Goal: Task Accomplishment & Management: Use online tool/utility

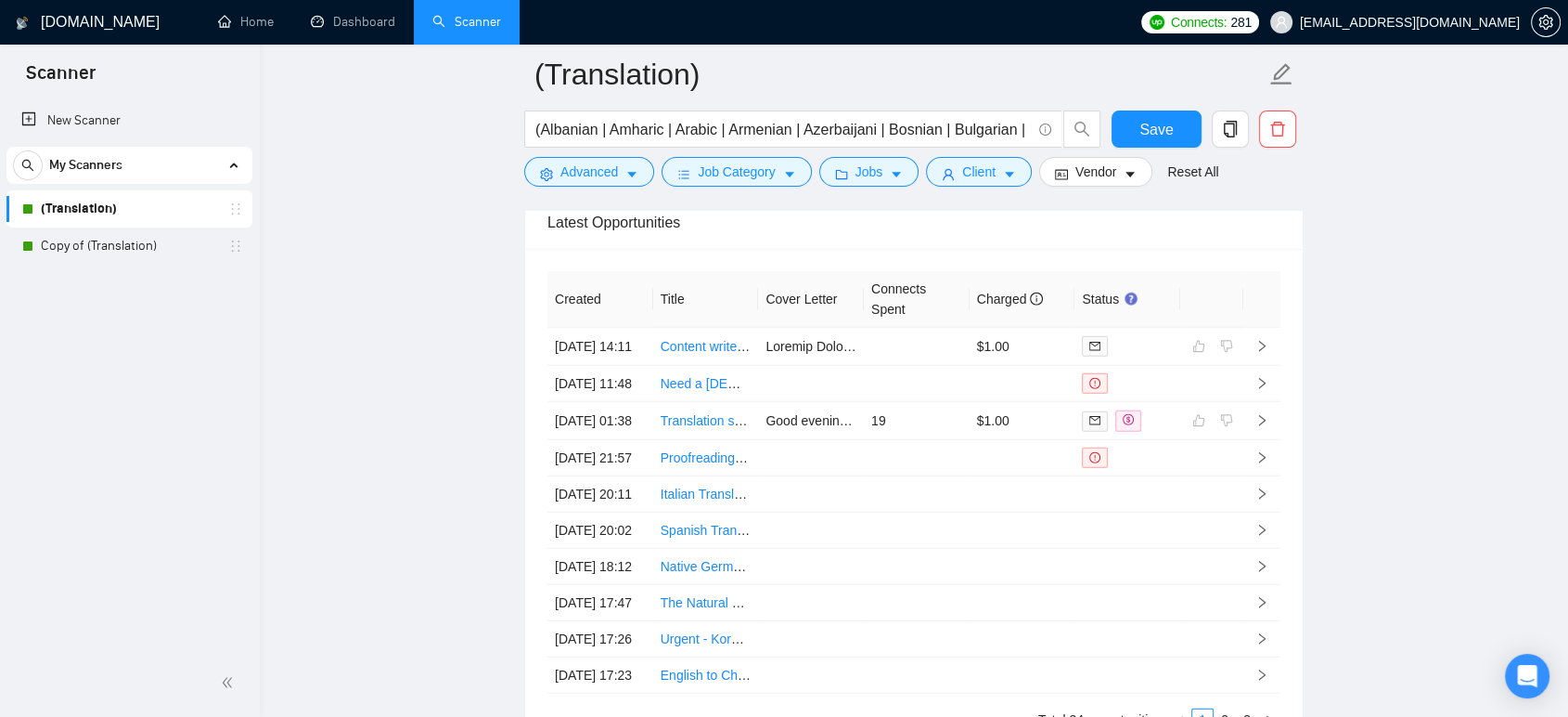
scroll to position [4847, 0]
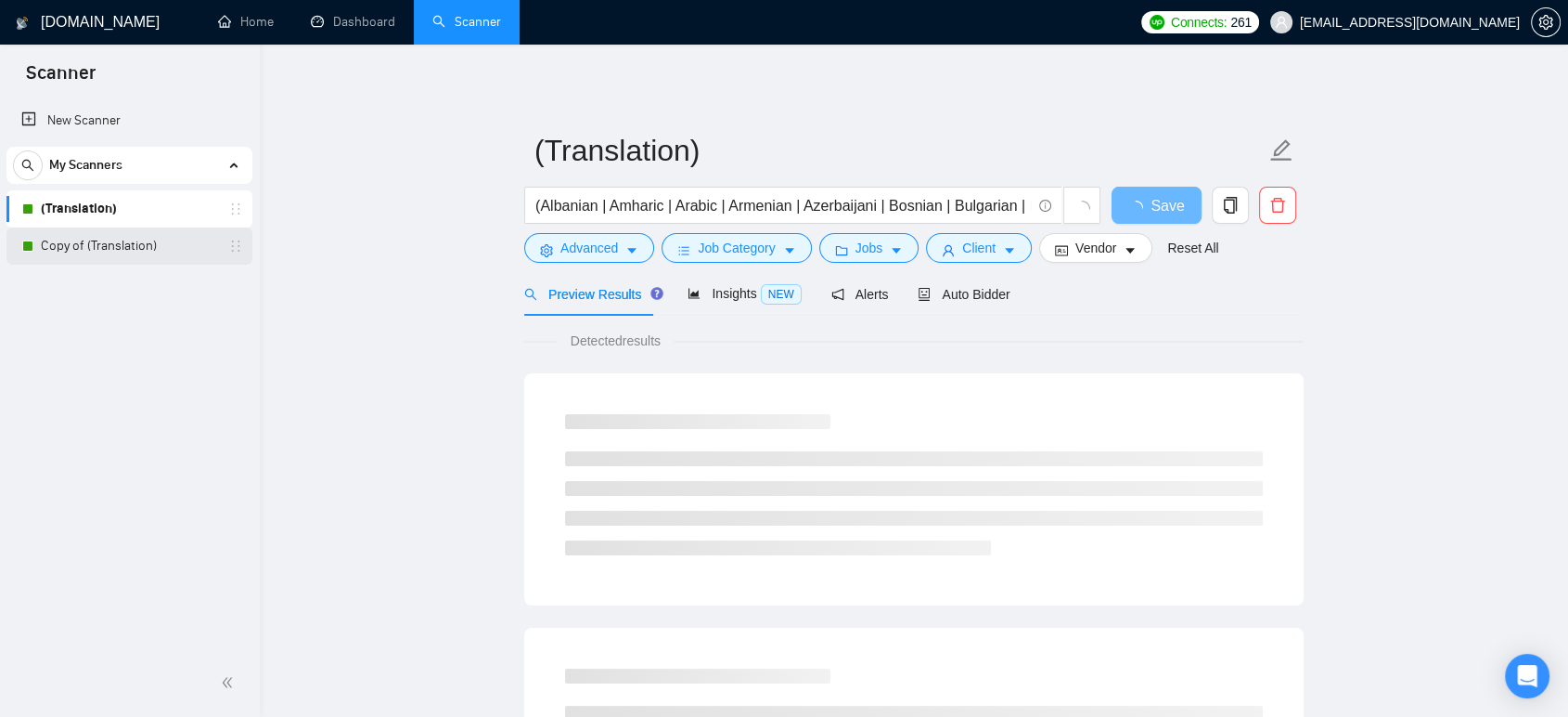
click at [116, 253] on link "Copy of (Translation)" at bounding box center [129, 246] width 177 height 37
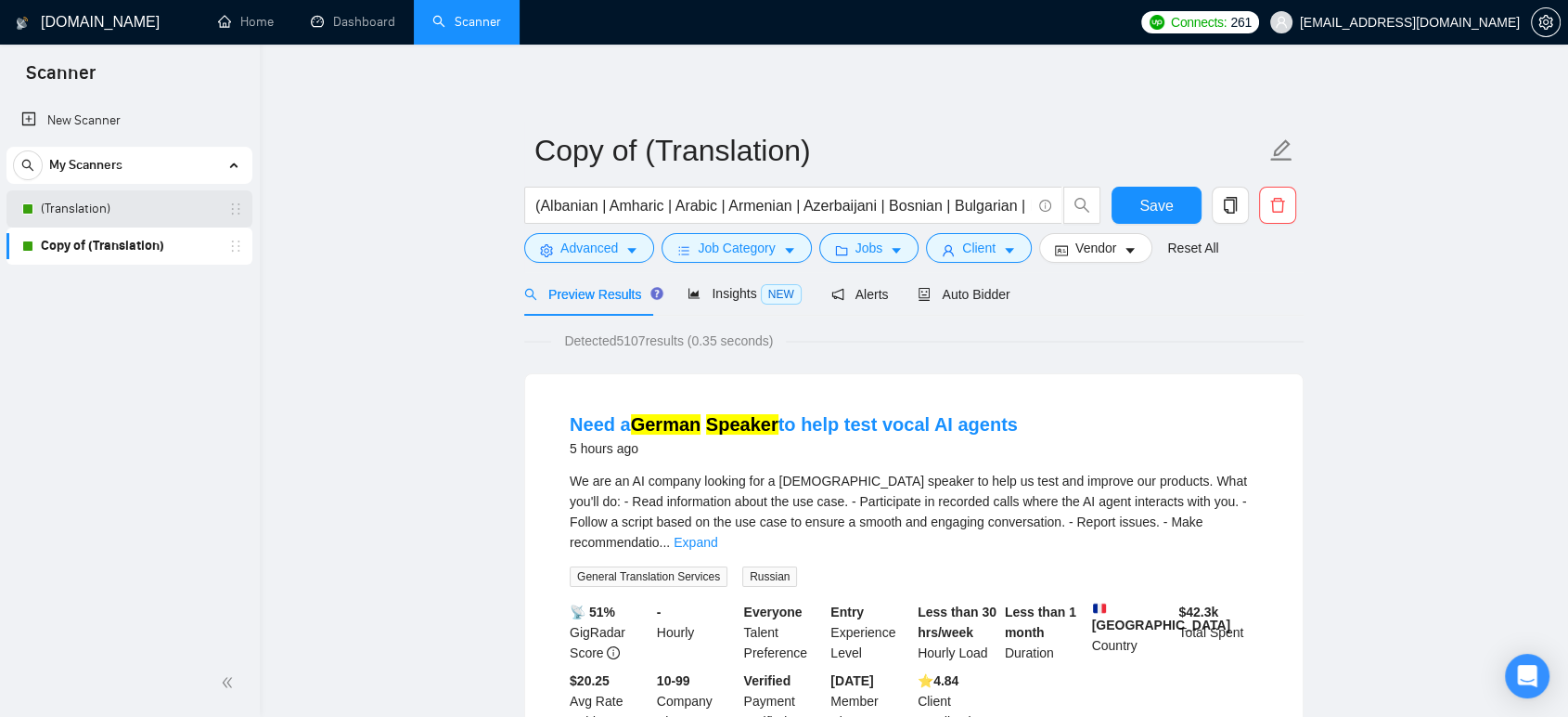
click at [64, 221] on link "(Translation)" at bounding box center [129, 209] width 177 height 37
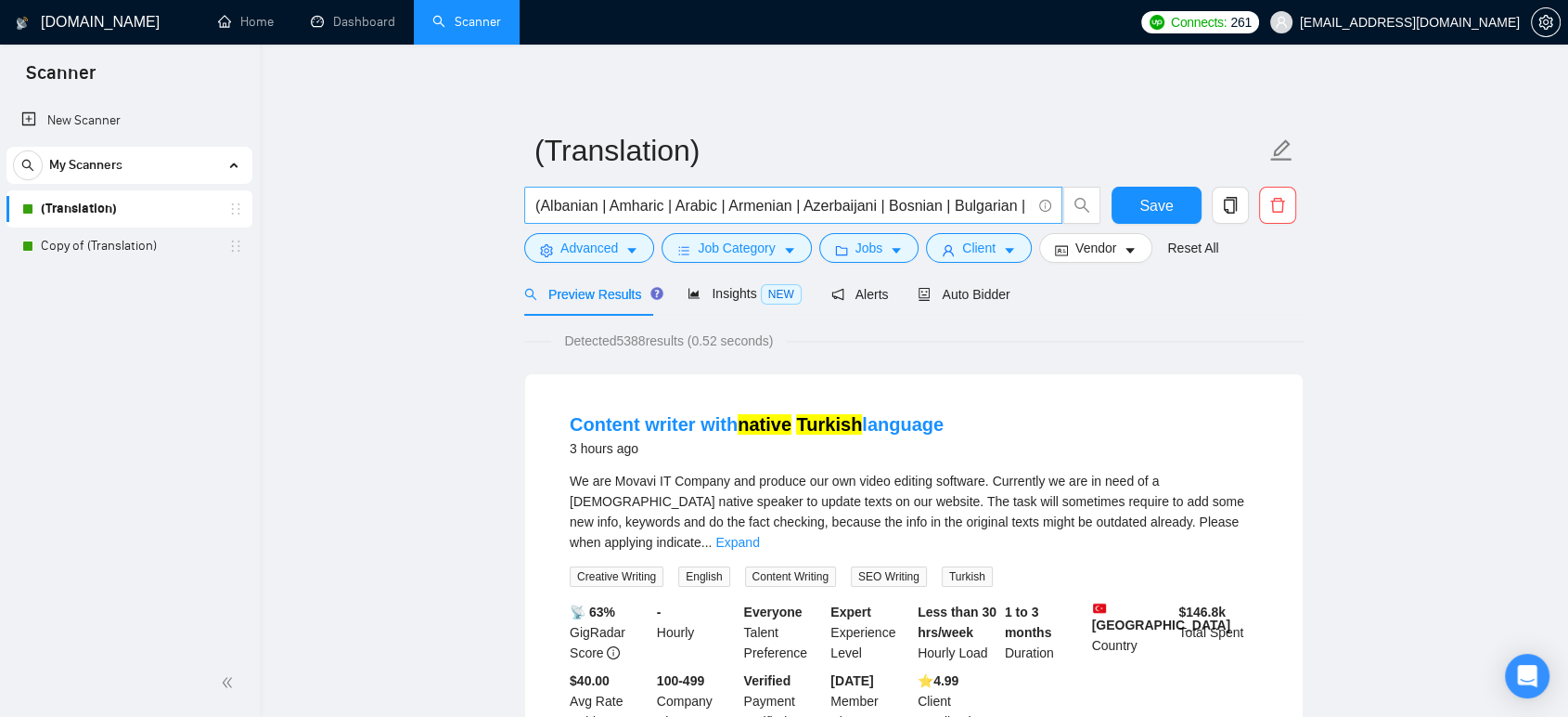
click at [722, 204] on input "(Albanian | Amharic | Arabic | Armenian | Azerbaijani | Bosnian | Bulgarian | B…" at bounding box center [783, 205] width 495 height 23
click at [112, 251] on link "Copy of (Translation)" at bounding box center [129, 246] width 177 height 37
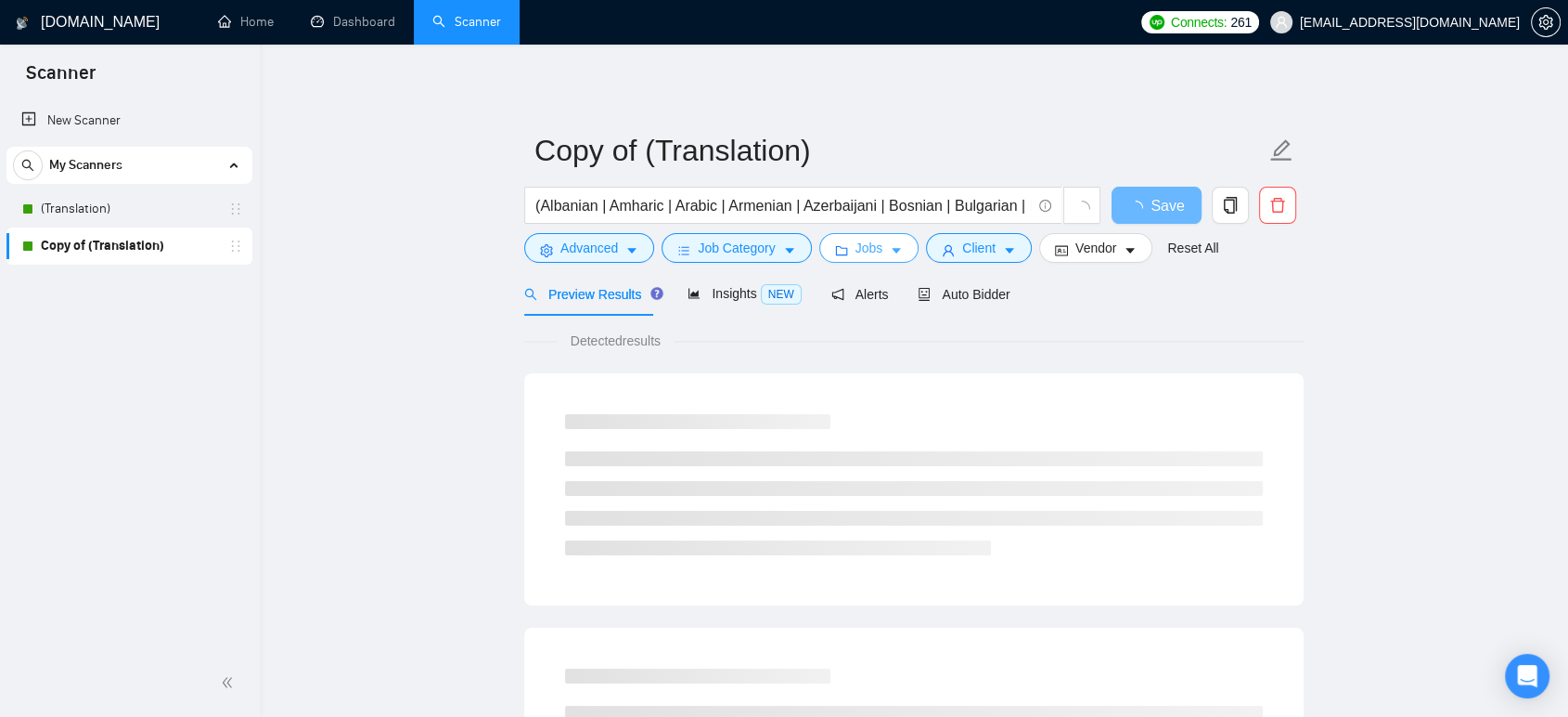
click at [876, 236] on button "Jobs" at bounding box center [869, 248] width 100 height 30
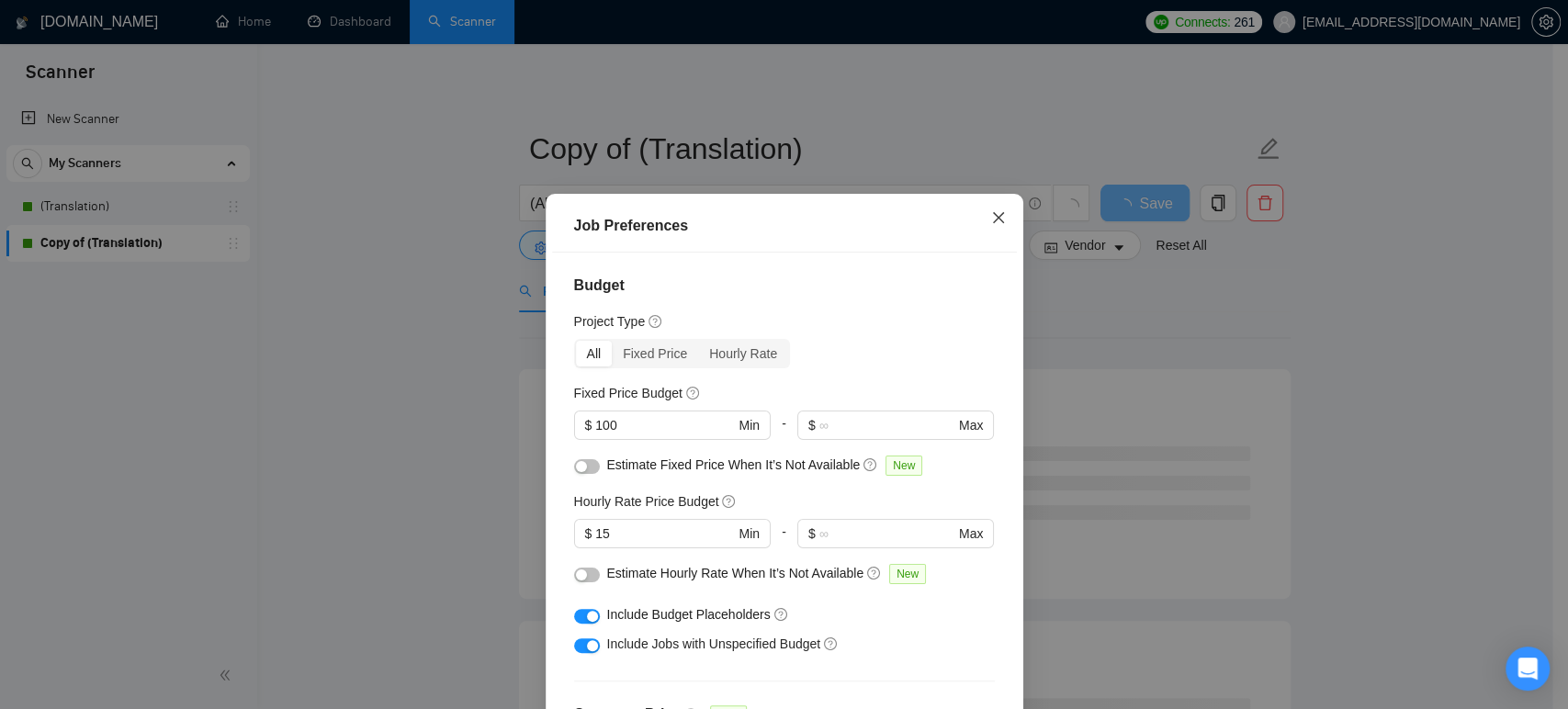
click at [991, 222] on icon "close" at bounding box center [998, 217] width 15 height 15
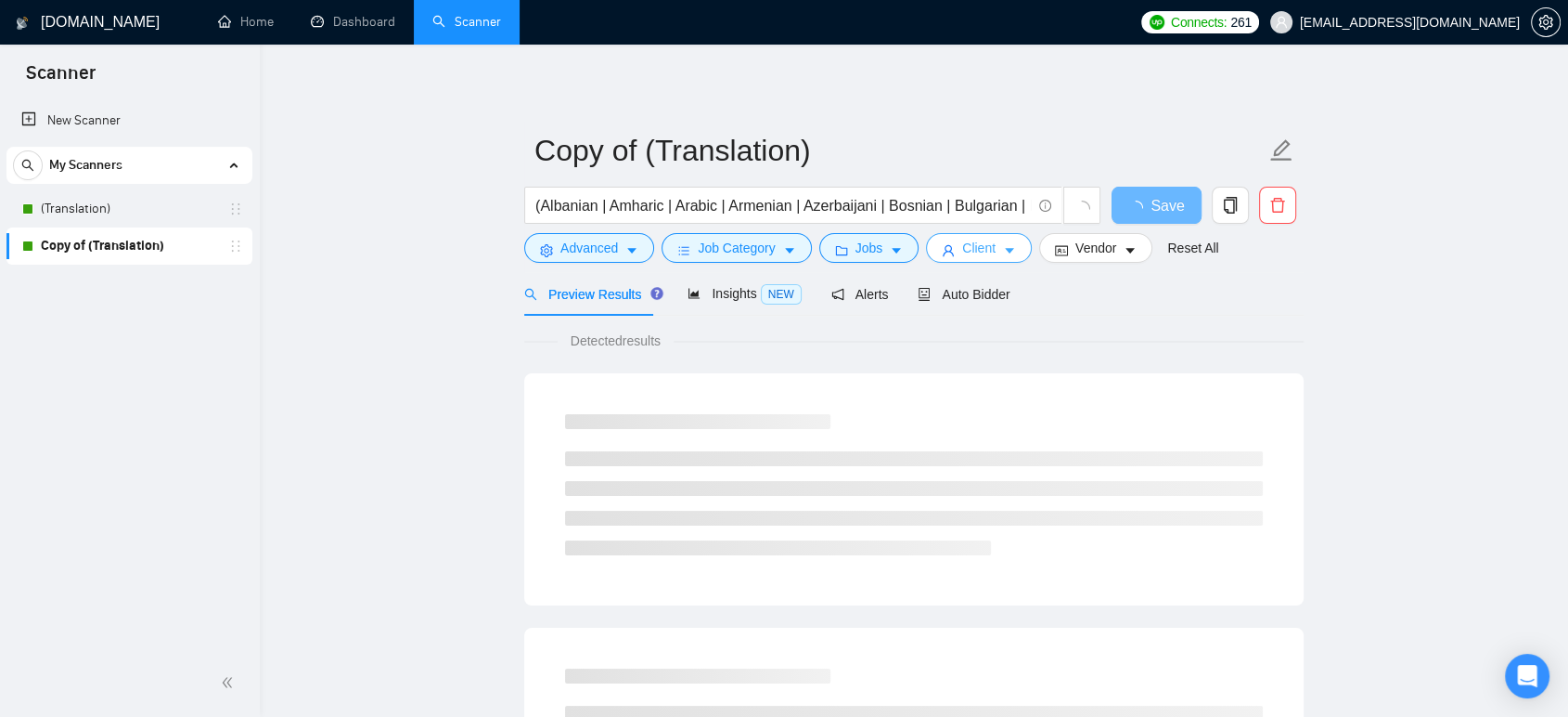
click at [977, 244] on span "Client" at bounding box center [978, 248] width 33 height 20
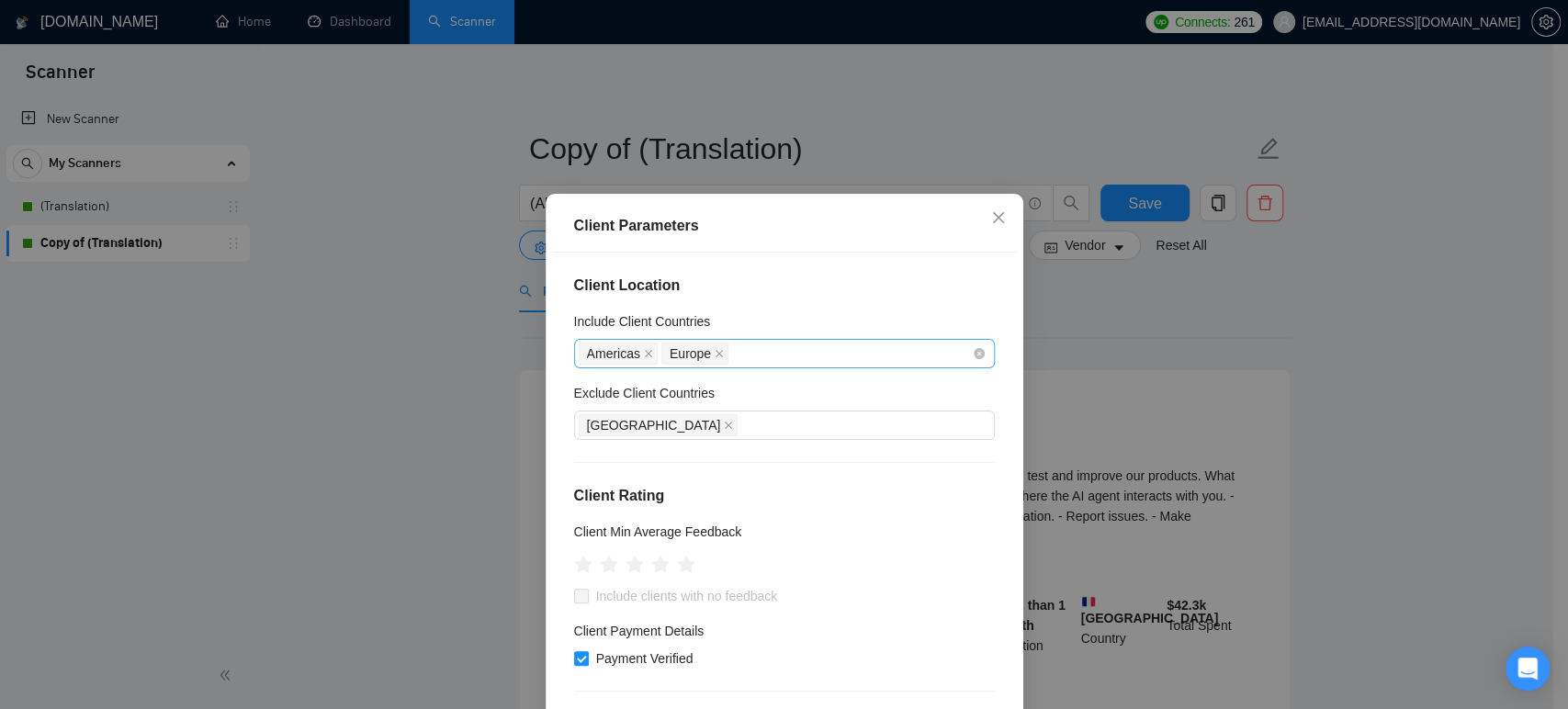
click at [756, 346] on div "Americas [GEOGRAPHIC_DATA]" at bounding box center [776, 354] width 393 height 26
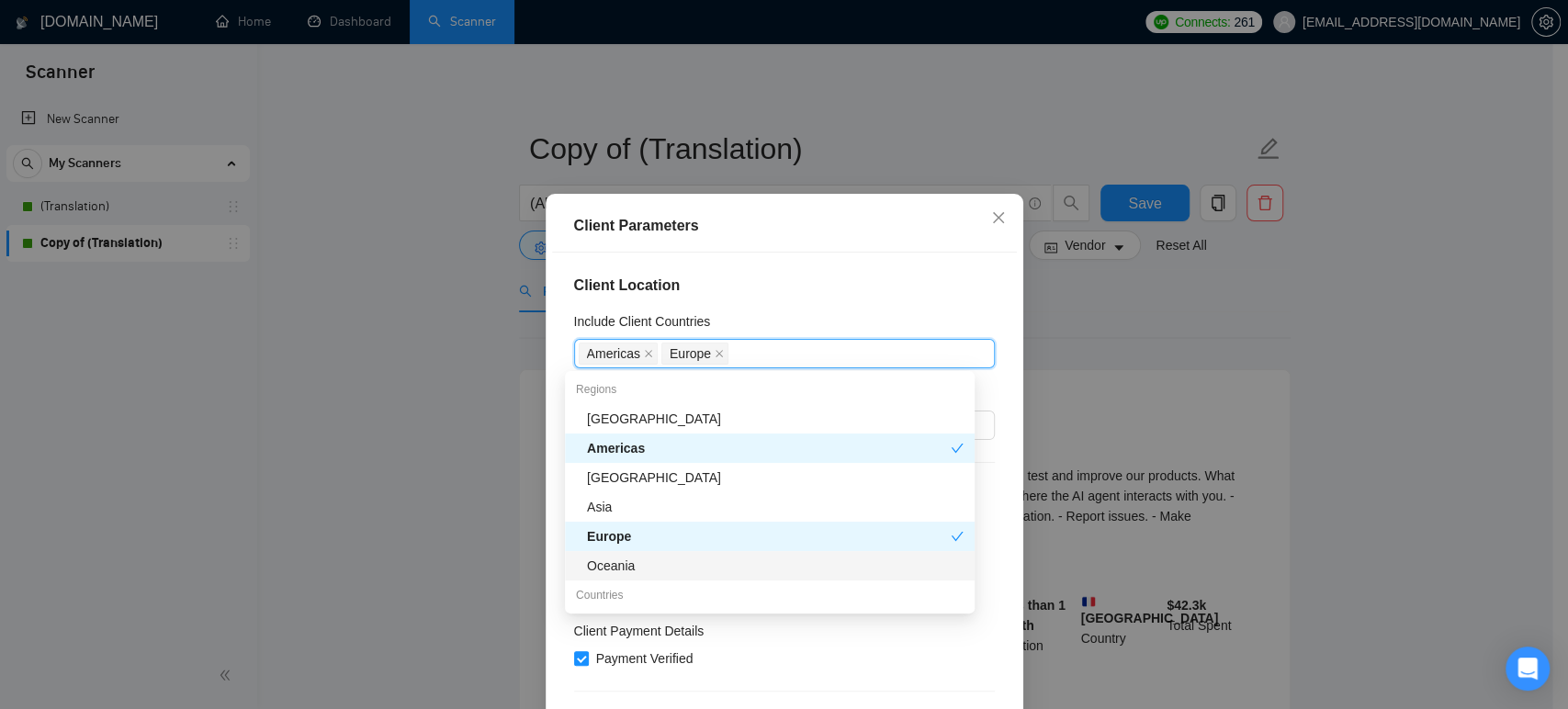
click at [620, 566] on div "Oceania" at bounding box center [775, 565] width 376 height 20
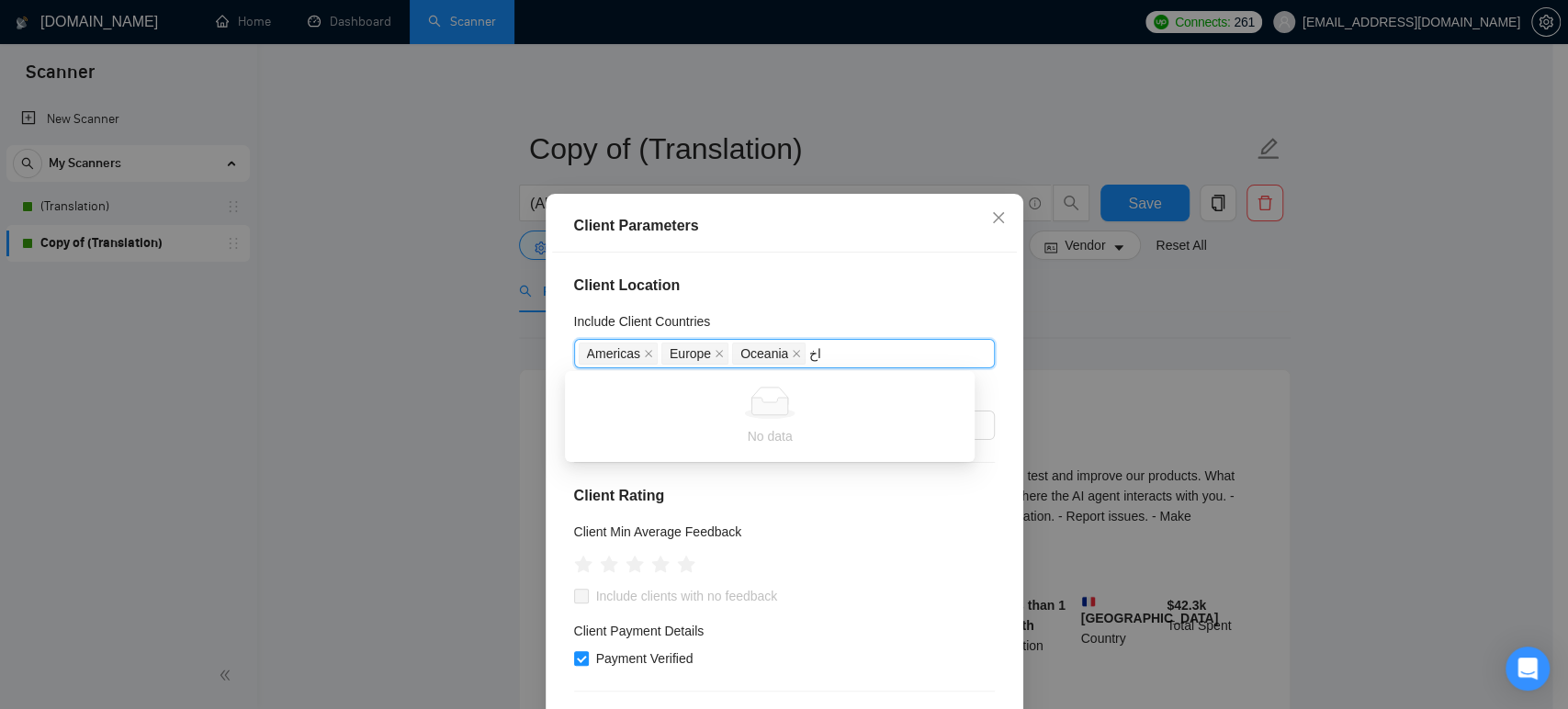
type input "ا"
type input "hon"
click at [675, 424] on div "[GEOGRAPHIC_DATA]" at bounding box center [775, 419] width 376 height 20
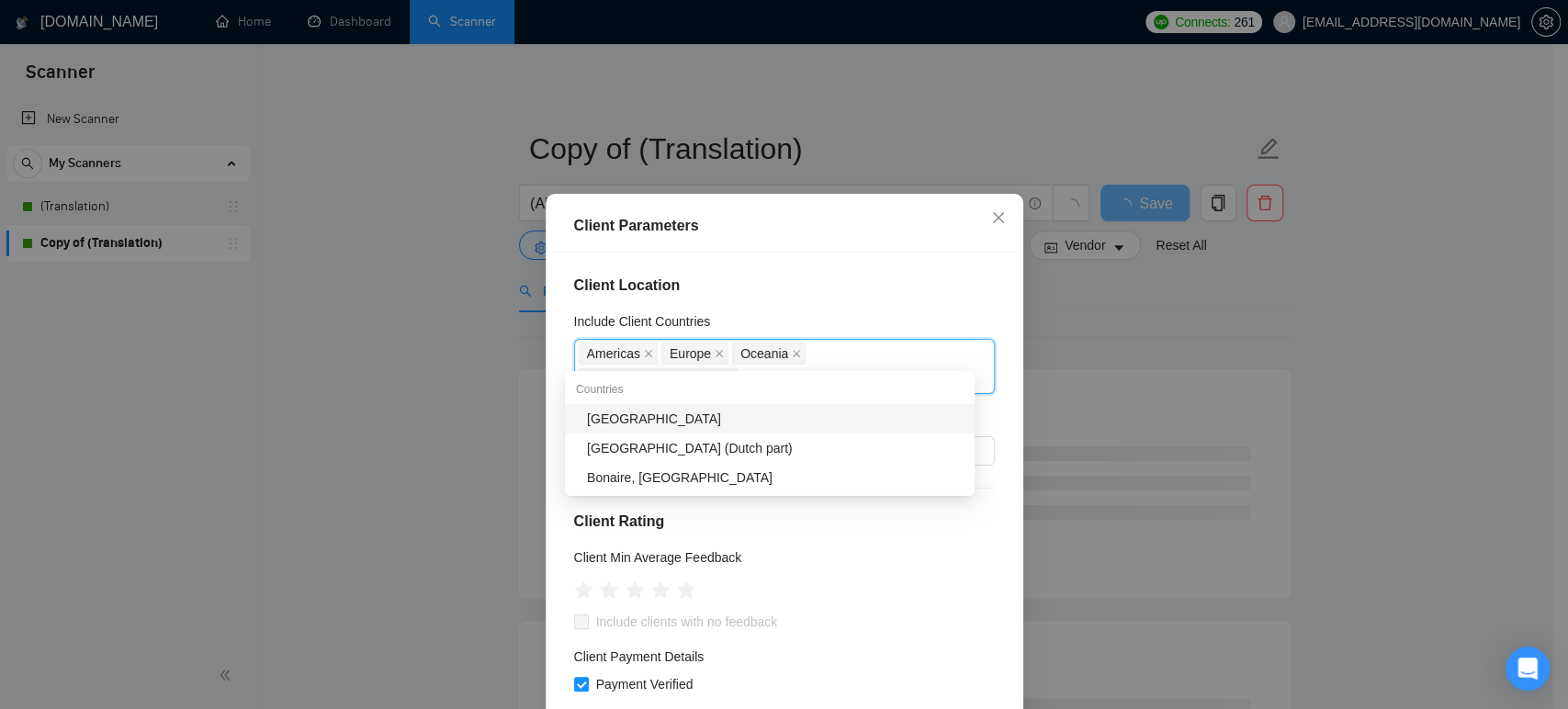
type input "sing"
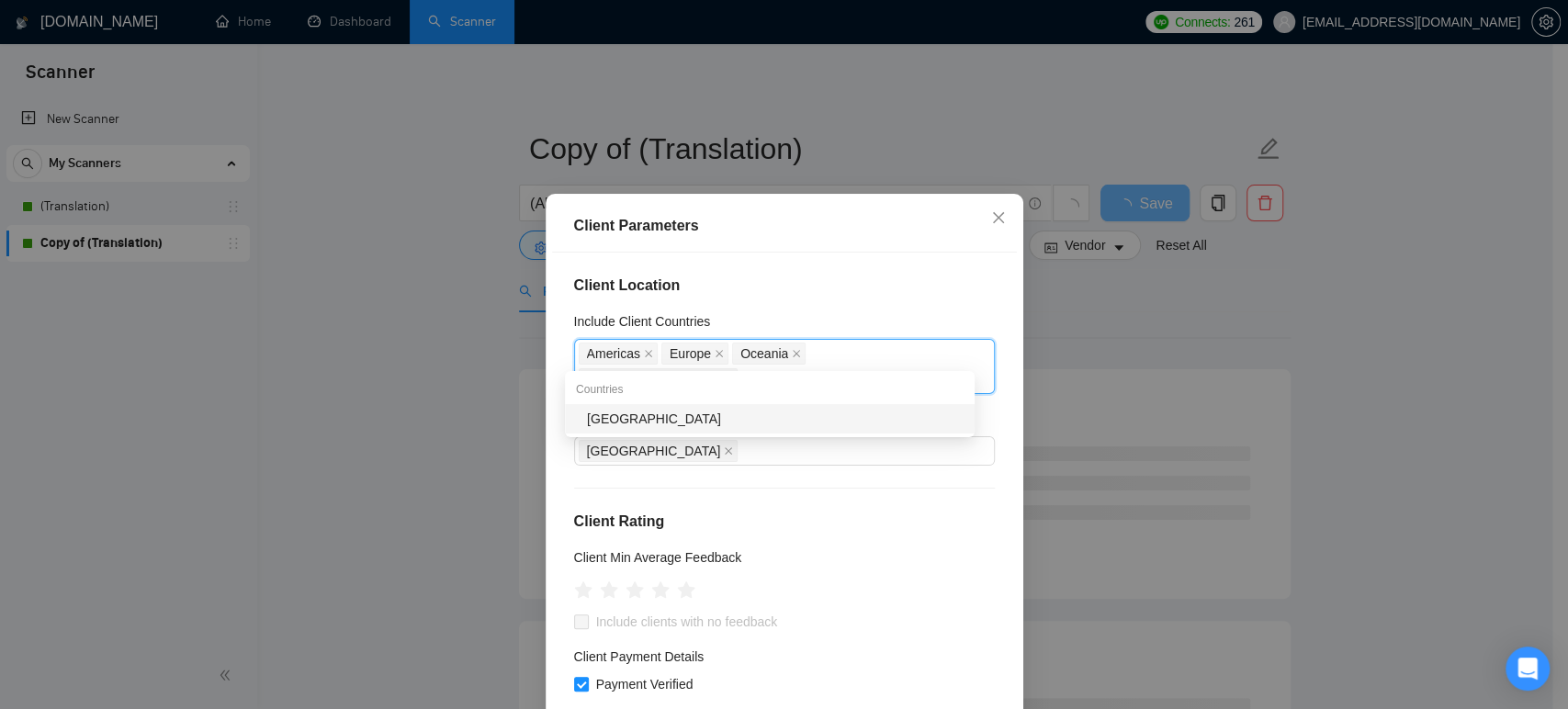
click at [677, 427] on div "[GEOGRAPHIC_DATA]" at bounding box center [775, 419] width 376 height 20
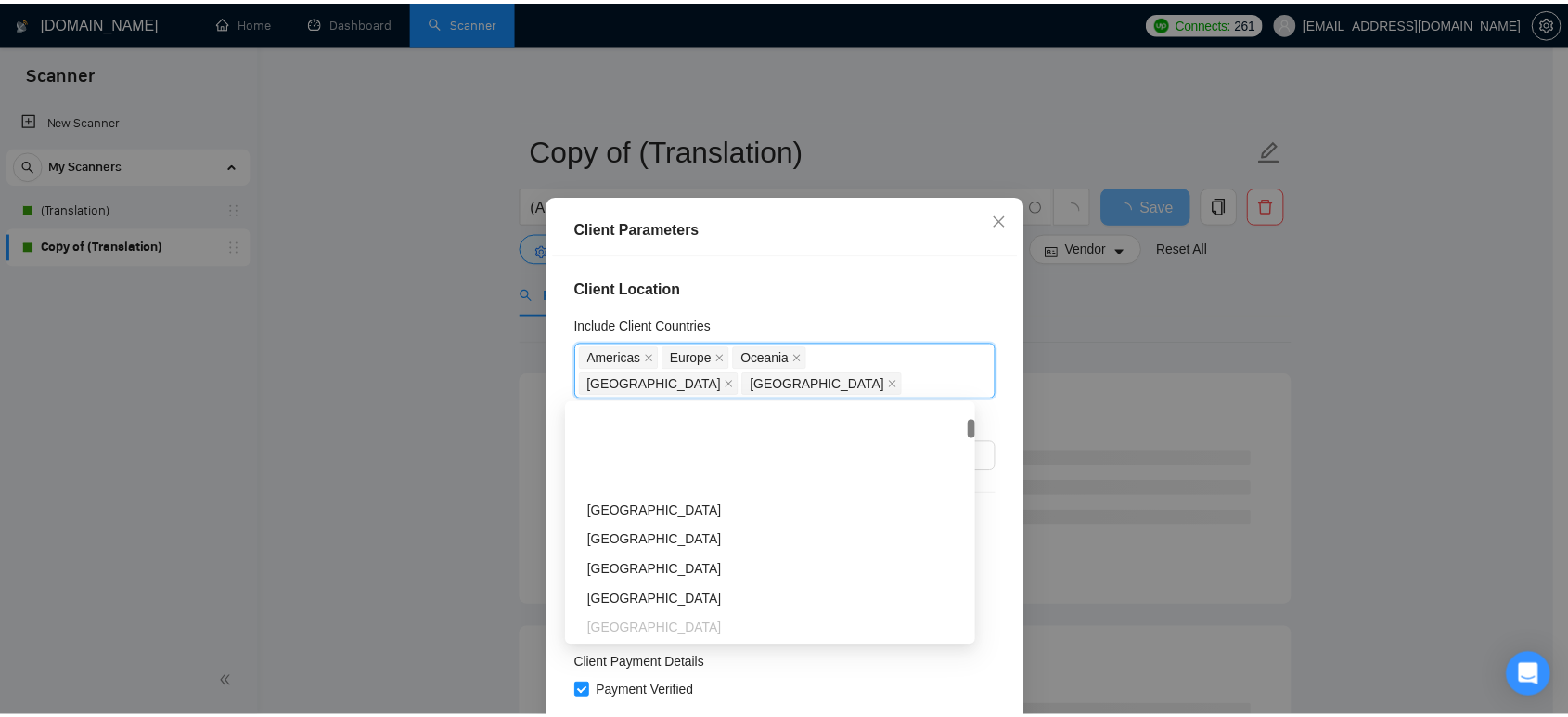
scroll to position [412, 0]
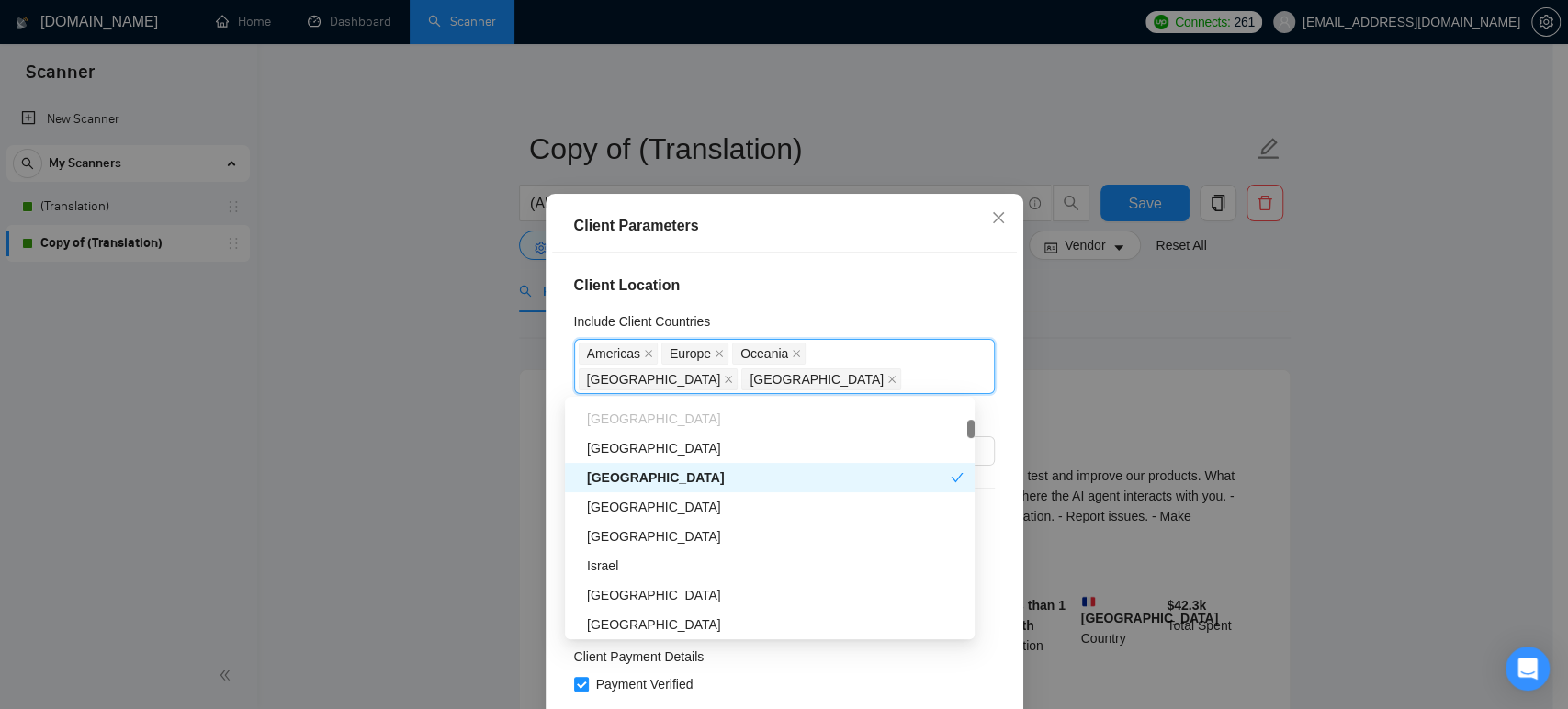
click at [1362, 347] on div "Client Parameters Client Location Include Client Countries [GEOGRAPHIC_DATA] [G…" at bounding box center [784, 354] width 1568 height 709
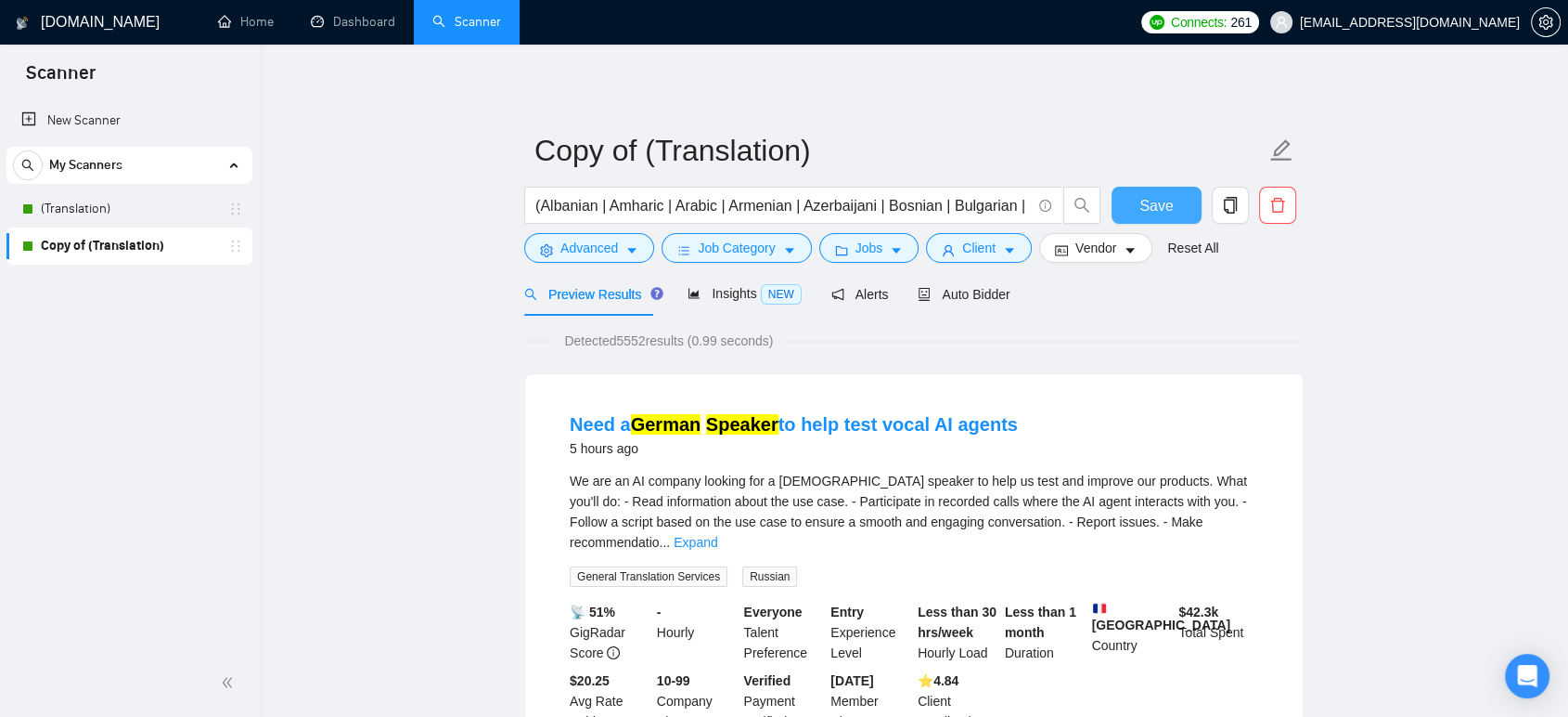
click at [1158, 204] on span "Save" at bounding box center [1156, 205] width 33 height 23
click at [968, 291] on span "Auto Bidder" at bounding box center [963, 294] width 92 height 15
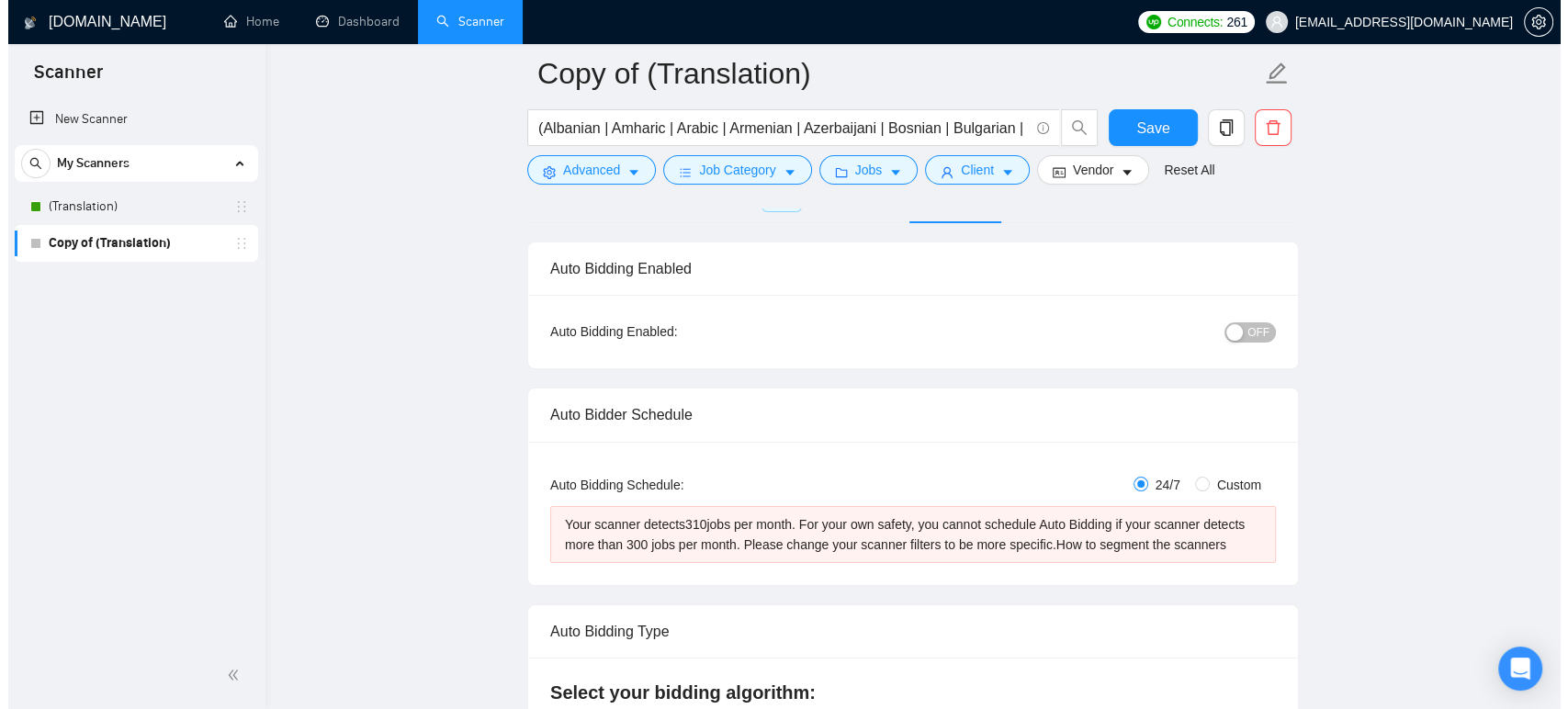
scroll to position [102, 0]
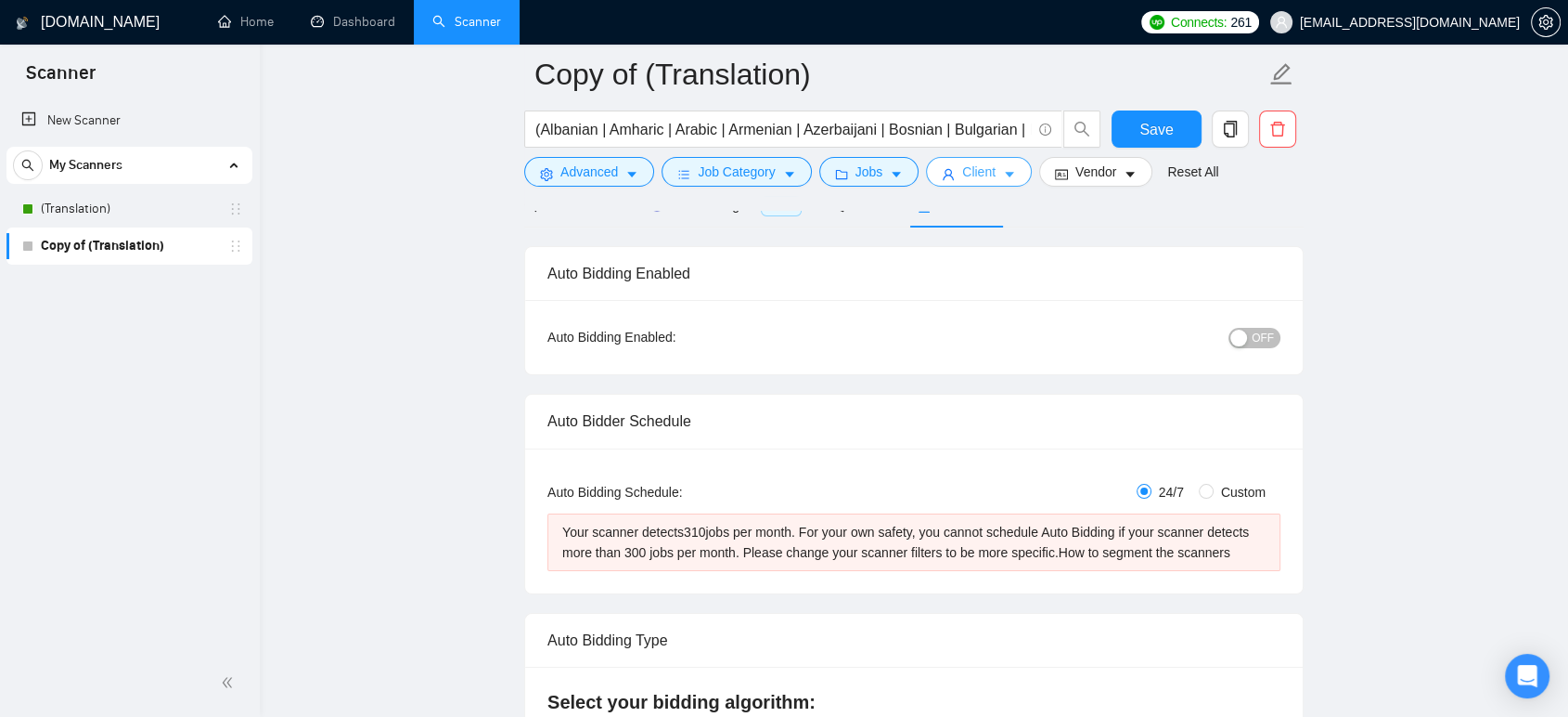
click at [1004, 172] on icon "caret-down" at bounding box center [1009, 174] width 13 height 13
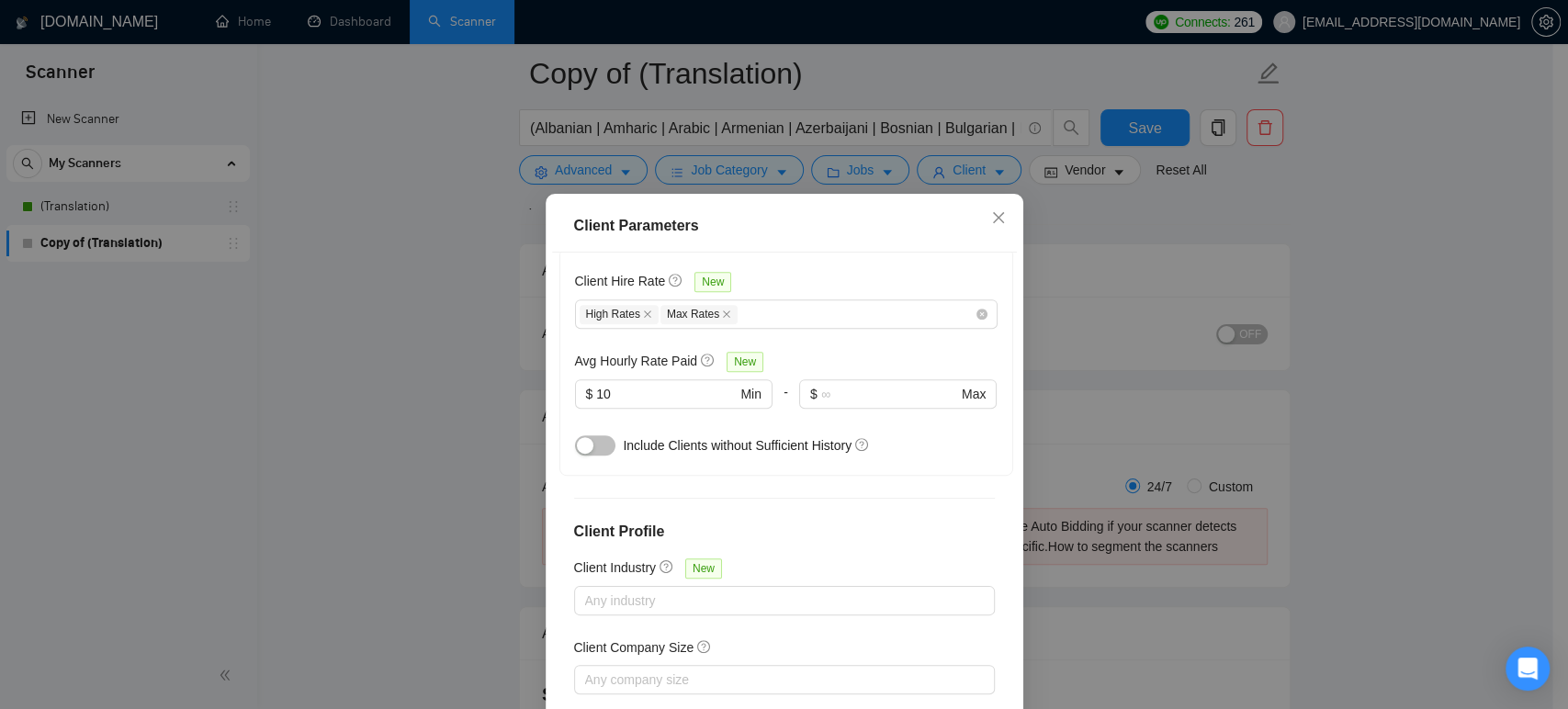
scroll to position [611, 0]
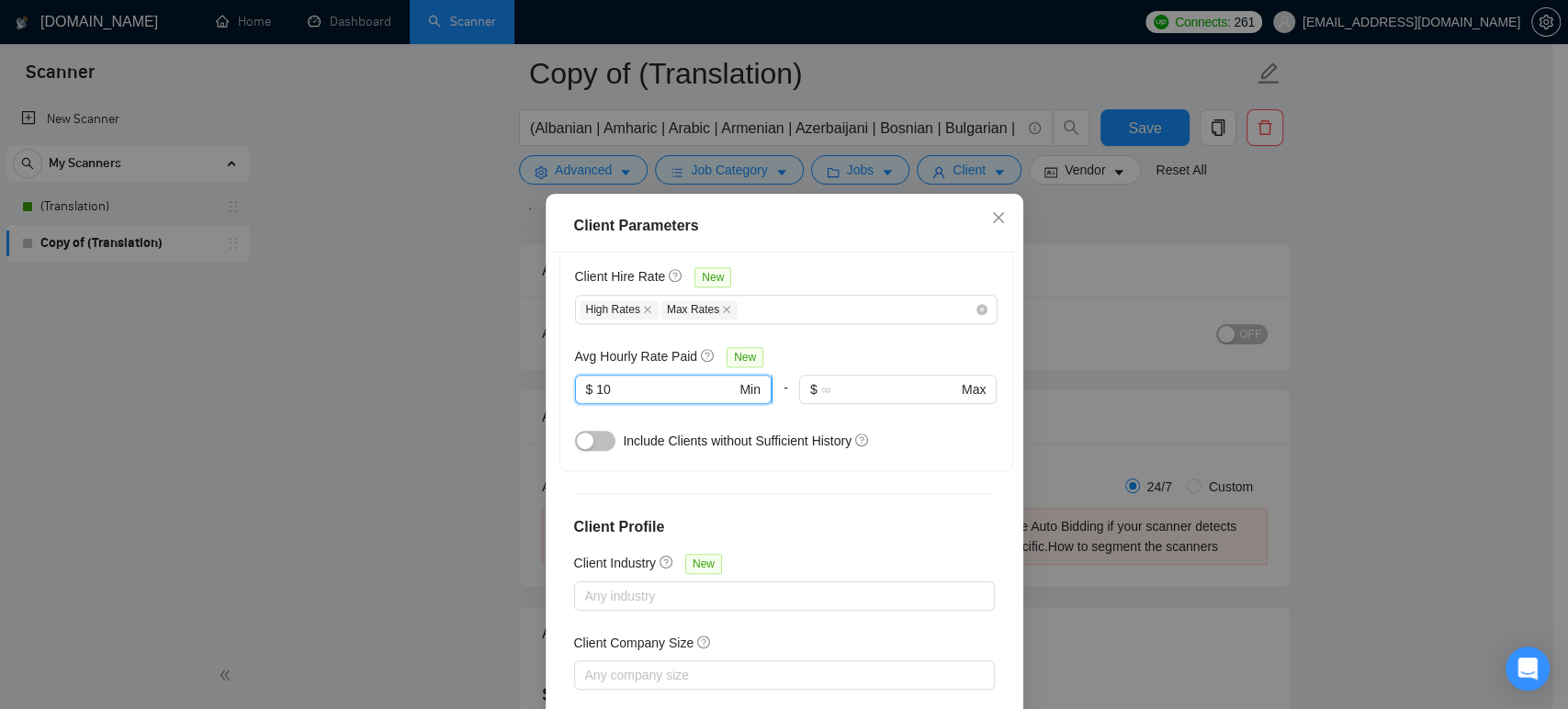
drag, startPoint x: 594, startPoint y: 387, endPoint x: 605, endPoint y: 387, distance: 11.0
click at [605, 387] on input "10" at bounding box center [665, 389] width 139 height 20
type input "11"
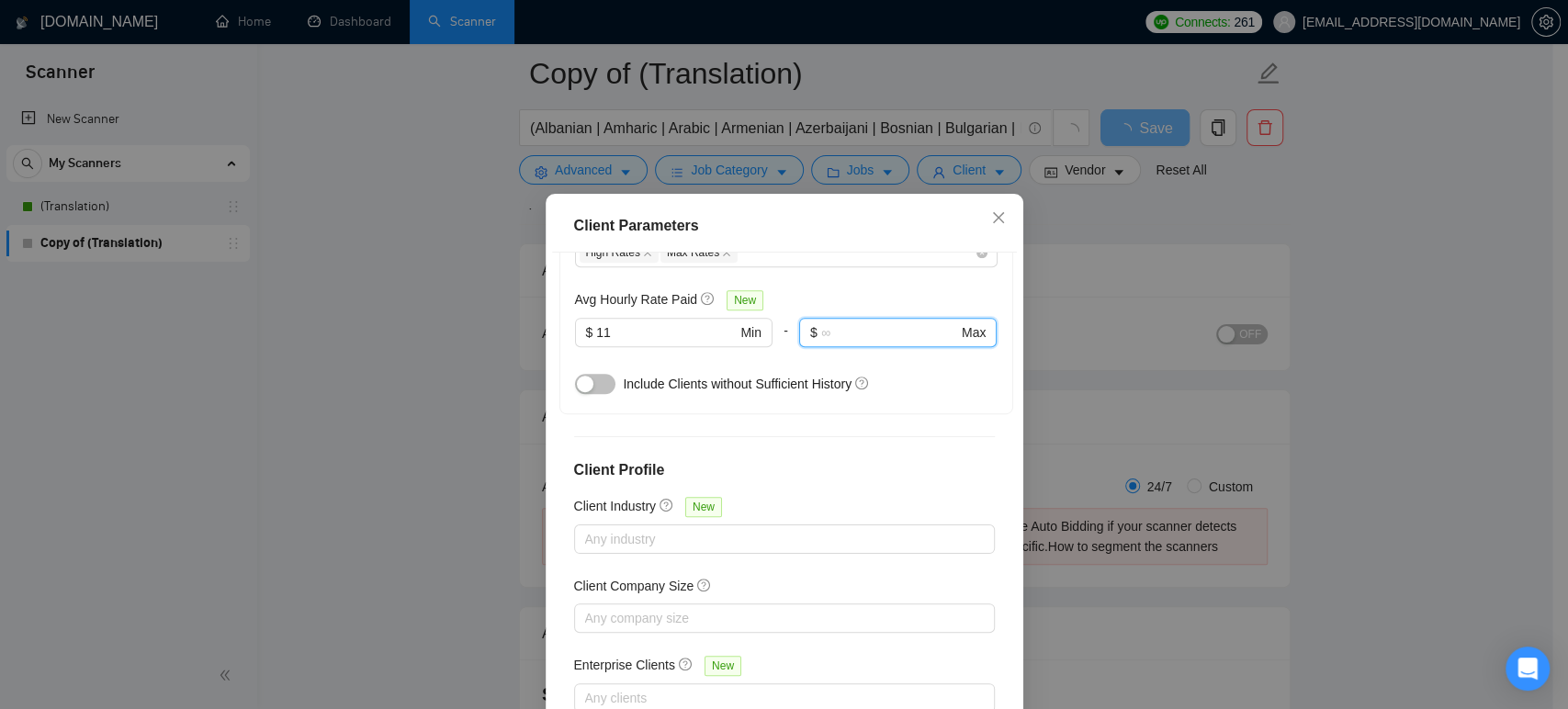
scroll to position [670, 0]
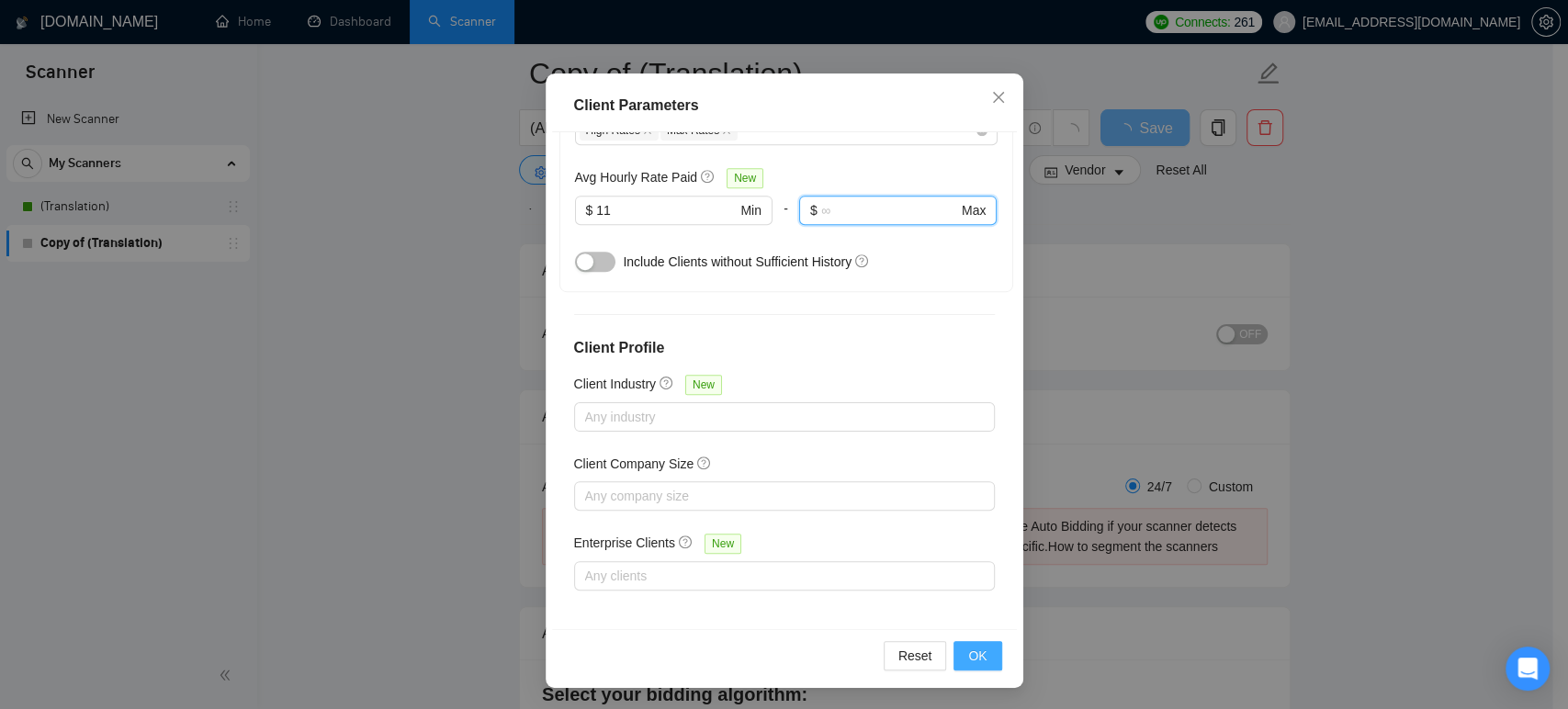
click at [977, 649] on span "OK" at bounding box center [977, 655] width 19 height 20
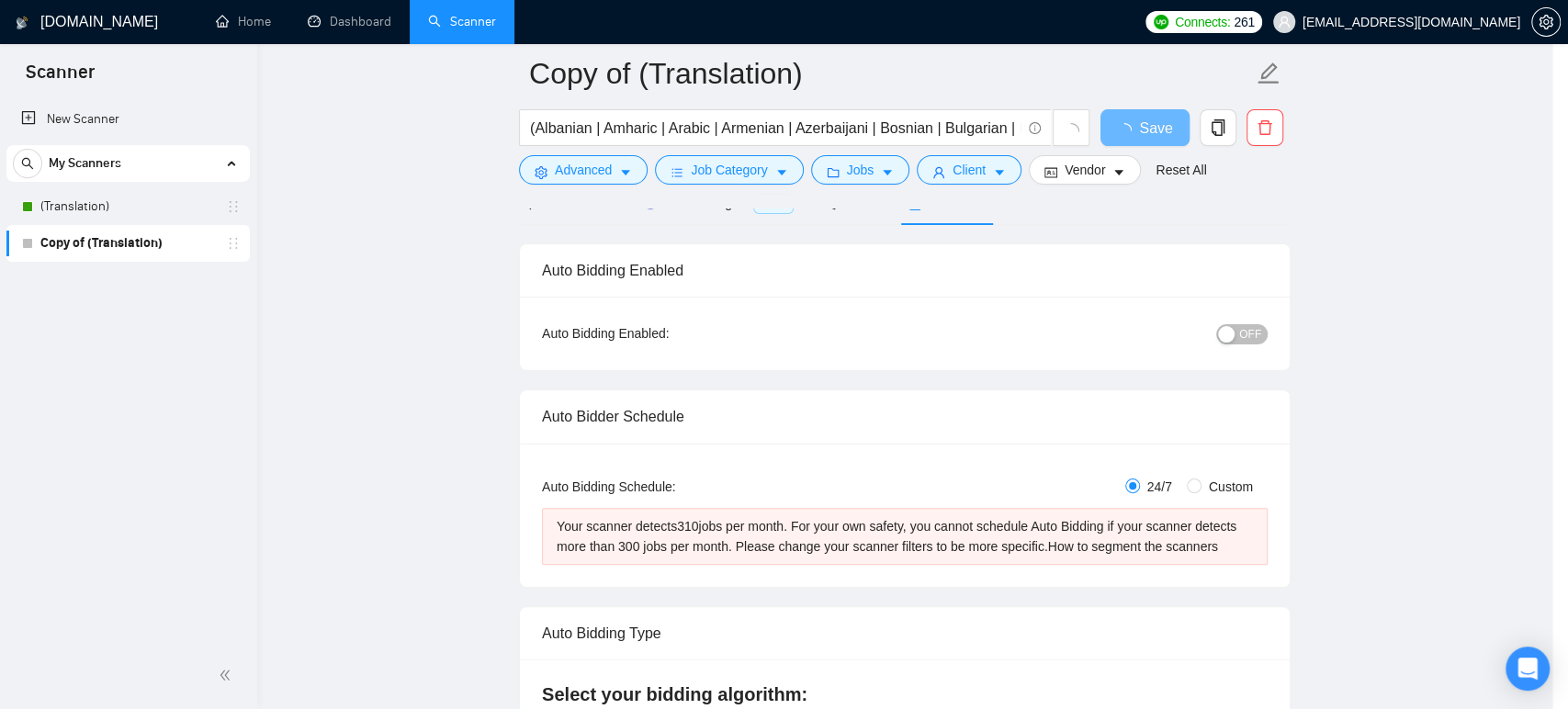
scroll to position [37, 0]
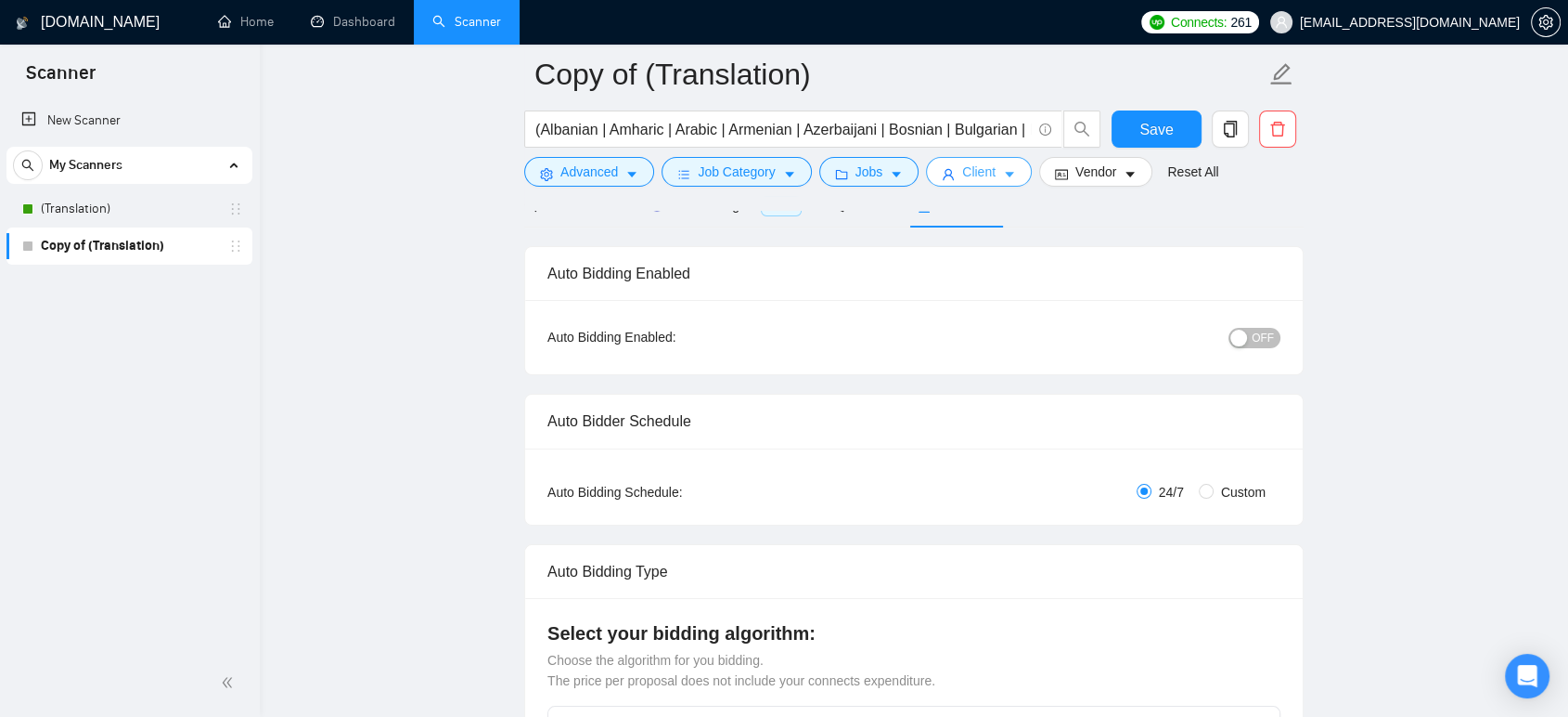
click at [990, 170] on button "Client" at bounding box center [979, 172] width 106 height 30
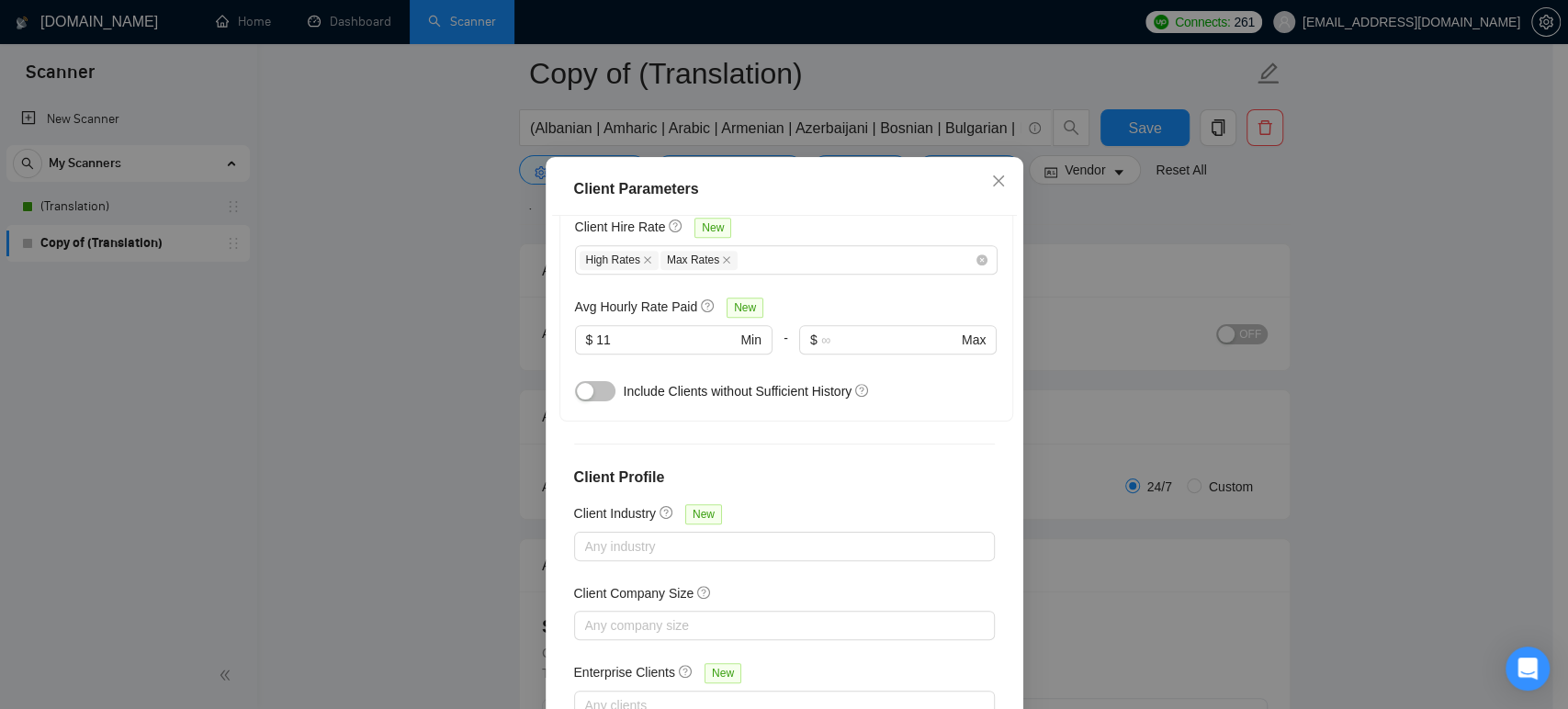
scroll to position [670, 0]
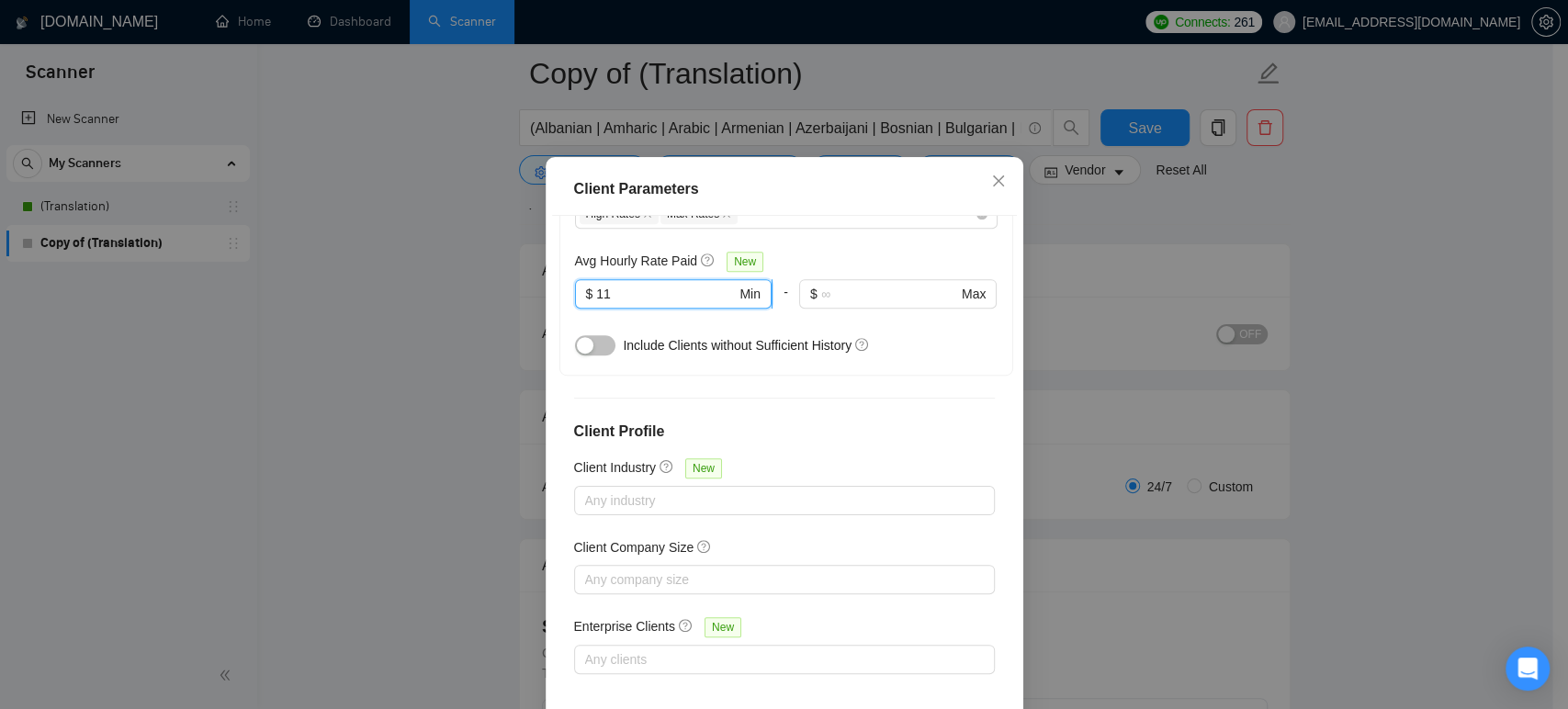
click at [603, 304] on input "11" at bounding box center [665, 293] width 139 height 20
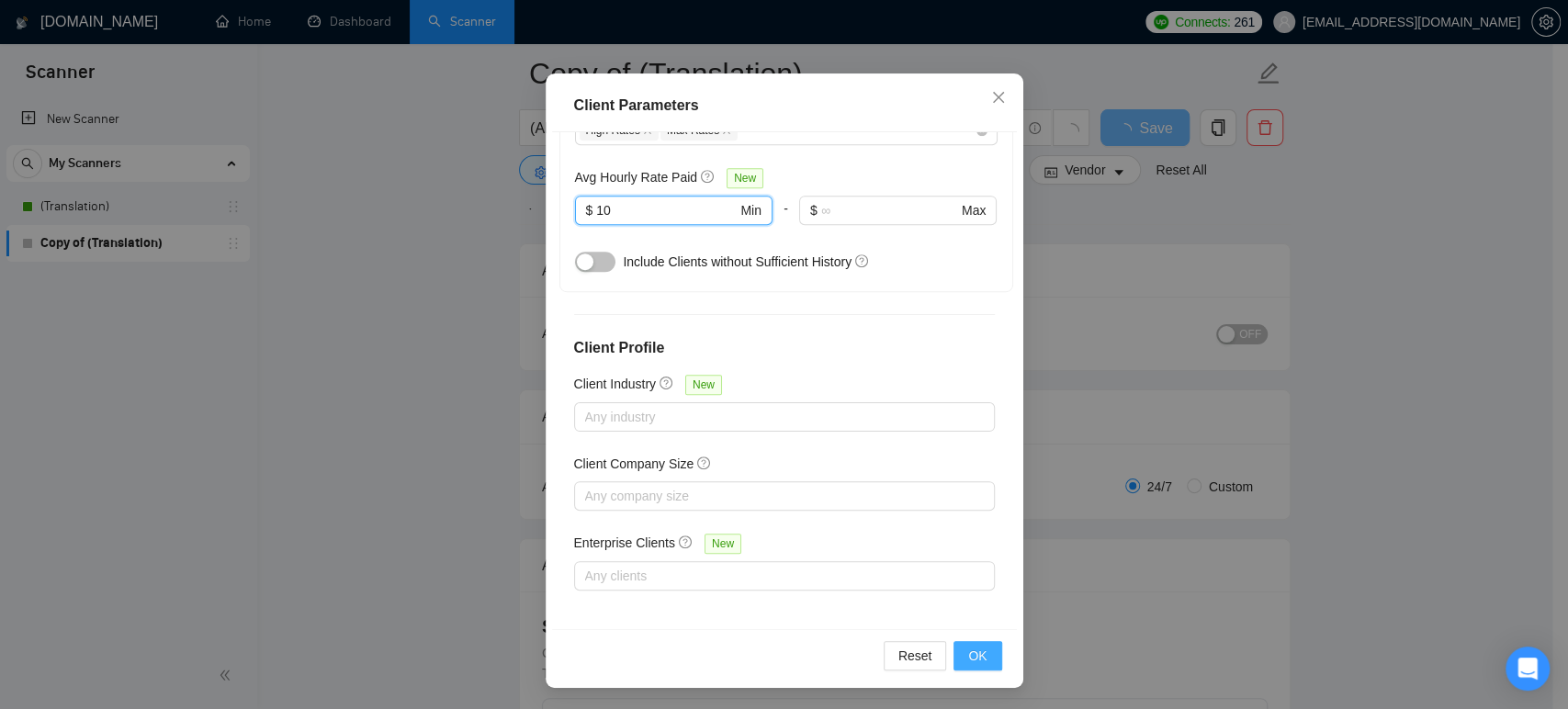
type input "10"
click at [970, 655] on span "OK" at bounding box center [977, 655] width 19 height 20
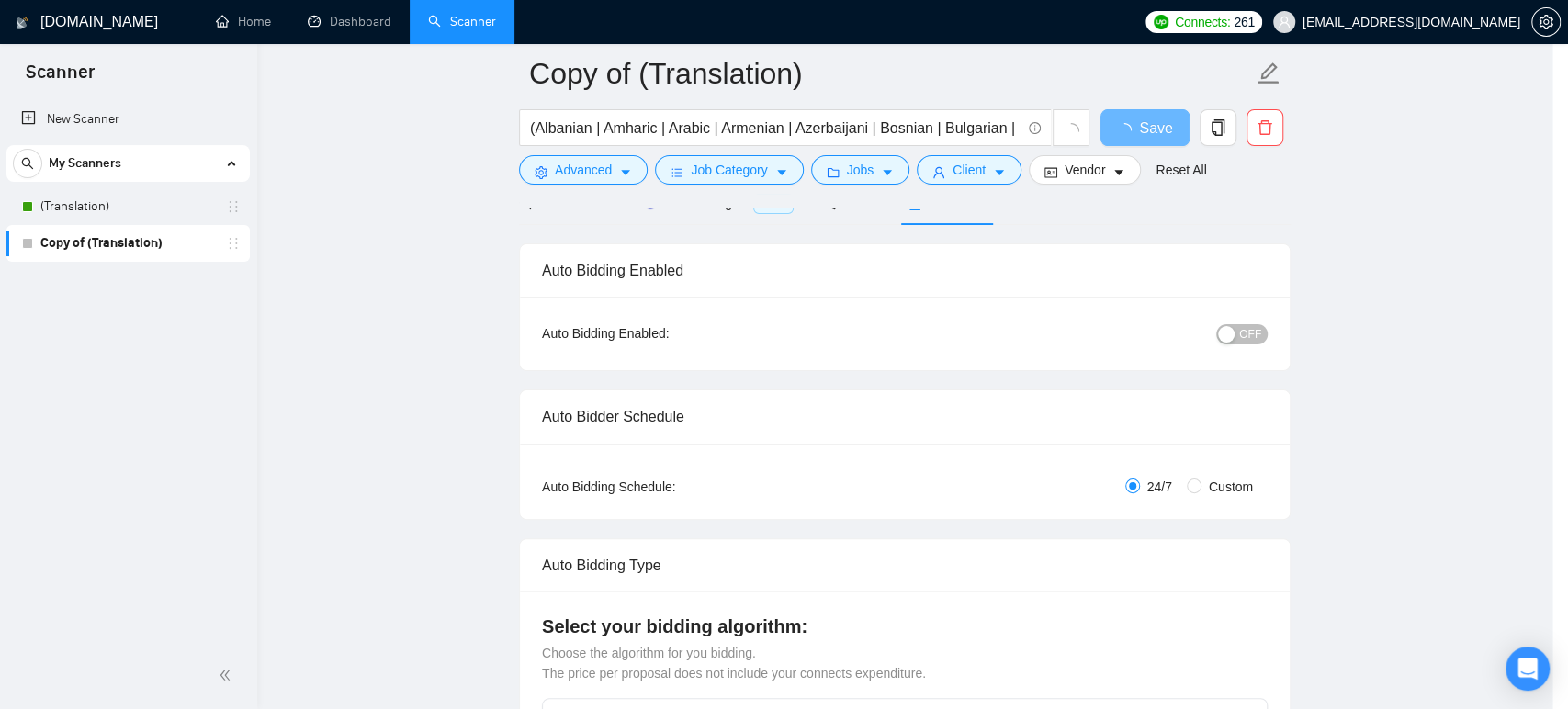
scroll to position [37, 0]
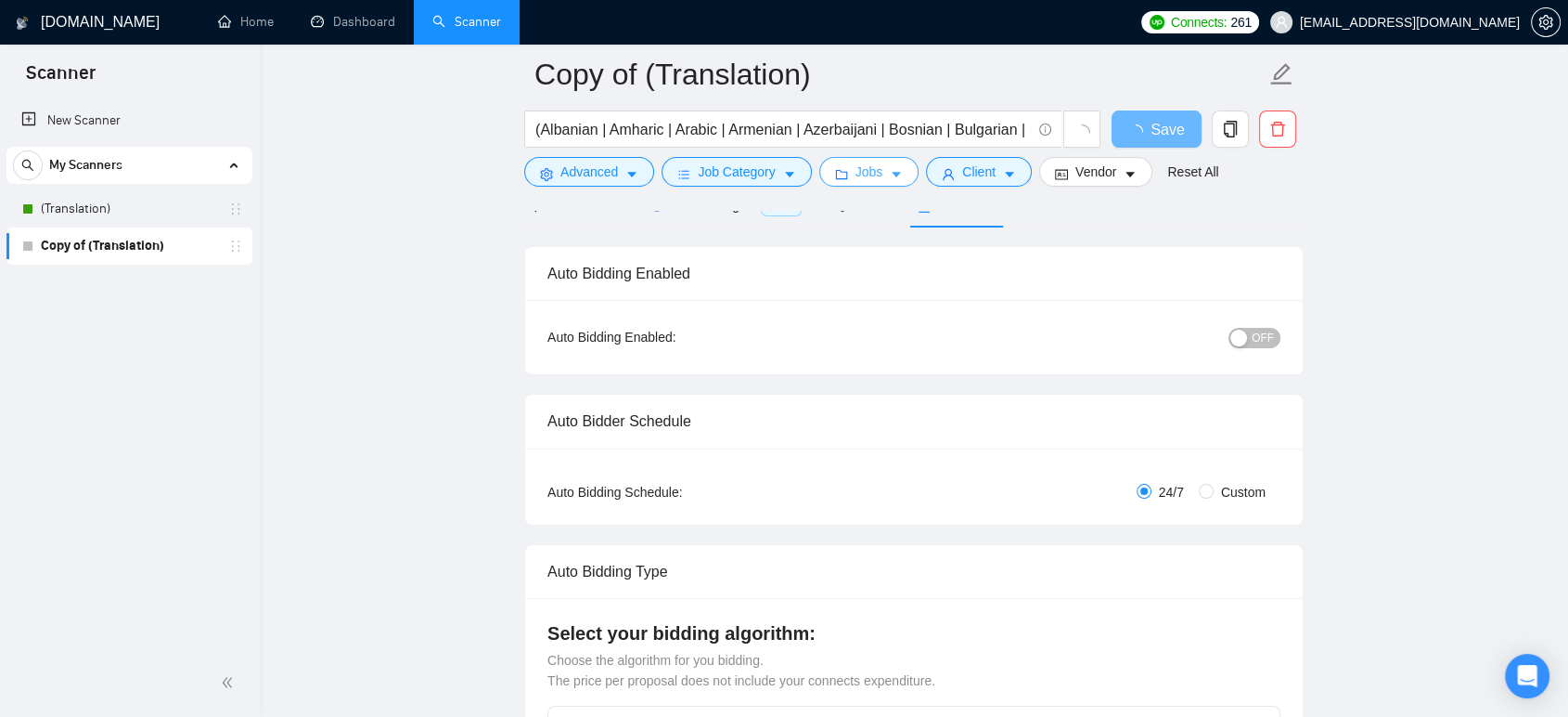
click at [868, 184] on button "Jobs" at bounding box center [869, 172] width 100 height 30
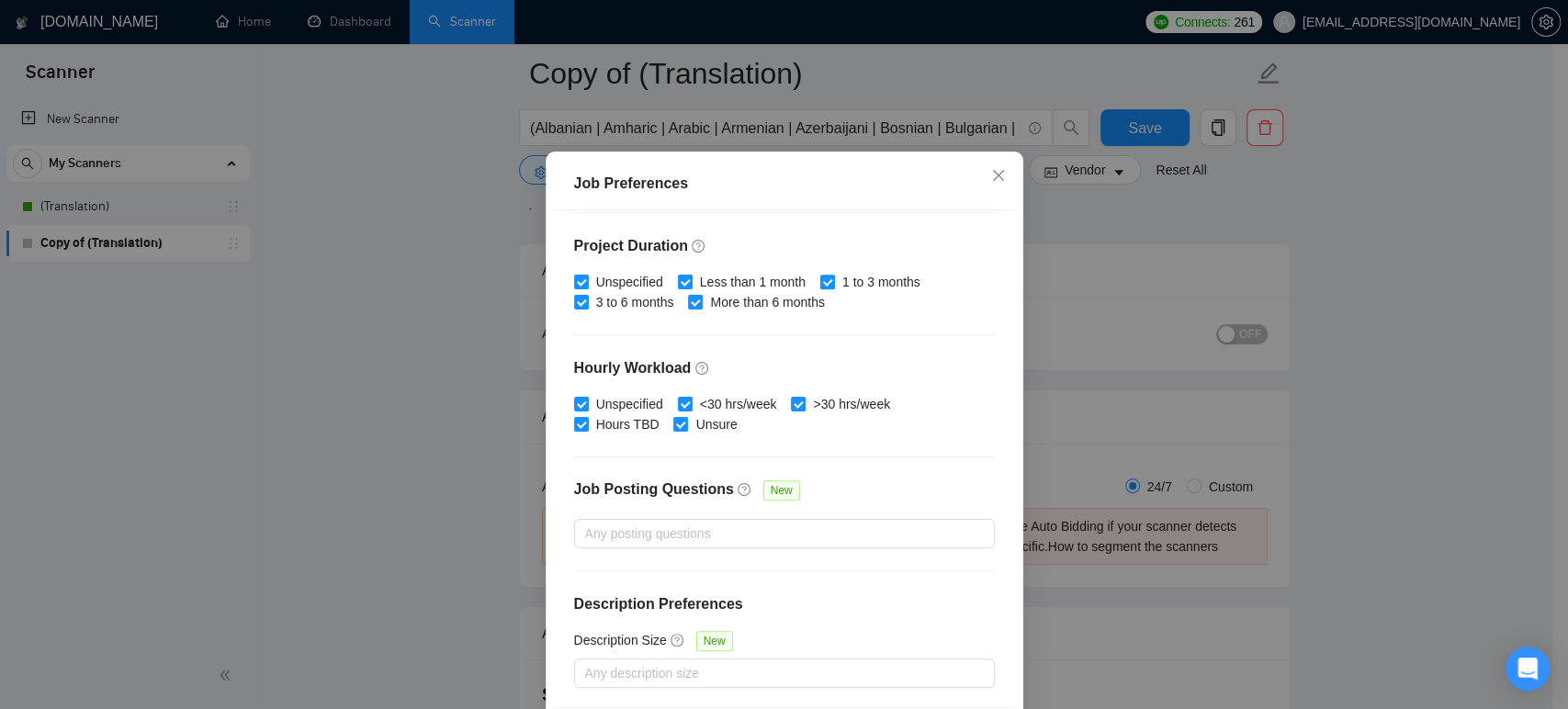
scroll to position [120, 0]
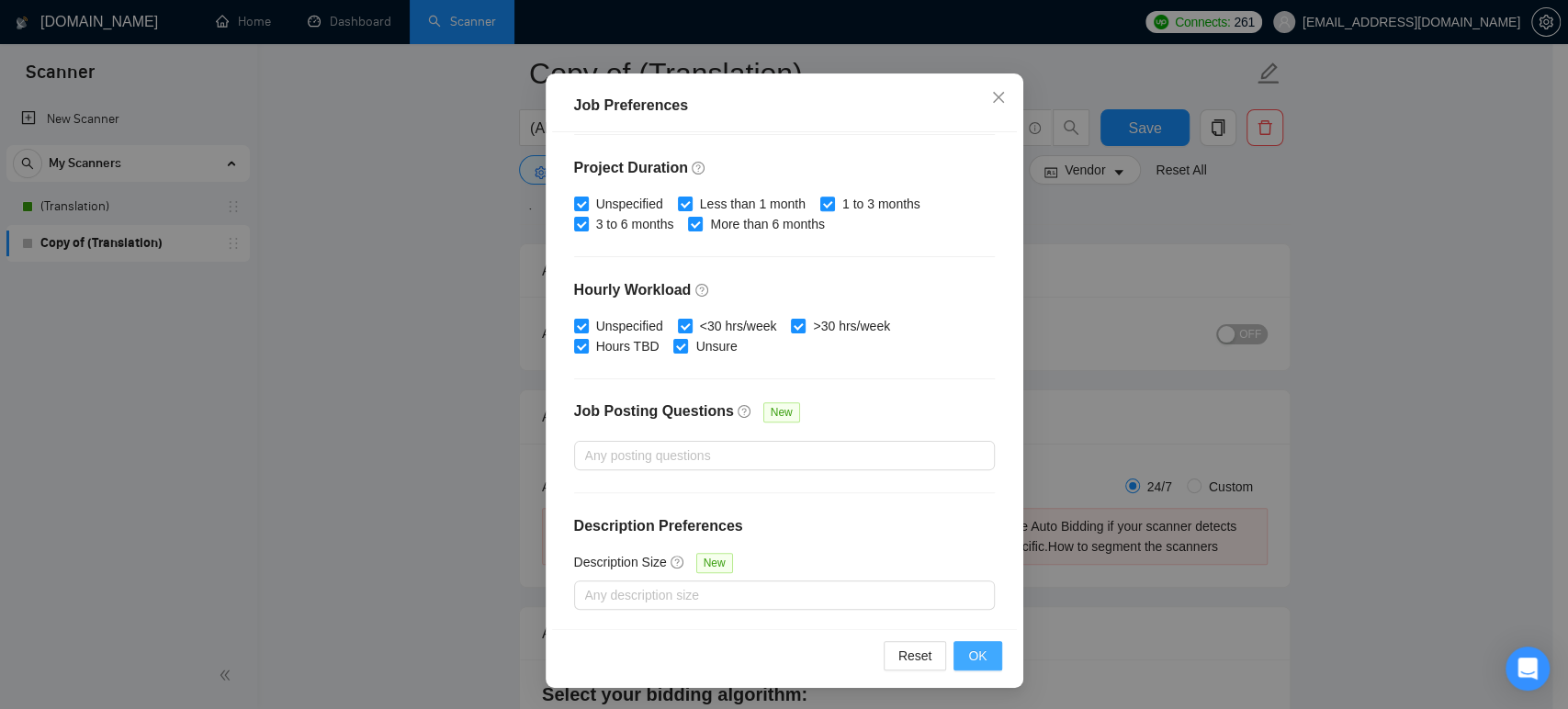
click at [969, 649] on span "OK" at bounding box center [977, 655] width 19 height 20
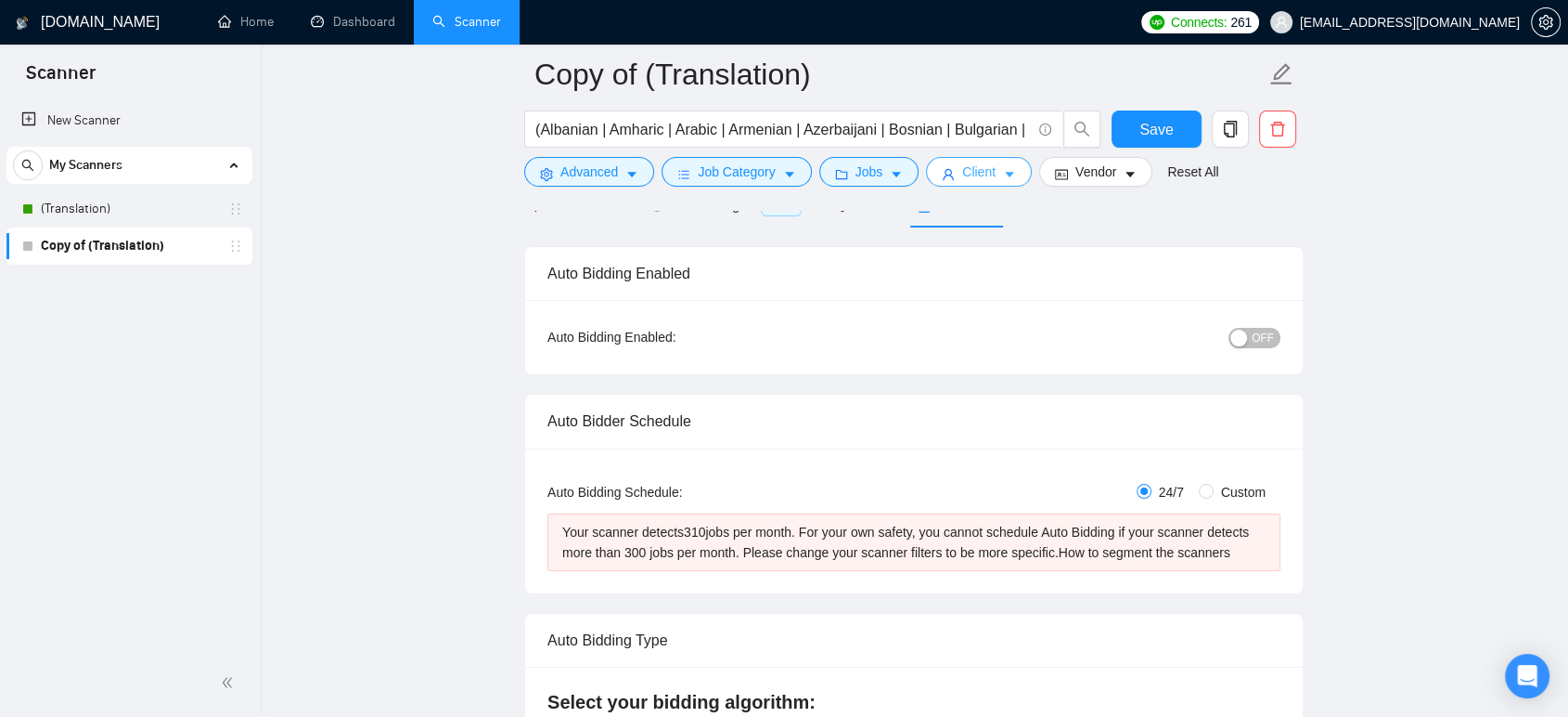
click at [968, 176] on span "Client" at bounding box center [978, 172] width 33 height 20
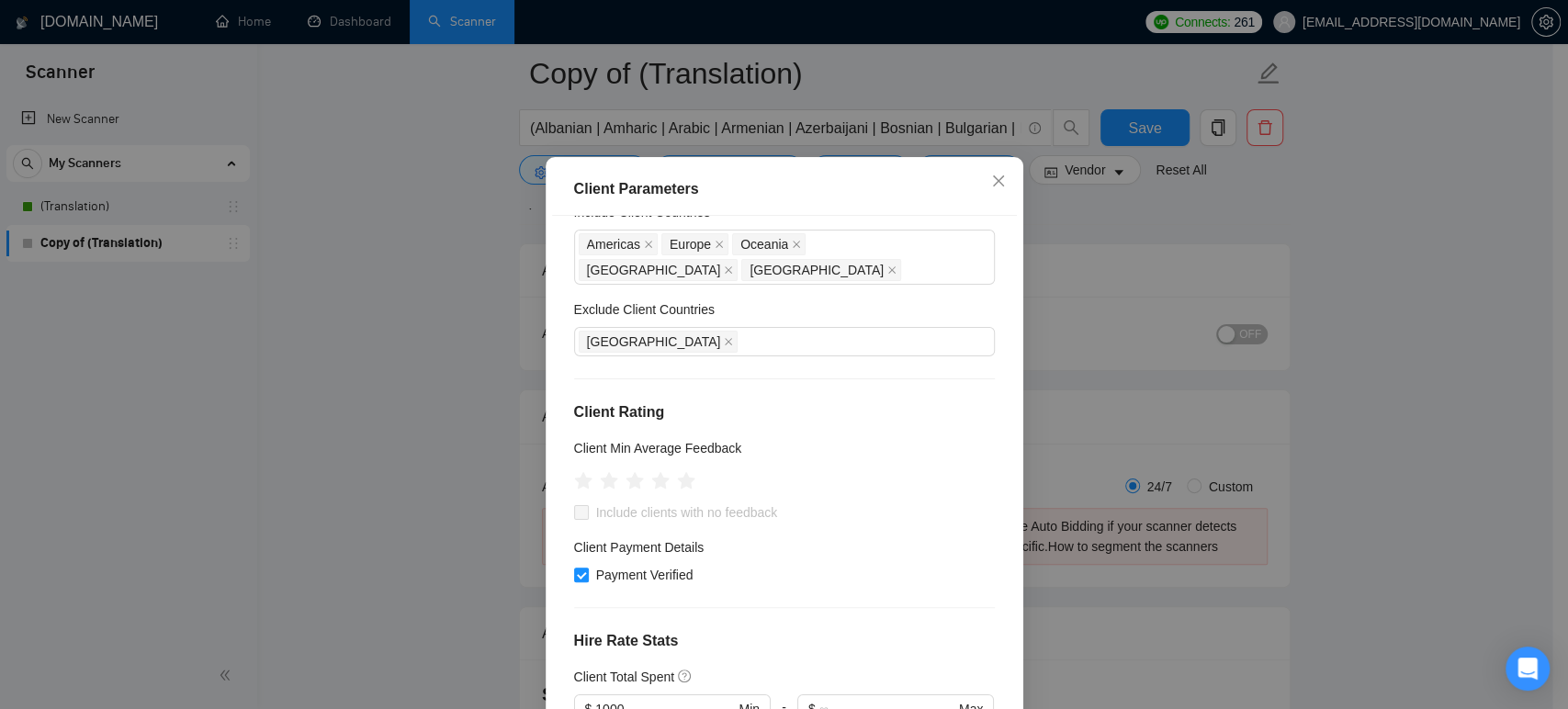
scroll to position [0, 0]
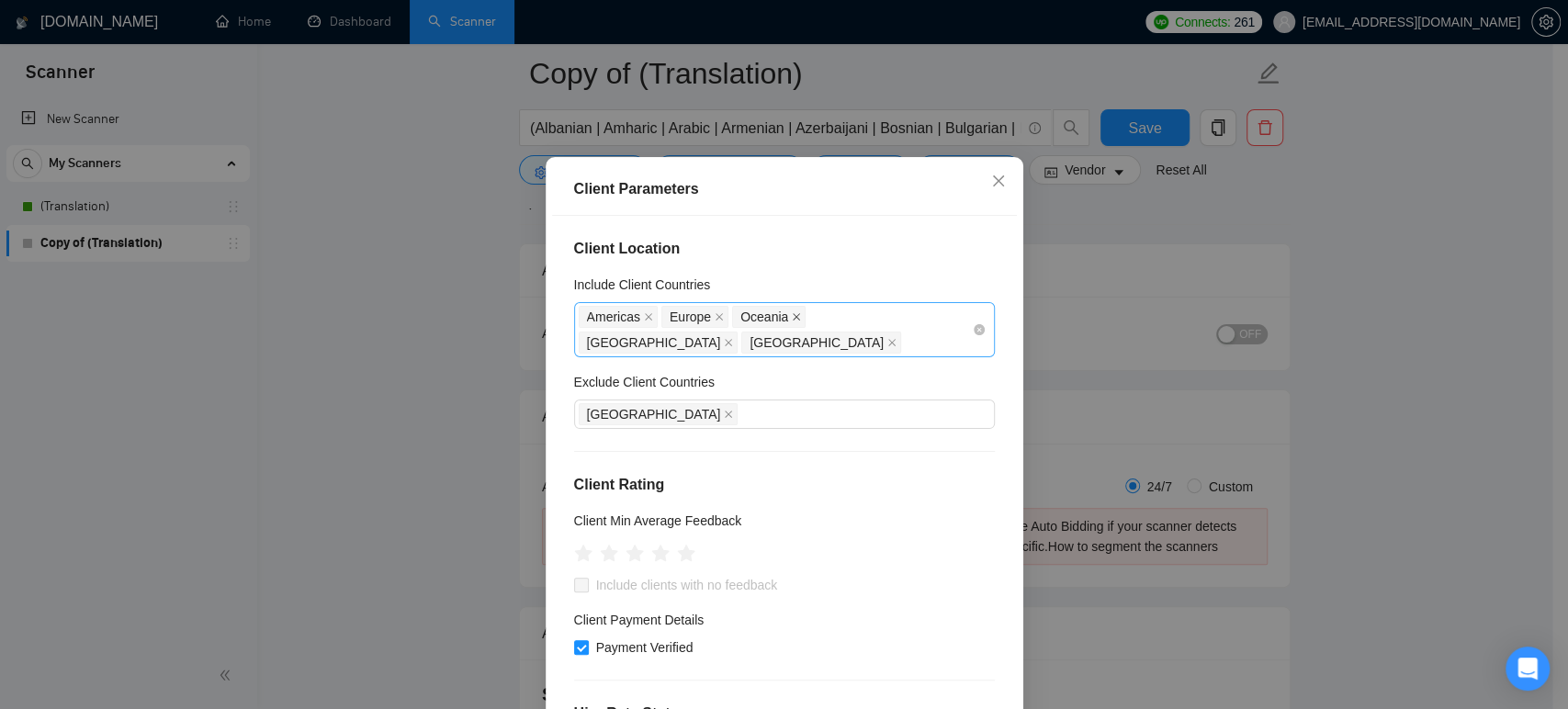
click at [791, 321] on icon "close" at bounding box center [795, 316] width 9 height 9
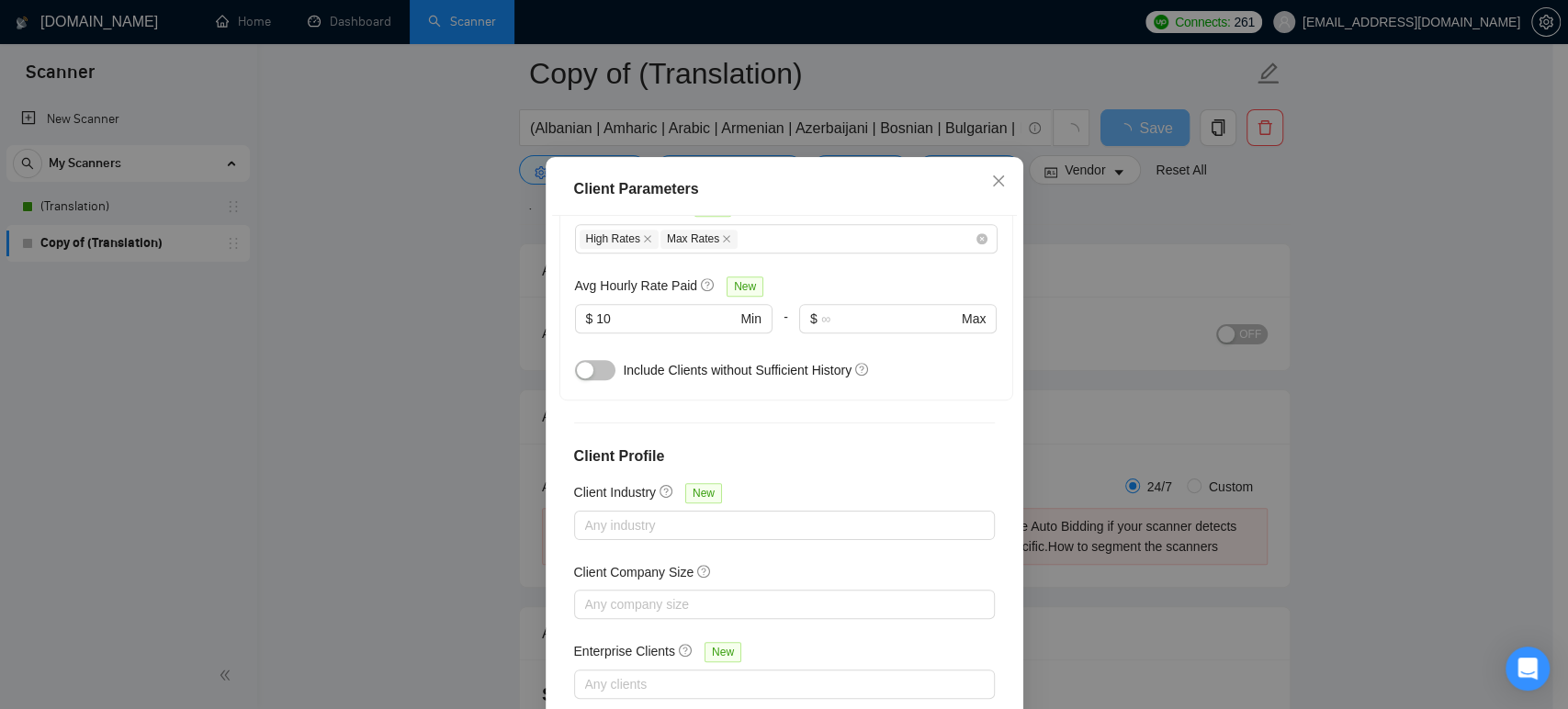
scroll to position [120, 0]
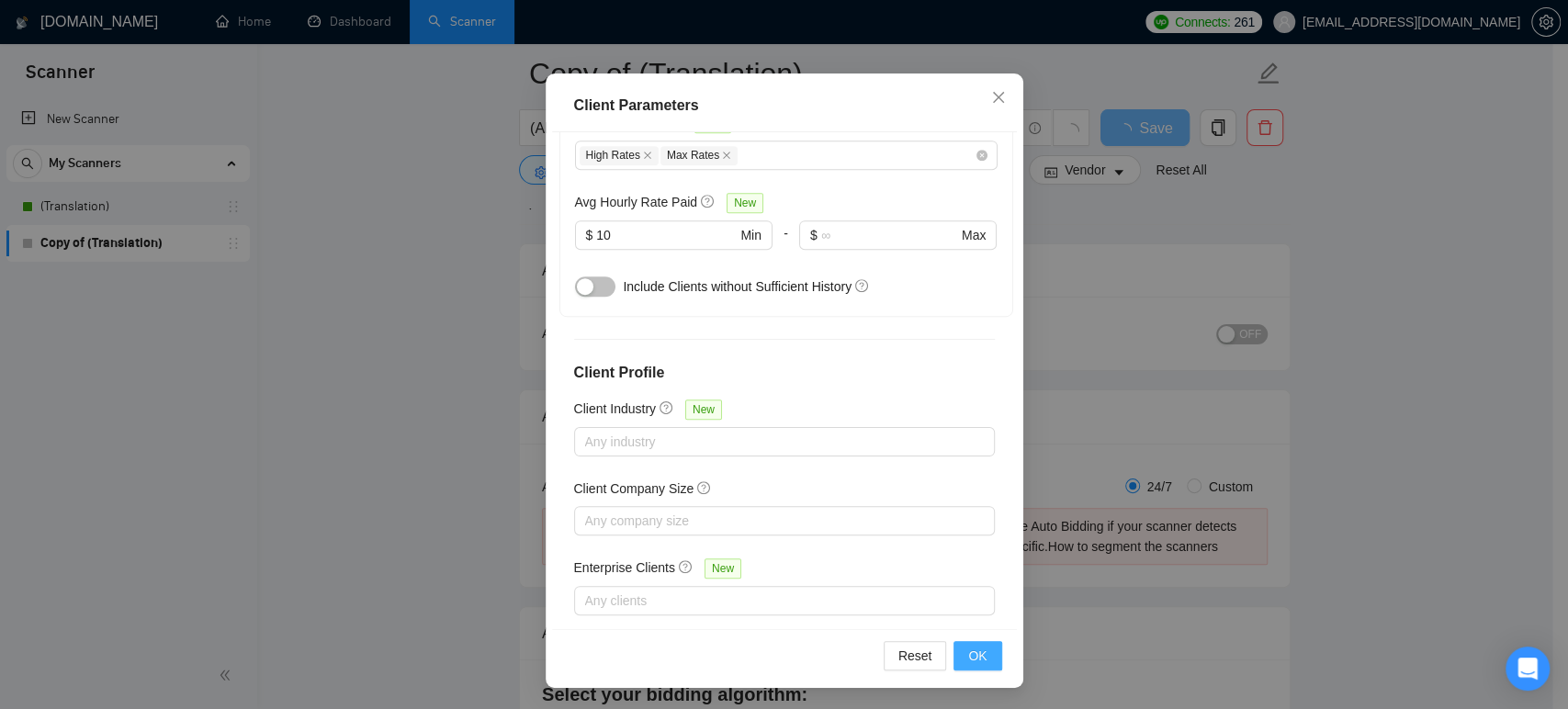
click at [973, 652] on span "OK" at bounding box center [977, 655] width 19 height 20
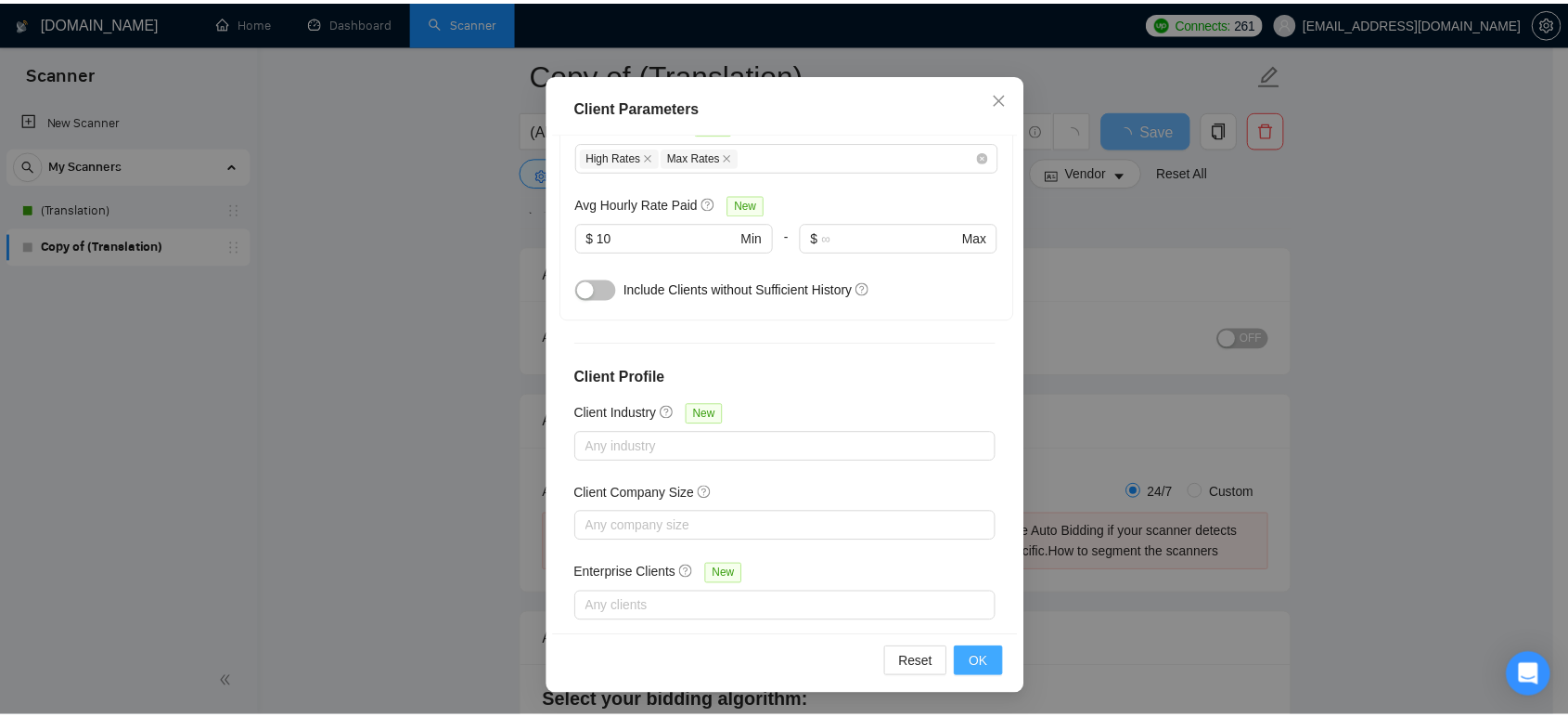
scroll to position [37, 0]
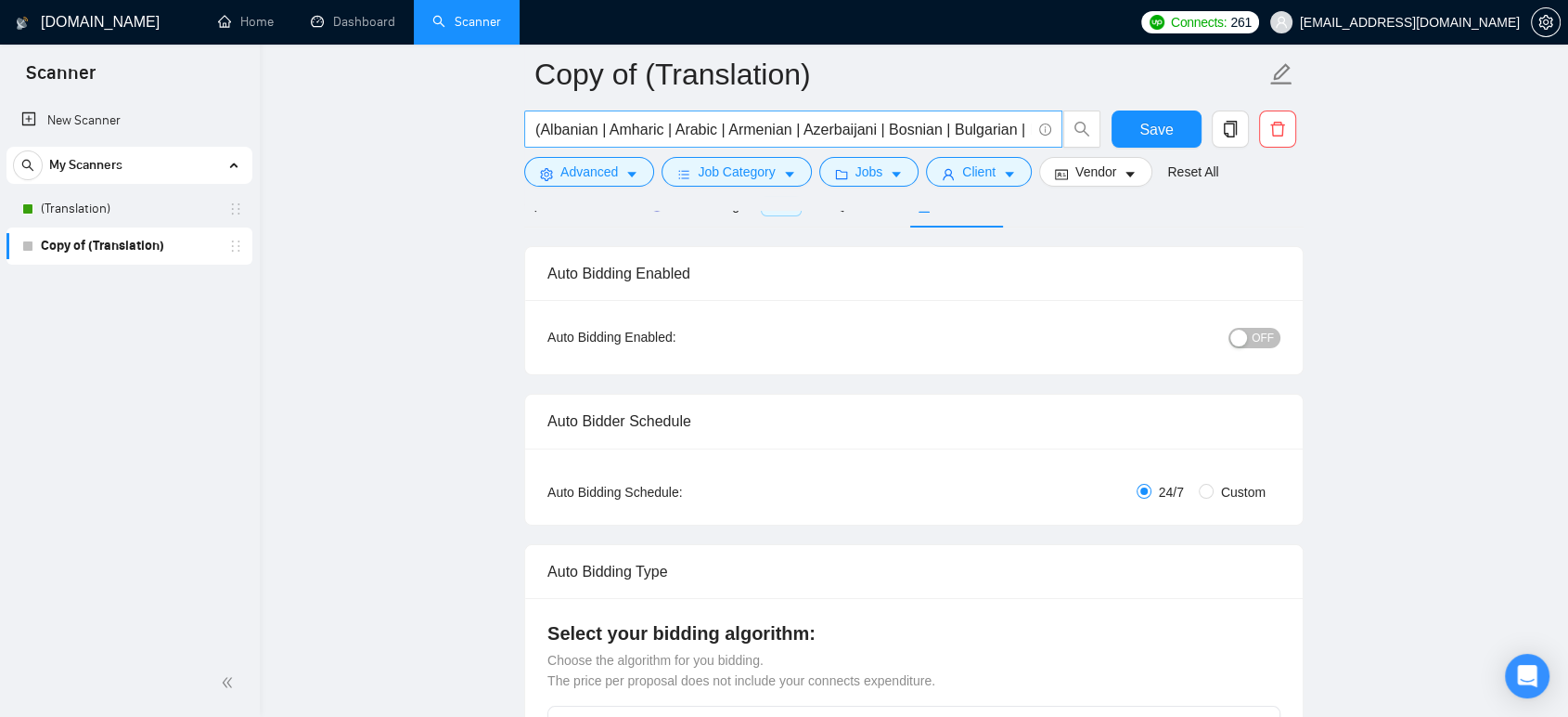
click at [843, 134] on input "(Albanian | Amharic | Arabic | Armenian | Azerbaijani | Bosnian | Bulgarian | B…" at bounding box center [783, 129] width 495 height 23
paste input "|"
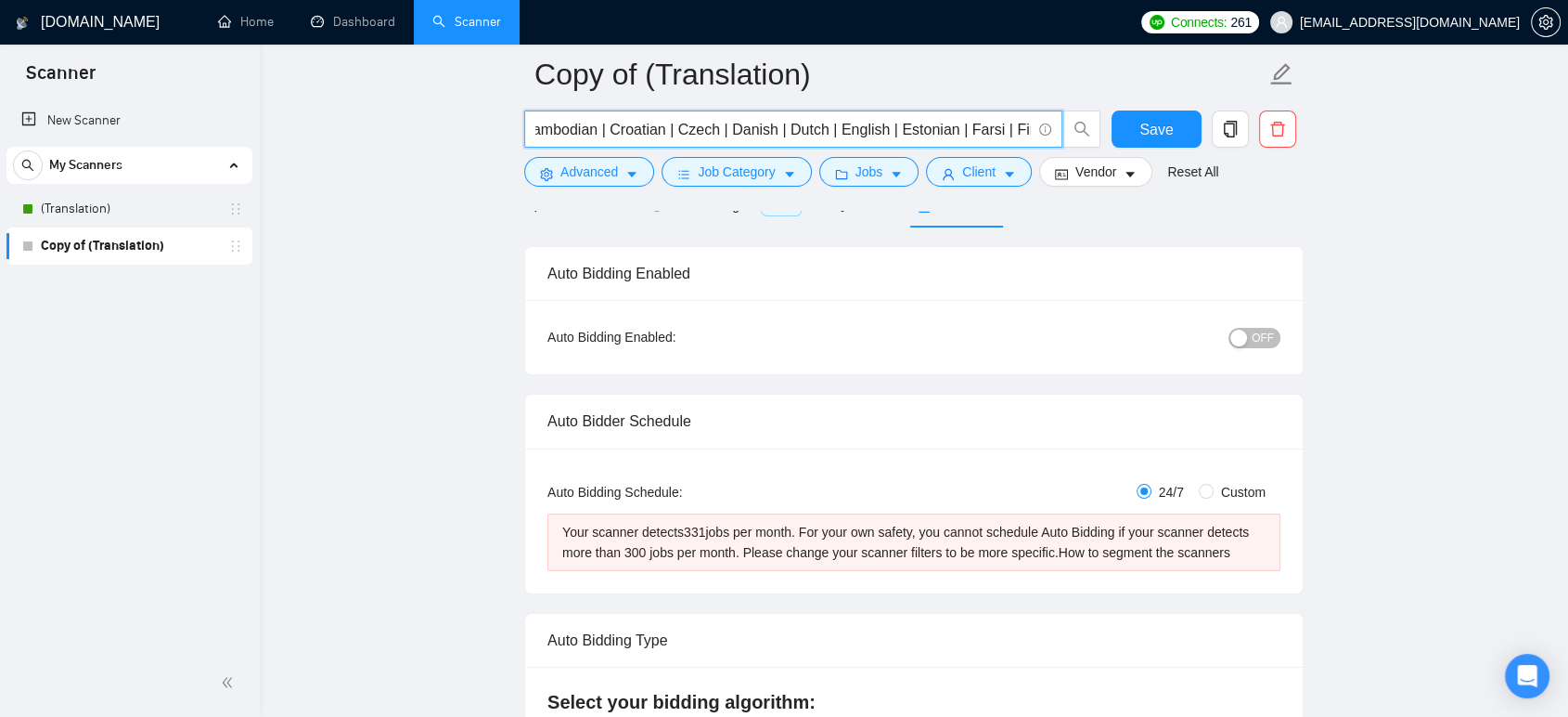
drag, startPoint x: 807, startPoint y: 125, endPoint x: 881, endPoint y: 129, distance: 74.1
click at [881, 129] on input "(Albanian | Amharic | Arabic | Armenian | Azerbaijani | Bosnian | Bulgarian | B…" at bounding box center [783, 129] width 495 height 23
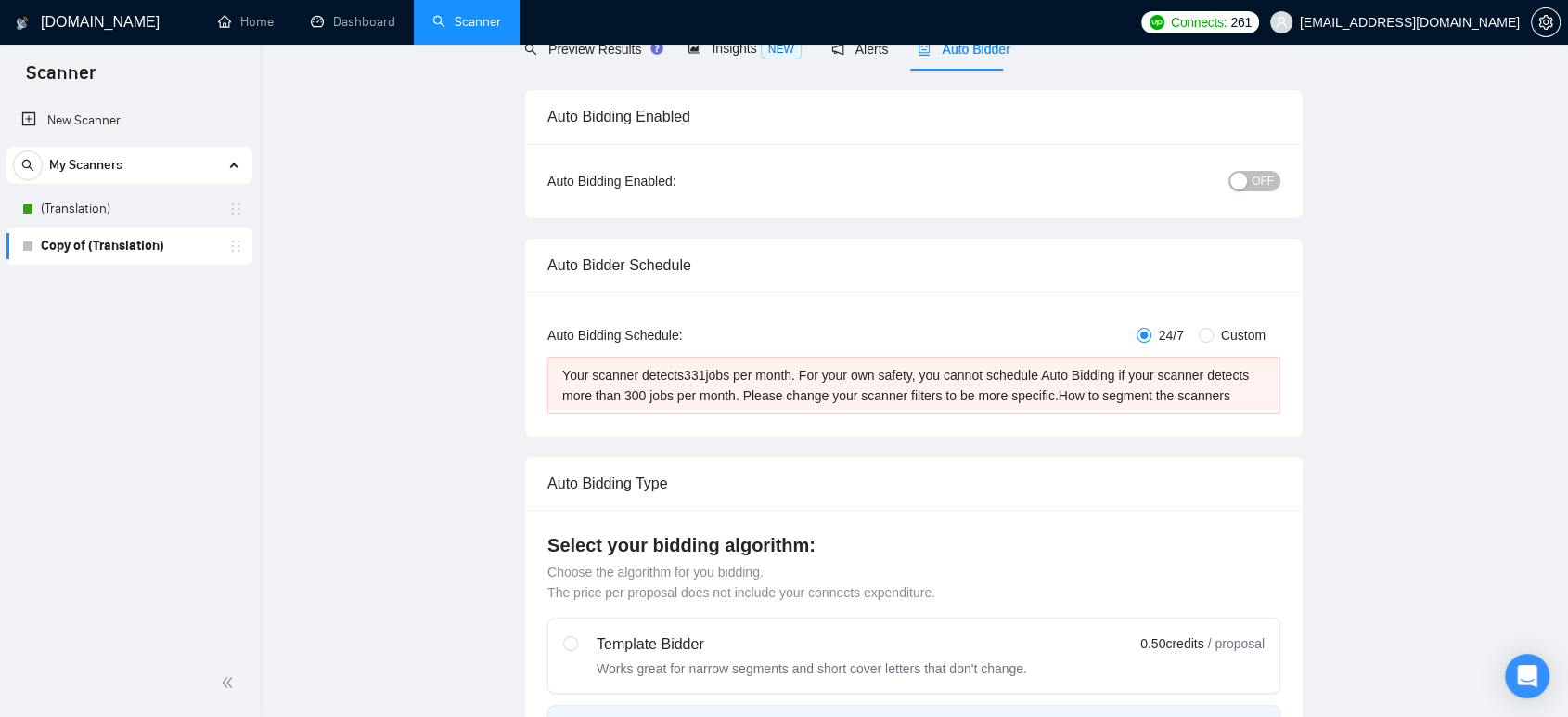
scroll to position [0, 0]
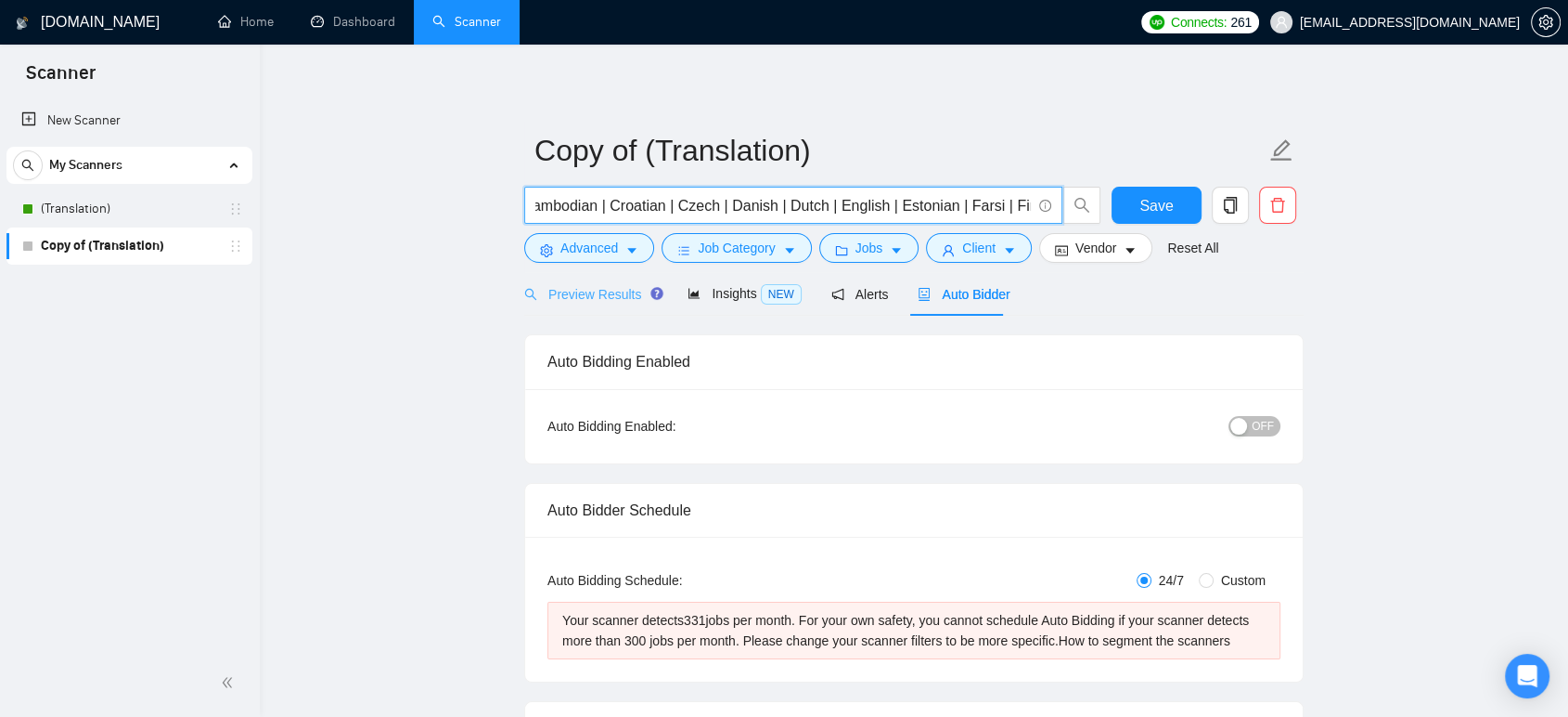
type input "(Albanian | Amharic | Arabic | Armenian | Azerbaijani | Bosnian | Bulgarian | B…"
click at [564, 293] on span "Preview Results" at bounding box center [591, 294] width 134 height 15
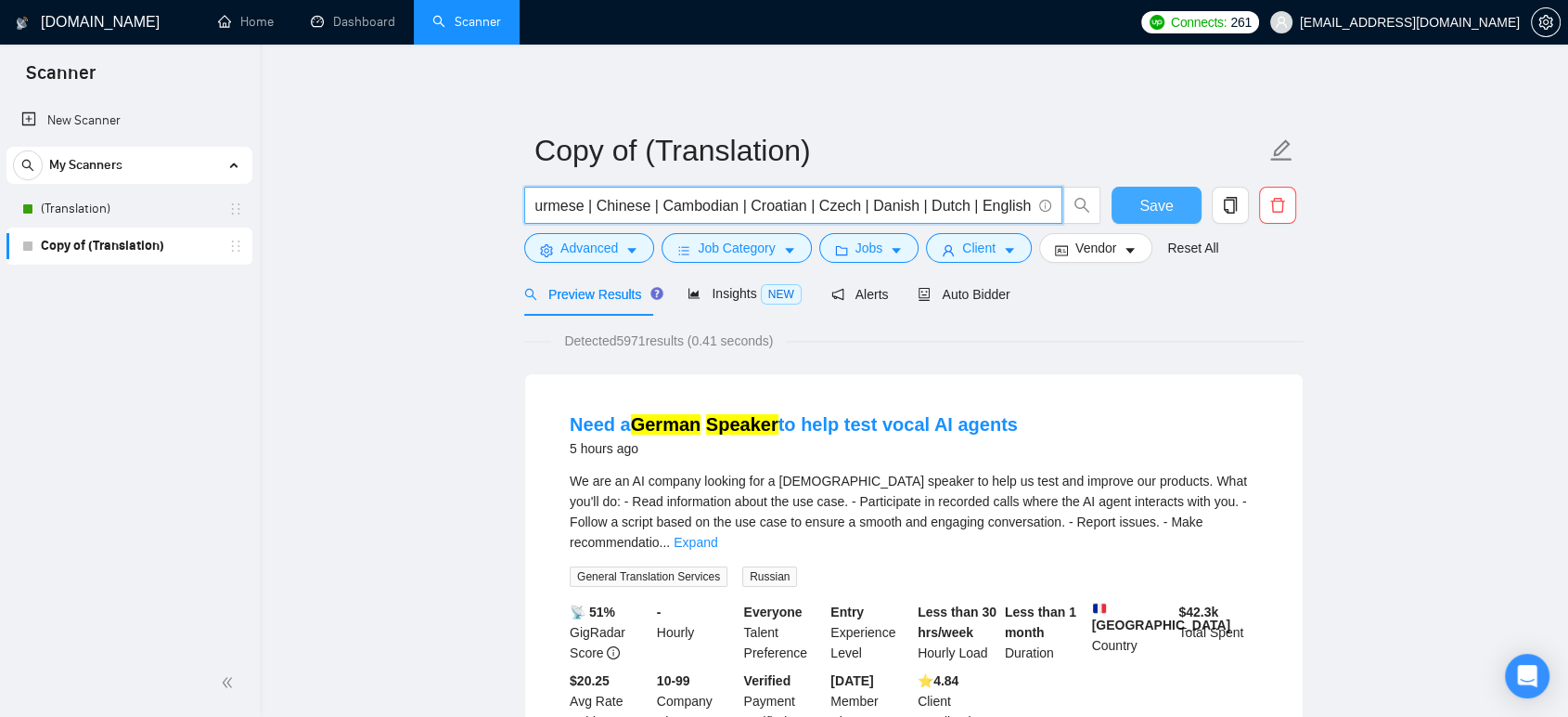
scroll to position [0, 2123]
drag, startPoint x: 929, startPoint y: 210, endPoint x: 1133, endPoint y: 210, distance: 204.0
click at [1133, 210] on div "(Albanian | Amharic | Arabic | Armenian | Azerbaijani | Bosnian | Bulgarian | B…" at bounding box center [909, 210] width 780 height 46
drag, startPoint x: 1133, startPoint y: 210, endPoint x: 973, endPoint y: 207, distance: 160.0
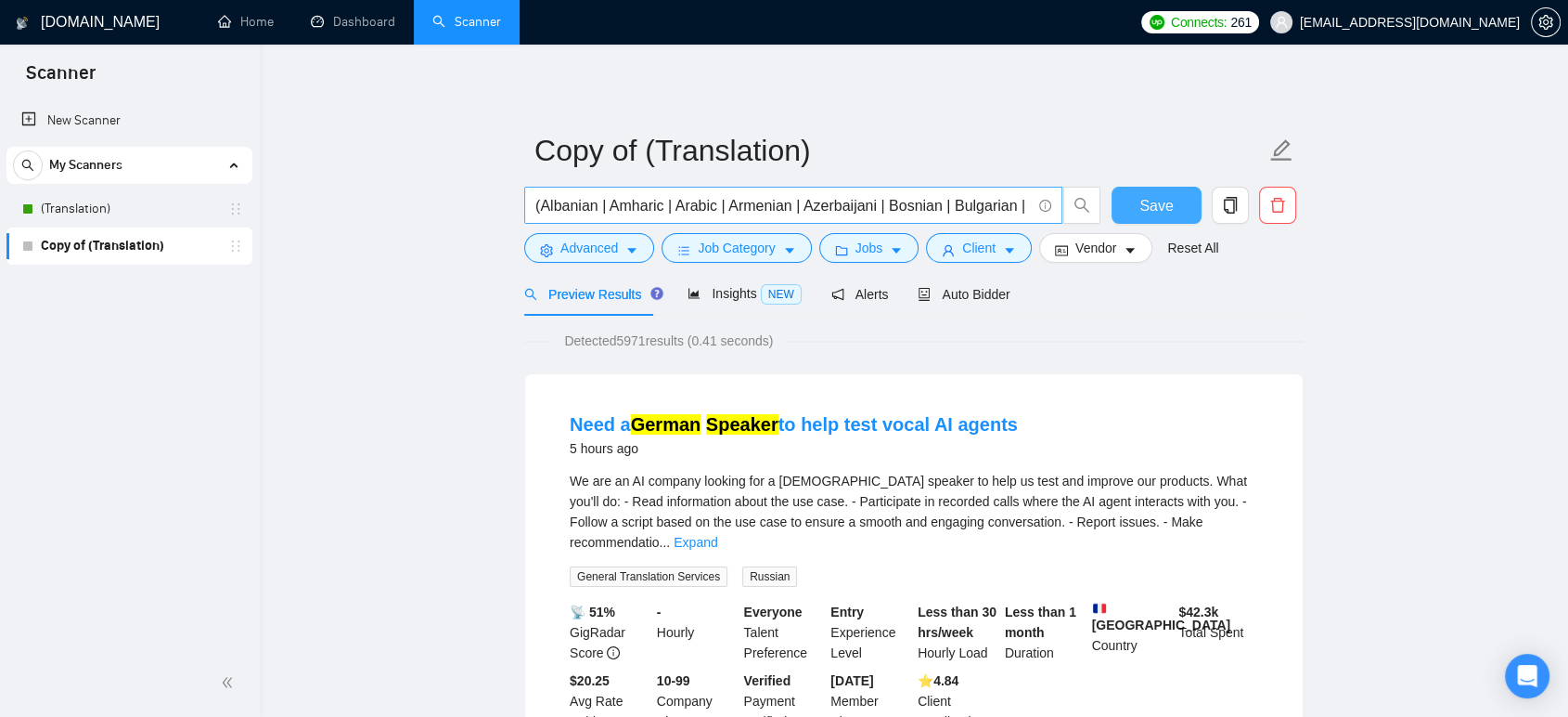
click at [973, 207] on div "(Albanian | Amharic | Arabic | Armenian | Azerbaijani | Bosnian | Bulgarian | B…" at bounding box center [909, 210] width 780 height 46
click at [969, 205] on input "(Albanian | Amharic | Arabic | Armenian | Azerbaijani | Bosnian | Bulgarian | B…" at bounding box center [783, 205] width 495 height 23
click at [1006, 198] on input "(Albanian | Amharic | Arabic | Armenian | Azerbaijani | Bosnian | Bulgarian | B…" at bounding box center [783, 205] width 495 height 23
click at [1148, 208] on span "Save" at bounding box center [1156, 205] width 33 height 23
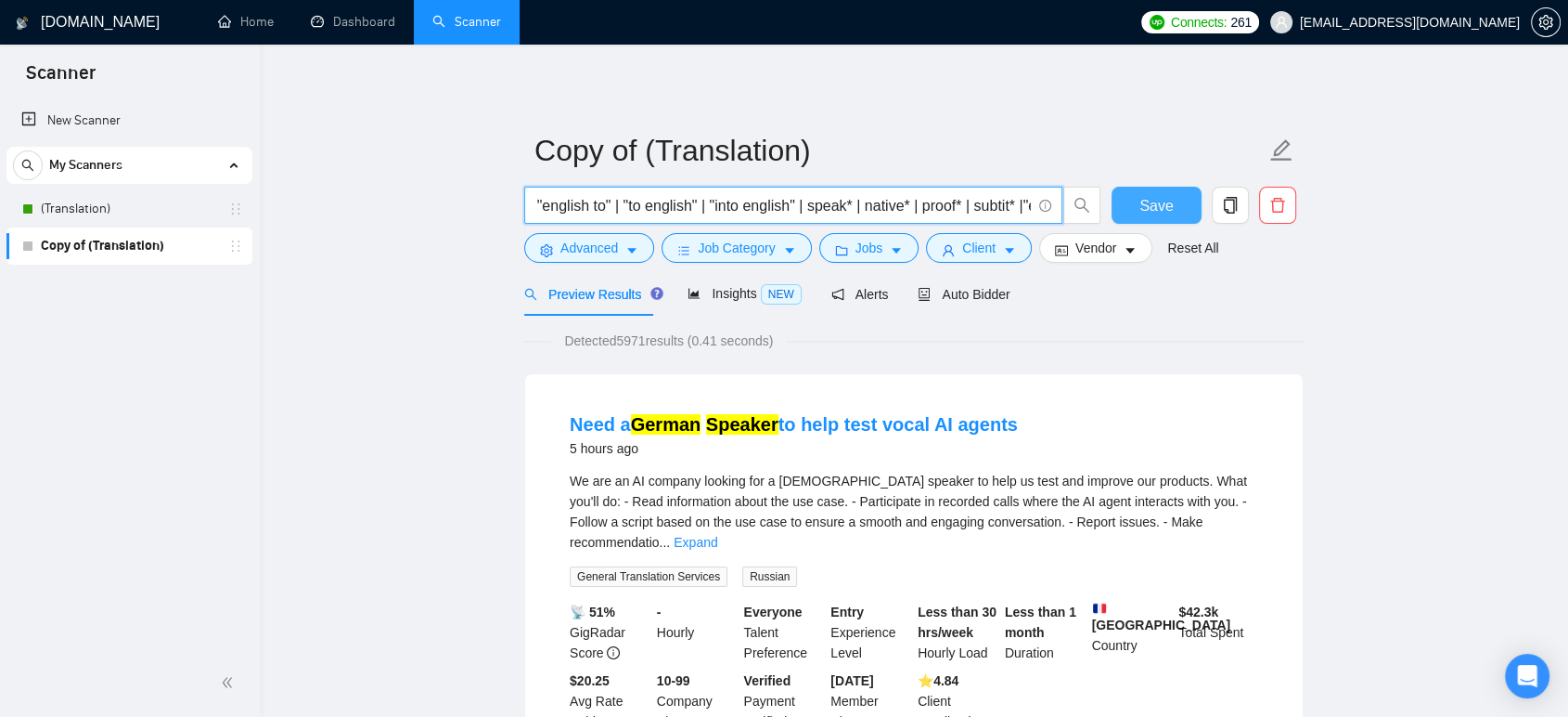
scroll to position [0, 0]
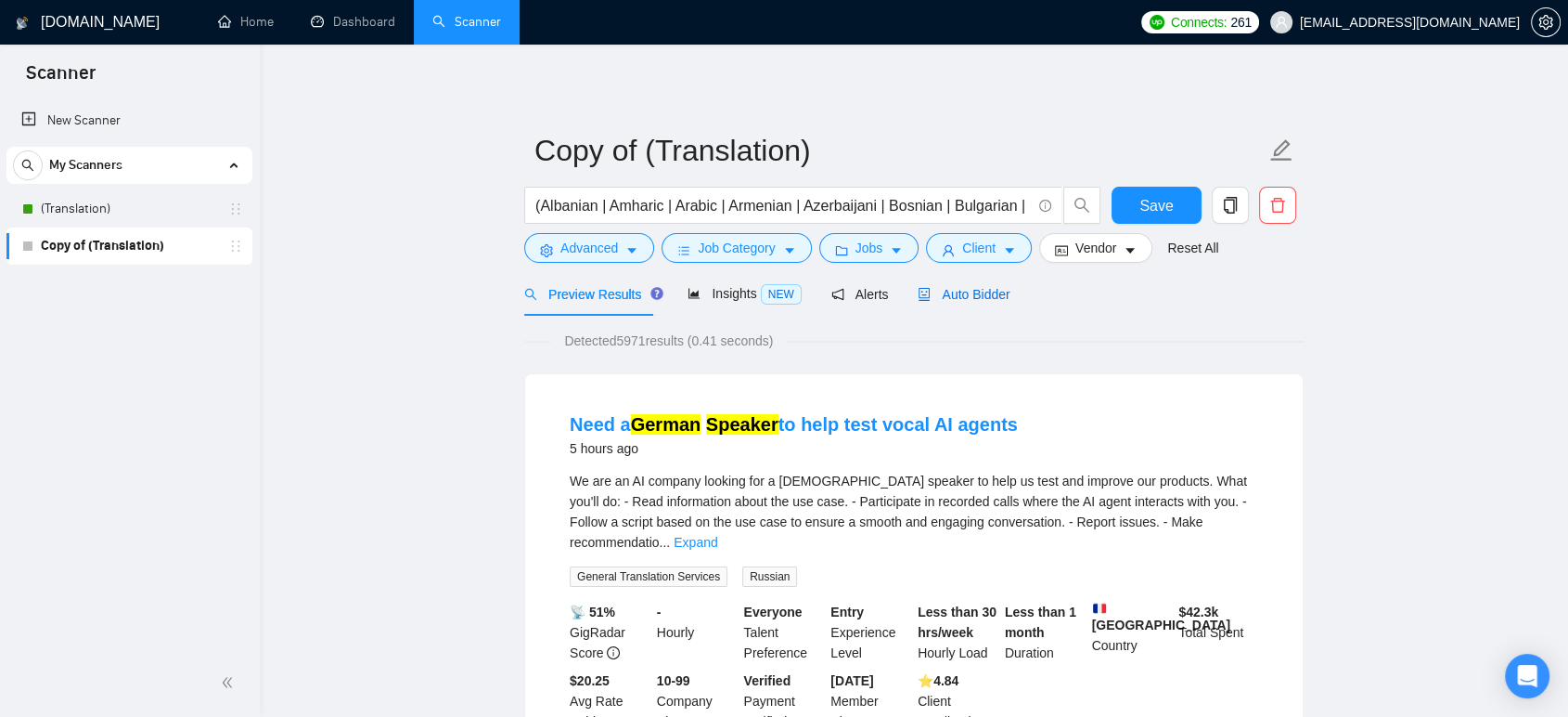
click at [938, 301] on span "Auto Bidder" at bounding box center [963, 294] width 92 height 15
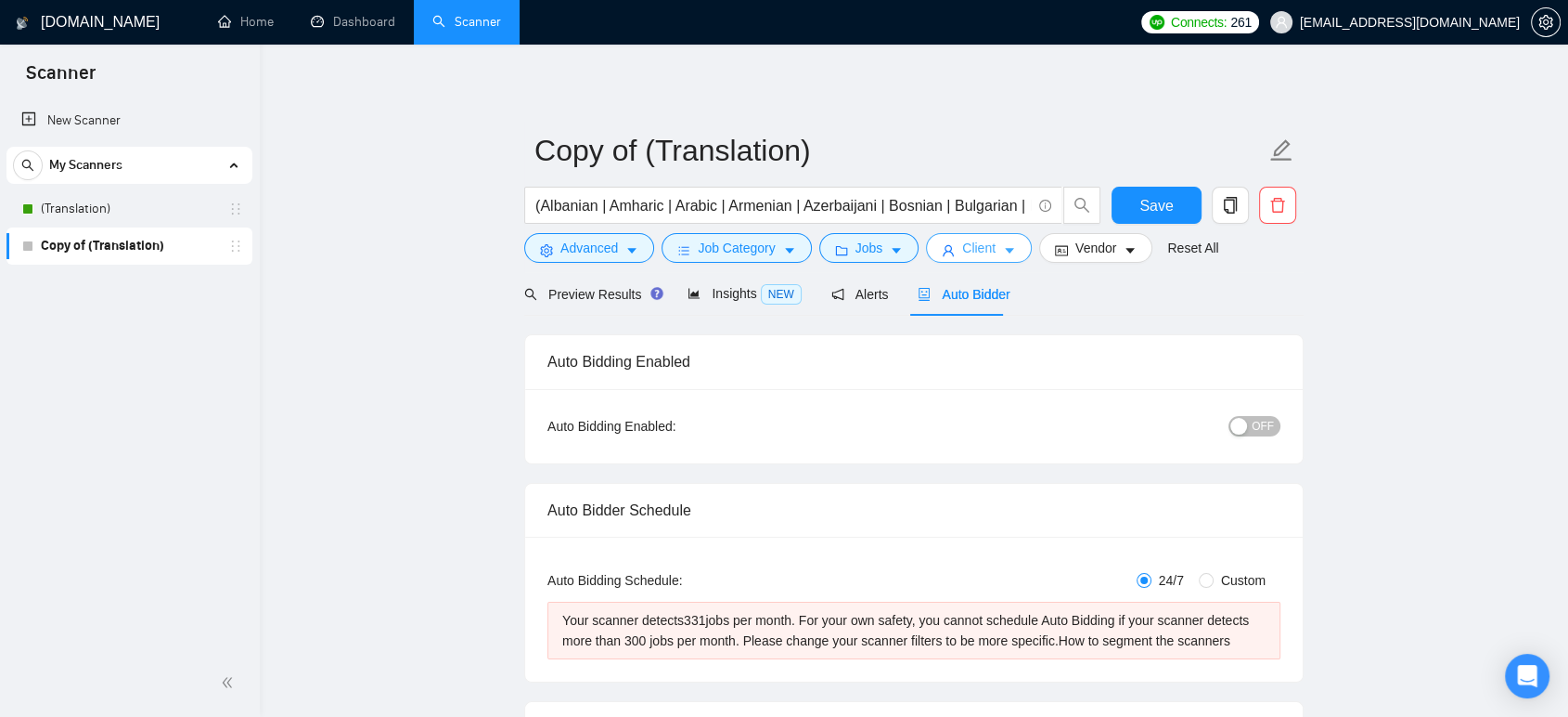
click at [1005, 249] on icon "caret-down" at bounding box center [1009, 252] width 9 height 6
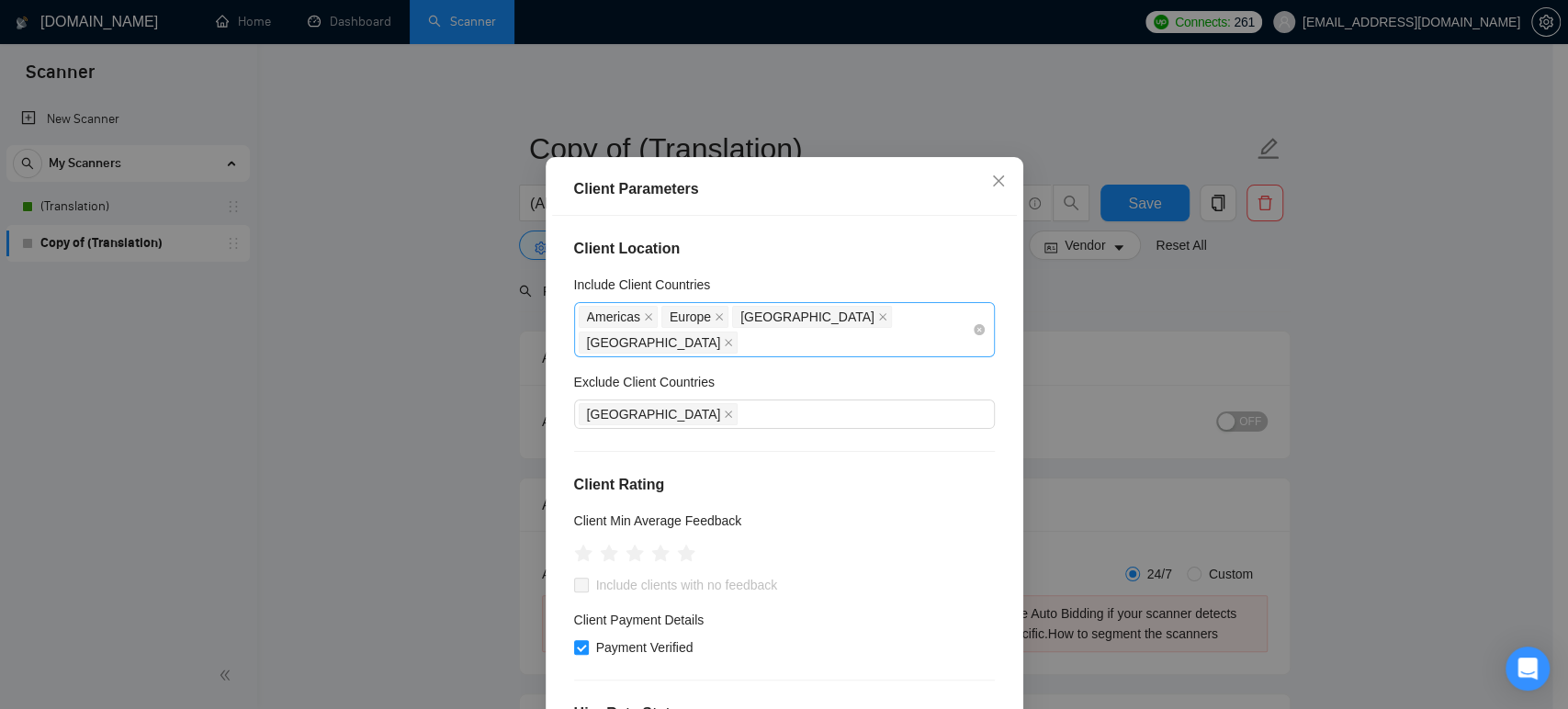
drag, startPoint x: 797, startPoint y: 353, endPoint x: 815, endPoint y: 353, distance: 18.0
click at [878, 321] on icon "close" at bounding box center [882, 316] width 9 height 9
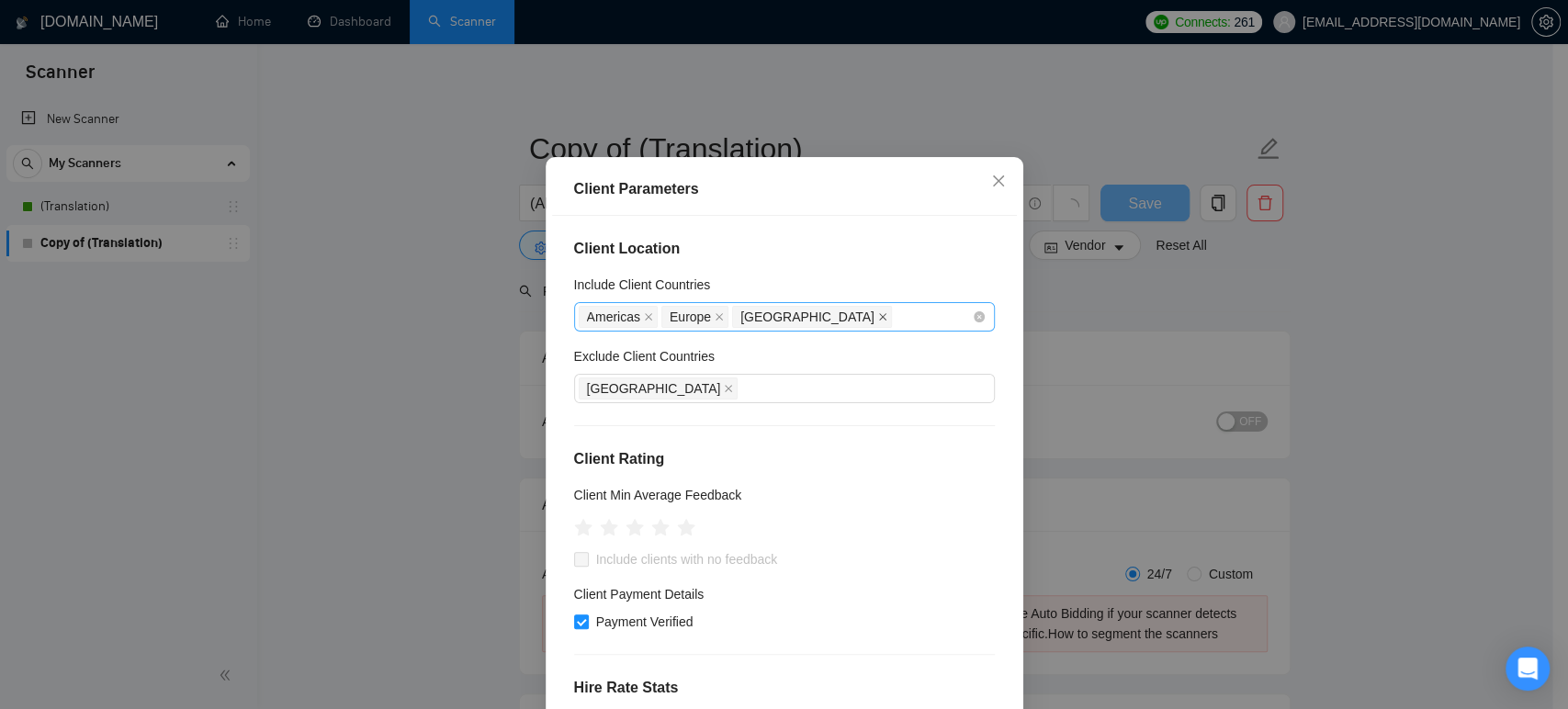
click at [878, 321] on icon "close" at bounding box center [882, 316] width 9 height 9
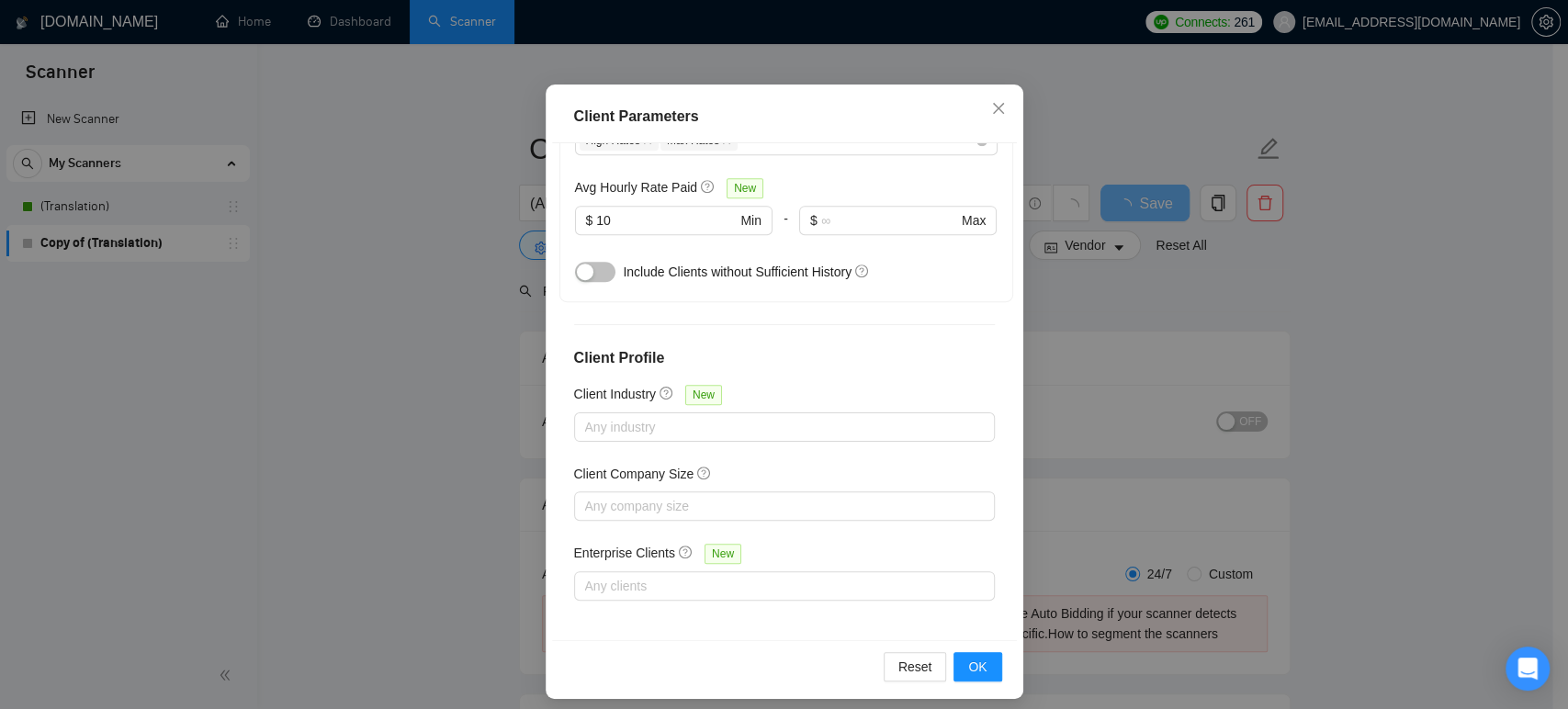
scroll to position [120, 0]
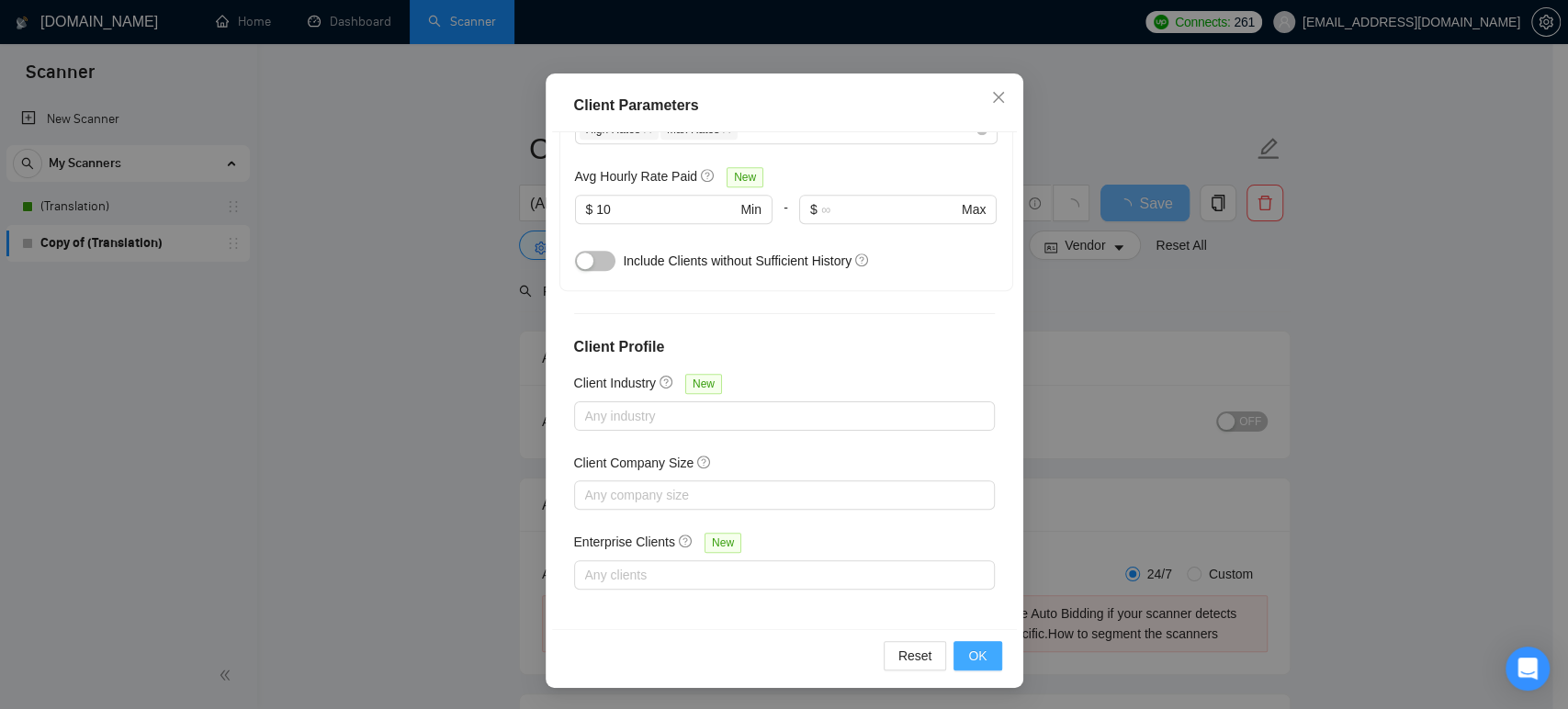
click at [968, 647] on span "OK" at bounding box center [977, 655] width 19 height 20
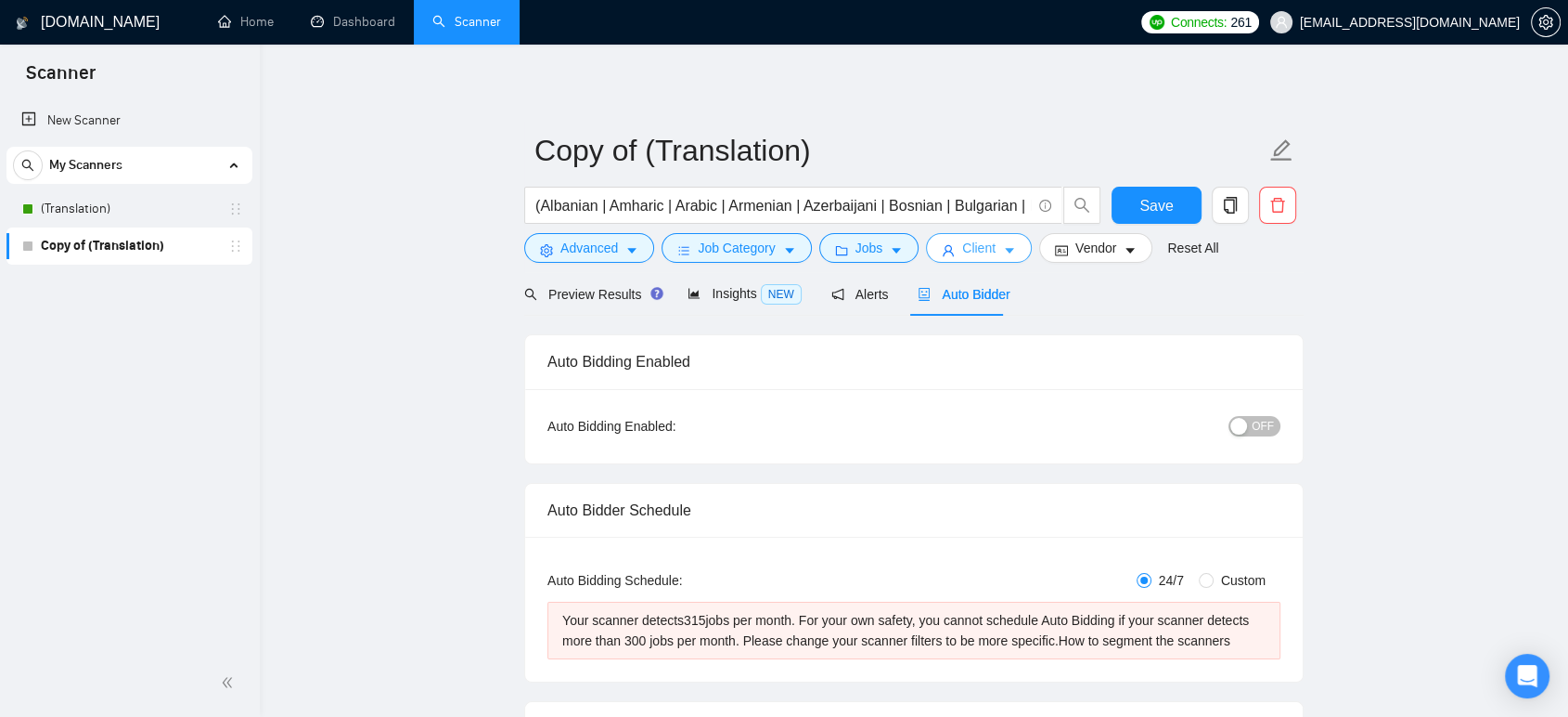
scroll to position [0, 0]
click at [1164, 199] on span "Save" at bounding box center [1156, 205] width 33 height 23
click at [583, 288] on span "Preview Results" at bounding box center [591, 294] width 134 height 15
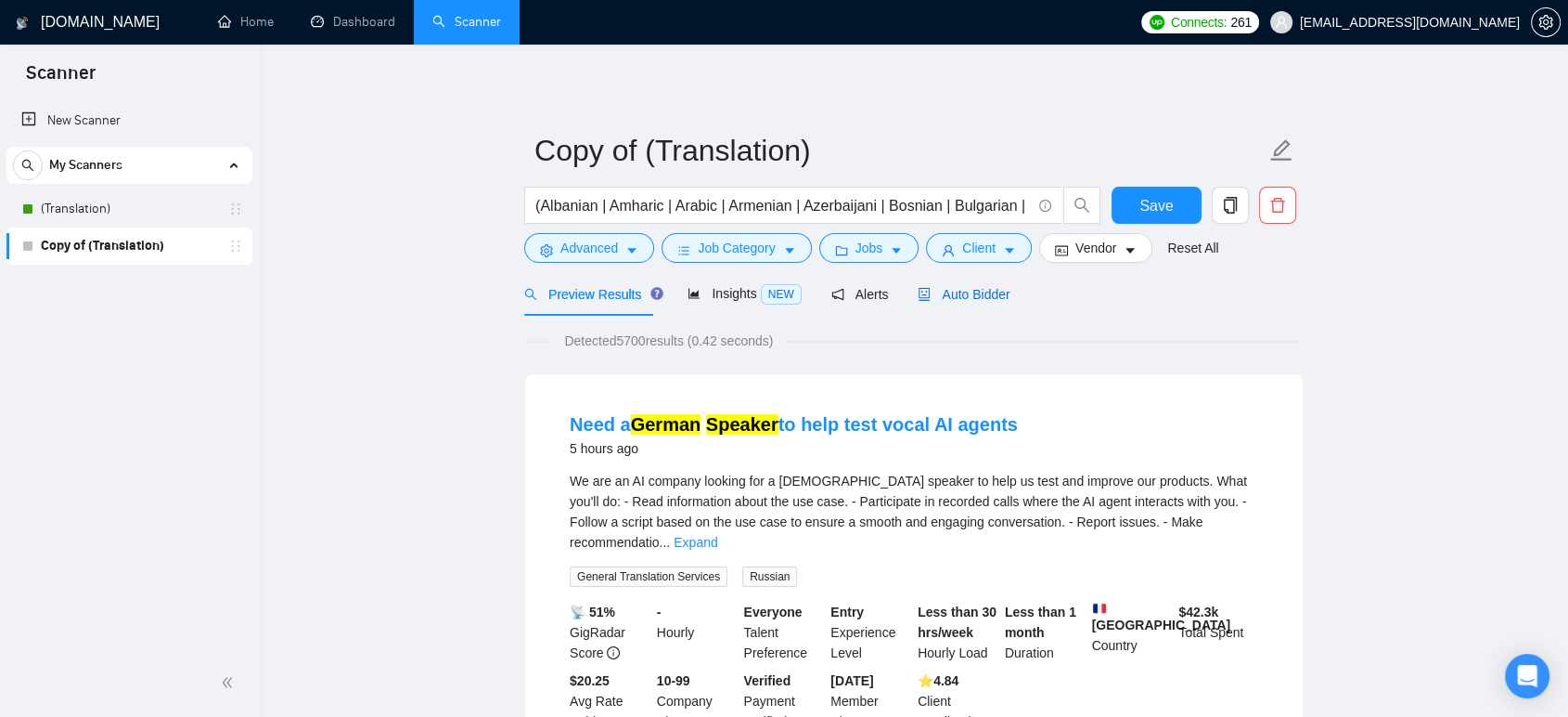
click at [964, 295] on span "Auto Bidder" at bounding box center [963, 294] width 92 height 15
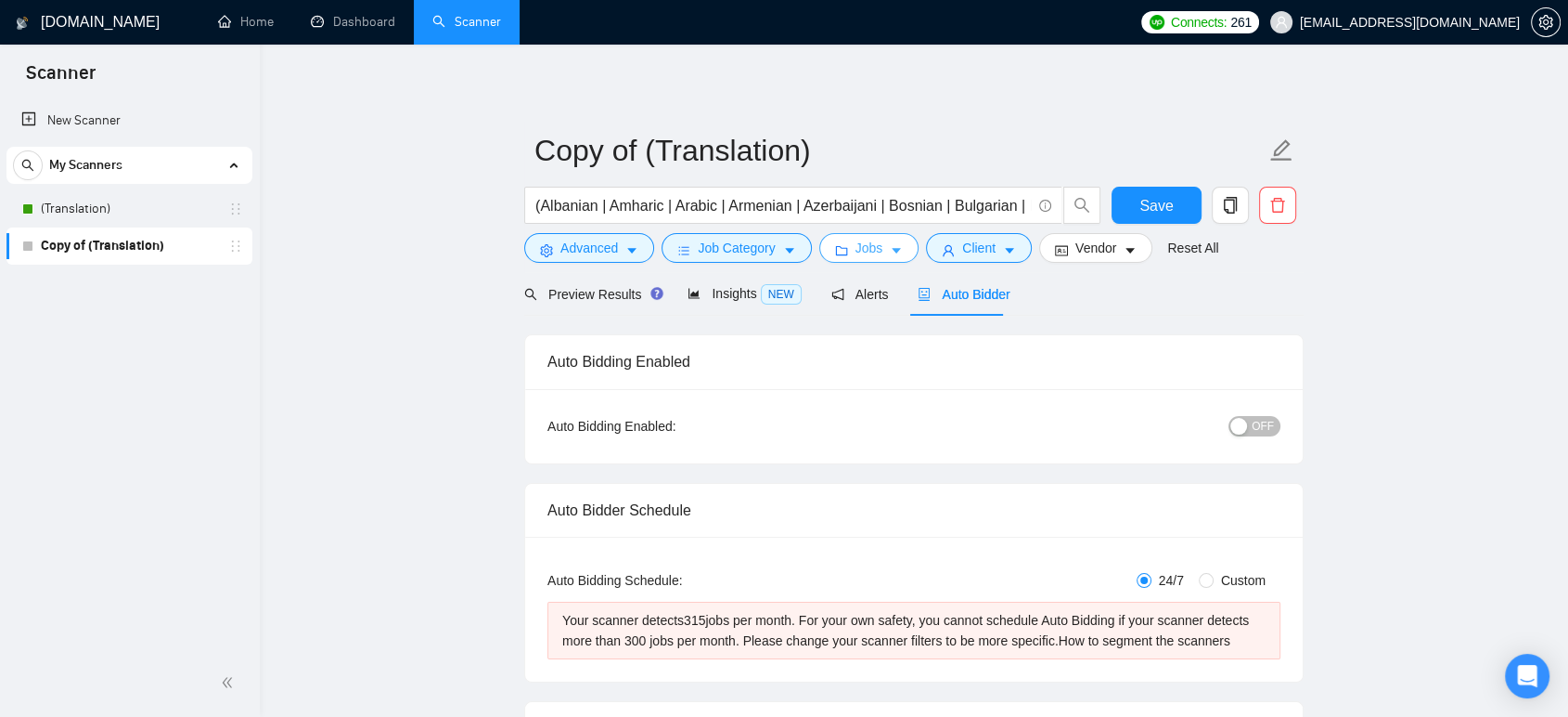
click at [844, 250] on button "Jobs" at bounding box center [869, 248] width 100 height 30
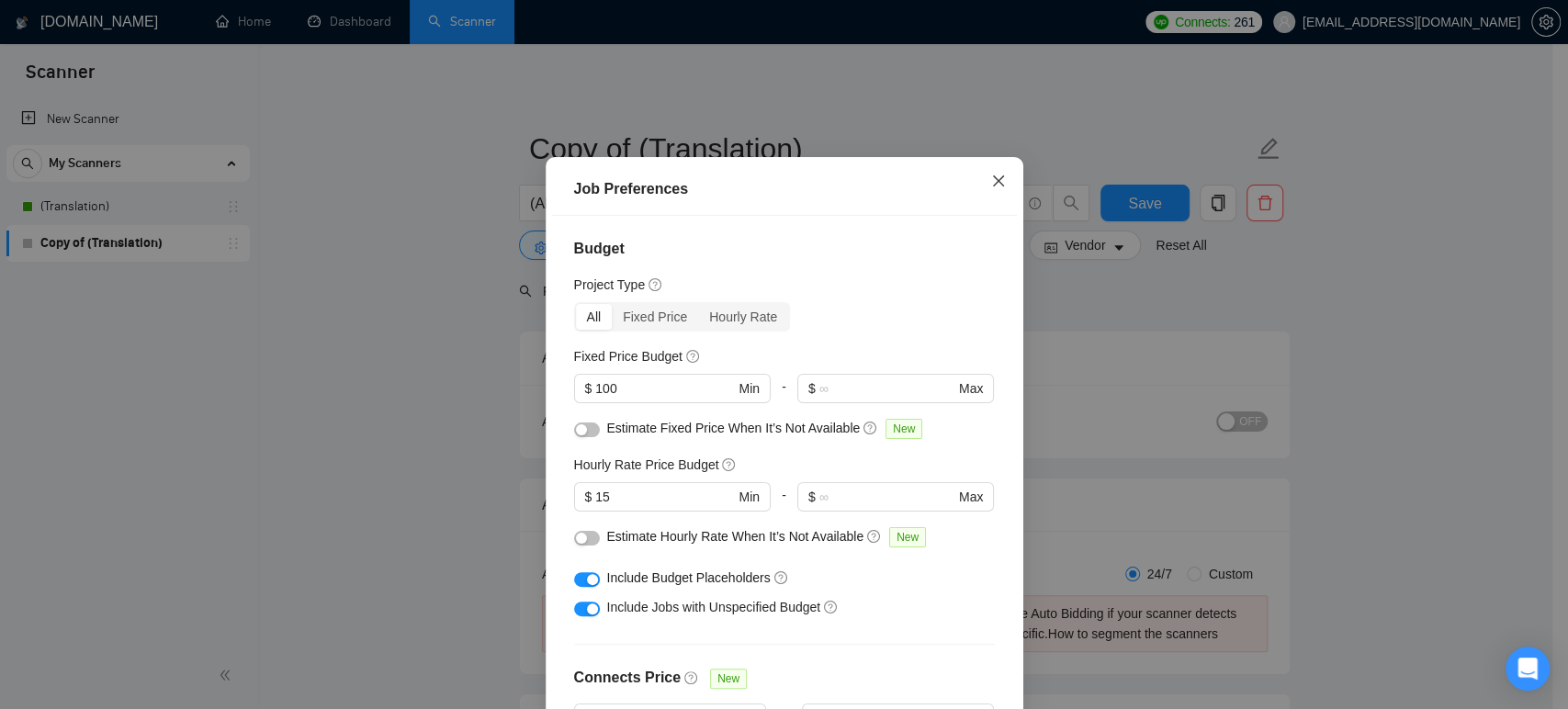
click at [996, 189] on icon "close" at bounding box center [998, 181] width 15 height 15
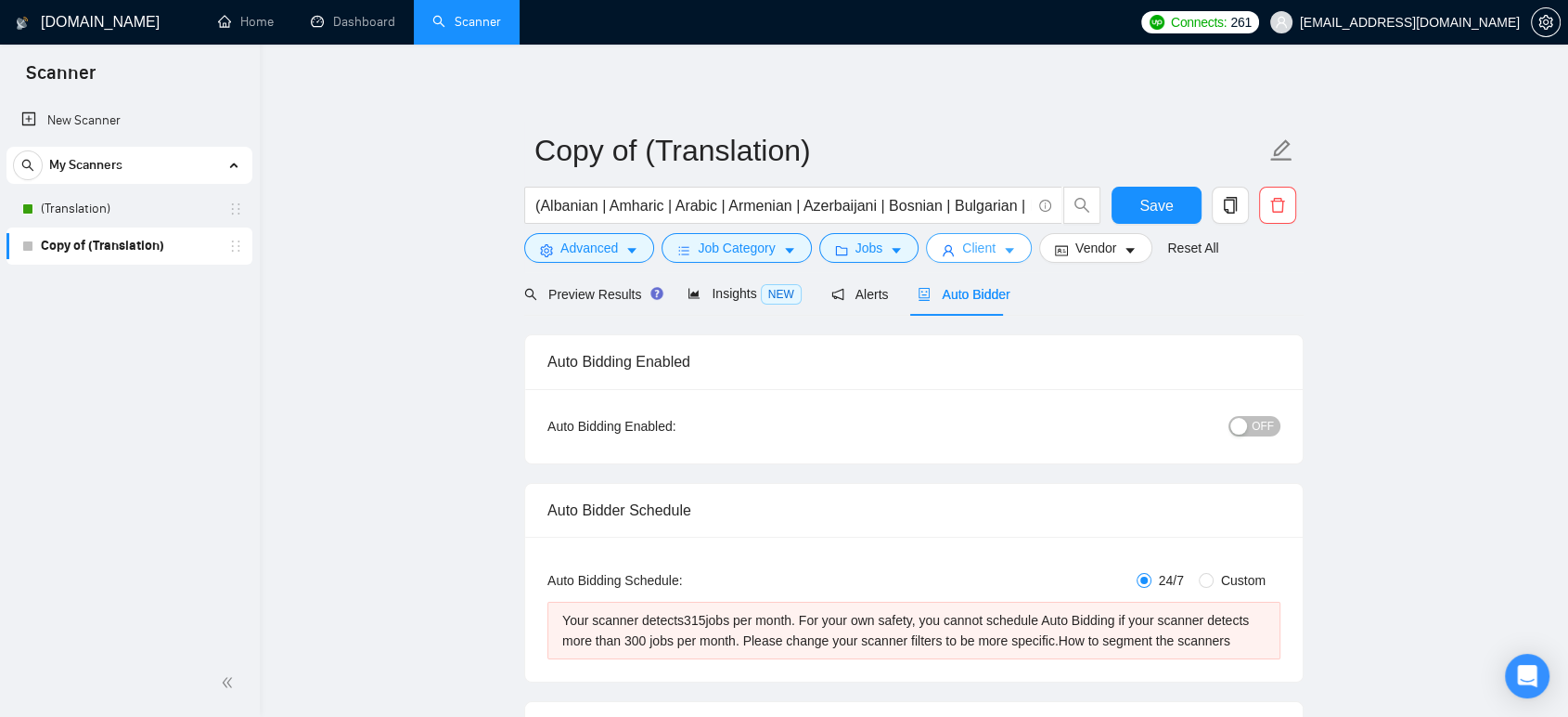
click at [1009, 240] on button "Client" at bounding box center [979, 248] width 106 height 30
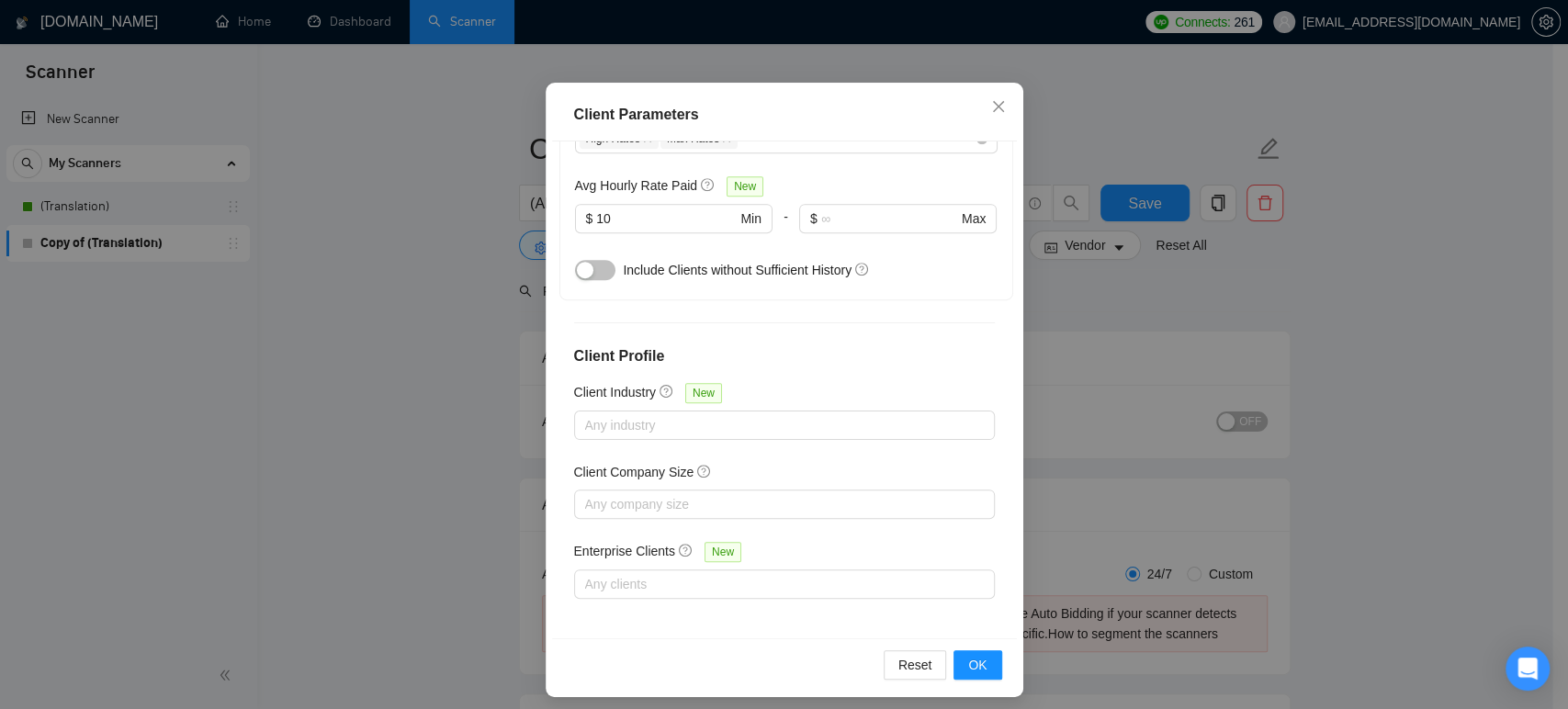
scroll to position [120, 0]
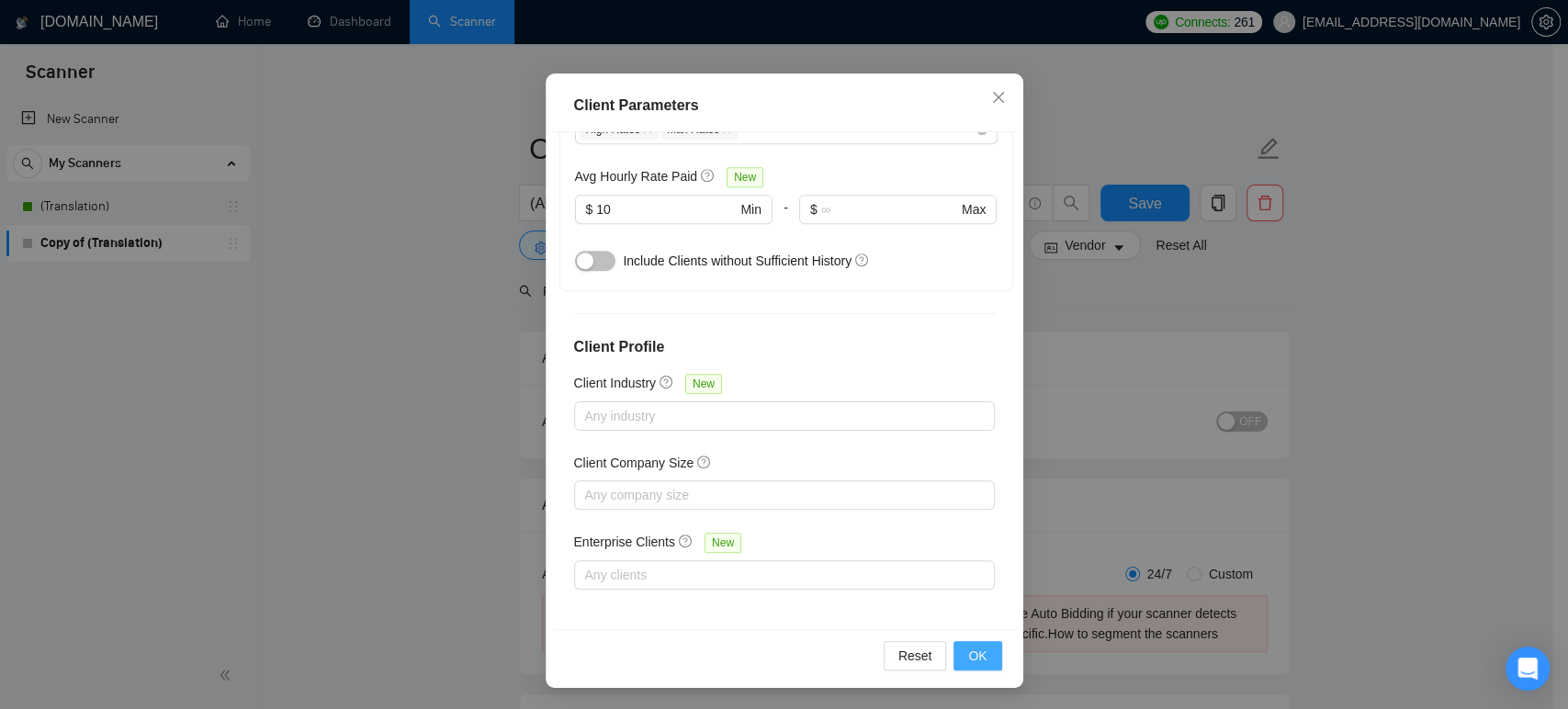
click at [980, 651] on button "OK" at bounding box center [977, 656] width 47 height 30
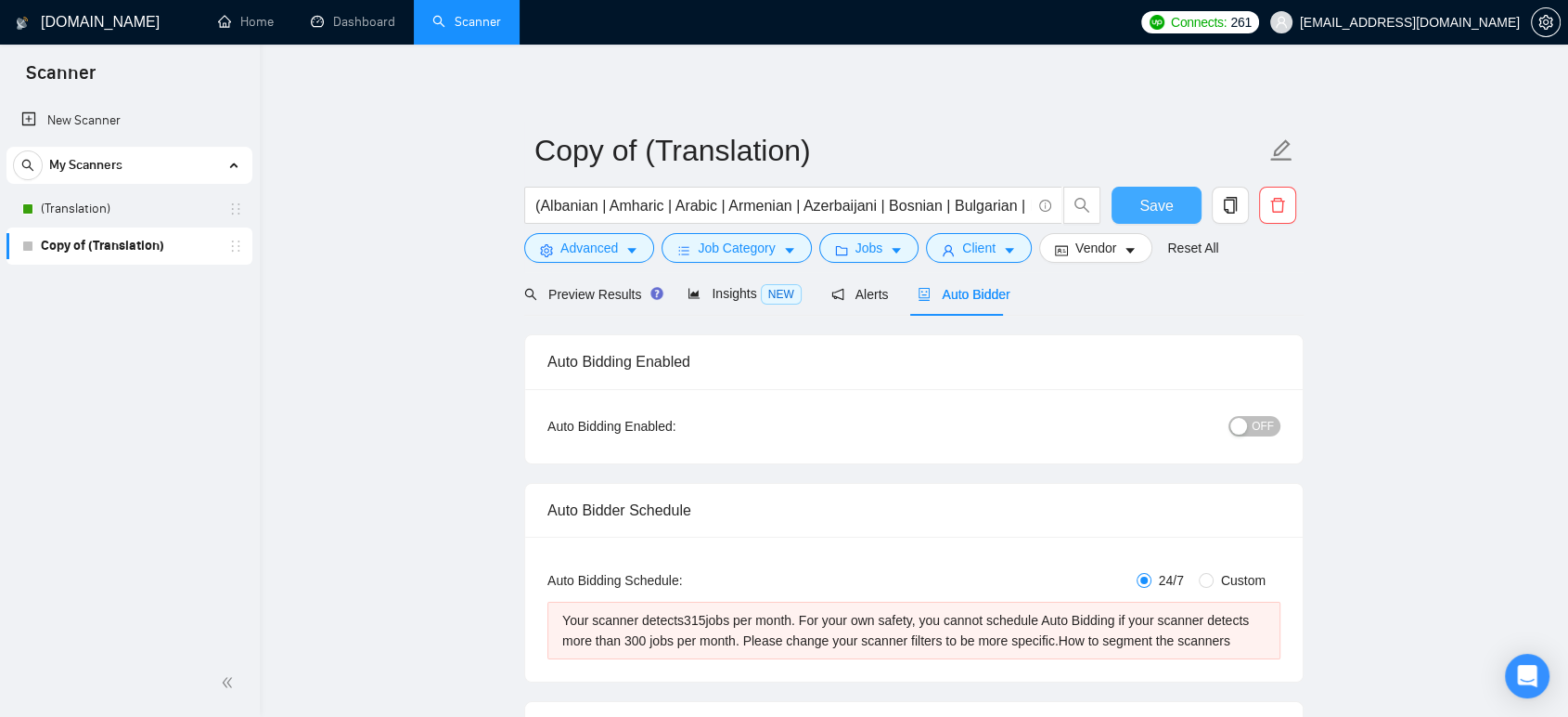
click at [1158, 205] on span "Save" at bounding box center [1156, 205] width 33 height 23
click at [560, 251] on span "Advanced" at bounding box center [589, 248] width 58 height 20
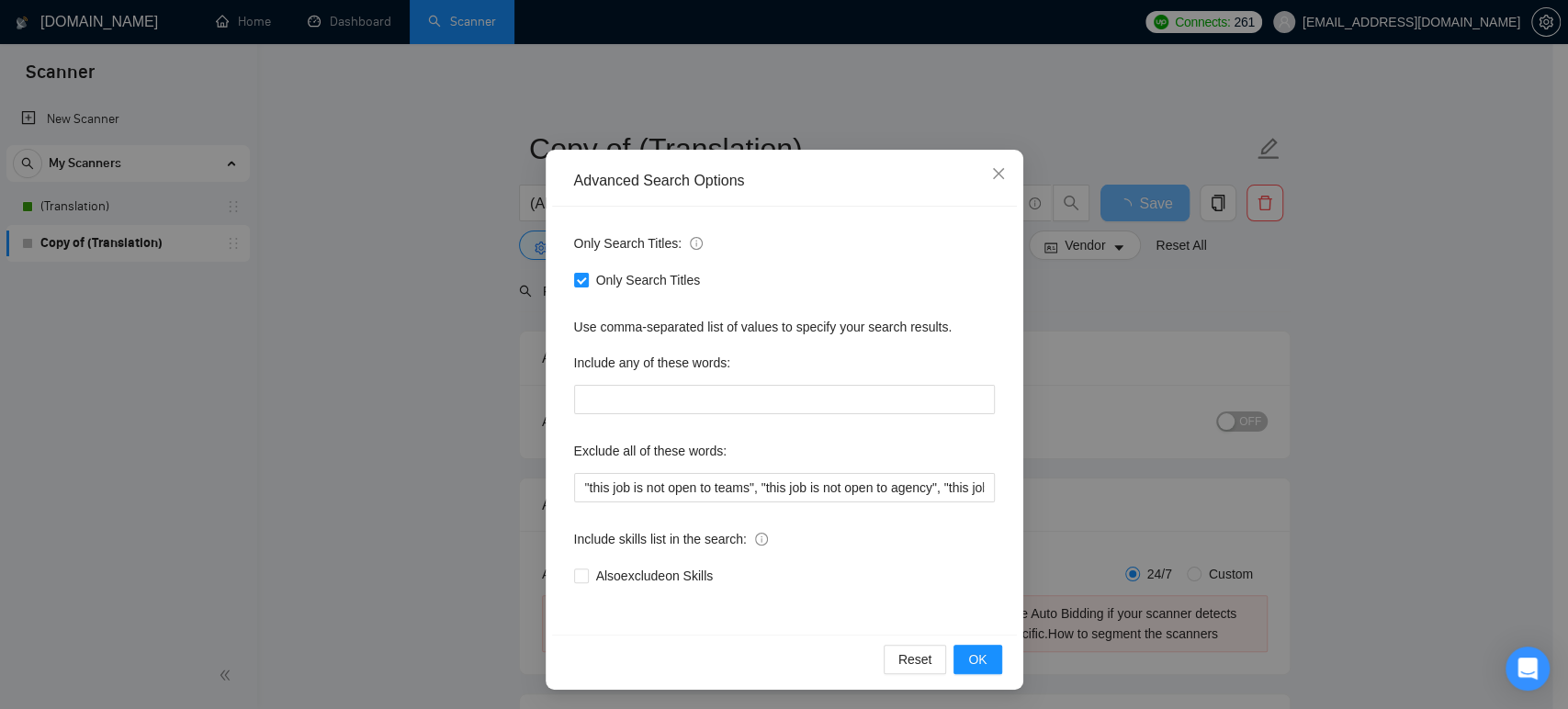
scroll to position [54, 0]
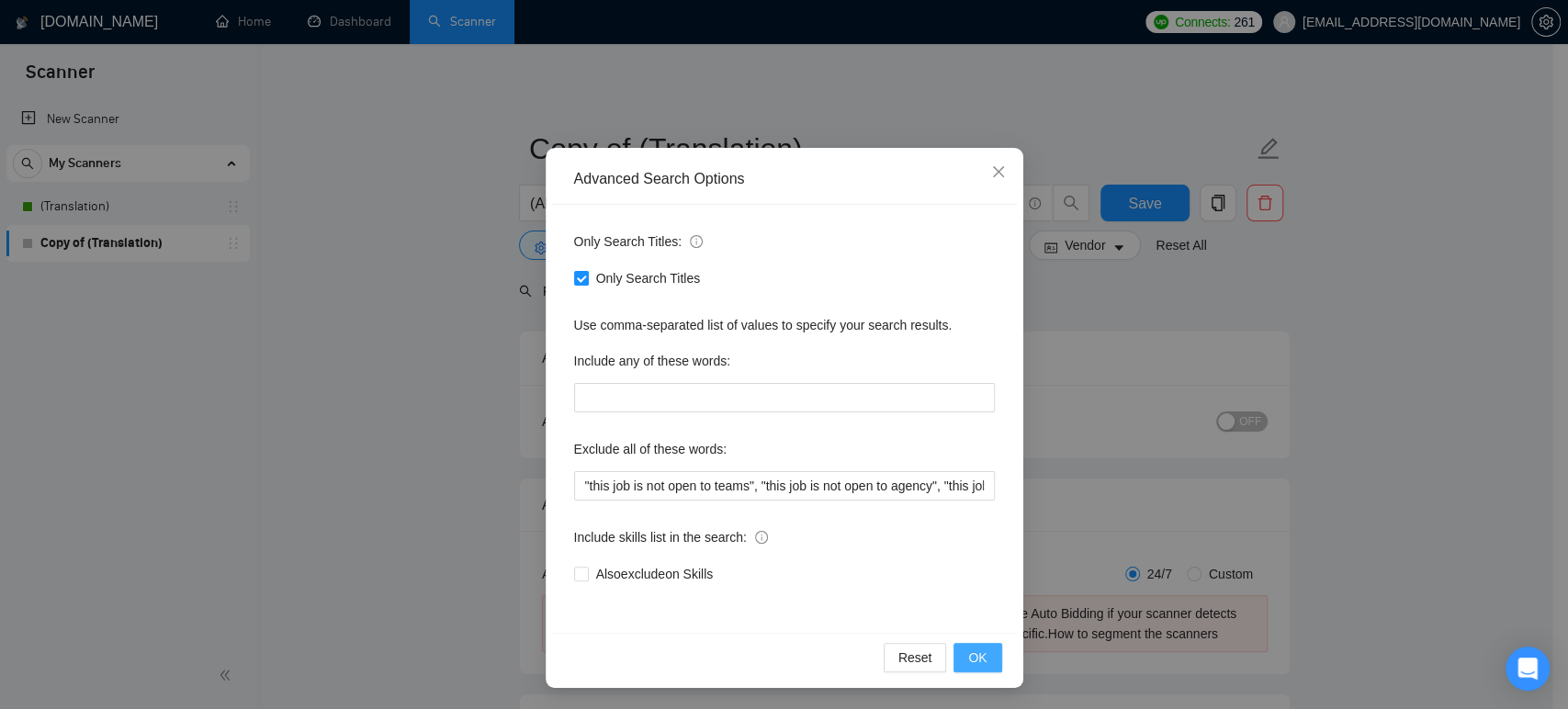
click at [971, 662] on span "OK" at bounding box center [977, 657] width 19 height 20
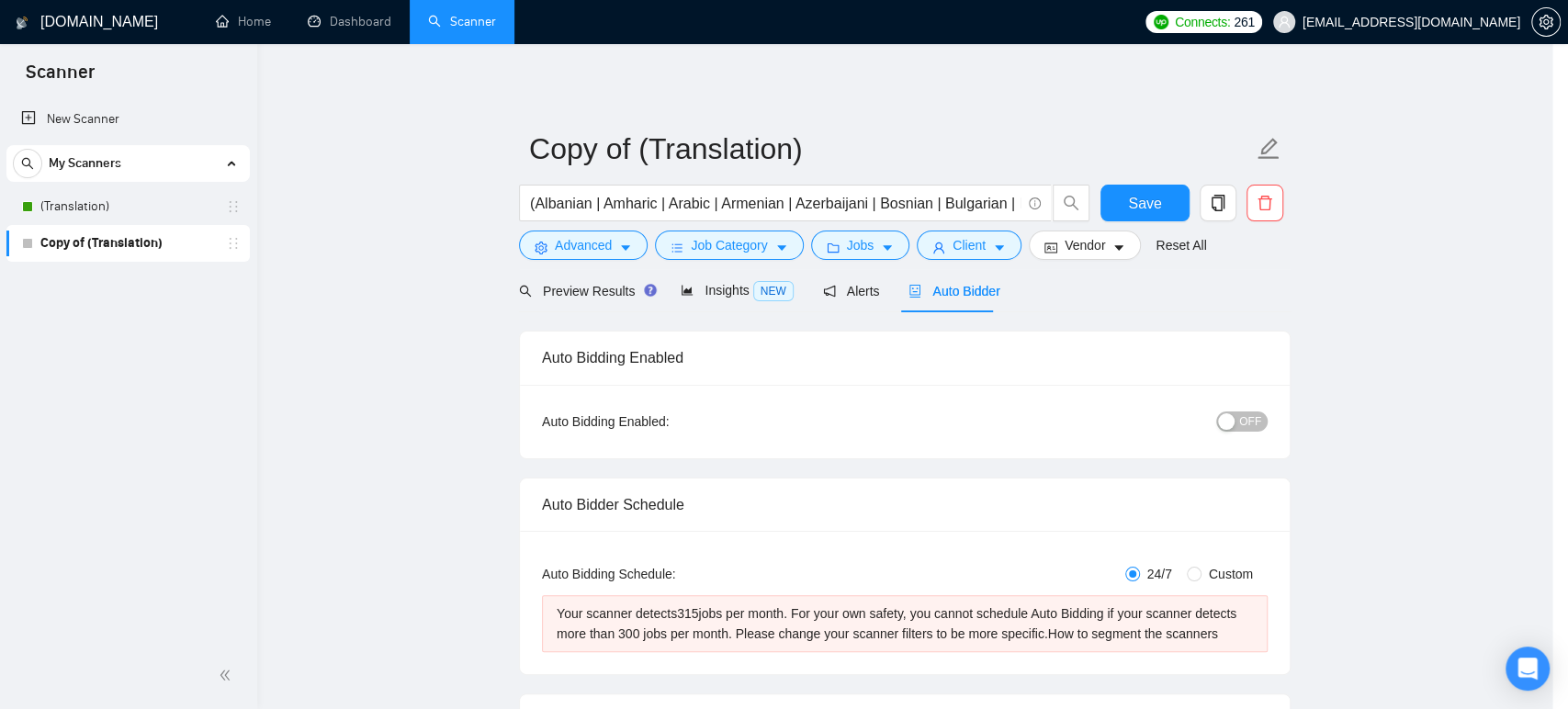
scroll to position [0, 0]
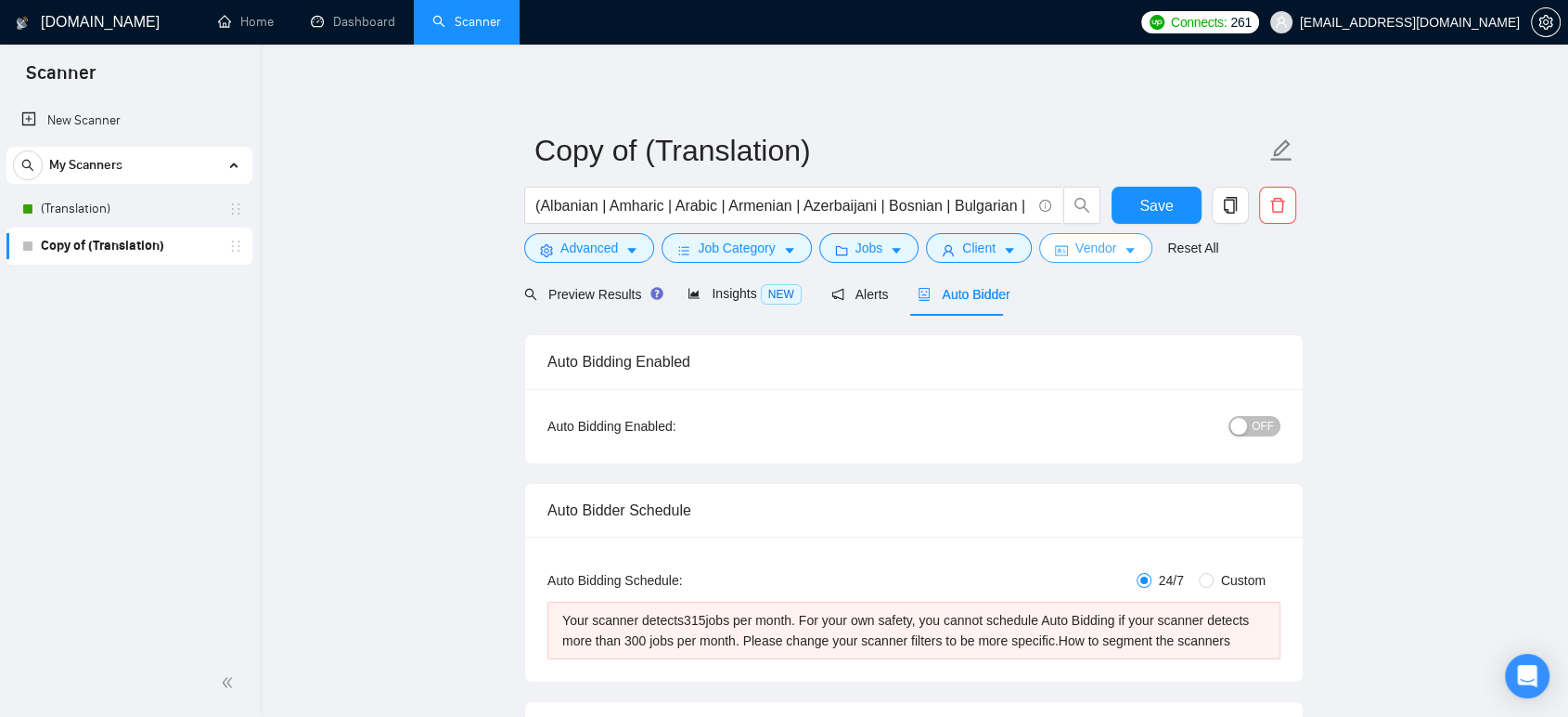
click at [1113, 243] on button "Vendor" at bounding box center [1095, 248] width 113 height 30
click at [1113, 716] on div "Vendor Preferences Freelancer Location Any preffered locations Exclusive Job Op…" at bounding box center [784, 717] width 1568 height 0
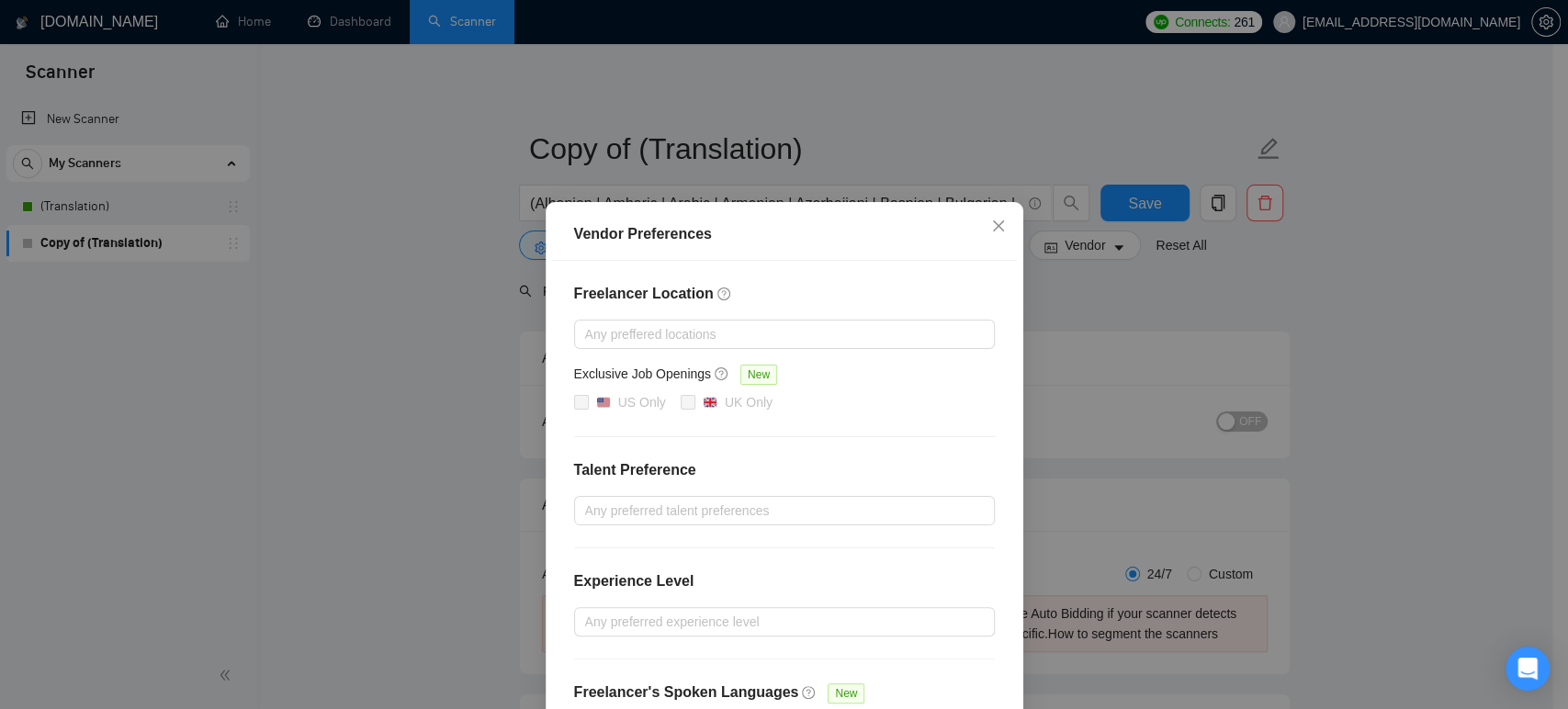
click at [832, 301] on h4 "Freelancer Location" at bounding box center [784, 293] width 421 height 22
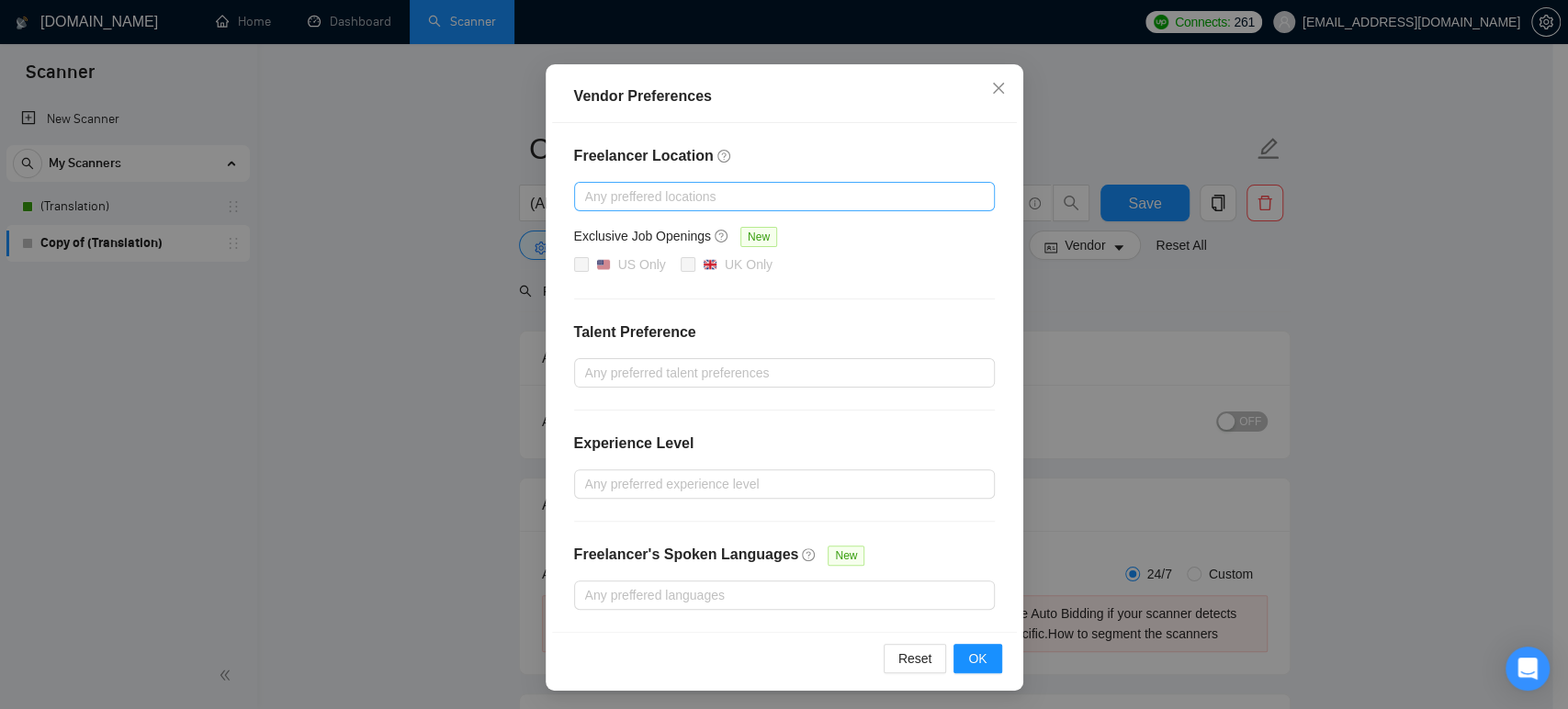
scroll to position [138, 0]
click at [701, 374] on div at bounding box center [776, 371] width 393 height 22
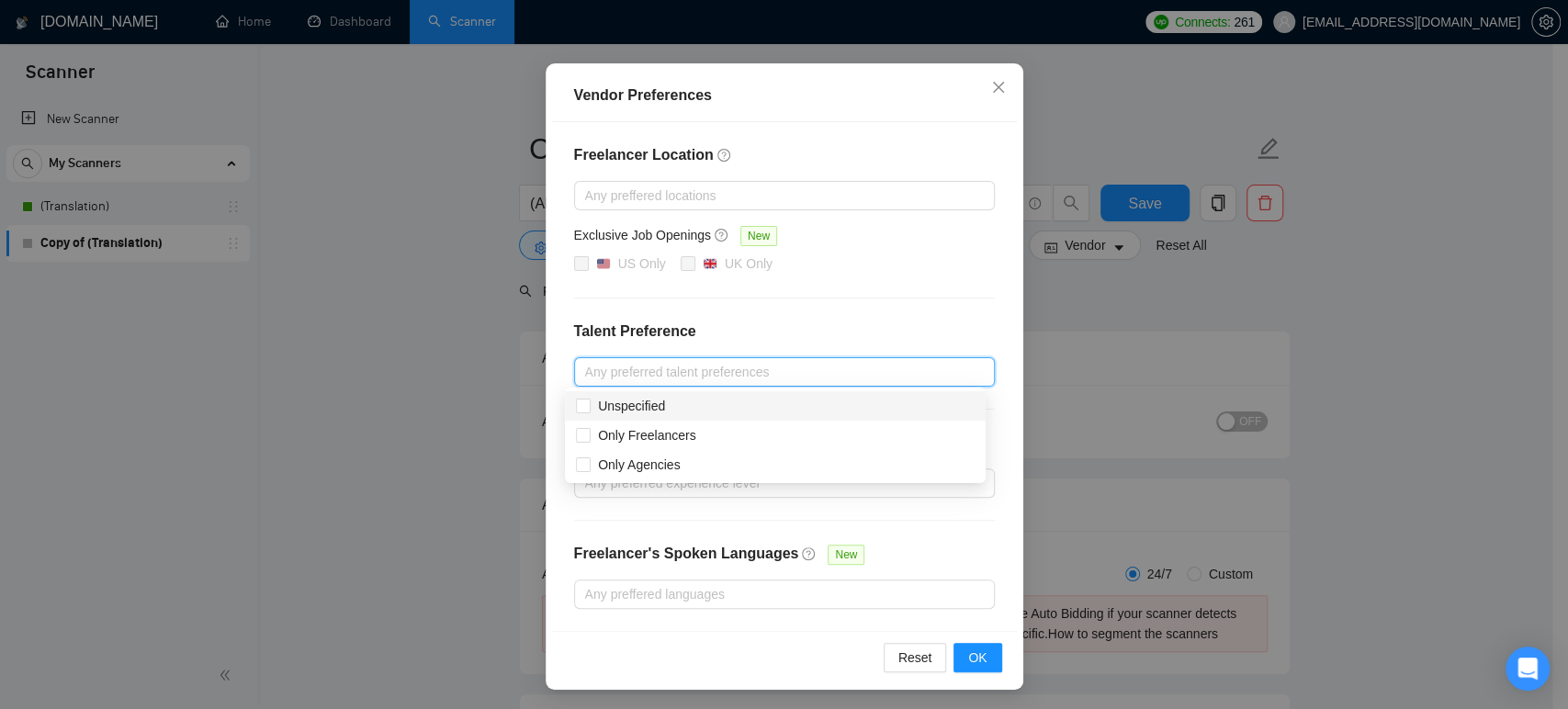
click at [756, 320] on h4 "Talent Preference" at bounding box center [784, 331] width 421 height 22
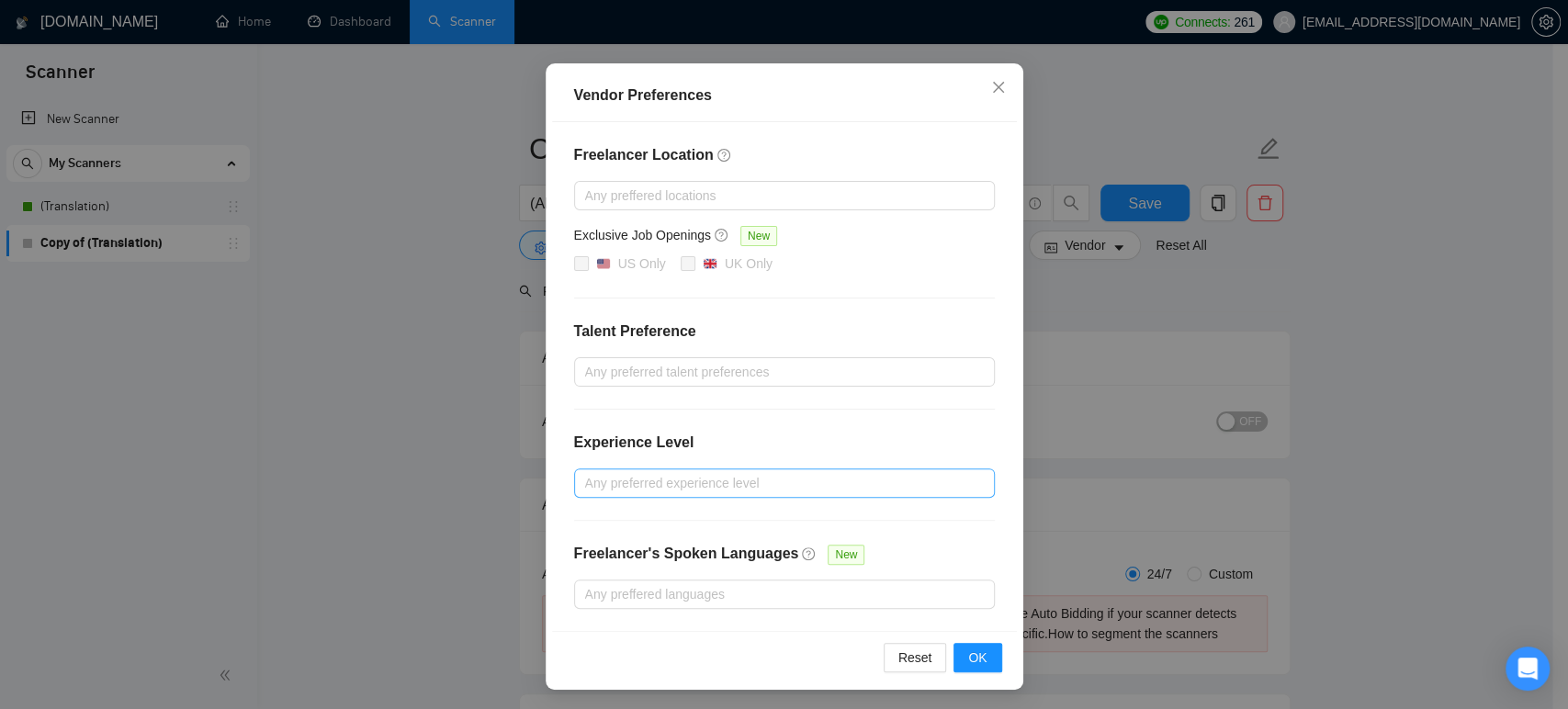
click at [690, 476] on div at bounding box center [776, 483] width 393 height 22
click at [751, 410] on div "Freelancer Location Any preffered locations Exclusive Job Openings New US Only …" at bounding box center [784, 376] width 464 height 509
click at [975, 651] on span "OK" at bounding box center [977, 657] width 19 height 20
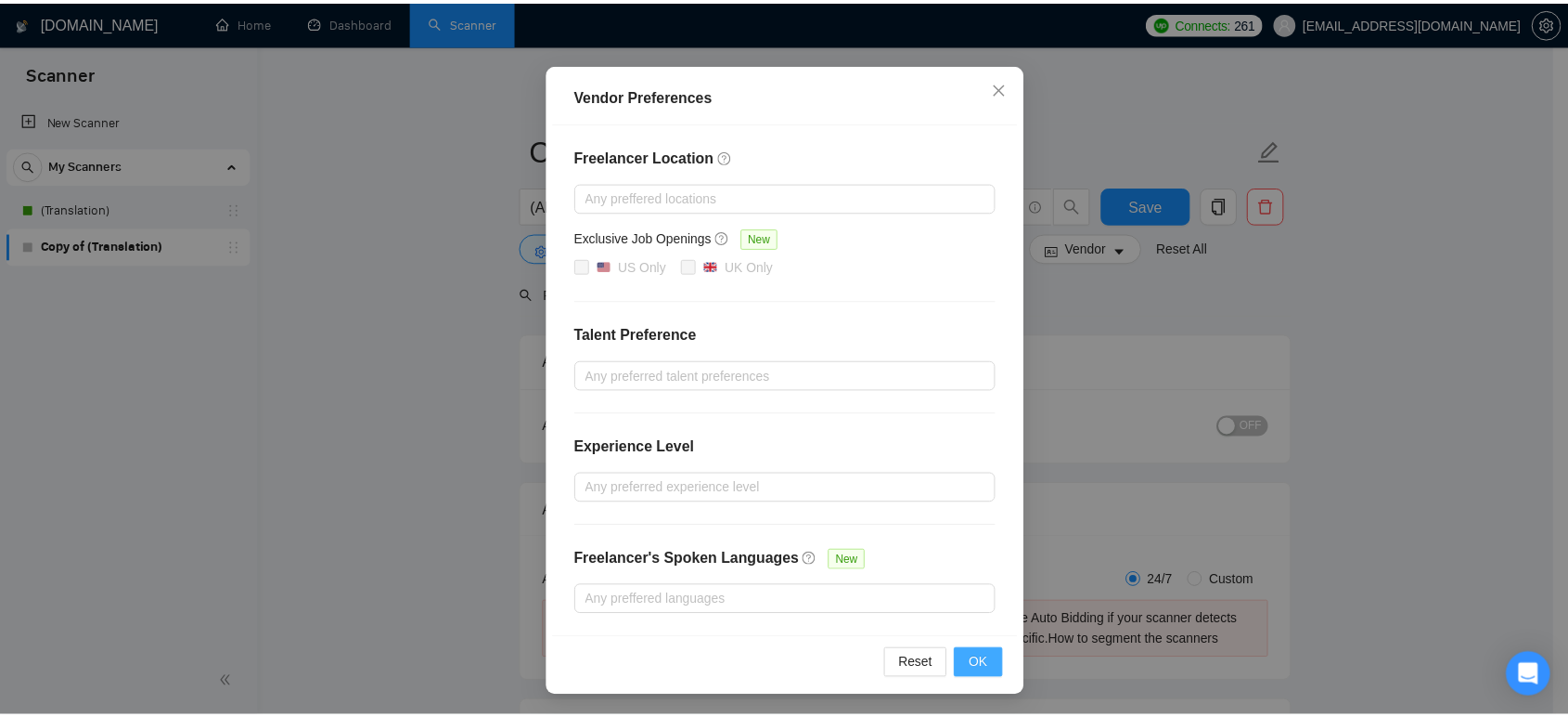
scroll to position [47, 0]
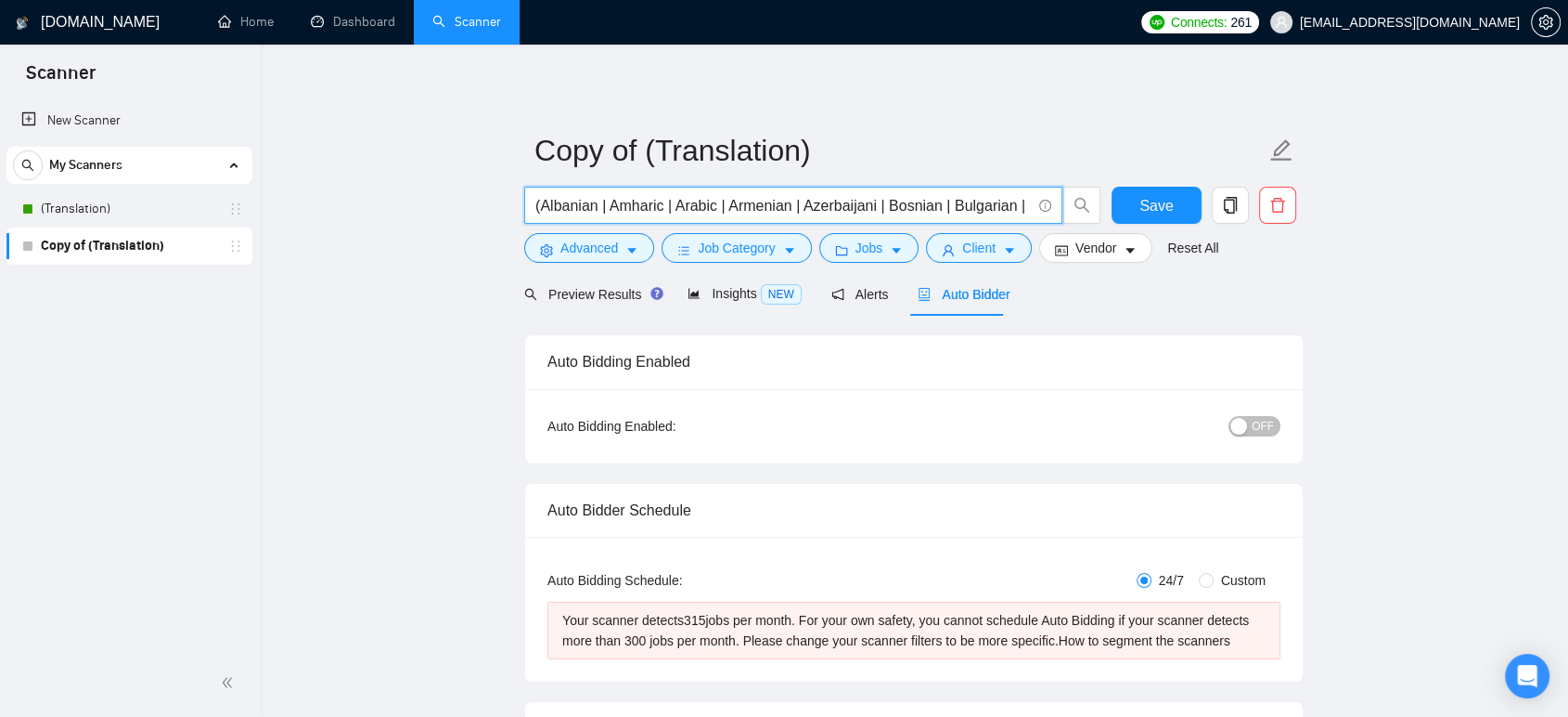
click at [963, 207] on input "(Albanian | Amharic | Arabic | Armenian | Azerbaijani | Bosnian | Bulgarian | B…" at bounding box center [783, 205] width 495 height 23
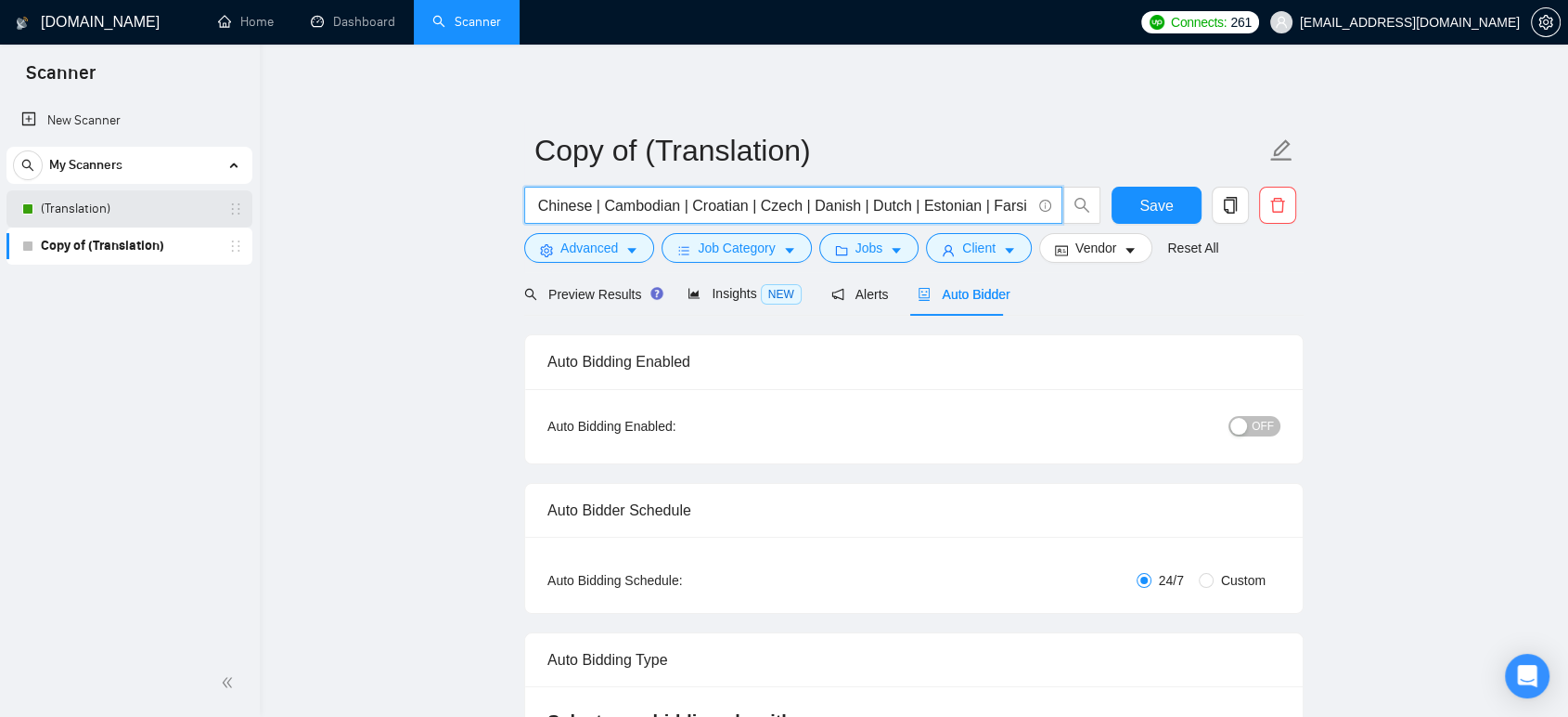
type input "(Albanian | Amharic | Arabic | Armenian | Azerbaijani | Bosnian | Bulgarian | B…"
drag, startPoint x: 112, startPoint y: 211, endPoint x: 994, endPoint y: 92, distance: 890.0
click at [112, 211] on link "(Translation)" at bounding box center [129, 209] width 177 height 37
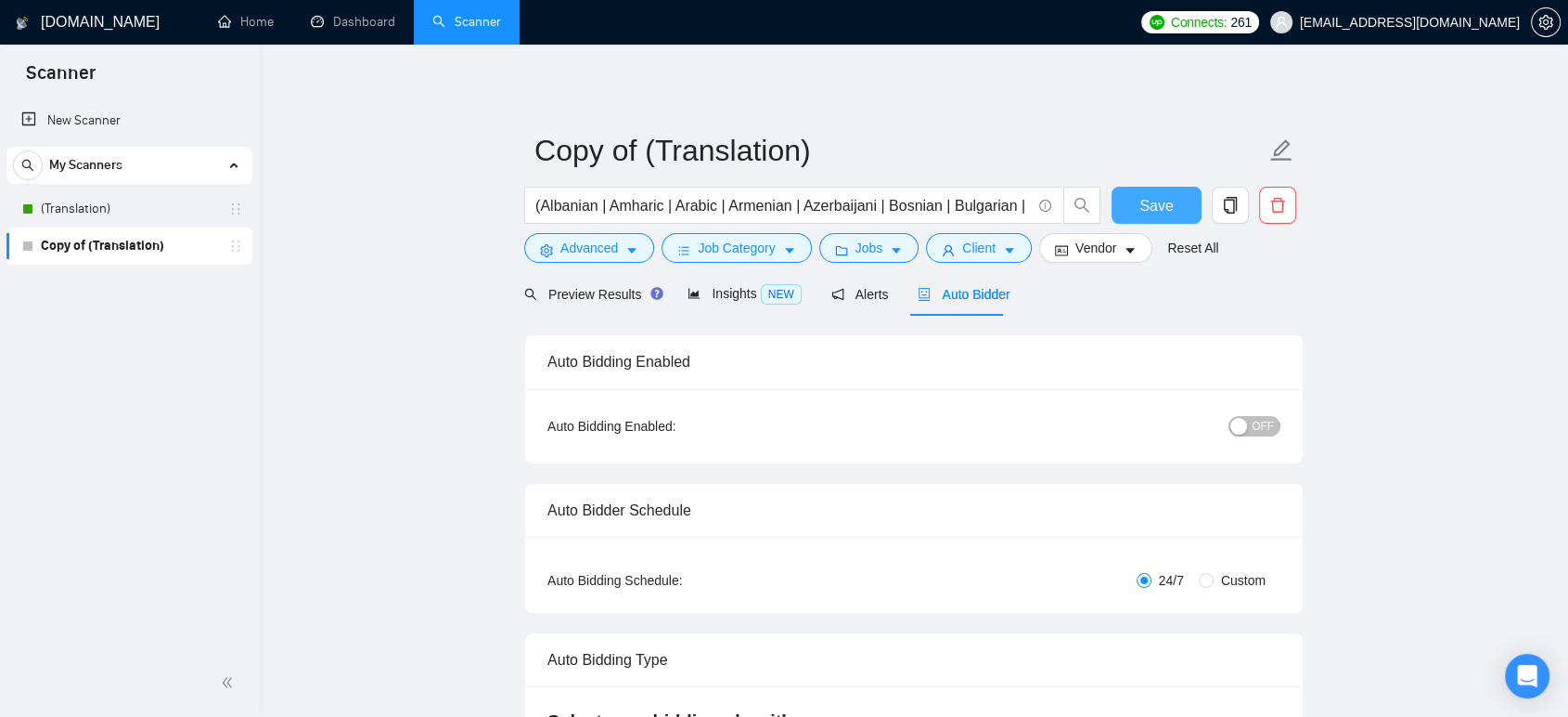
click at [1157, 212] on span "Save" at bounding box center [1156, 205] width 33 height 23
click at [73, 217] on link "(Translation)" at bounding box center [129, 209] width 177 height 37
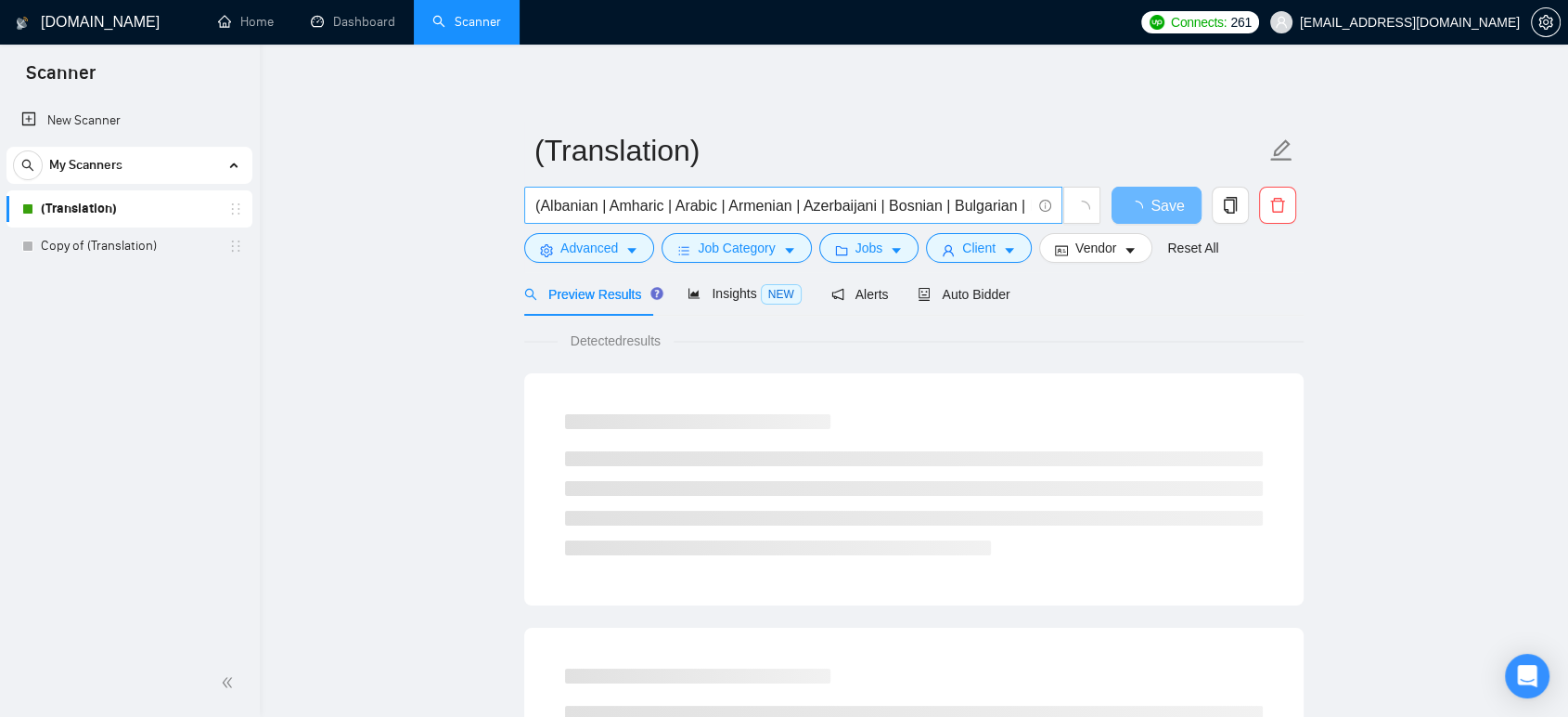
click at [941, 209] on input "(Albanian | Amharic | Arabic | Armenian | Azerbaijani | Bosnian | Bulgarian | B…" at bounding box center [783, 205] width 495 height 23
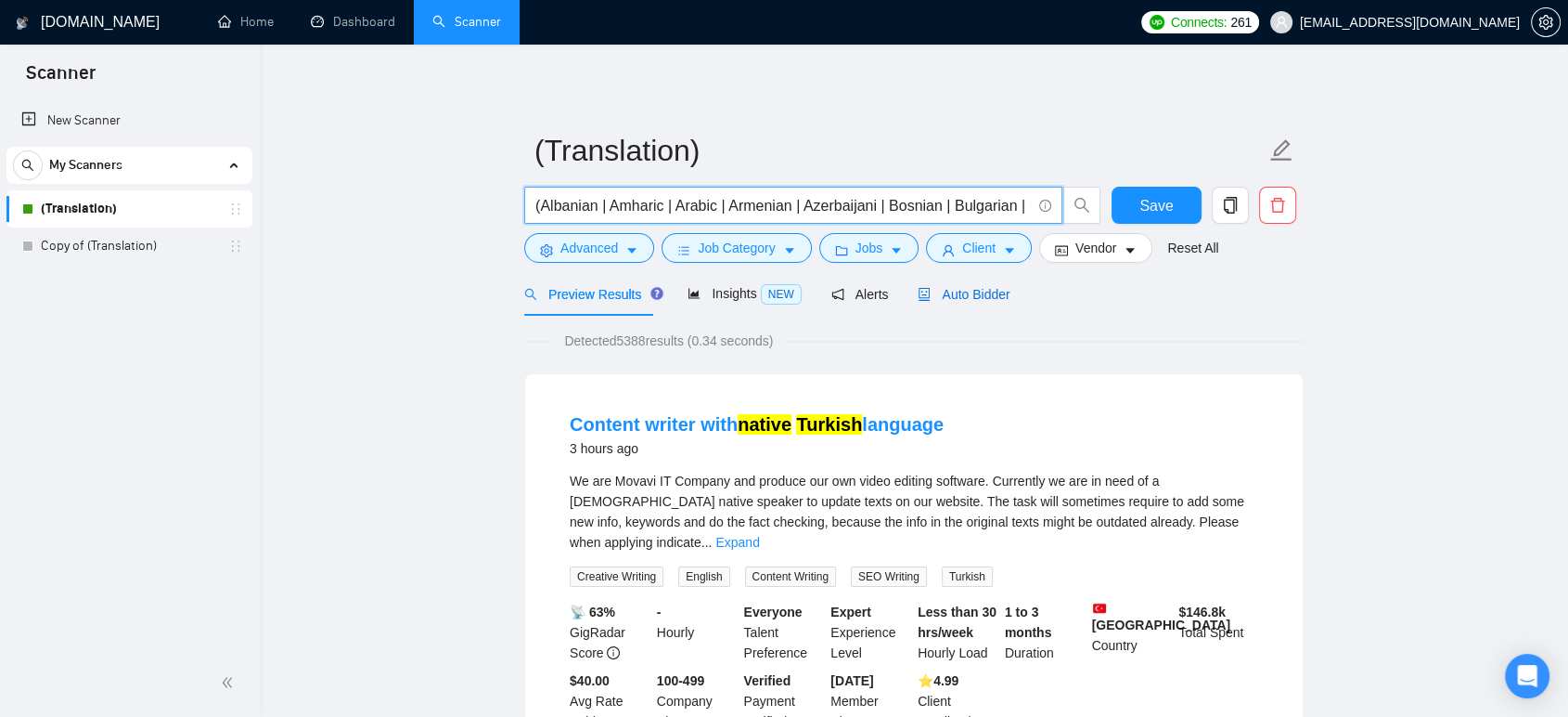
click at [939, 287] on span "Auto Bidder" at bounding box center [963, 294] width 92 height 15
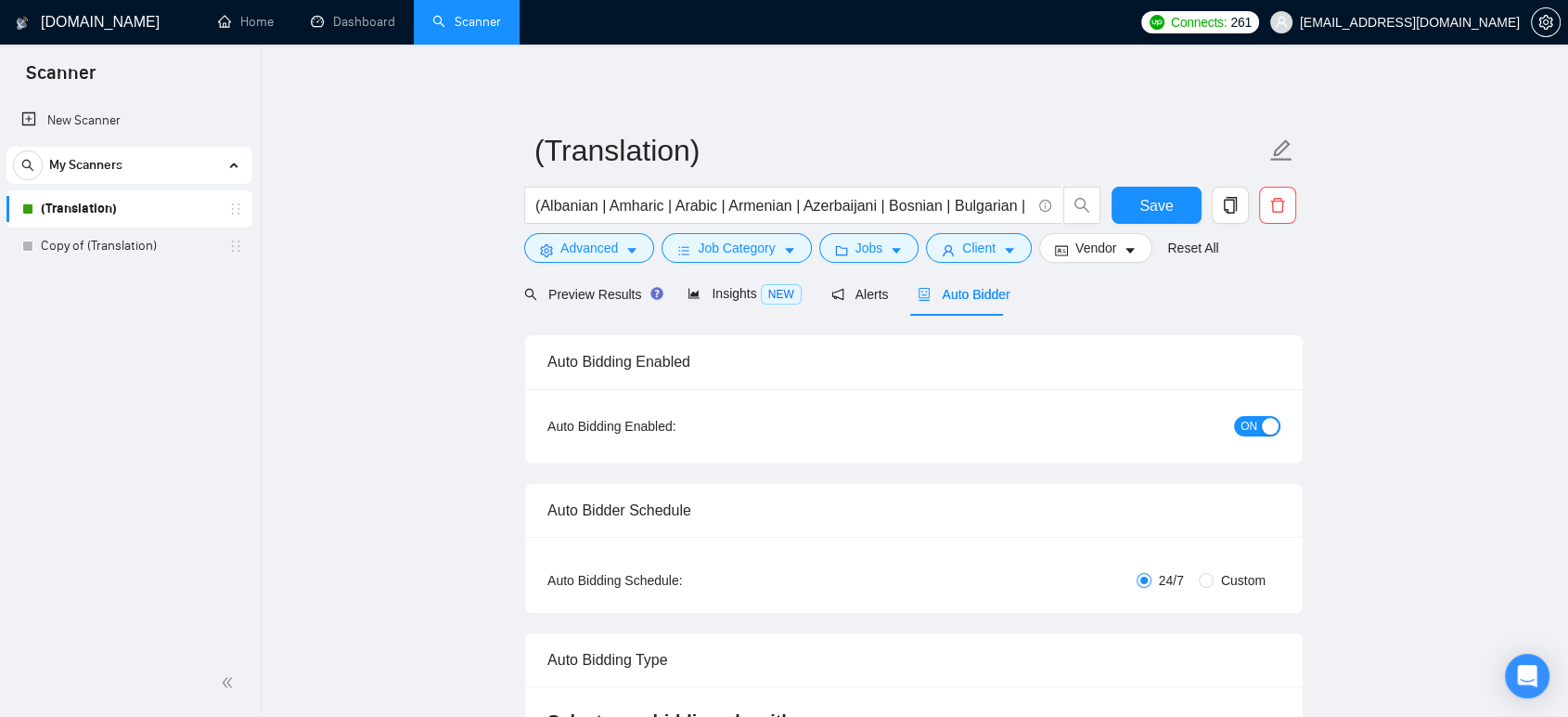
checkbox input "true"
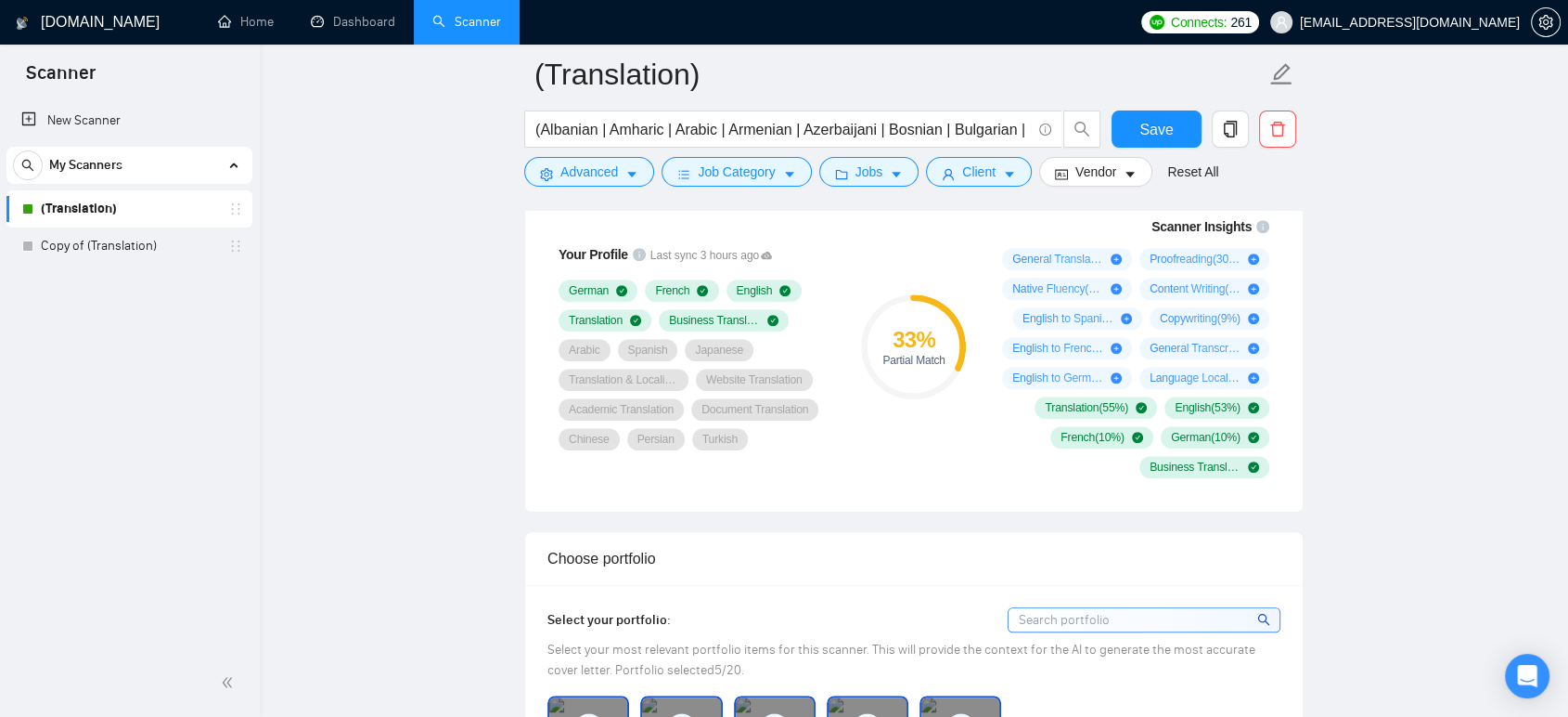
scroll to position [1340, 0]
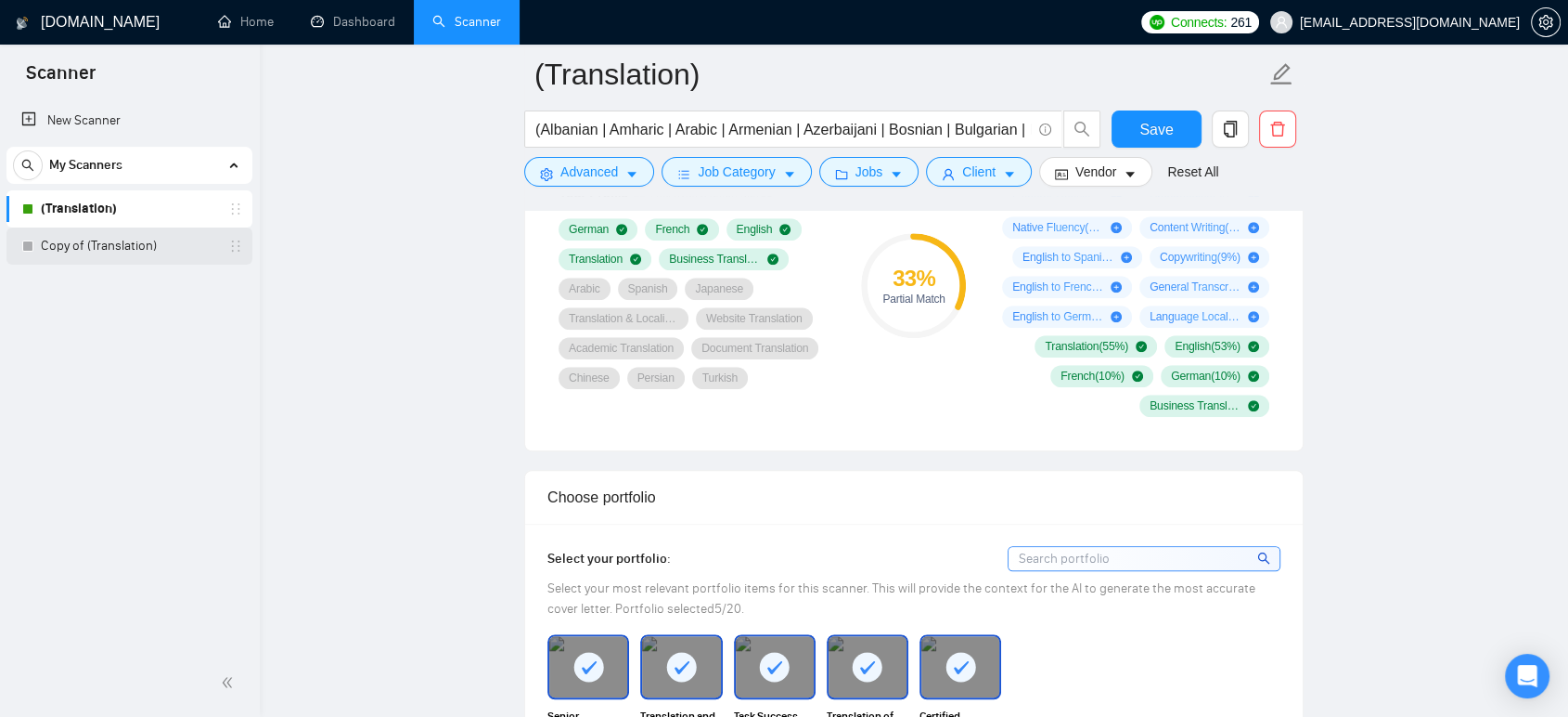
click at [96, 245] on link "Copy of (Translation)" at bounding box center [129, 246] width 177 height 37
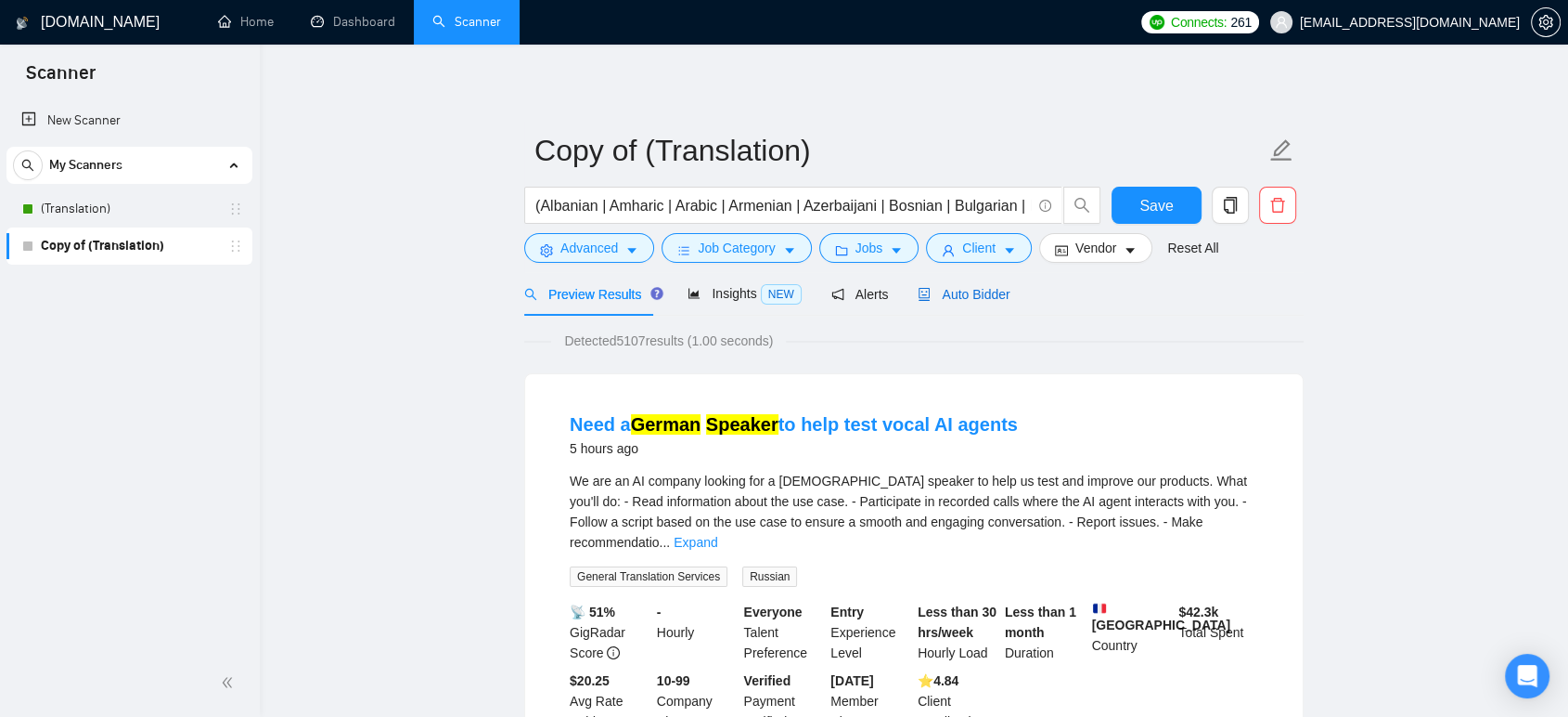
click at [943, 300] on span "Auto Bidder" at bounding box center [963, 294] width 92 height 15
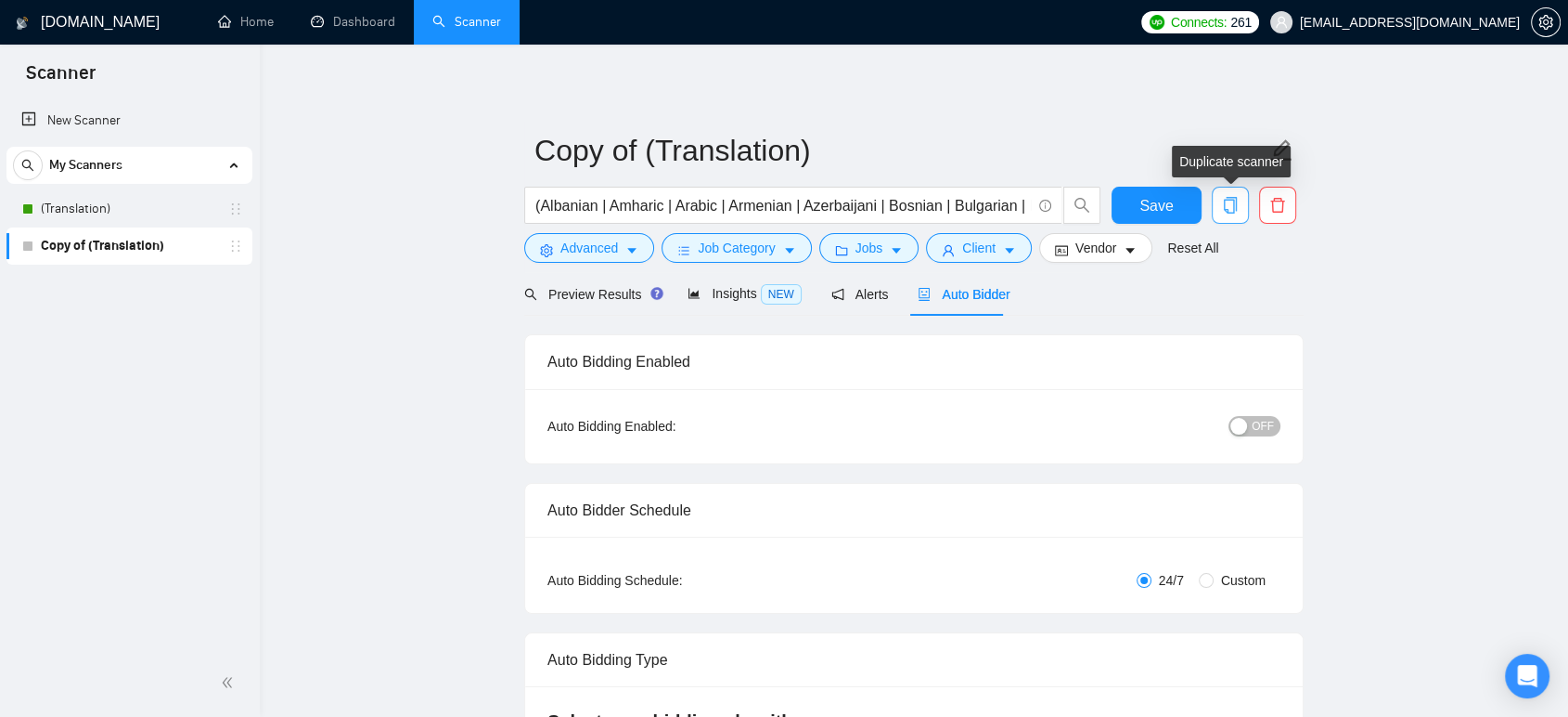
click at [1232, 193] on button "button" at bounding box center [1230, 205] width 37 height 37
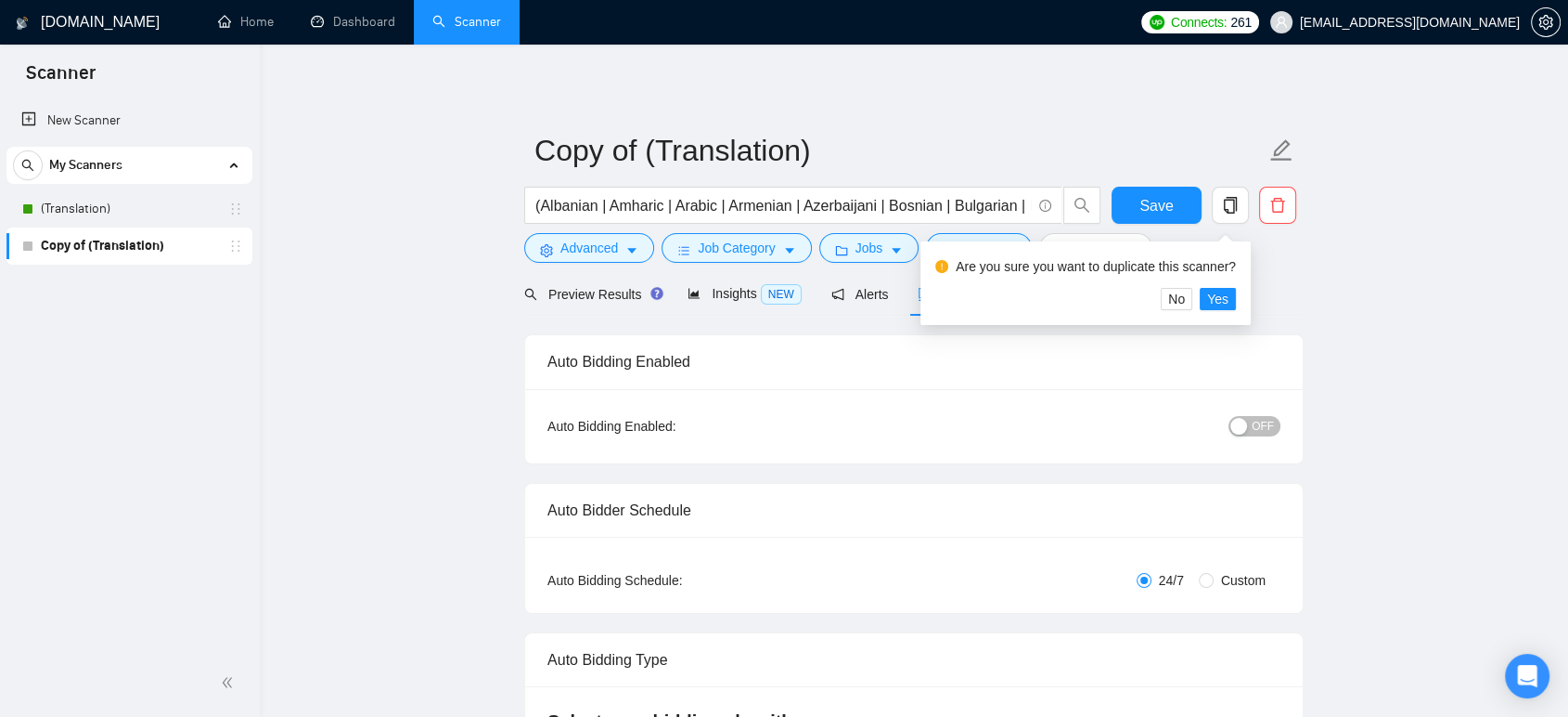
click at [1299, 290] on div "Preview Results Insights NEW Alerts Auto Bidder" at bounding box center [913, 294] width 780 height 44
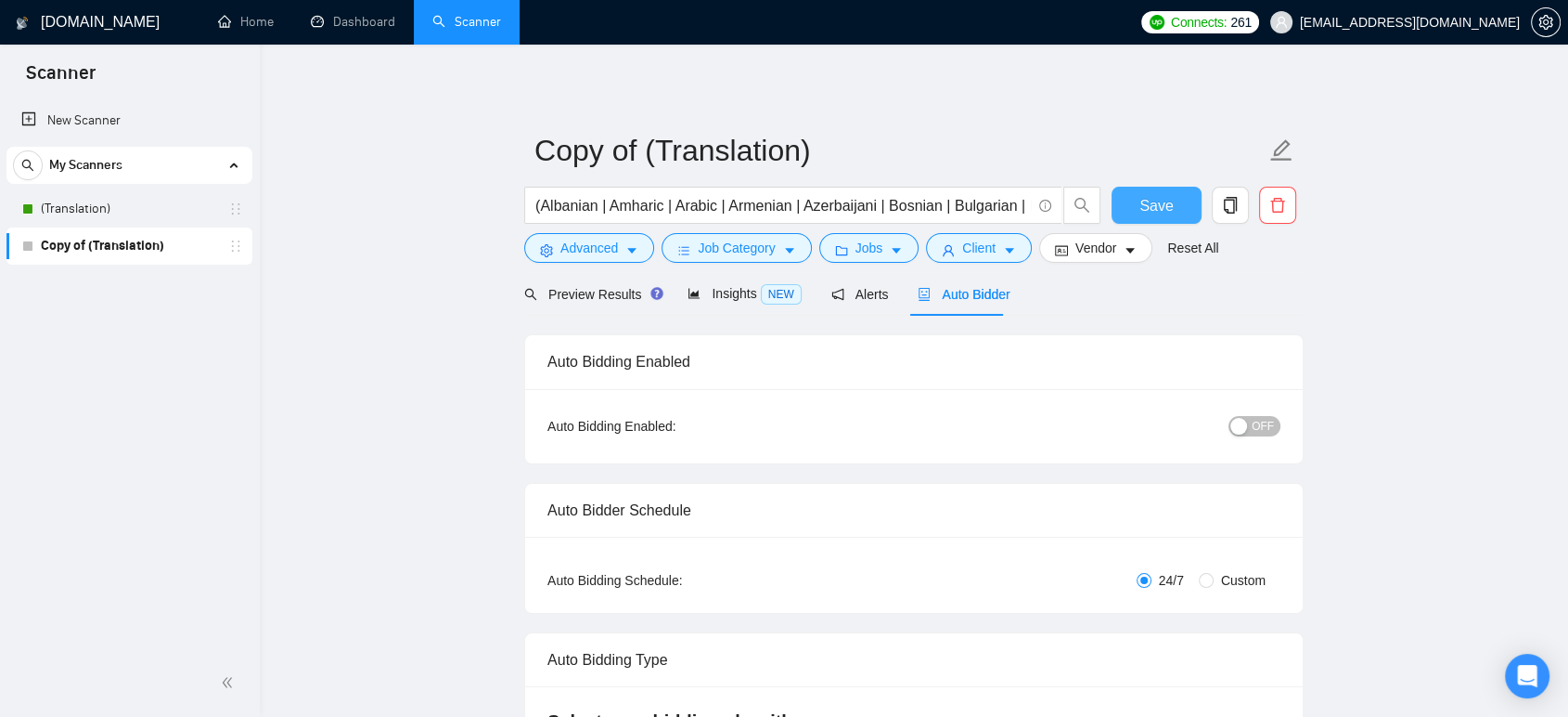
click at [1180, 196] on button "Save" at bounding box center [1157, 205] width 90 height 37
click at [1233, 203] on icon "copy" at bounding box center [1230, 205] width 13 height 17
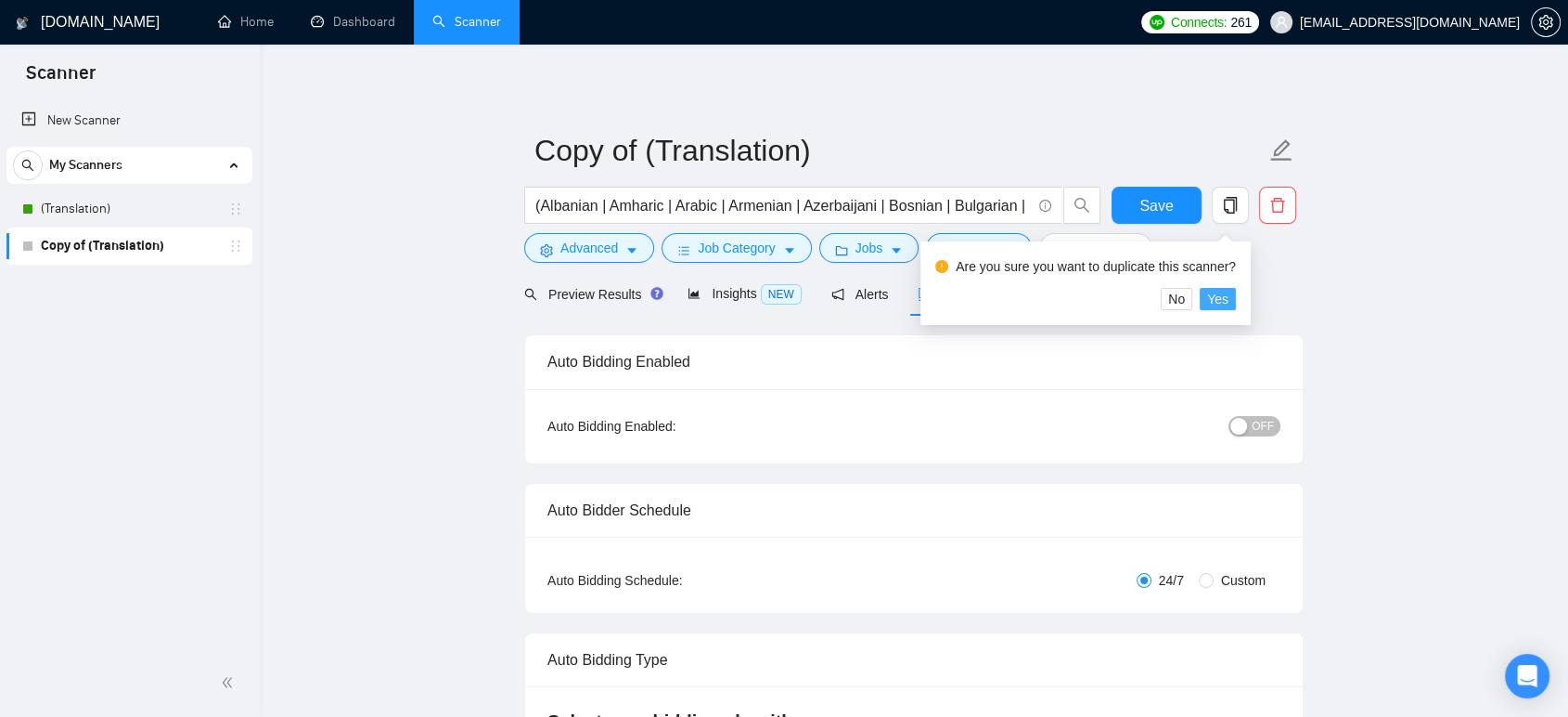
click at [1218, 299] on span "Yes" at bounding box center [1217, 299] width 21 height 20
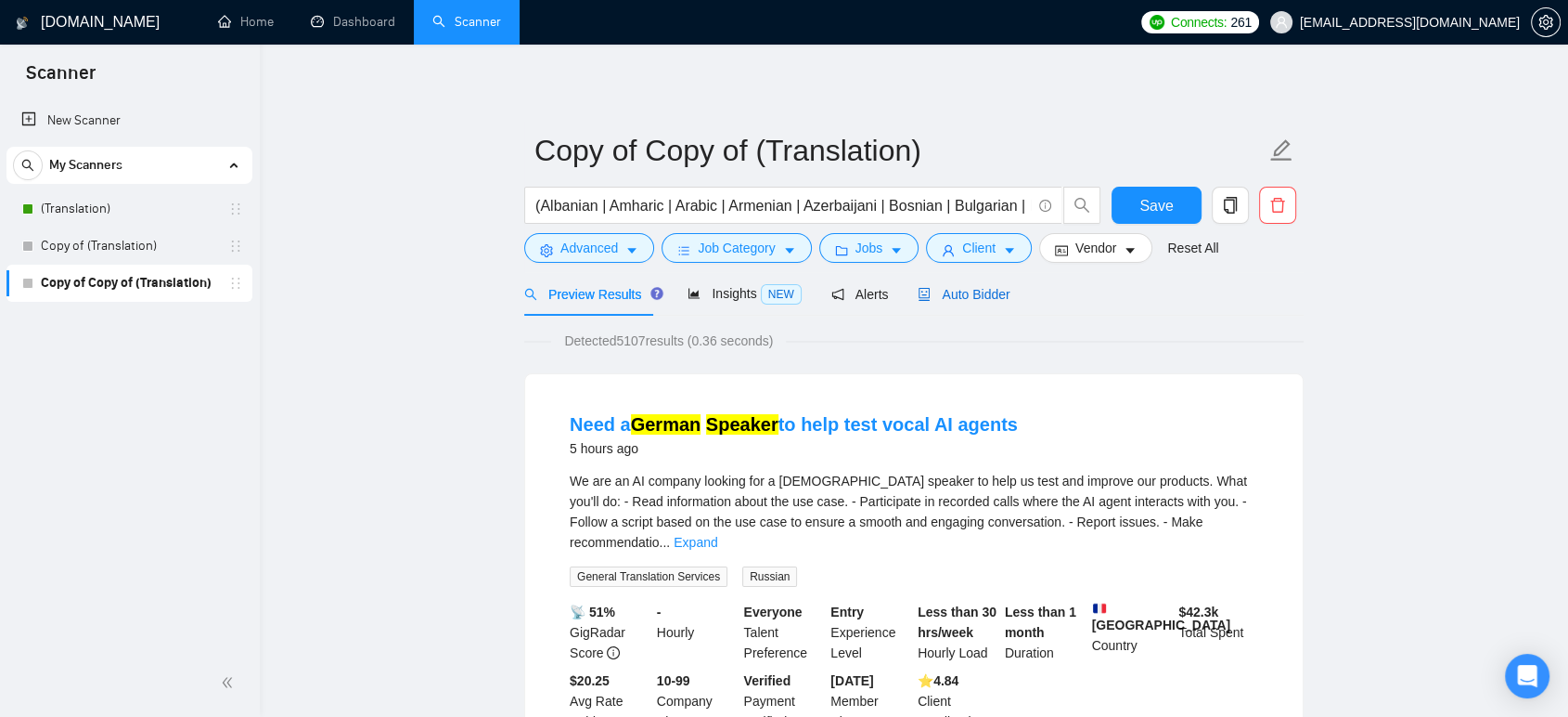
click at [965, 297] on span "Auto Bidder" at bounding box center [963, 294] width 92 height 15
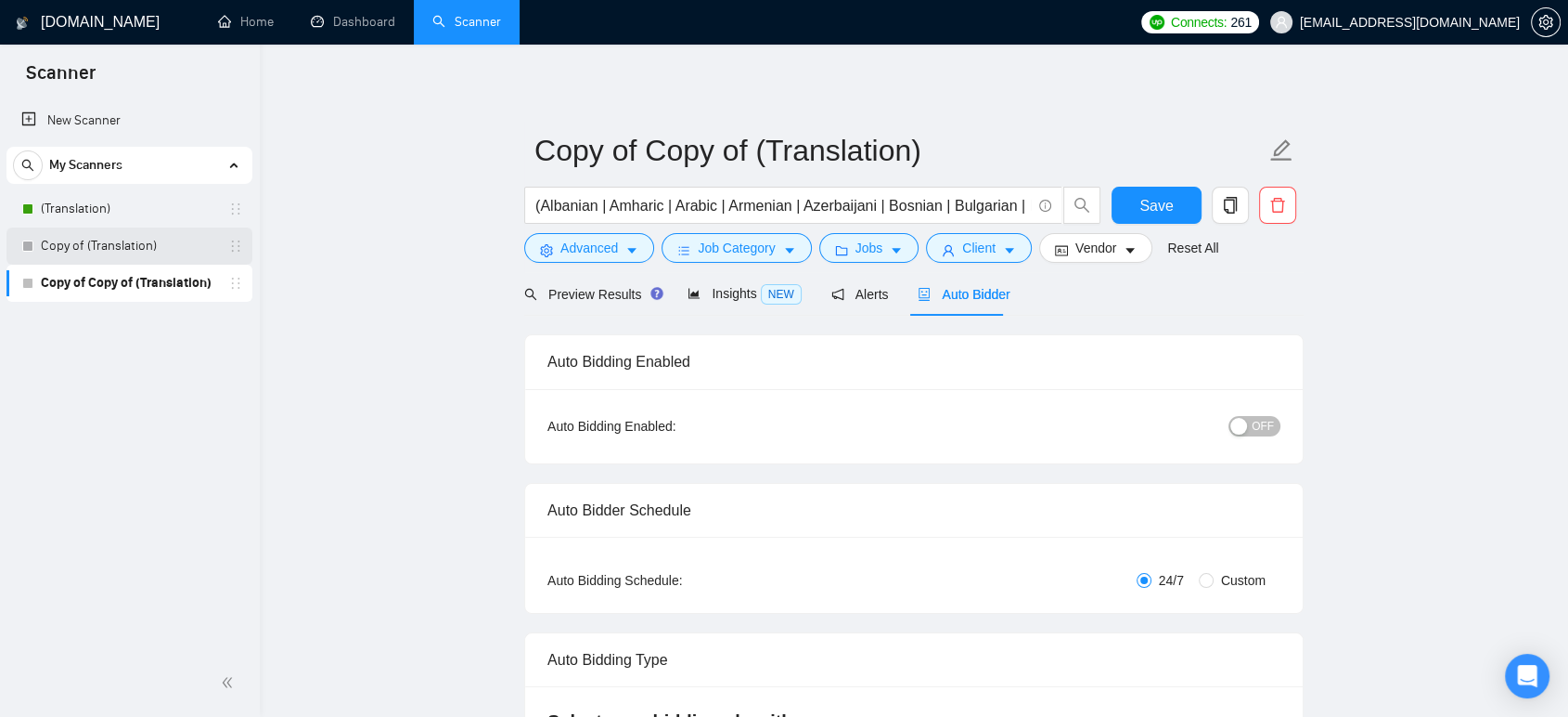
click at [145, 255] on link "Copy of (Translation)" at bounding box center [129, 246] width 177 height 37
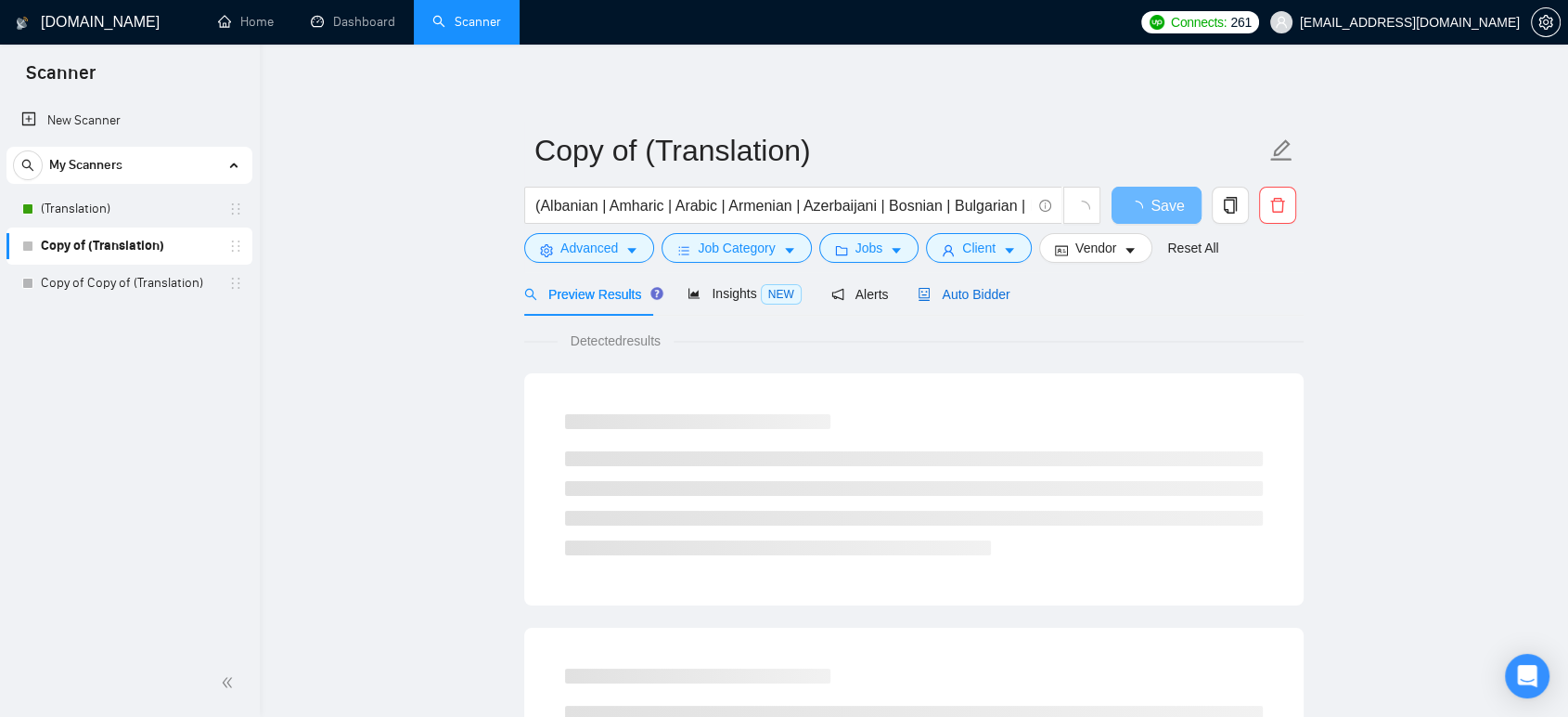
click at [984, 297] on span "Auto Bidder" at bounding box center [963, 294] width 92 height 15
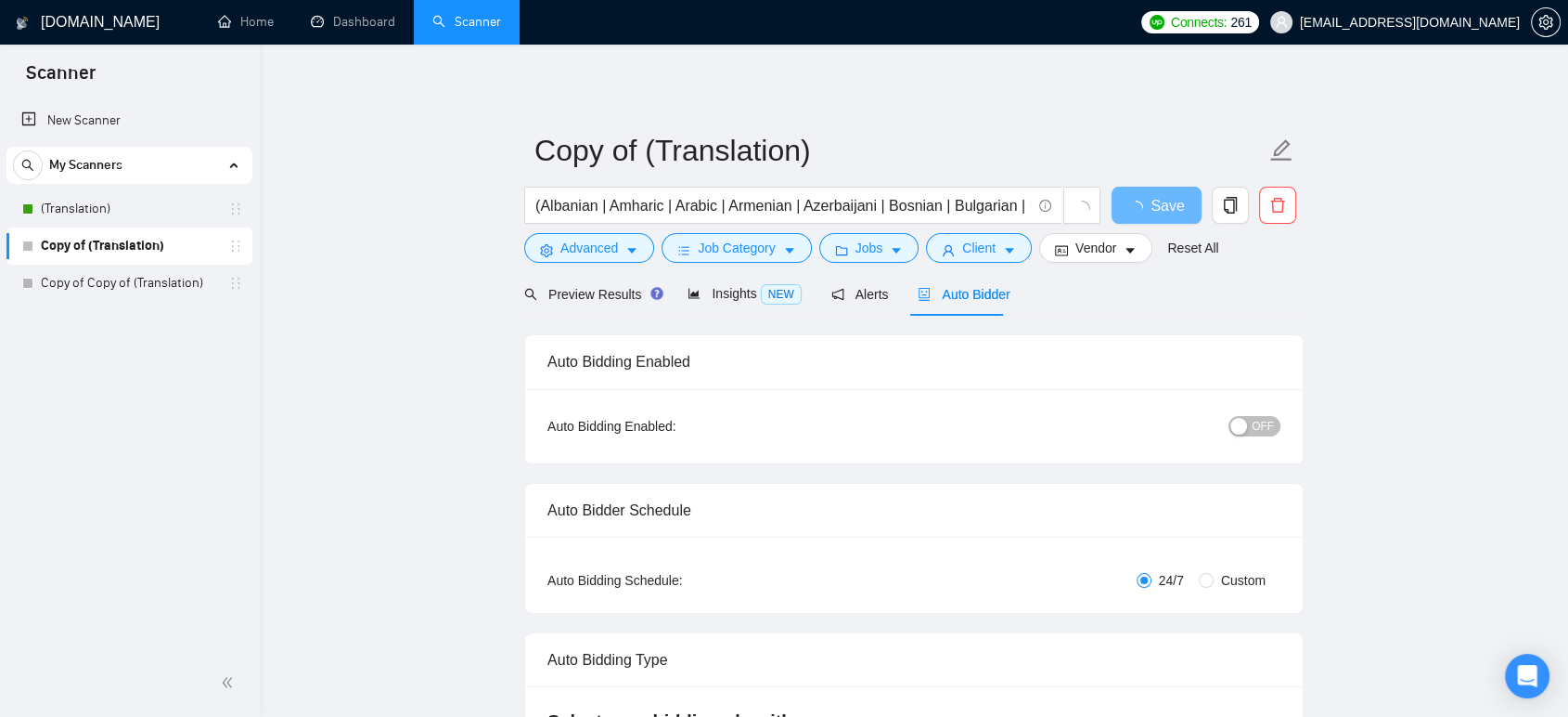
click at [1259, 423] on span "OFF" at bounding box center [1263, 425] width 22 height 20
click at [139, 216] on link "(Translation)" at bounding box center [129, 209] width 177 height 37
click at [1170, 195] on span "Save" at bounding box center [1156, 205] width 33 height 23
click at [1169, 195] on span "Save" at bounding box center [1156, 205] width 33 height 23
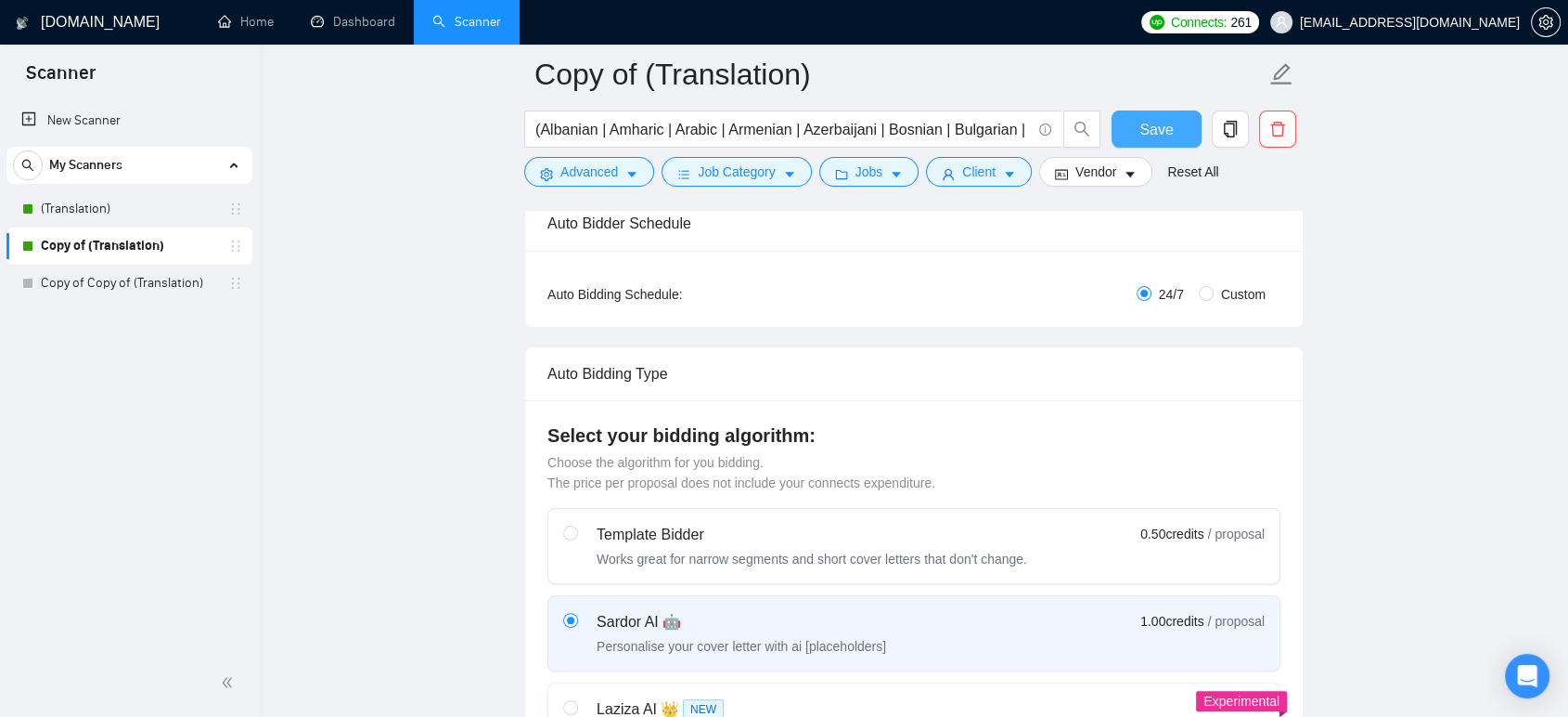
scroll to position [206, 0]
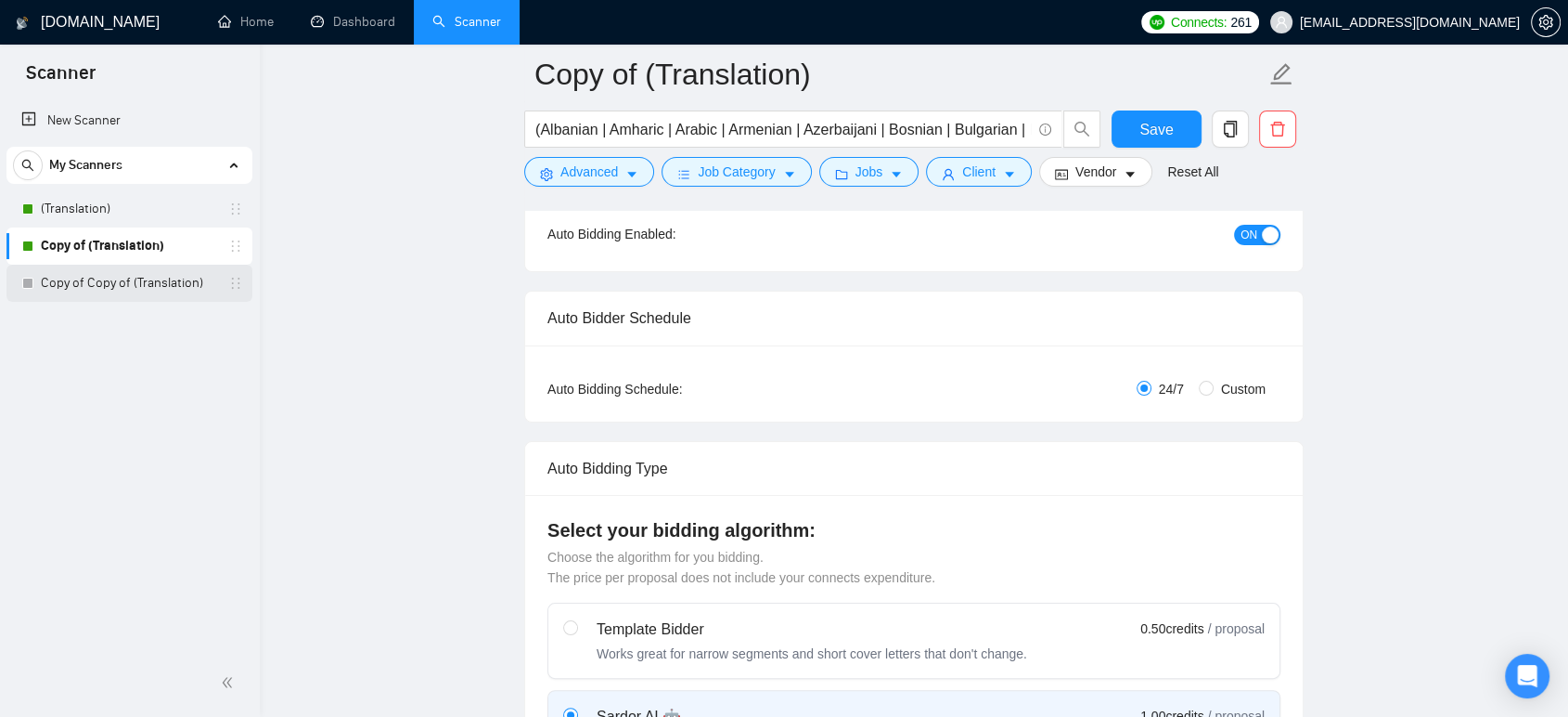
click at [125, 272] on link "Copy of Copy of (Translation)" at bounding box center [129, 283] width 177 height 37
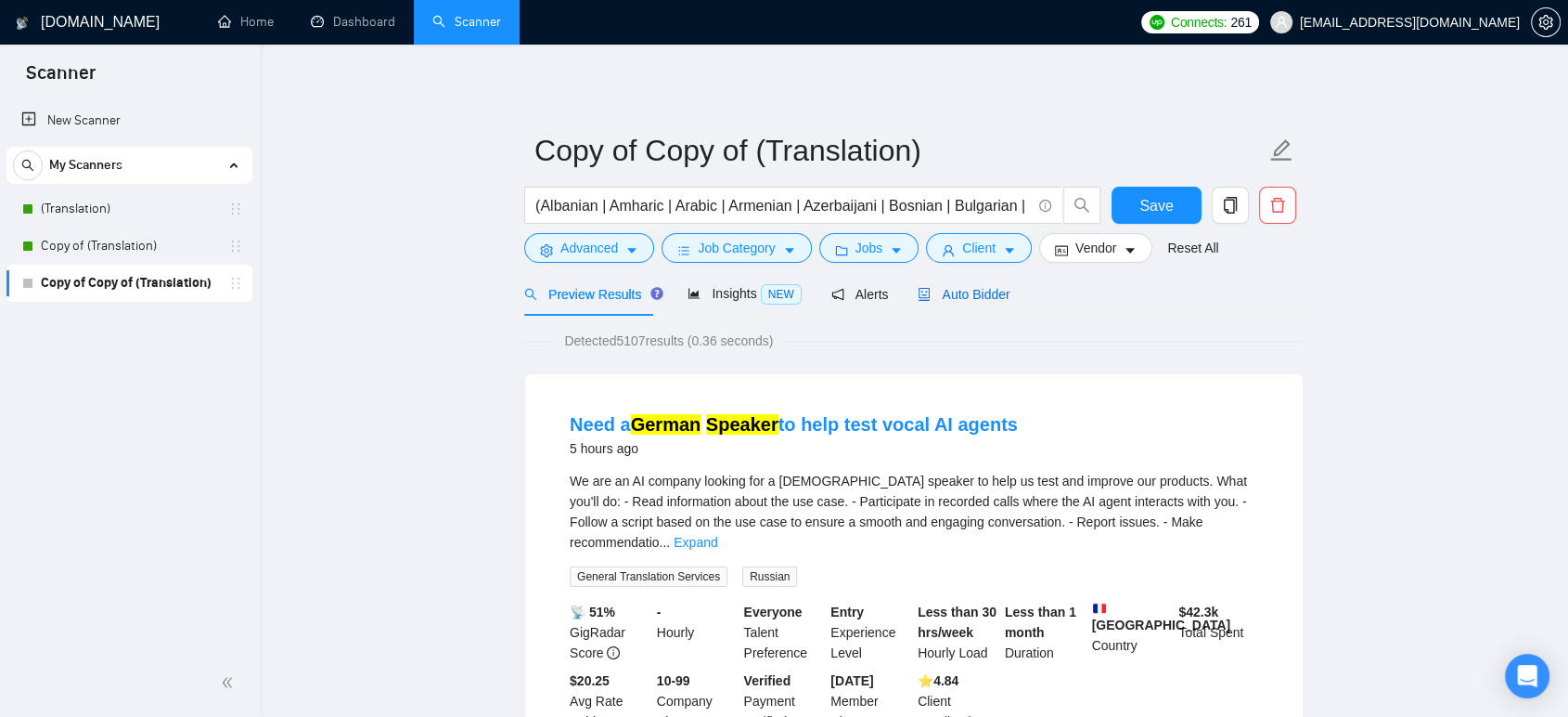
click at [957, 301] on span "Auto Bidder" at bounding box center [963, 294] width 92 height 15
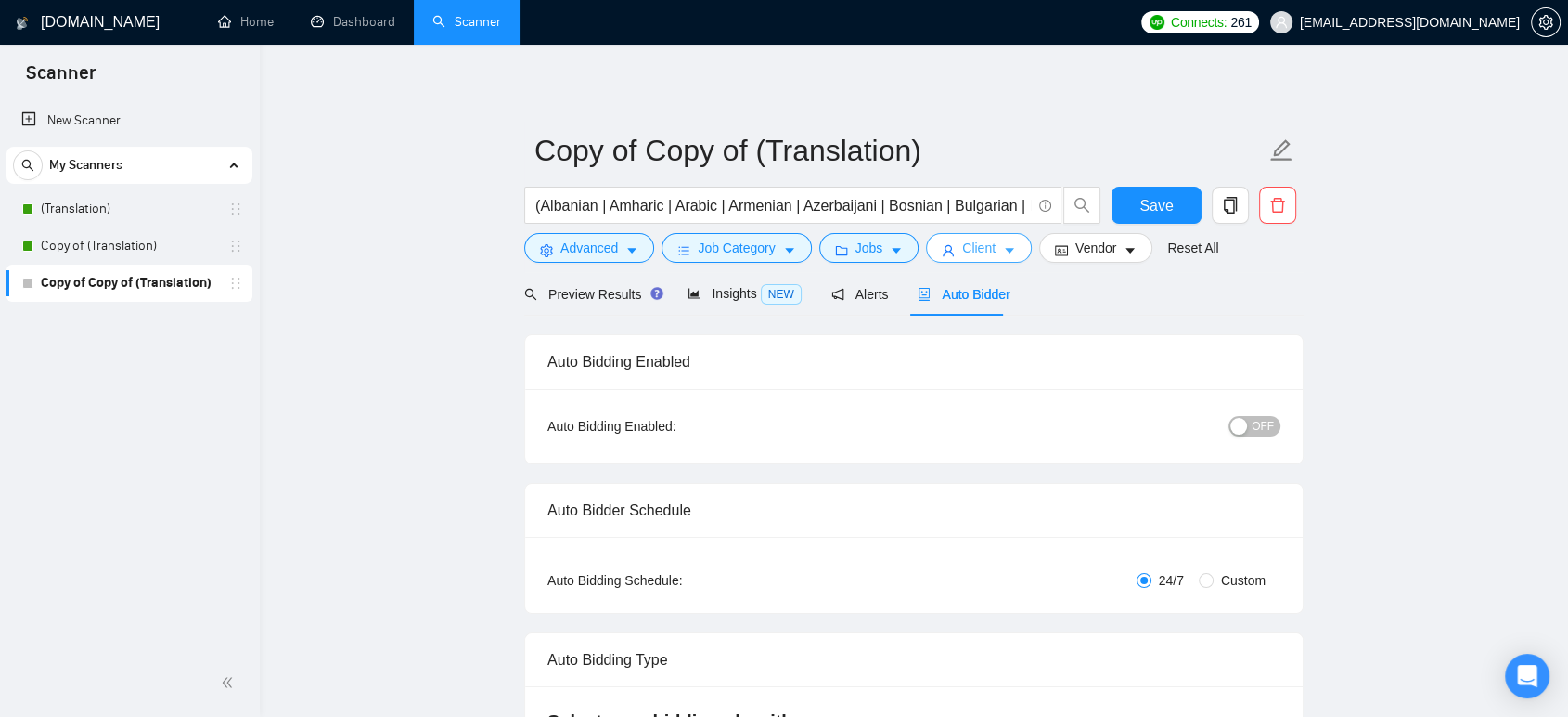
click at [982, 248] on span "Client" at bounding box center [978, 248] width 33 height 20
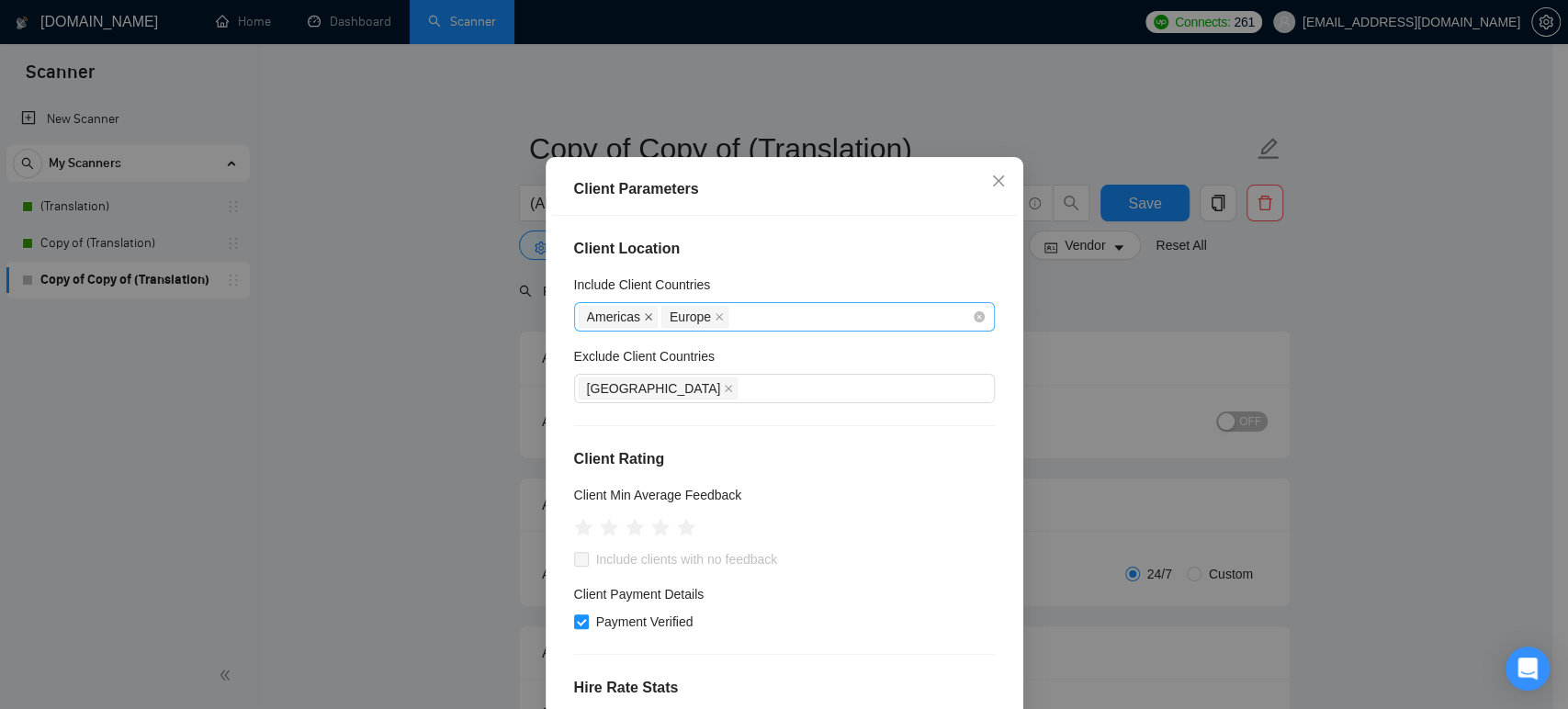
click at [644, 321] on icon "close" at bounding box center [648, 316] width 9 height 9
click at [632, 328] on span "Europe" at bounding box center [613, 317] width 67 height 22
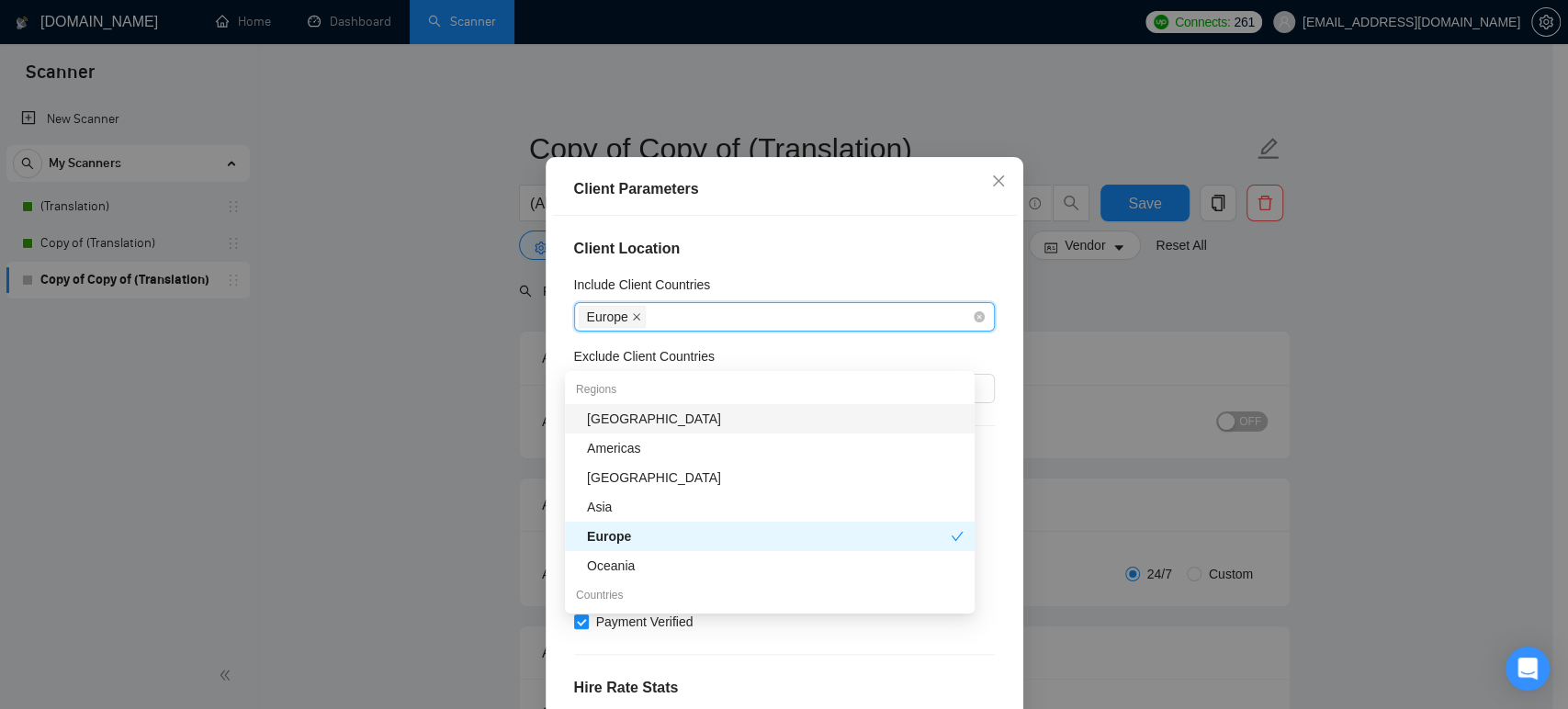
click at [632, 321] on icon "close" at bounding box center [636, 316] width 9 height 9
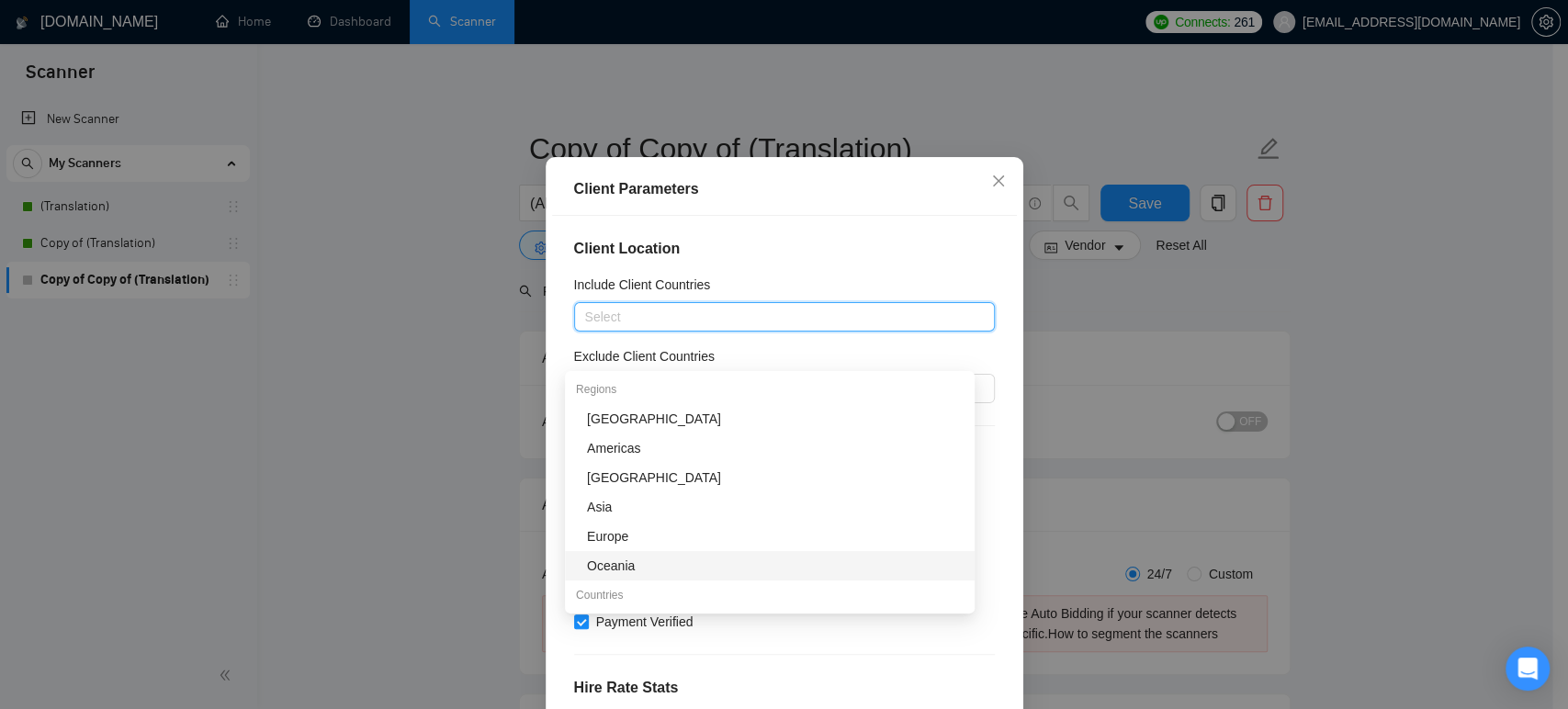
click at [630, 560] on div "Oceania" at bounding box center [775, 565] width 376 height 20
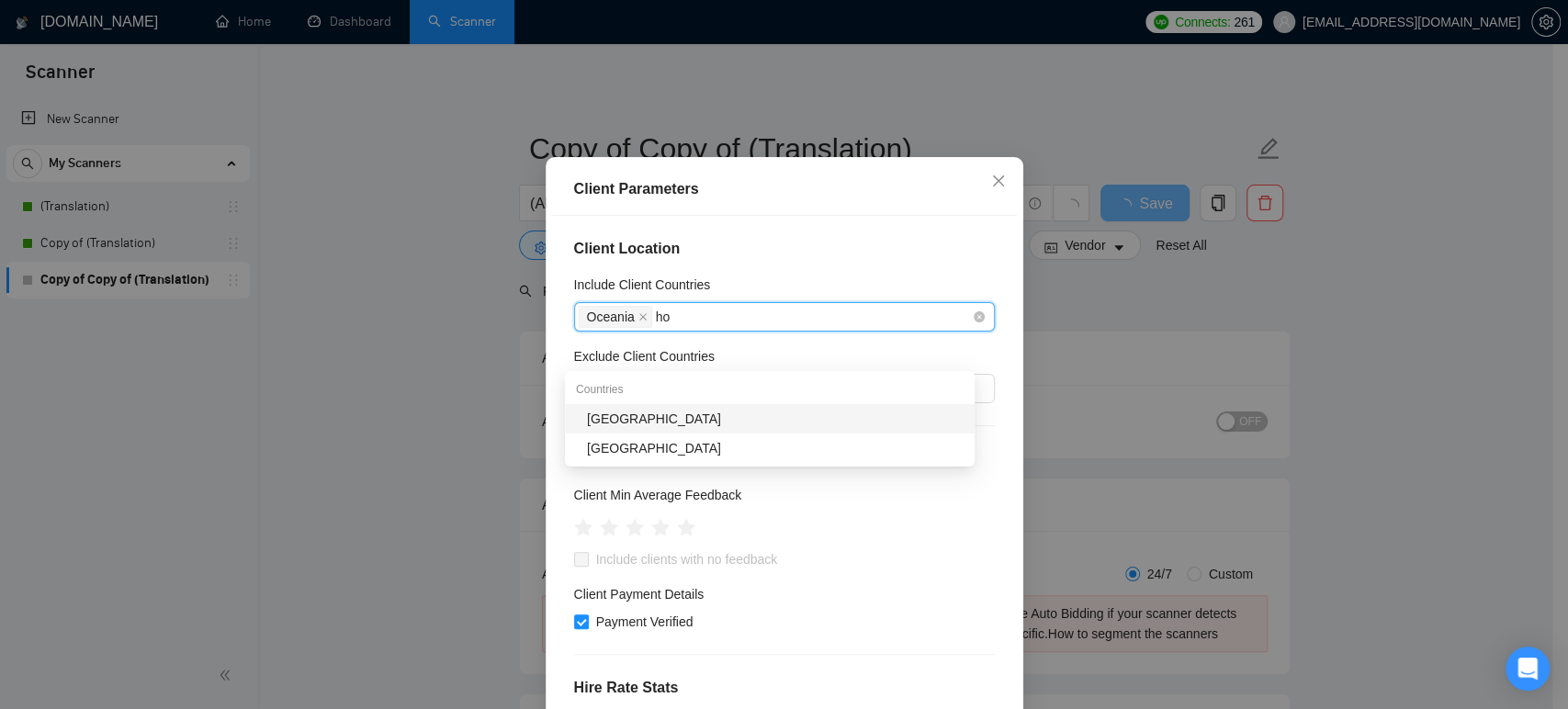
type input "hon"
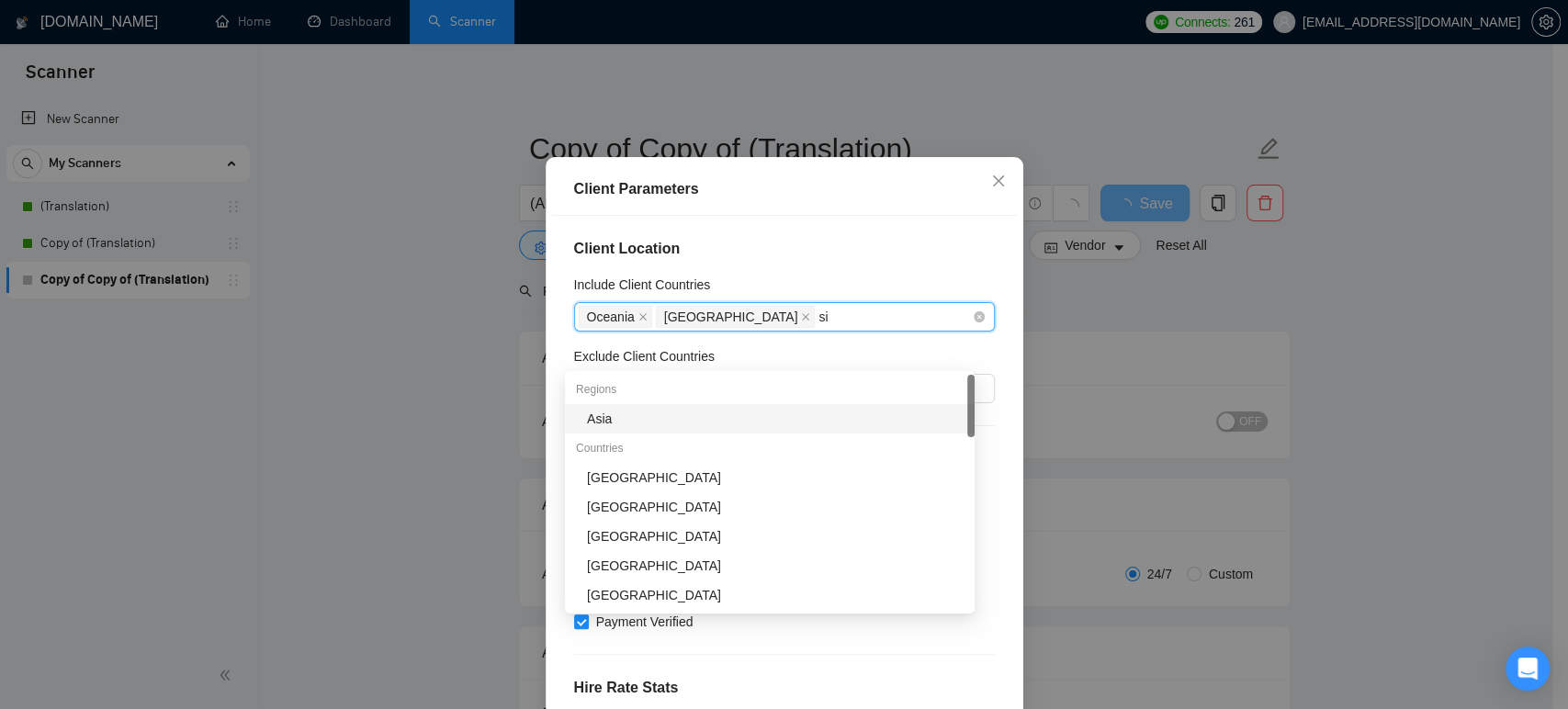
type input "sin"
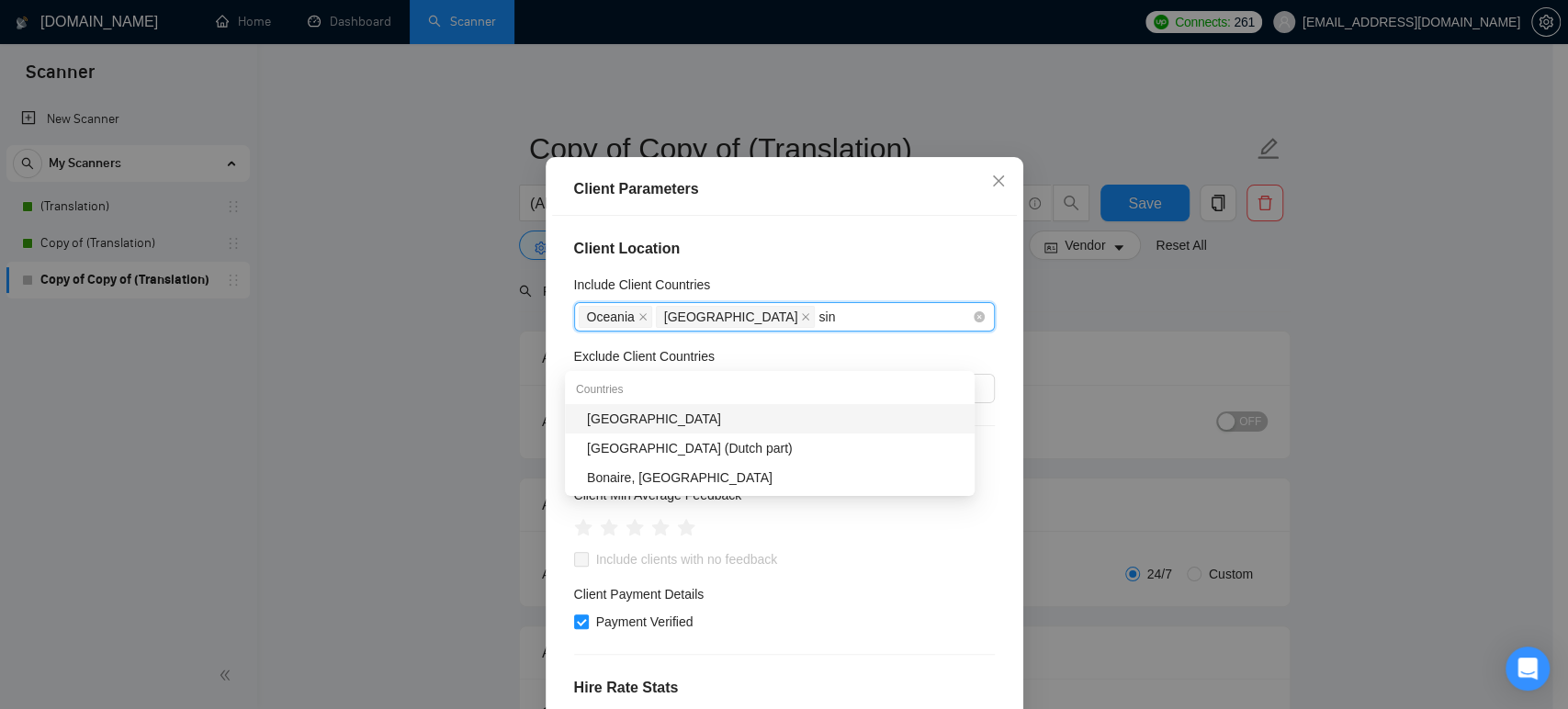
click at [708, 411] on div "[GEOGRAPHIC_DATA]" at bounding box center [775, 419] width 376 height 20
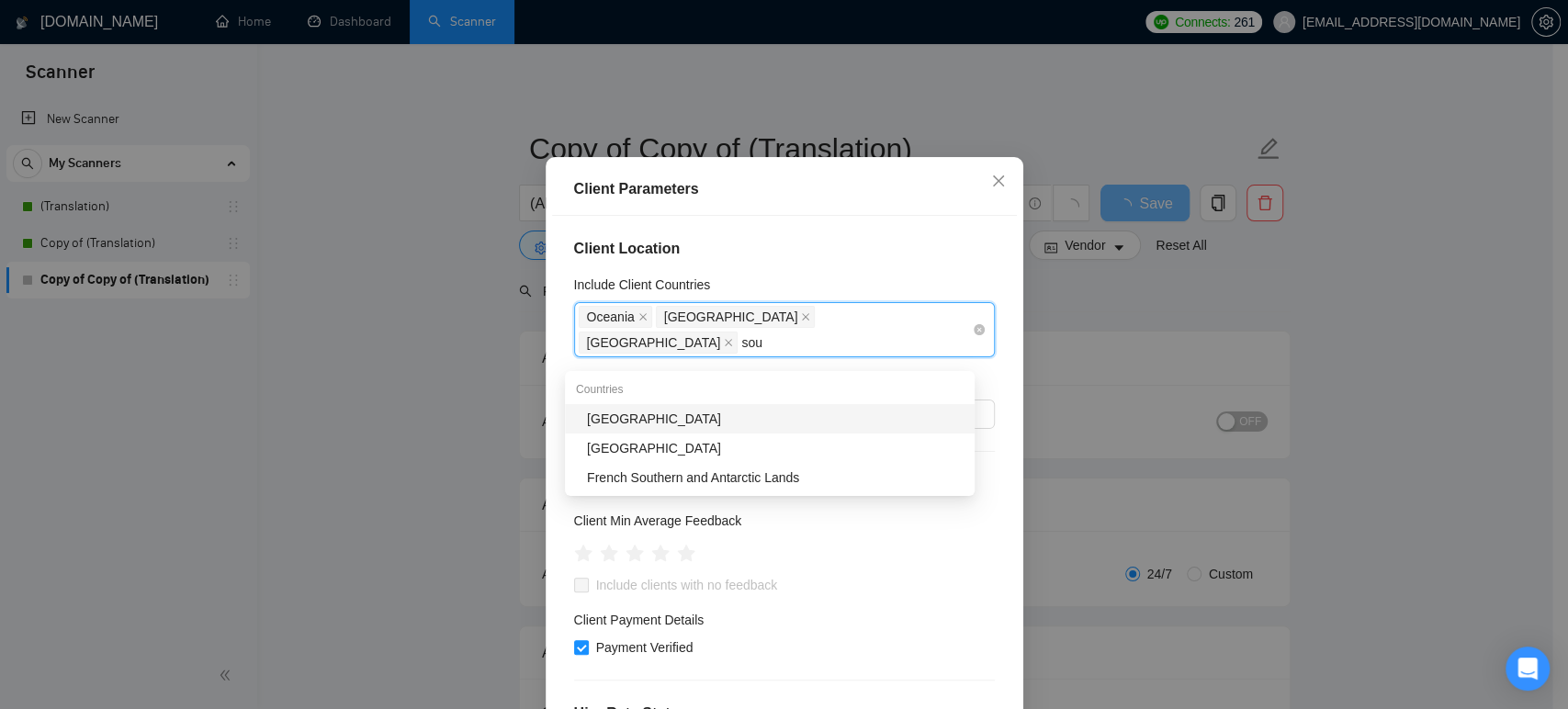
type input "sout"
click at [676, 456] on div "[GEOGRAPHIC_DATA]" at bounding box center [775, 447] width 376 height 20
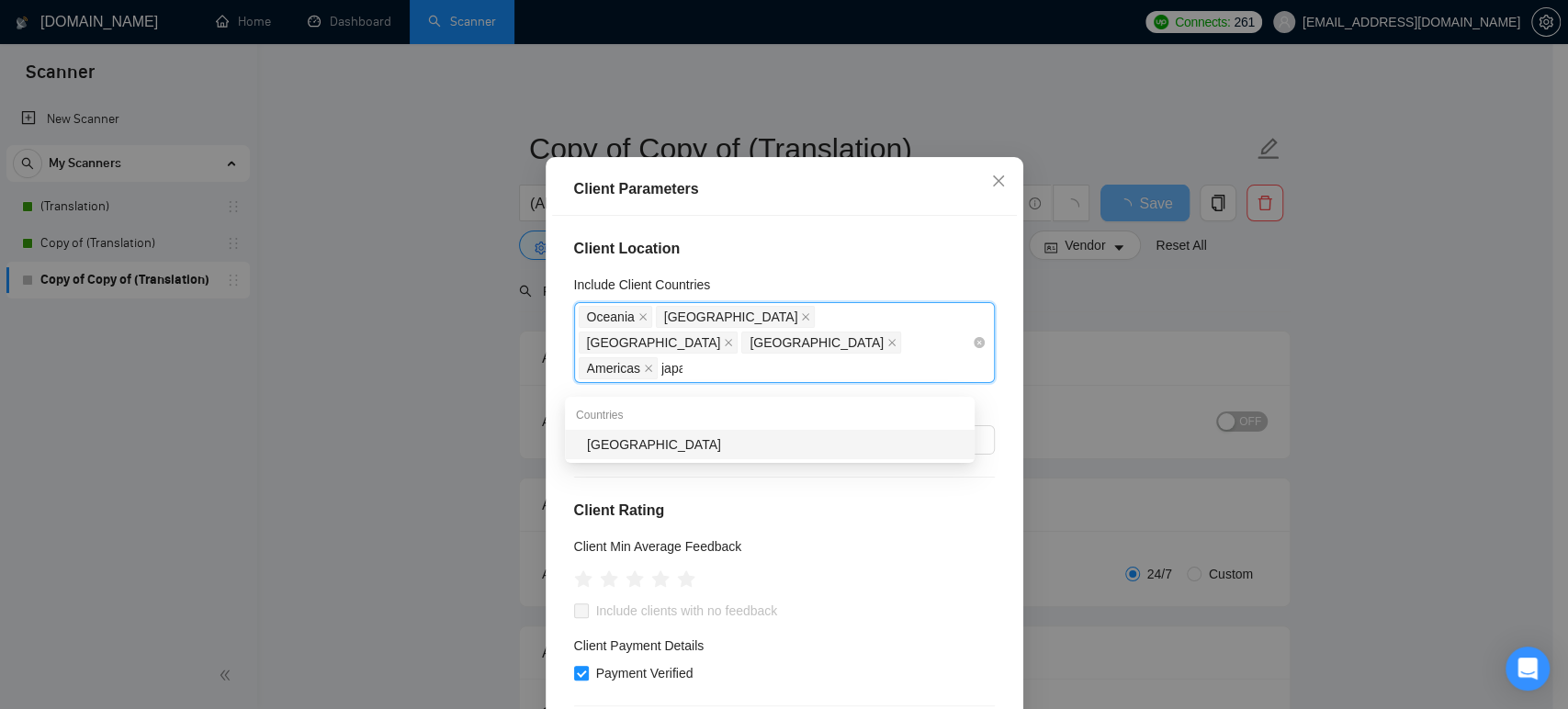
type input "[GEOGRAPHIC_DATA]"
click at [654, 451] on div "[GEOGRAPHIC_DATA]" at bounding box center [775, 444] width 376 height 20
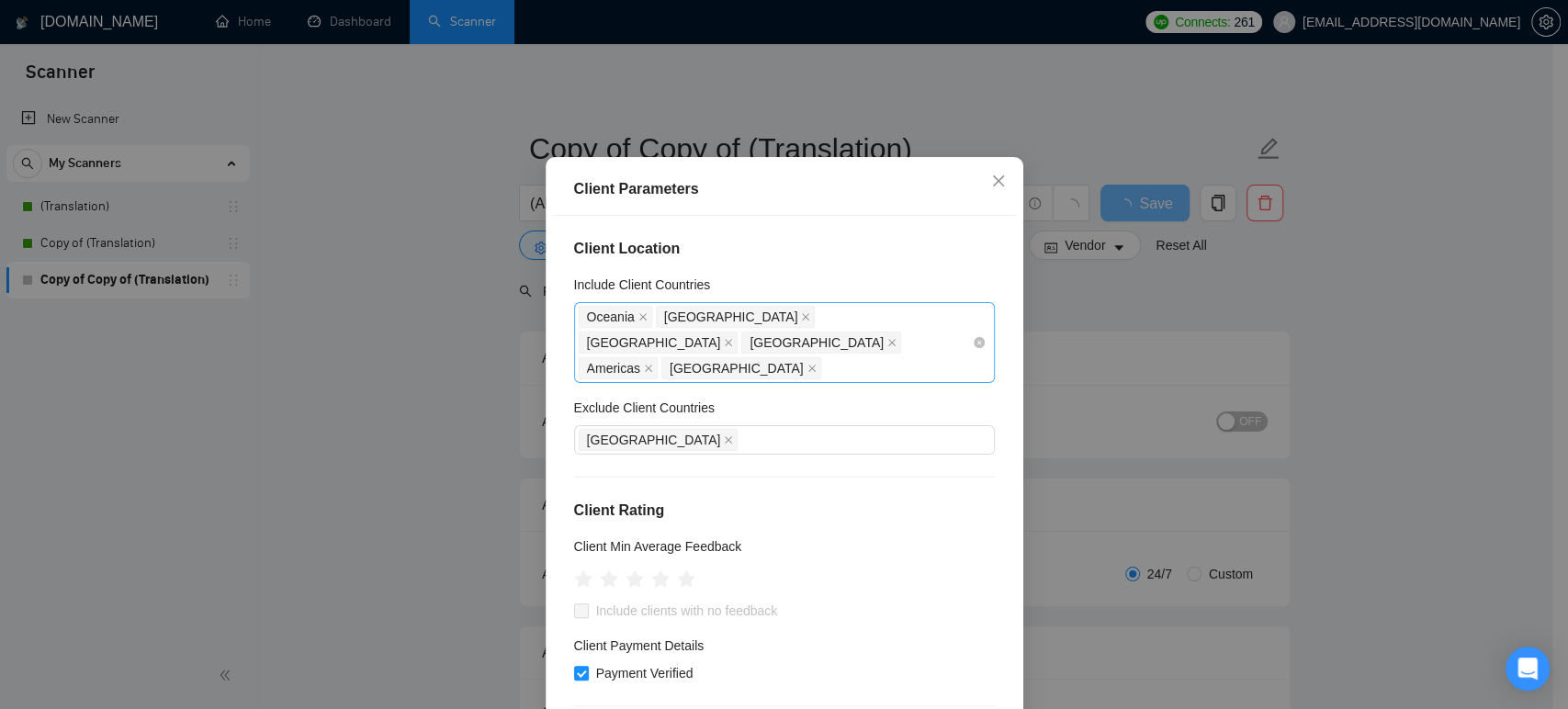
click at [545, 445] on div "Client Parameters Client Location Include Client Countries [GEOGRAPHIC_DATA] [G…" at bounding box center [784, 463] width 477 height 613
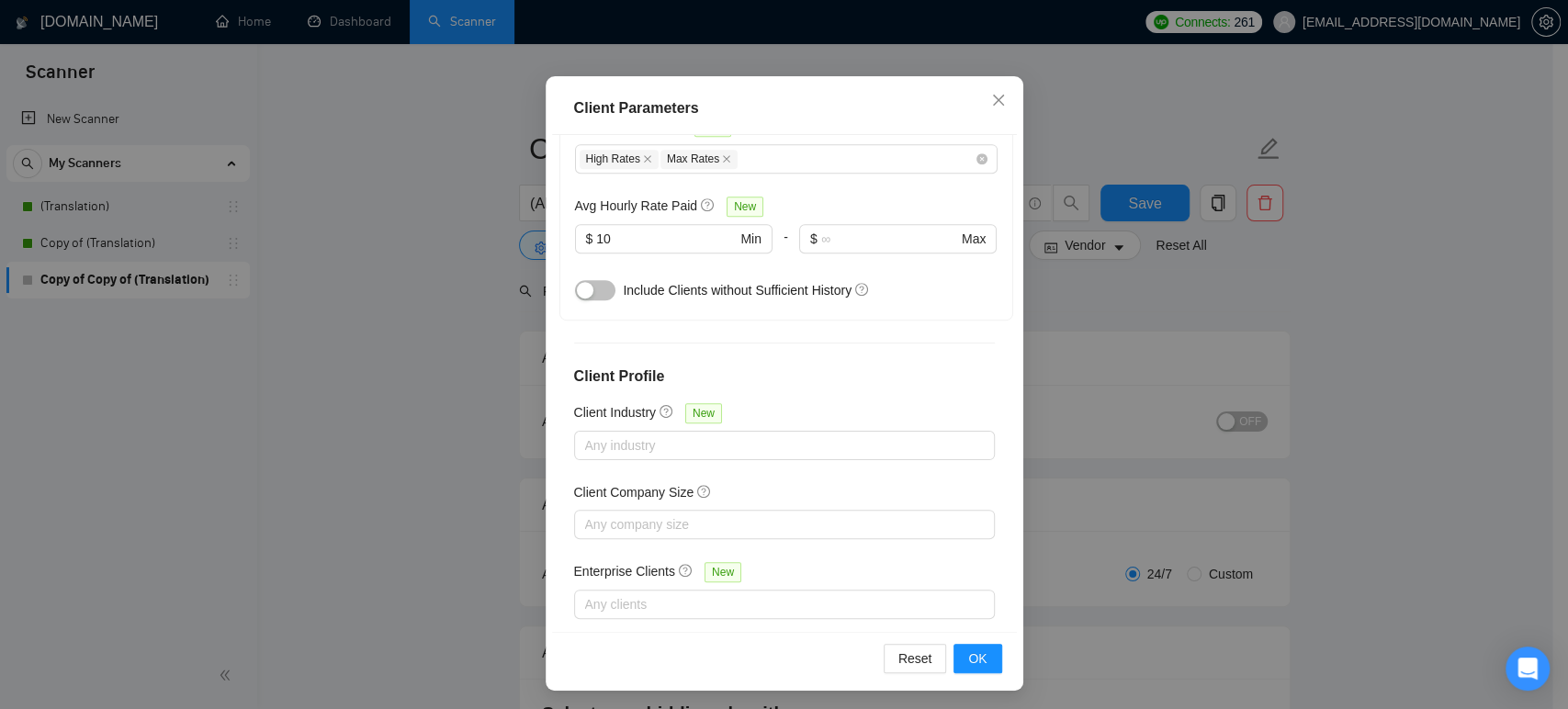
scroll to position [120, 0]
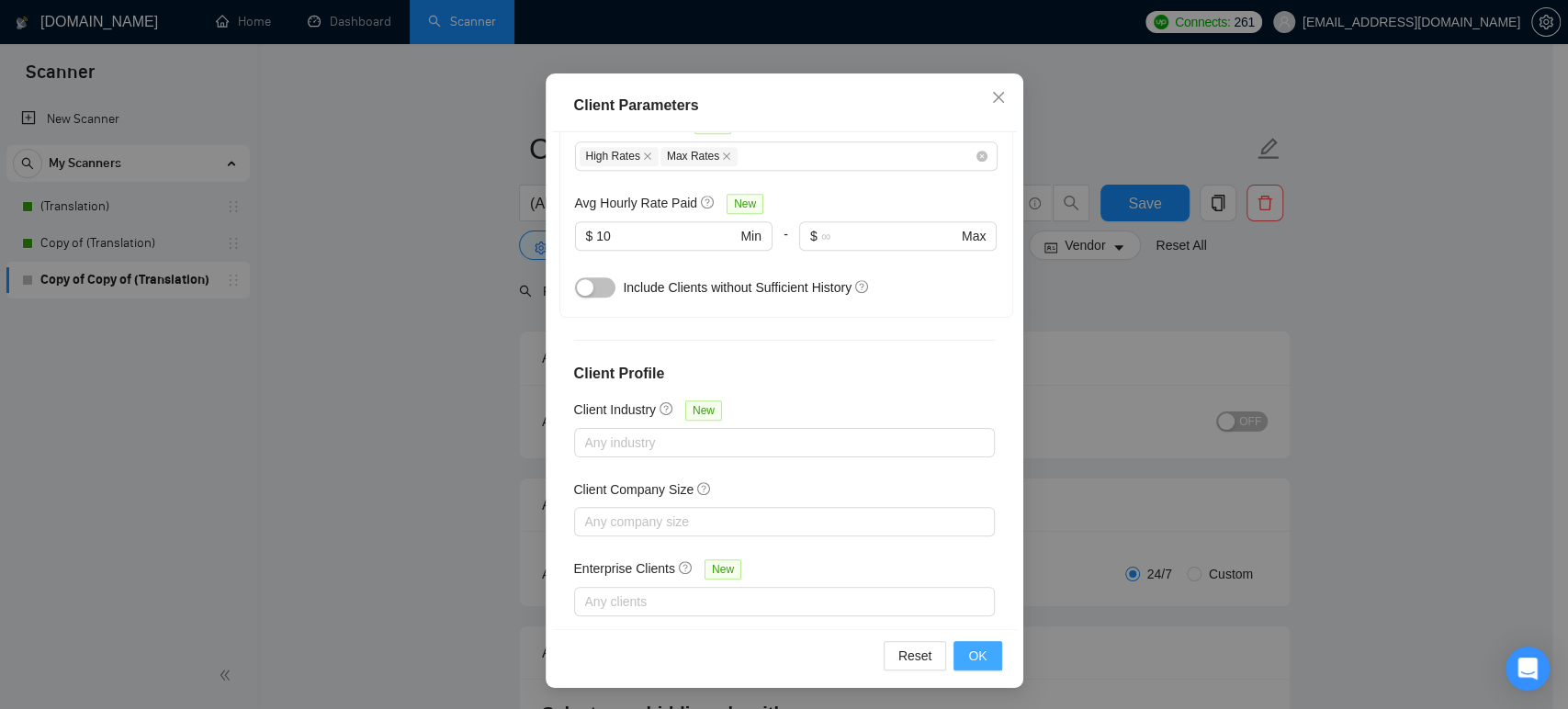
click at [968, 653] on span "OK" at bounding box center [977, 655] width 19 height 20
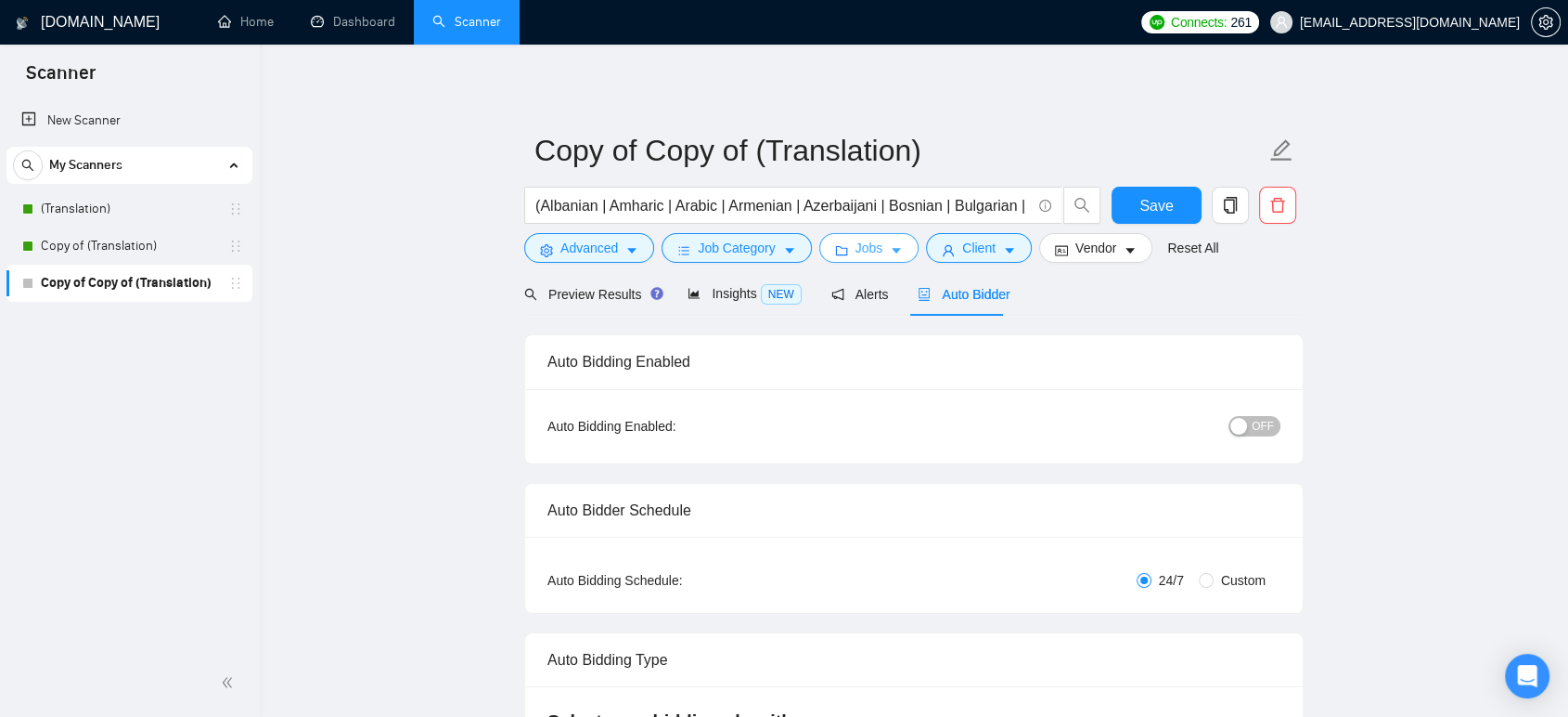
click at [863, 258] on button "Jobs" at bounding box center [869, 248] width 100 height 30
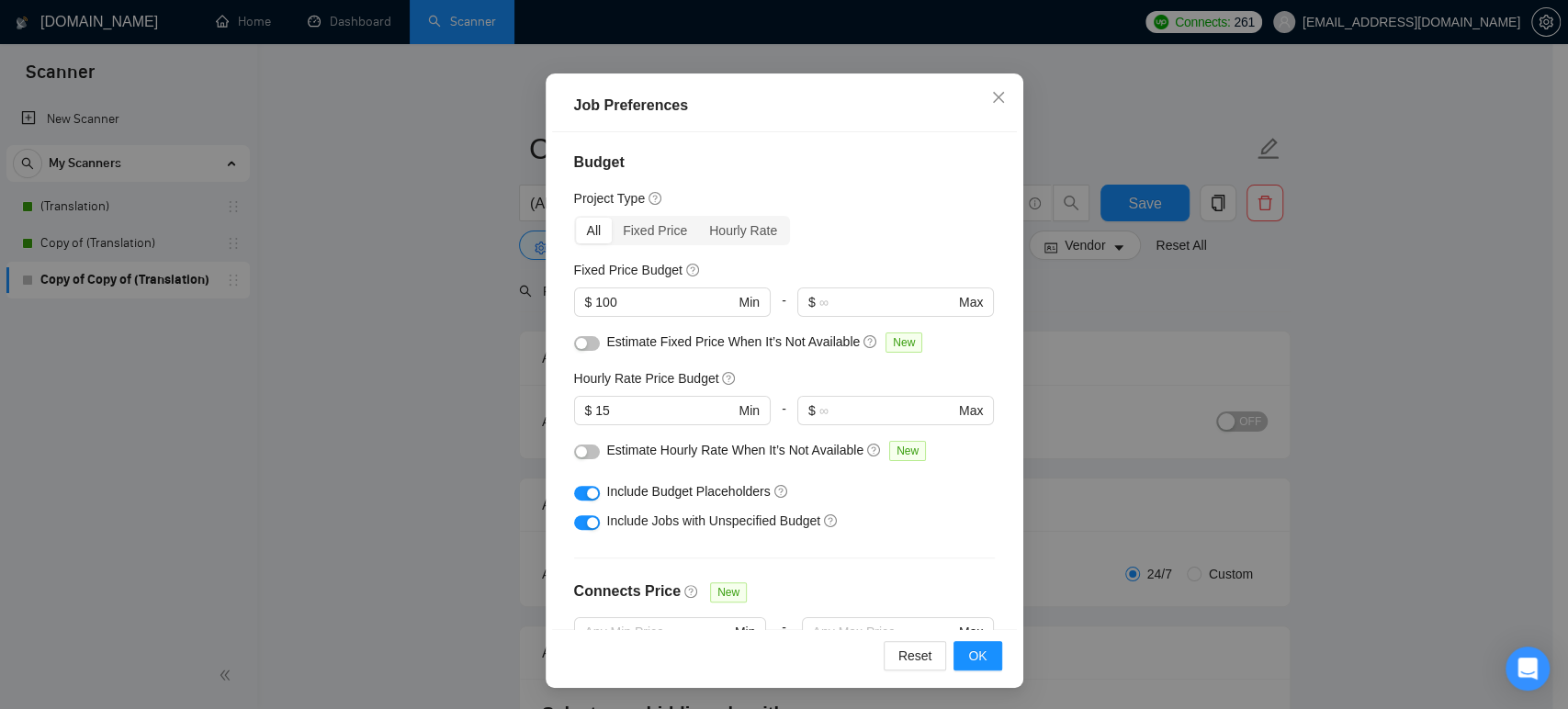
scroll to position [0, 0]
click at [647, 306] on input "100" at bounding box center [664, 304] width 138 height 20
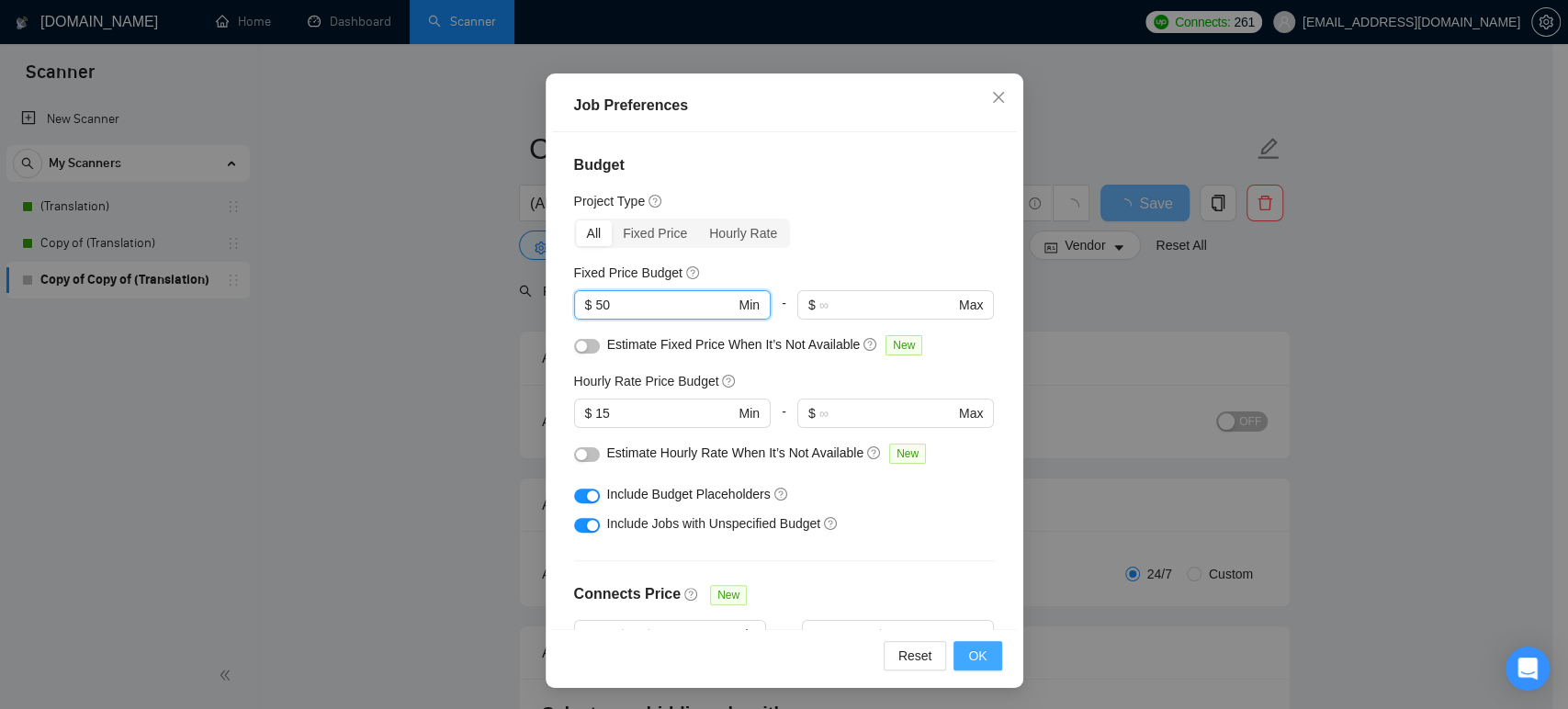
type input "50"
click at [979, 652] on button "OK" at bounding box center [977, 656] width 47 height 30
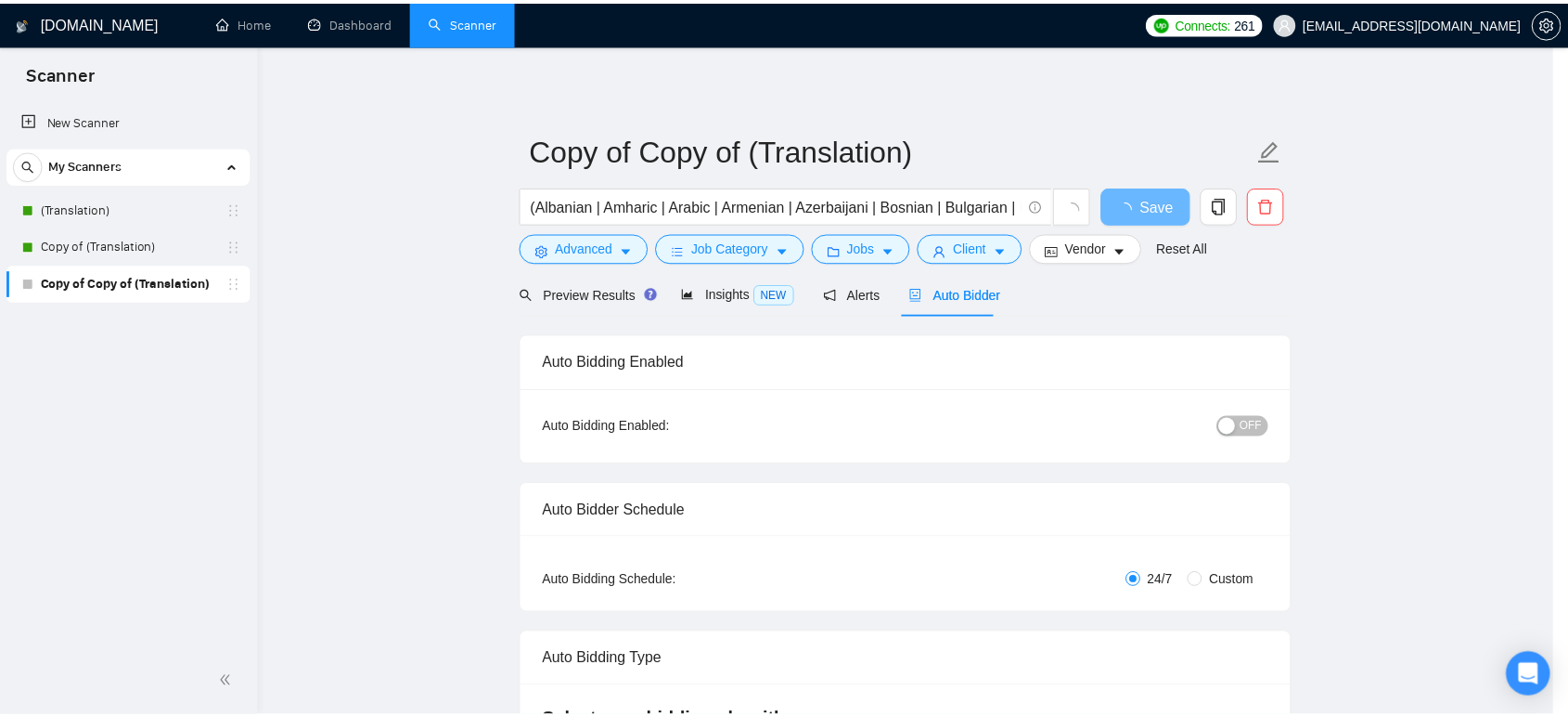
scroll to position [37, 0]
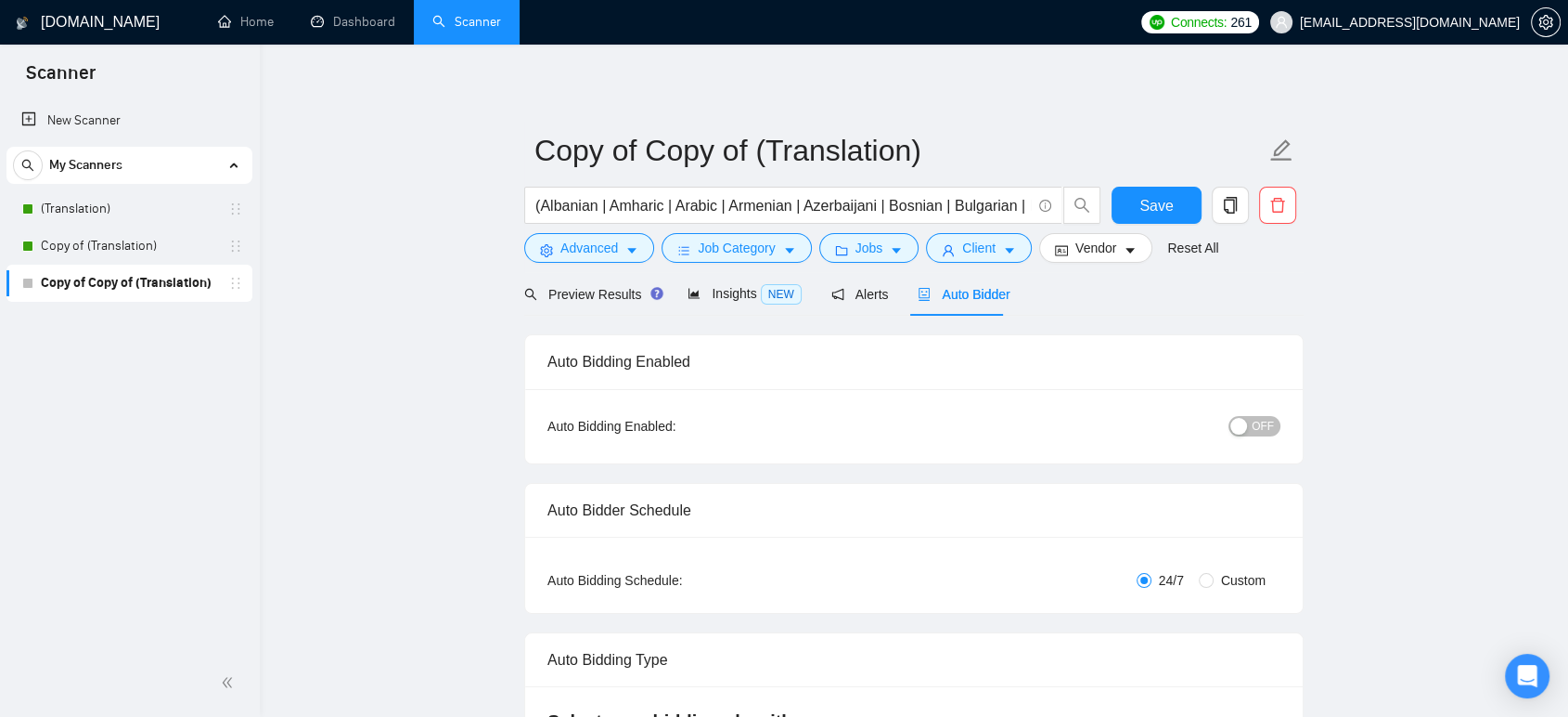
click at [1272, 423] on span "OFF" at bounding box center [1263, 425] width 22 height 20
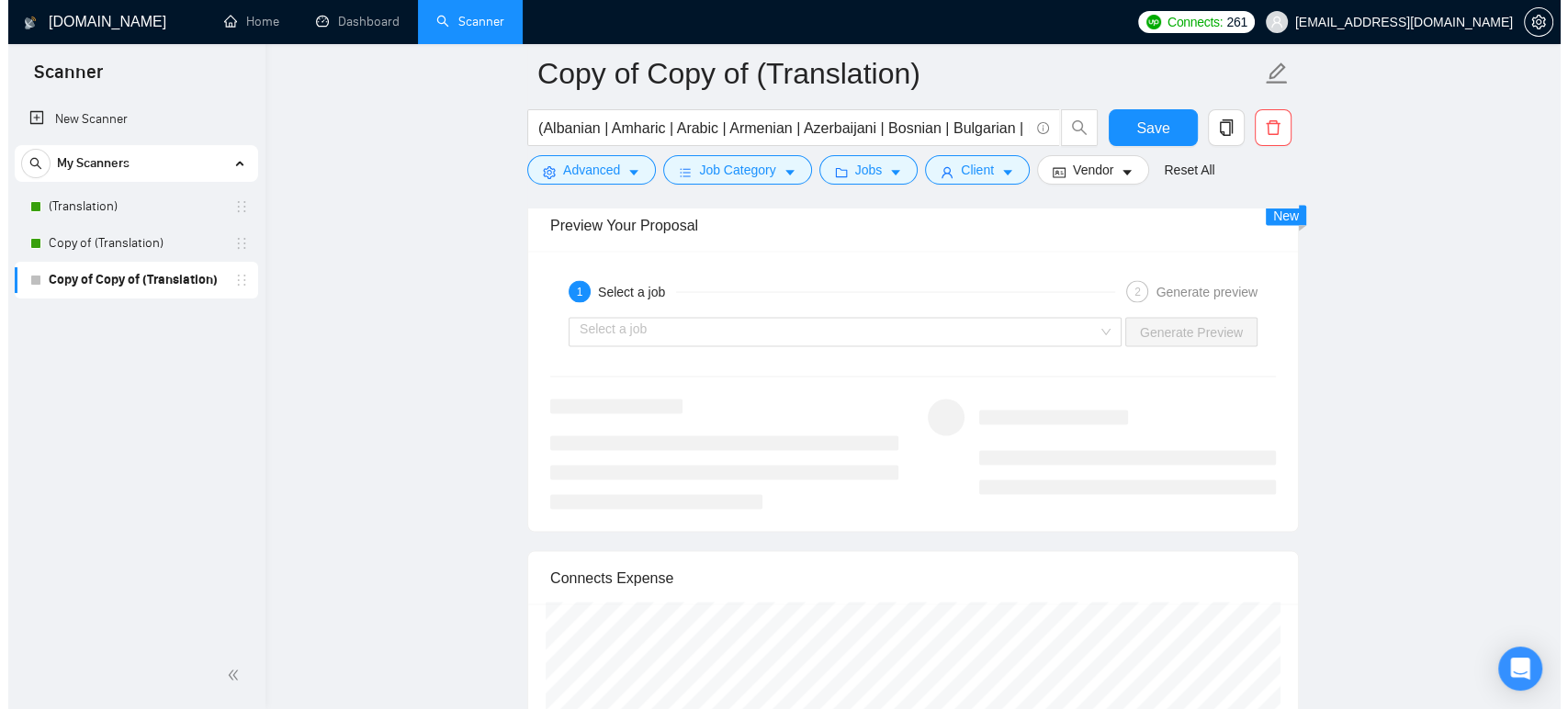
scroll to position [3467, 0]
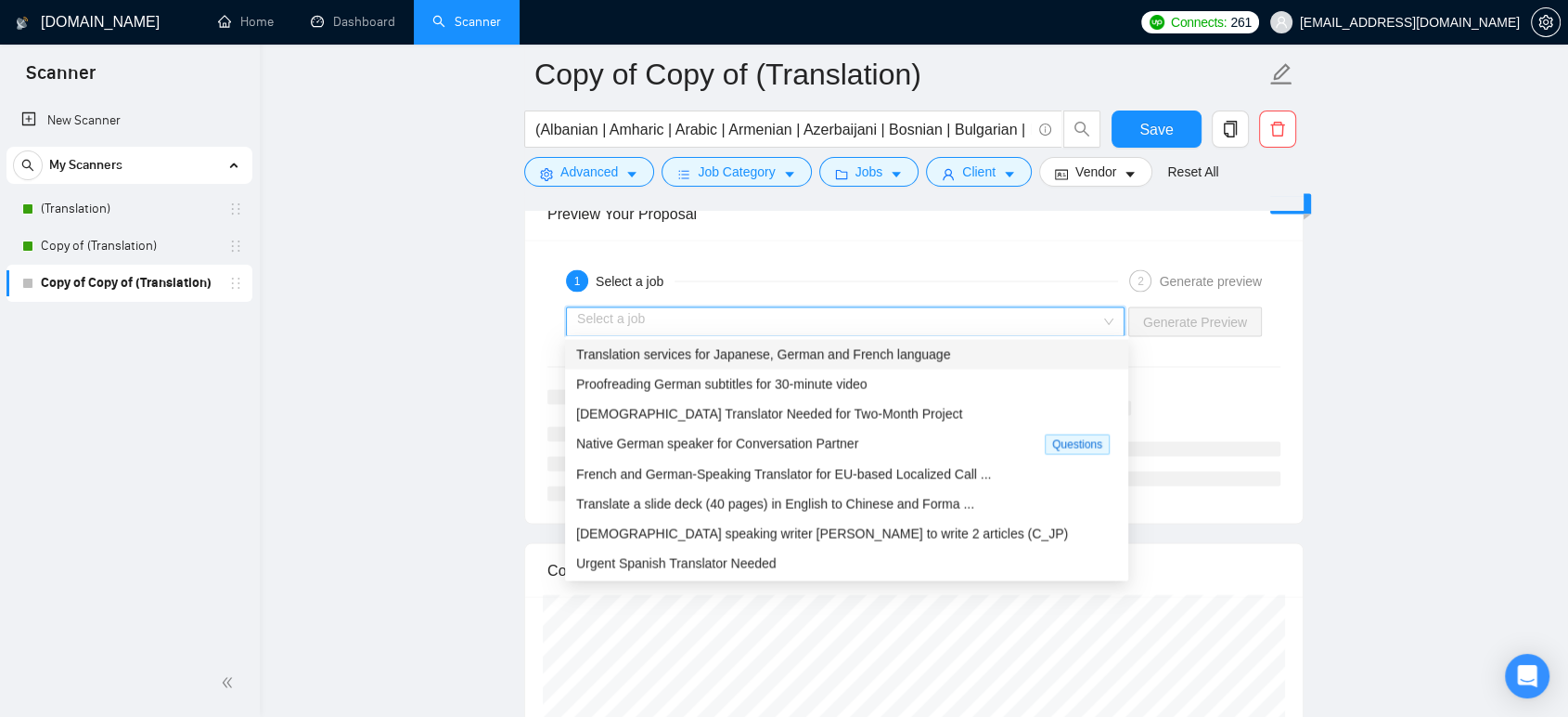
click at [708, 308] on input "search" at bounding box center [838, 322] width 523 height 28
click at [709, 352] on span "Translation services for Japanese, German and French language" at bounding box center [763, 354] width 374 height 15
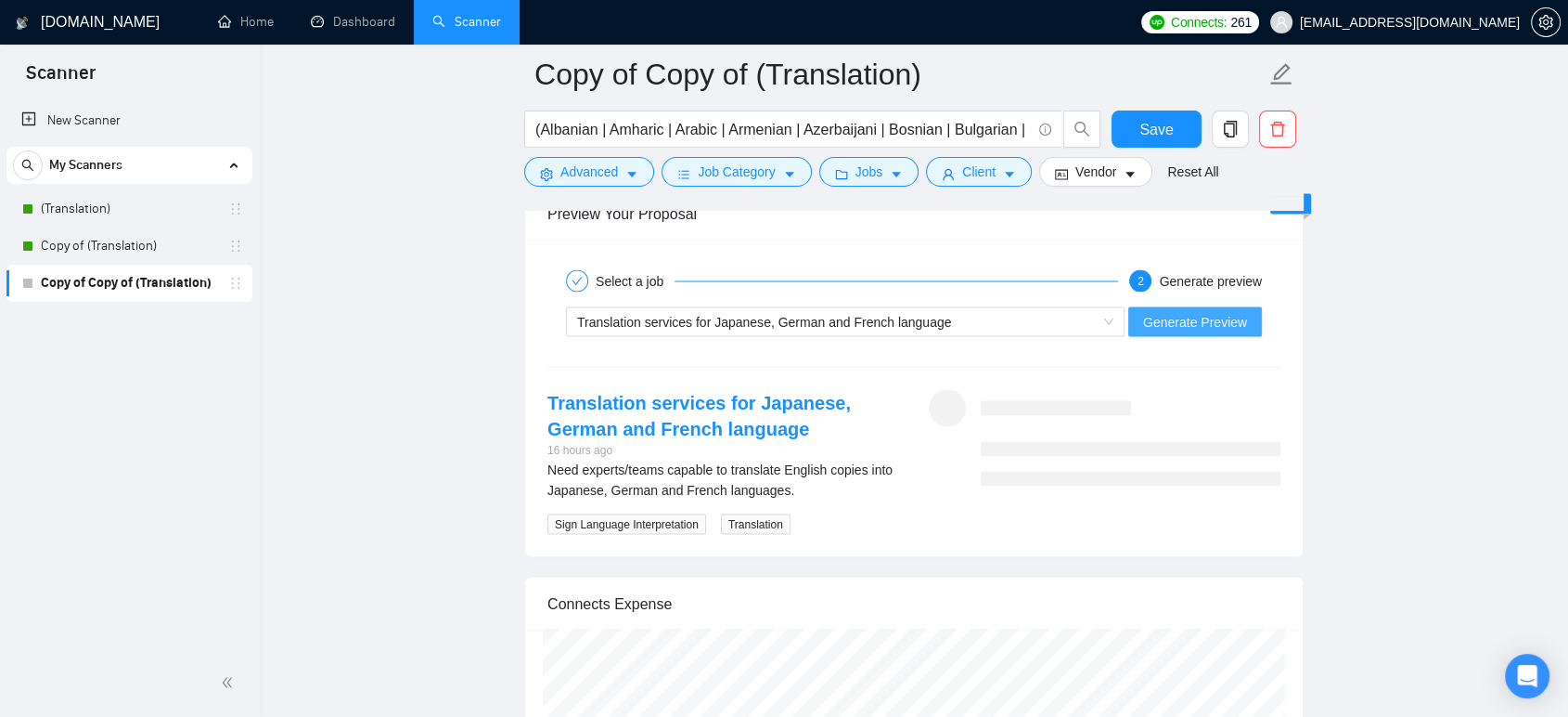
click at [1183, 311] on span "Generate Preview" at bounding box center [1195, 321] width 104 height 20
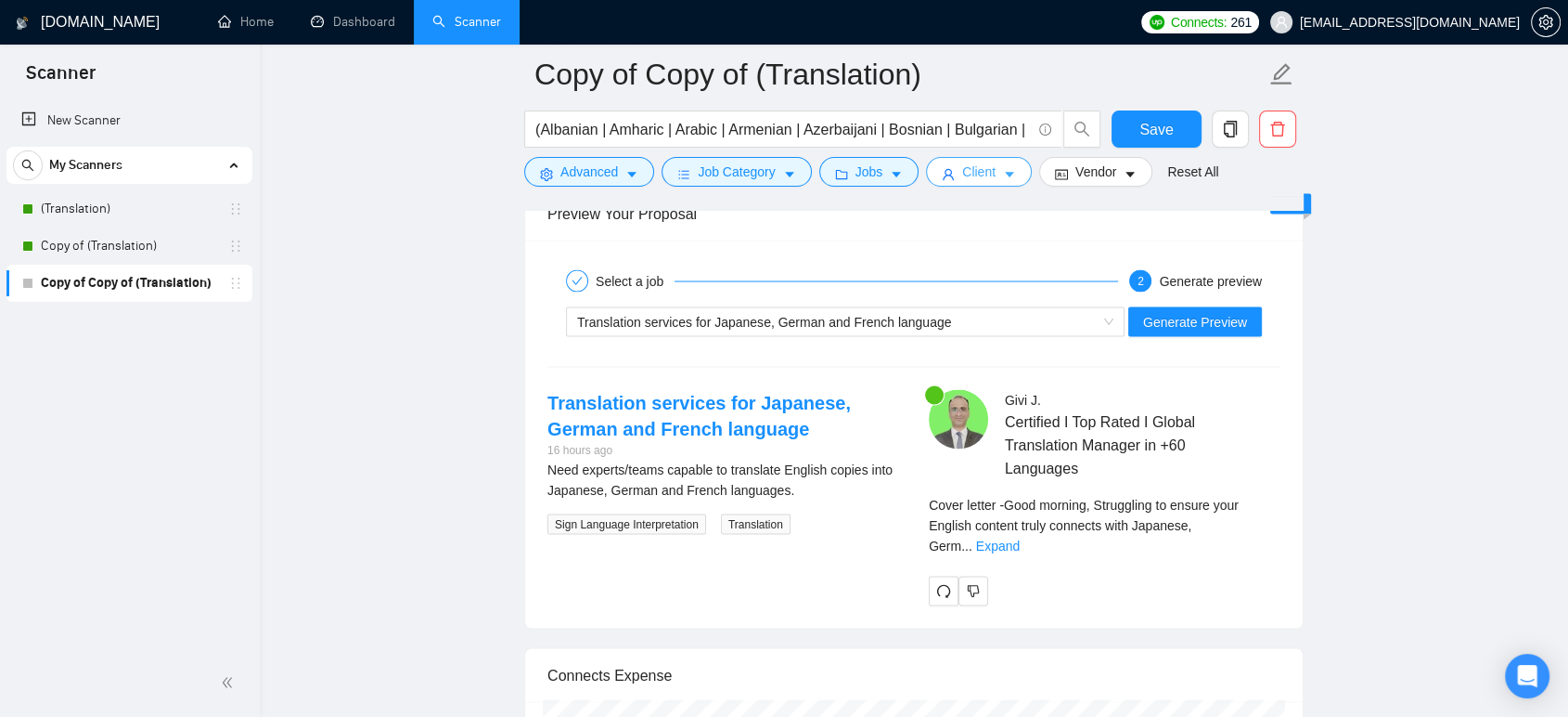
click at [962, 173] on span "Client" at bounding box center [978, 172] width 33 height 20
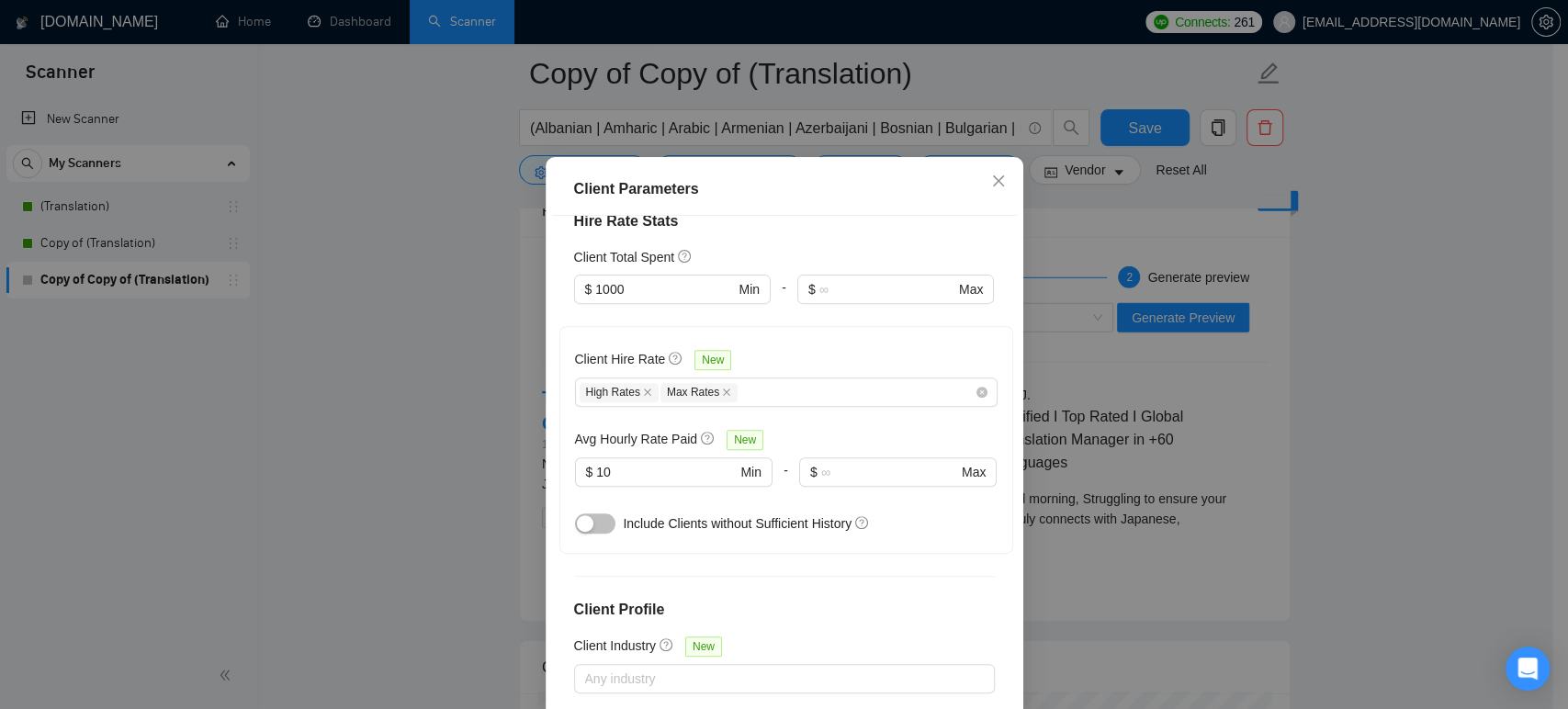
scroll to position [0, 0]
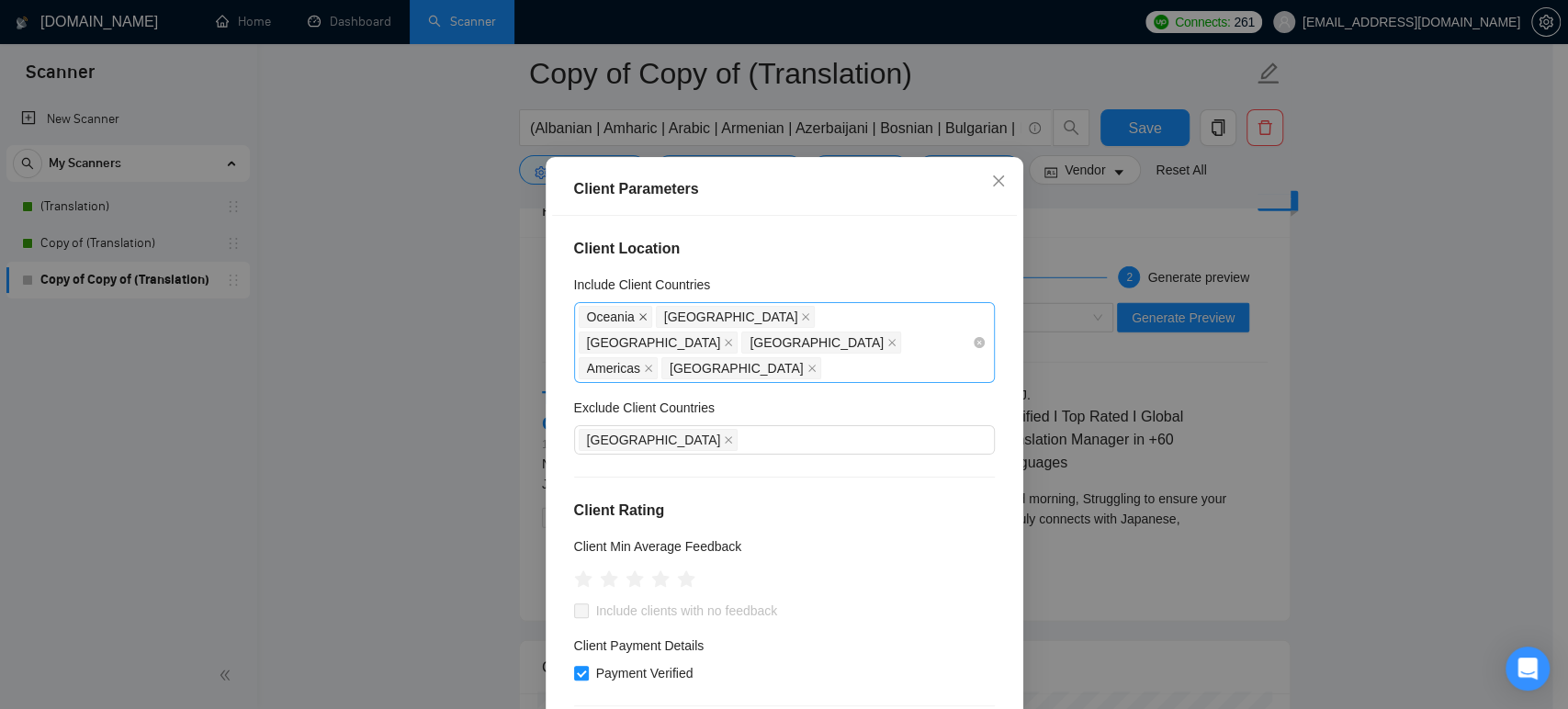
click at [638, 321] on icon "close" at bounding box center [642, 316] width 9 height 9
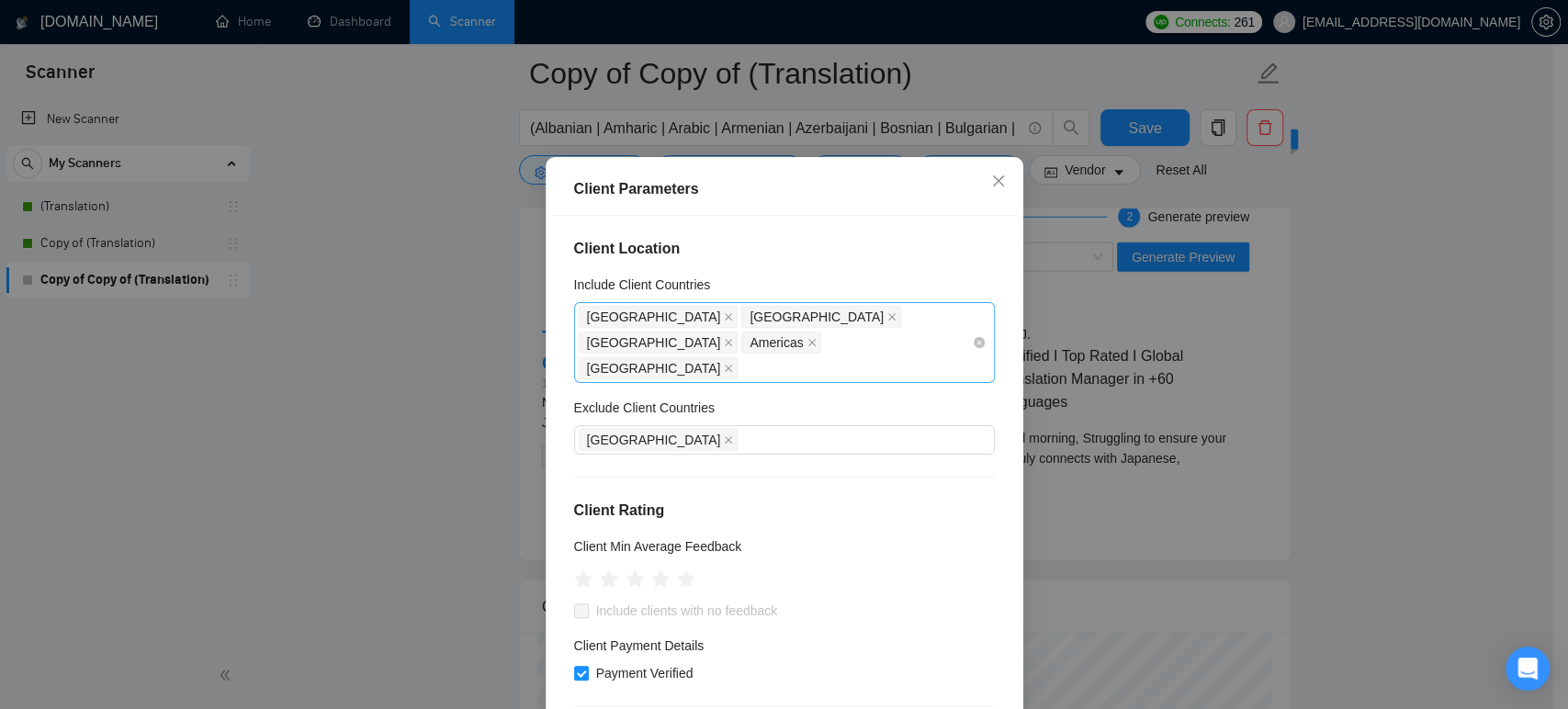
click at [632, 327] on span "[GEOGRAPHIC_DATA]" at bounding box center [654, 316] width 134 height 20
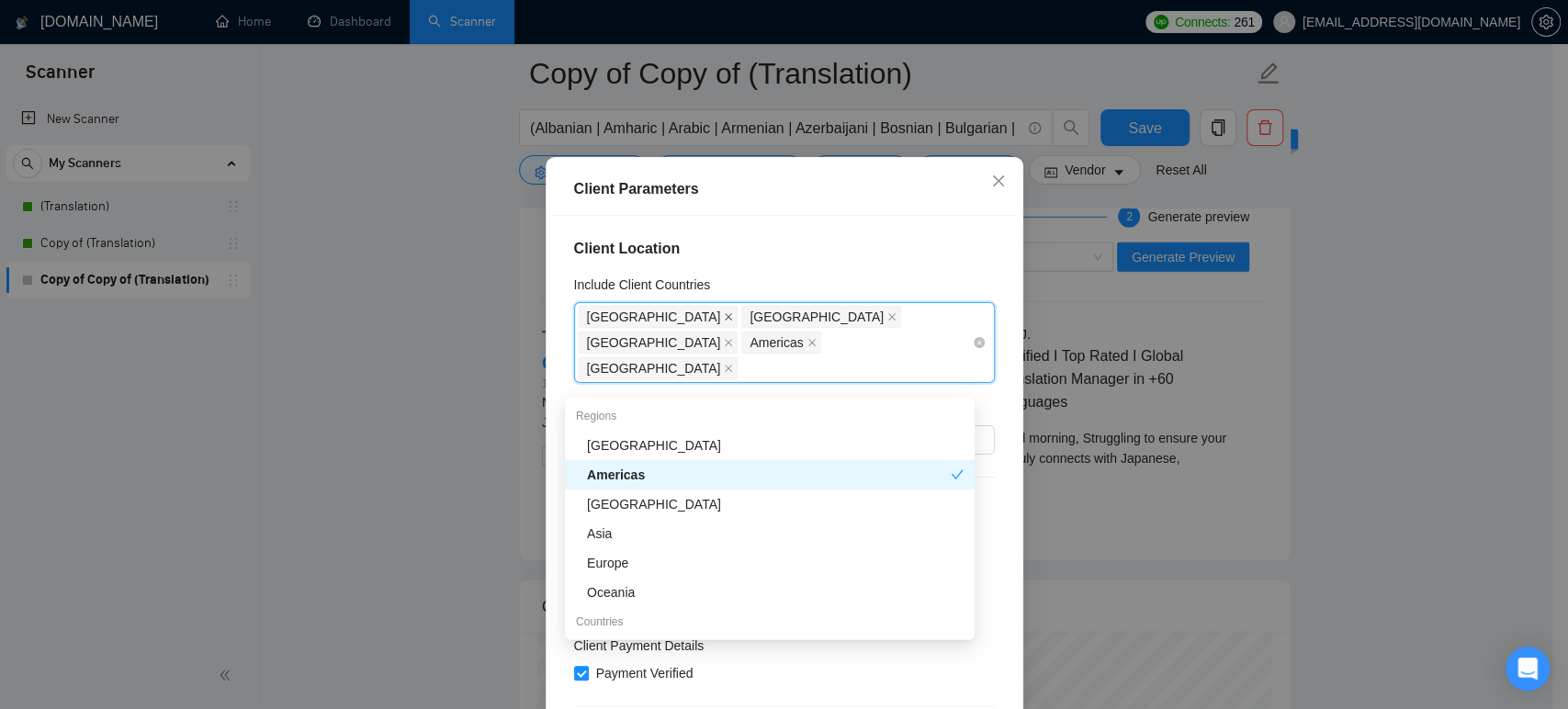
click at [724, 321] on icon "close" at bounding box center [728, 316] width 9 height 9
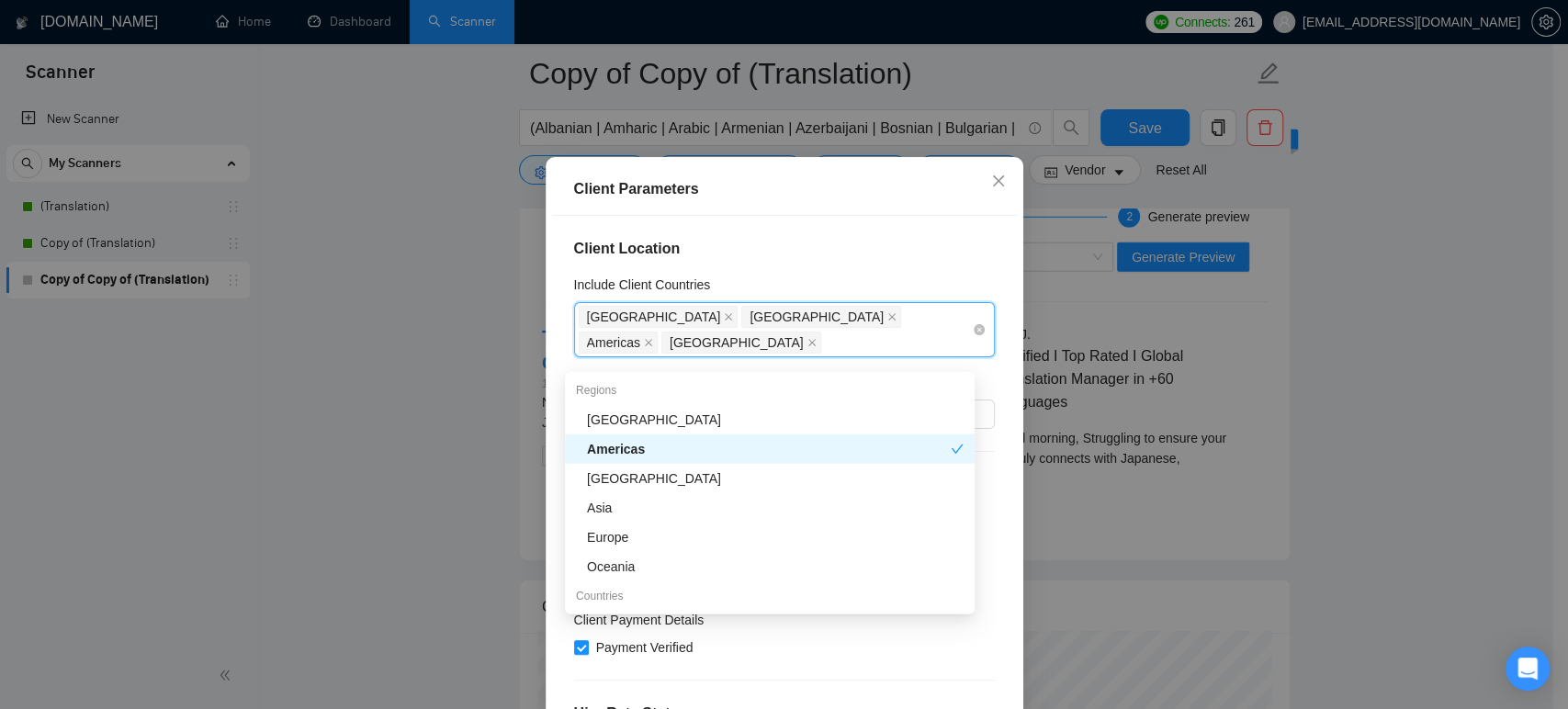
click at [648, 328] on span "[GEOGRAPHIC_DATA]" at bounding box center [659, 317] width 160 height 22
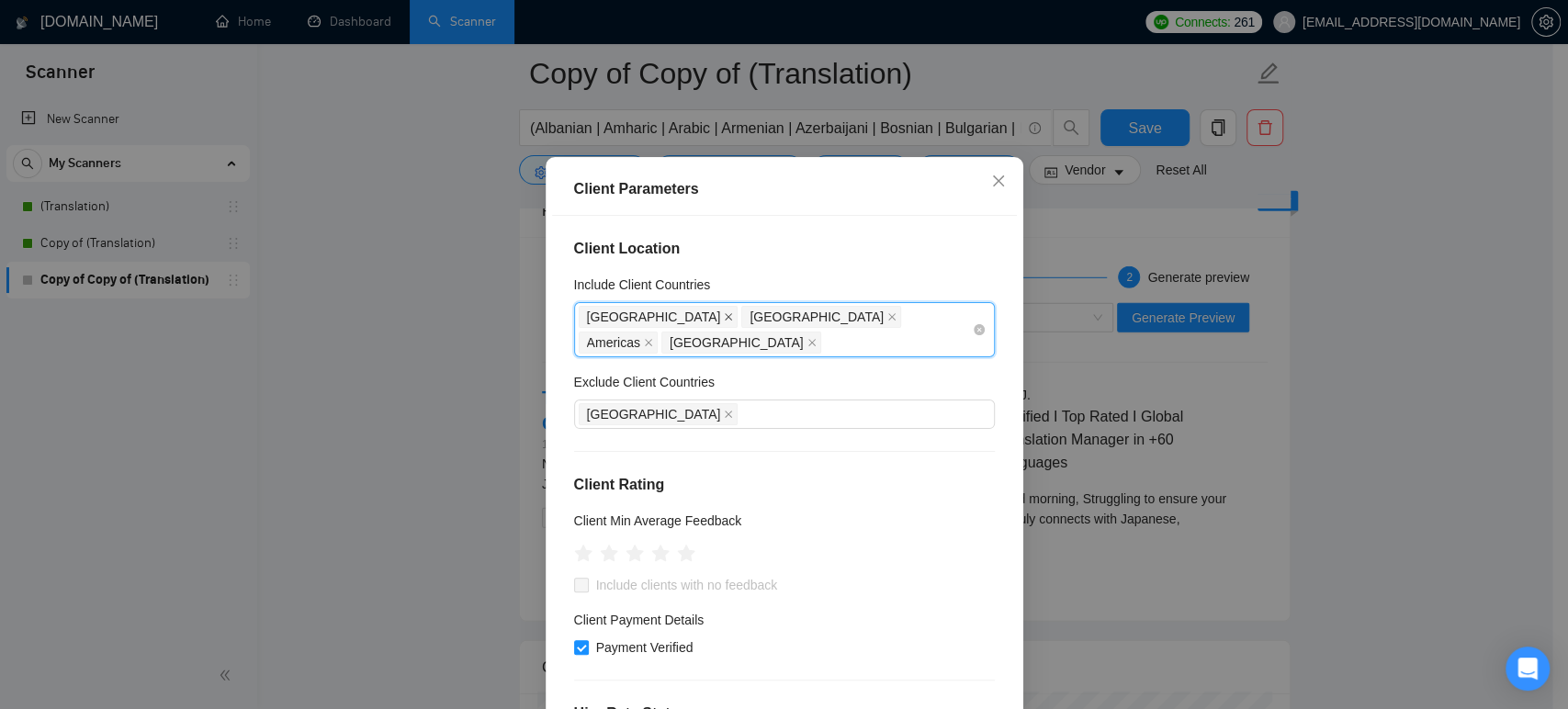
click at [724, 320] on icon "close" at bounding box center [727, 316] width 7 height 7
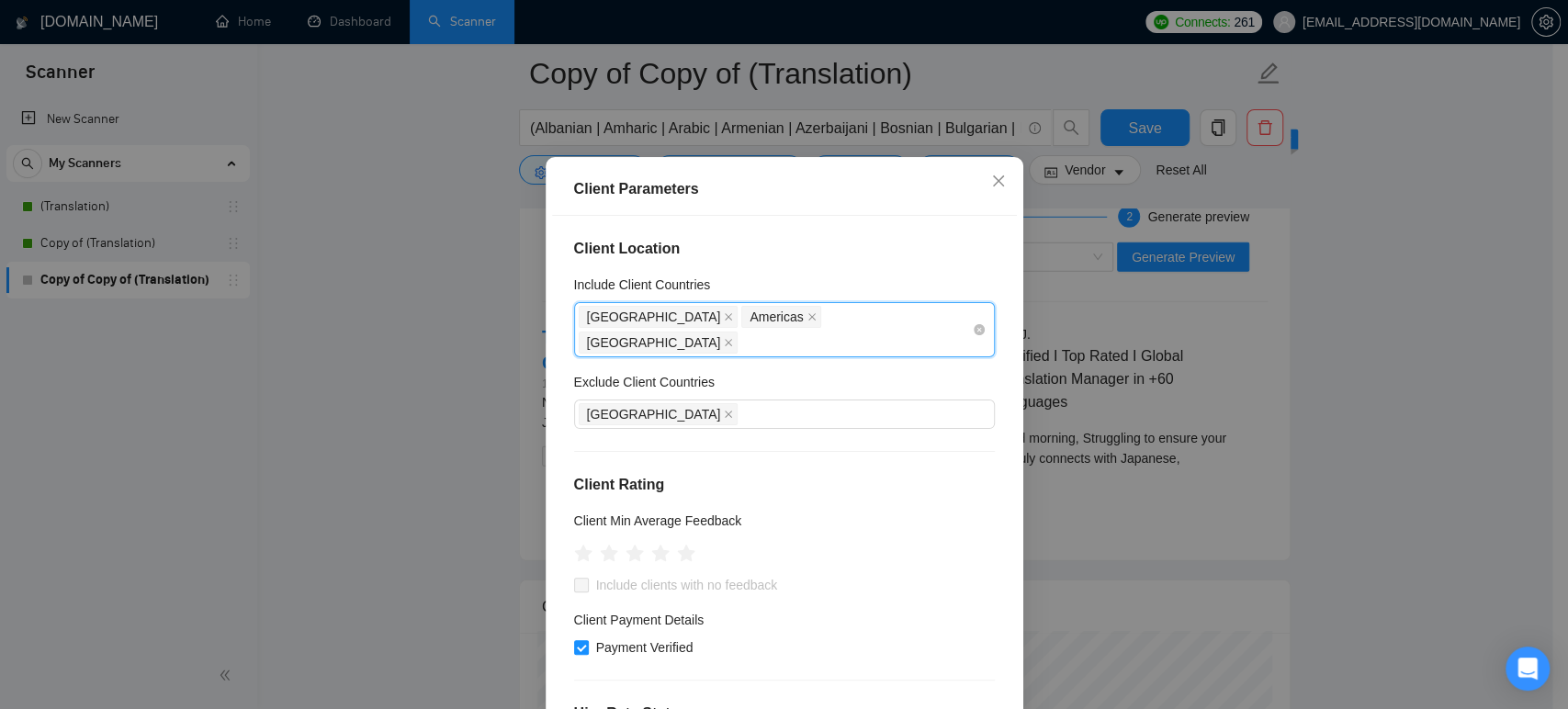
click at [643, 327] on span "[GEOGRAPHIC_DATA]" at bounding box center [654, 316] width 134 height 20
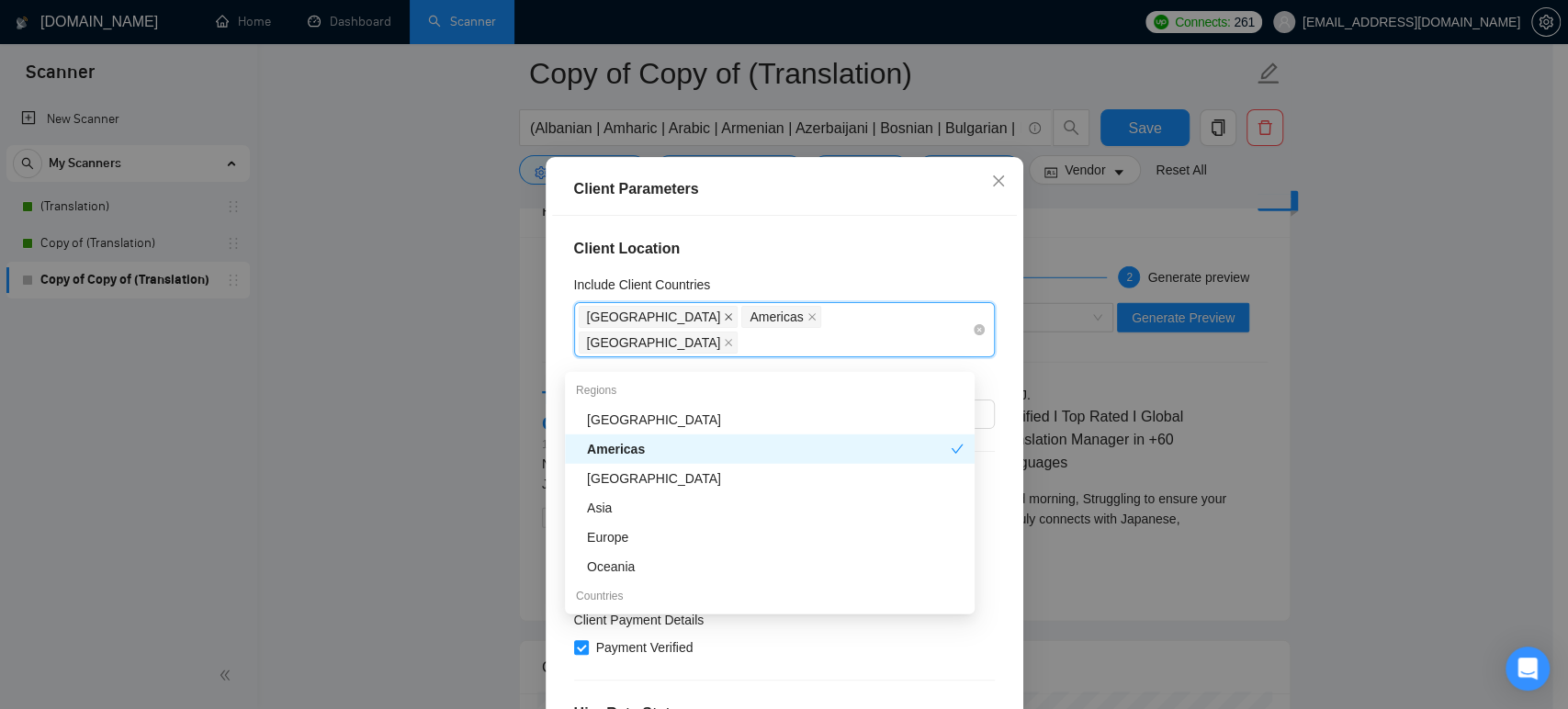
click at [724, 321] on icon "close" at bounding box center [728, 316] width 9 height 9
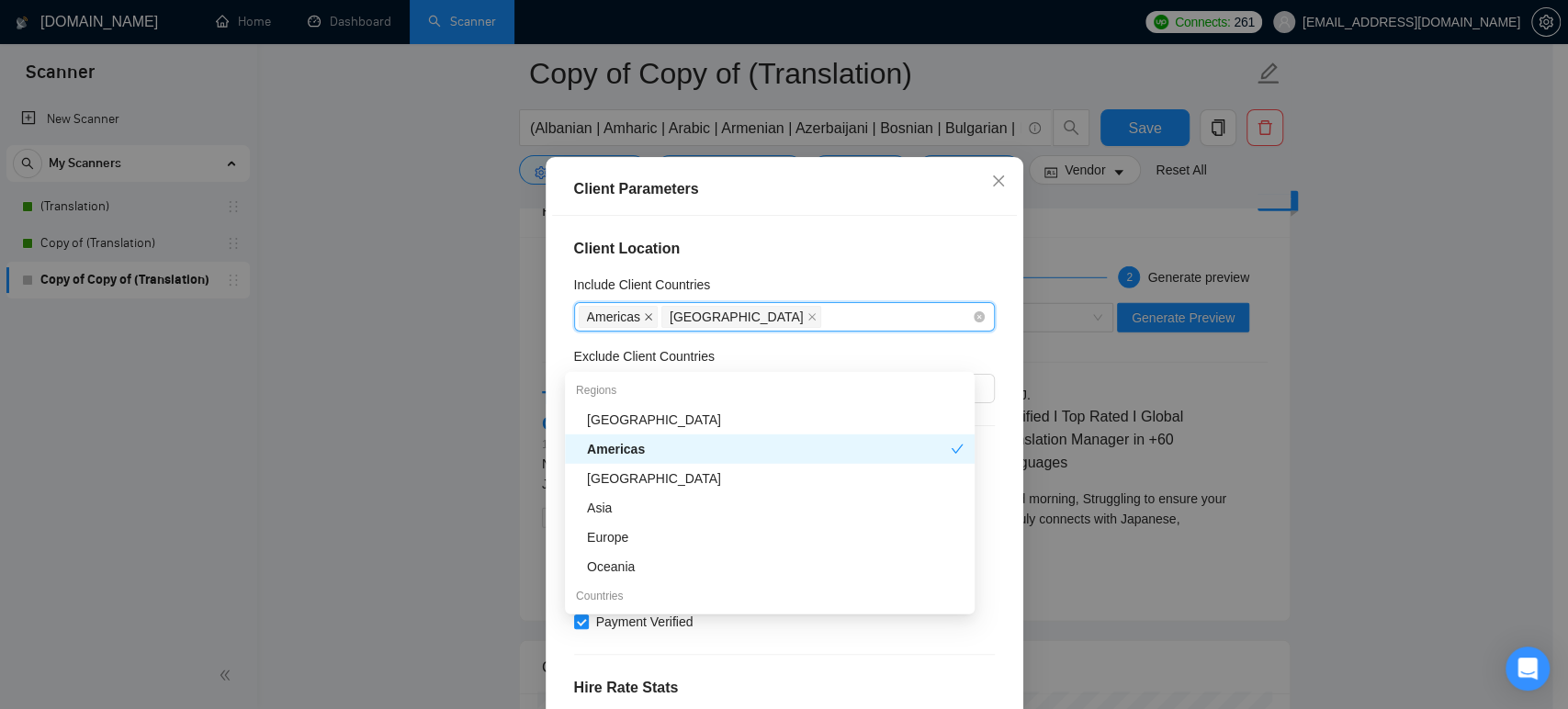
click at [644, 321] on icon "close" at bounding box center [648, 316] width 9 height 9
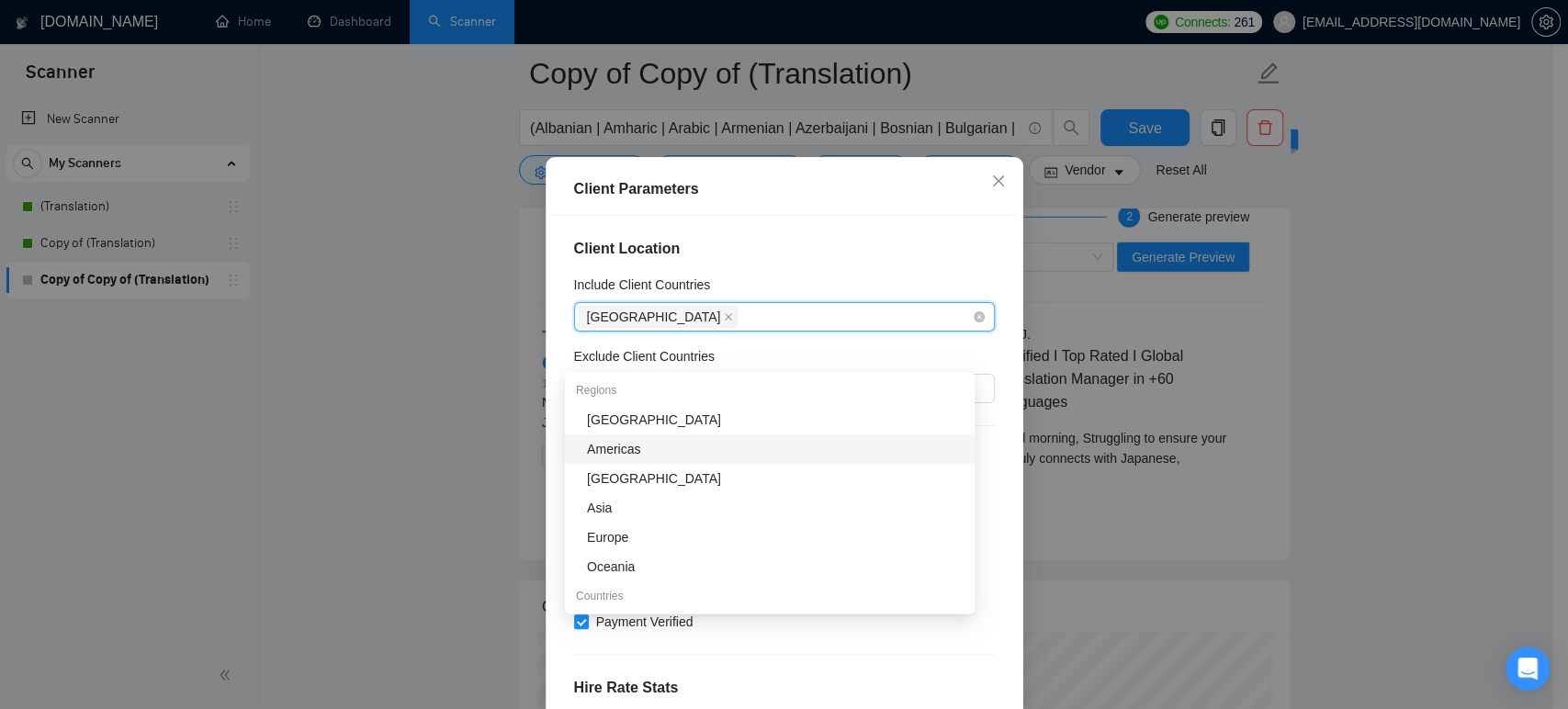
click at [624, 328] on span "[GEOGRAPHIC_DATA]" at bounding box center [659, 317] width 160 height 22
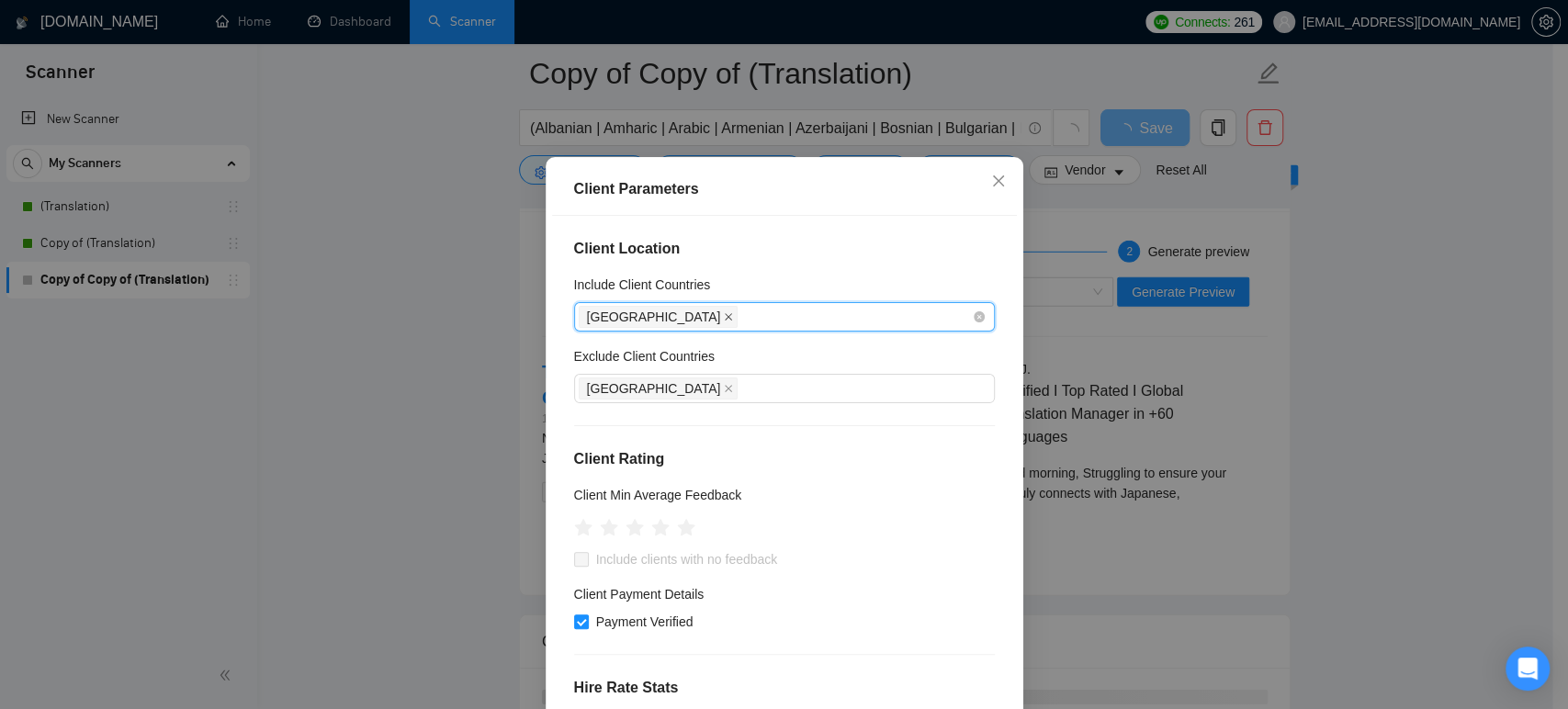
click at [724, 321] on icon "close" at bounding box center [728, 316] width 9 height 9
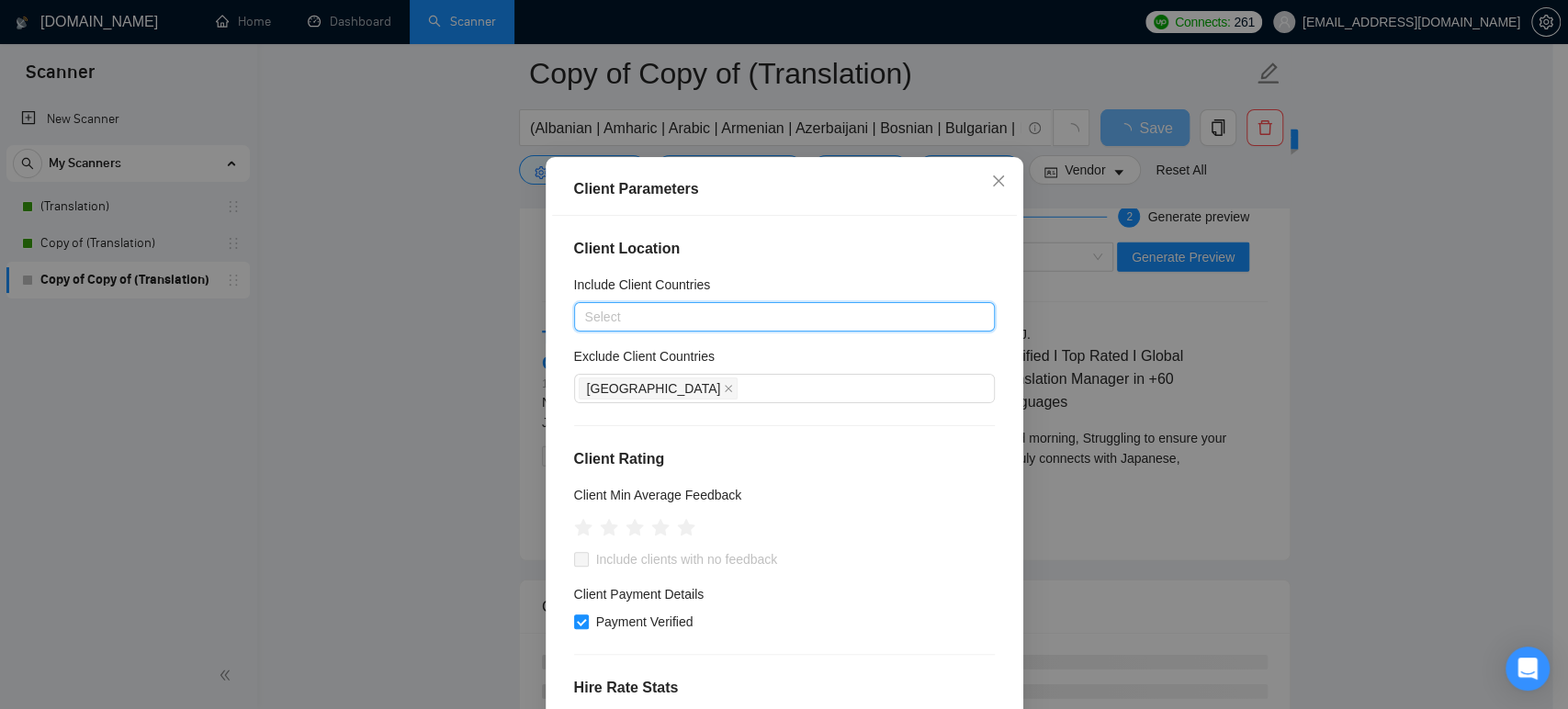
click at [643, 328] on div at bounding box center [776, 317] width 393 height 22
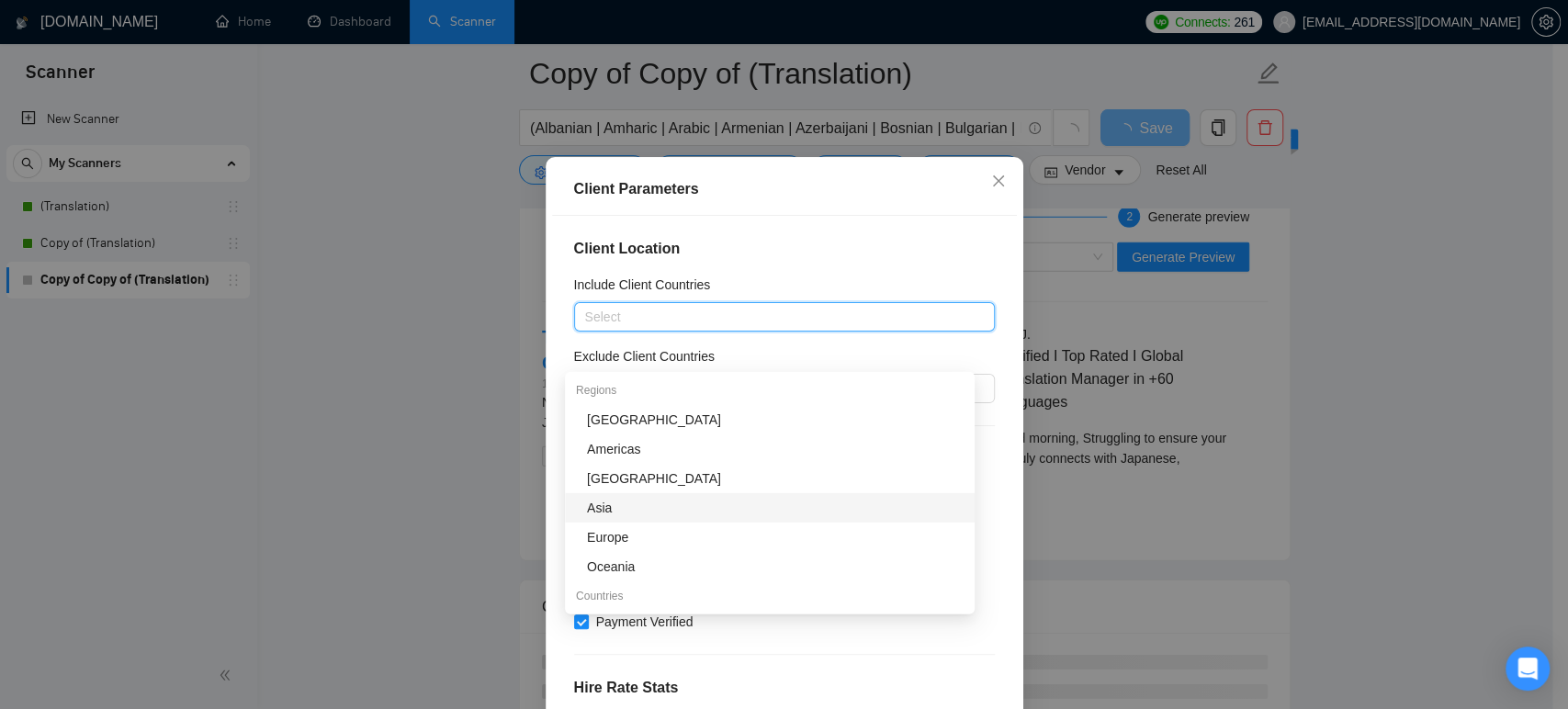
click at [636, 511] on div "Asia" at bounding box center [775, 508] width 376 height 20
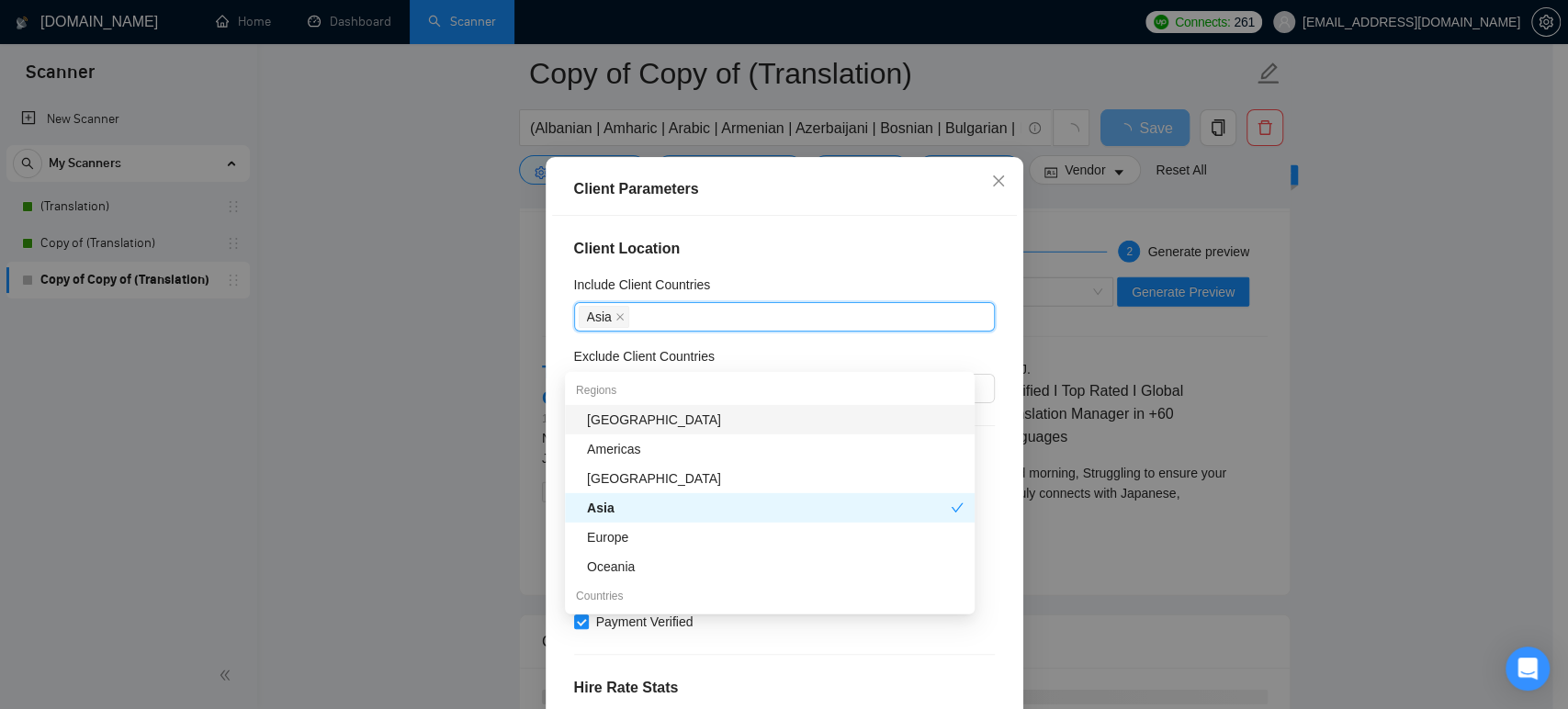
click at [689, 294] on h5 "Include Client Countries" at bounding box center [642, 284] width 137 height 20
click at [636, 321] on input "Include Client Countries" at bounding box center [634, 317] width 4 height 22
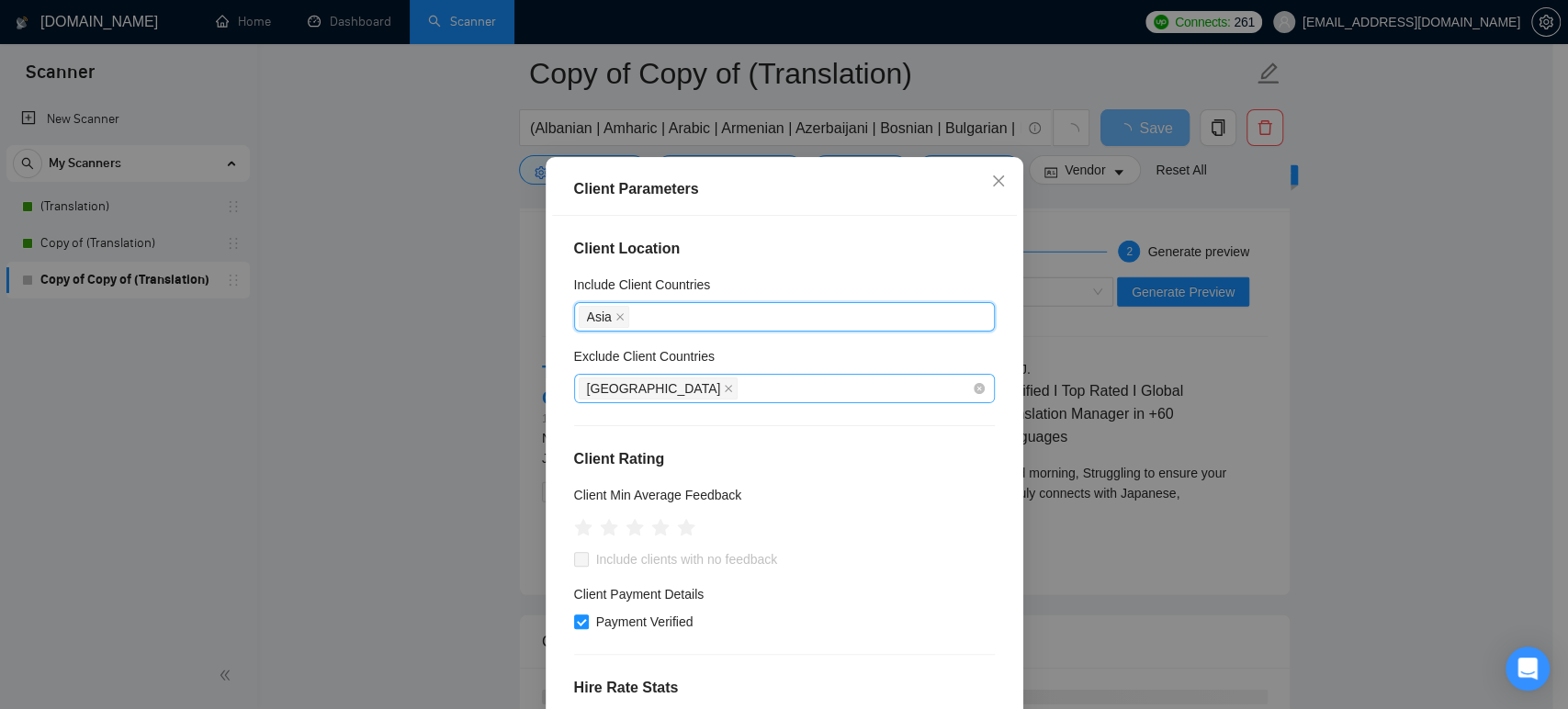
click at [679, 401] on div "[GEOGRAPHIC_DATA]" at bounding box center [776, 388] width 393 height 26
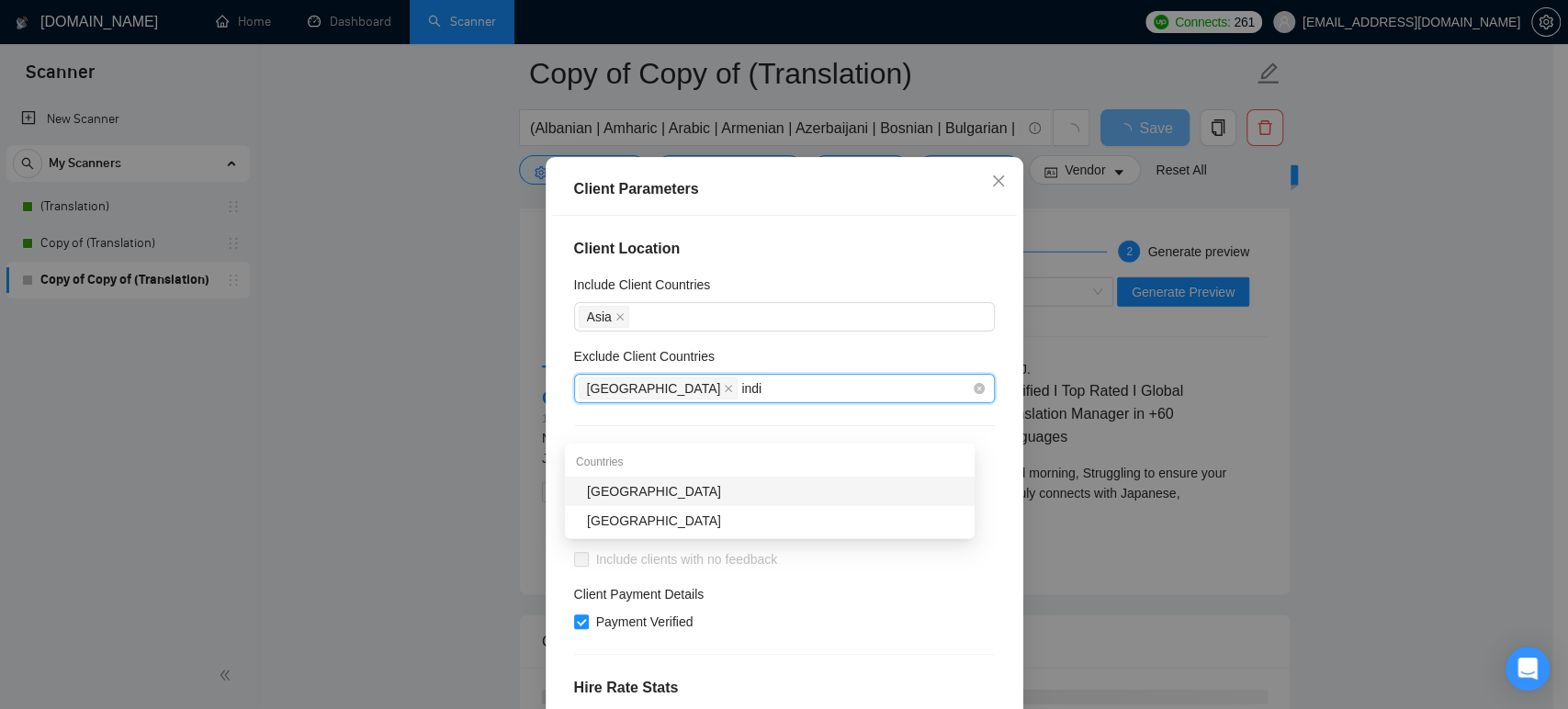
type input "india"
click at [668, 495] on div "[GEOGRAPHIC_DATA]" at bounding box center [775, 491] width 376 height 20
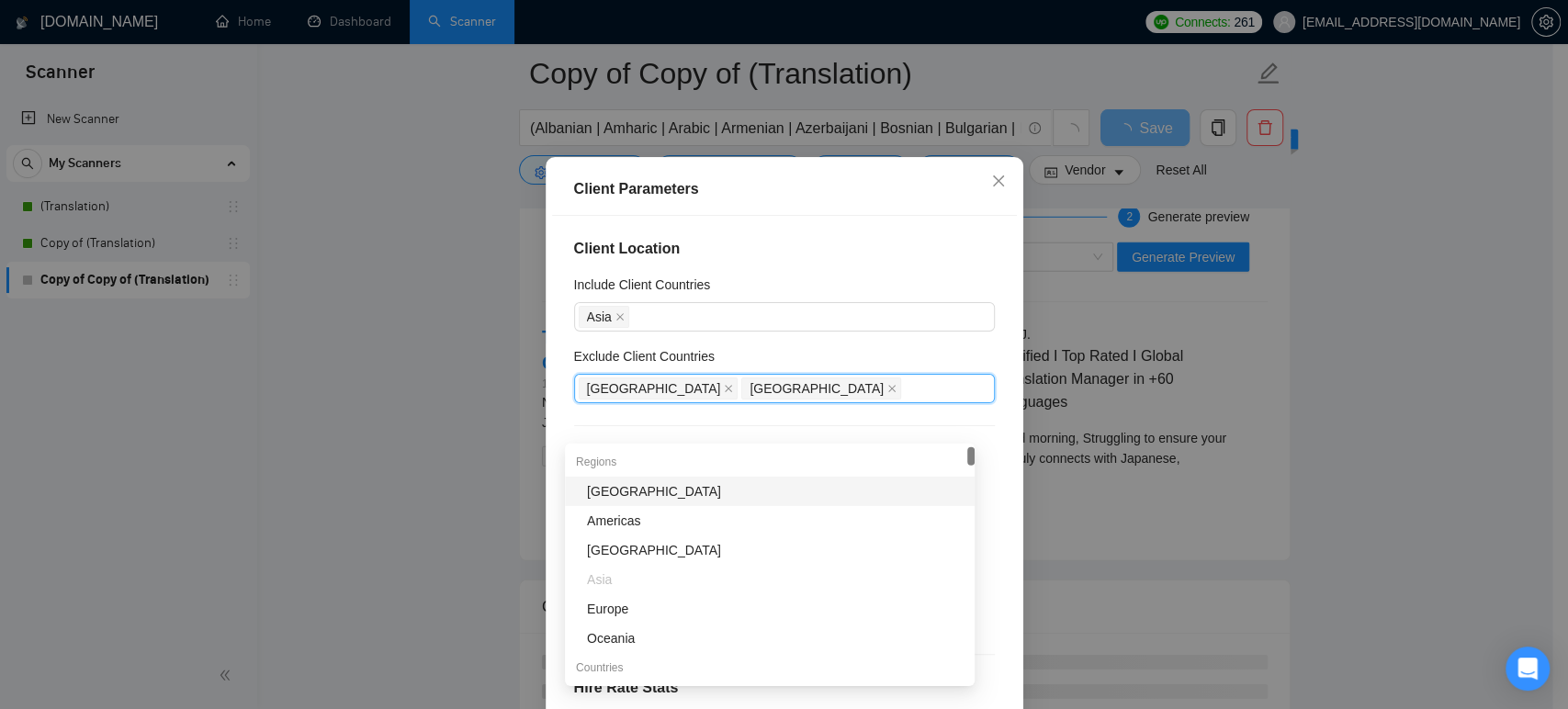
click at [553, 455] on div "Client Location Include Client Countries [GEOGRAPHIC_DATA] Exclude Client Count…" at bounding box center [784, 463] width 464 height 496
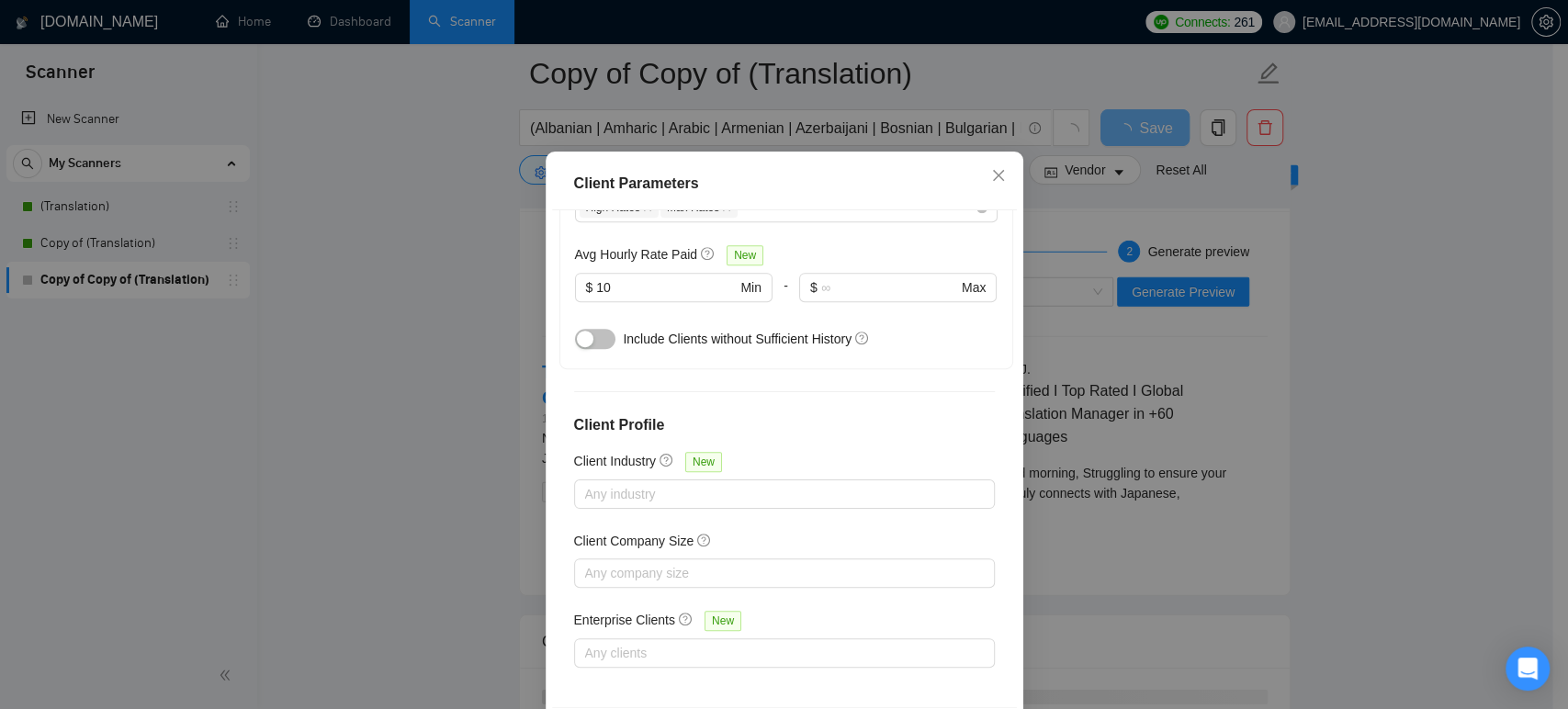
scroll to position [120, 0]
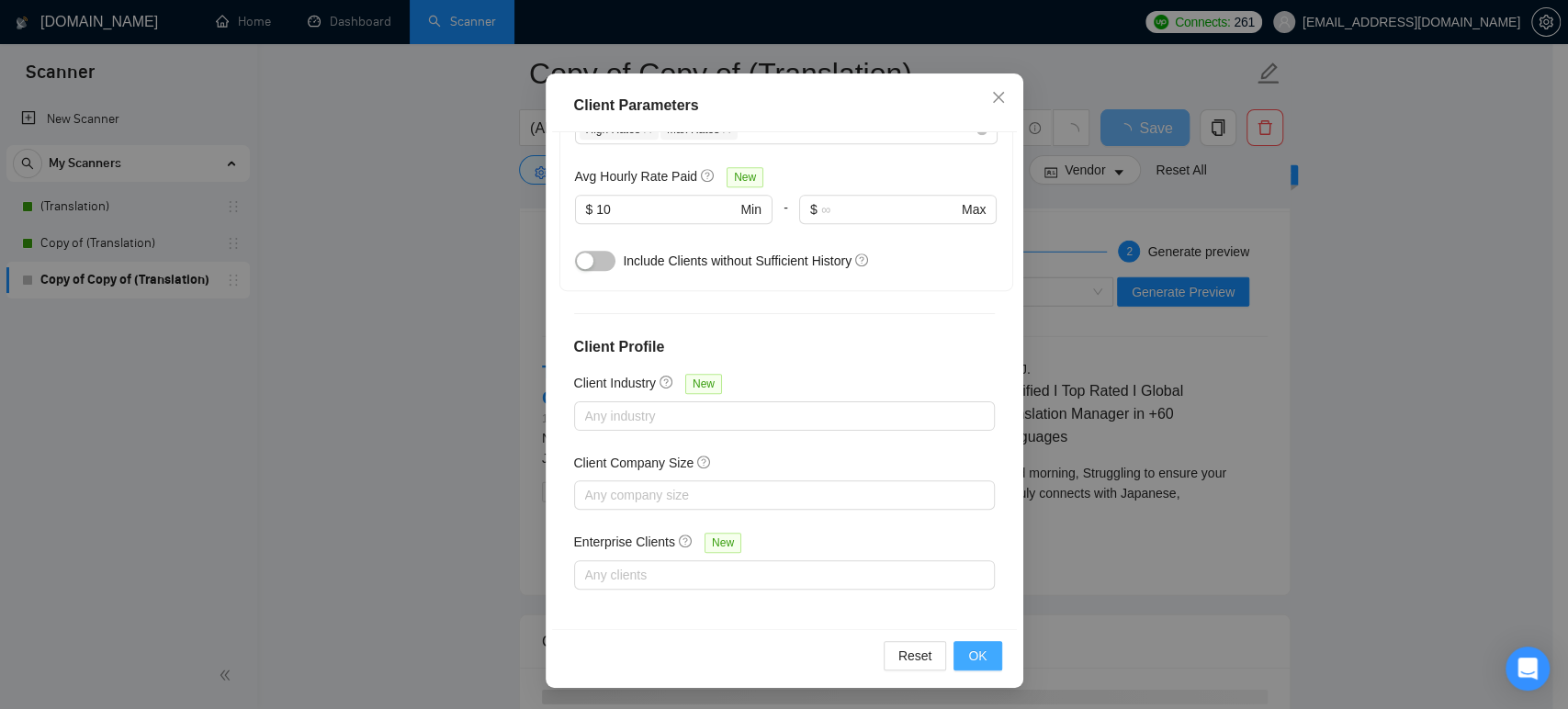
click at [971, 653] on span "OK" at bounding box center [977, 655] width 19 height 20
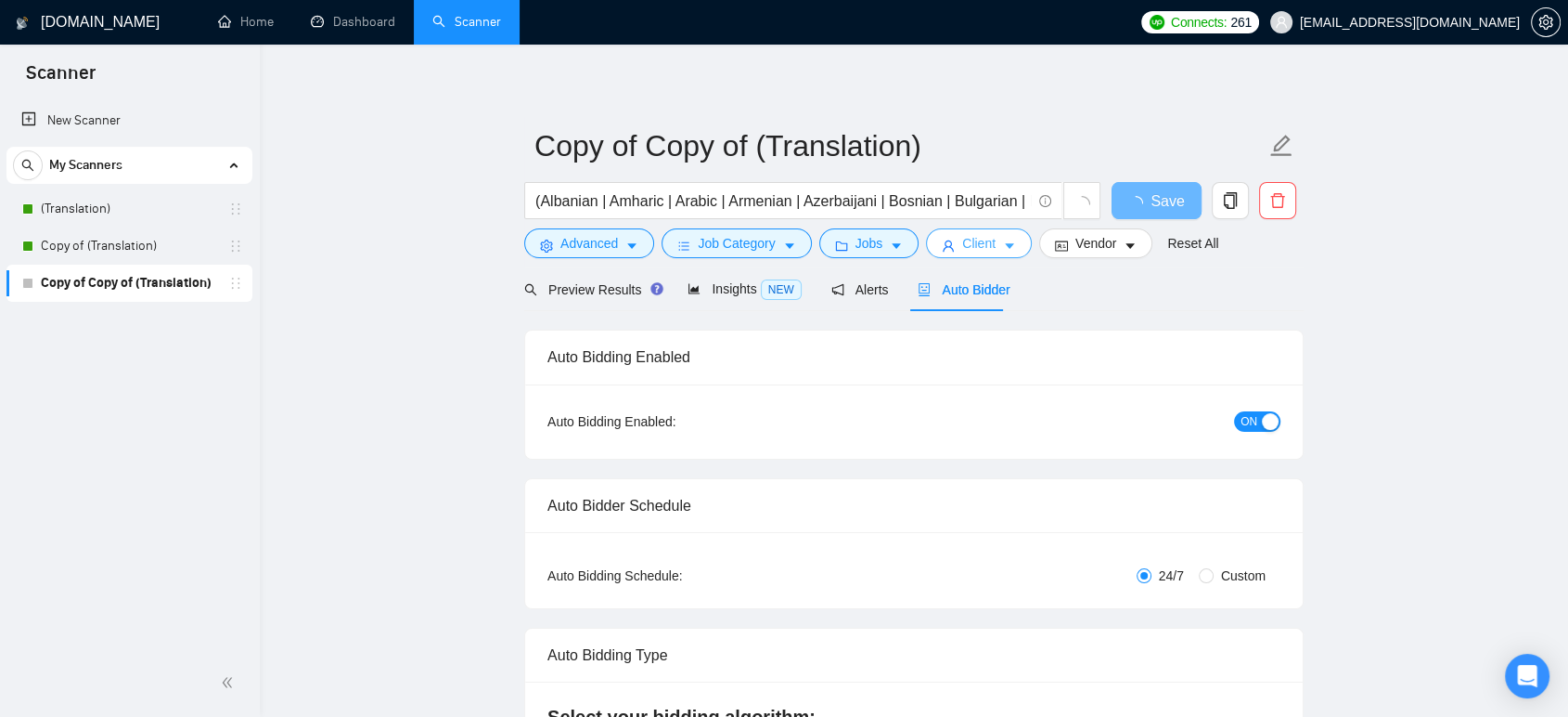
scroll to position [0, 0]
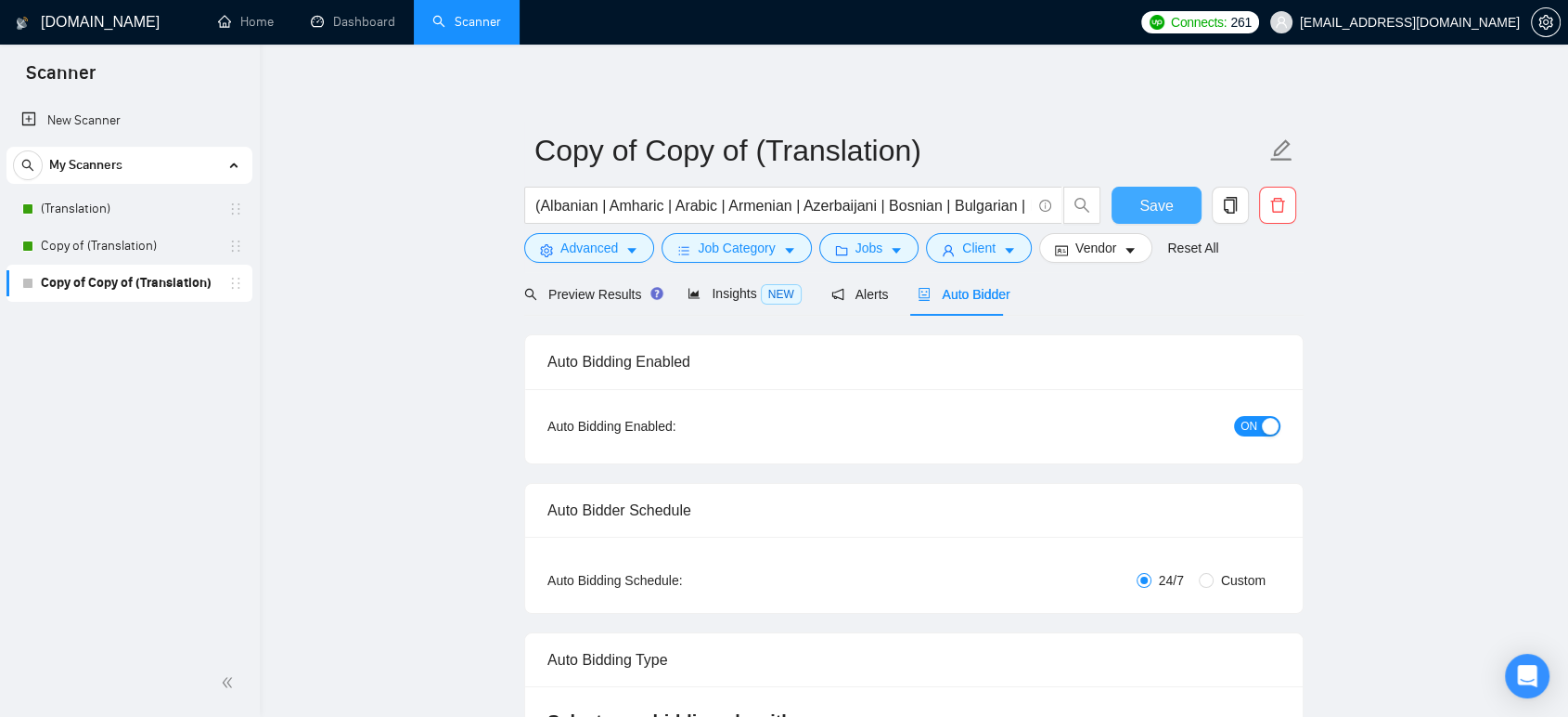
click at [1169, 202] on span "Save" at bounding box center [1156, 205] width 33 height 23
click at [970, 250] on span "Client" at bounding box center [978, 248] width 33 height 20
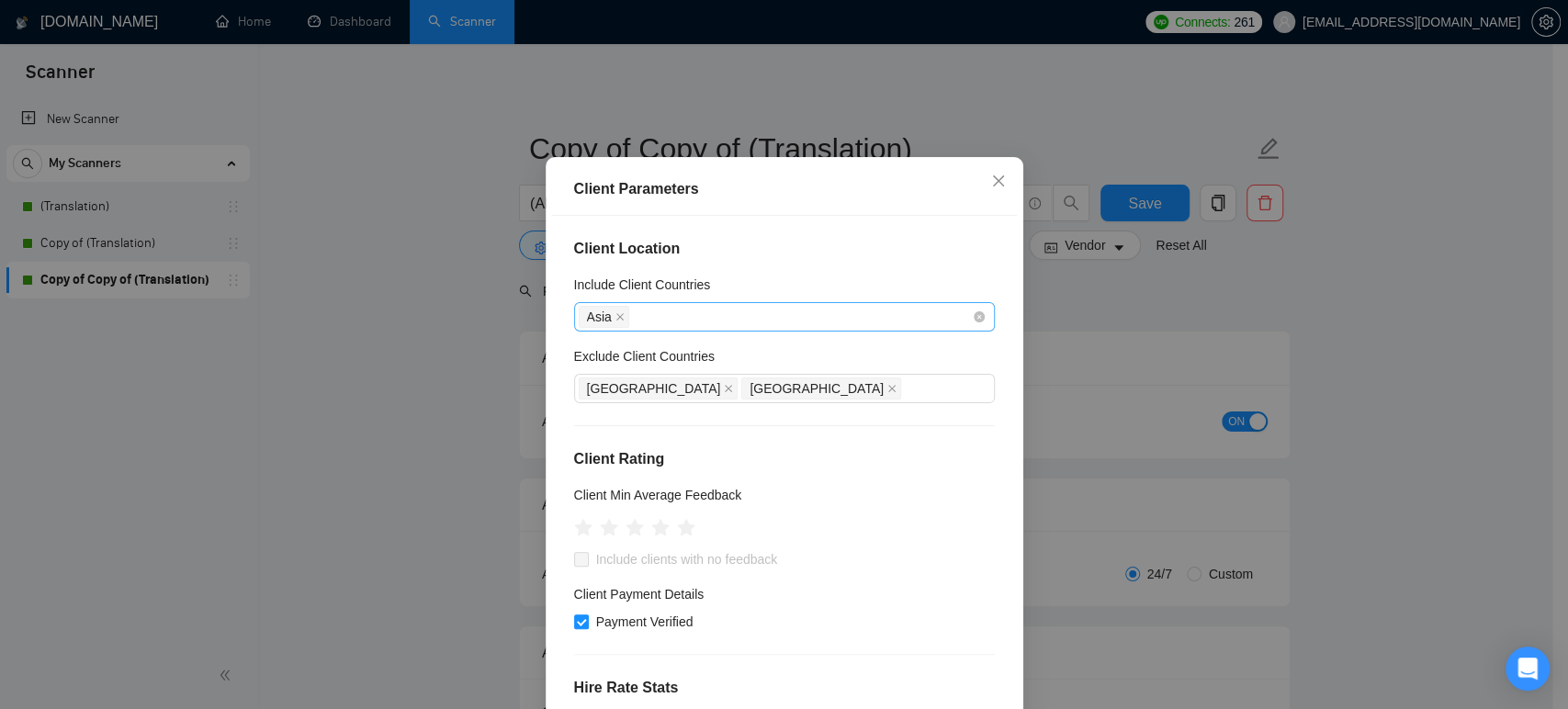
click at [717, 330] on div "Asia" at bounding box center [776, 317] width 393 height 26
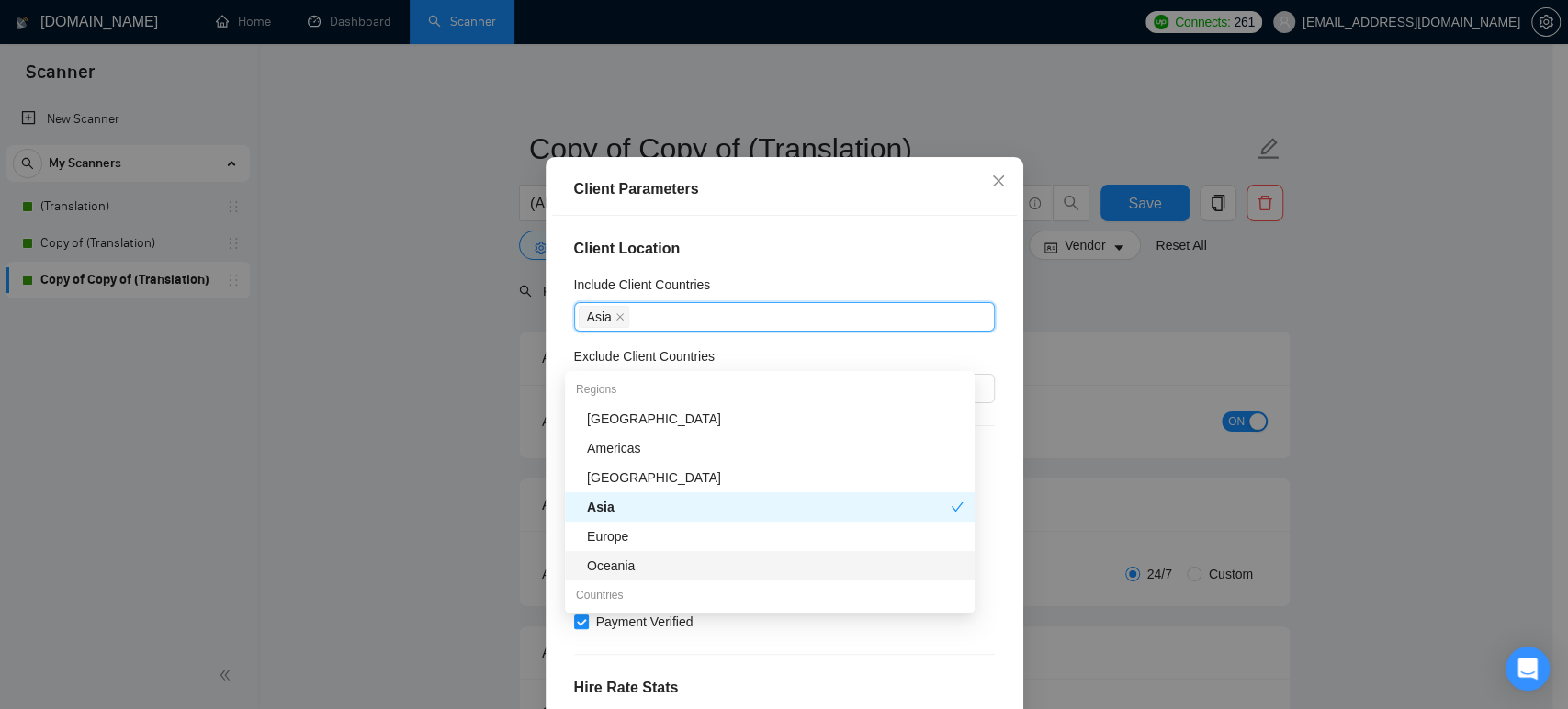
click at [630, 556] on div "Oceania" at bounding box center [775, 565] width 376 height 20
click at [556, 326] on div "Client Location Include Client Countries [GEOGRAPHIC_DATA] [GEOGRAPHIC_DATA] Ex…" at bounding box center [784, 463] width 464 height 496
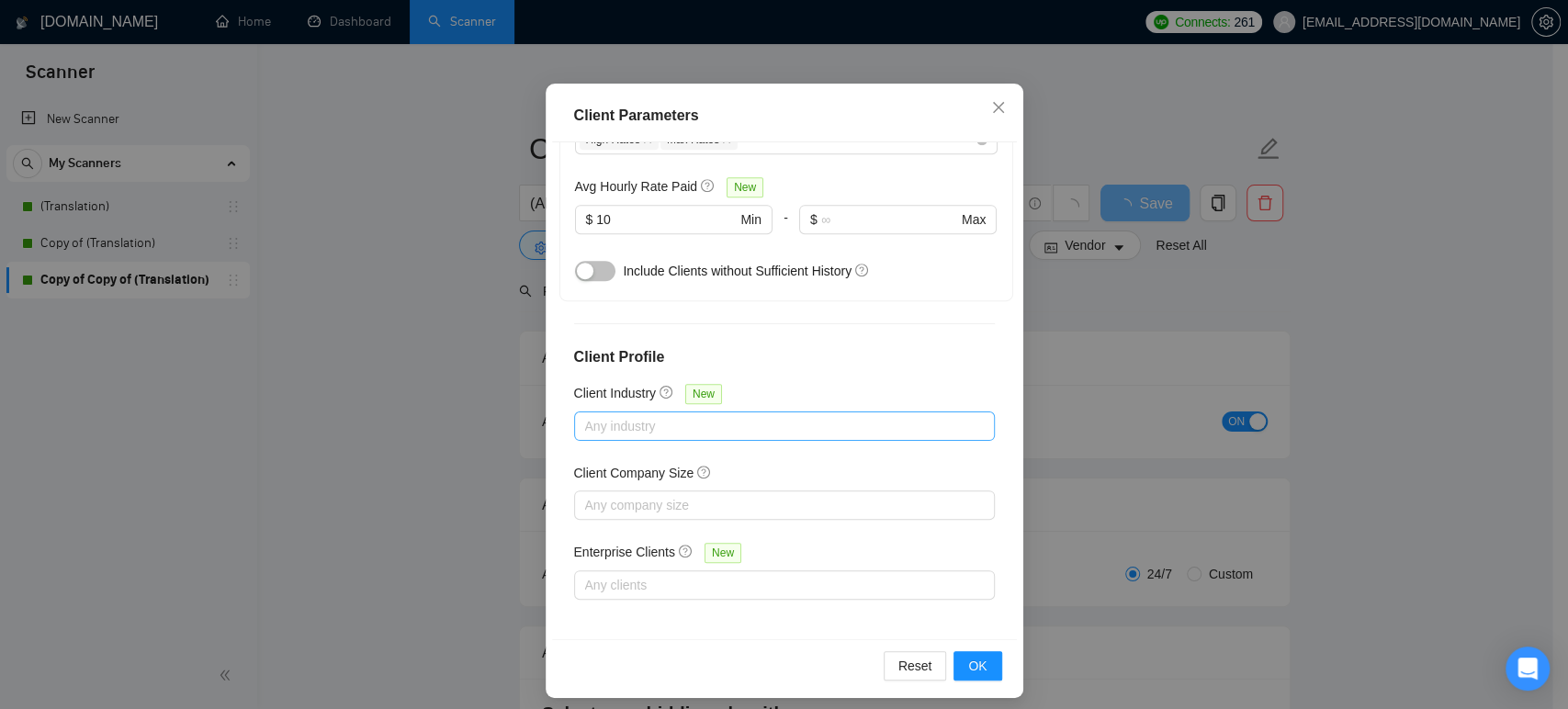
scroll to position [120, 0]
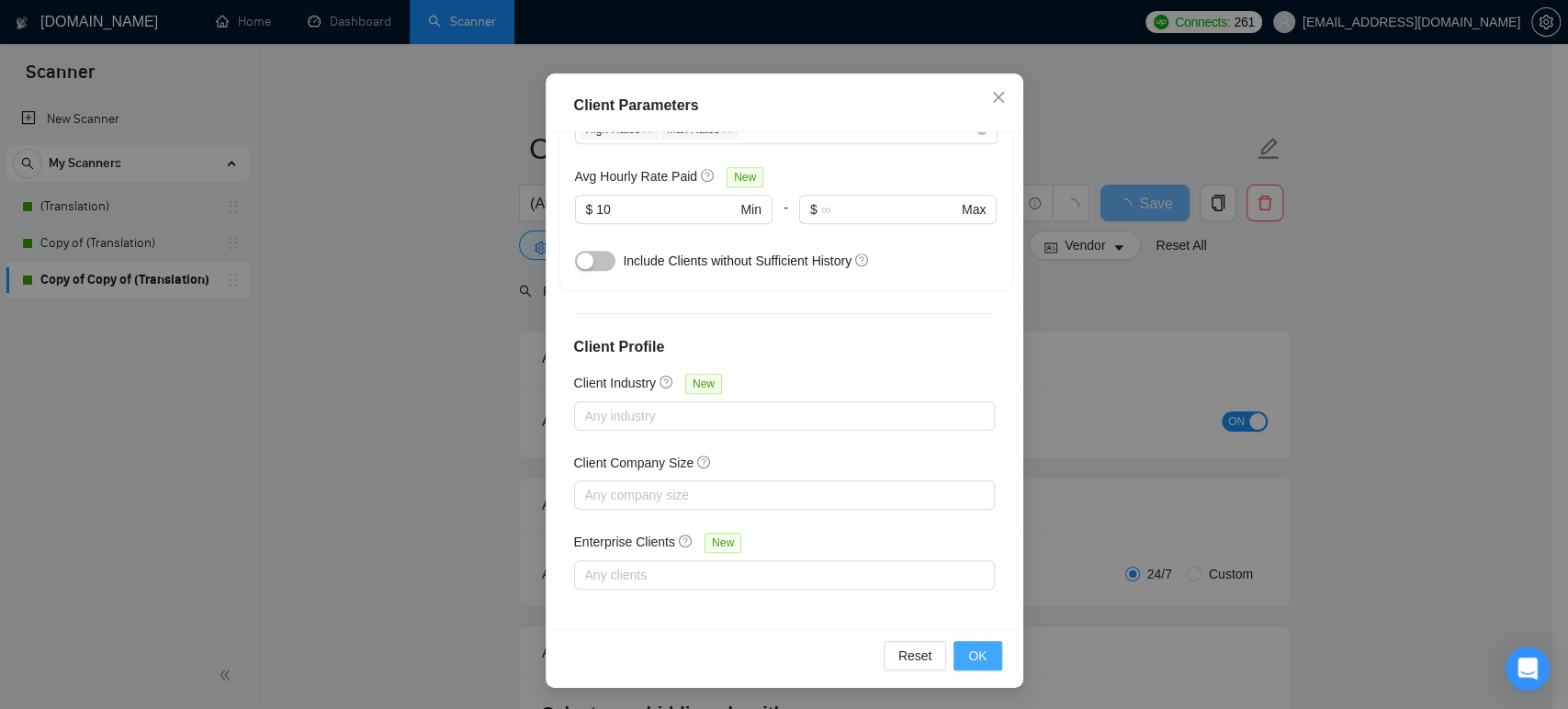
click at [977, 647] on span "OK" at bounding box center [977, 655] width 19 height 20
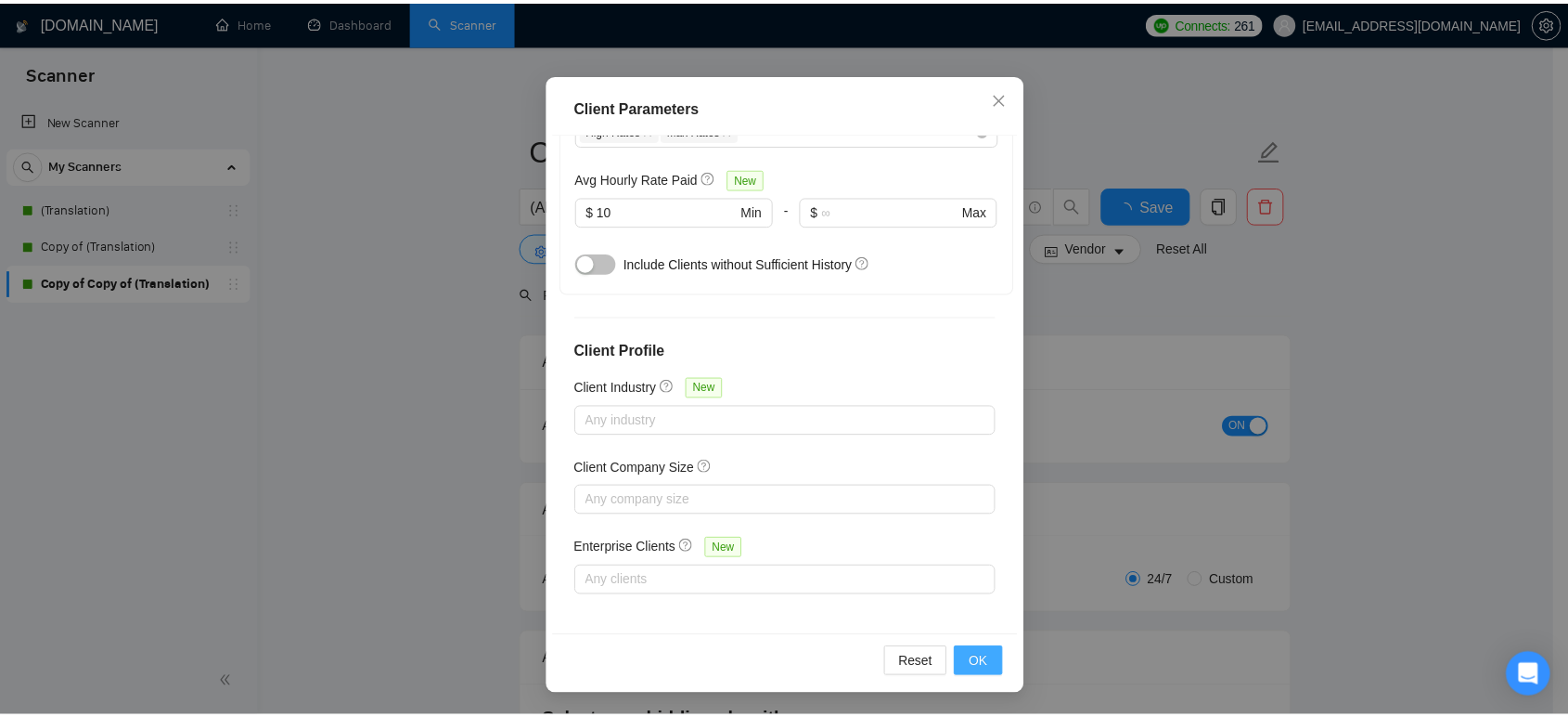
scroll to position [37, 0]
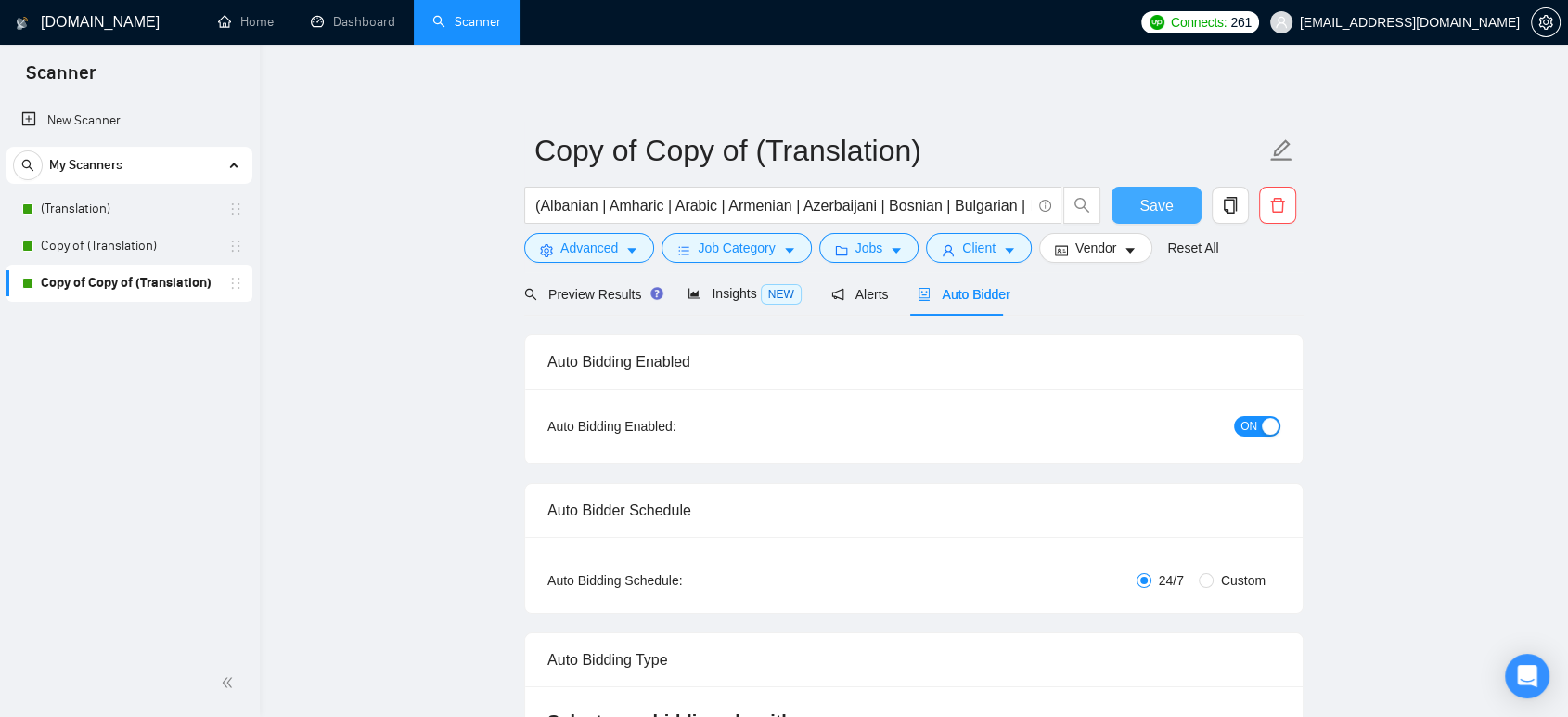
click at [1178, 193] on button "Save" at bounding box center [1157, 205] width 90 height 37
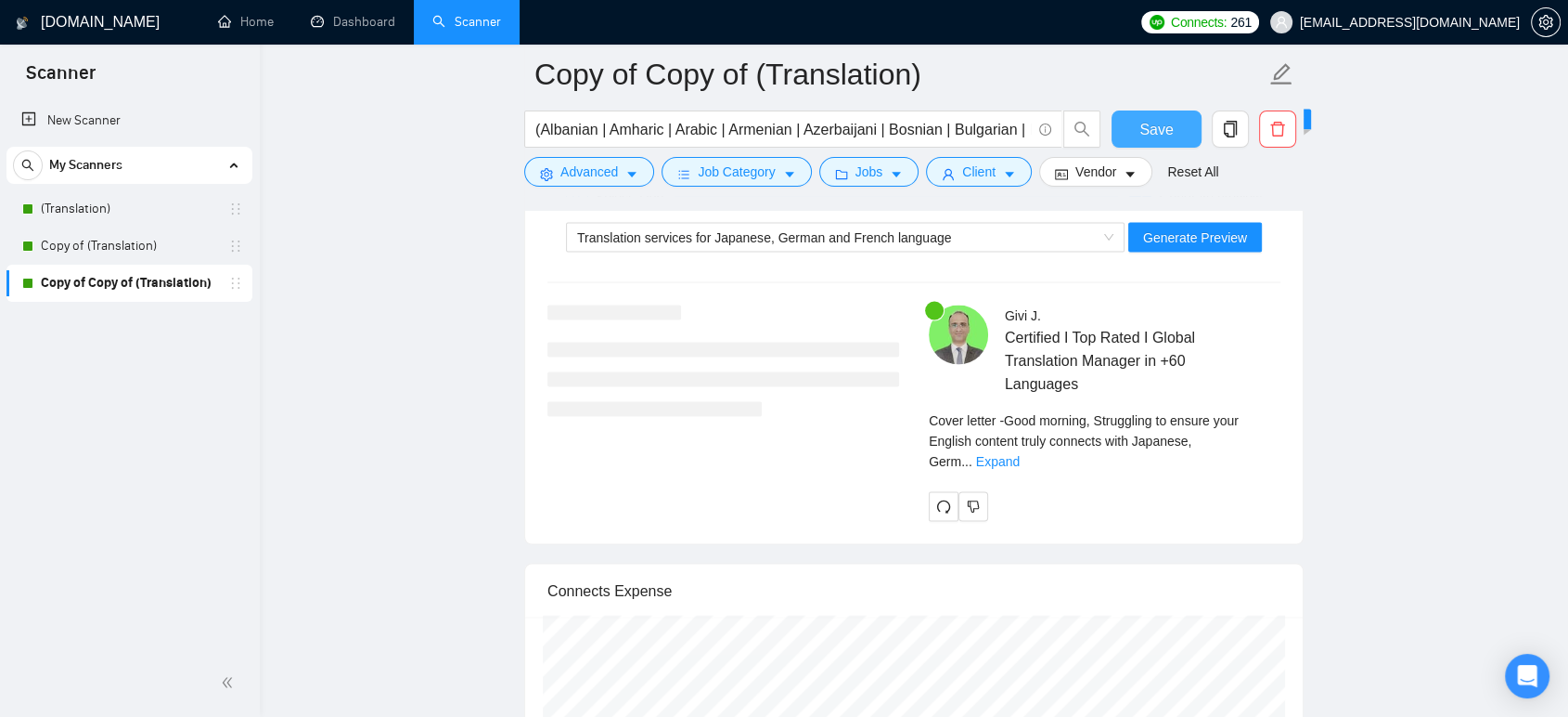
scroll to position [3609, 0]
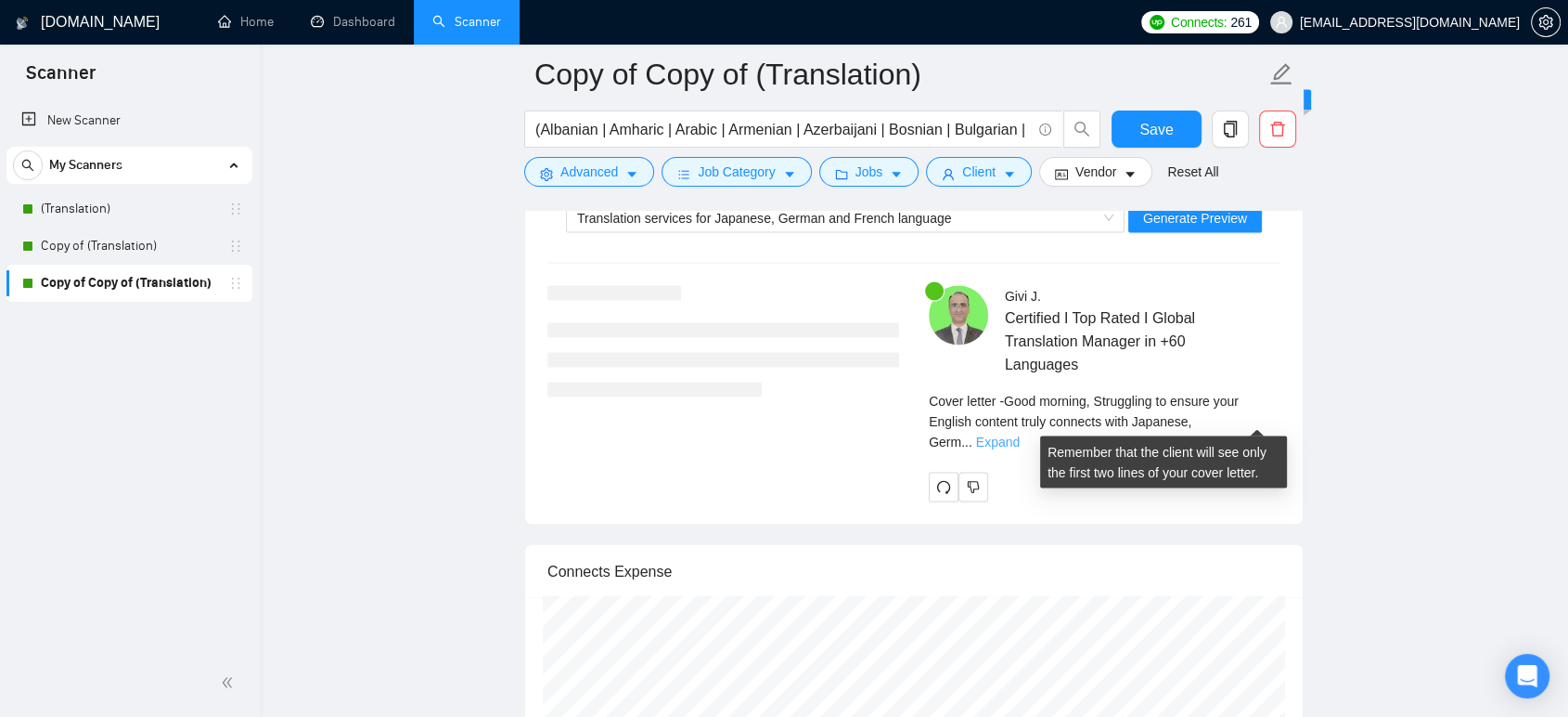
click at [1020, 434] on link "Expand" at bounding box center [998, 441] width 44 height 15
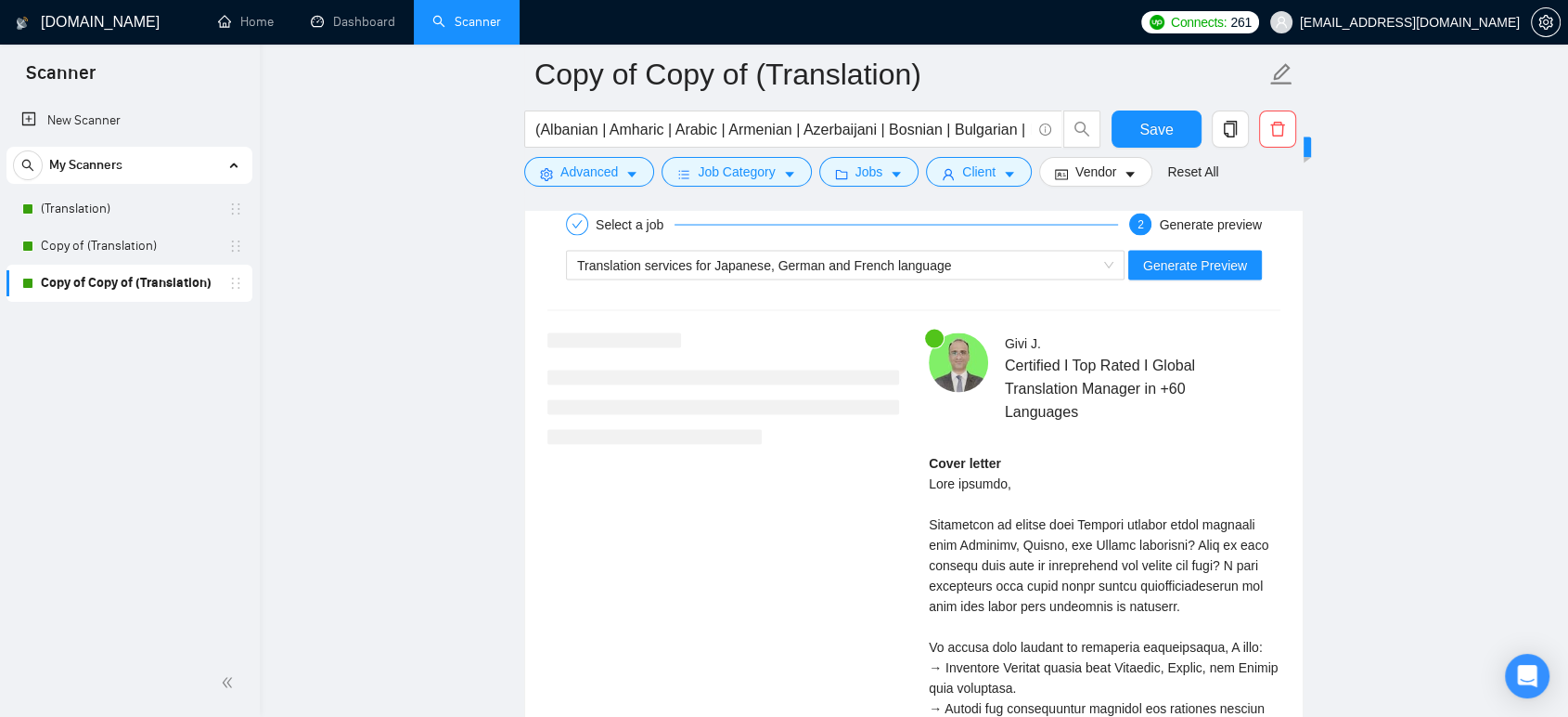
scroll to position [3506, 0]
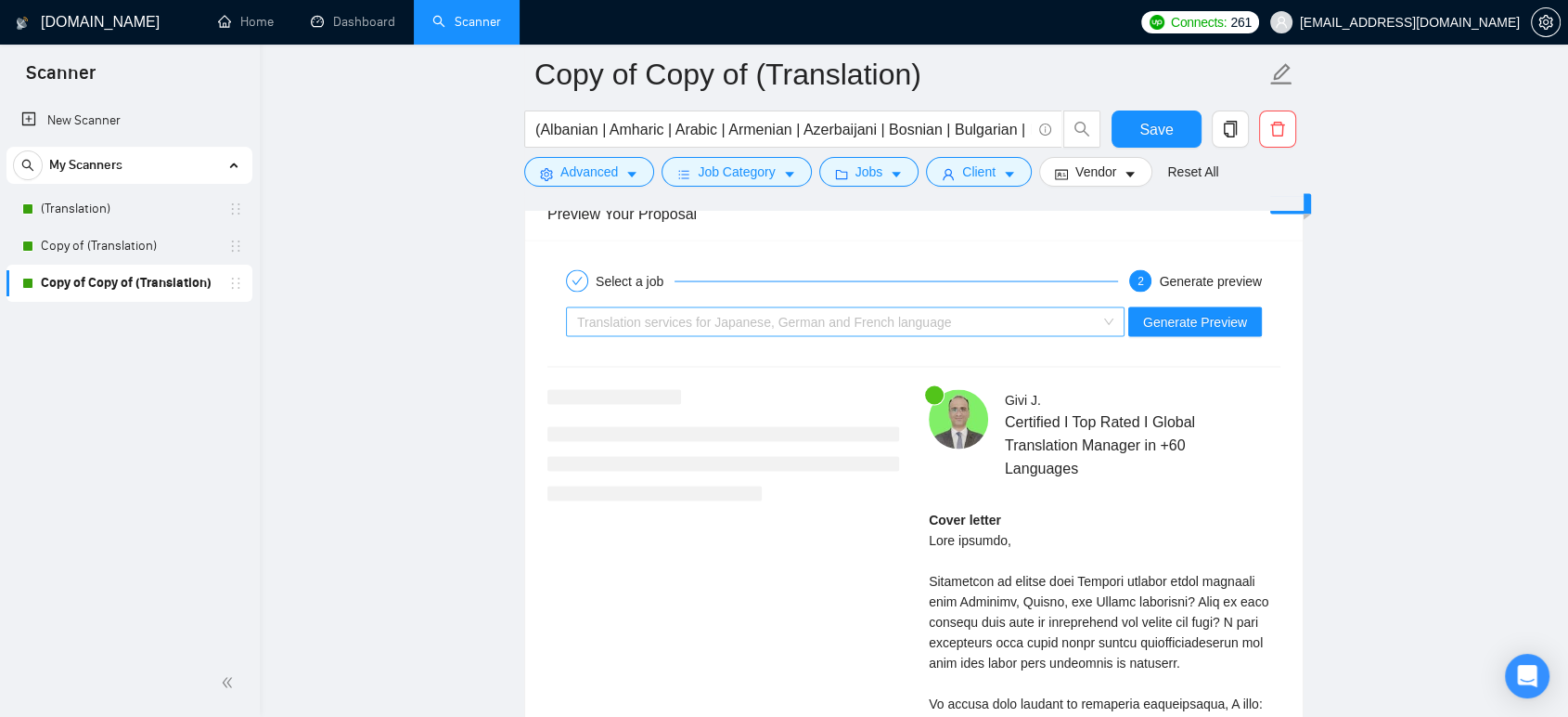
click at [801, 314] on span "Translation services for Japanese, German and French language" at bounding box center [764, 321] width 374 height 15
click at [693, 418] on div at bounding box center [723, 444] width 351 height 112
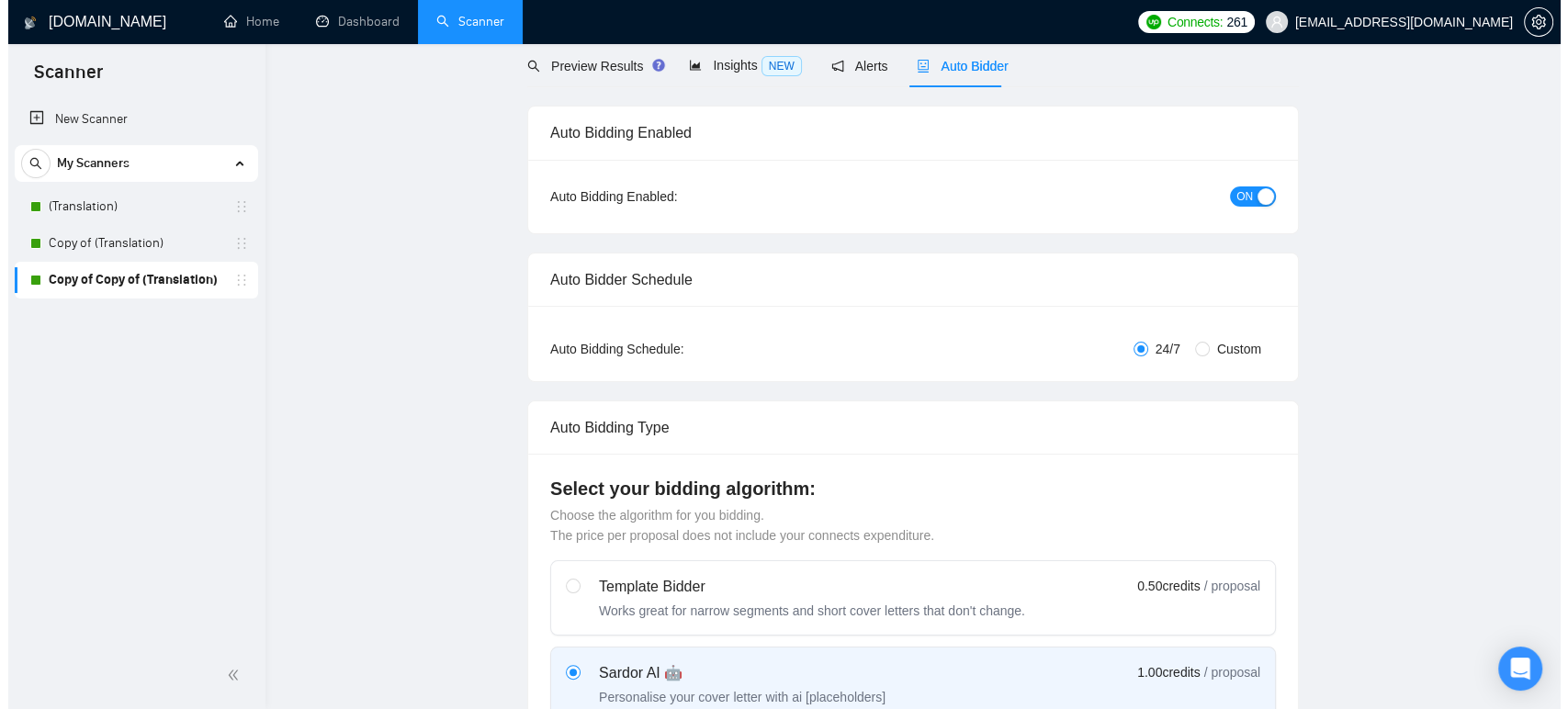
scroll to position [0, 0]
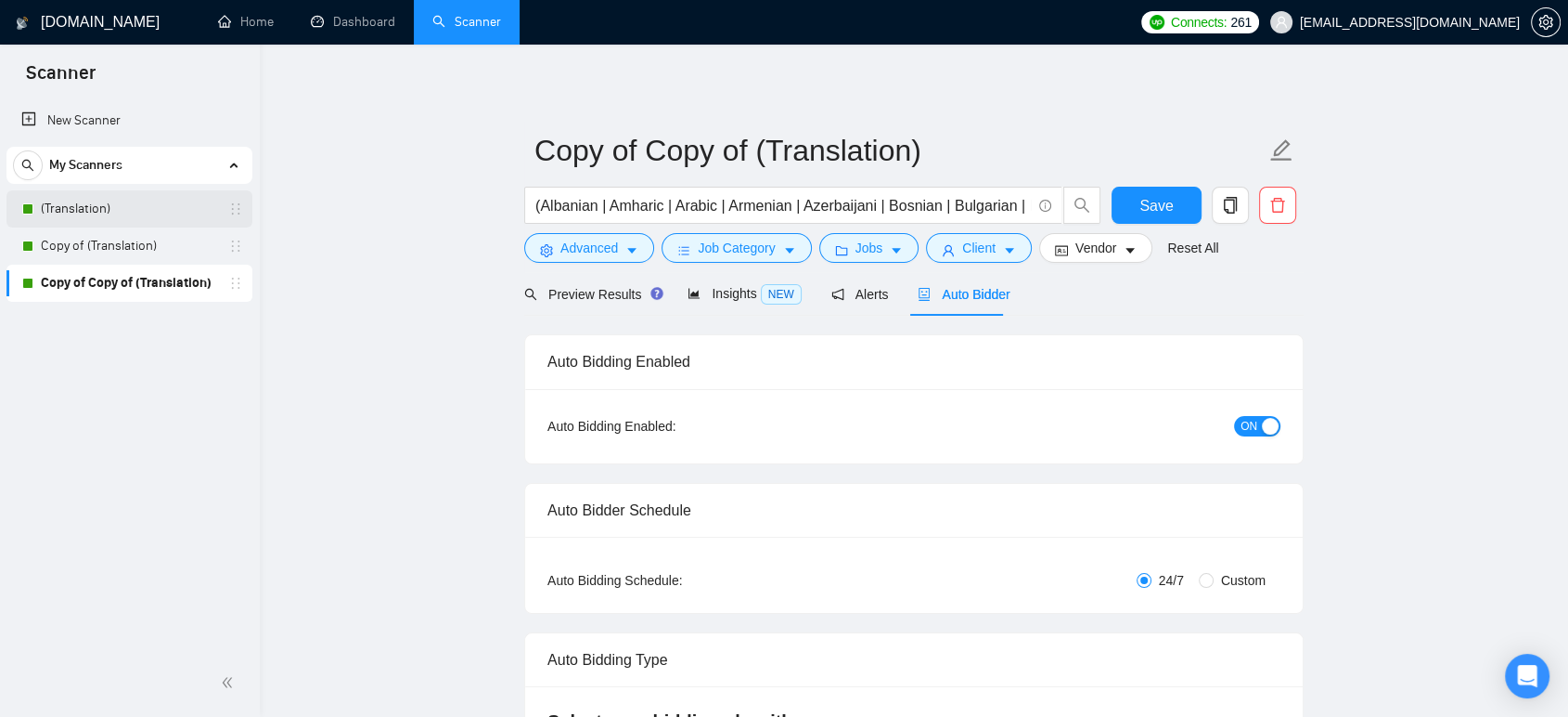
click at [123, 202] on link "(Translation)" at bounding box center [129, 209] width 177 height 37
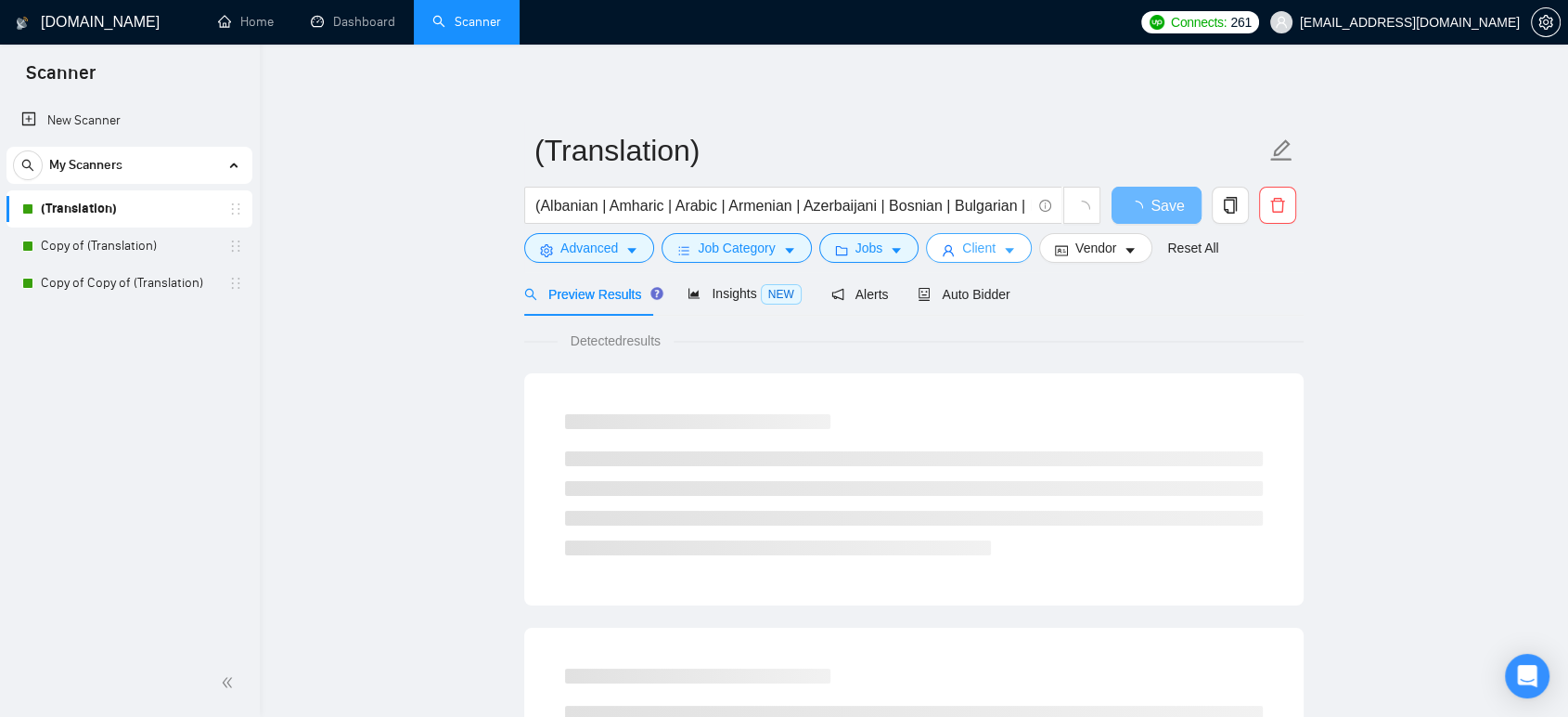
click at [962, 248] on span "Client" at bounding box center [978, 248] width 33 height 20
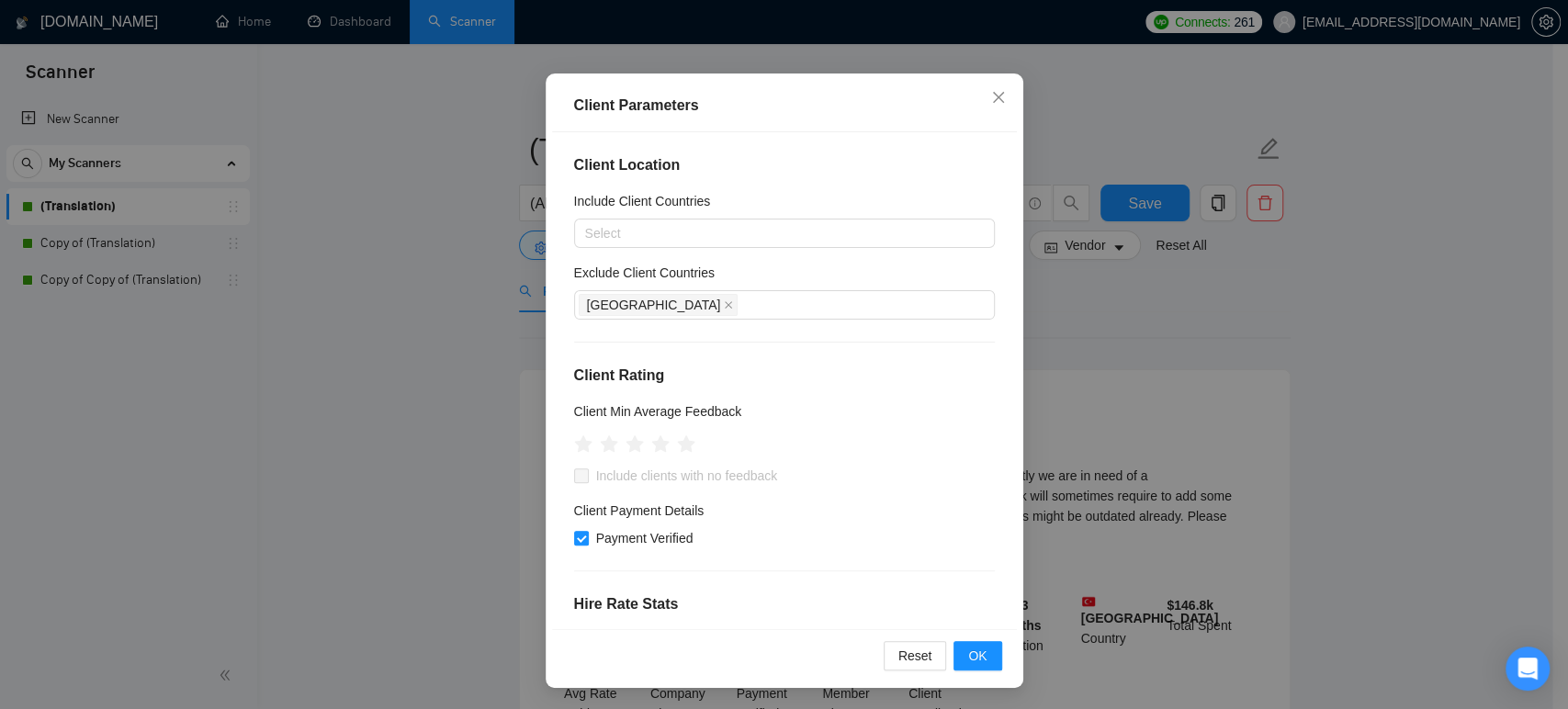
click at [426, 378] on div "Client Parameters Client Location Include Client Countries Select Exclude Clien…" at bounding box center [784, 354] width 1568 height 709
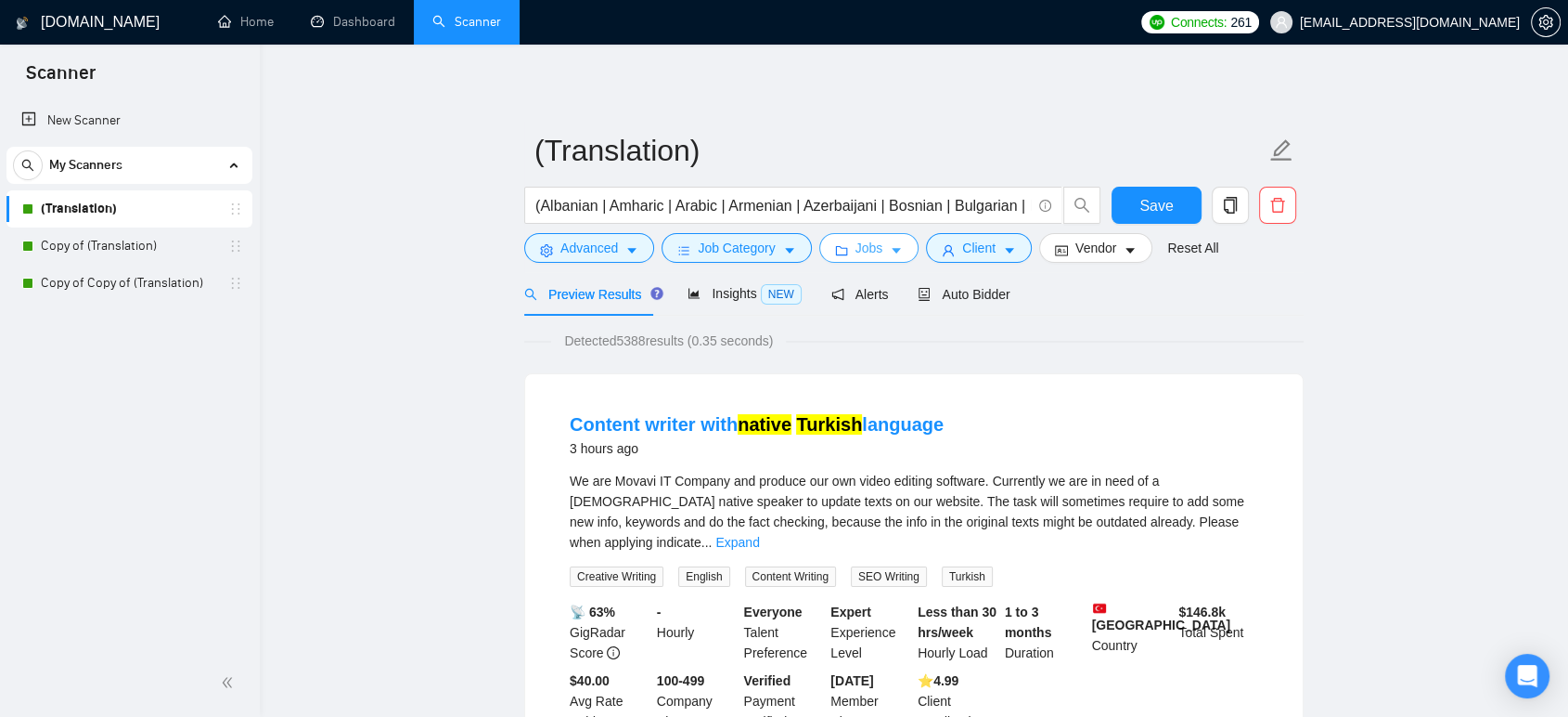
click at [889, 248] on icon "caret-down" at bounding box center [895, 250] width 13 height 13
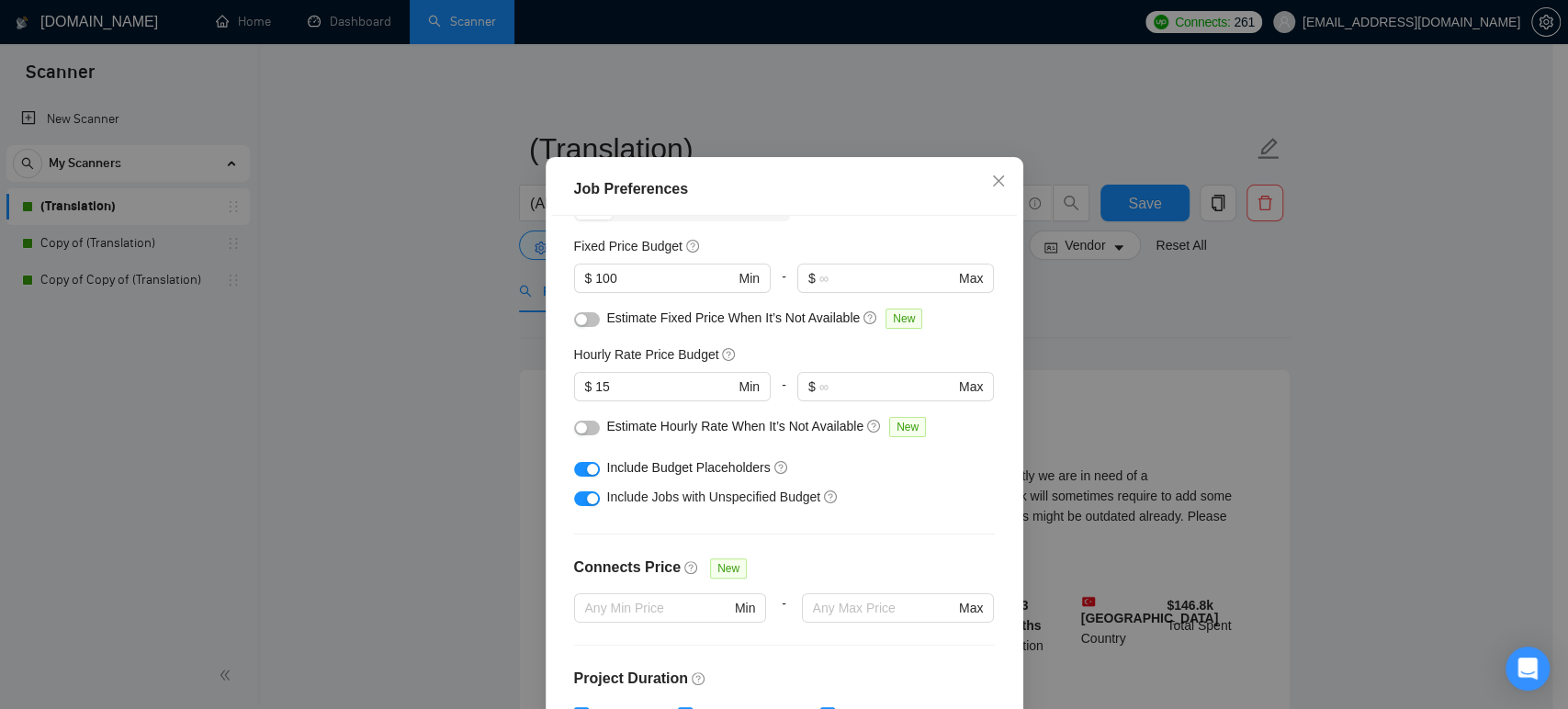
scroll to position [203, 0]
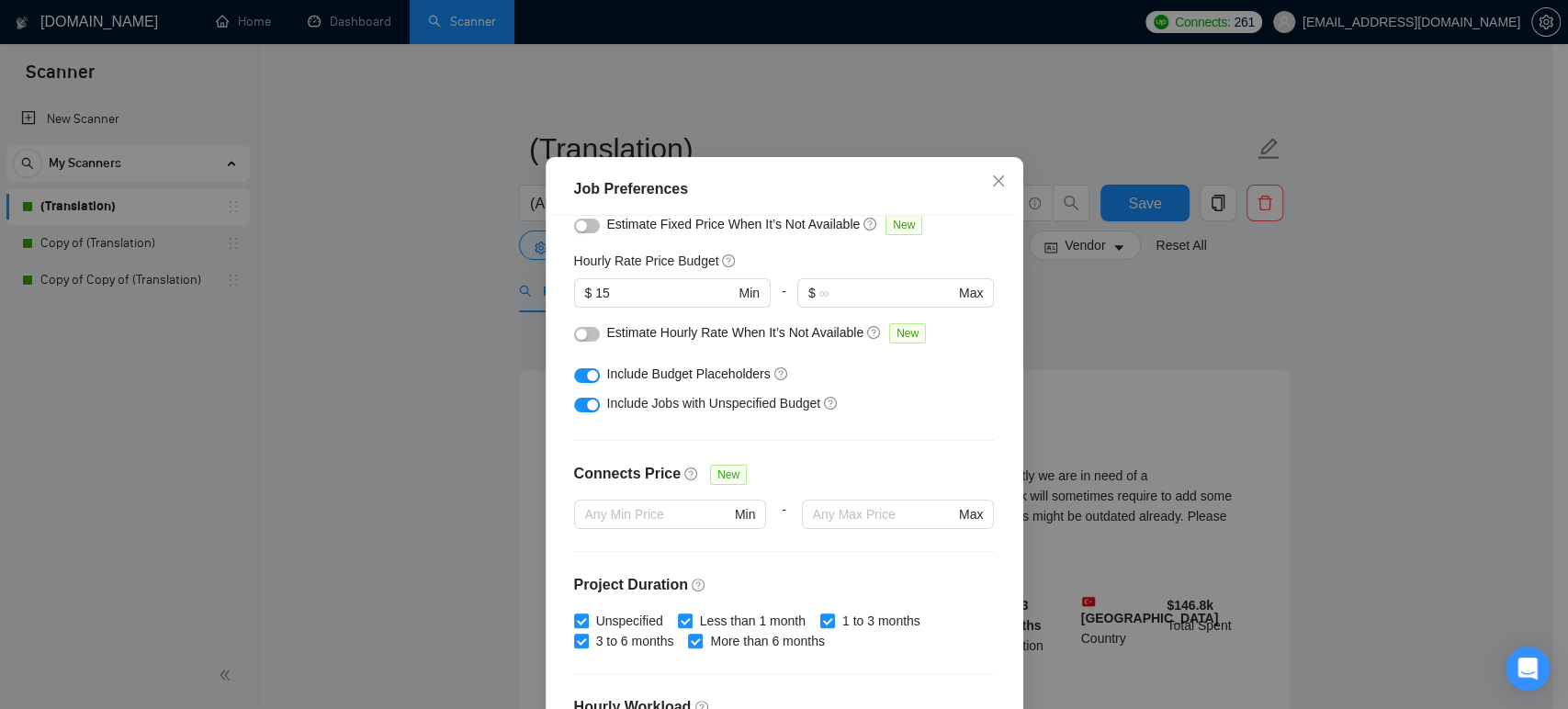
click at [391, 371] on div "Job Preferences Budget Project Type All Fixed Price Hourly Rate Fixed Price Bud…" at bounding box center [784, 354] width 1568 height 709
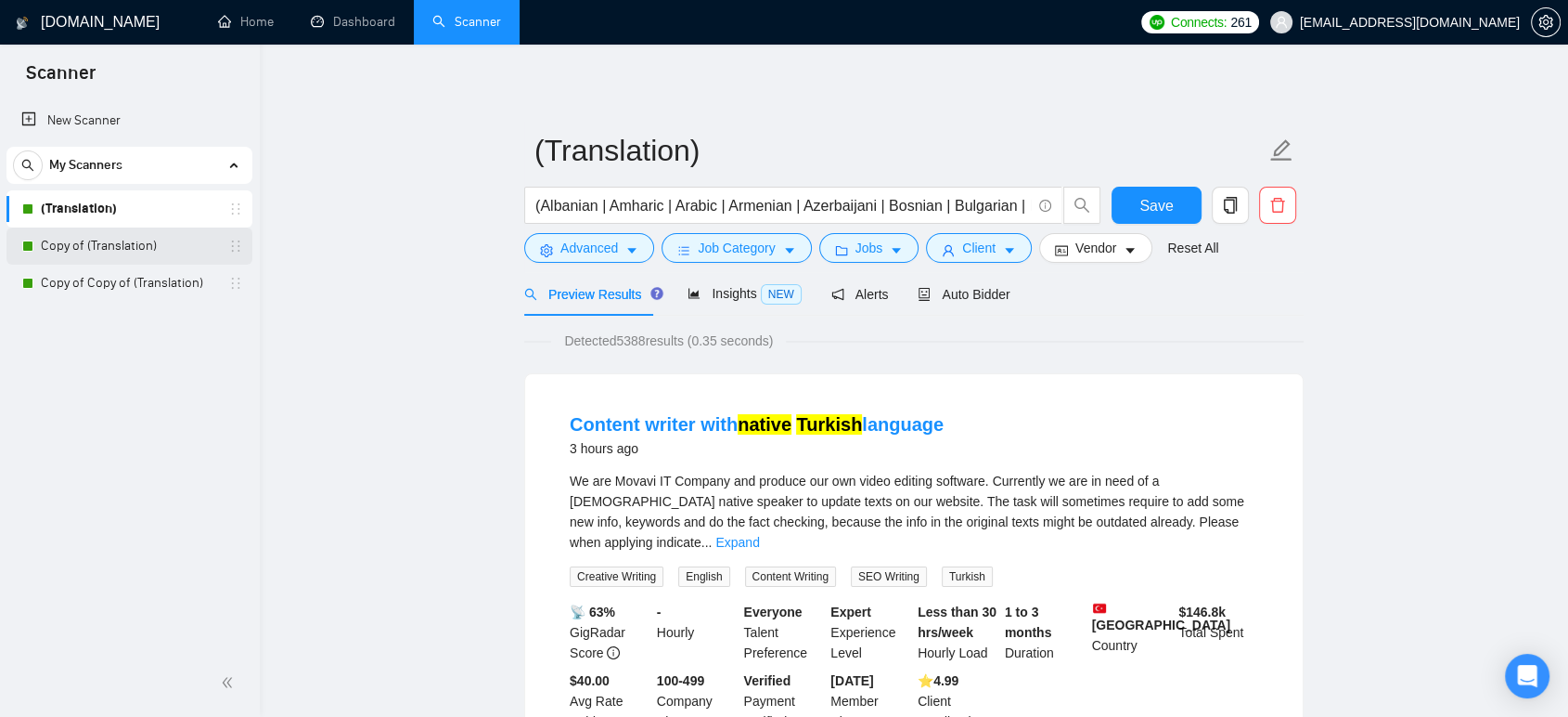
click at [177, 245] on link "Copy of (Translation)" at bounding box center [129, 246] width 177 height 37
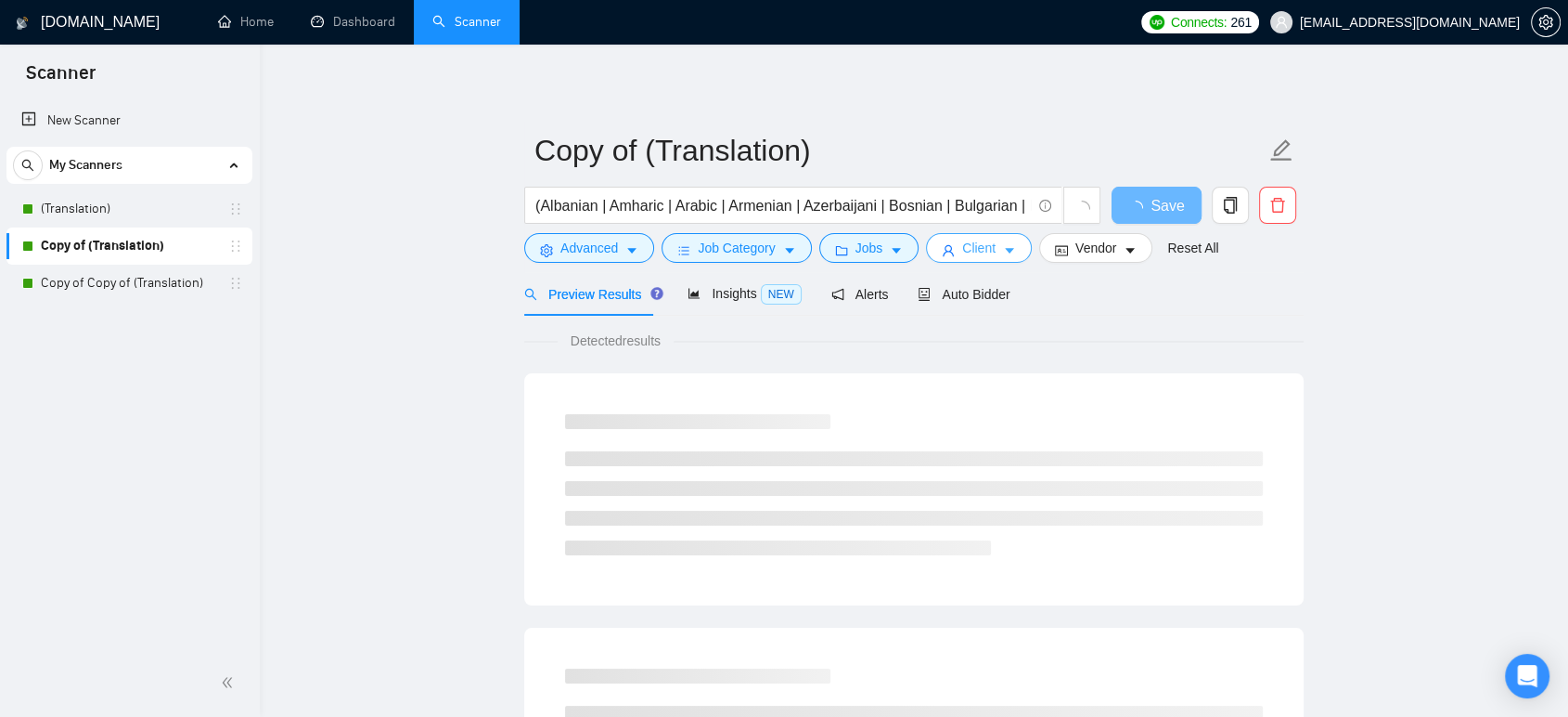
click at [1016, 244] on button "Client" at bounding box center [979, 248] width 106 height 30
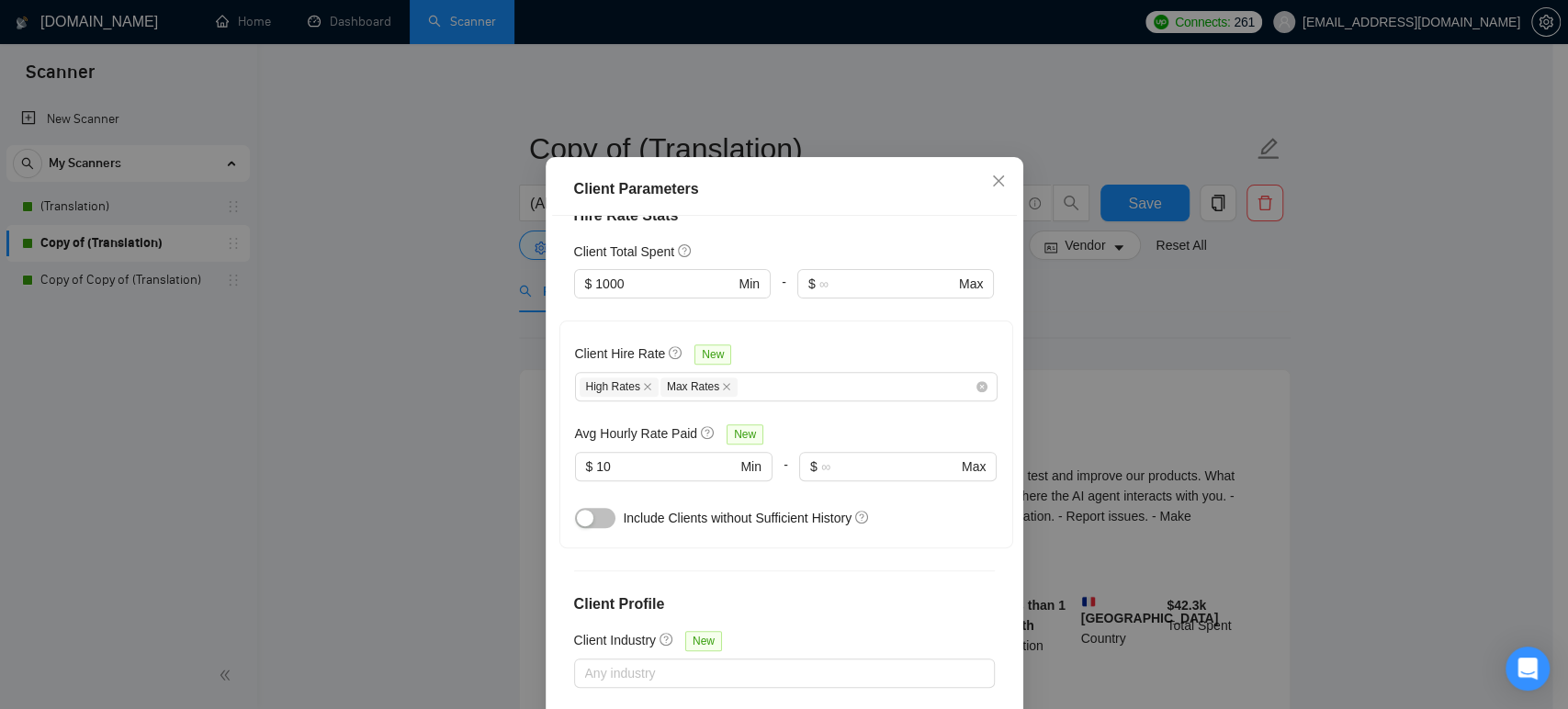
scroll to position [611, 0]
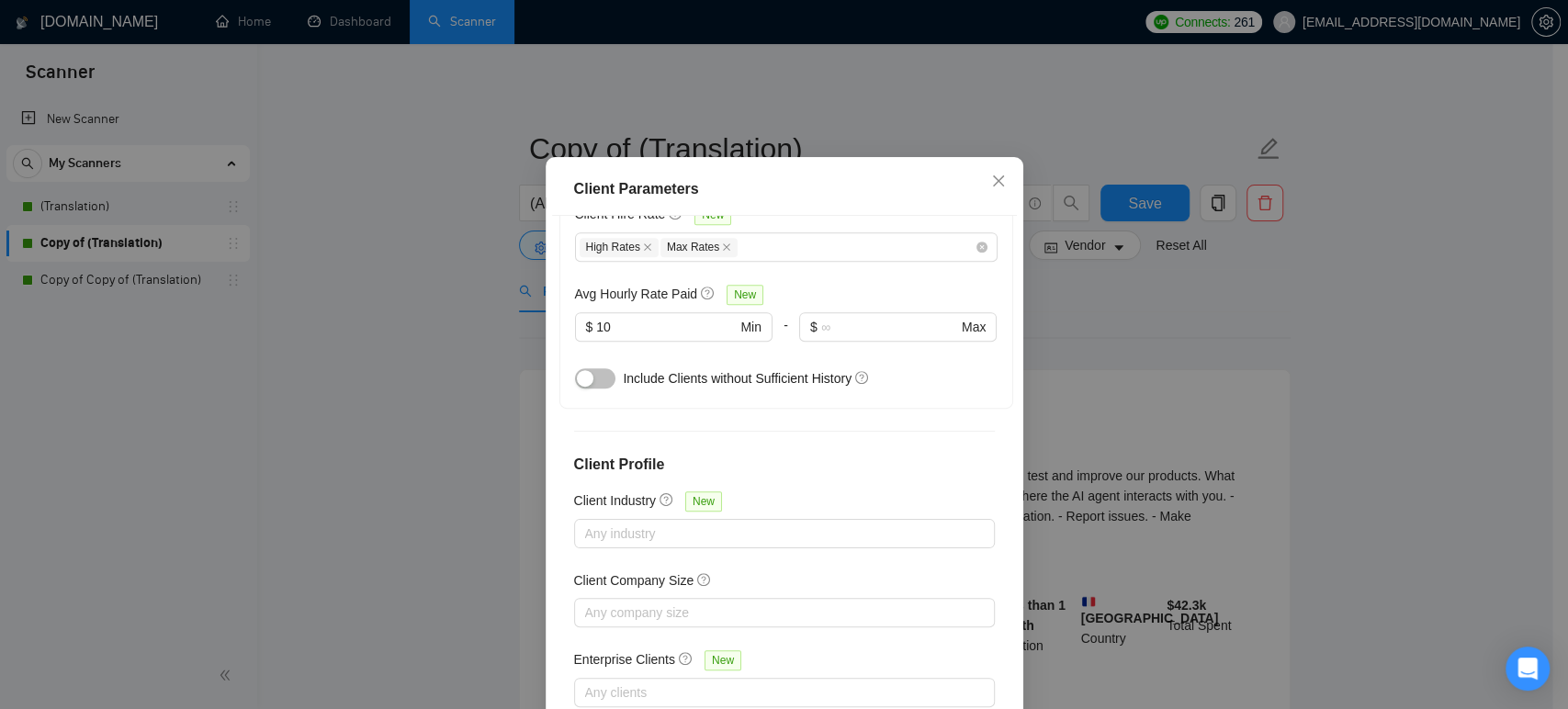
click at [450, 399] on div "Client Parameters Client Location Include Client Countries [GEOGRAPHIC_DATA] [G…" at bounding box center [784, 354] width 1568 height 709
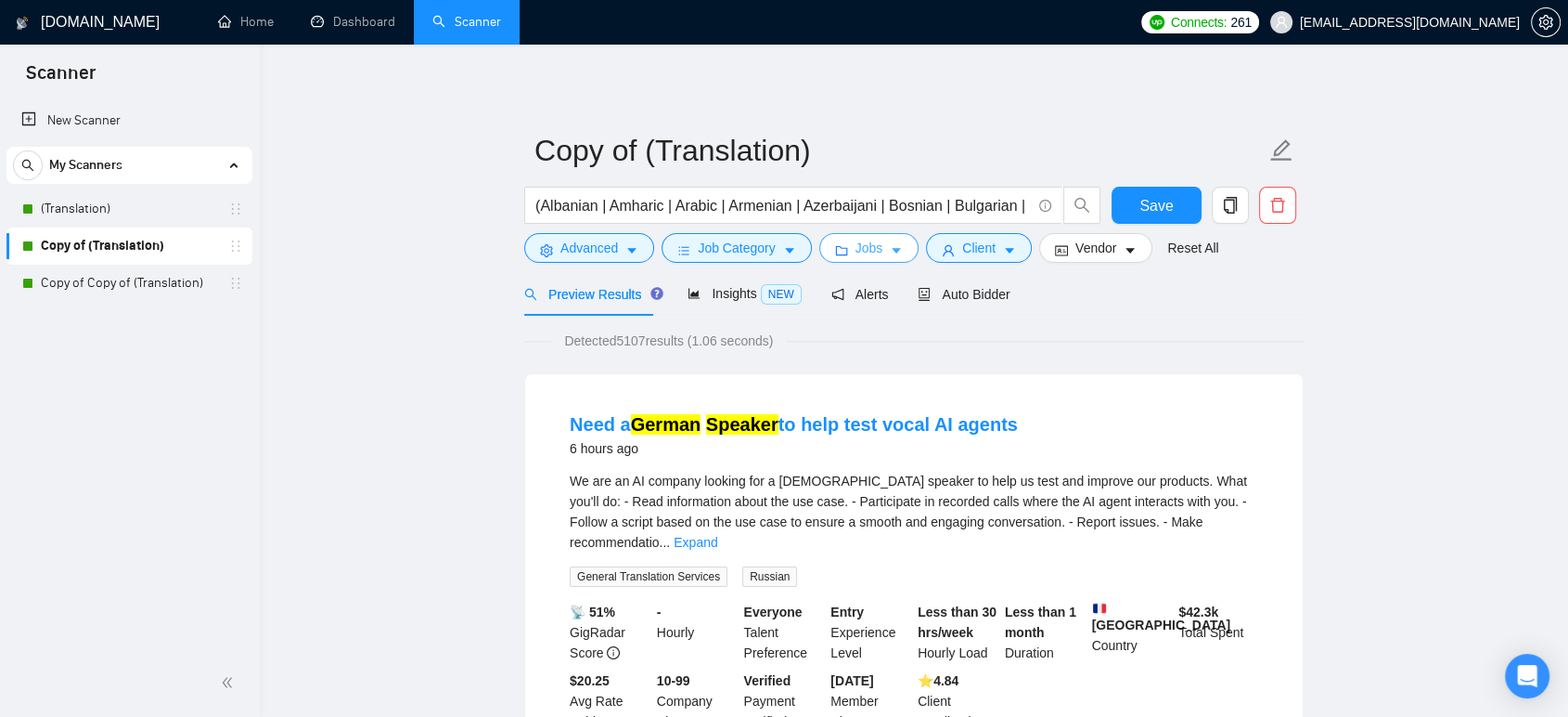
click at [892, 247] on icon "caret-down" at bounding box center [895, 250] width 13 height 13
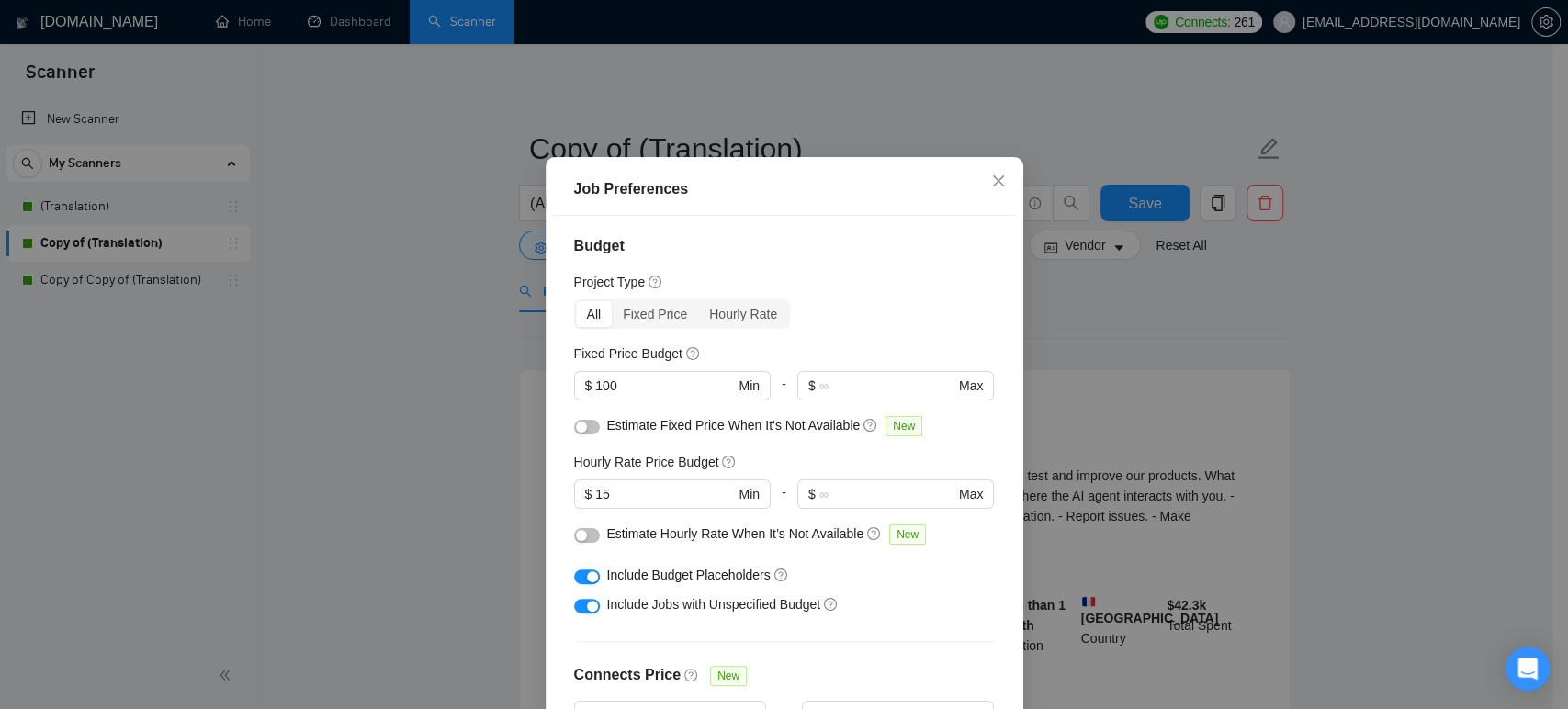
scroll to position [0, 0]
click at [338, 410] on div "Job Preferences Budget Project Type All Fixed Price Hourly Rate Fixed Price Bud…" at bounding box center [784, 354] width 1568 height 709
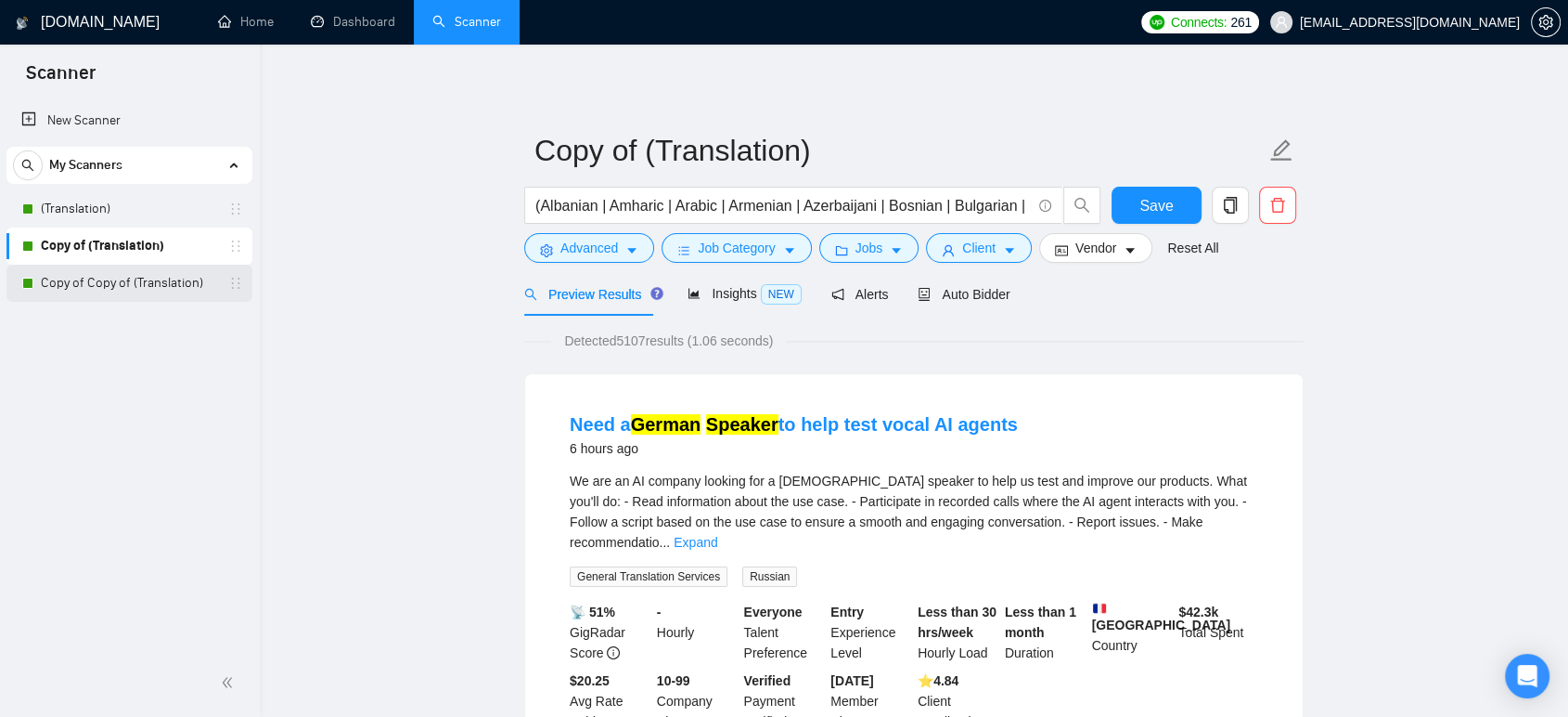
click at [73, 282] on link "Copy of Copy of (Translation)" at bounding box center [129, 283] width 177 height 37
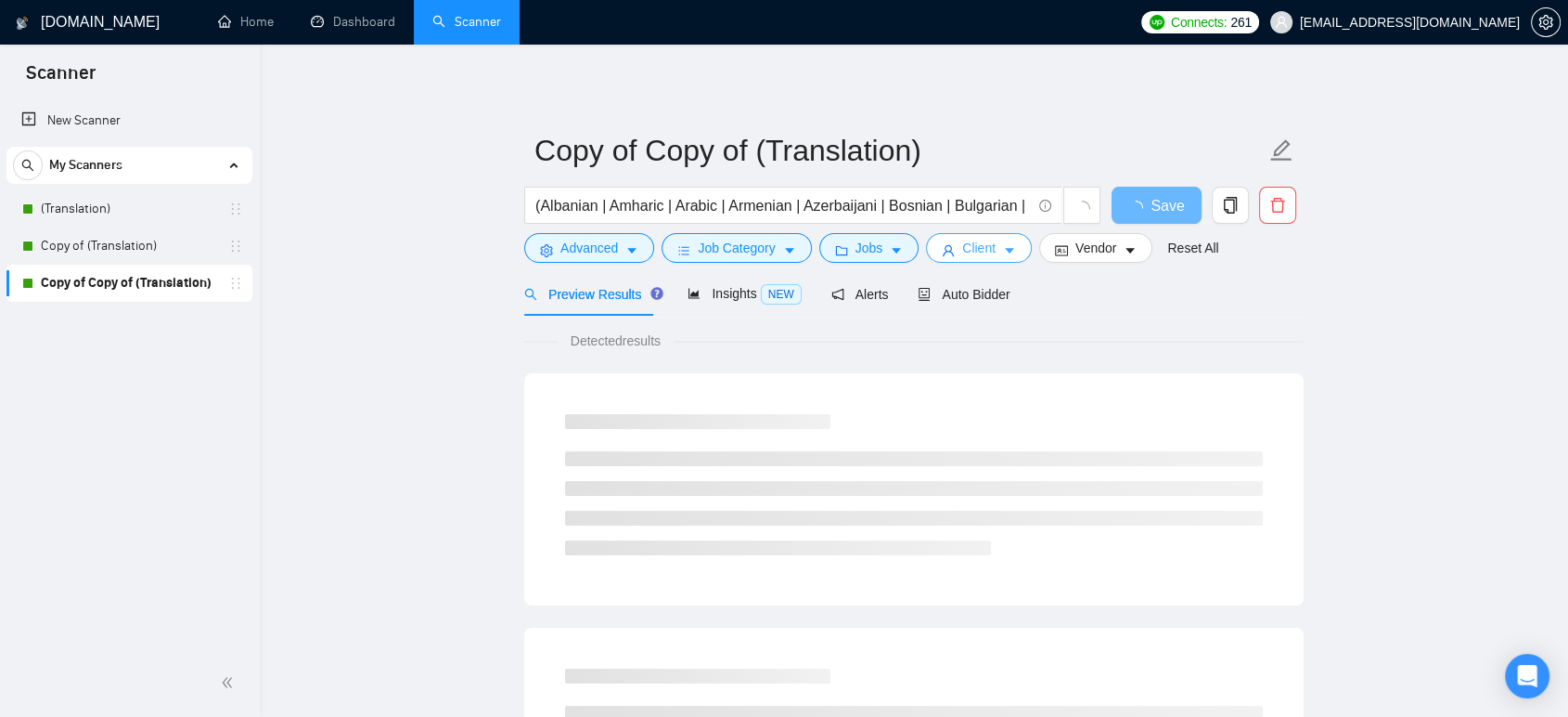
click at [978, 257] on span "Client" at bounding box center [978, 248] width 33 height 20
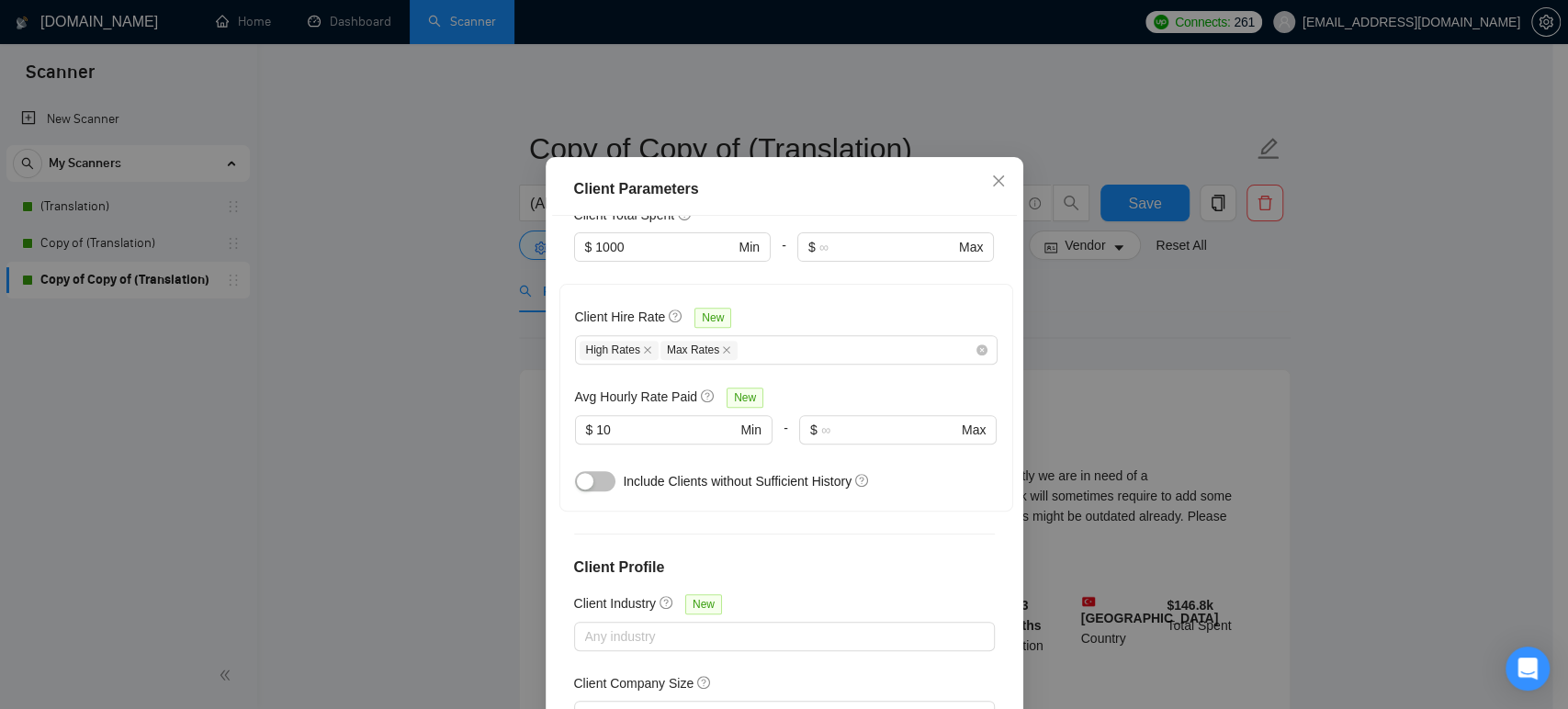
scroll to position [510, 0]
click at [360, 441] on div "Client Parameters Client Location Include Client Countries [GEOGRAPHIC_DATA] [G…" at bounding box center [784, 354] width 1568 height 709
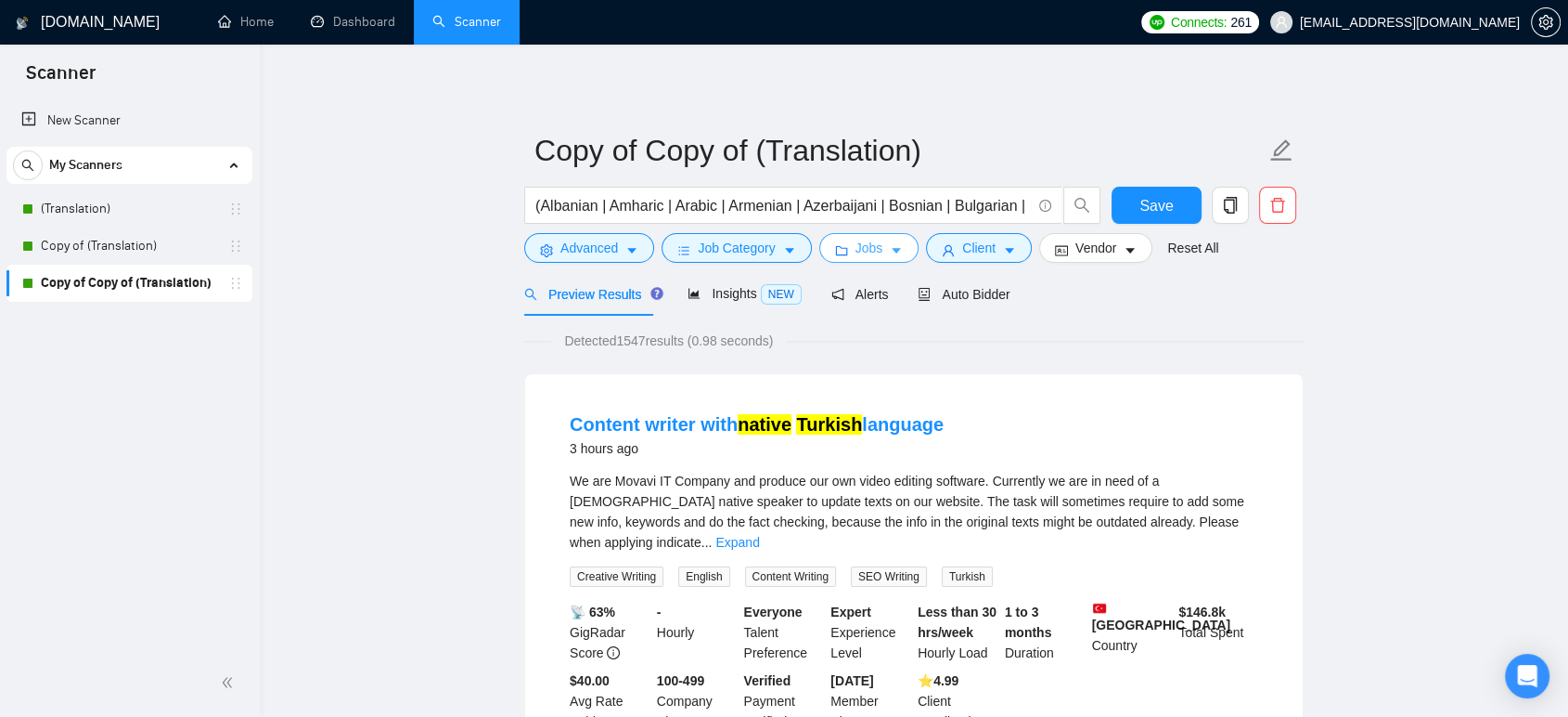
click at [855, 244] on span "Jobs" at bounding box center [869, 248] width 28 height 20
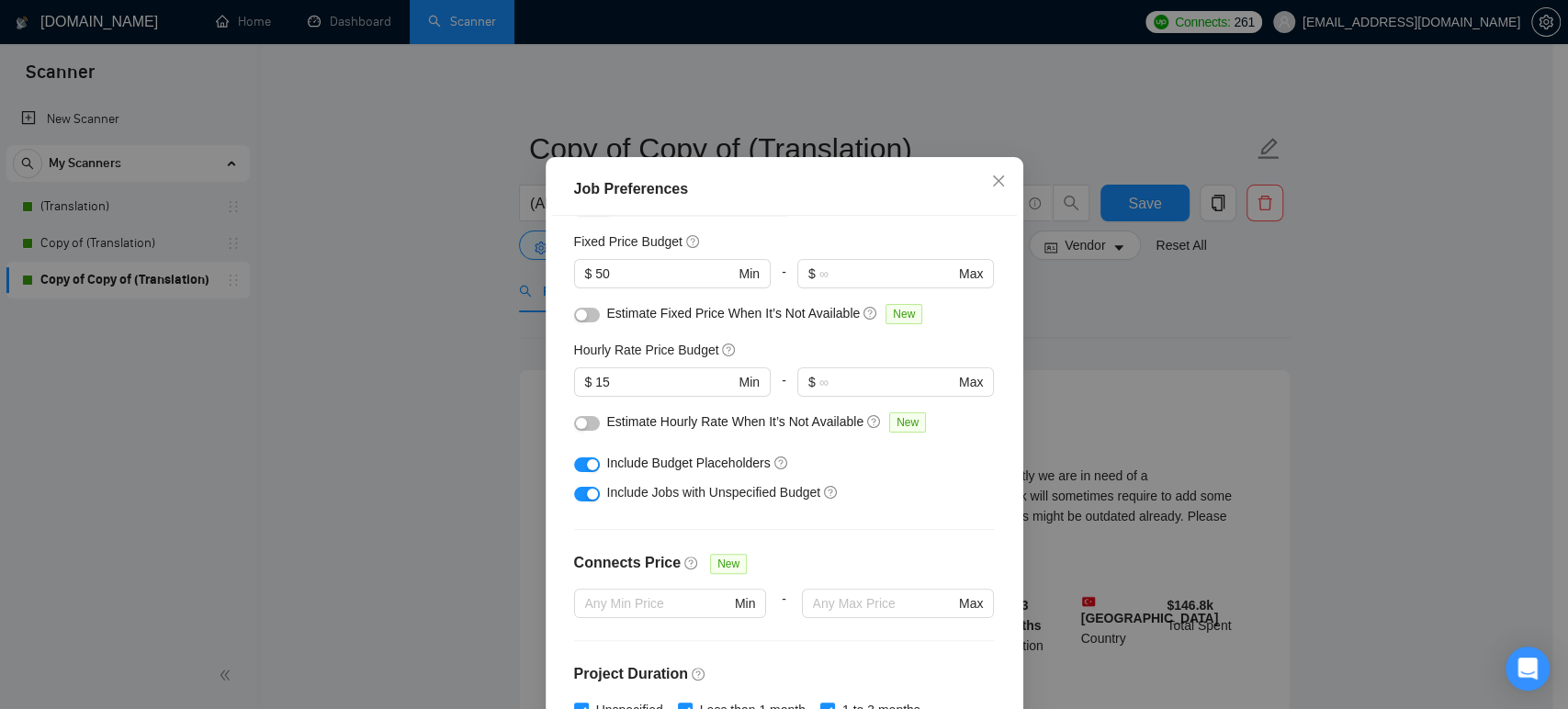
scroll to position [102, 0]
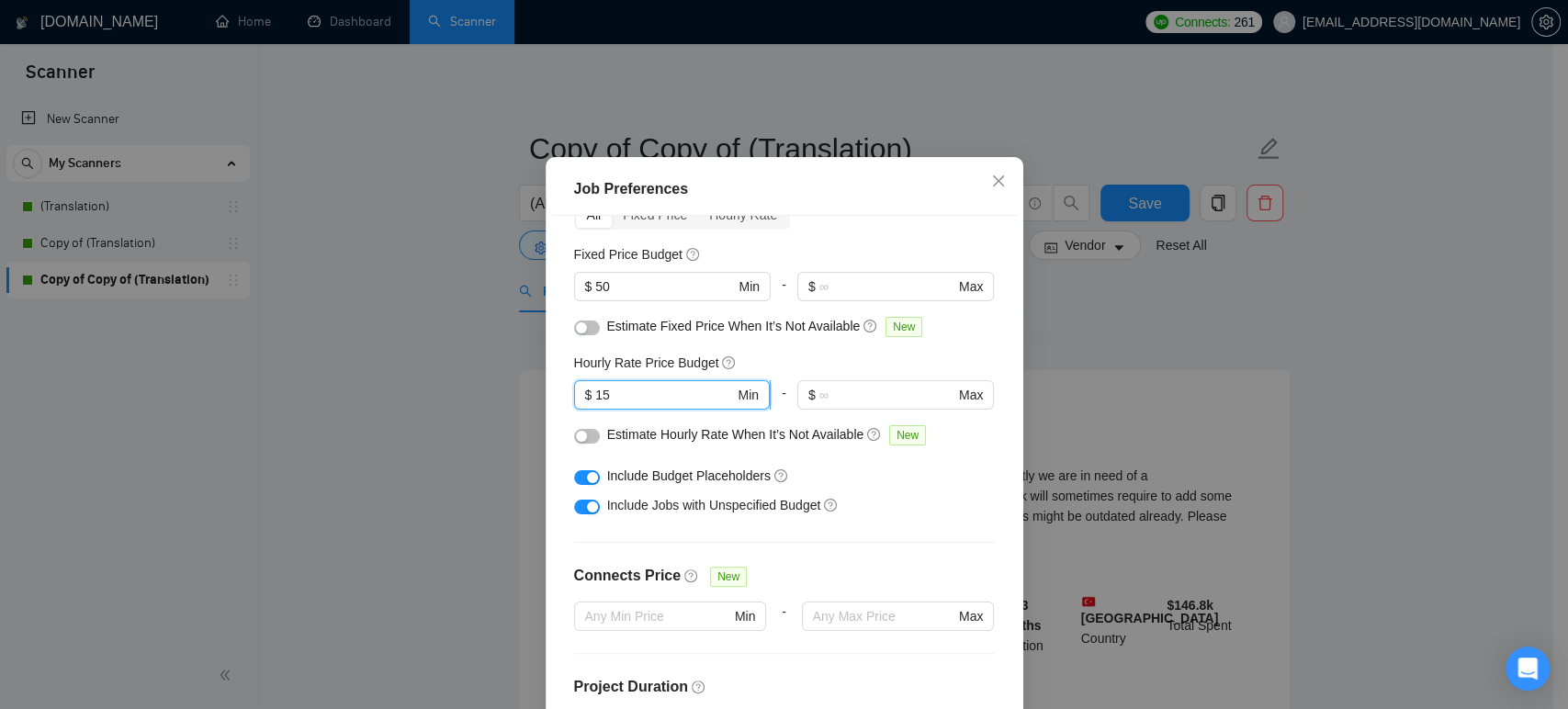
click at [595, 405] on input "15" at bounding box center [664, 394] width 138 height 20
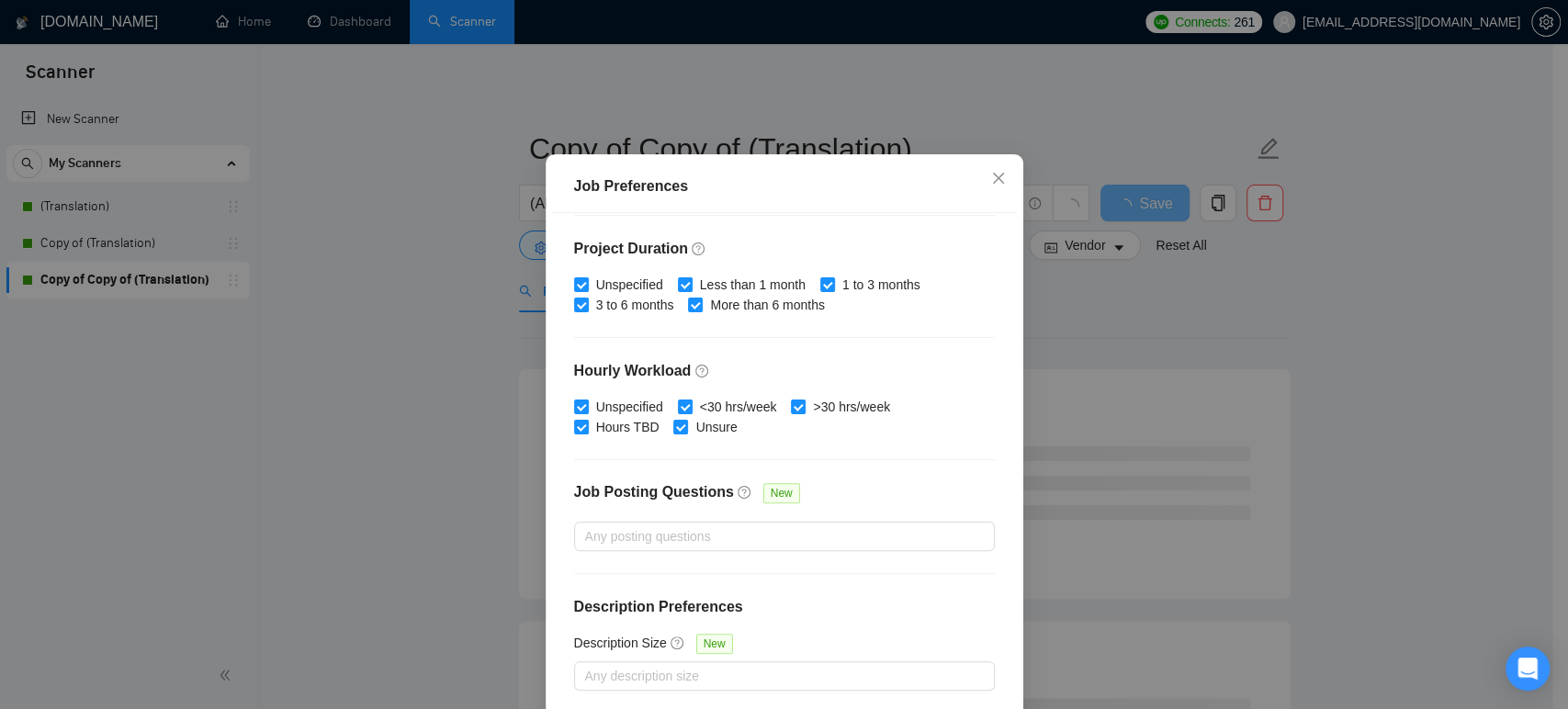
scroll to position [120, 0]
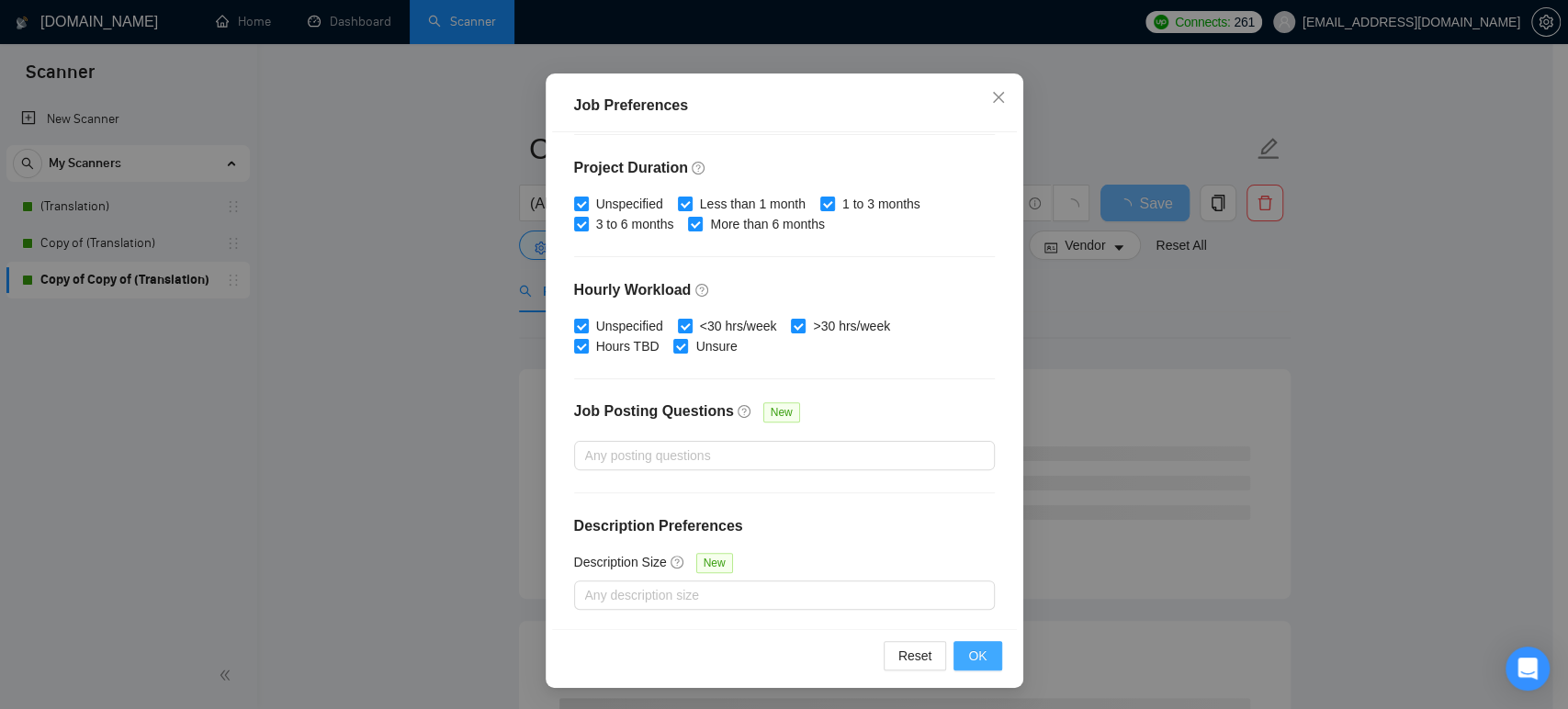
type input "10"
click at [968, 652] on span "OK" at bounding box center [977, 655] width 19 height 20
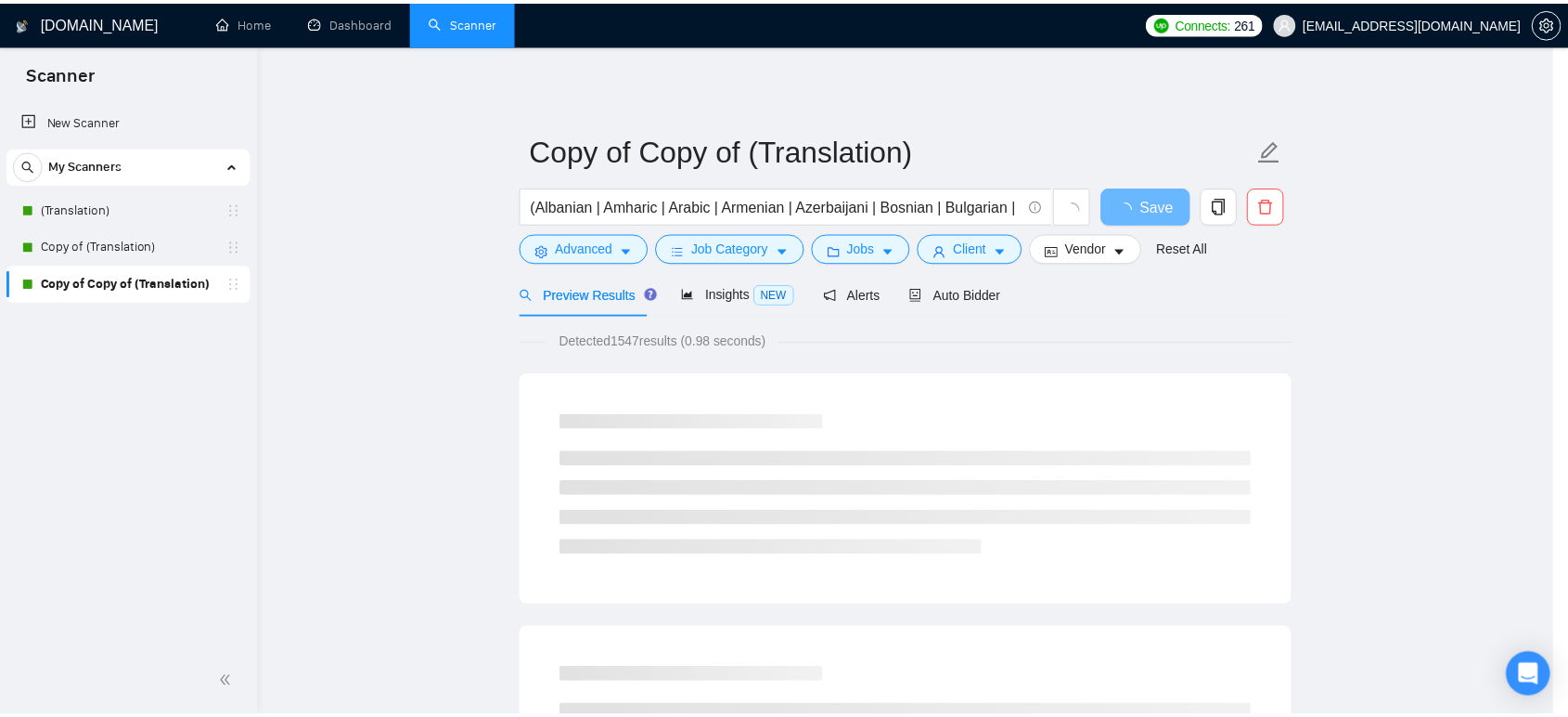
scroll to position [37, 0]
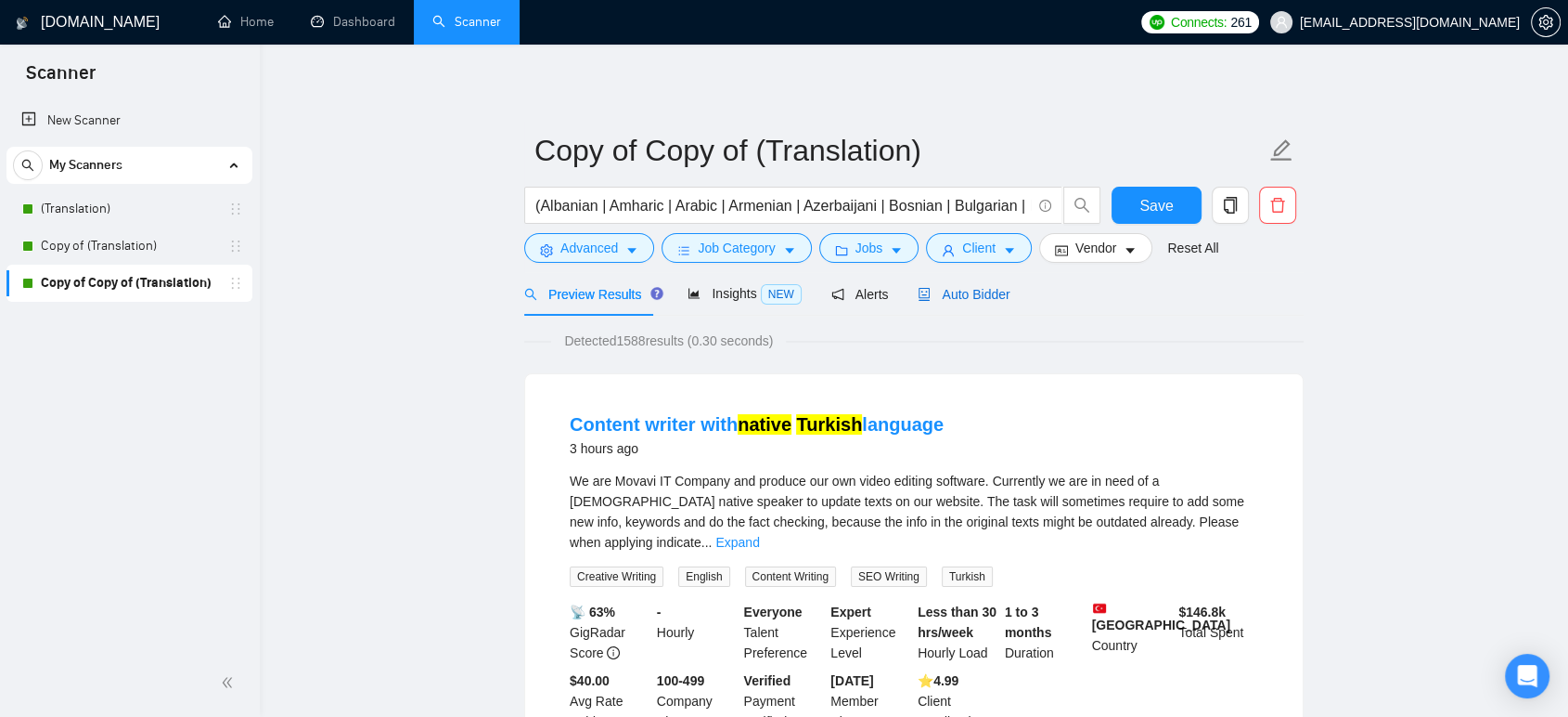
click at [926, 291] on span "Auto Bidder" at bounding box center [963, 294] width 92 height 15
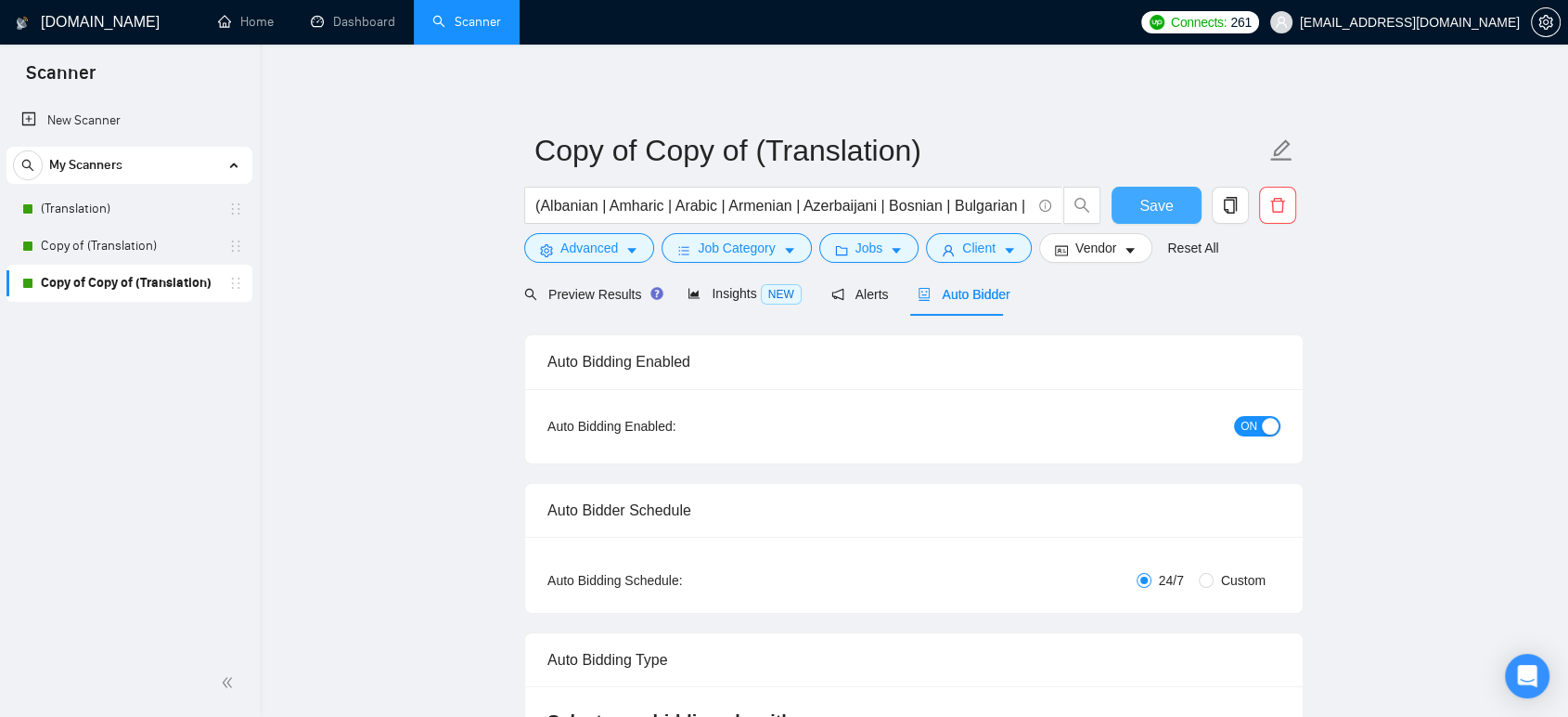
click at [1173, 199] on button "Save" at bounding box center [1157, 205] width 90 height 37
click at [855, 290] on span "Alerts" at bounding box center [860, 294] width 58 height 15
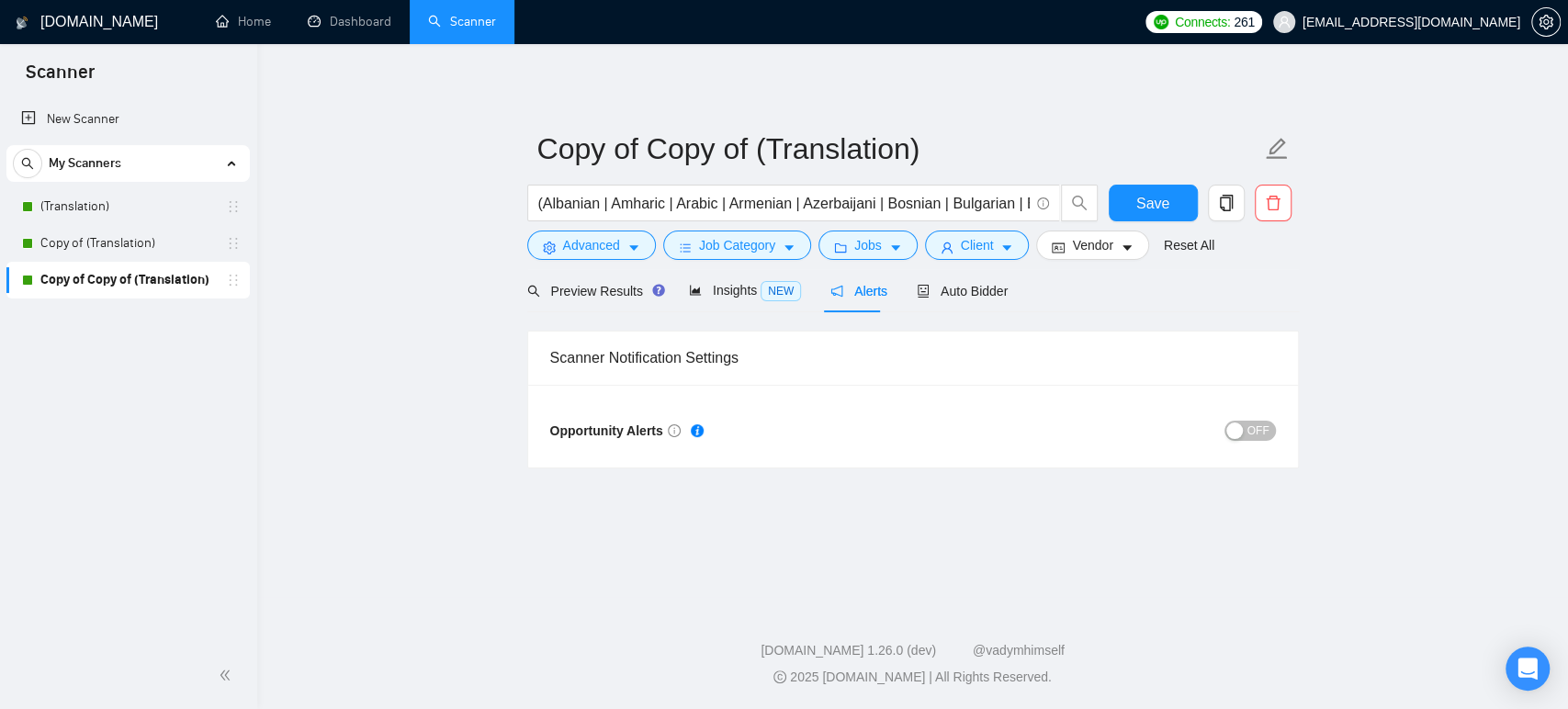
click at [1257, 428] on span "OFF" at bounding box center [1258, 431] width 22 height 20
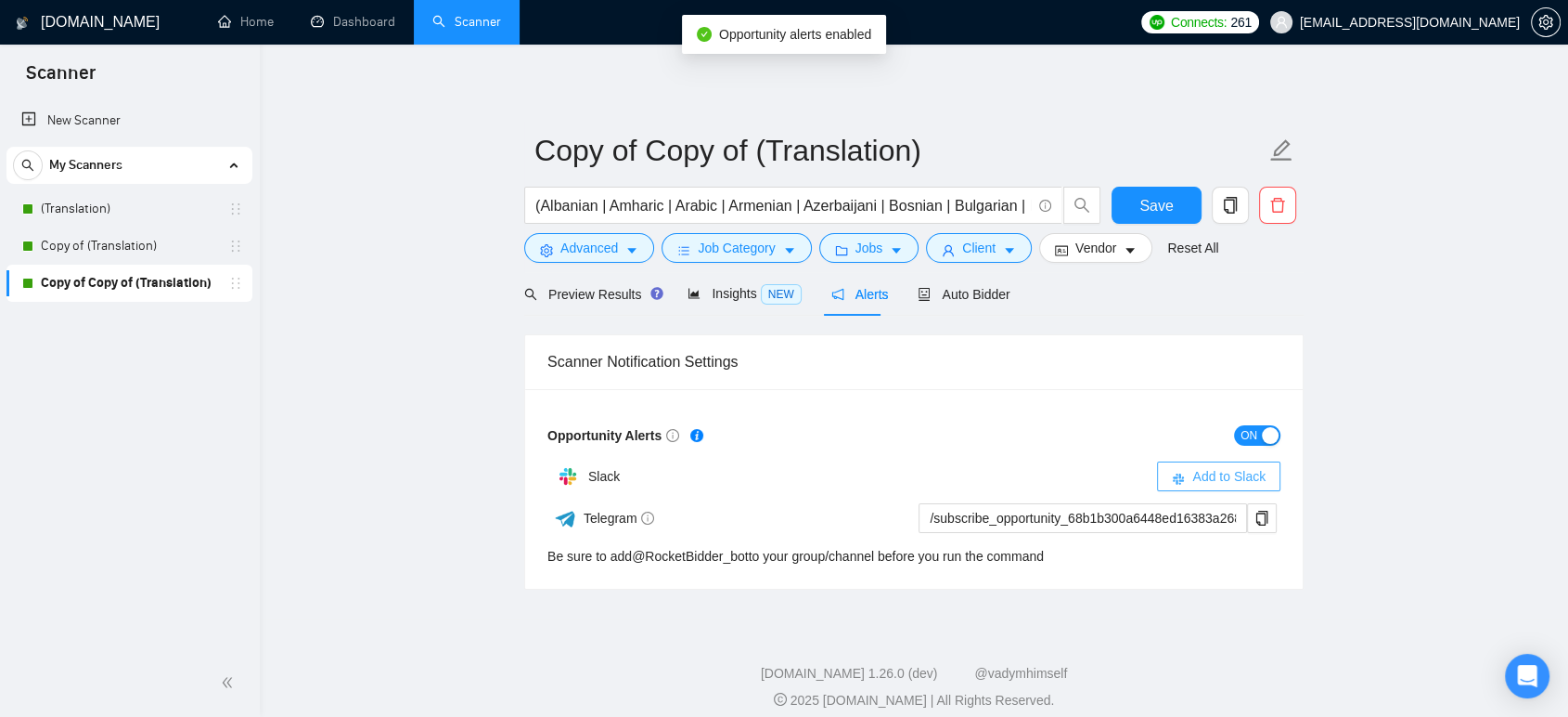
click at [1250, 478] on span "Add to Slack" at bounding box center [1229, 476] width 73 height 20
click at [1250, 478] on div at bounding box center [1097, 475] width 366 height 20
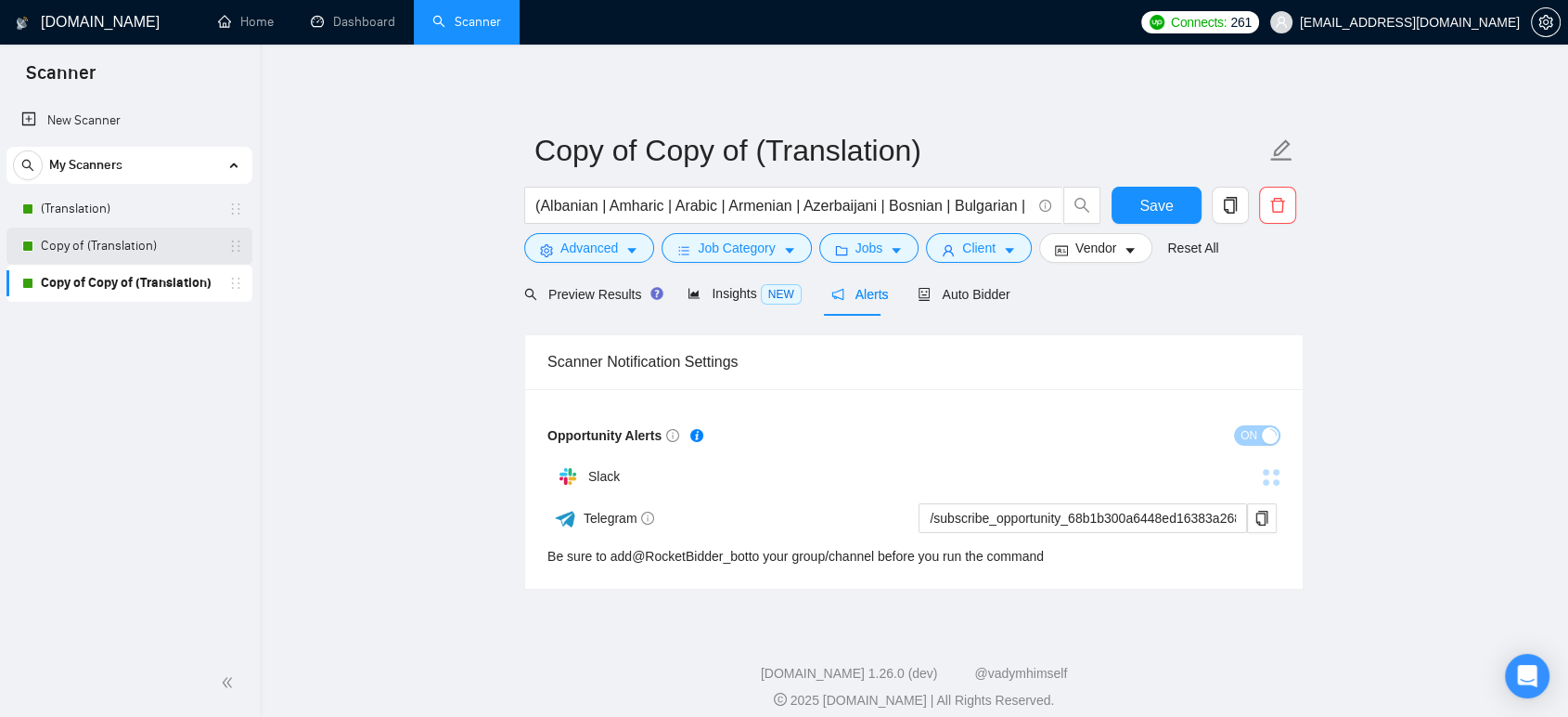
click at [152, 245] on link "Copy of (Translation)" at bounding box center [129, 246] width 177 height 37
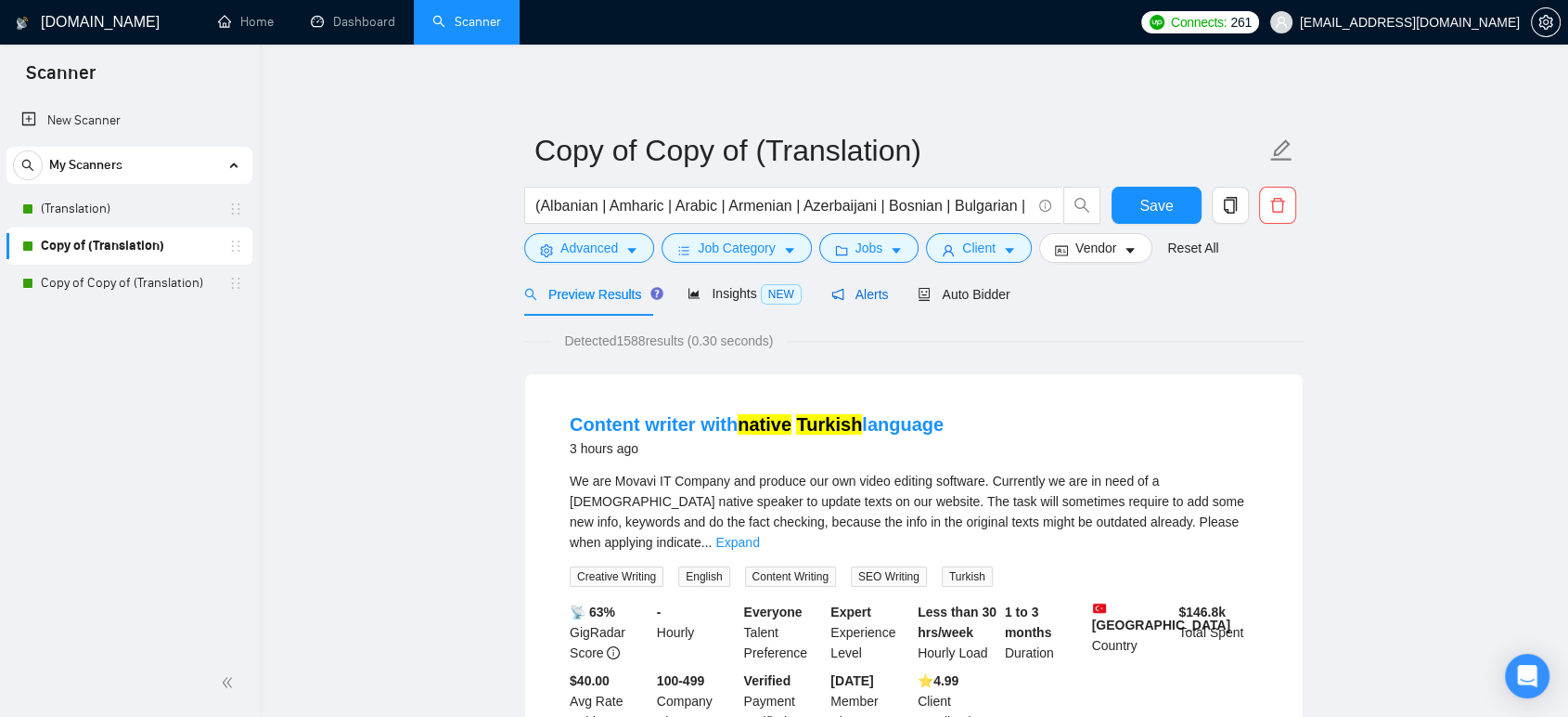
click at [877, 287] on span "Alerts" at bounding box center [860, 294] width 58 height 15
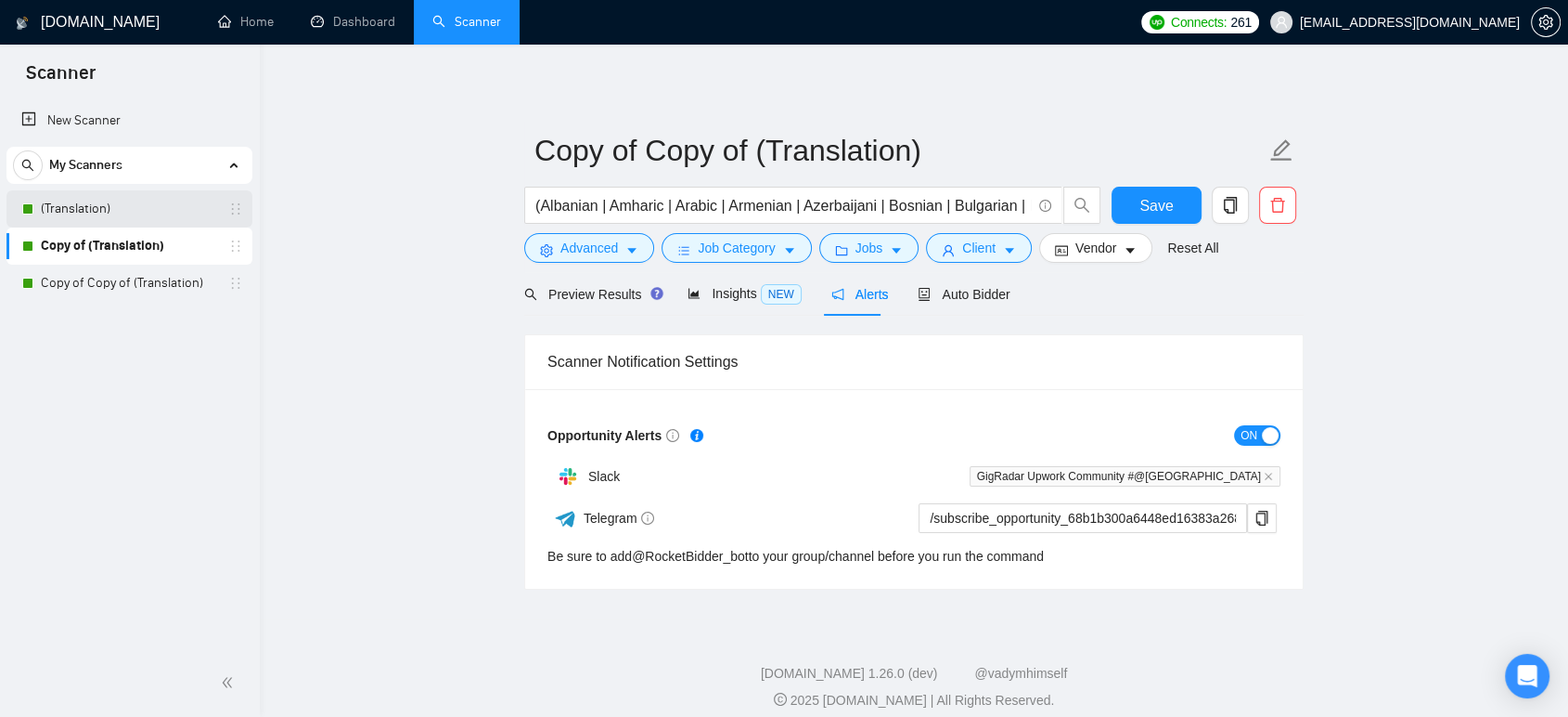
click at [125, 210] on link "(Translation)" at bounding box center [129, 209] width 177 height 37
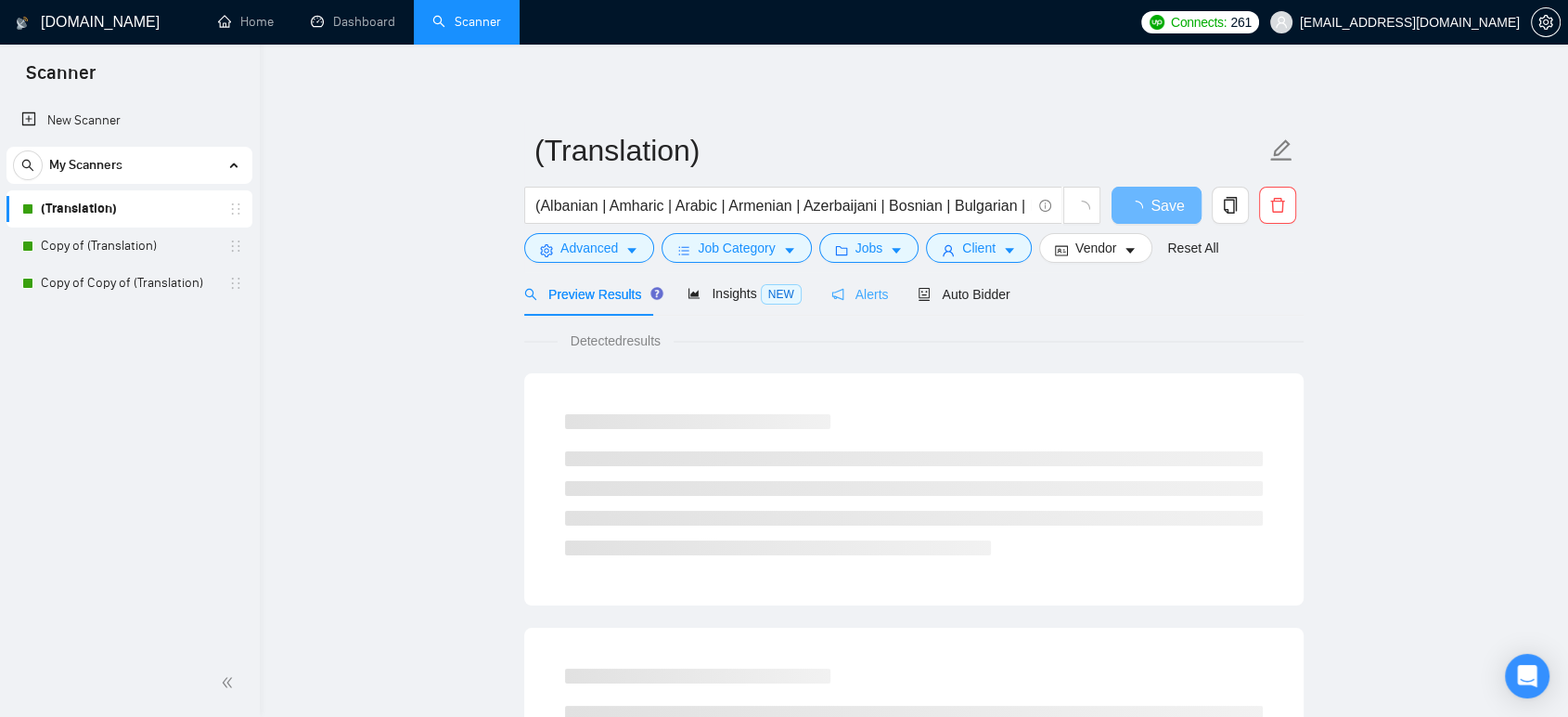
click at [874, 281] on div "Alerts" at bounding box center [860, 294] width 58 height 44
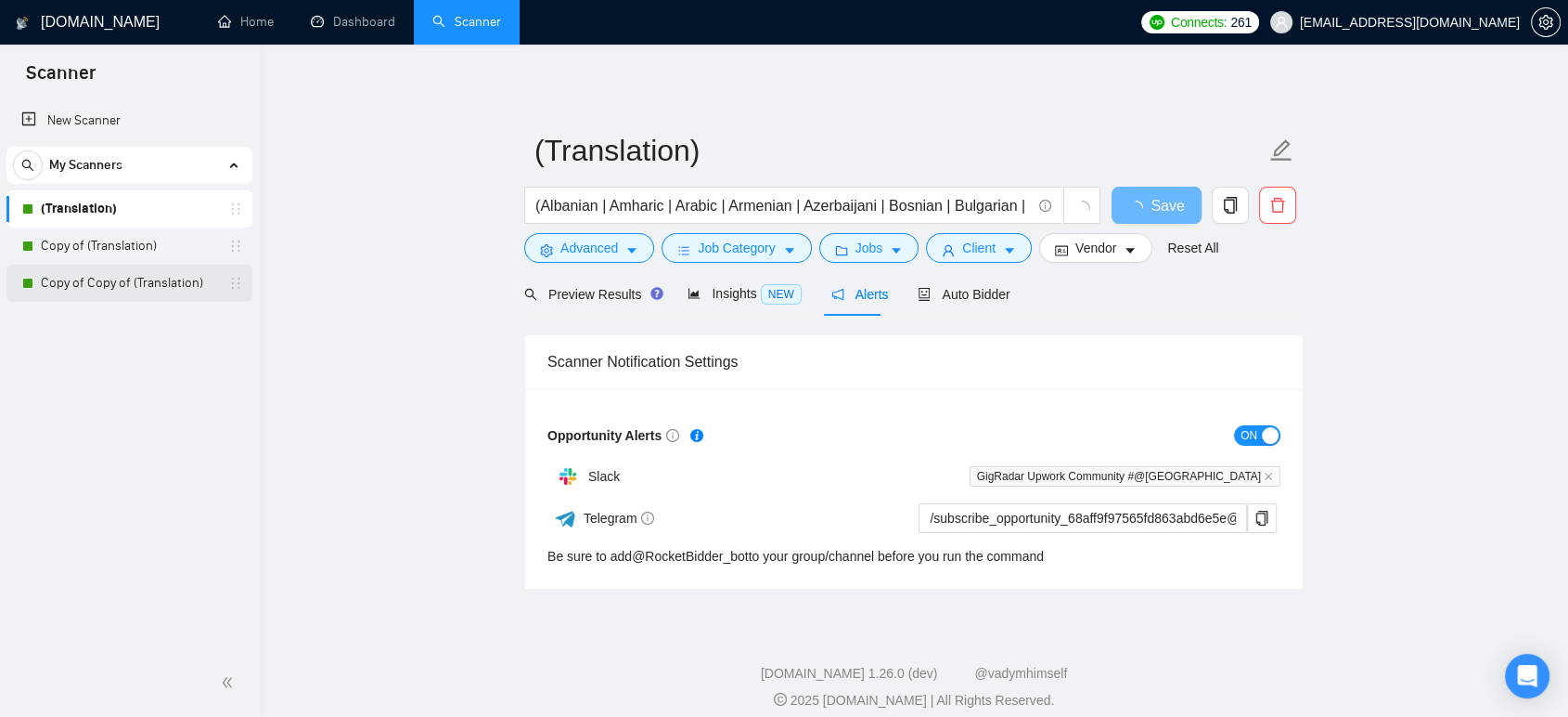
click at [88, 280] on link "Copy of Copy of (Translation)" at bounding box center [129, 283] width 177 height 37
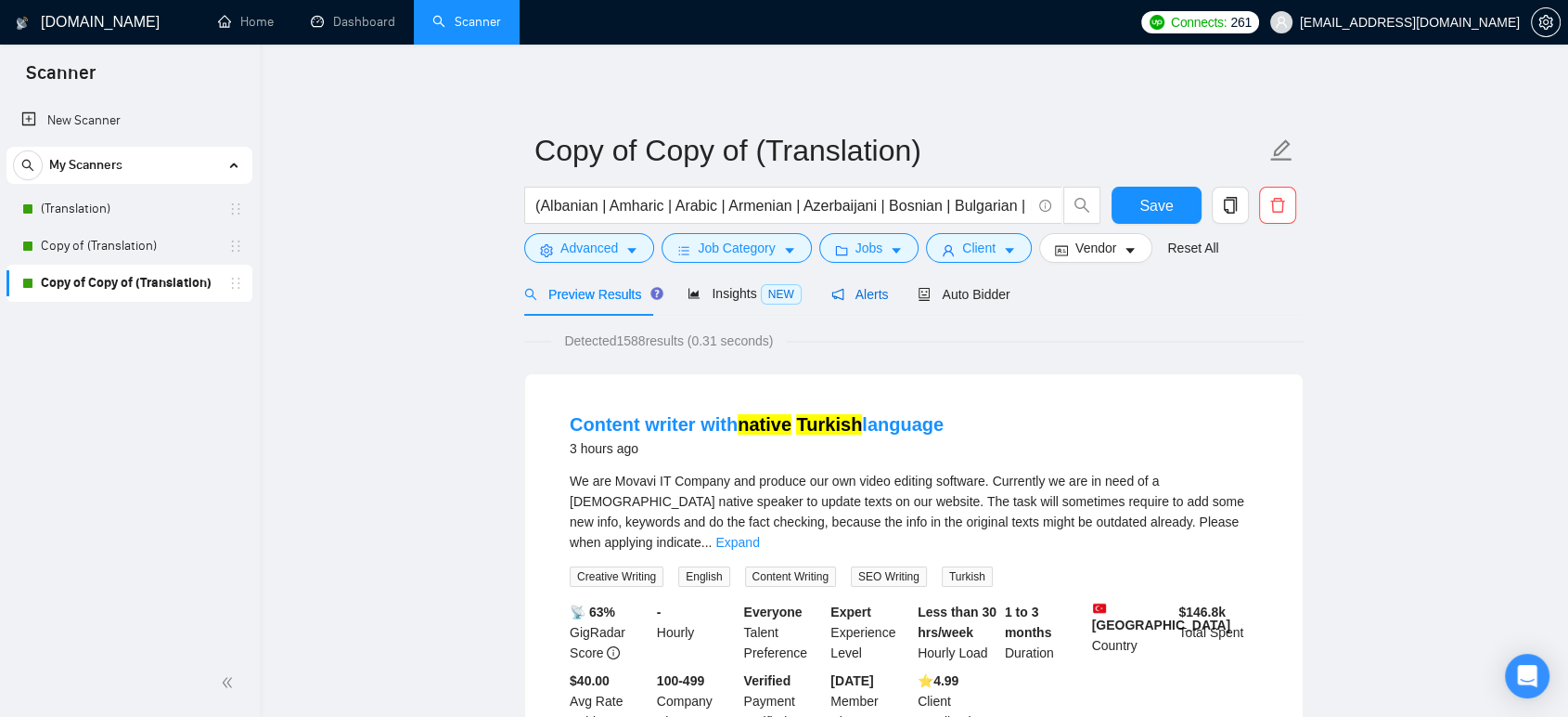
click at [856, 293] on span "Alerts" at bounding box center [860, 294] width 58 height 15
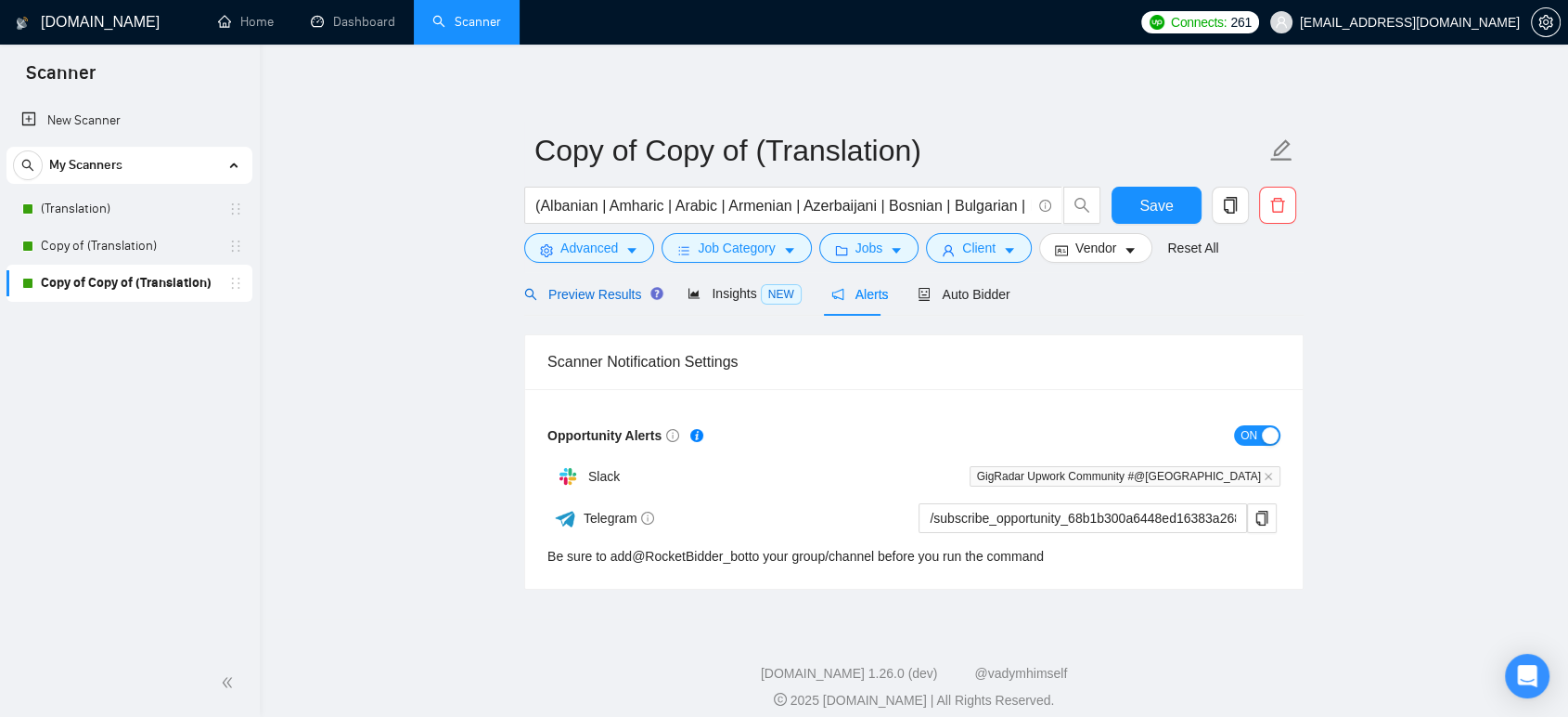
click at [572, 297] on span "Preview Results" at bounding box center [591, 294] width 134 height 15
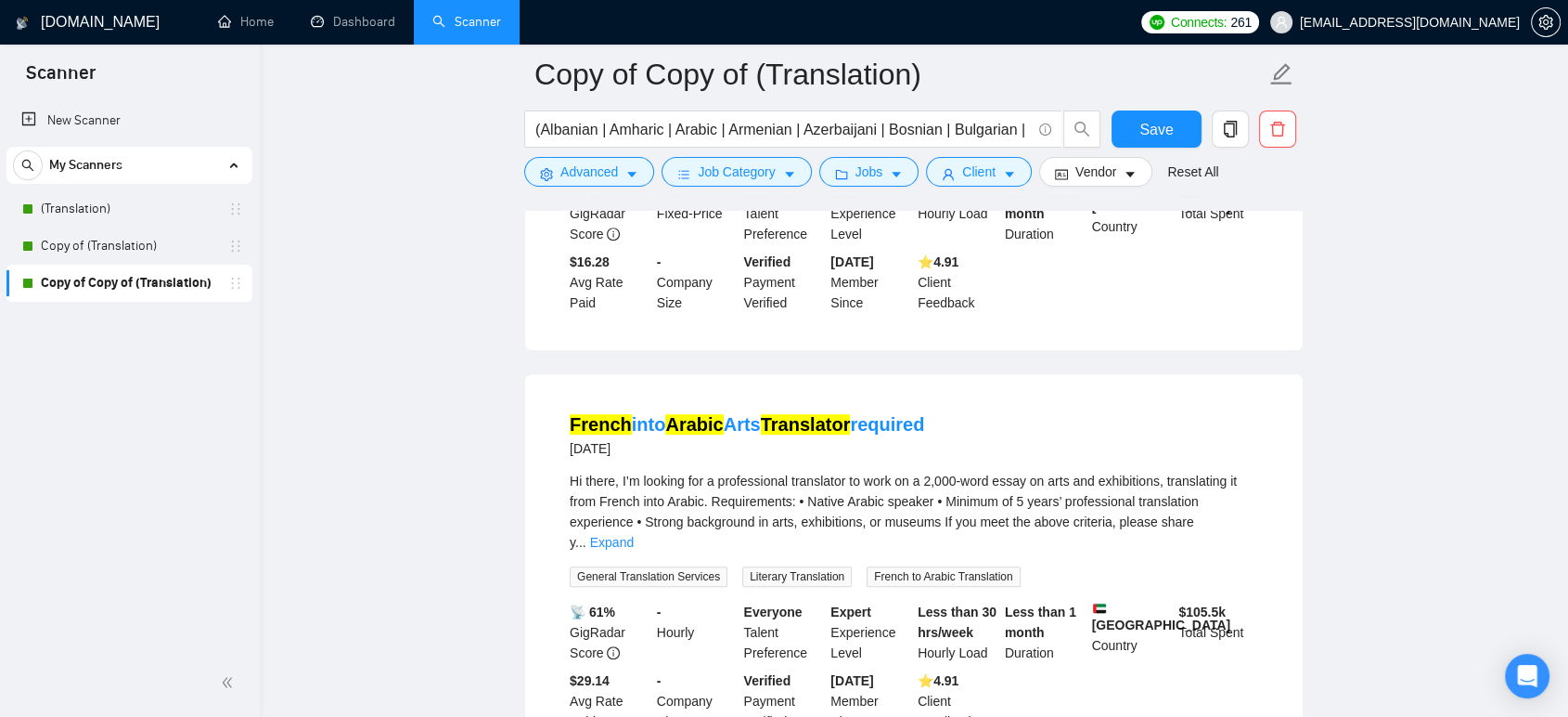
scroll to position [824, 0]
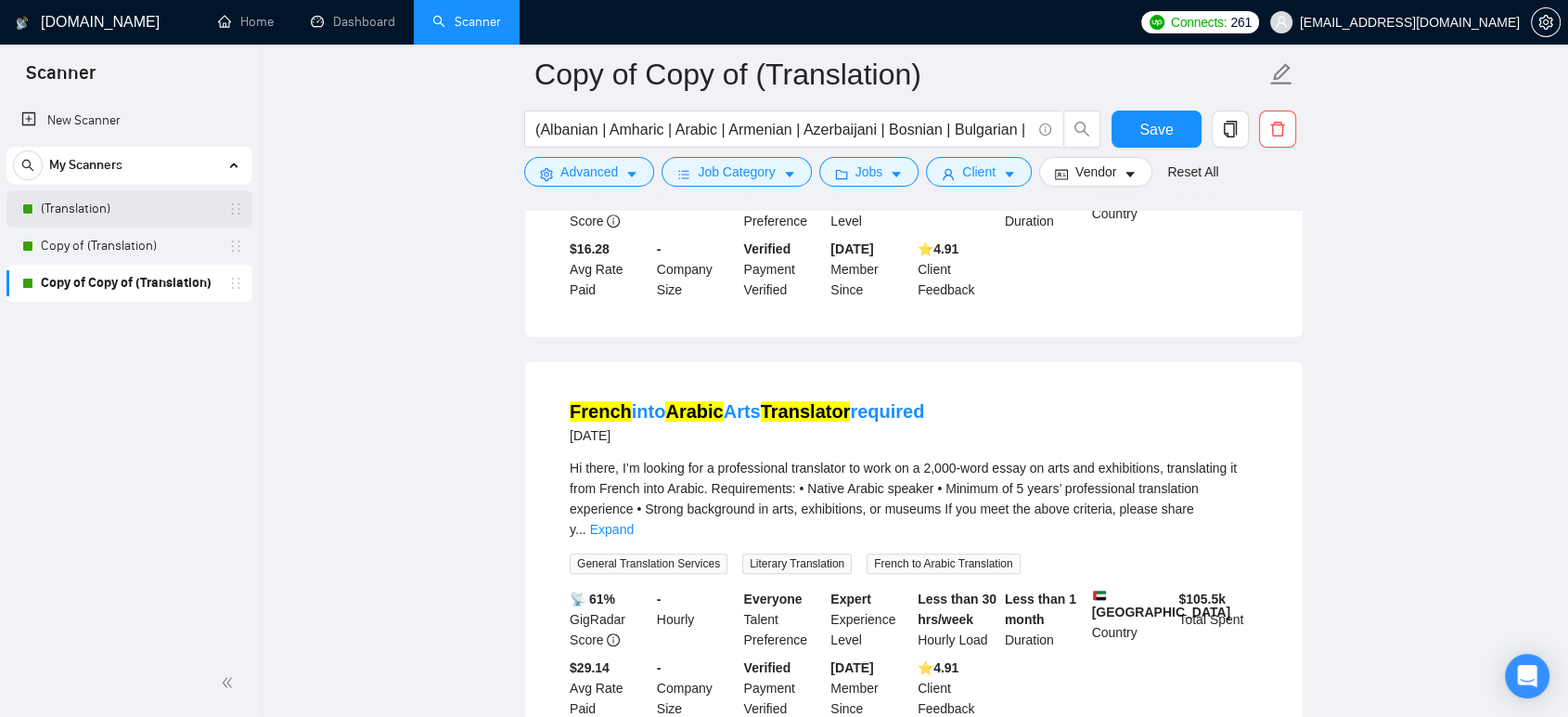
click at [121, 203] on link "(Translation)" at bounding box center [129, 209] width 177 height 37
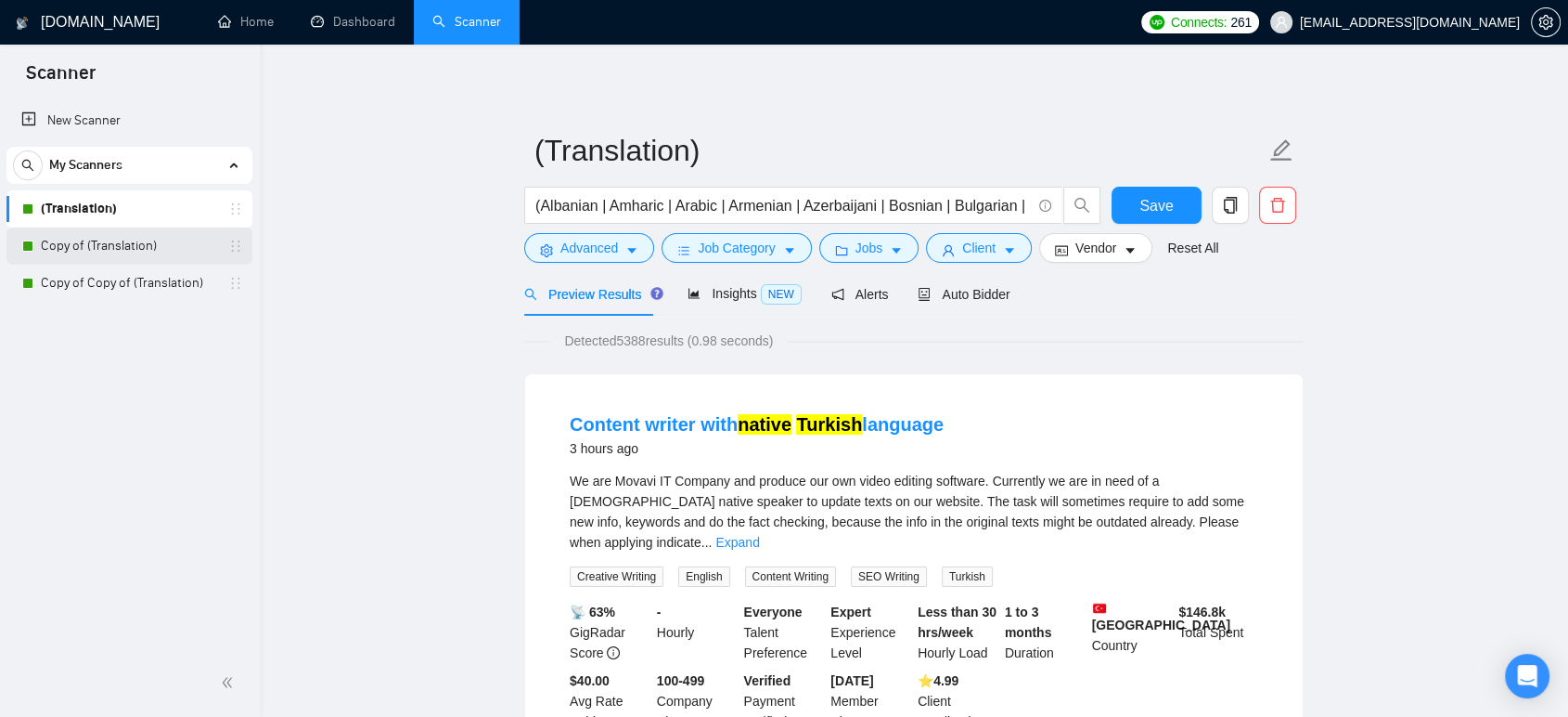
click at [108, 253] on link "Copy of (Translation)" at bounding box center [129, 246] width 177 height 37
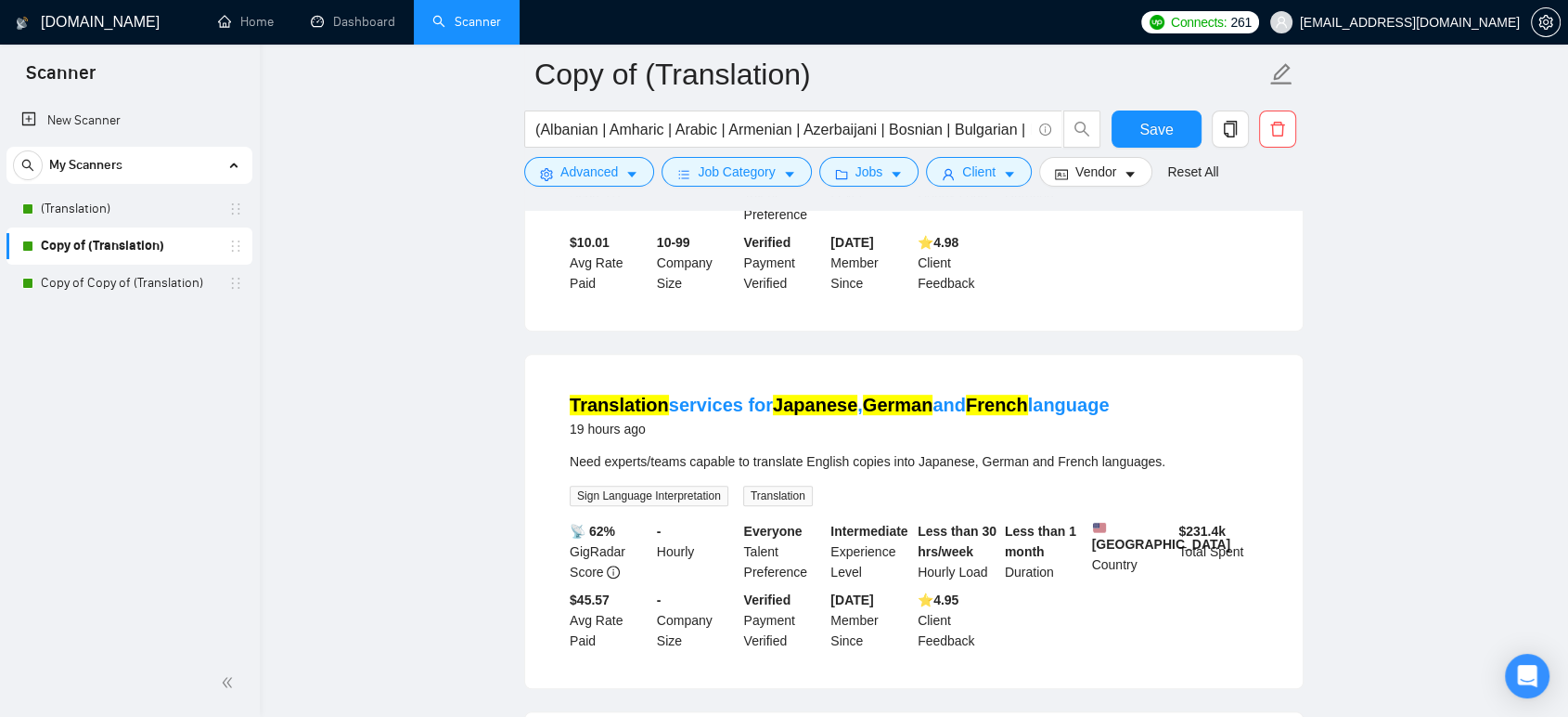
scroll to position [929, 0]
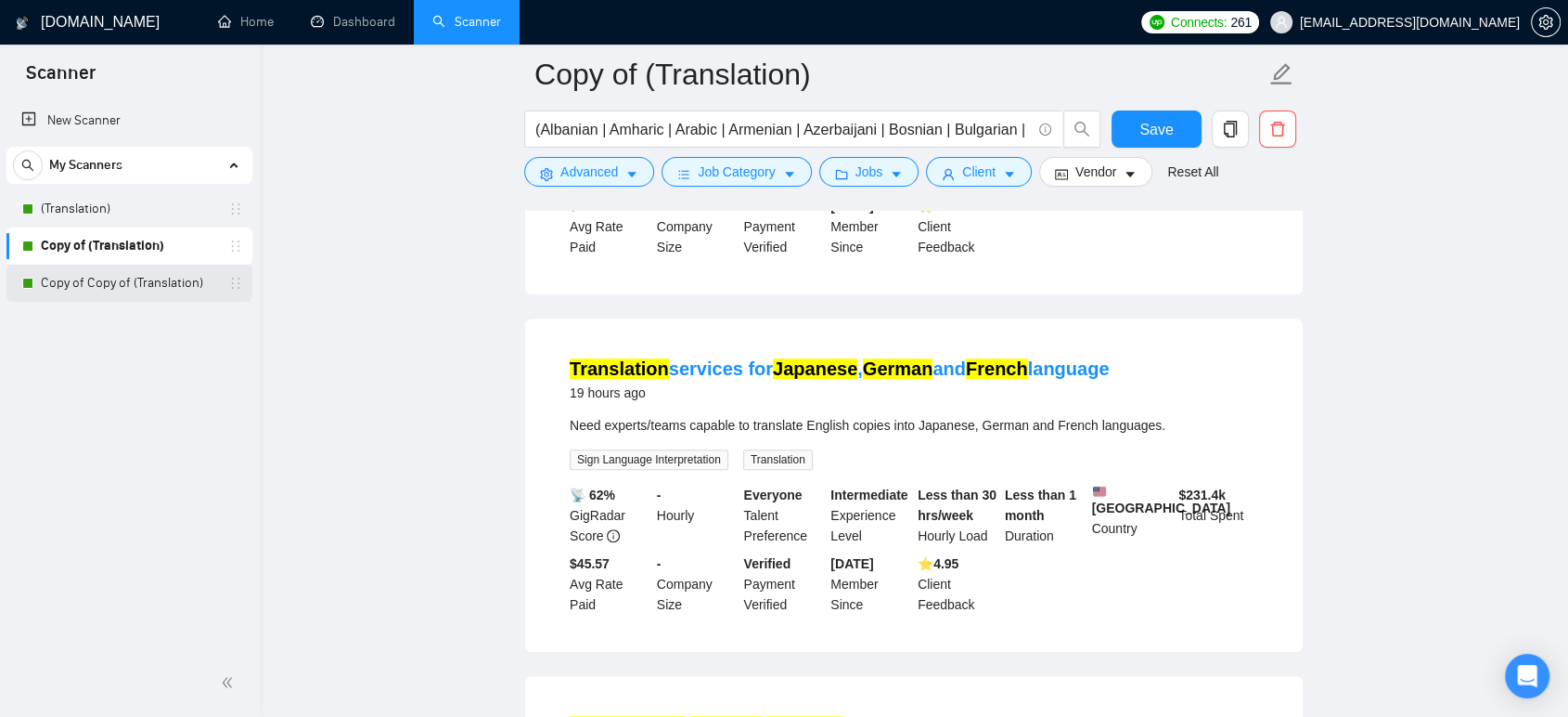
drag, startPoint x: 92, startPoint y: 280, endPoint x: 112, endPoint y: 280, distance: 20.0
click at [92, 280] on link "Copy of Copy of (Translation)" at bounding box center [129, 283] width 177 height 37
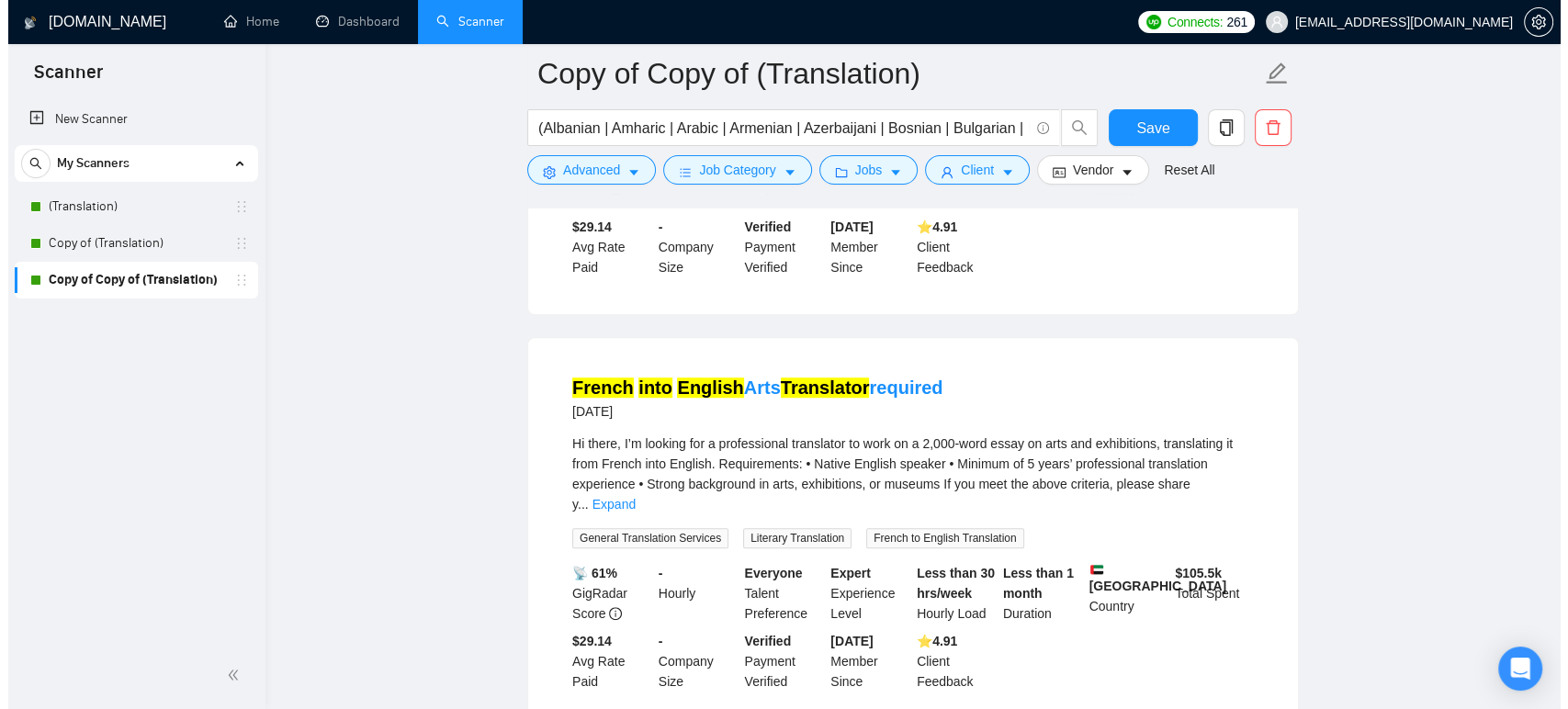
scroll to position [1020, 0]
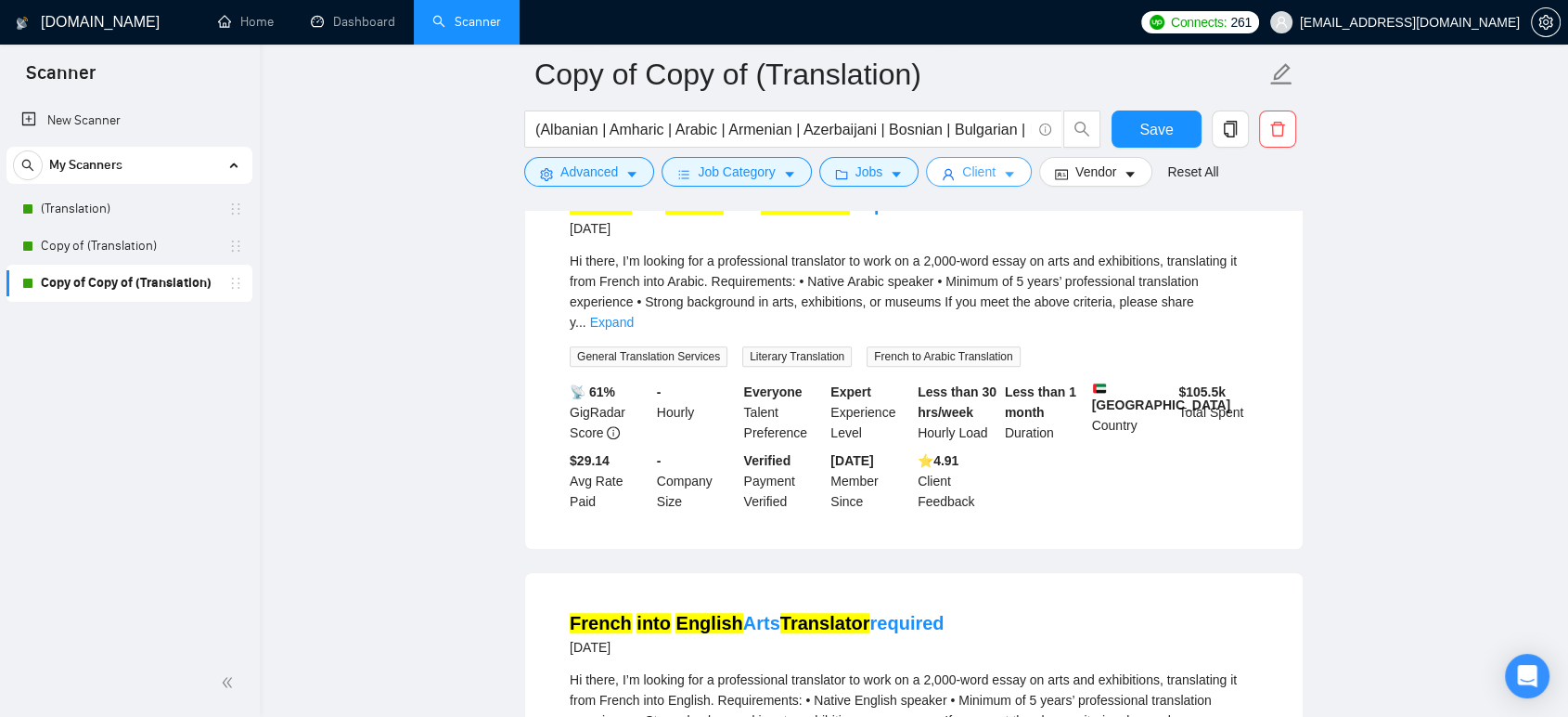
click at [946, 177] on icon "user" at bounding box center [948, 174] width 13 height 13
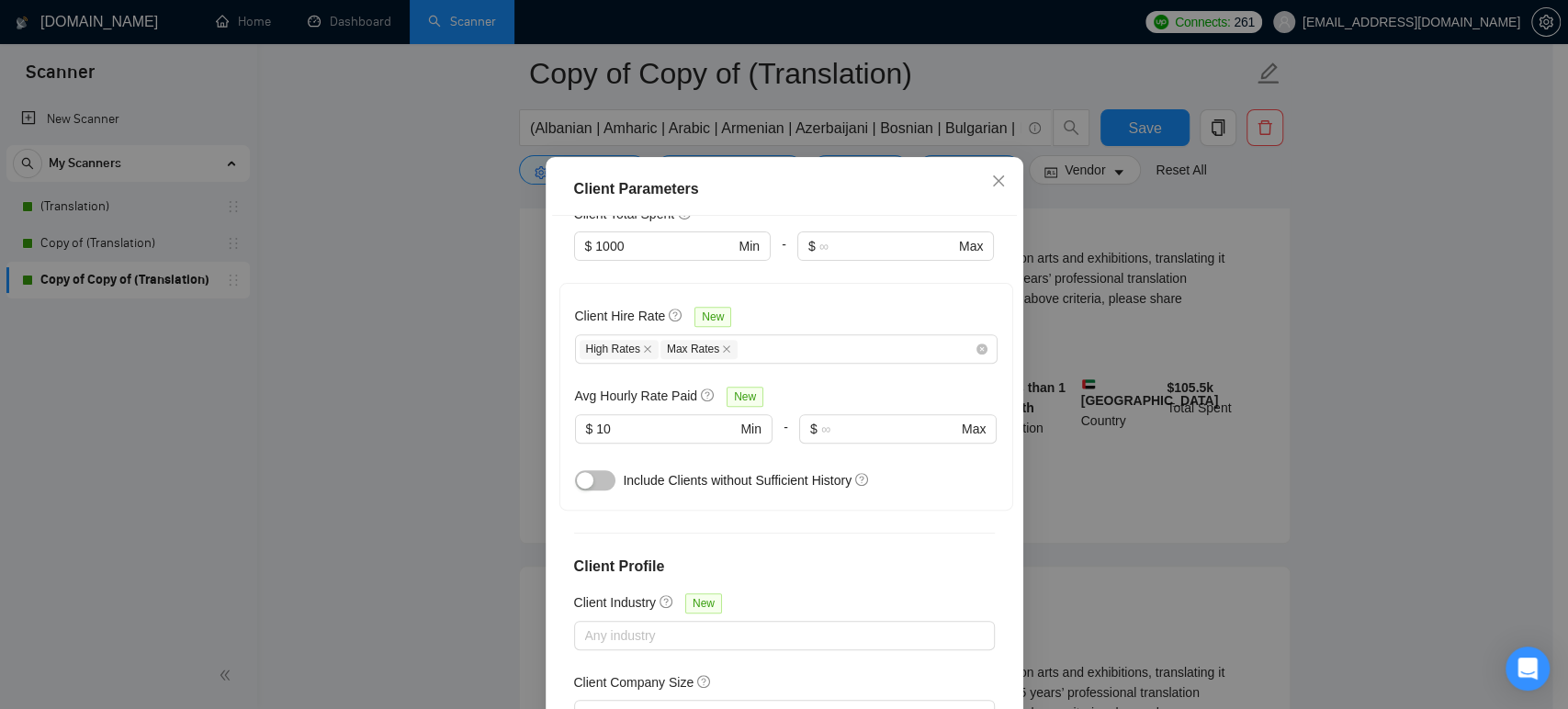
click at [411, 436] on div "Client Parameters Client Location Include Client Countries [GEOGRAPHIC_DATA] [G…" at bounding box center [784, 354] width 1568 height 709
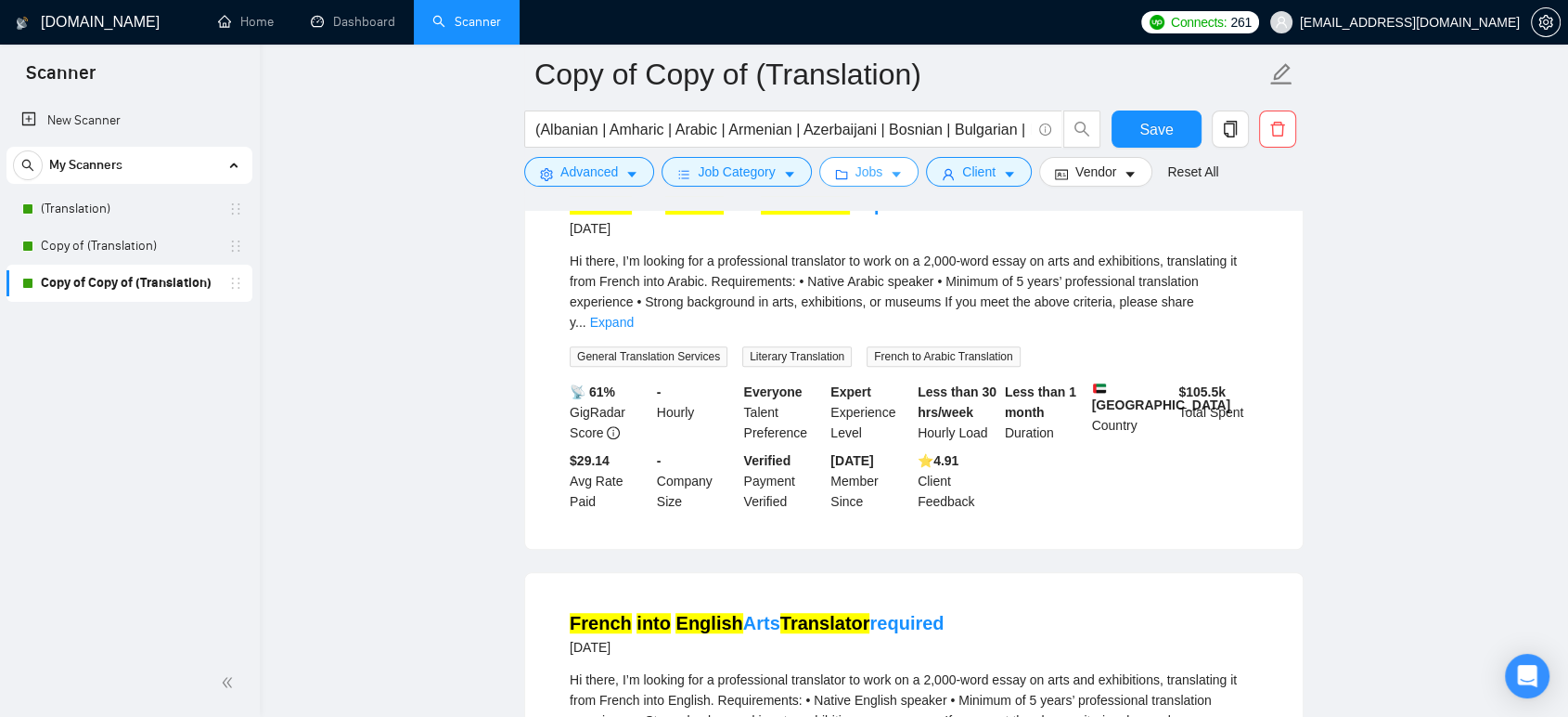
click at [873, 170] on span "Jobs" at bounding box center [869, 172] width 28 height 20
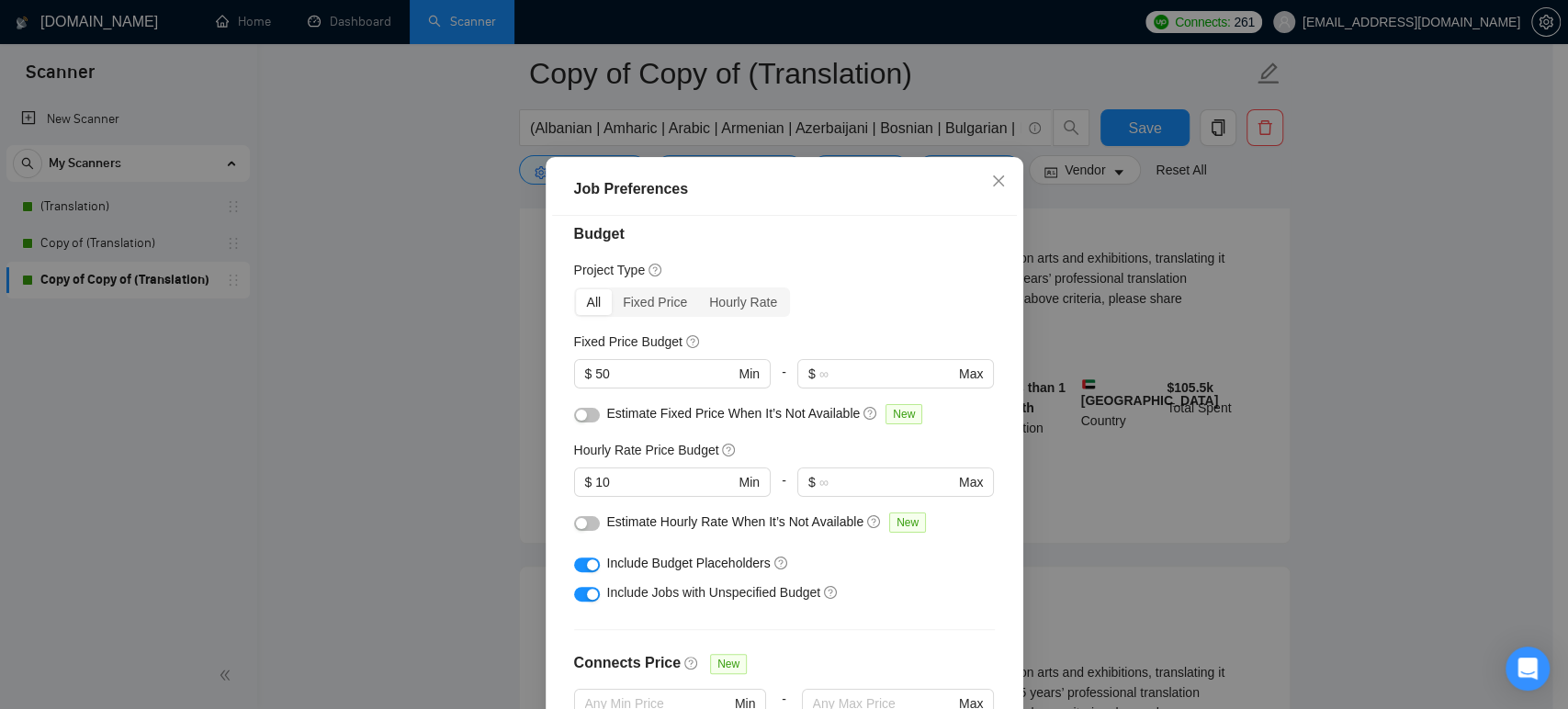
scroll to position [0, 0]
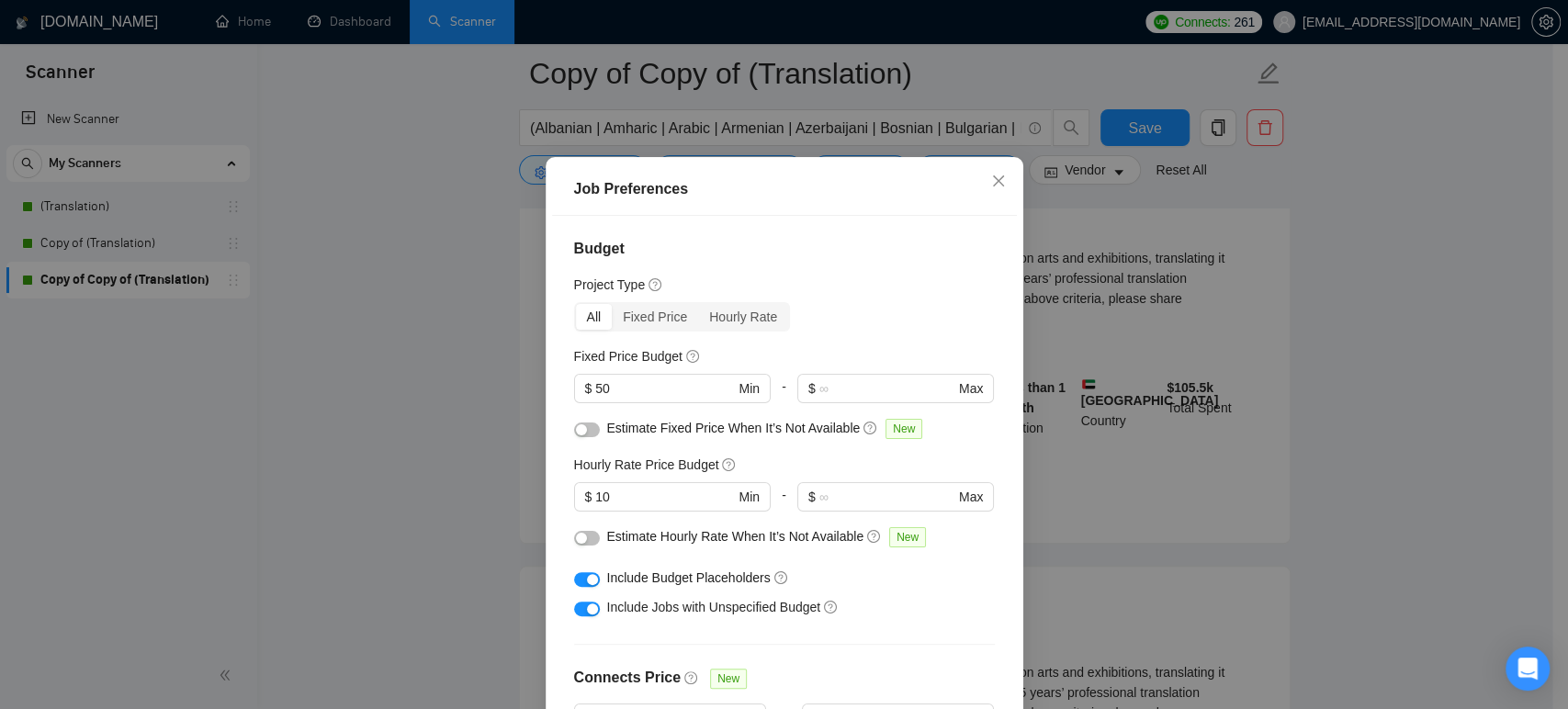
click at [364, 358] on div "Job Preferences Budget Project Type All Fixed Price Hourly Rate Fixed Price Bud…" at bounding box center [784, 354] width 1568 height 709
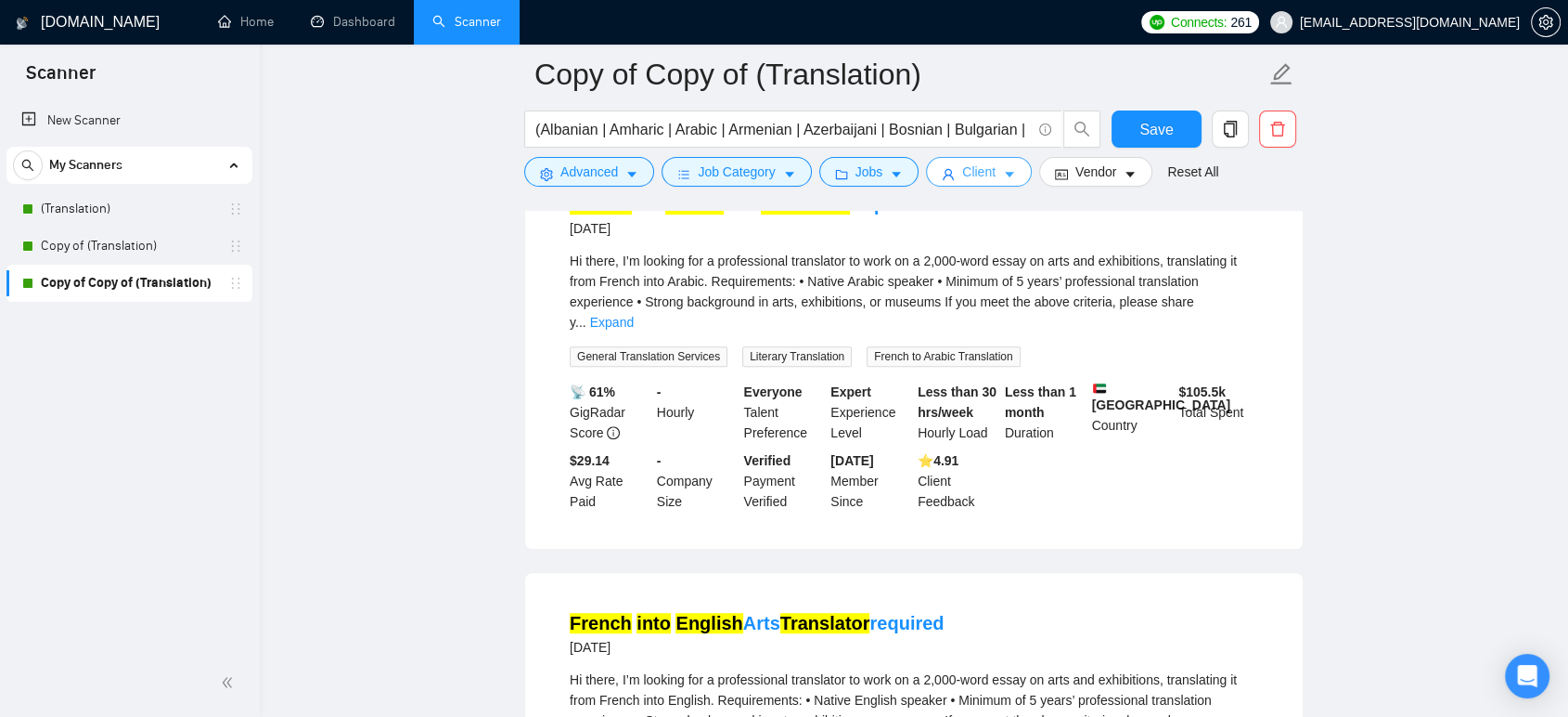
click at [965, 164] on span "Client" at bounding box center [978, 172] width 33 height 20
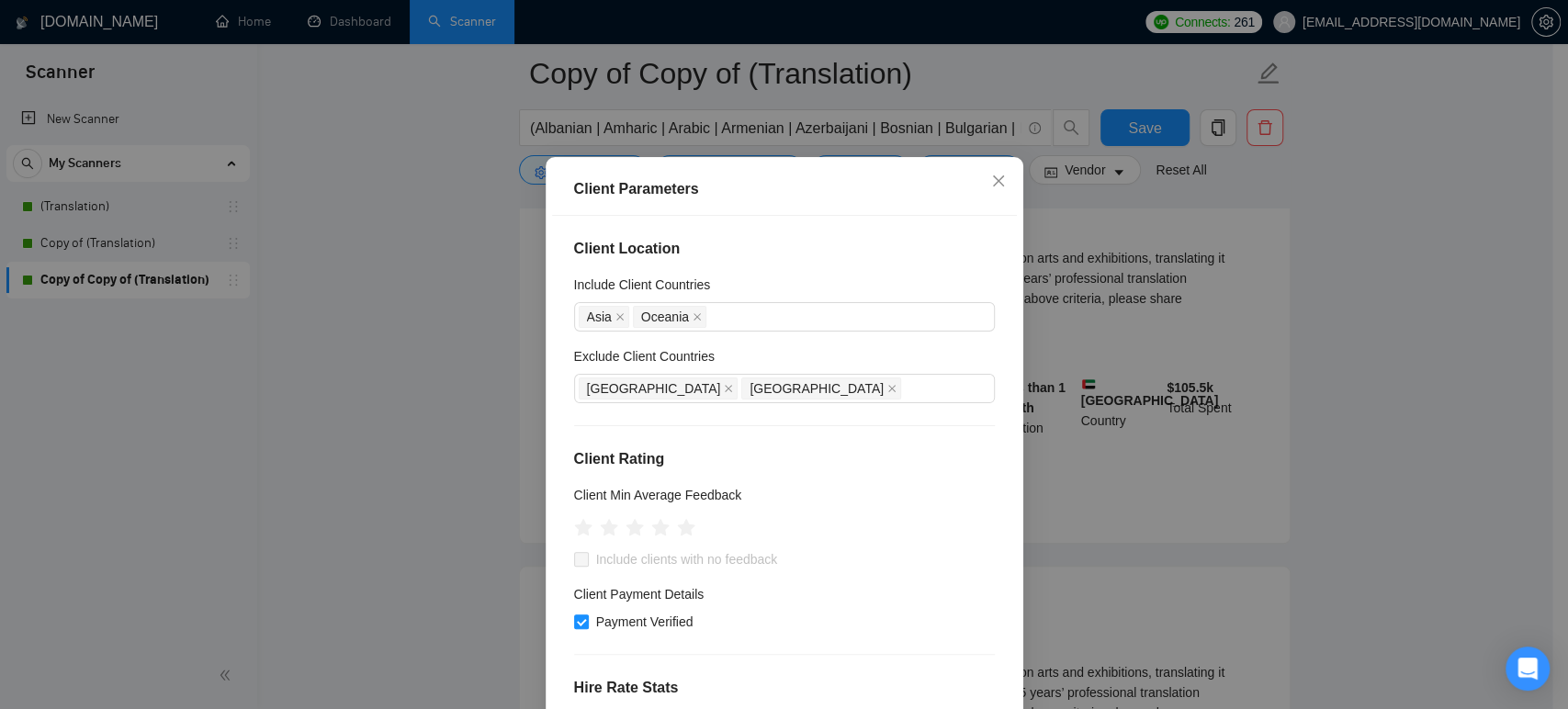
click at [401, 398] on div "Client Parameters Client Location Include Client Countries [GEOGRAPHIC_DATA] [G…" at bounding box center [784, 354] width 1568 height 709
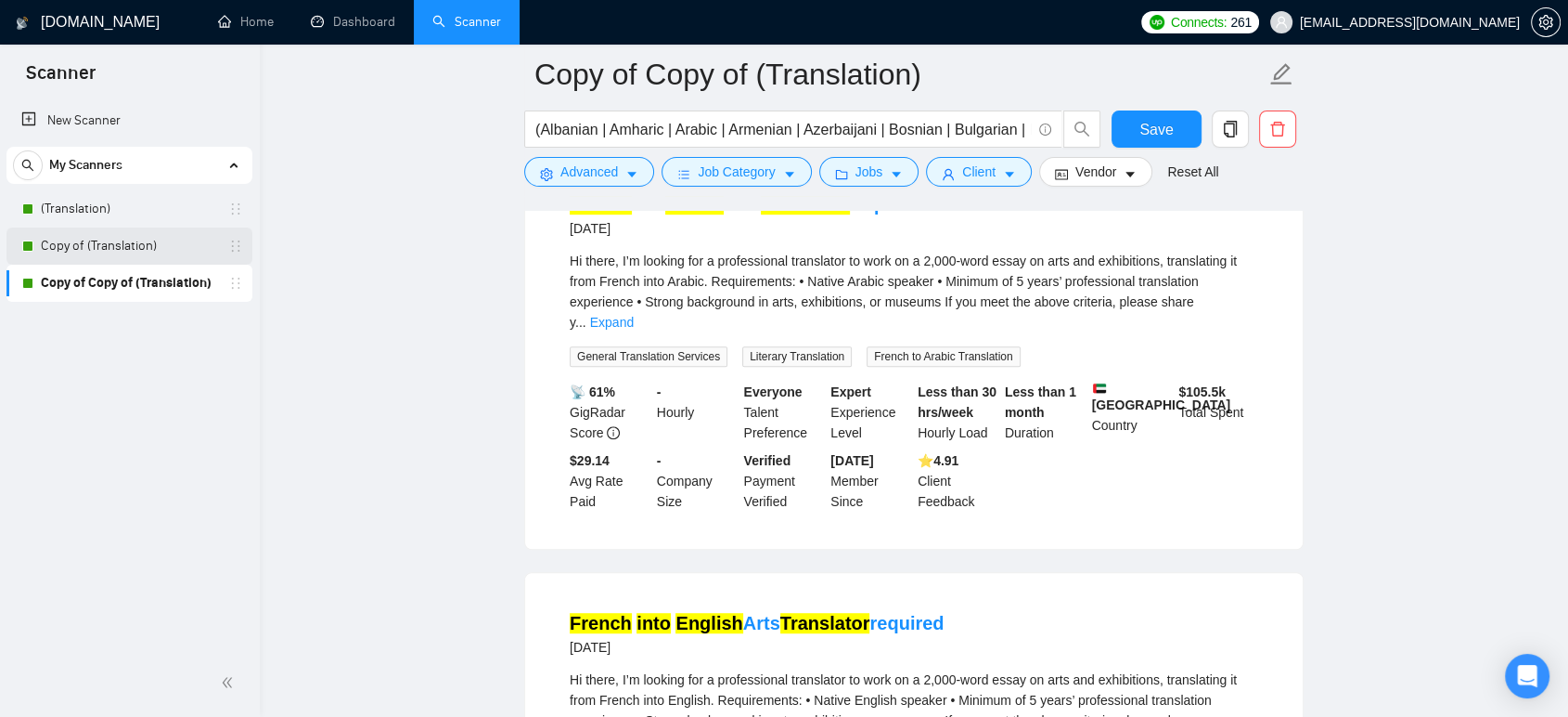
click at [164, 243] on link "Copy of (Translation)" at bounding box center [129, 246] width 177 height 37
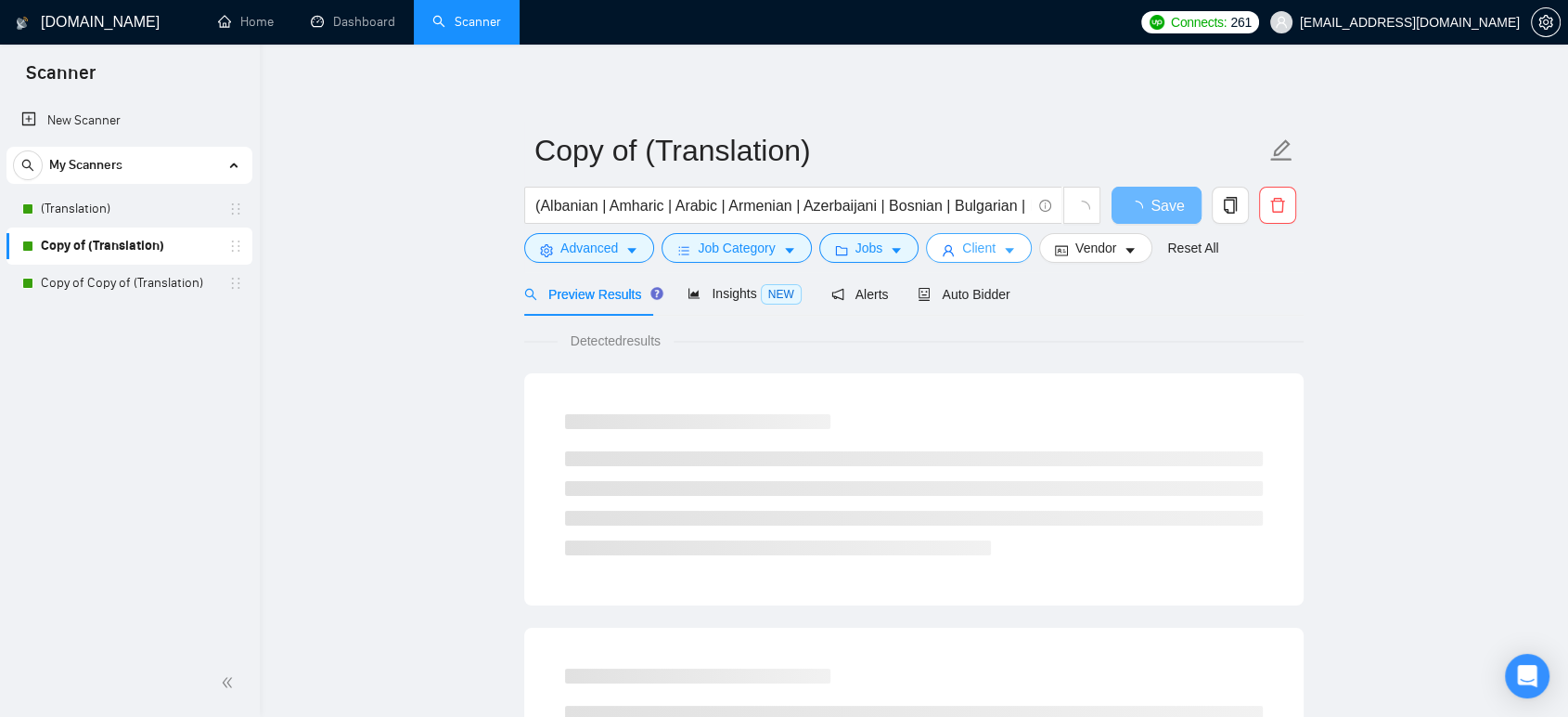
click at [980, 250] on span "Client" at bounding box center [978, 248] width 33 height 20
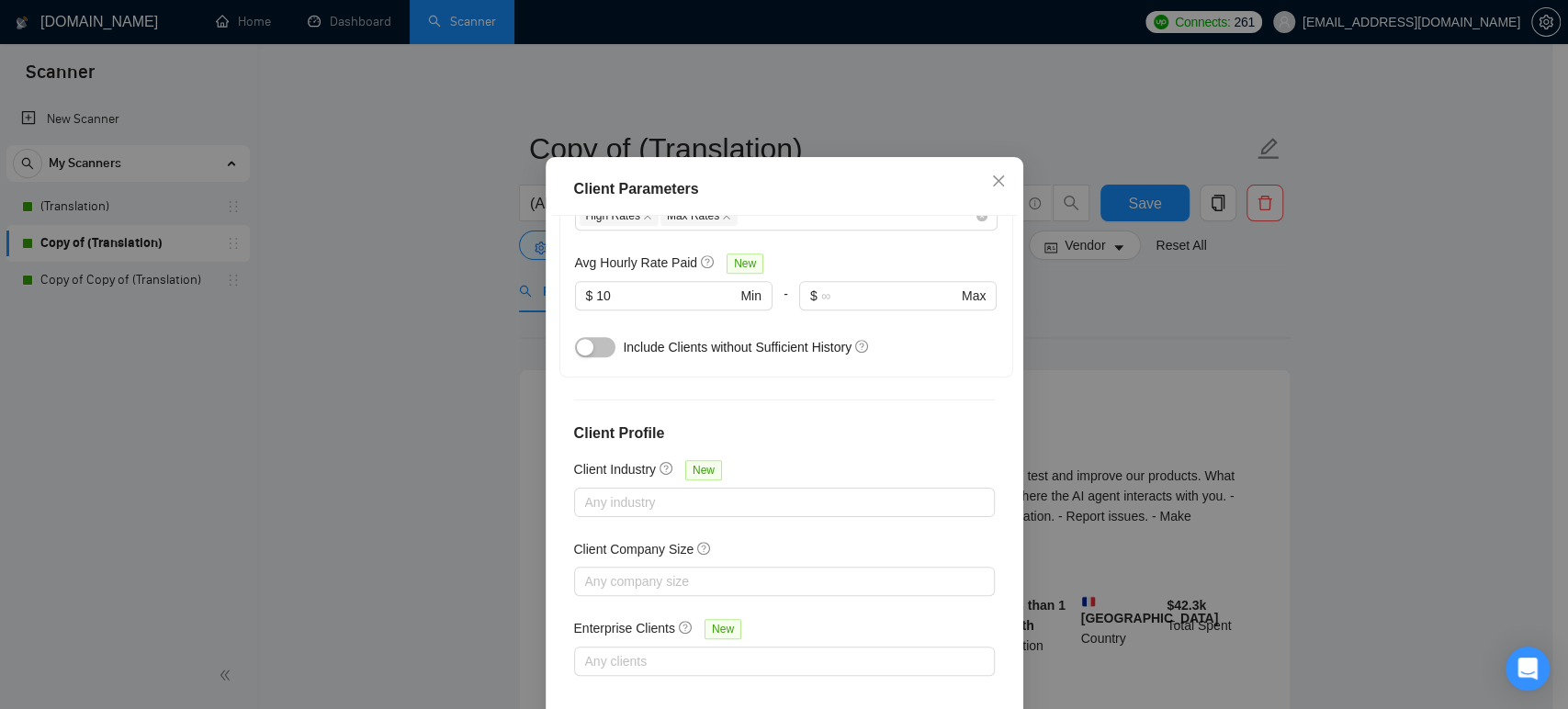
scroll to position [645, 0]
click at [457, 474] on div "Client Parameters Client Location Include Client Countries [GEOGRAPHIC_DATA] [G…" at bounding box center [784, 354] width 1568 height 709
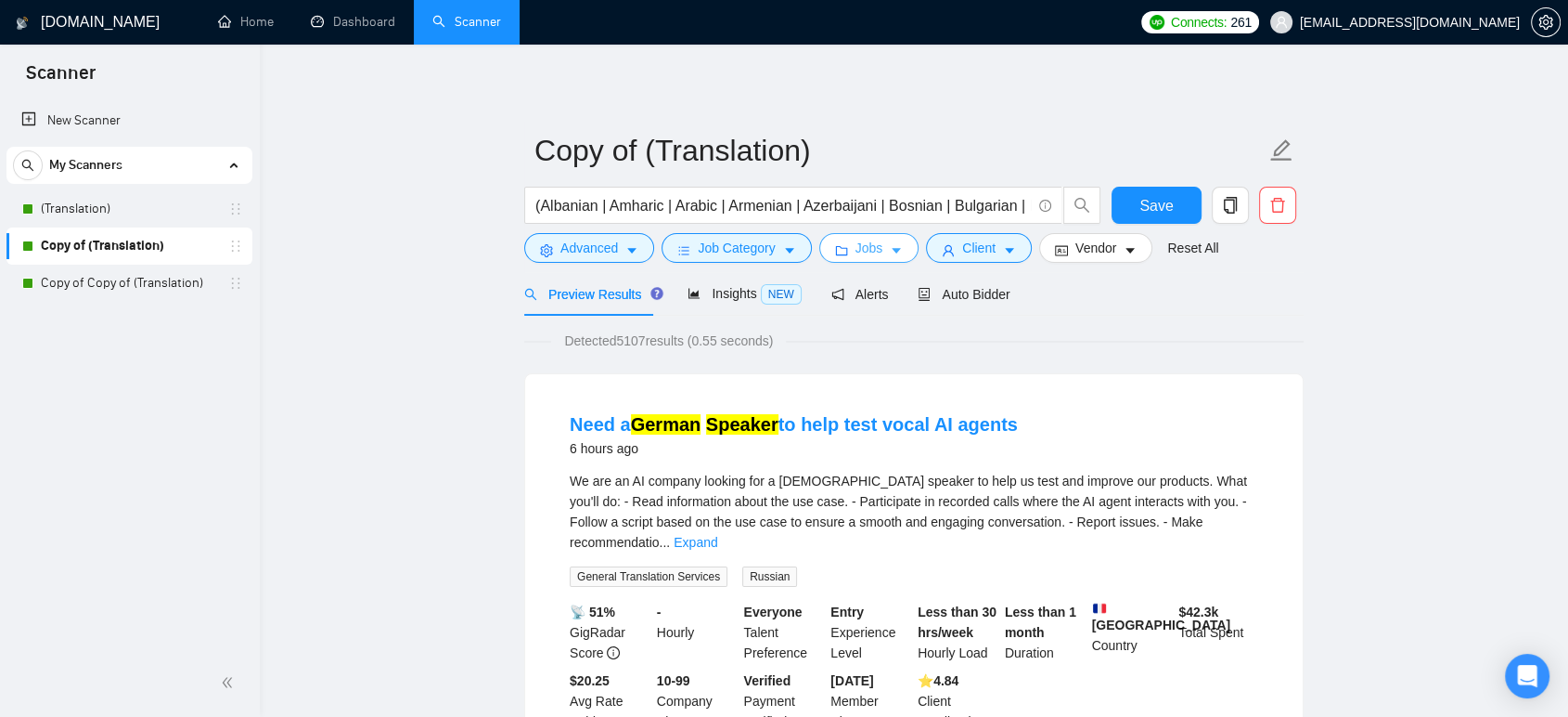
click at [872, 244] on span "Jobs" at bounding box center [869, 248] width 28 height 20
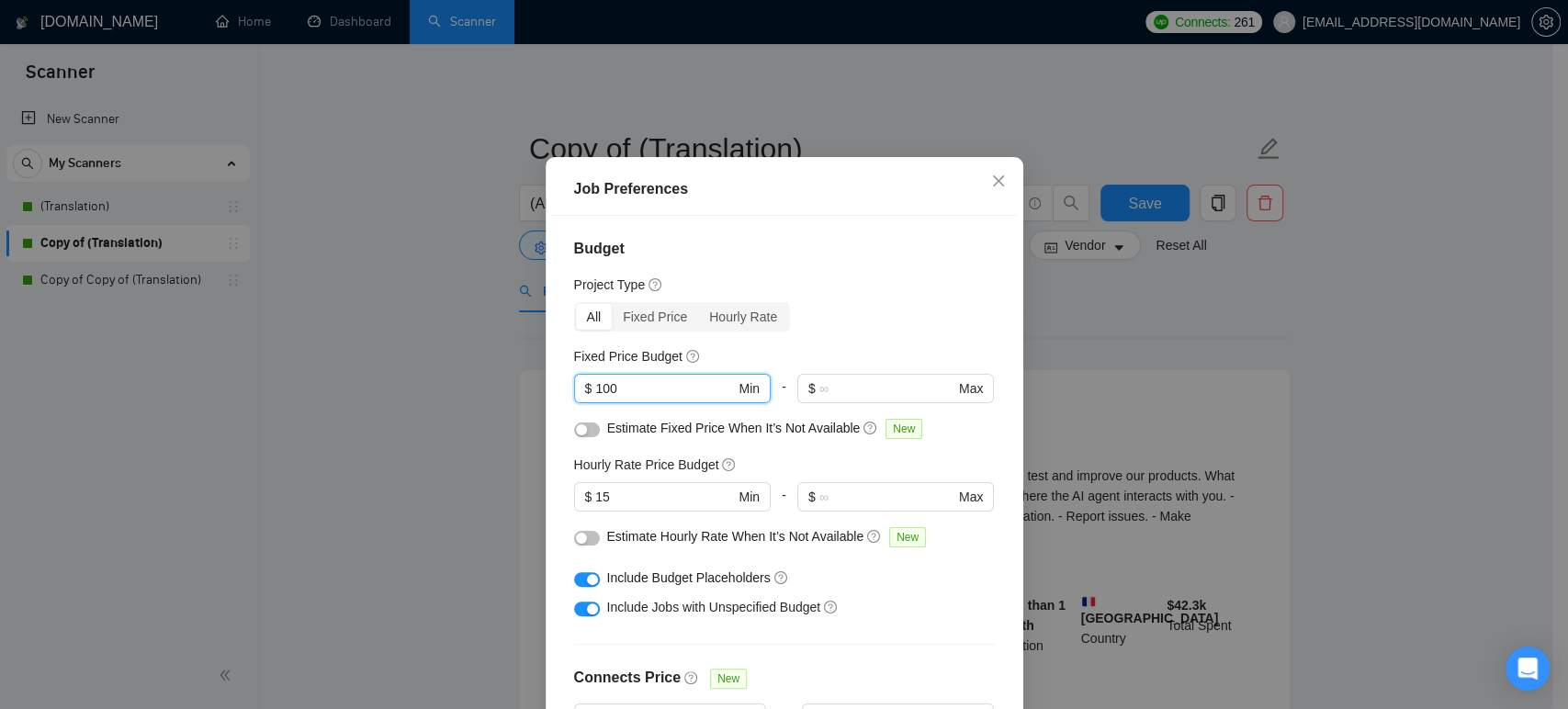
drag, startPoint x: 633, startPoint y: 426, endPoint x: 532, endPoint y: 425, distance: 101.0
click at [532, 425] on div "Job Preferences Budget Project Type All Fixed Price Hourly Rate Fixed Price Bud…" at bounding box center [784, 354] width 1568 height 709
type input "50"
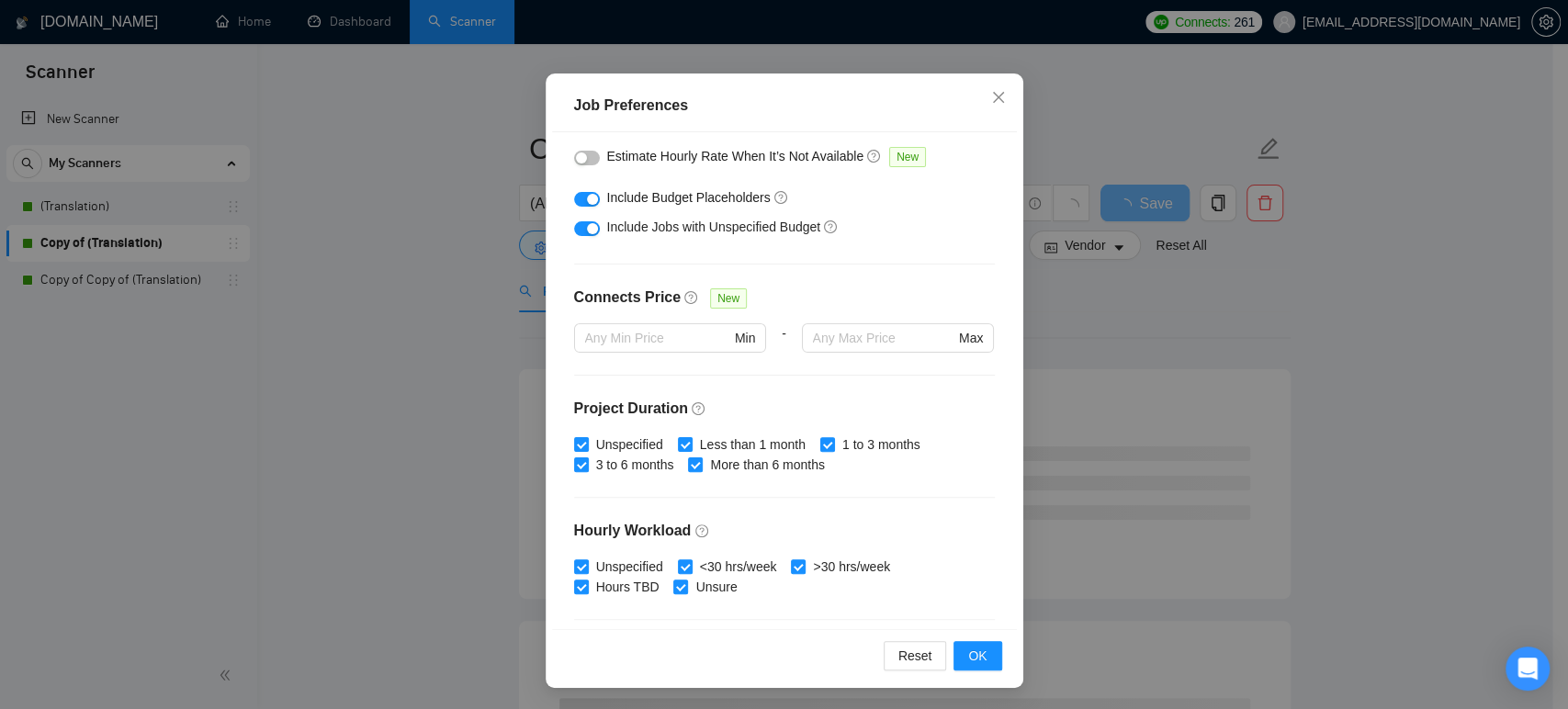
scroll to position [306, 0]
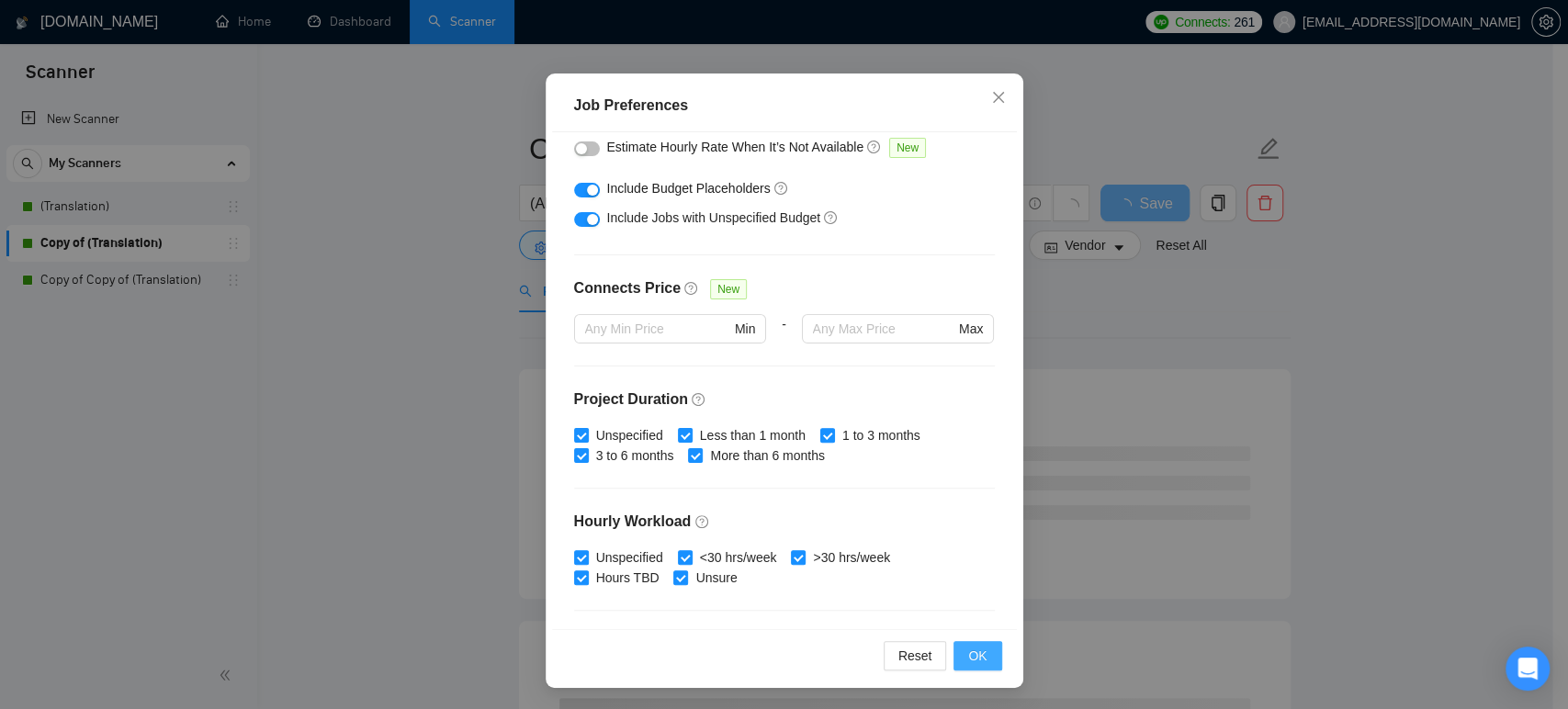
click at [968, 660] on span "OK" at bounding box center [977, 655] width 19 height 20
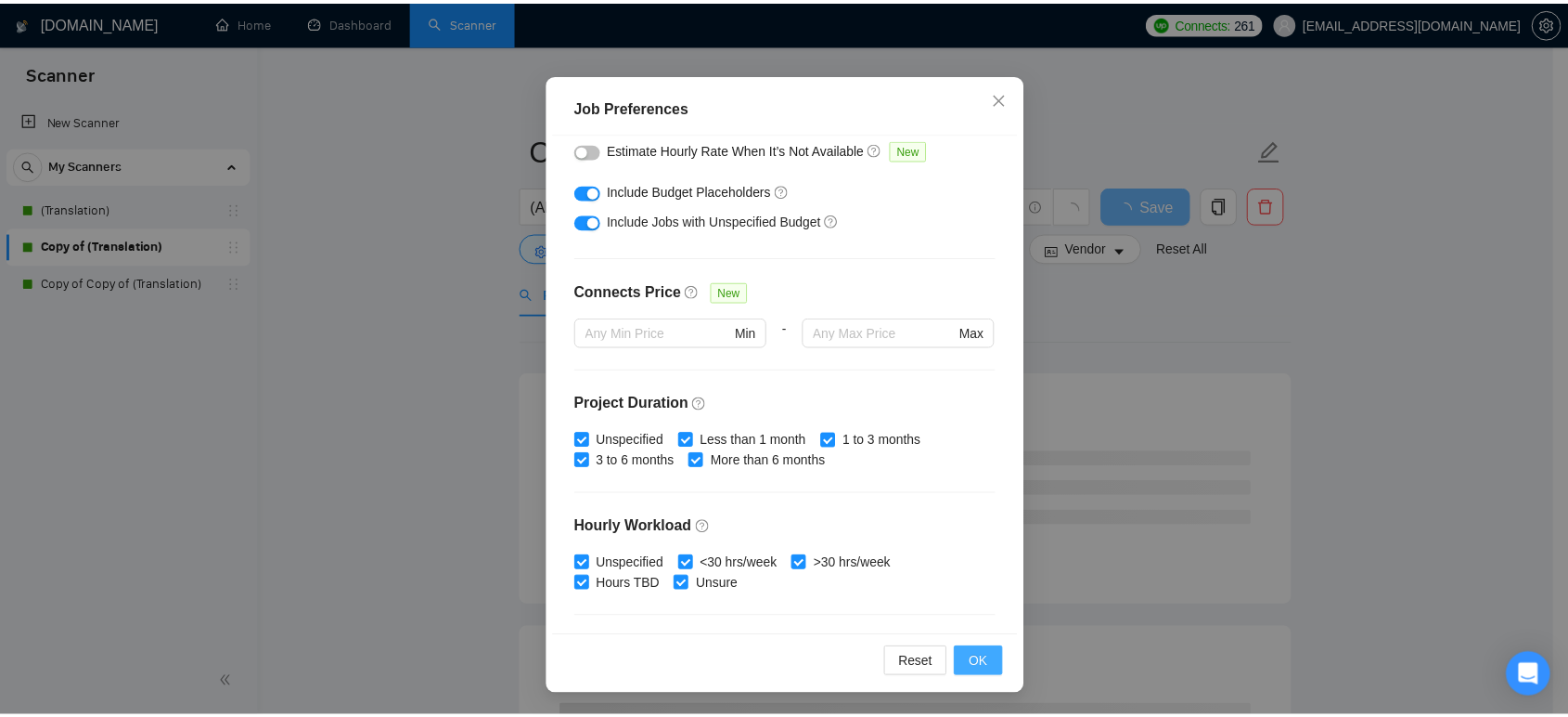
scroll to position [37, 0]
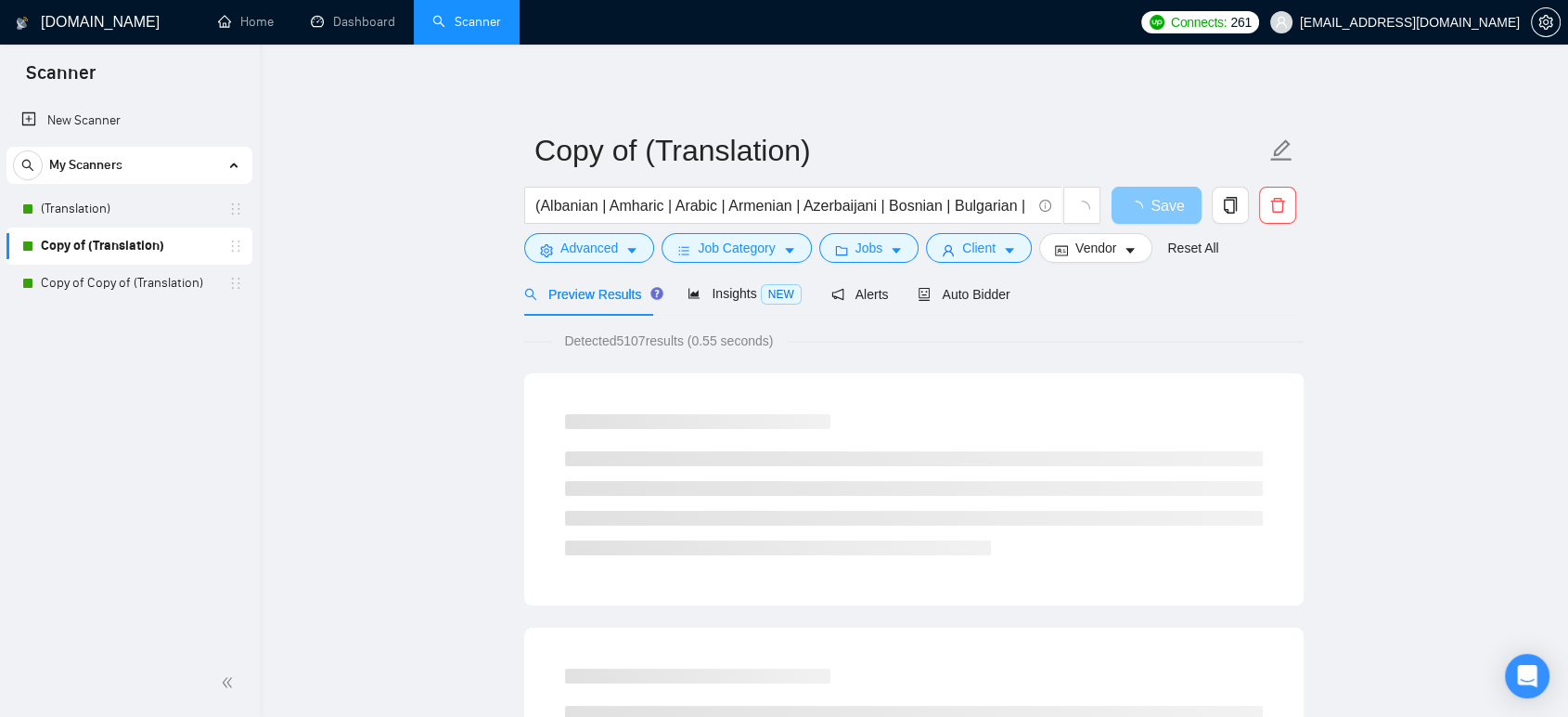
click at [1159, 202] on span "Save" at bounding box center [1167, 205] width 33 height 23
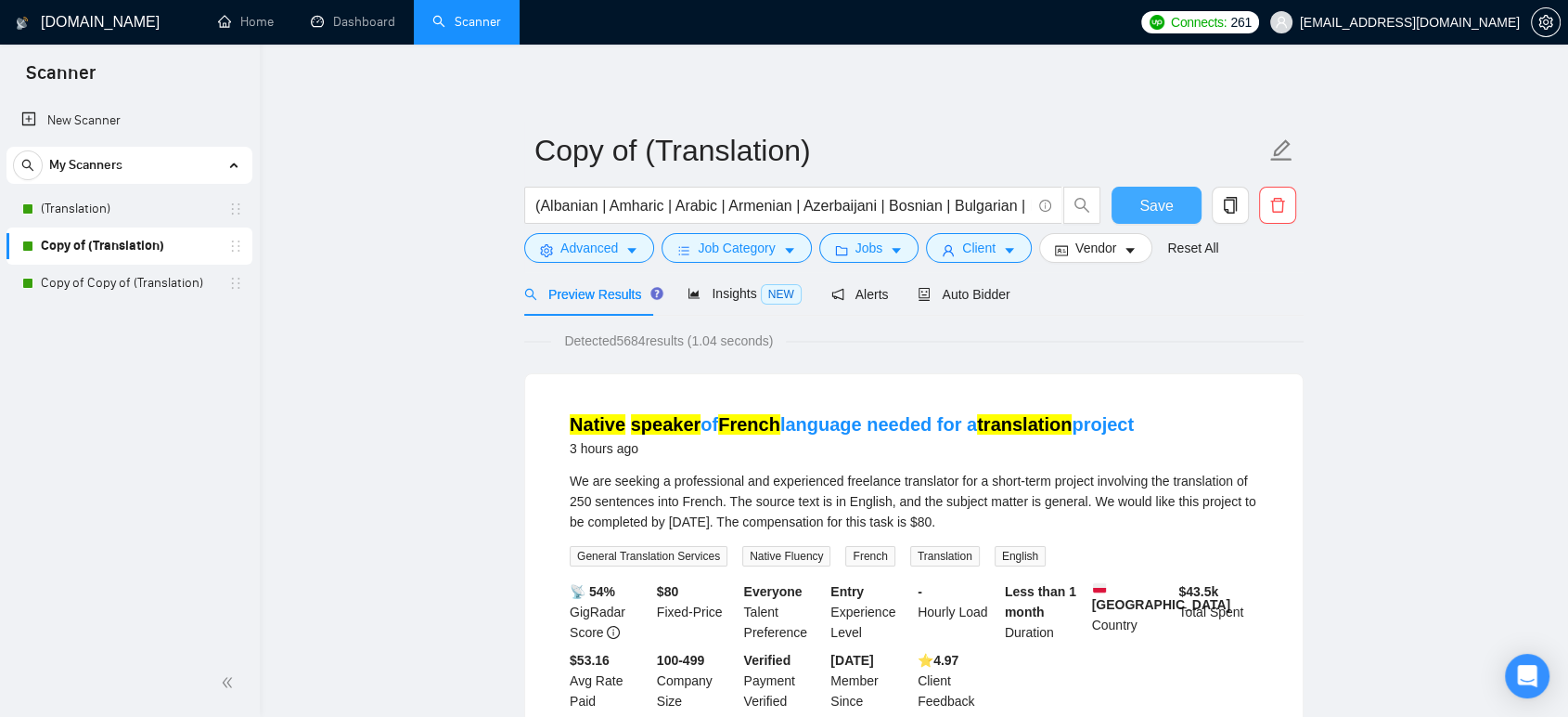
click at [1159, 202] on span "Save" at bounding box center [1156, 205] width 33 height 23
click at [985, 287] on span "Auto Bidder" at bounding box center [963, 294] width 92 height 15
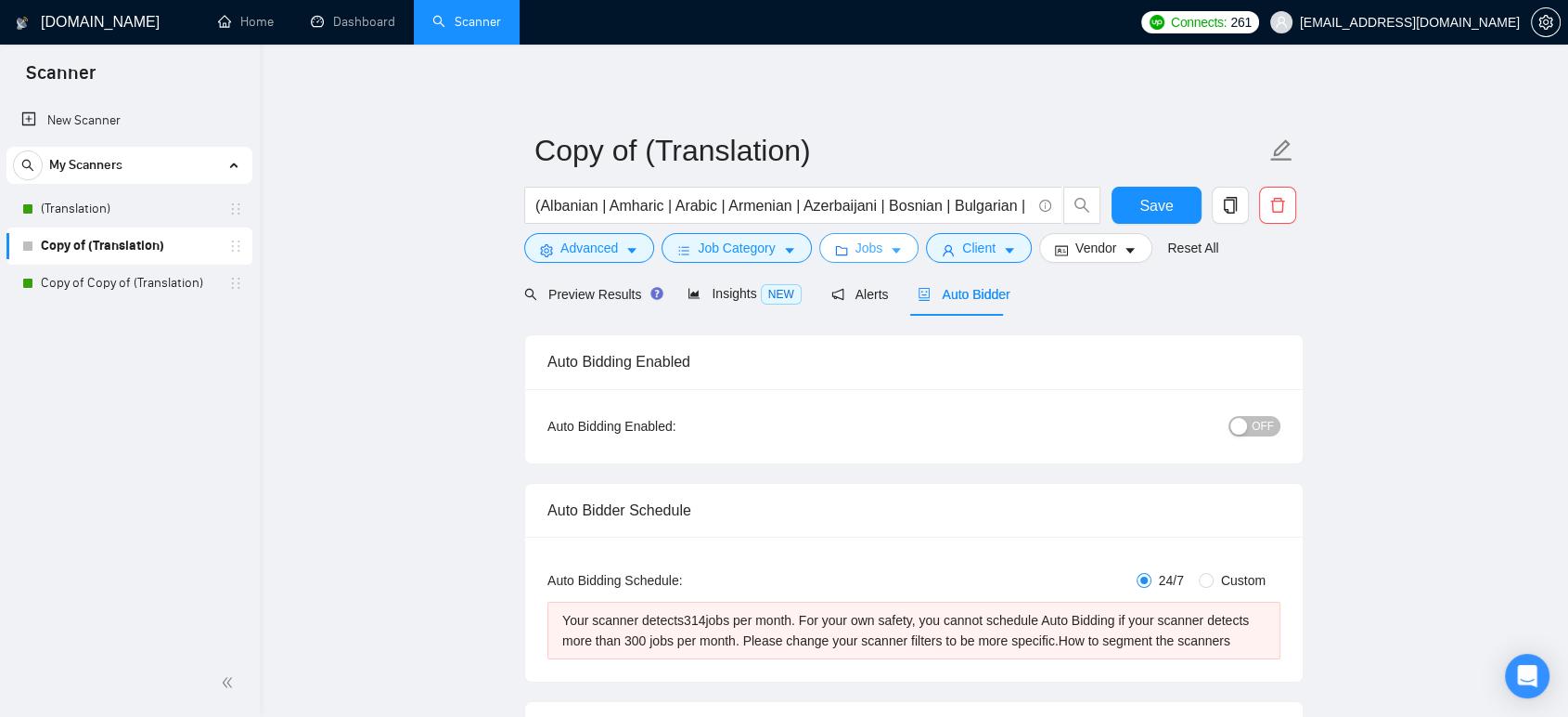
click at [877, 248] on button "Jobs" at bounding box center [869, 248] width 100 height 30
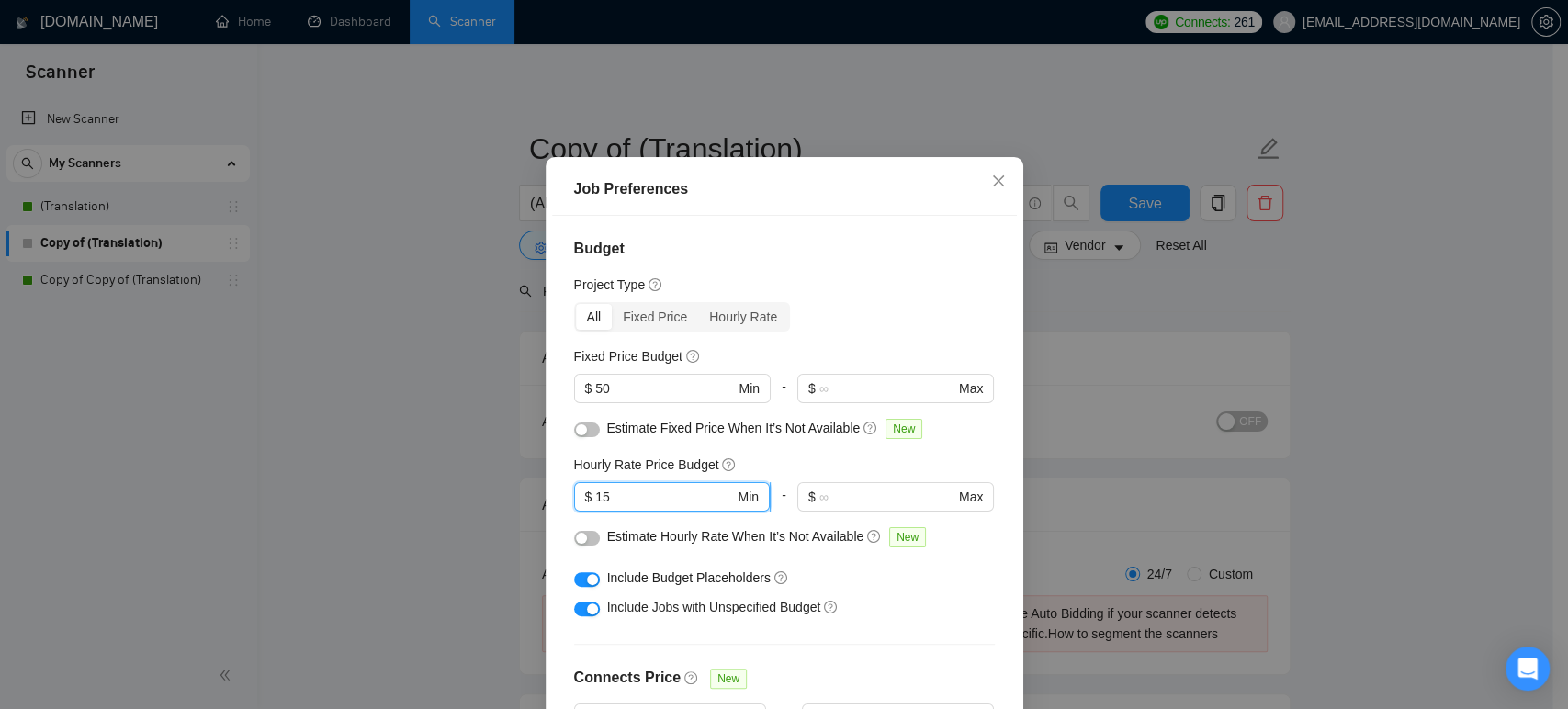
drag, startPoint x: 595, startPoint y: 534, endPoint x: 608, endPoint y: 534, distance: 13.0
click at [608, 507] on input "15" at bounding box center [664, 497] width 138 height 20
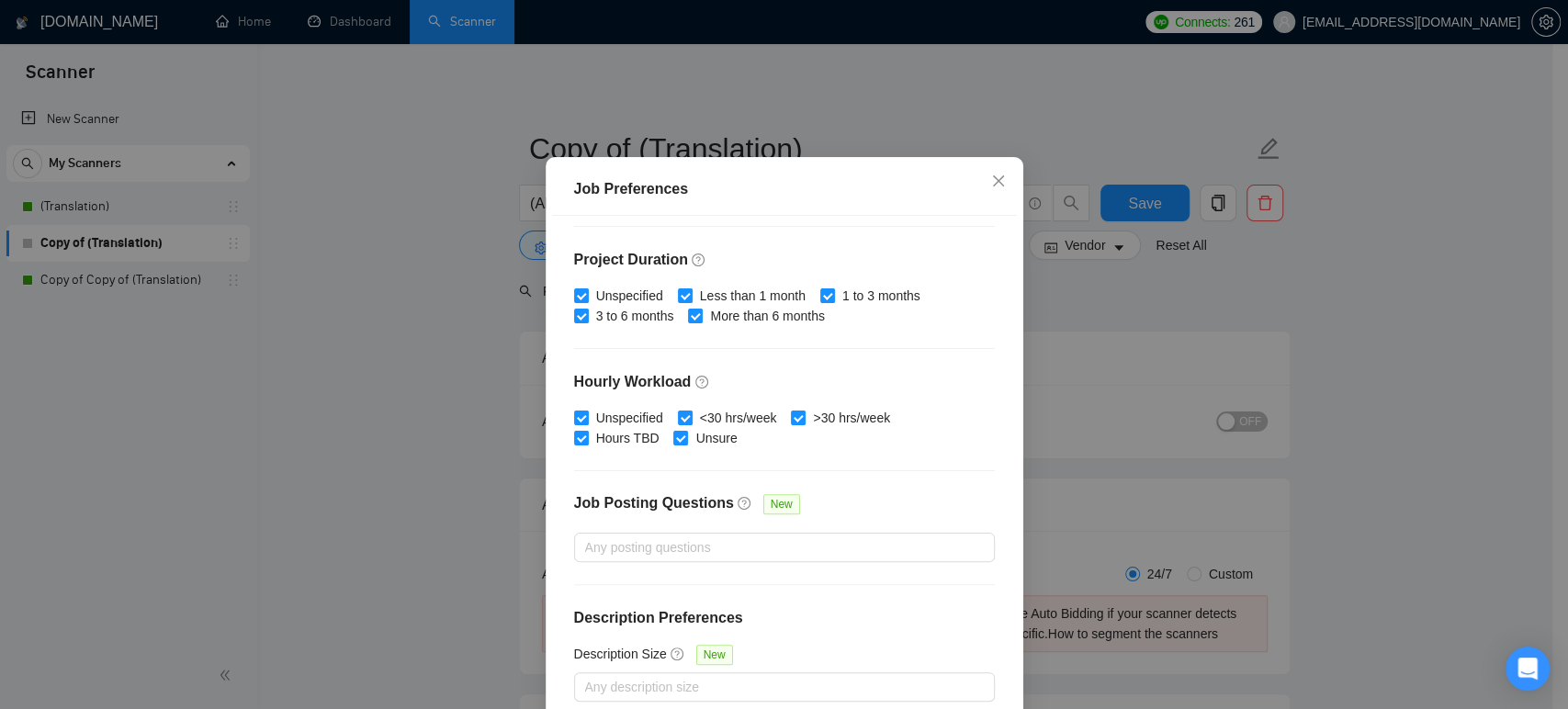
scroll to position [537, 0]
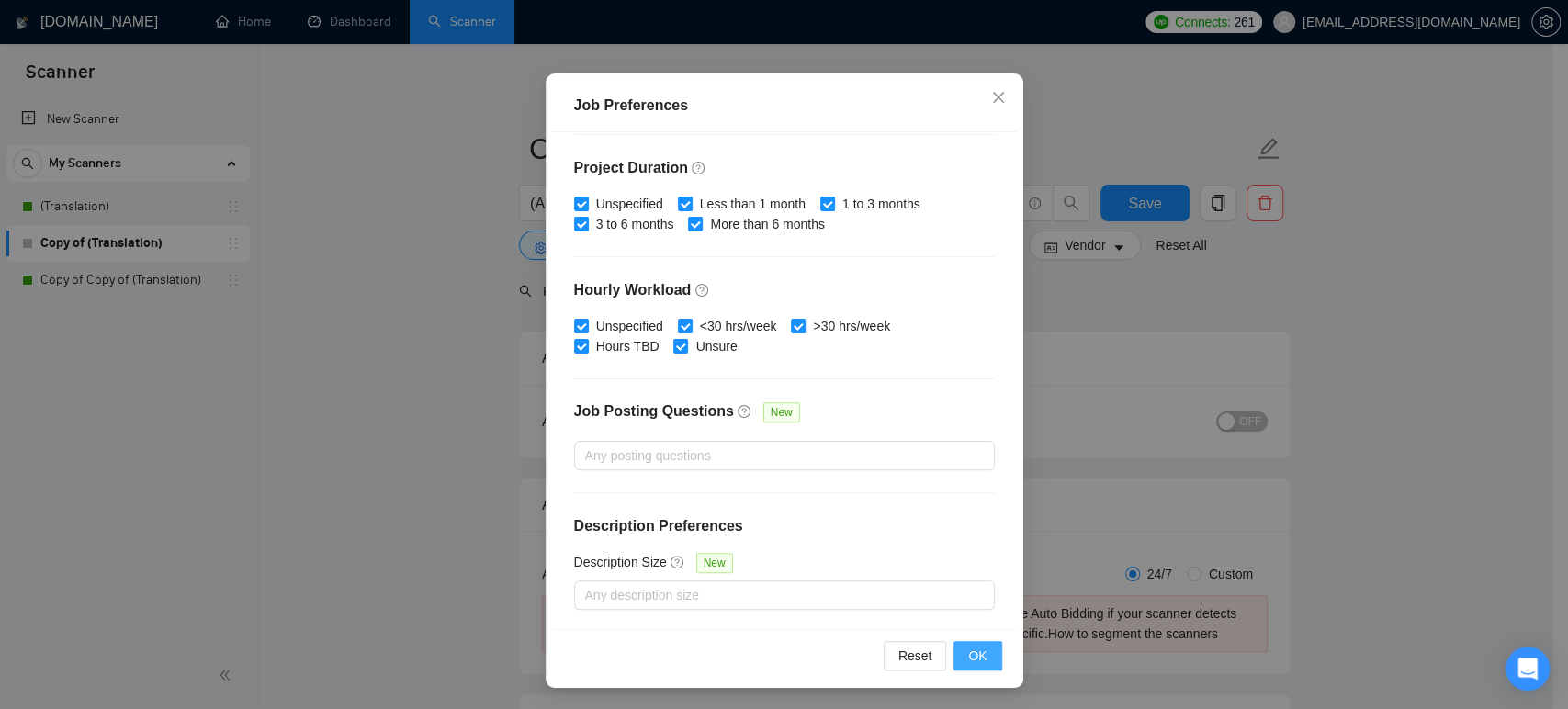
click at [977, 651] on span "OK" at bounding box center [977, 655] width 19 height 20
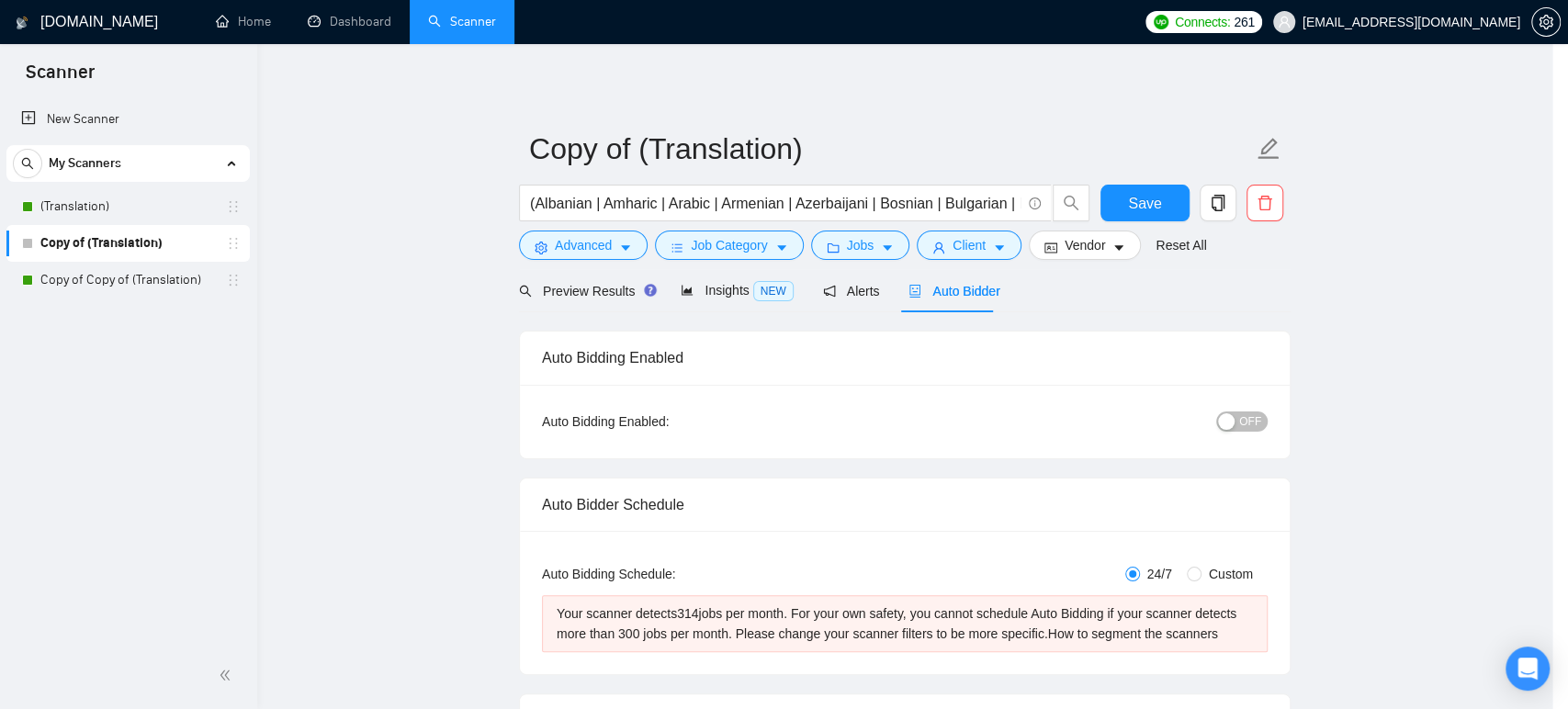
scroll to position [37, 0]
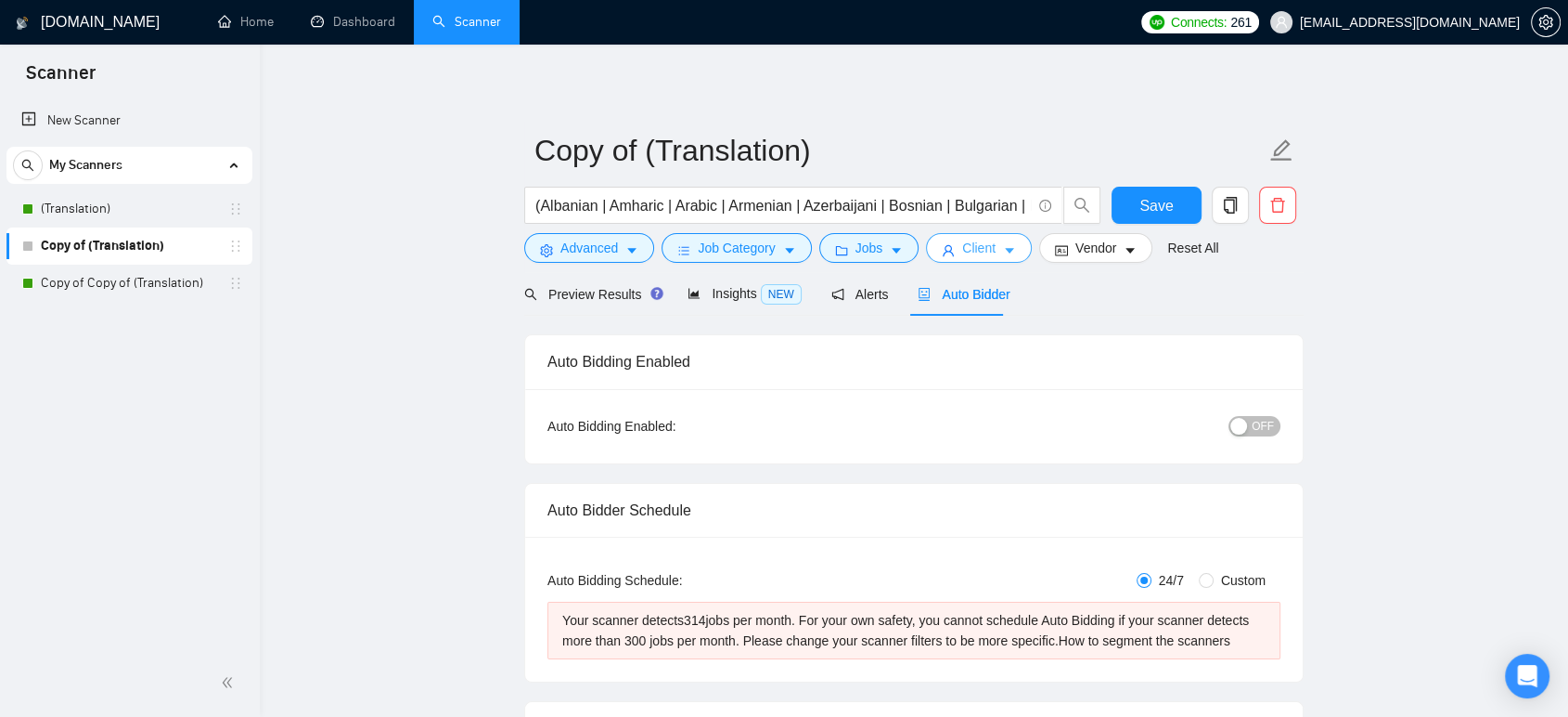
click at [949, 251] on button "Client" at bounding box center [979, 248] width 106 height 30
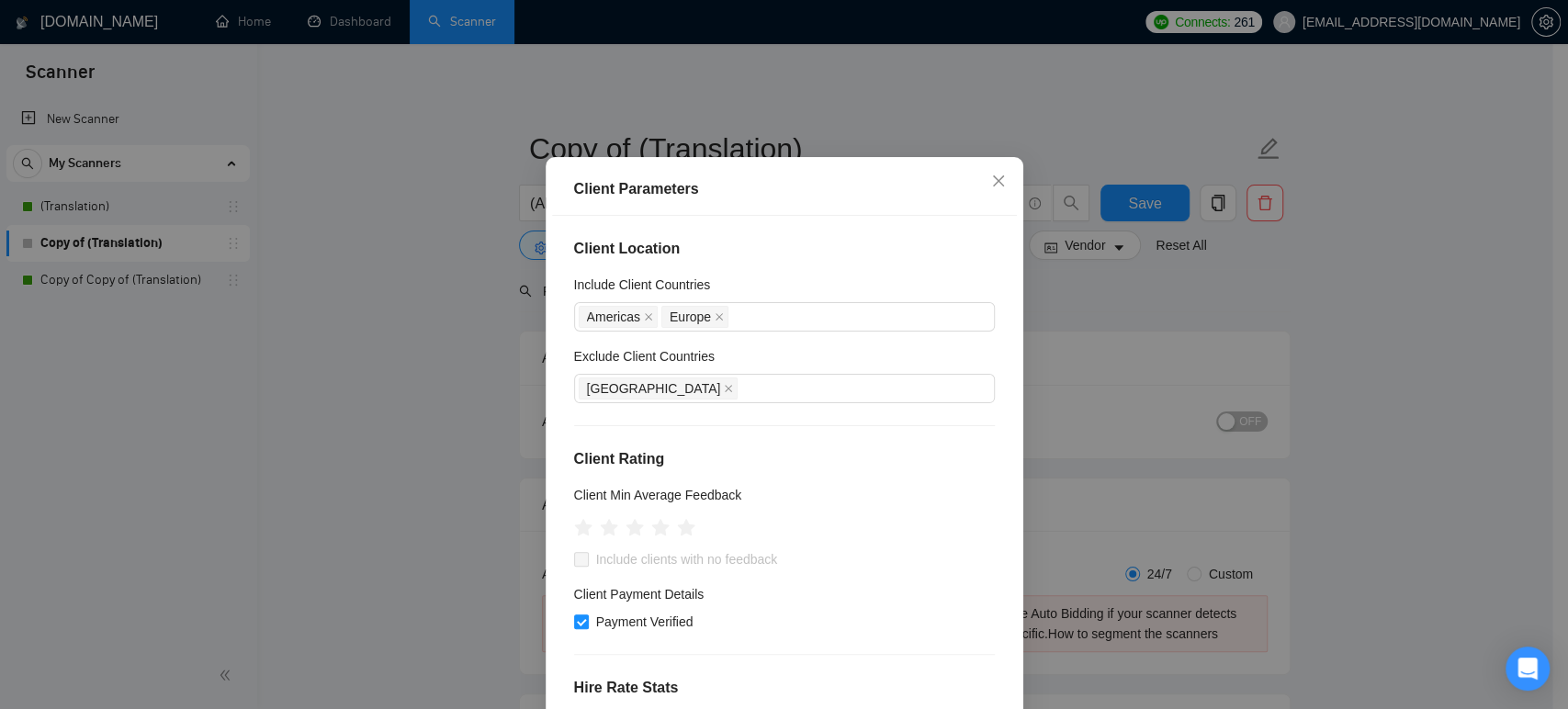
scroll to position [0, 0]
click at [714, 321] on icon "close" at bounding box center [718, 316] width 9 height 9
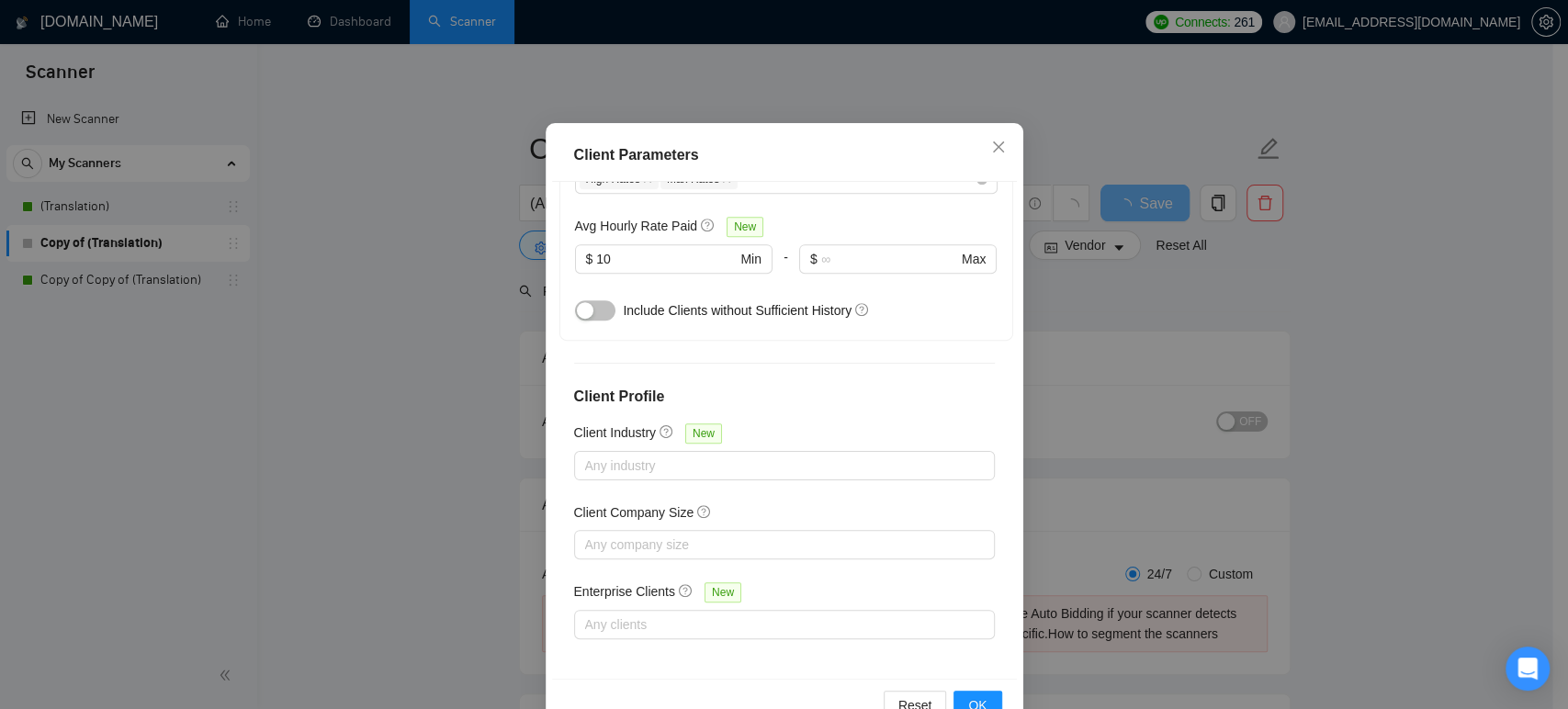
scroll to position [120, 0]
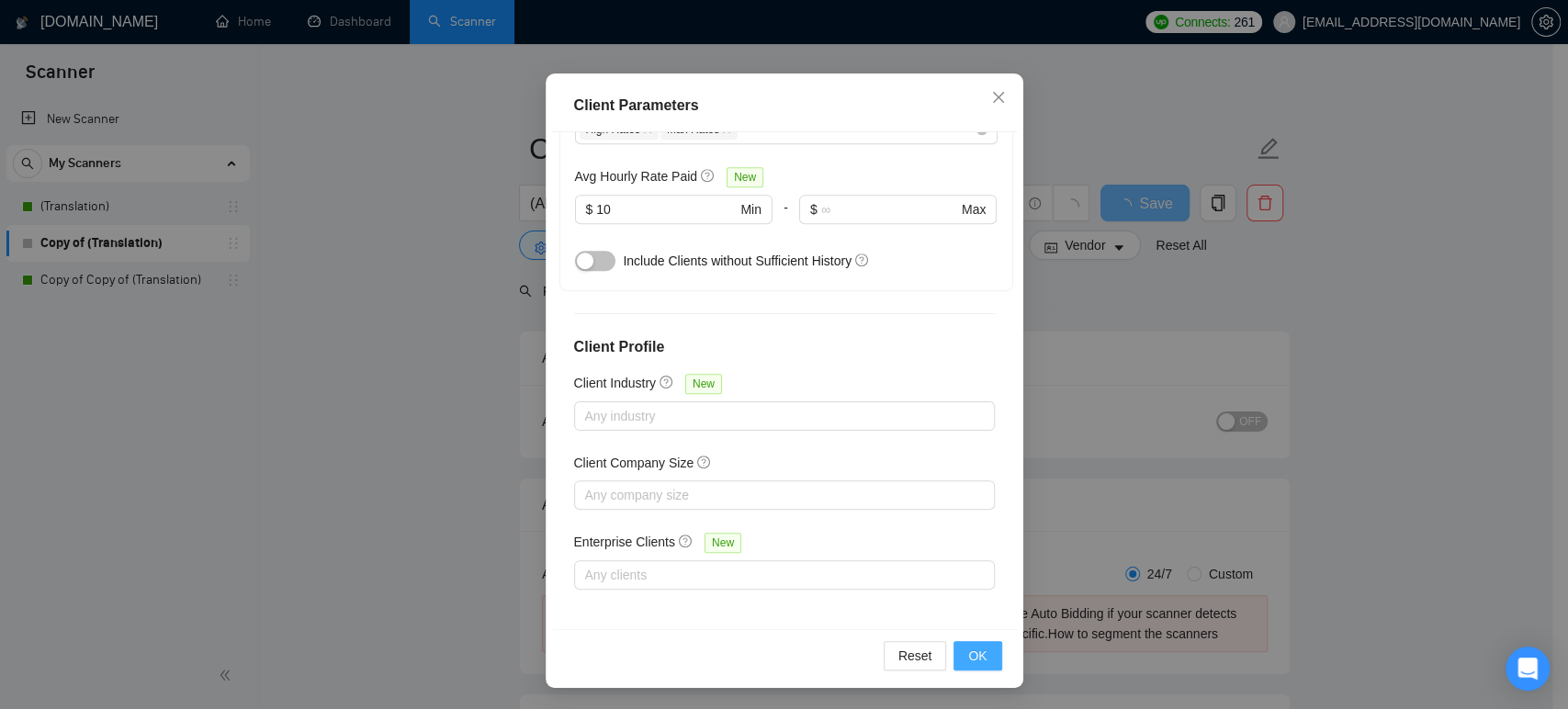
click at [971, 651] on span "OK" at bounding box center [977, 655] width 19 height 20
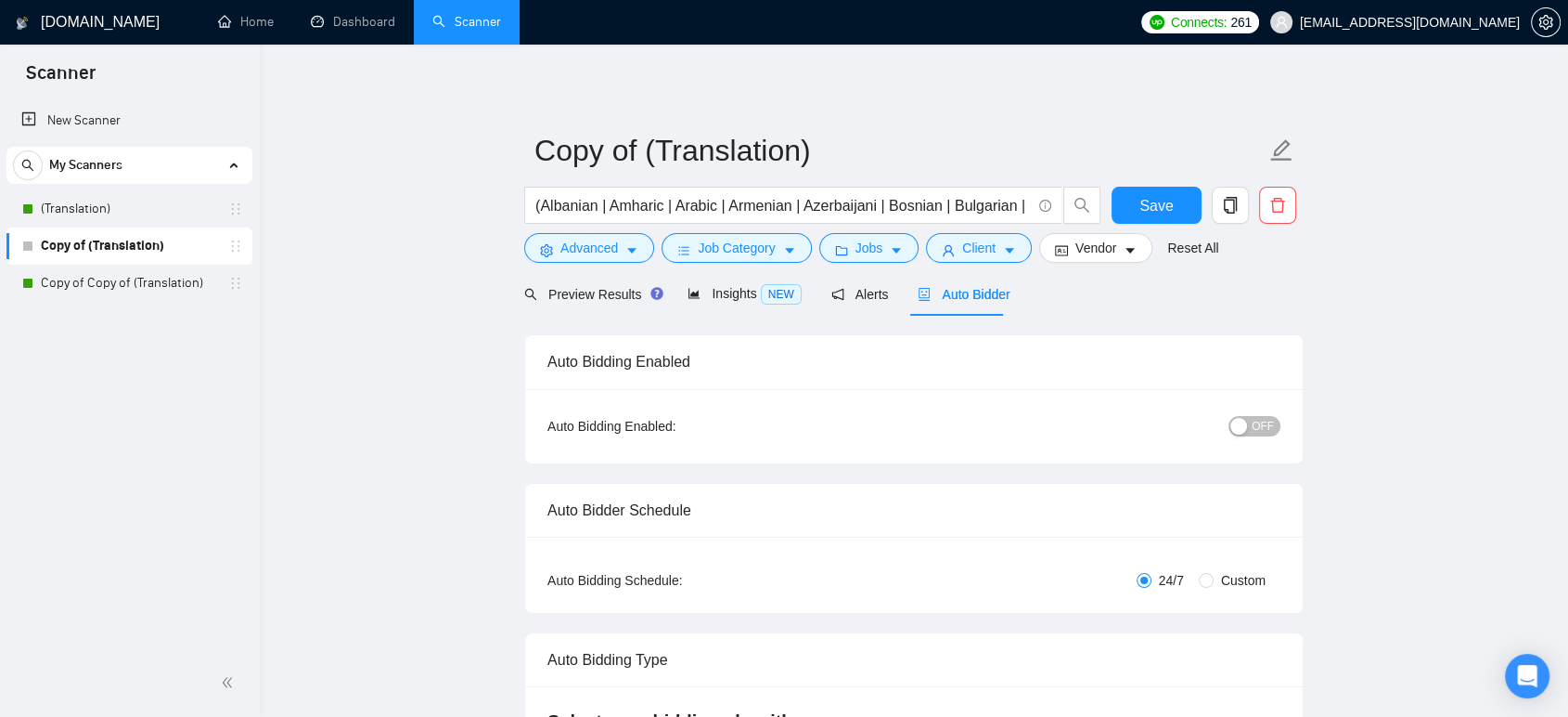
click at [1262, 428] on span "OFF" at bounding box center [1263, 425] width 22 height 20
click at [1171, 196] on span "Save" at bounding box center [1156, 205] width 33 height 23
click at [1239, 213] on span "copy" at bounding box center [1230, 205] width 35 height 17
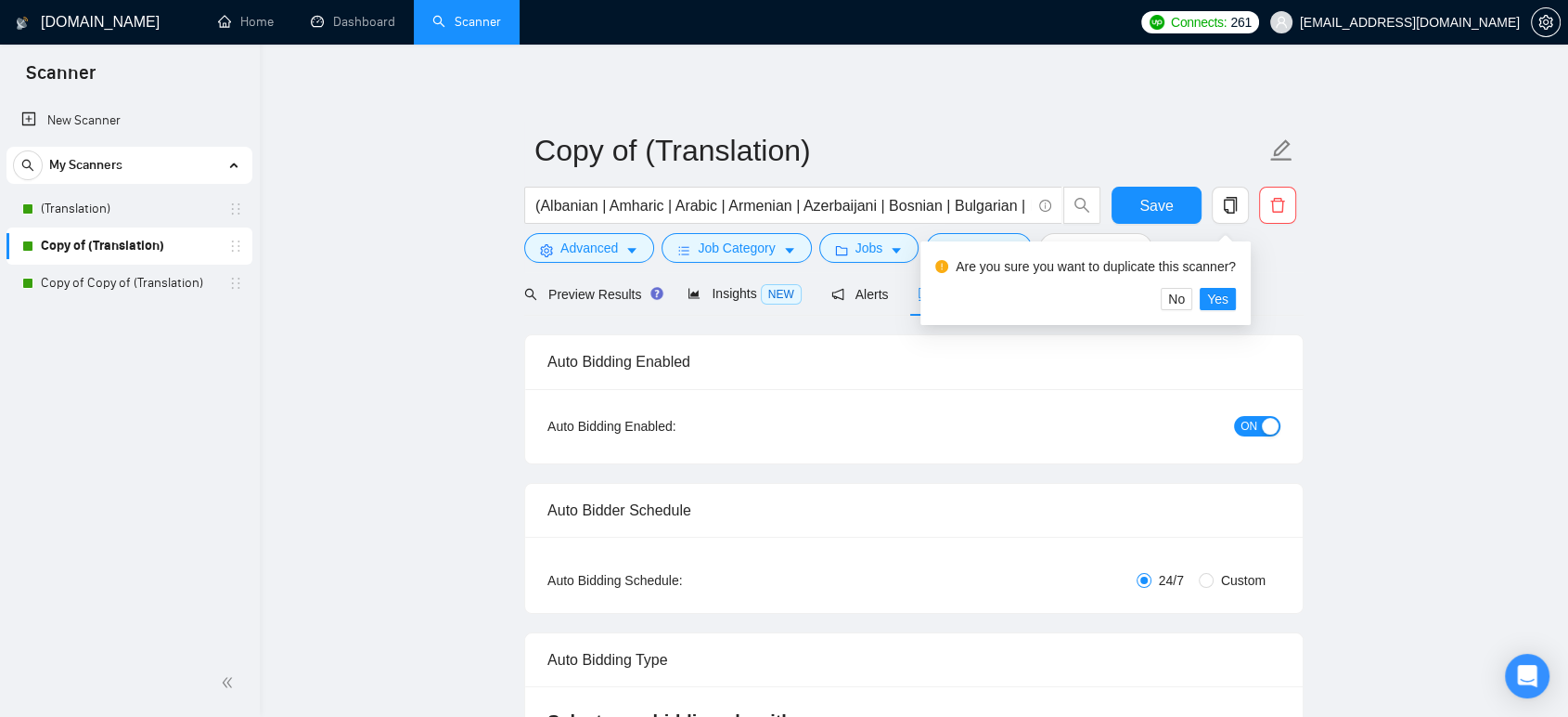
click at [1299, 299] on div "Preview Results Insights NEW Alerts Auto Bidder" at bounding box center [913, 294] width 780 height 44
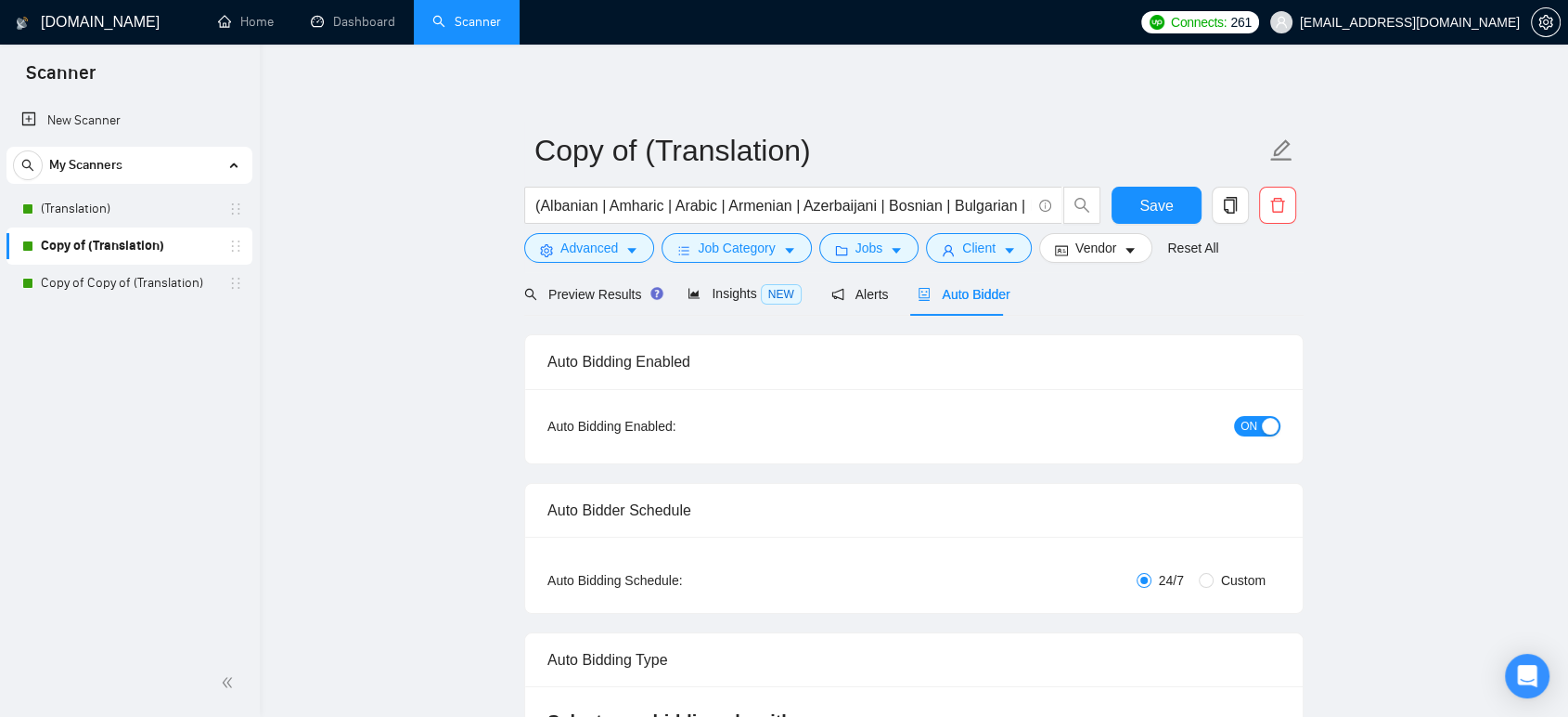
click at [1299, 299] on div "Preview Results Insights NEW Alerts Auto Bidder" at bounding box center [913, 294] width 780 height 44
click at [1117, 208] on button "Save" at bounding box center [1157, 205] width 90 height 37
click at [1240, 201] on span "copy" at bounding box center [1230, 205] width 35 height 17
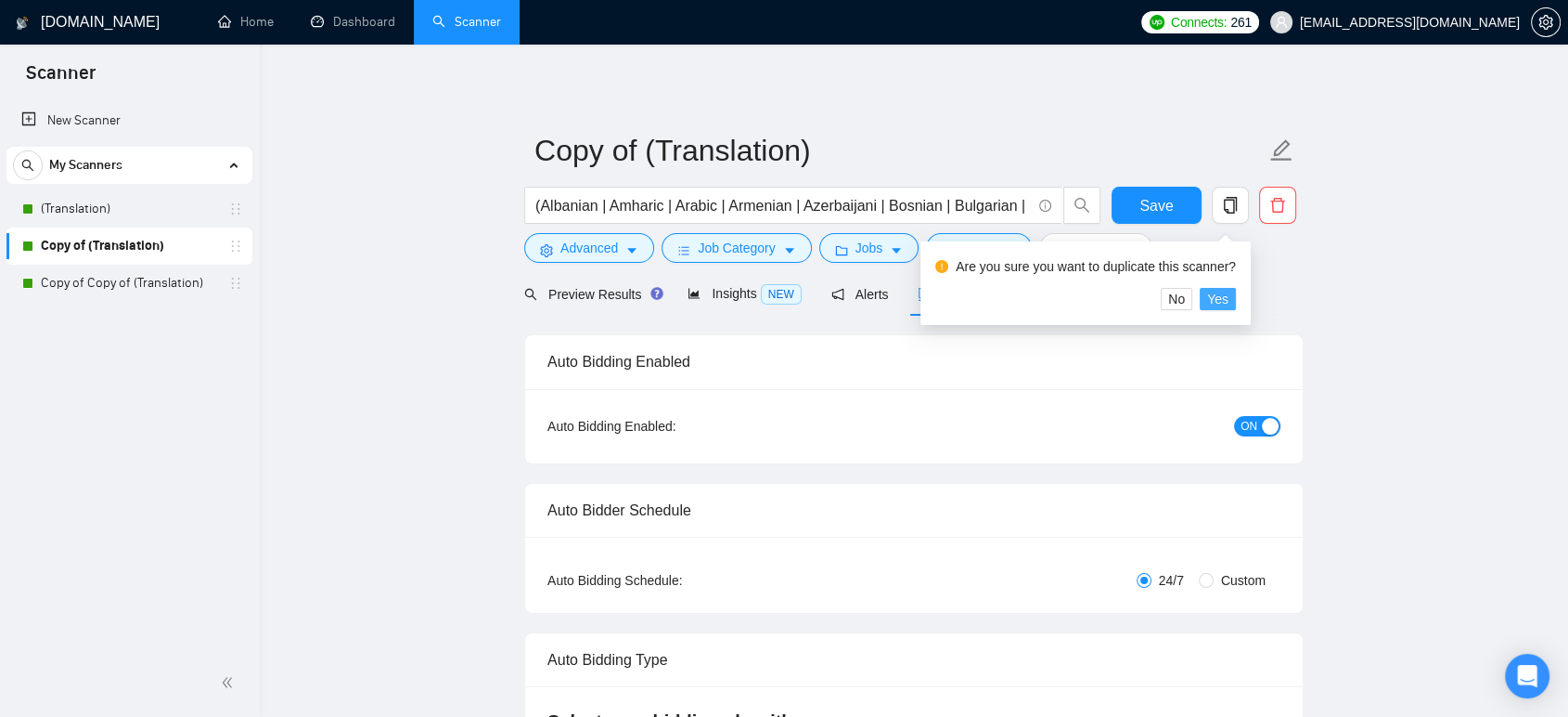
click at [1225, 297] on span "Yes" at bounding box center [1217, 299] width 21 height 20
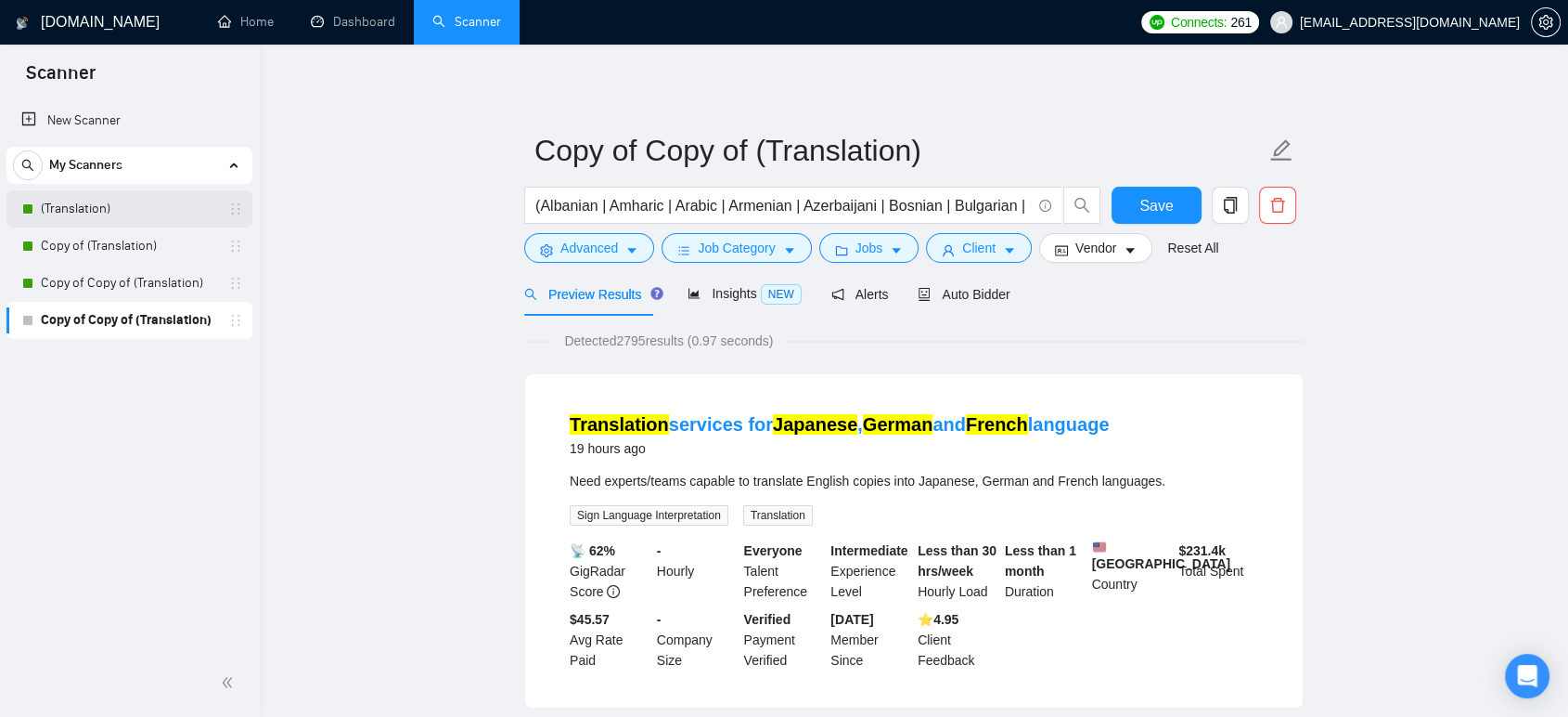
click at [97, 208] on link "(Translation)" at bounding box center [129, 209] width 177 height 37
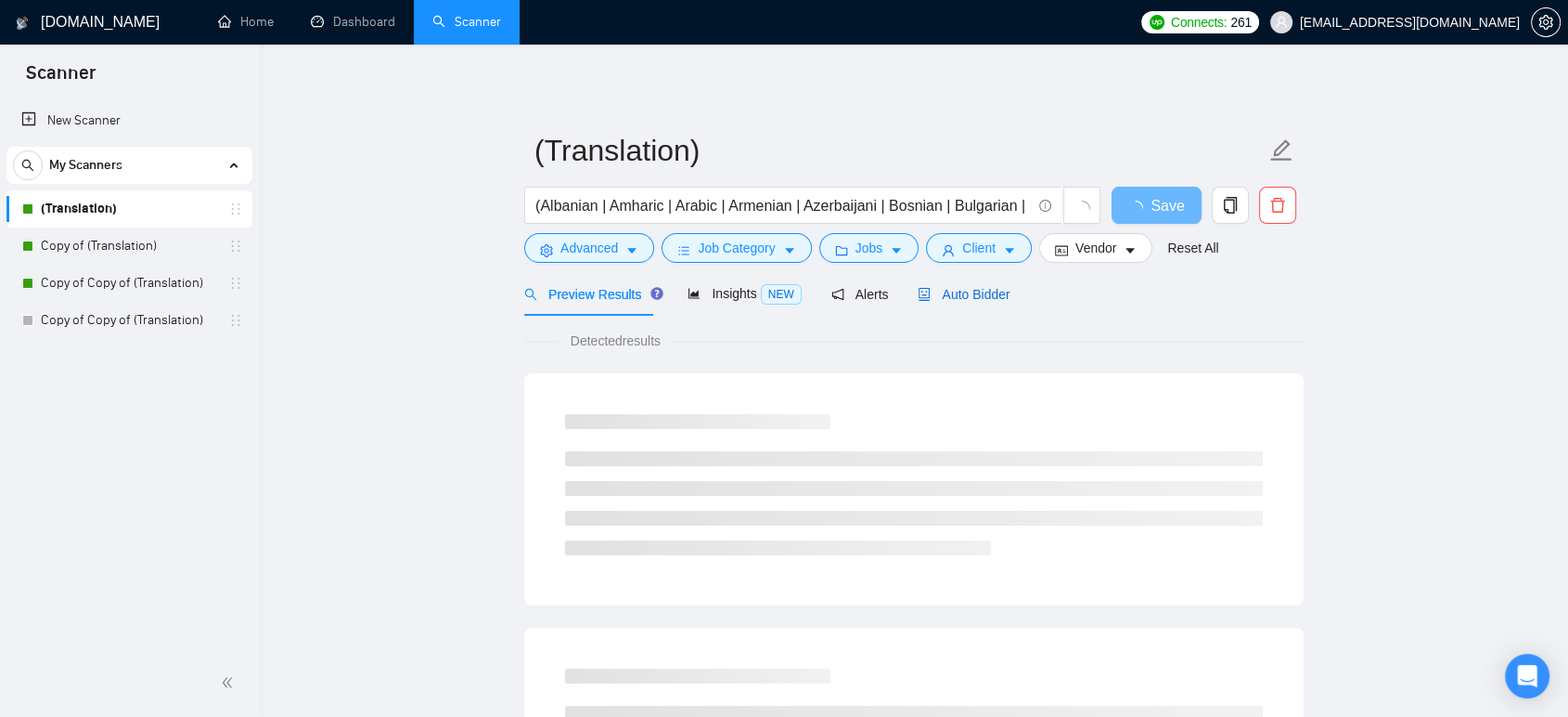
click at [944, 287] on span "Auto Bidder" at bounding box center [963, 294] width 92 height 15
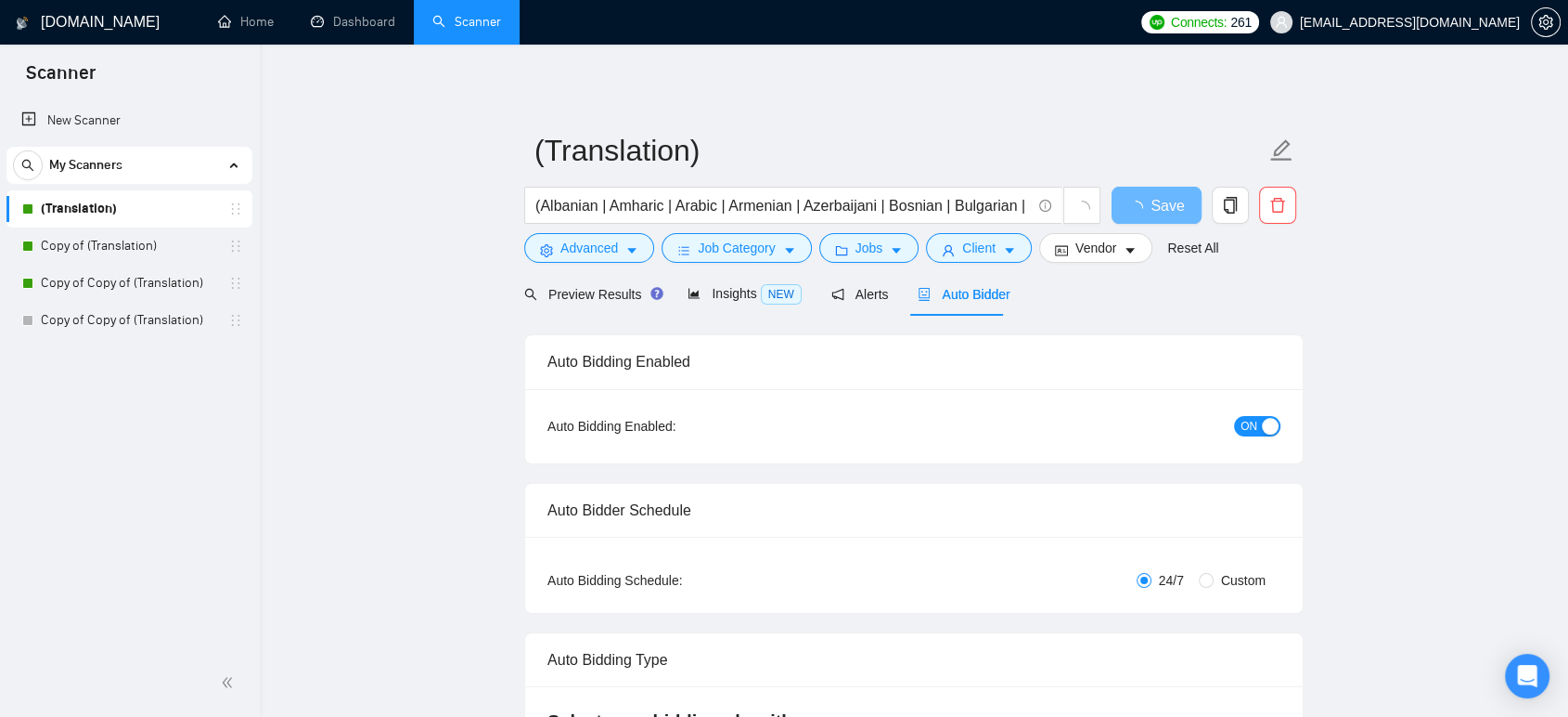
checkbox input "true"
click at [985, 238] on span "Client" at bounding box center [978, 248] width 33 height 20
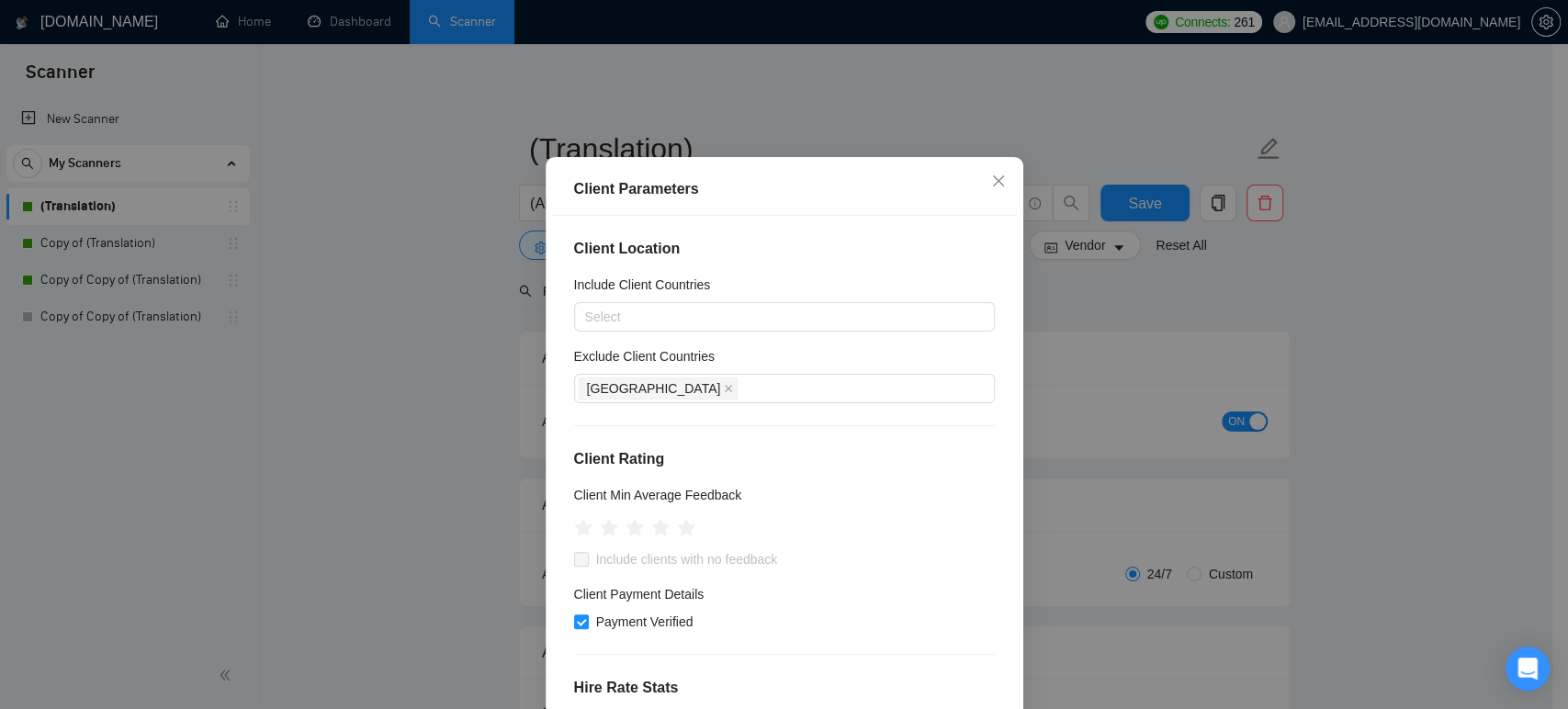
click at [1097, 301] on div "Client Parameters Client Location Include Client Countries Select Exclude Clien…" at bounding box center [784, 354] width 1568 height 709
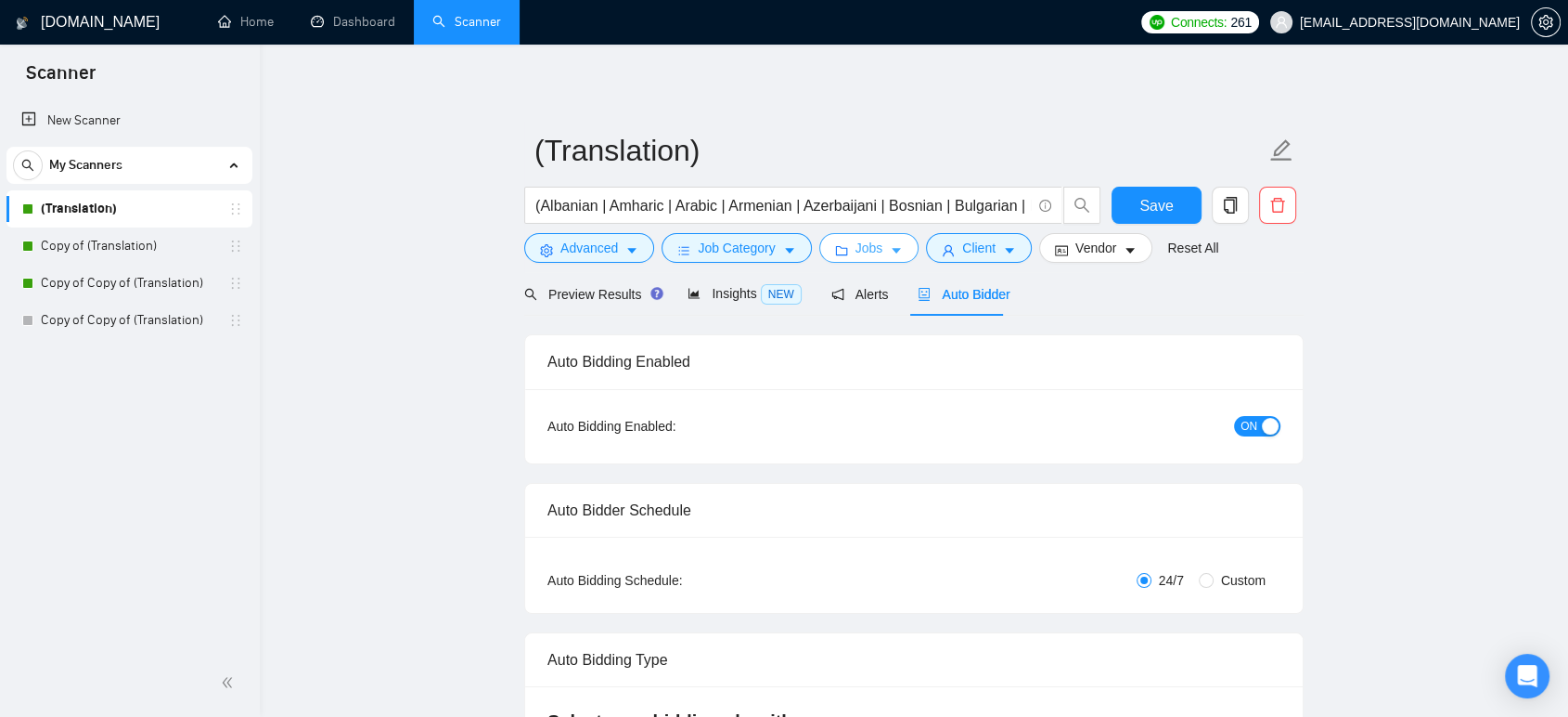
click at [875, 244] on span "Jobs" at bounding box center [869, 248] width 28 height 20
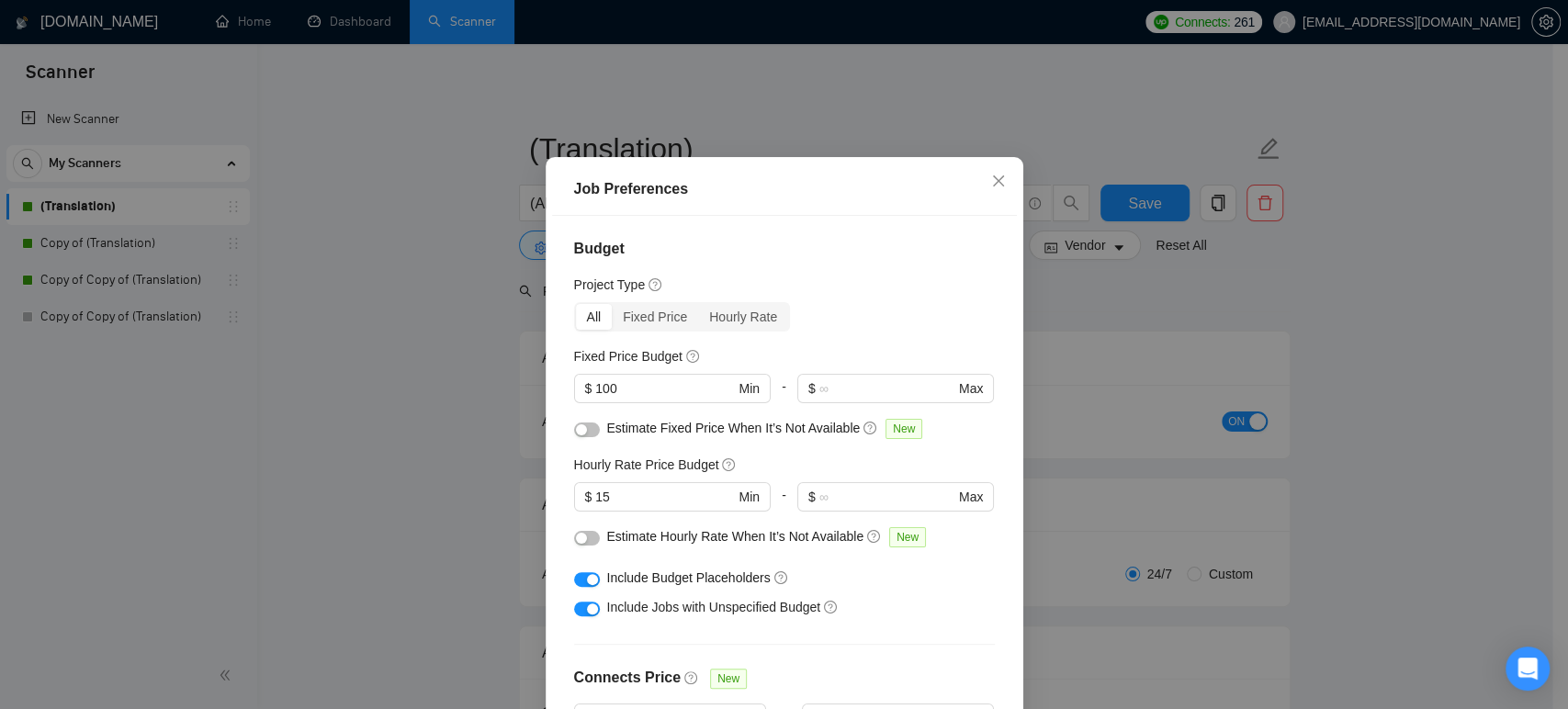
click at [480, 446] on div "Job Preferences Budget Project Type All Fixed Price Hourly Rate Fixed Price Bud…" at bounding box center [784, 354] width 1568 height 709
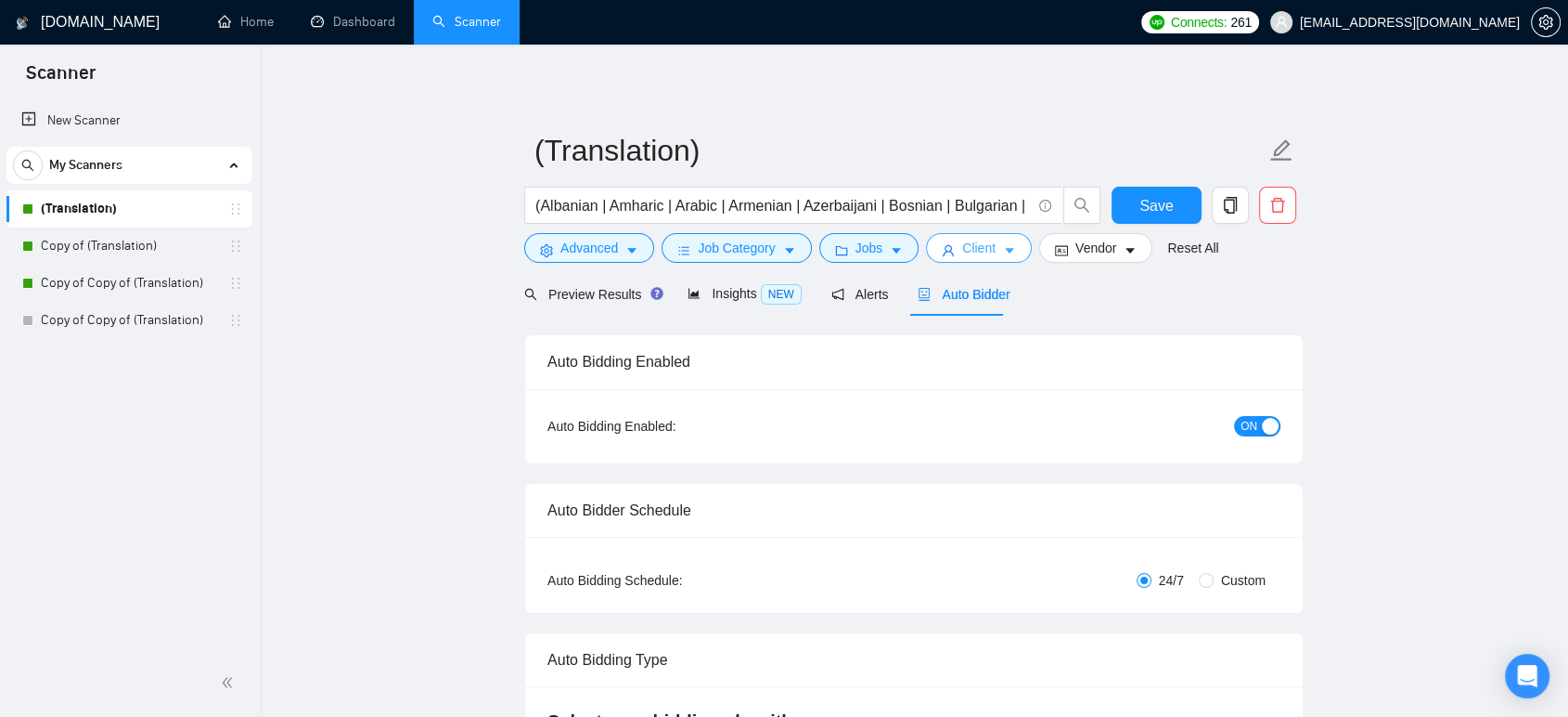
click at [1003, 244] on icon "caret-down" at bounding box center [1009, 250] width 13 height 13
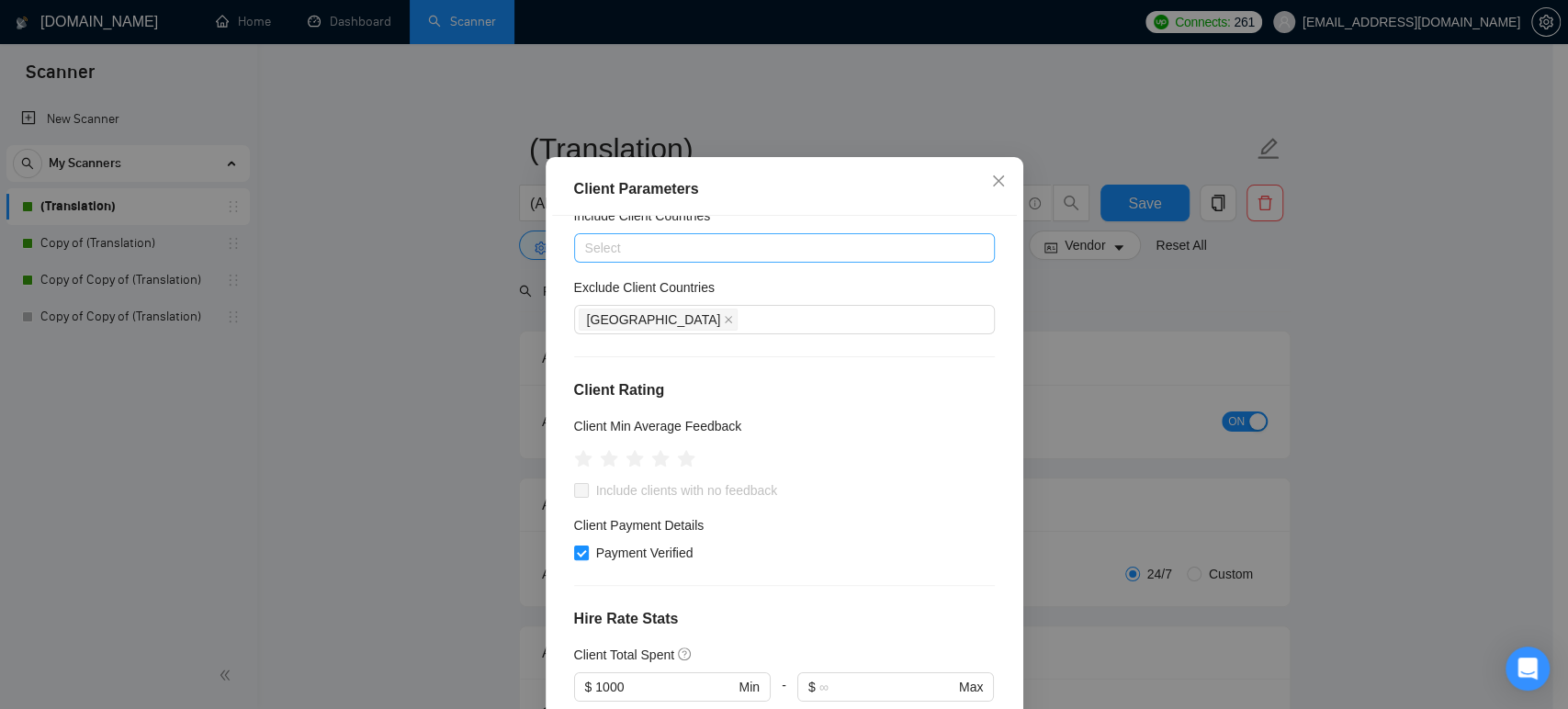
scroll to position [306, 0]
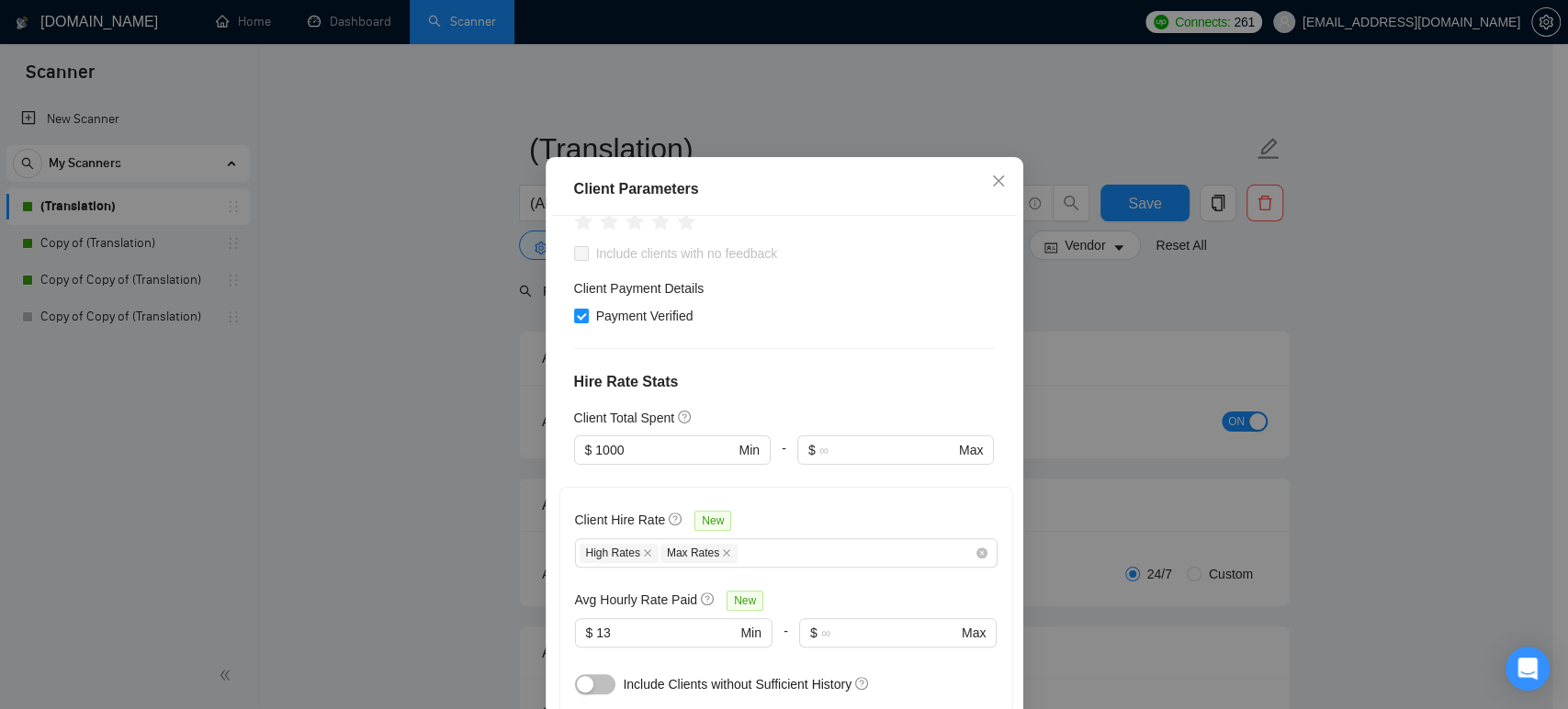
click at [354, 398] on div "Client Parameters Client Location Include Client Countries Select Exclude Clien…" at bounding box center [784, 354] width 1568 height 709
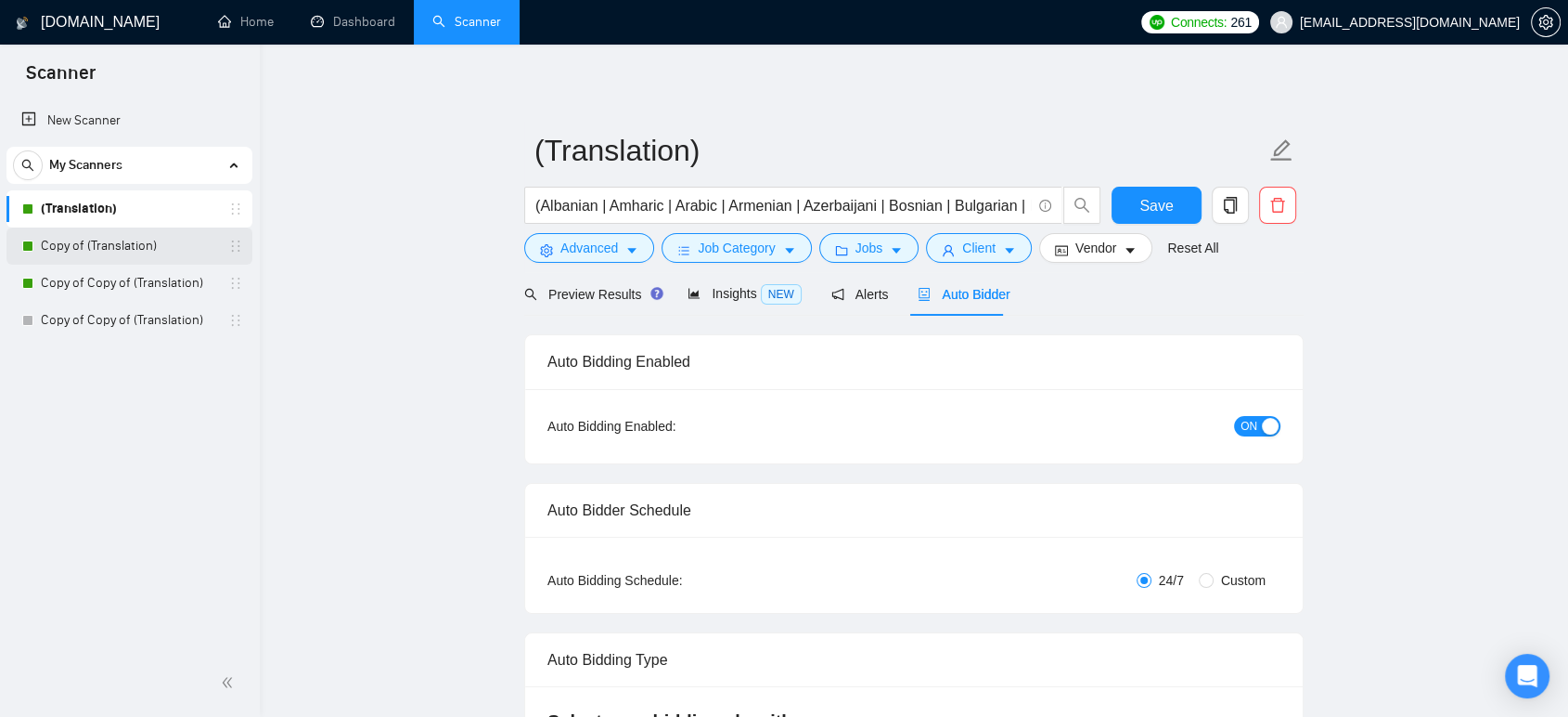
click at [139, 248] on link "Copy of (Translation)" at bounding box center [129, 246] width 177 height 37
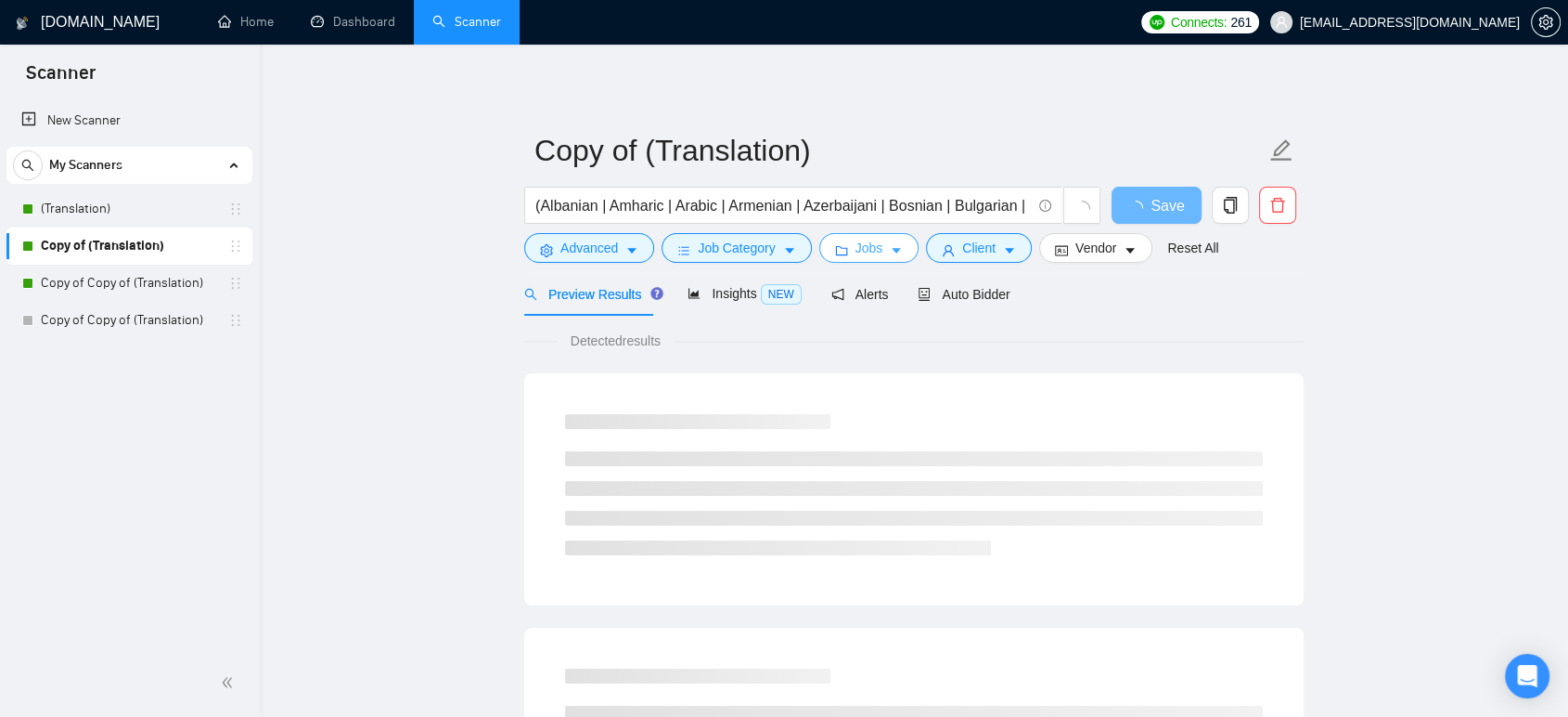
click at [891, 255] on icon "caret-down" at bounding box center [895, 250] width 13 height 13
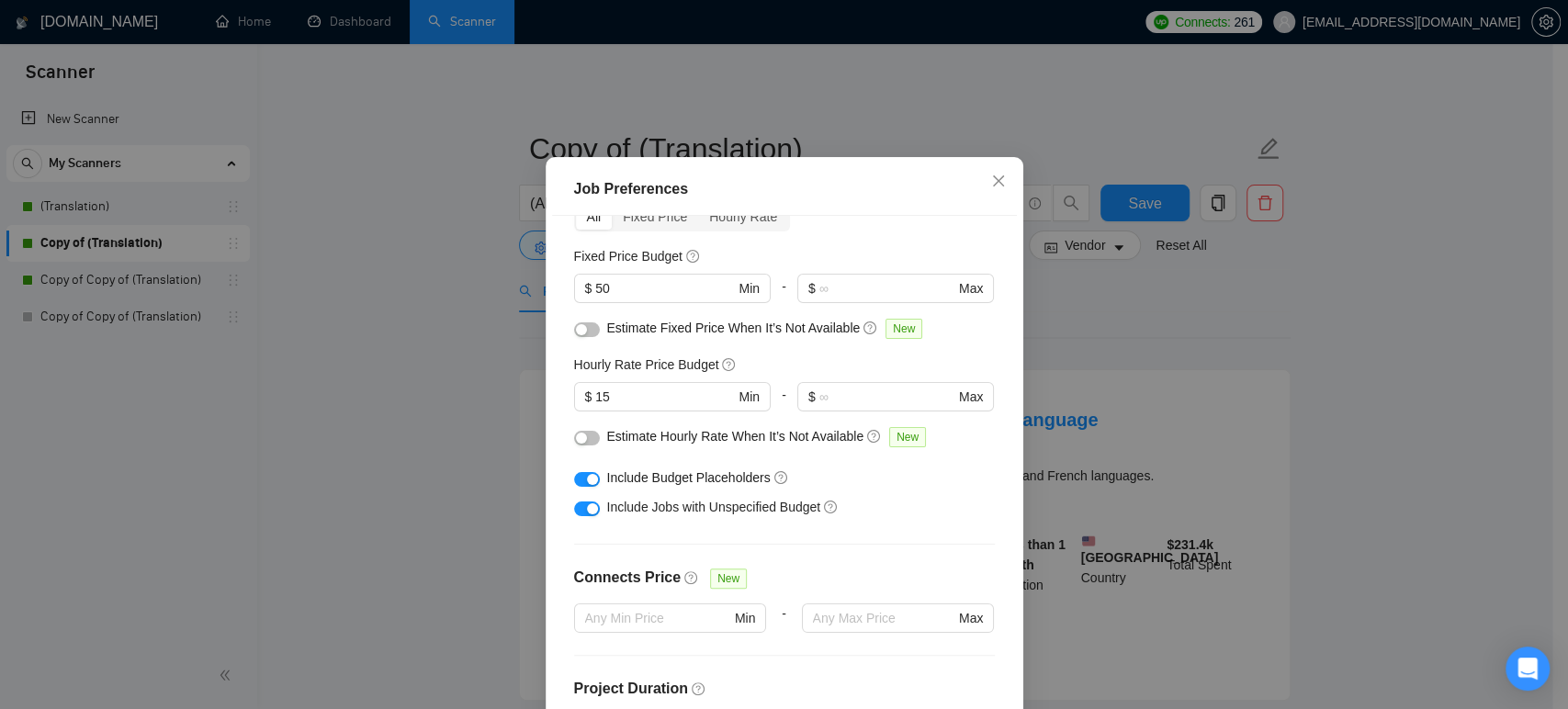
scroll to position [102, 0]
click at [398, 350] on div "Job Preferences Budget Project Type All Fixed Price Hourly Rate Fixed Price Bud…" at bounding box center [784, 354] width 1568 height 709
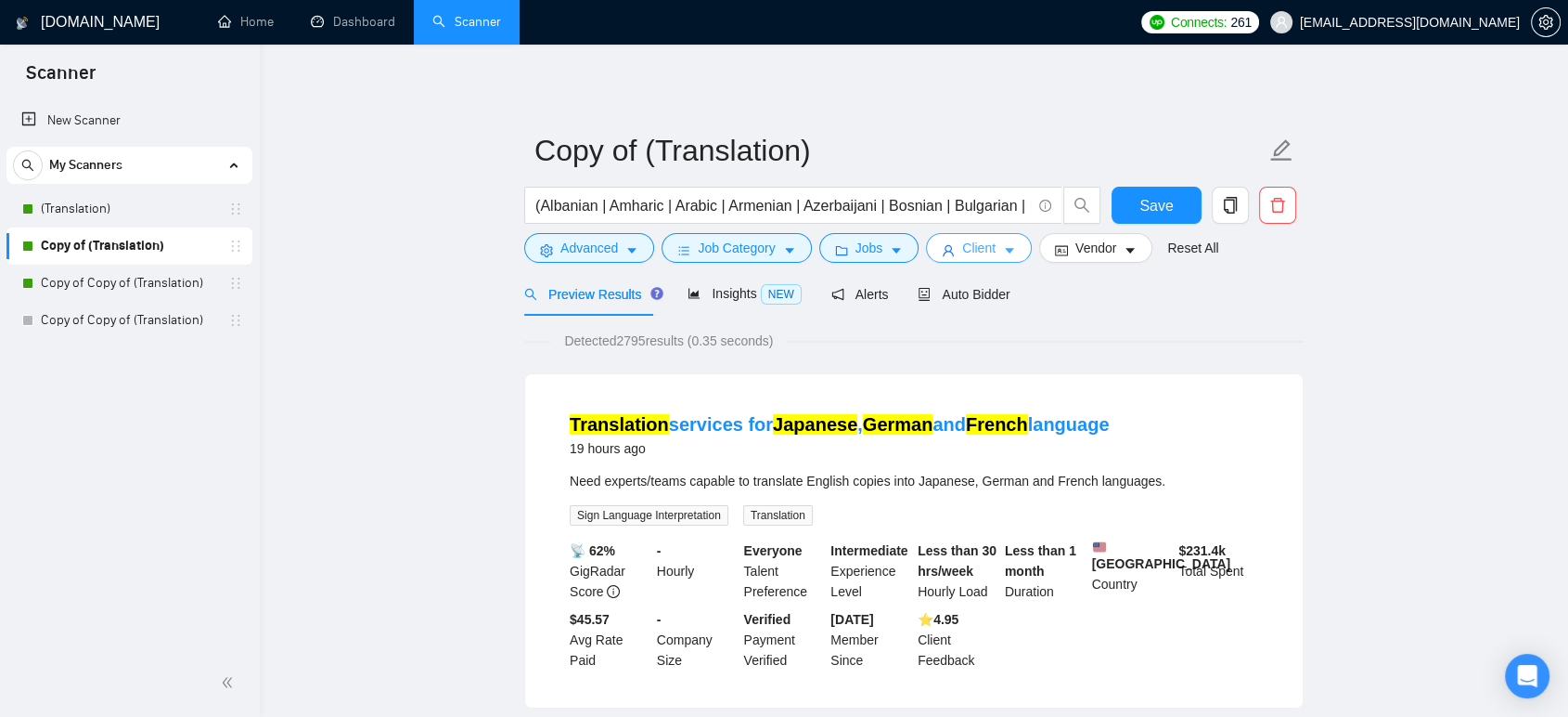
click at [989, 257] on button "Client" at bounding box center [979, 248] width 106 height 30
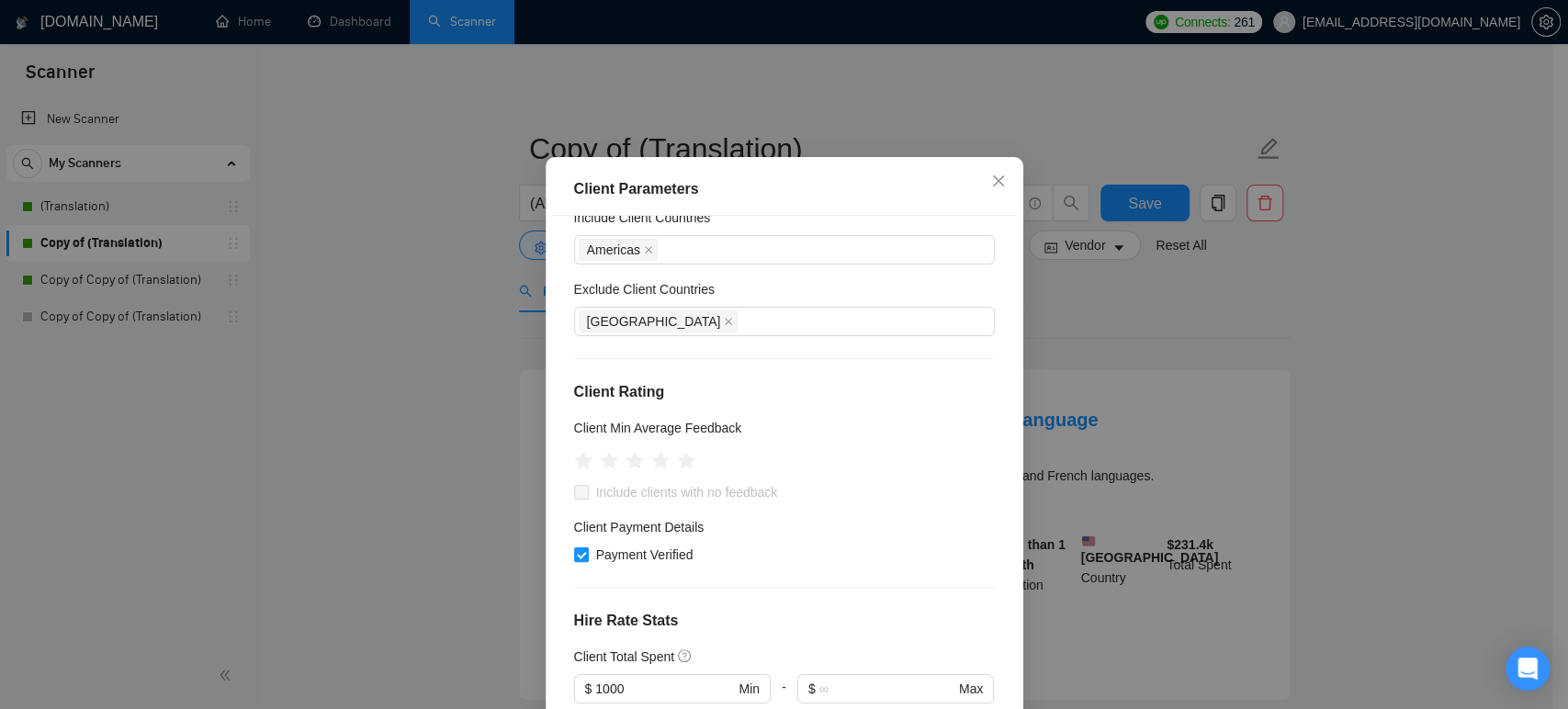
scroll to position [0, 0]
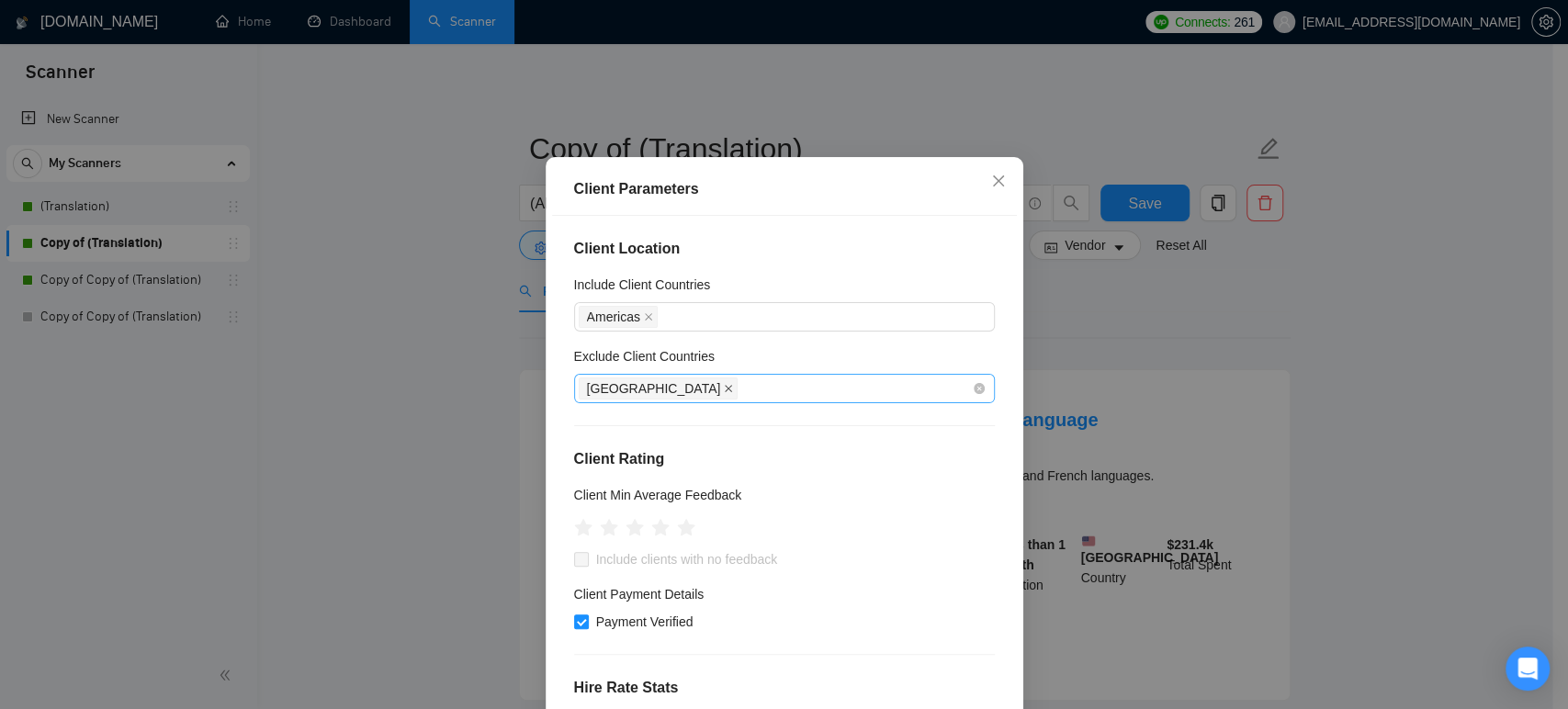
click at [724, 392] on icon "close" at bounding box center [727, 387] width 7 height 7
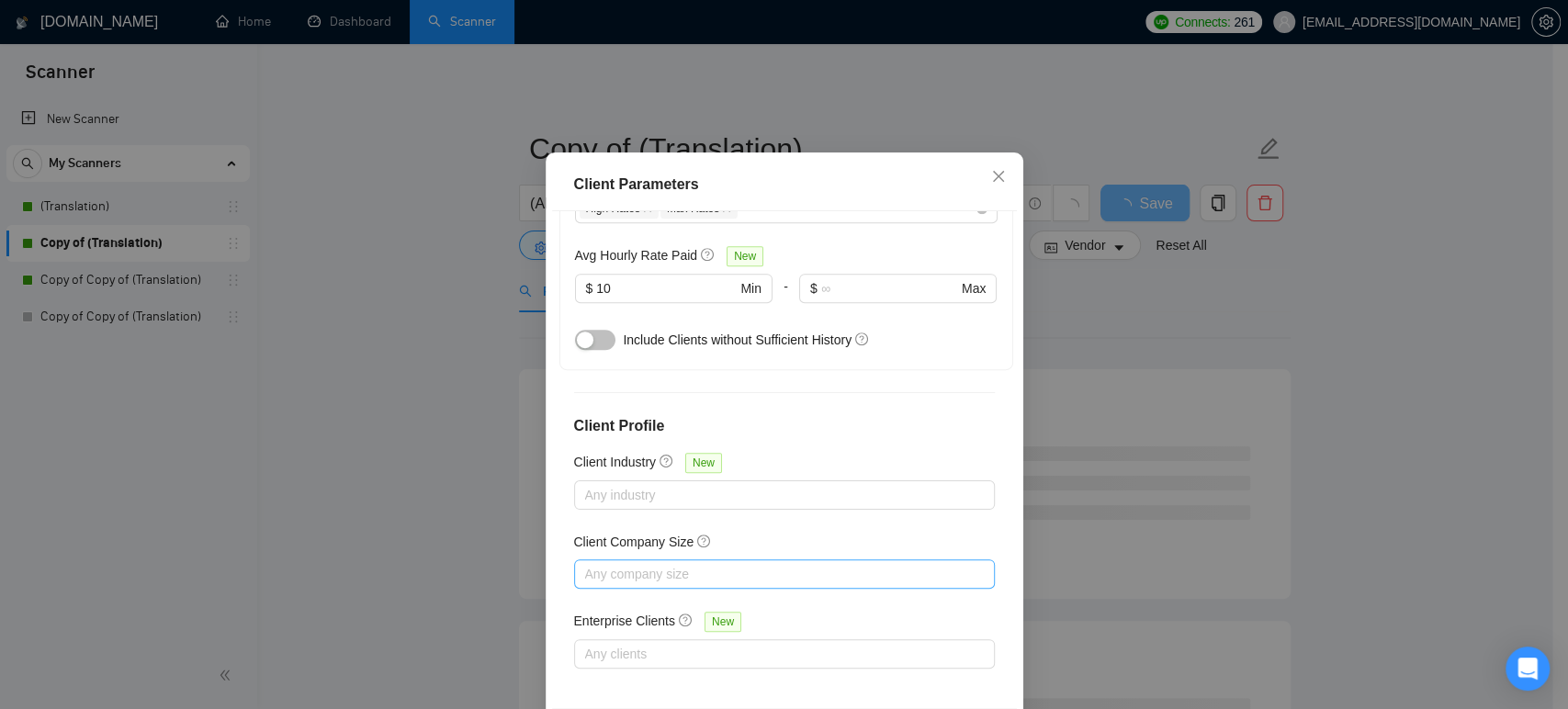
scroll to position [120, 0]
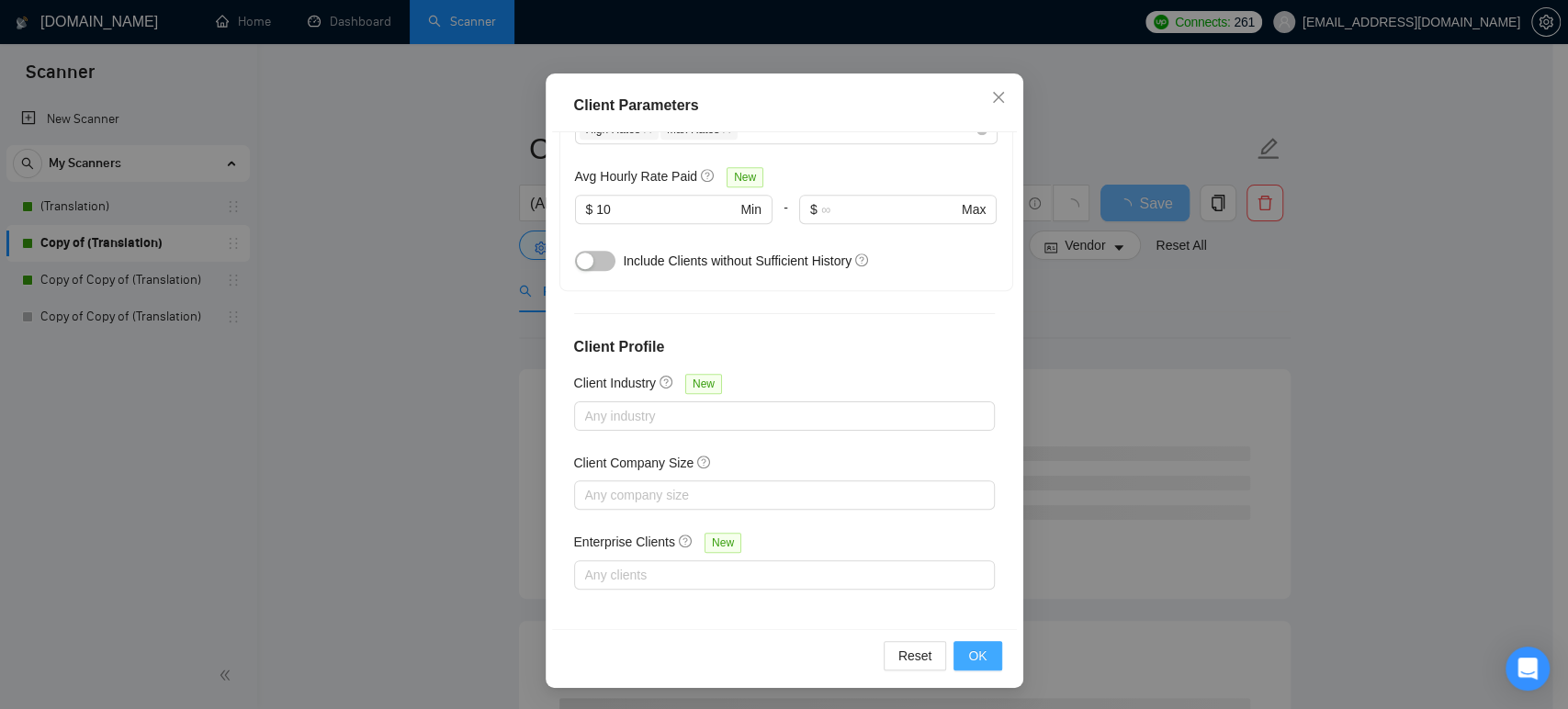
click at [968, 652] on span "OK" at bounding box center [977, 655] width 19 height 20
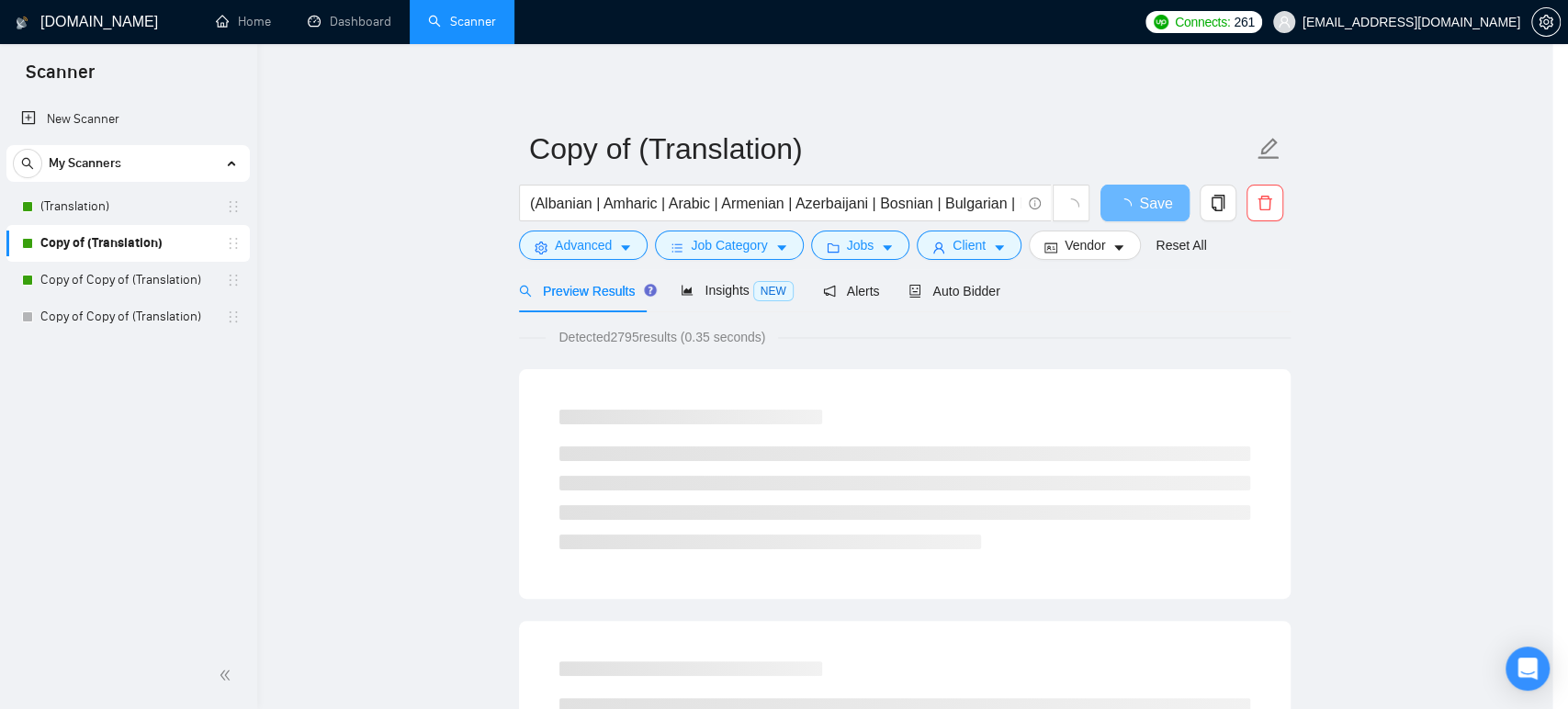
scroll to position [37, 0]
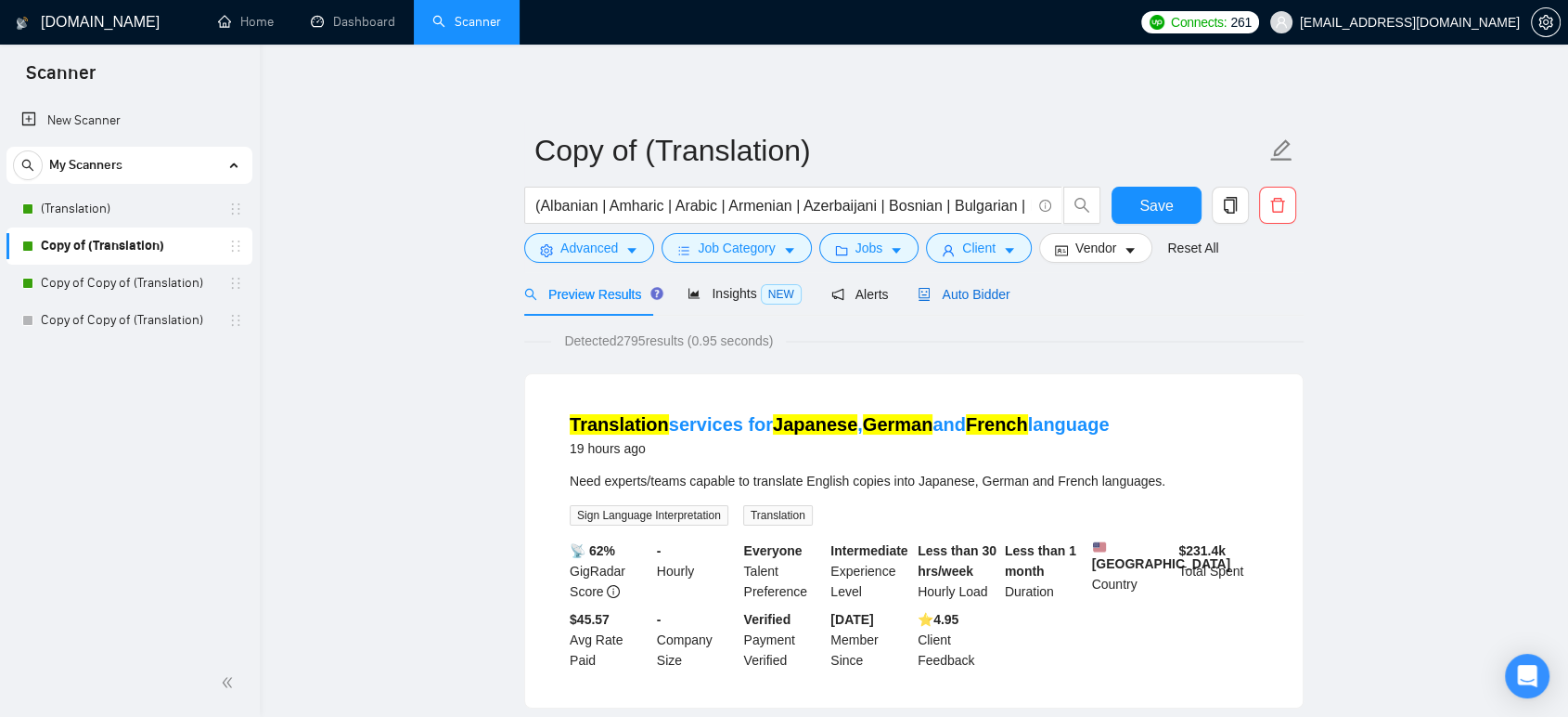
click at [972, 287] on span "Auto Bidder" at bounding box center [963, 294] width 92 height 15
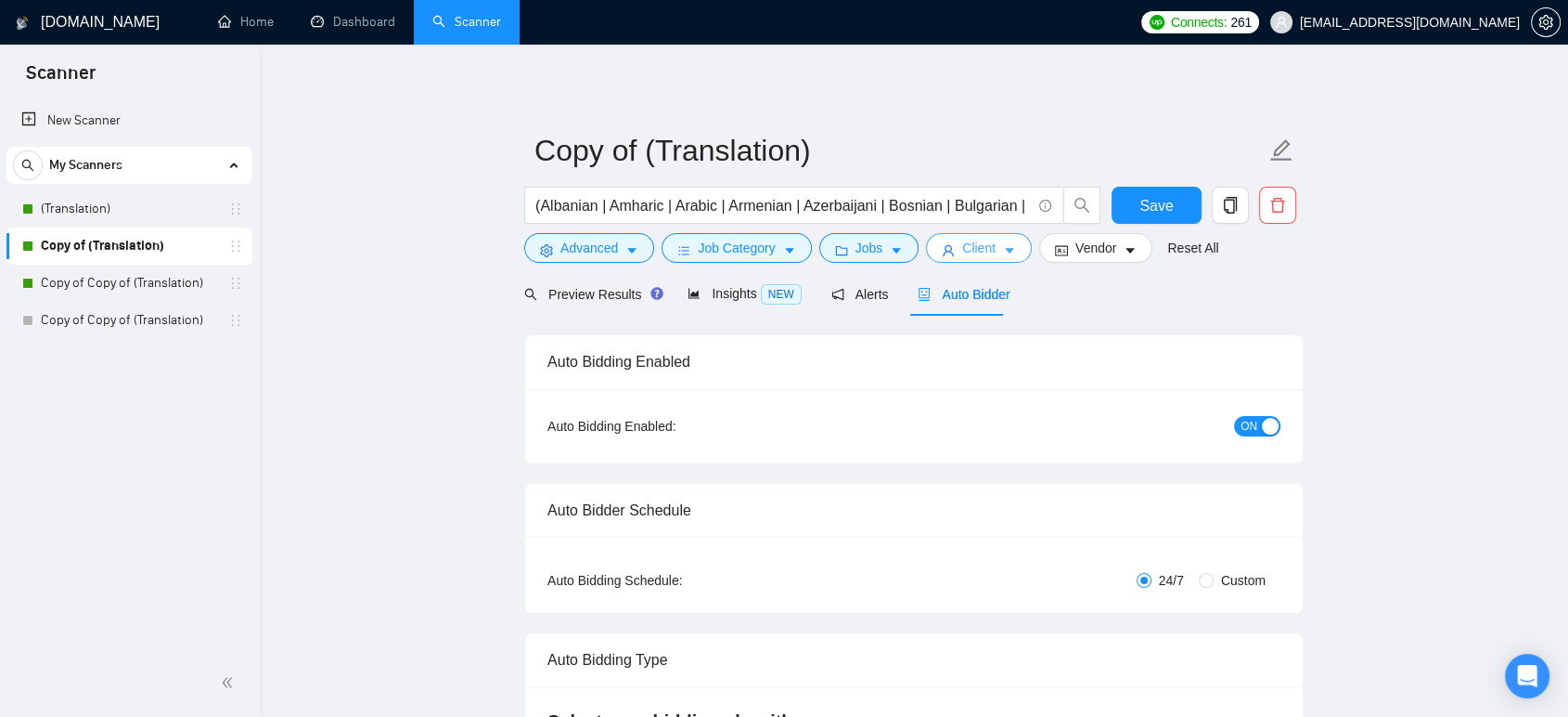
click at [969, 251] on span "Client" at bounding box center [978, 248] width 33 height 20
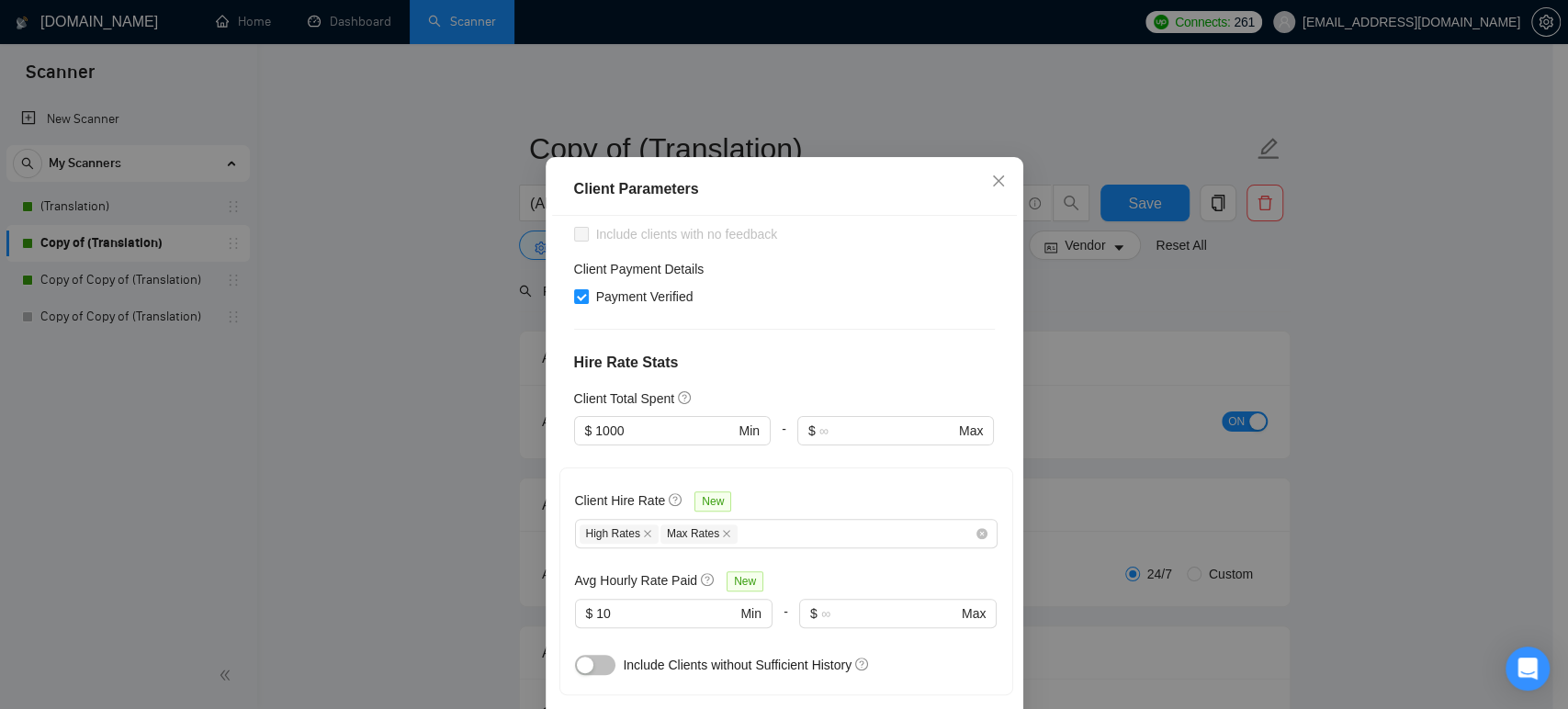
scroll to position [408, 0]
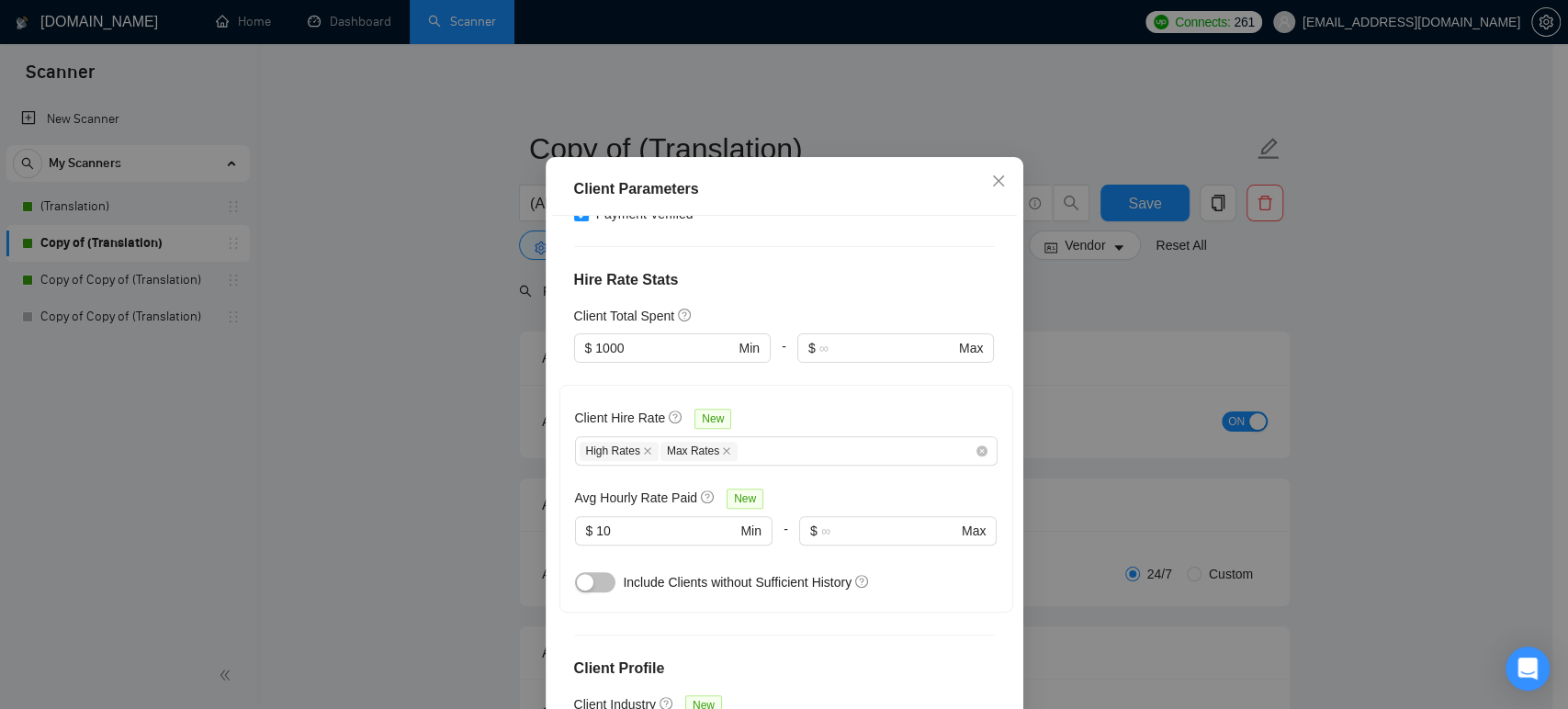
click at [484, 433] on div "Client Parameters Client Location Include Client Countries [GEOGRAPHIC_DATA] Ex…" at bounding box center [784, 354] width 1568 height 709
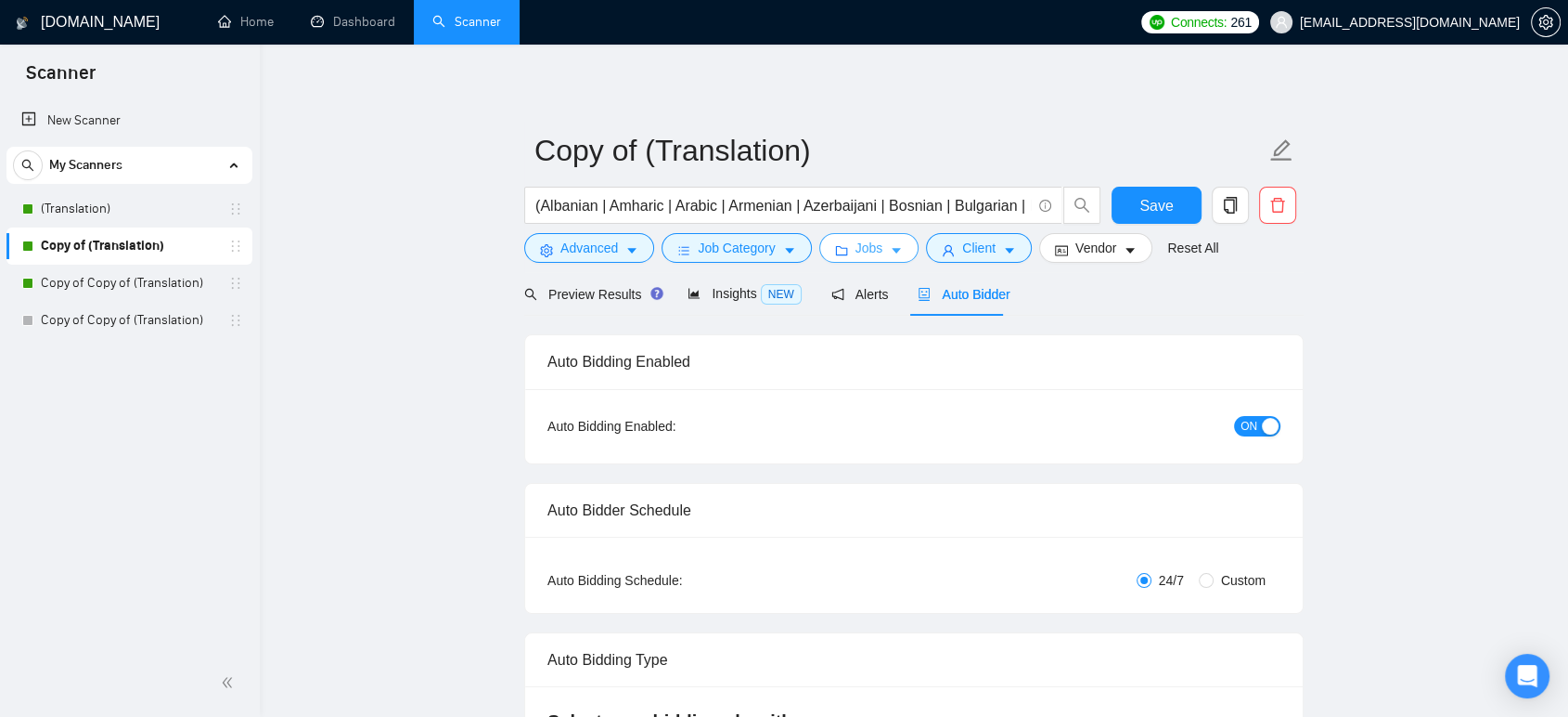
click at [873, 257] on span "Jobs" at bounding box center [869, 248] width 28 height 20
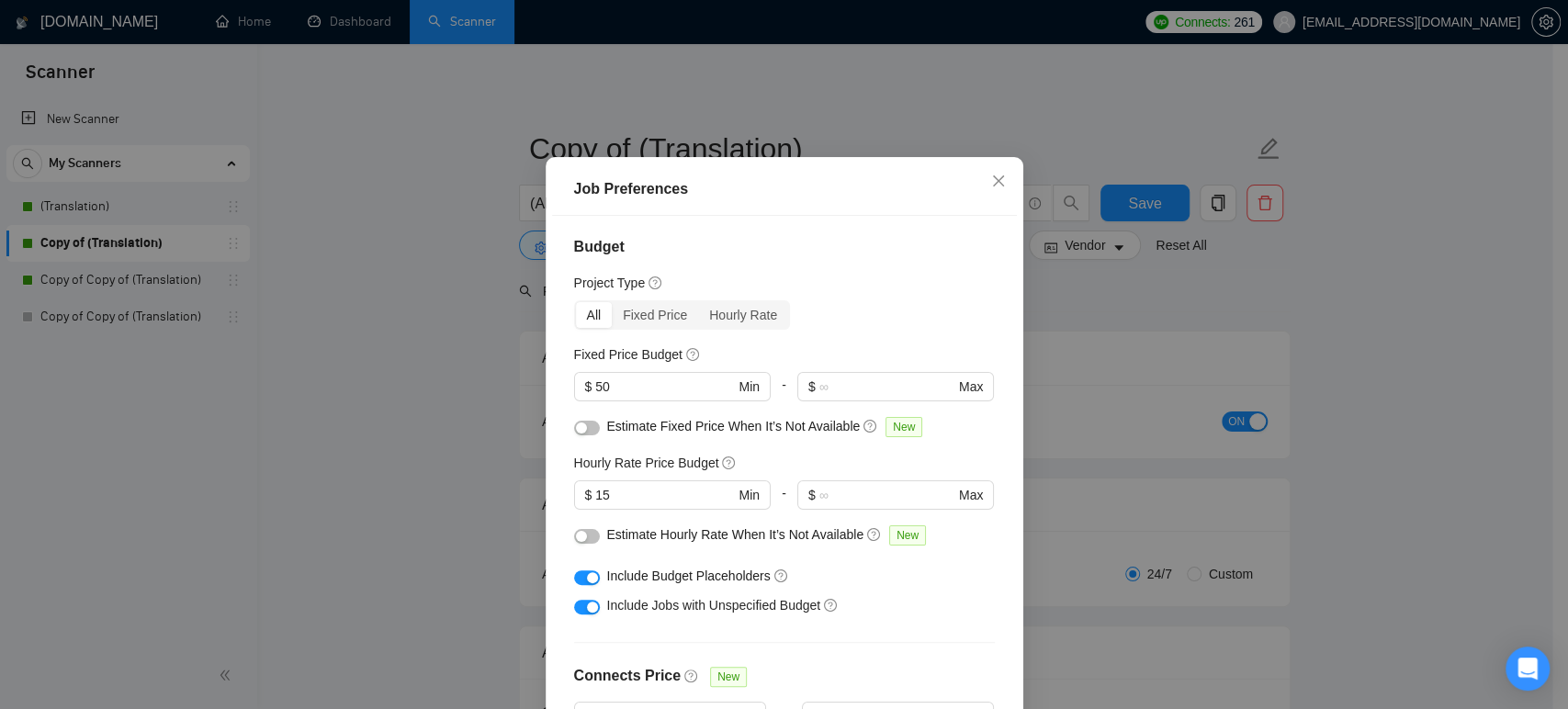
scroll to position [0, 0]
click at [595, 507] on input "15" at bounding box center [664, 497] width 138 height 20
click at [605, 507] on input "15" at bounding box center [664, 497] width 138 height 20
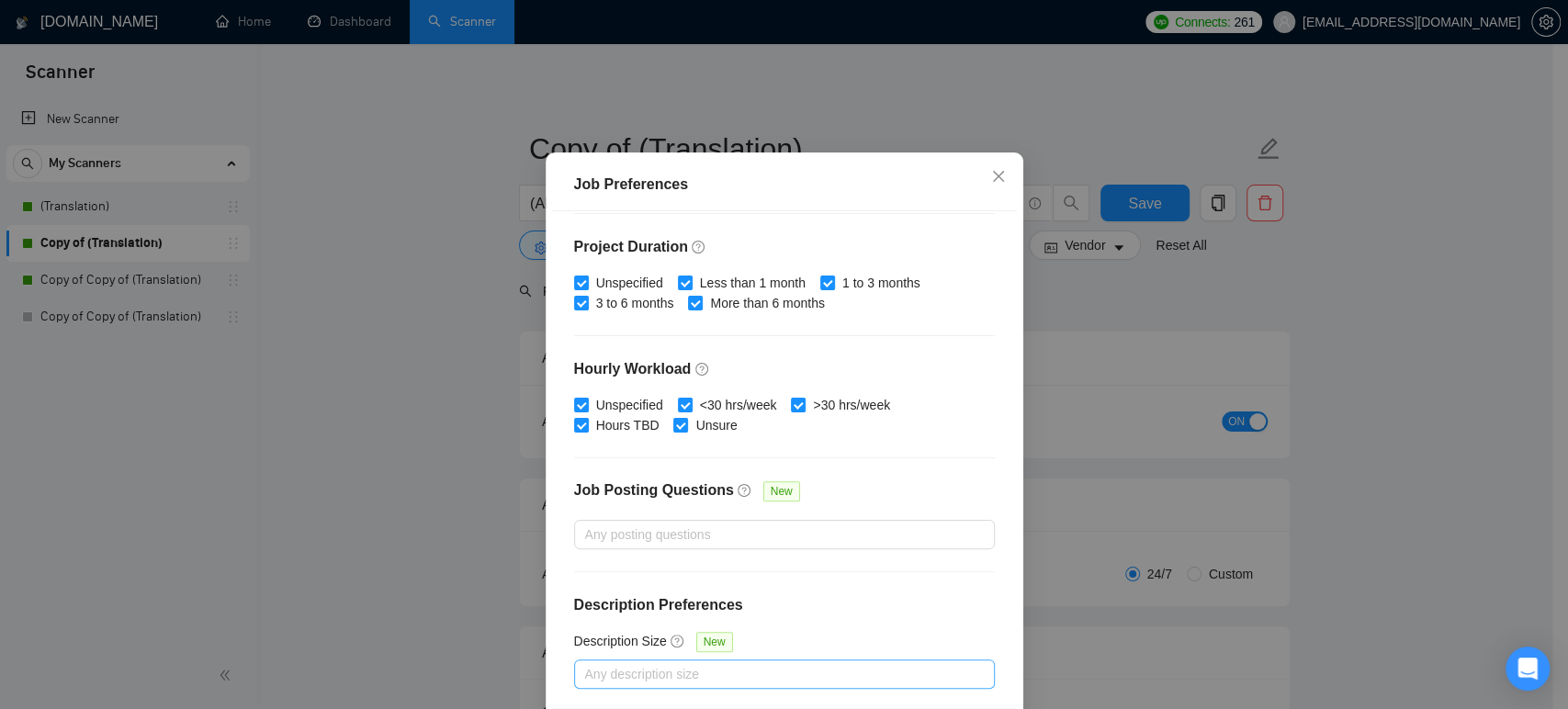
scroll to position [120, 0]
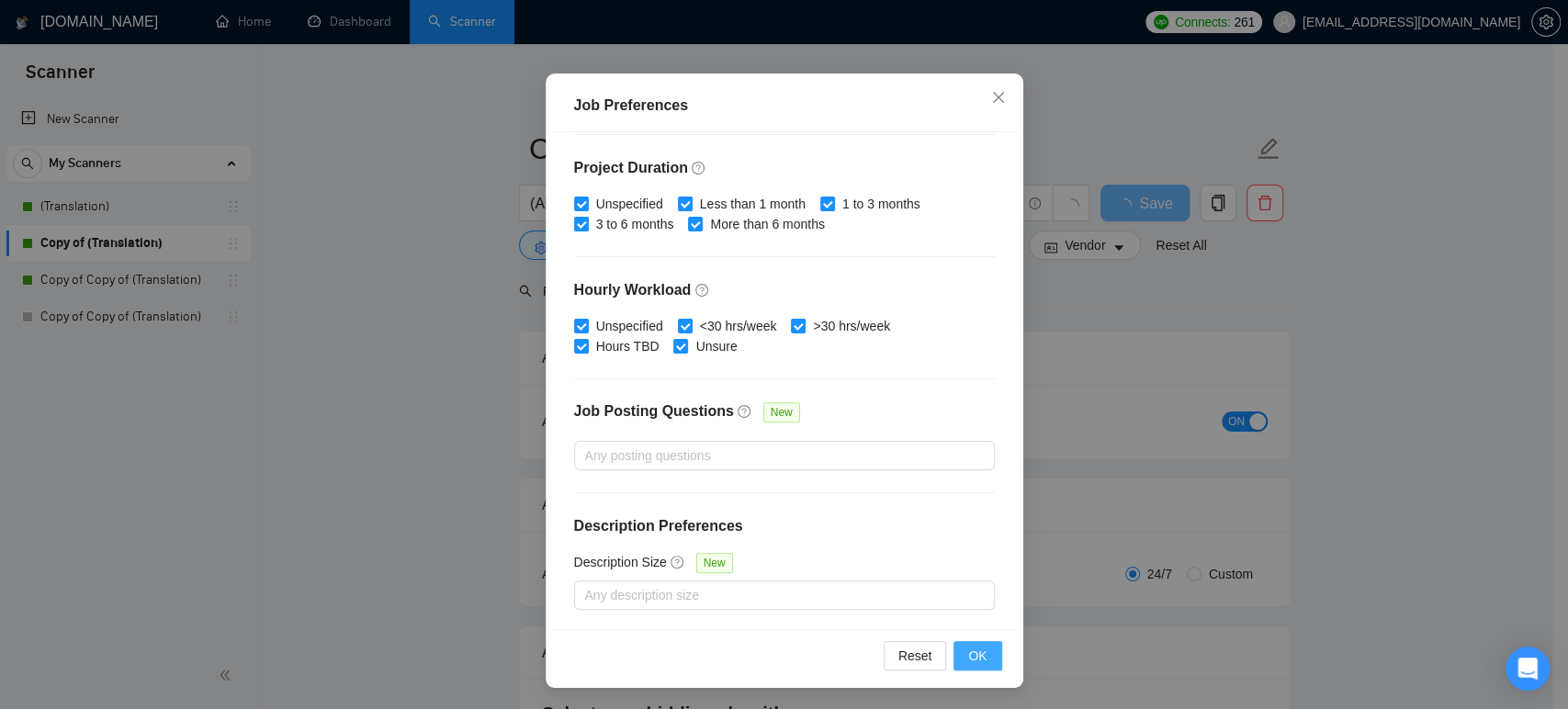
type input "10"
click at [972, 657] on span "OK" at bounding box center [977, 655] width 19 height 20
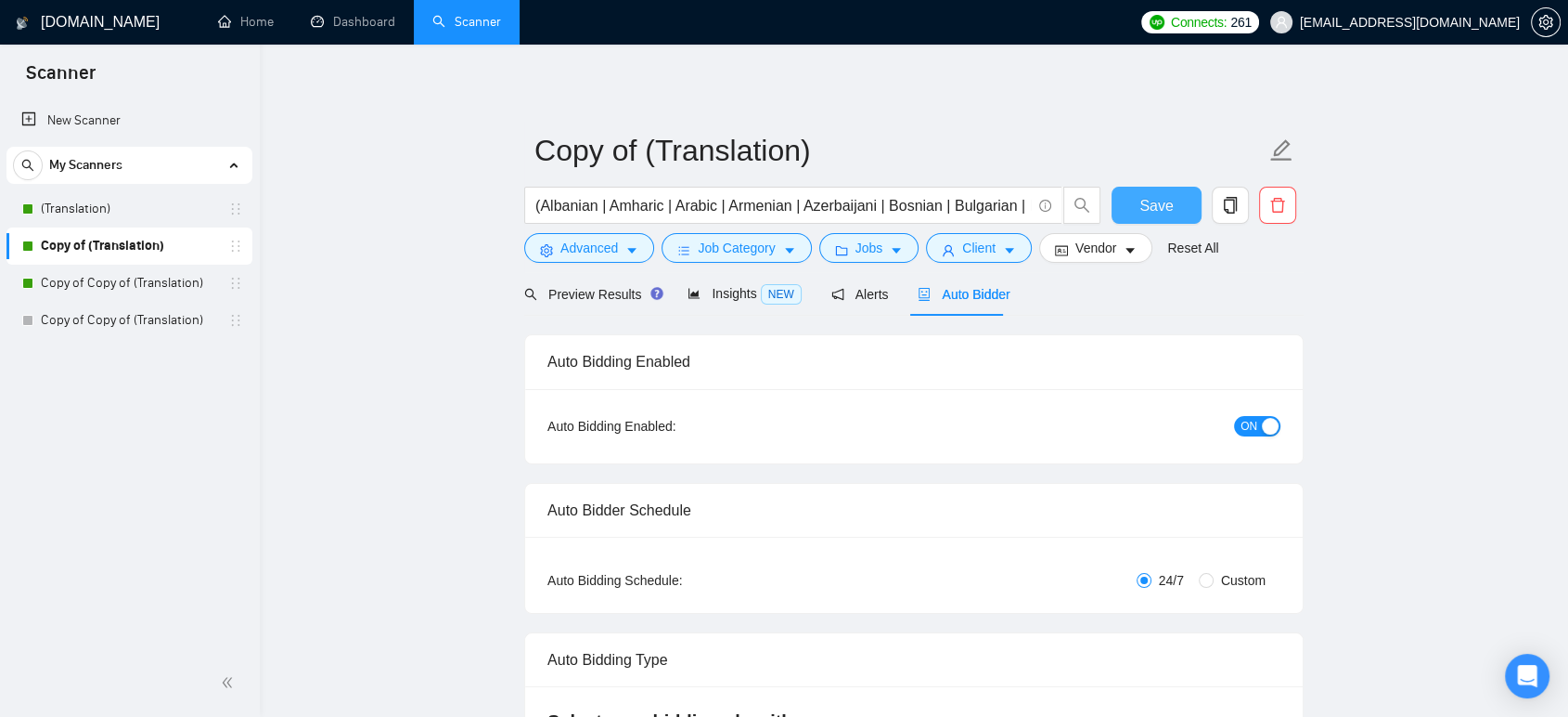
click at [1170, 206] on span "Save" at bounding box center [1156, 205] width 33 height 23
click at [981, 244] on span "Client" at bounding box center [978, 248] width 33 height 20
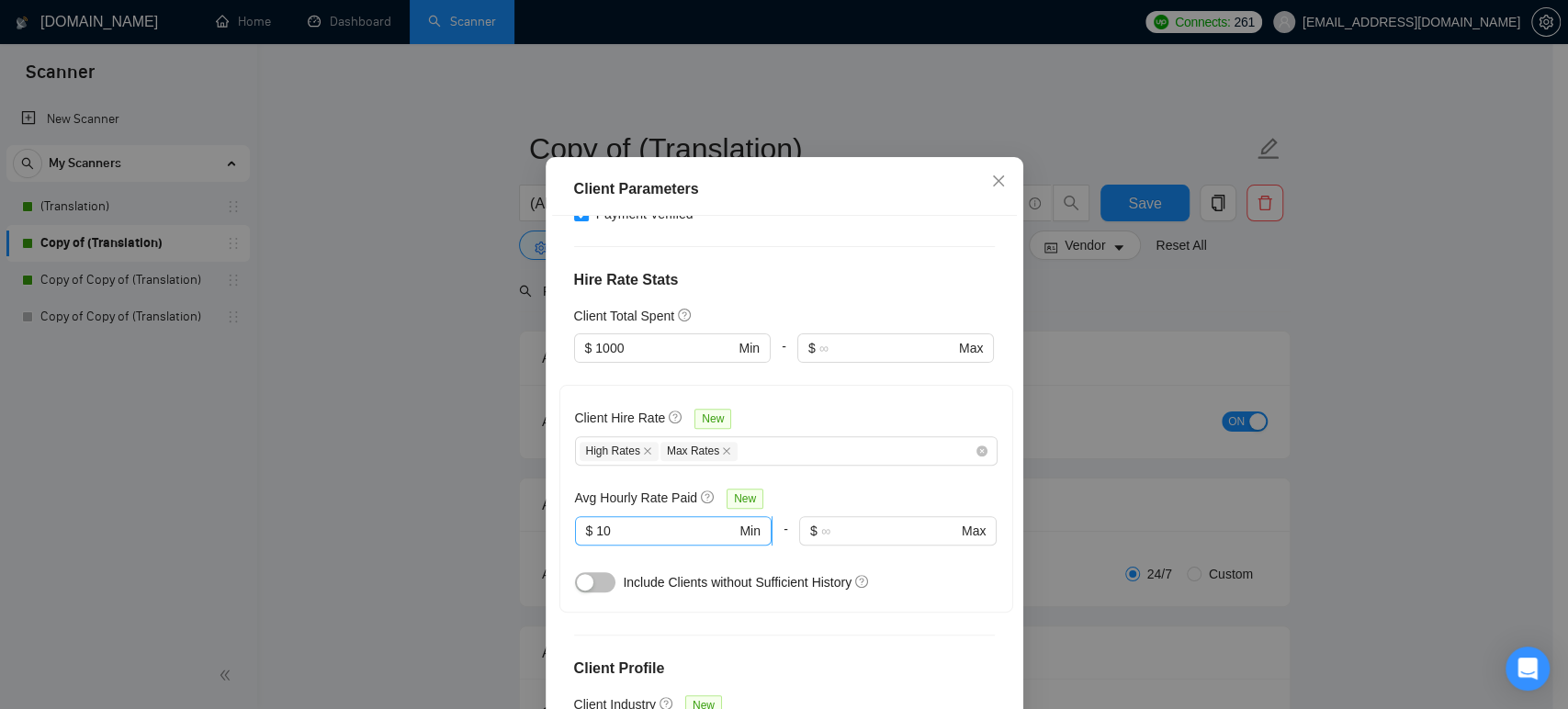
drag, startPoint x: 616, startPoint y: 563, endPoint x: 596, endPoint y: 563, distance: 20.0
click at [596, 541] on input "10" at bounding box center [665, 530] width 139 height 20
type input "1"
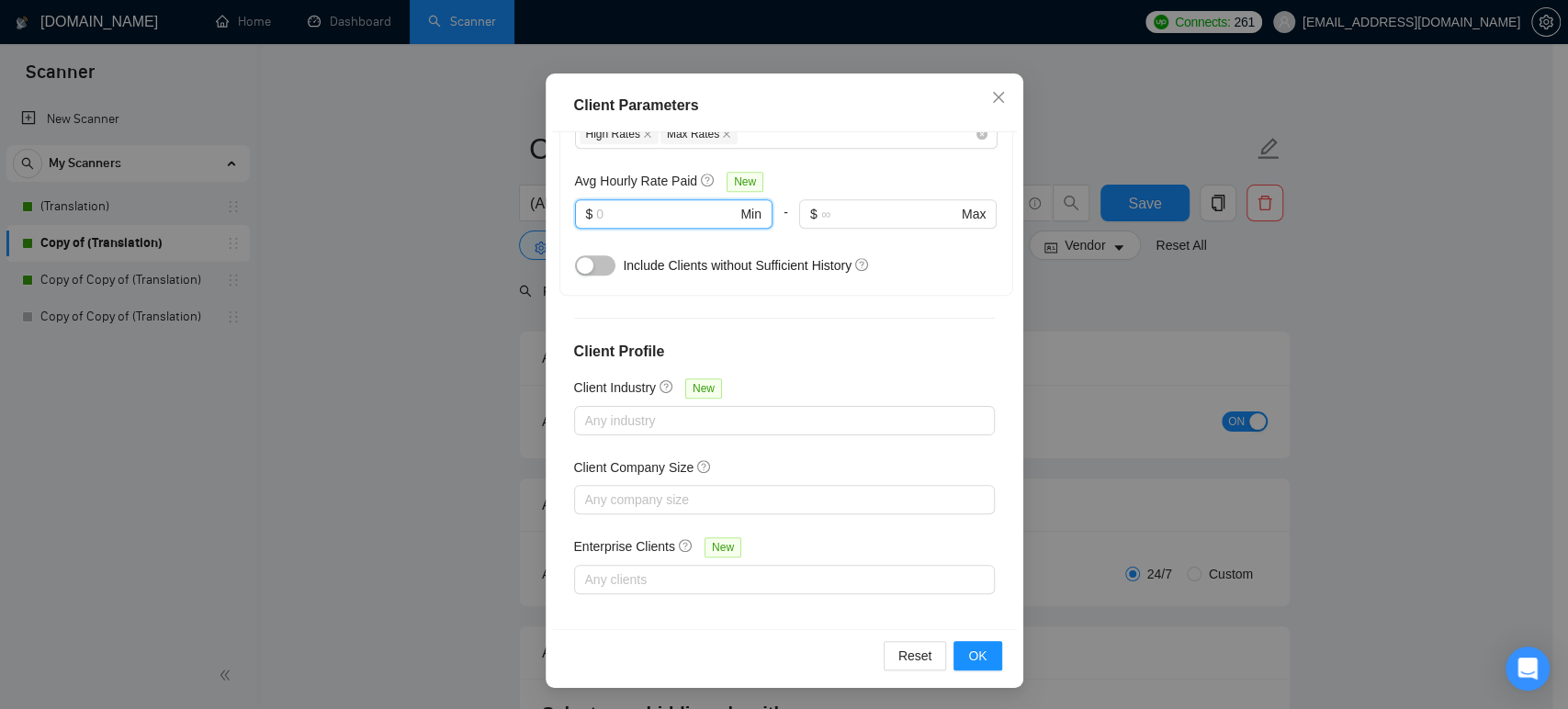
scroll to position [645, 0]
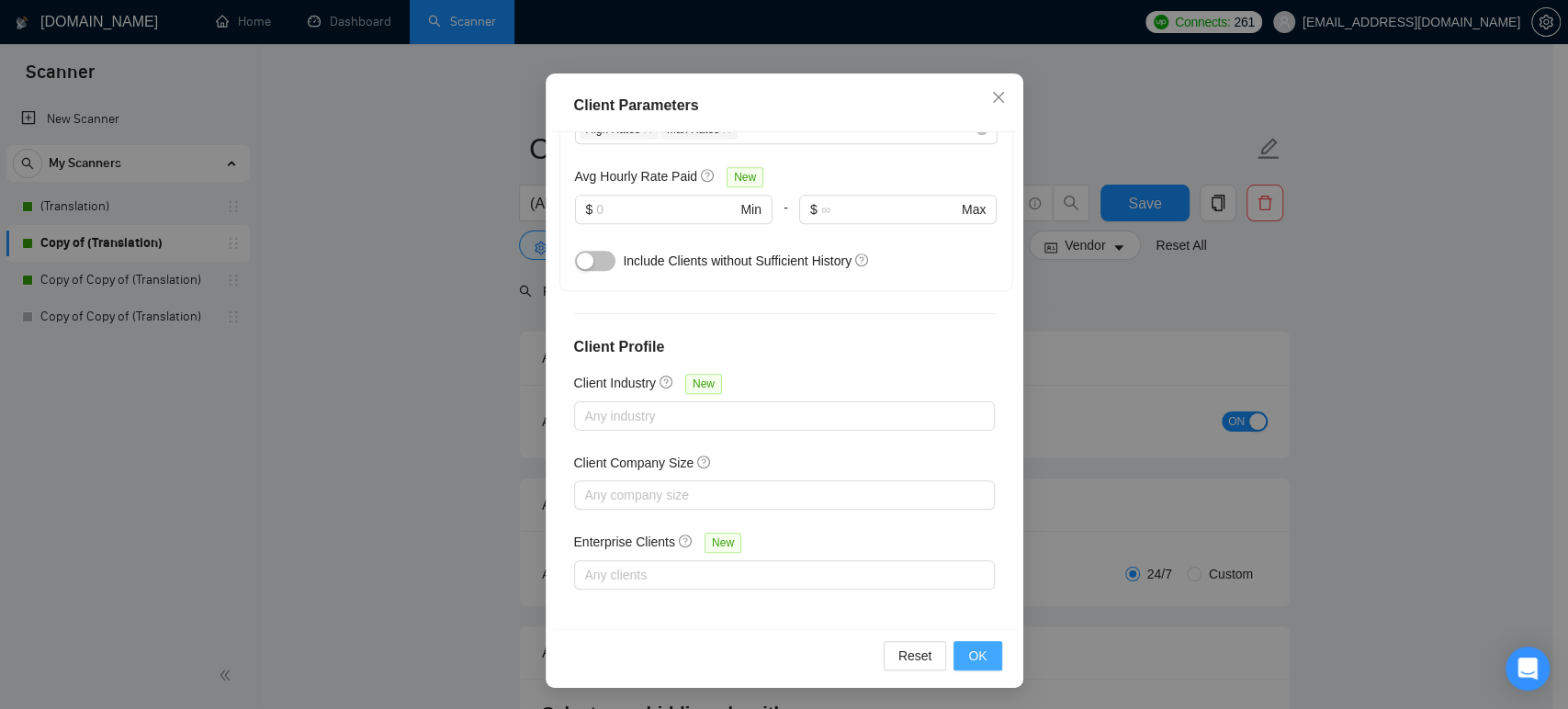
click at [979, 650] on button "OK" at bounding box center [977, 656] width 47 height 30
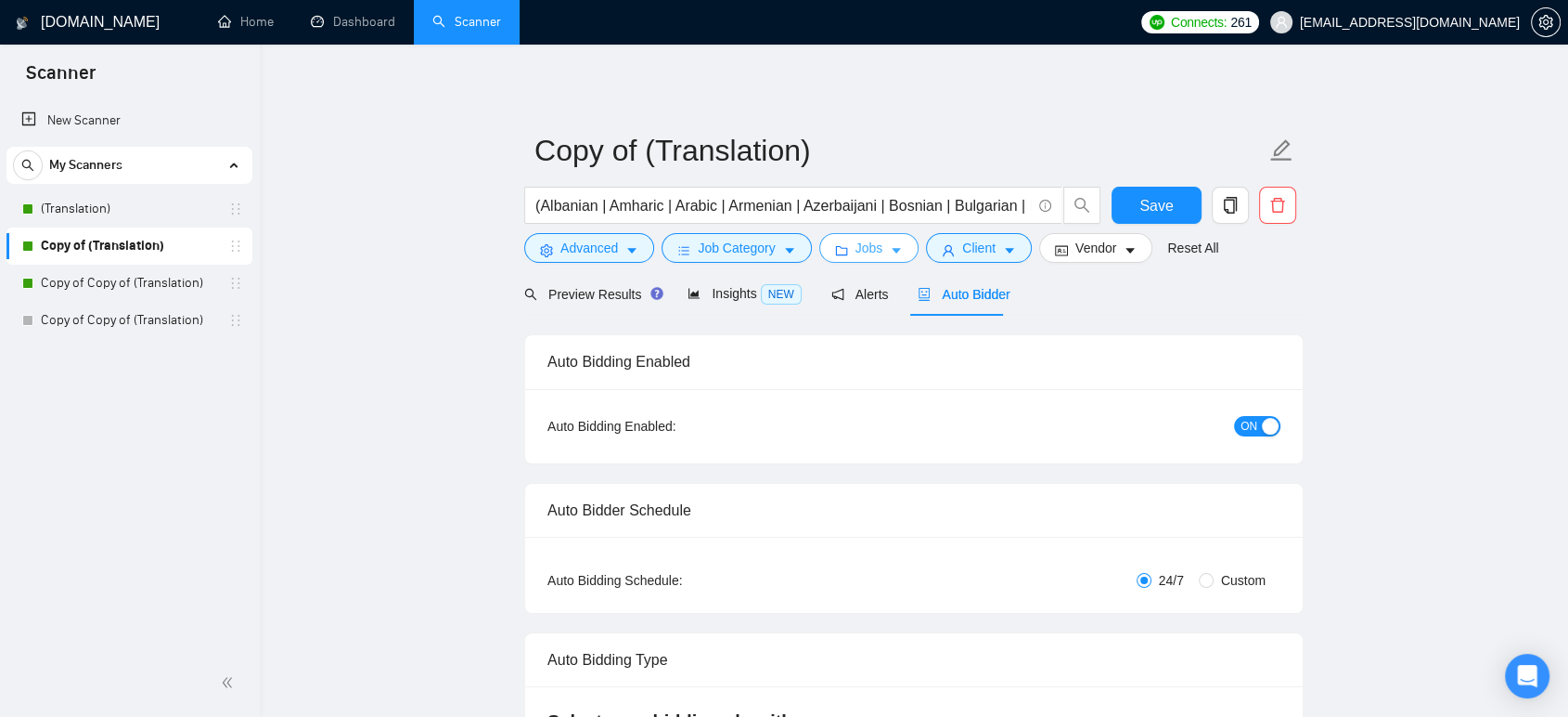
click at [846, 244] on button "Jobs" at bounding box center [869, 248] width 100 height 30
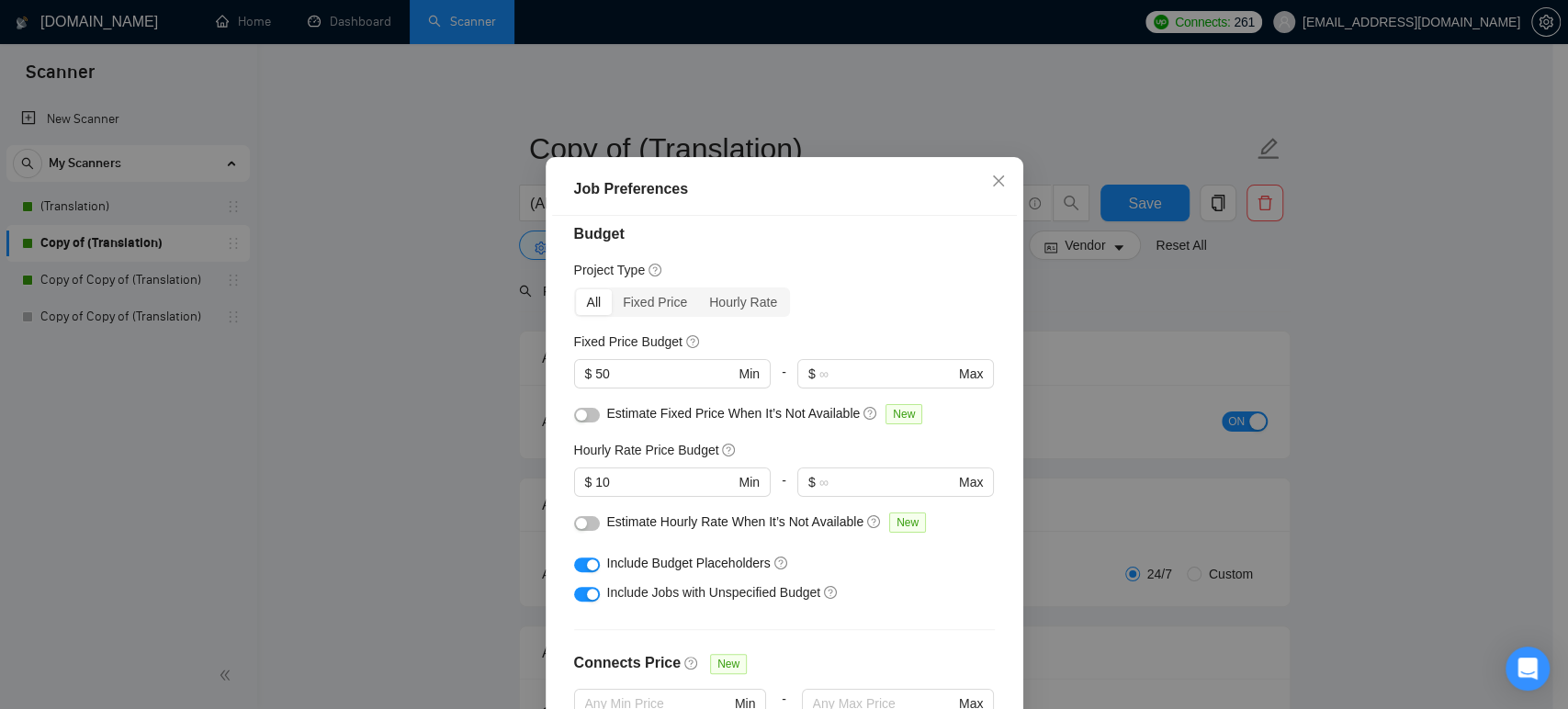
scroll to position [0, 0]
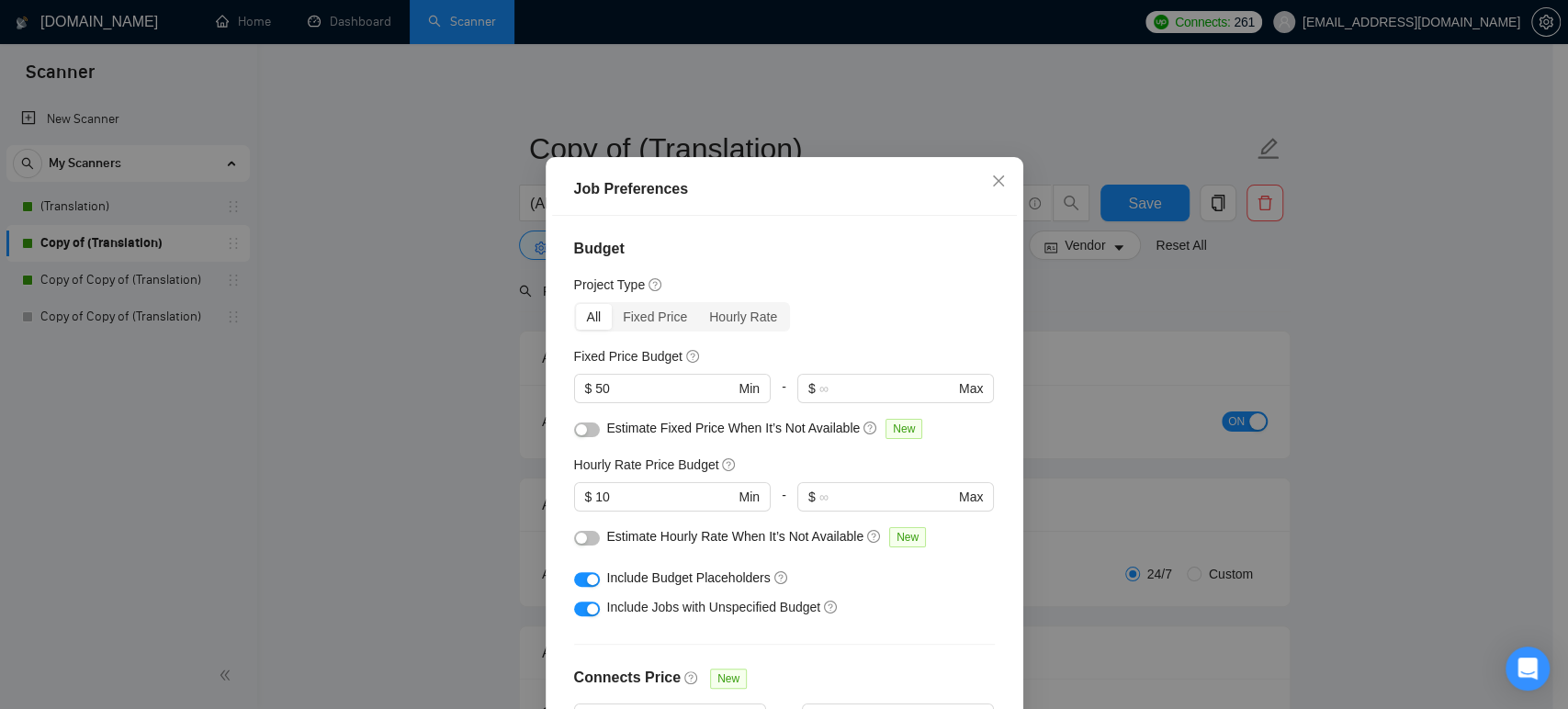
click at [470, 408] on div "Job Preferences Budget Project Type All Fixed Price Hourly Rate Fixed Price Bud…" at bounding box center [784, 354] width 1568 height 709
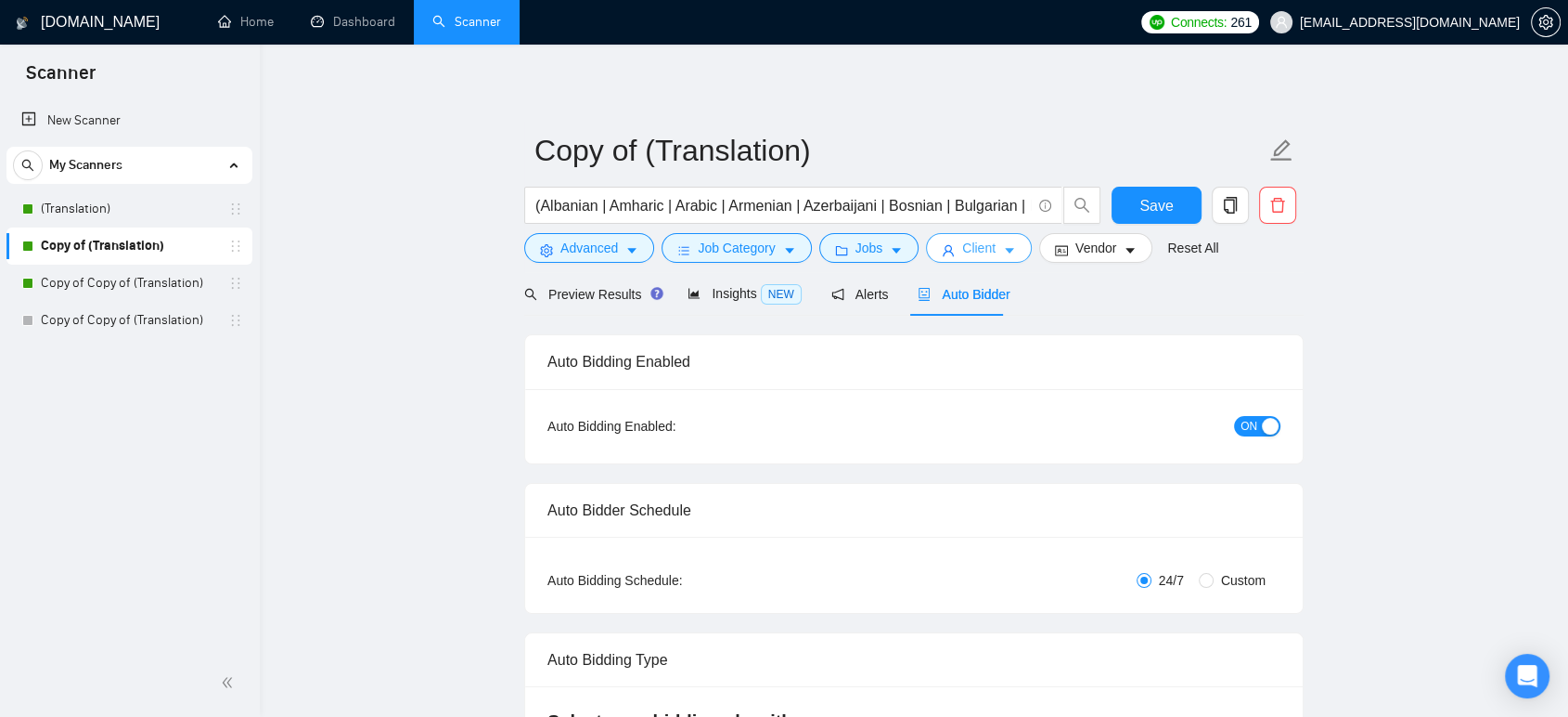
click at [1003, 244] on span "caret-down" at bounding box center [1009, 251] width 13 height 14
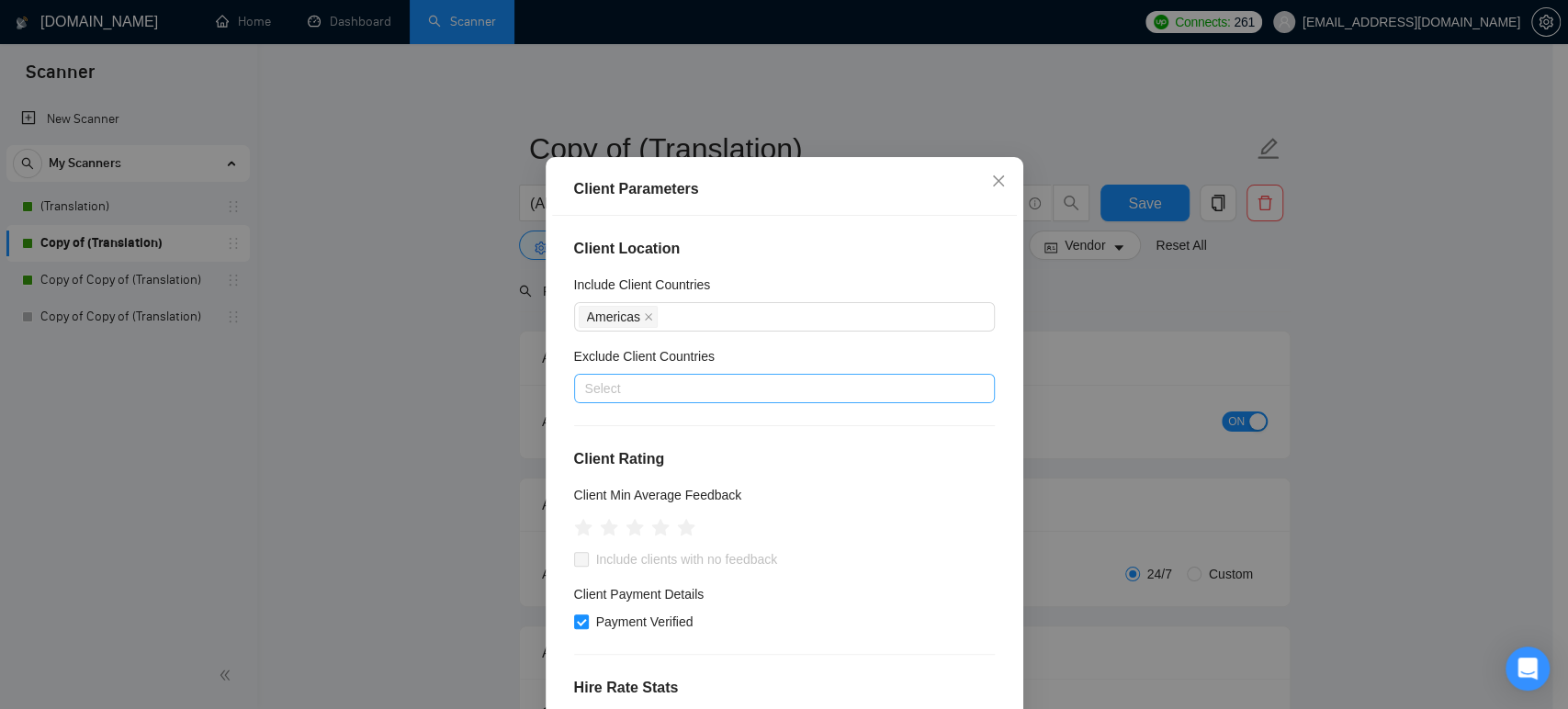
click at [1142, 339] on div "Client Parameters Client Location Include Client Countries [GEOGRAPHIC_DATA] Ex…" at bounding box center [784, 354] width 1568 height 709
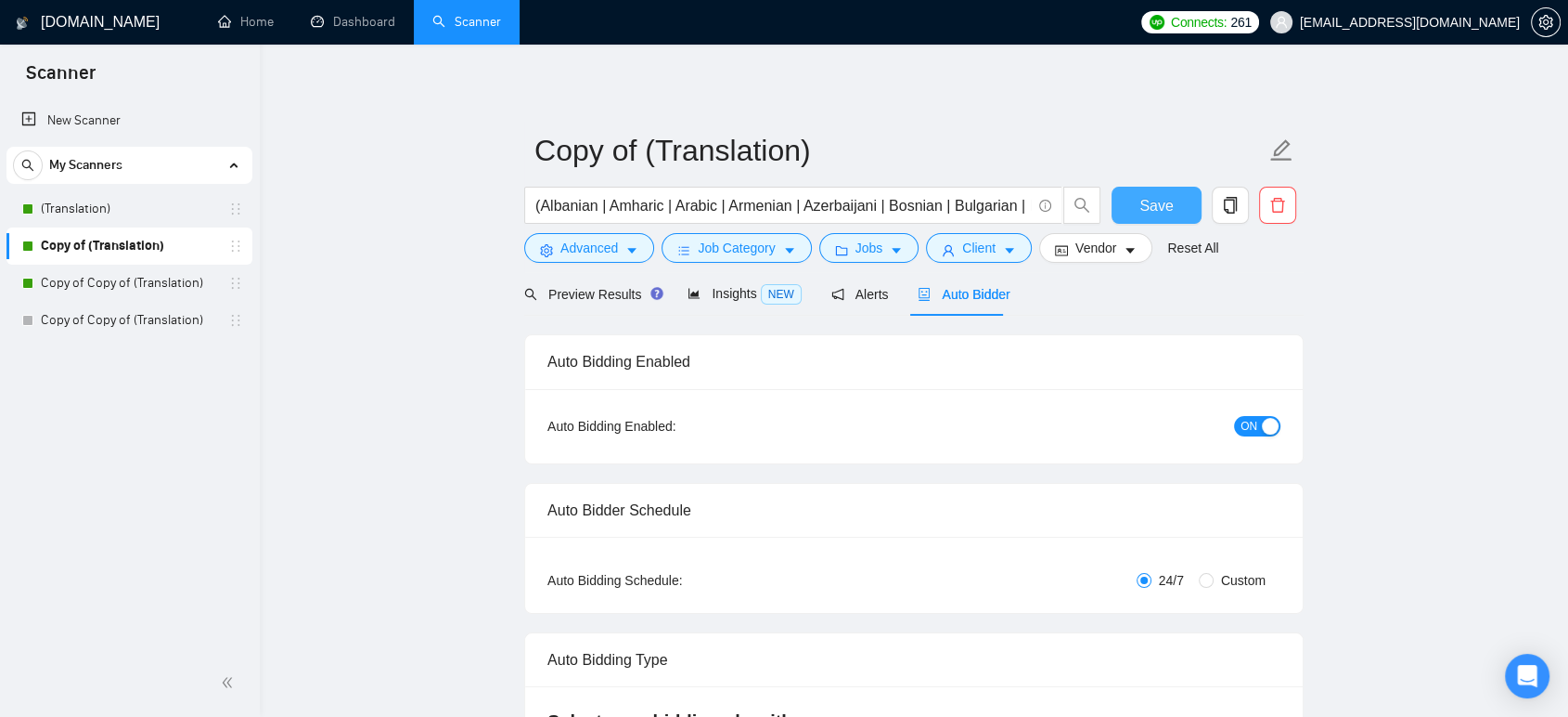
click at [1173, 203] on button "Save" at bounding box center [1157, 205] width 90 height 37
click at [962, 252] on span "Client" at bounding box center [978, 248] width 33 height 20
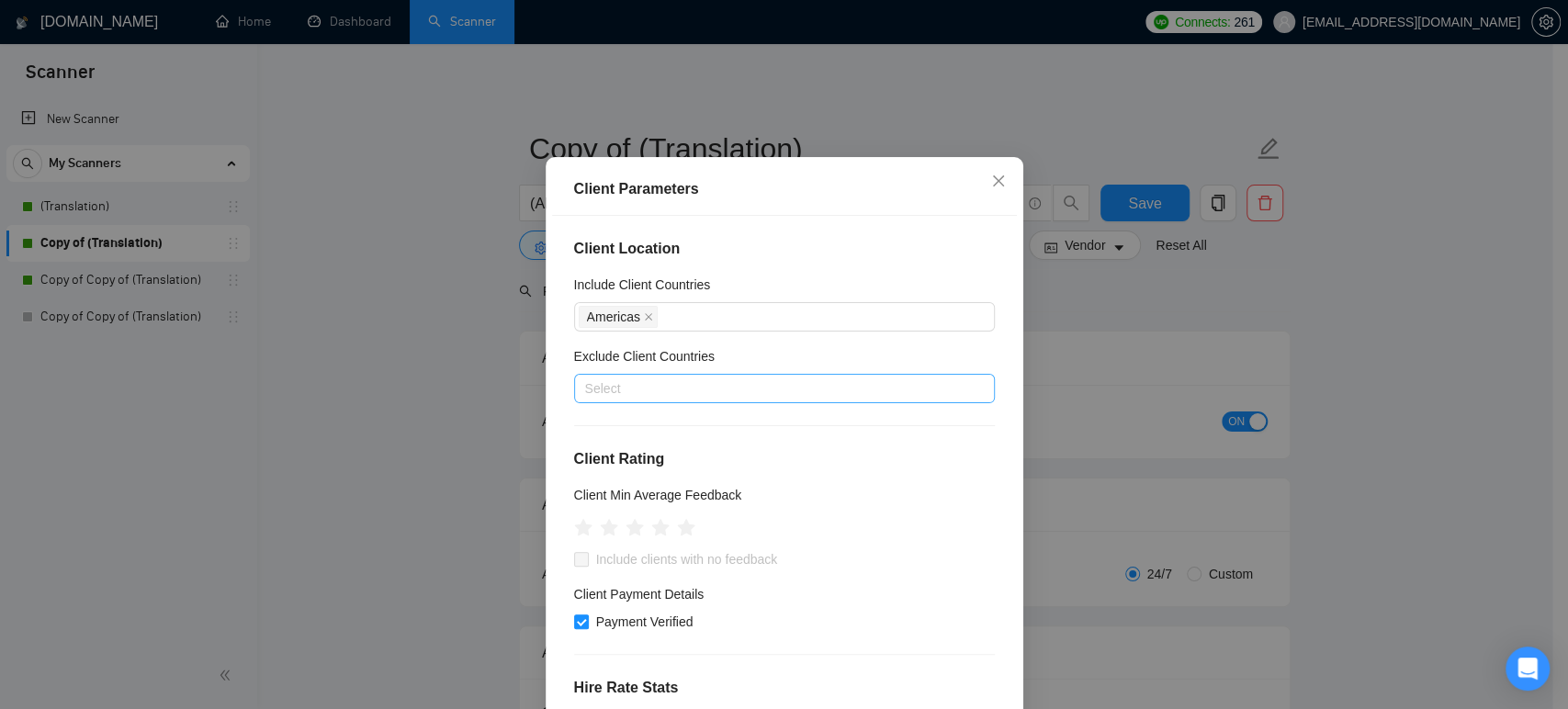
click at [453, 344] on div "Client Parameters Client Location Include Client Countries [GEOGRAPHIC_DATA] Ex…" at bounding box center [784, 354] width 1568 height 709
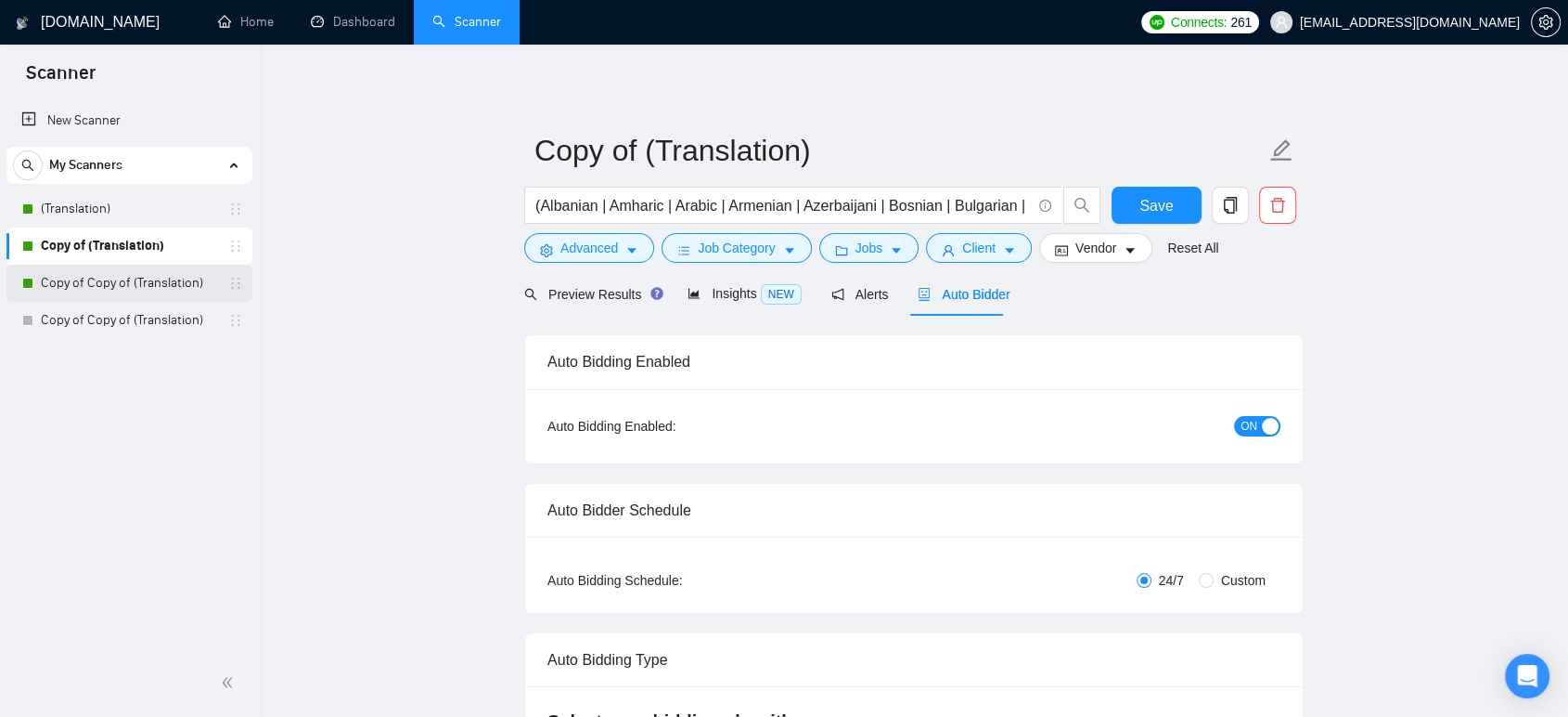
click at [184, 276] on link "Copy of Copy of (Translation)" at bounding box center [129, 283] width 177 height 37
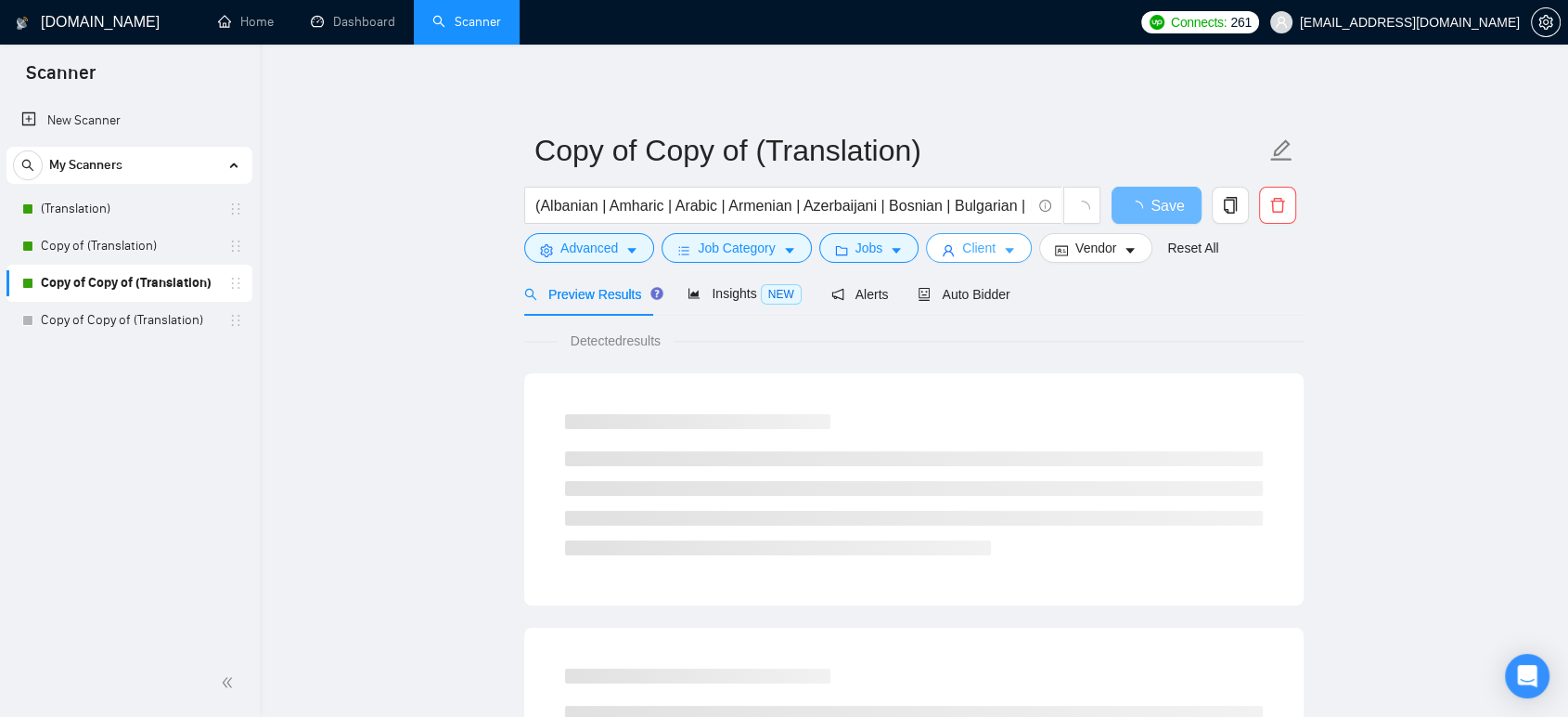
click at [965, 249] on span "Client" at bounding box center [978, 248] width 33 height 20
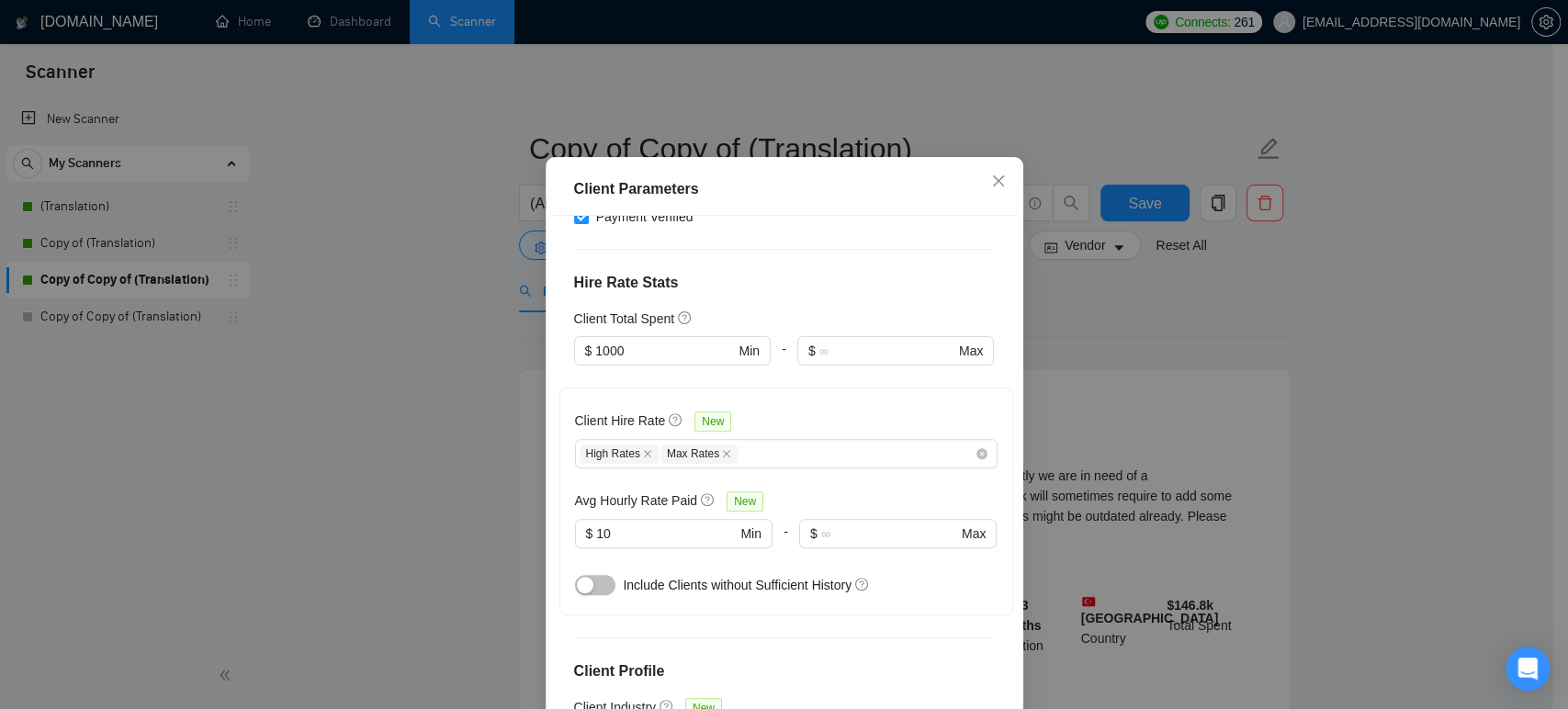
scroll to position [408, 0]
drag, startPoint x: 619, startPoint y: 558, endPoint x: 553, endPoint y: 564, distance: 66.3
click at [559, 564] on div "Client Hire Rate New High Rates Max Rates Avg Hourly Rate Paid New 10 $ 10 Min …" at bounding box center [785, 498] width 454 height 228
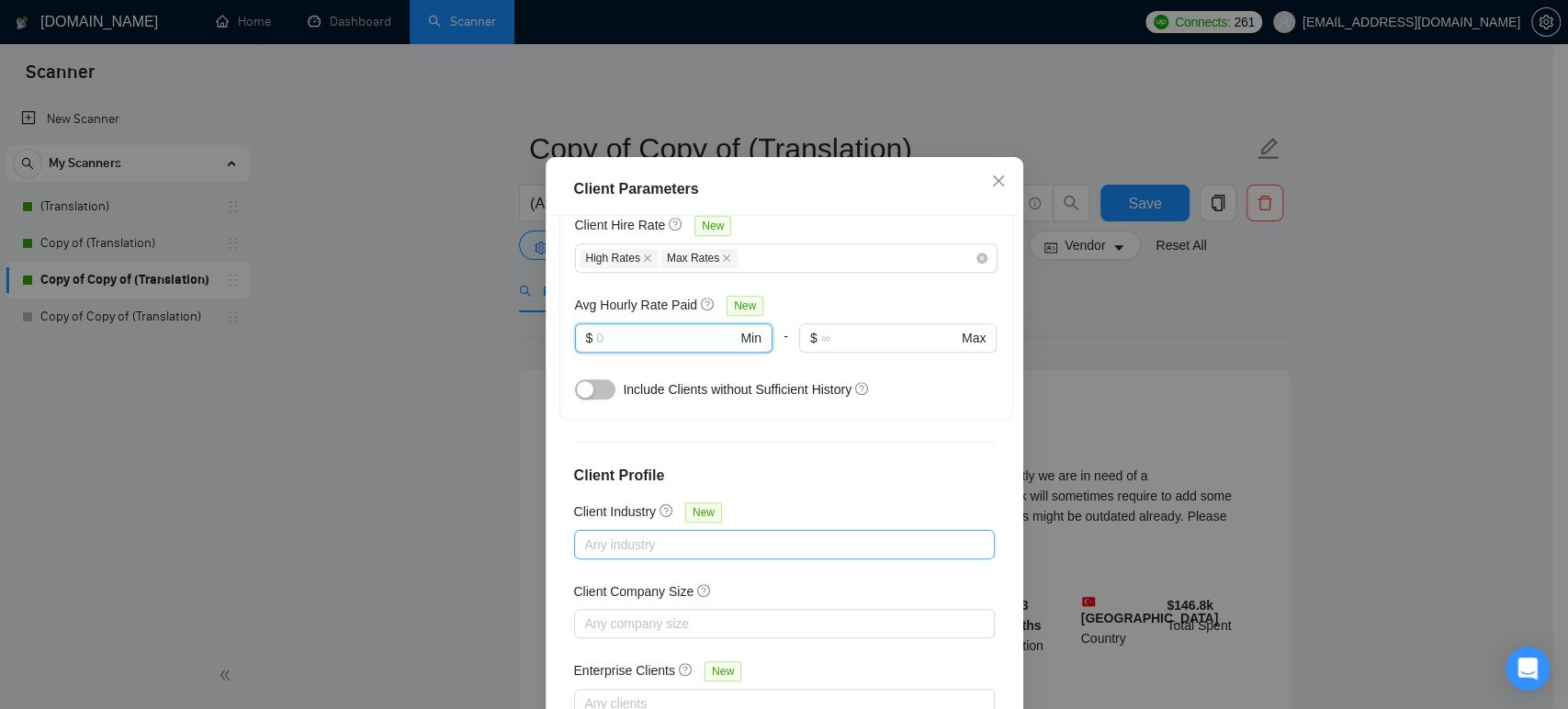
scroll to position [645, 0]
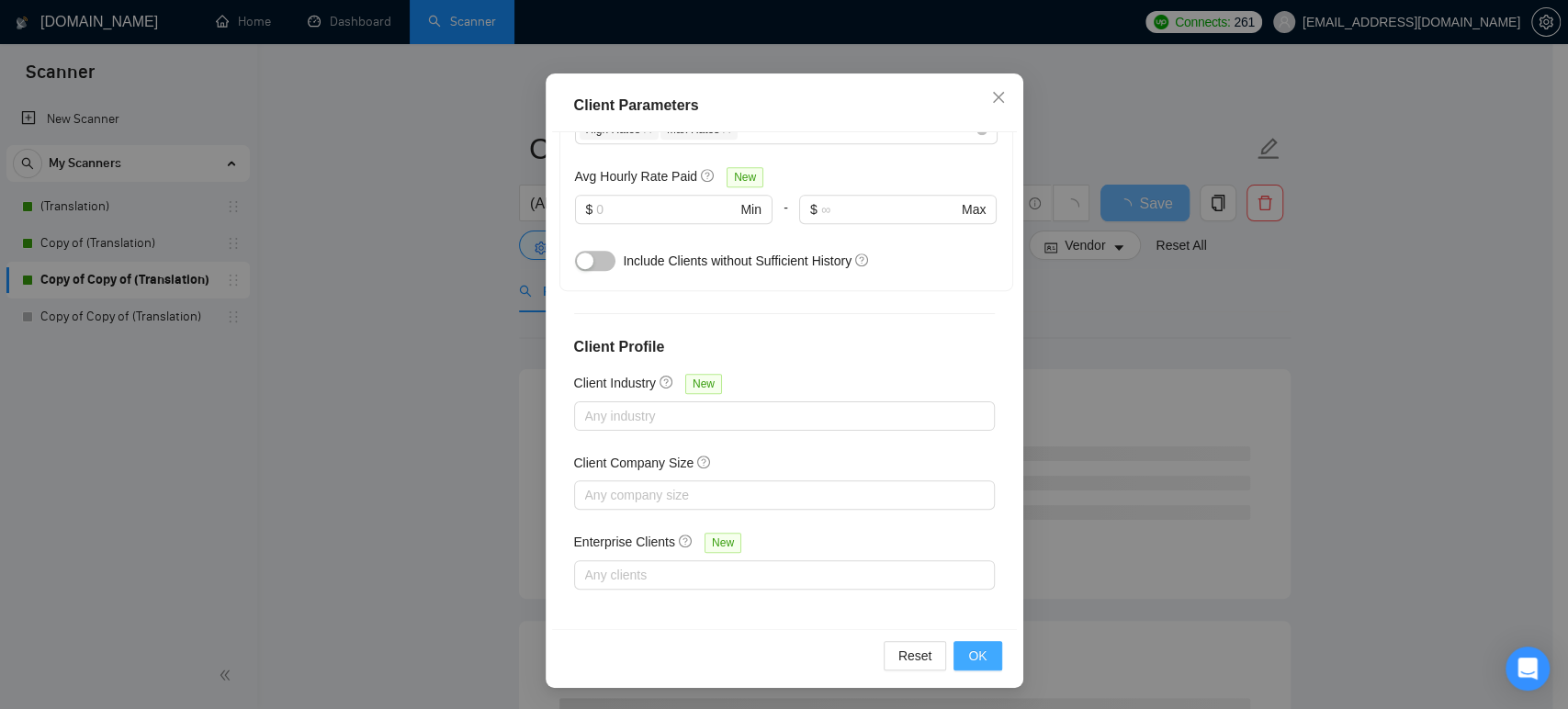
click at [968, 650] on span "OK" at bounding box center [977, 655] width 19 height 20
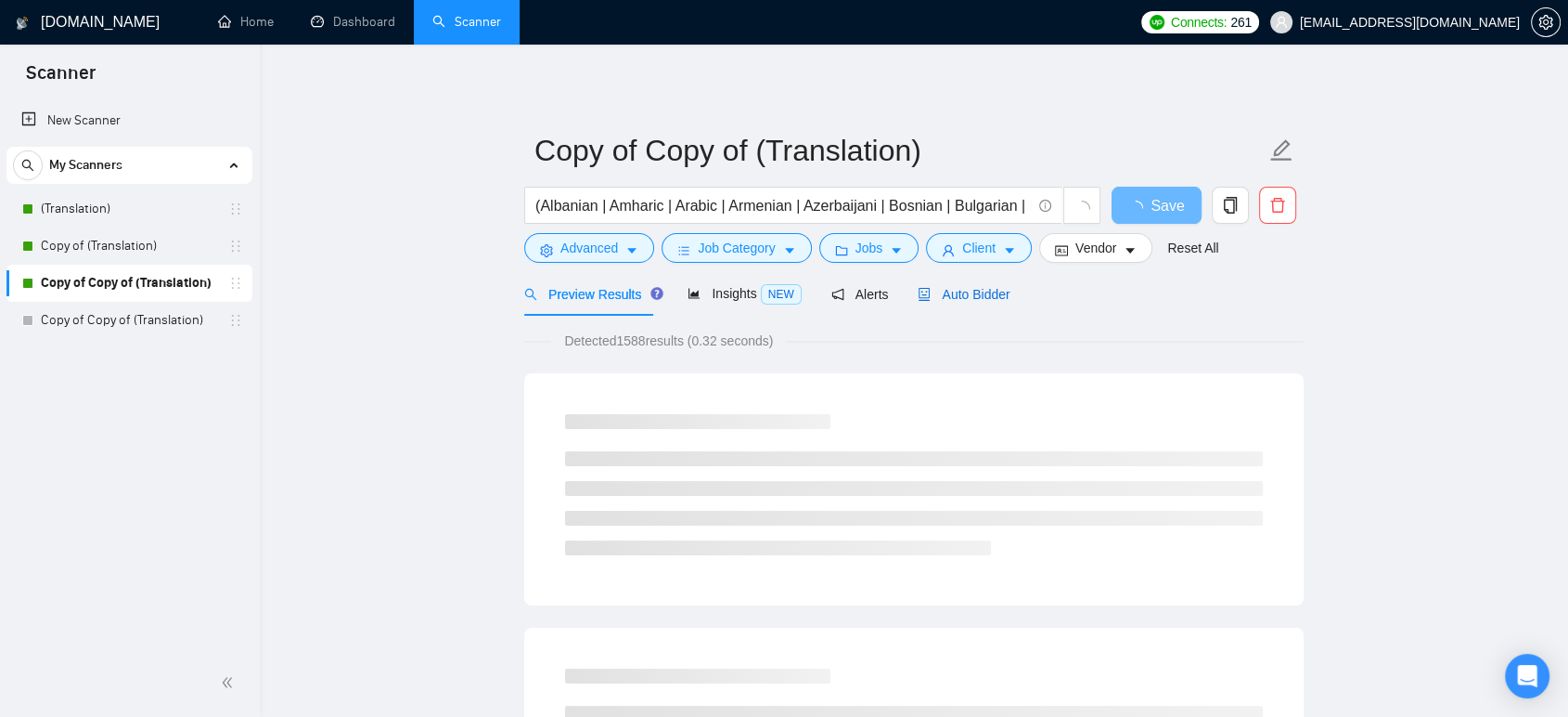
click at [955, 298] on span "Auto Bidder" at bounding box center [963, 294] width 92 height 15
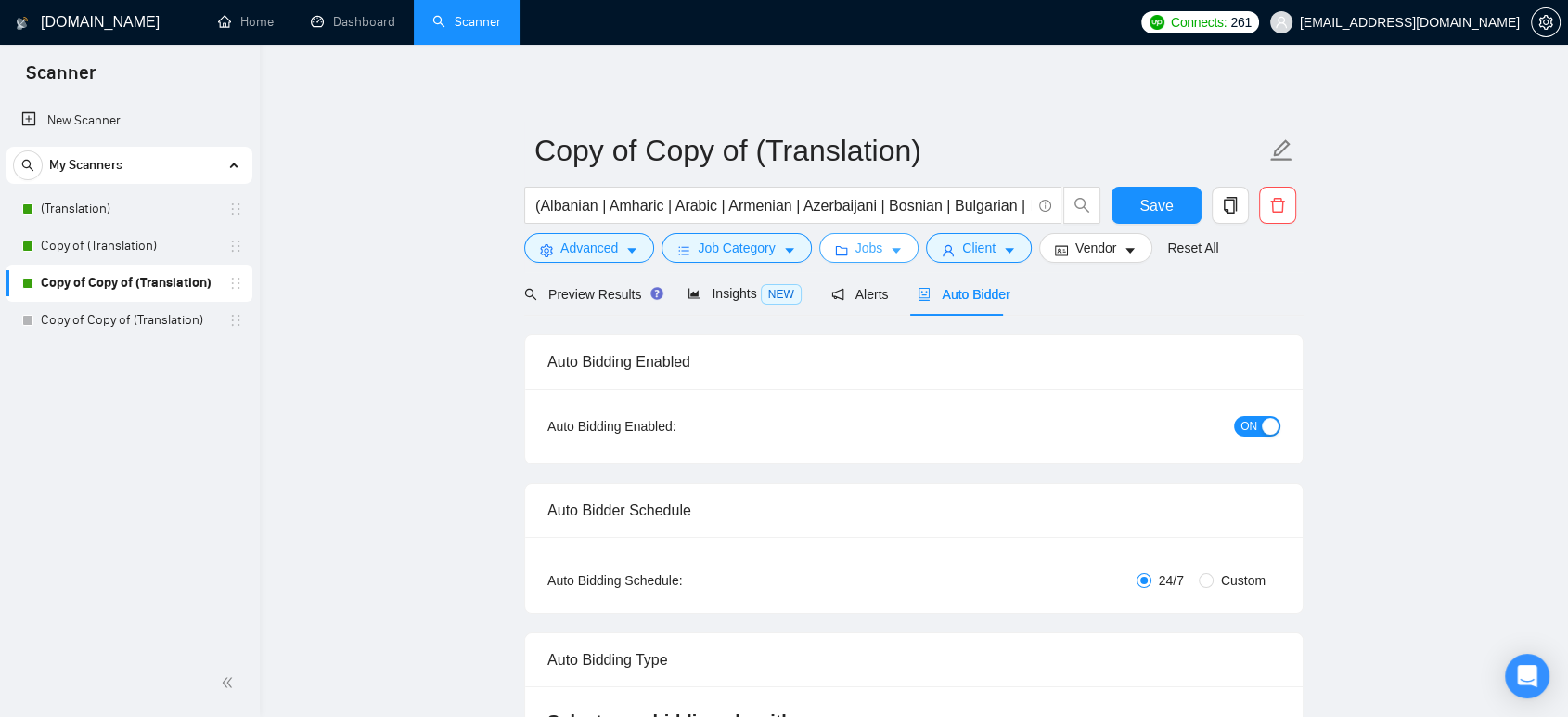
click at [855, 258] on button "Jobs" at bounding box center [869, 248] width 100 height 30
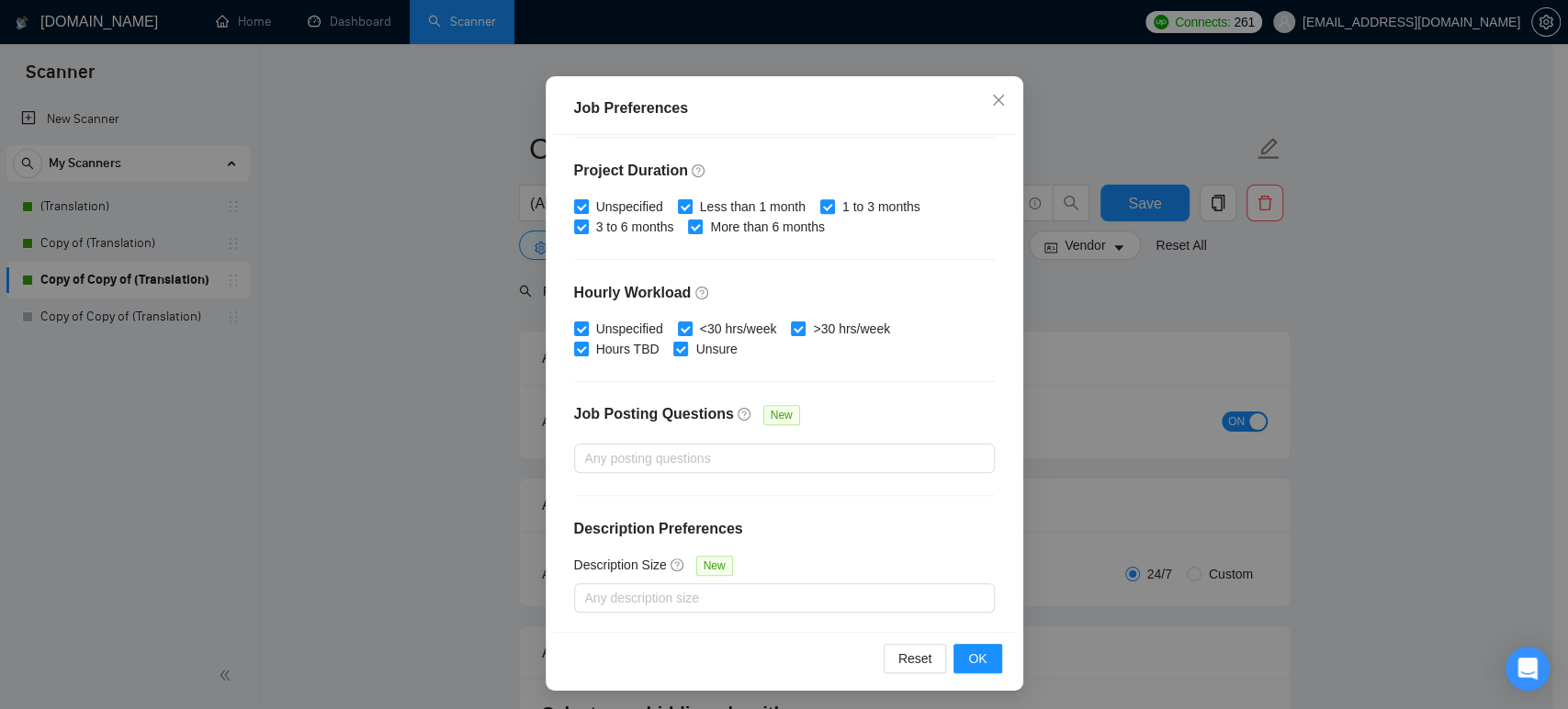
scroll to position [120, 0]
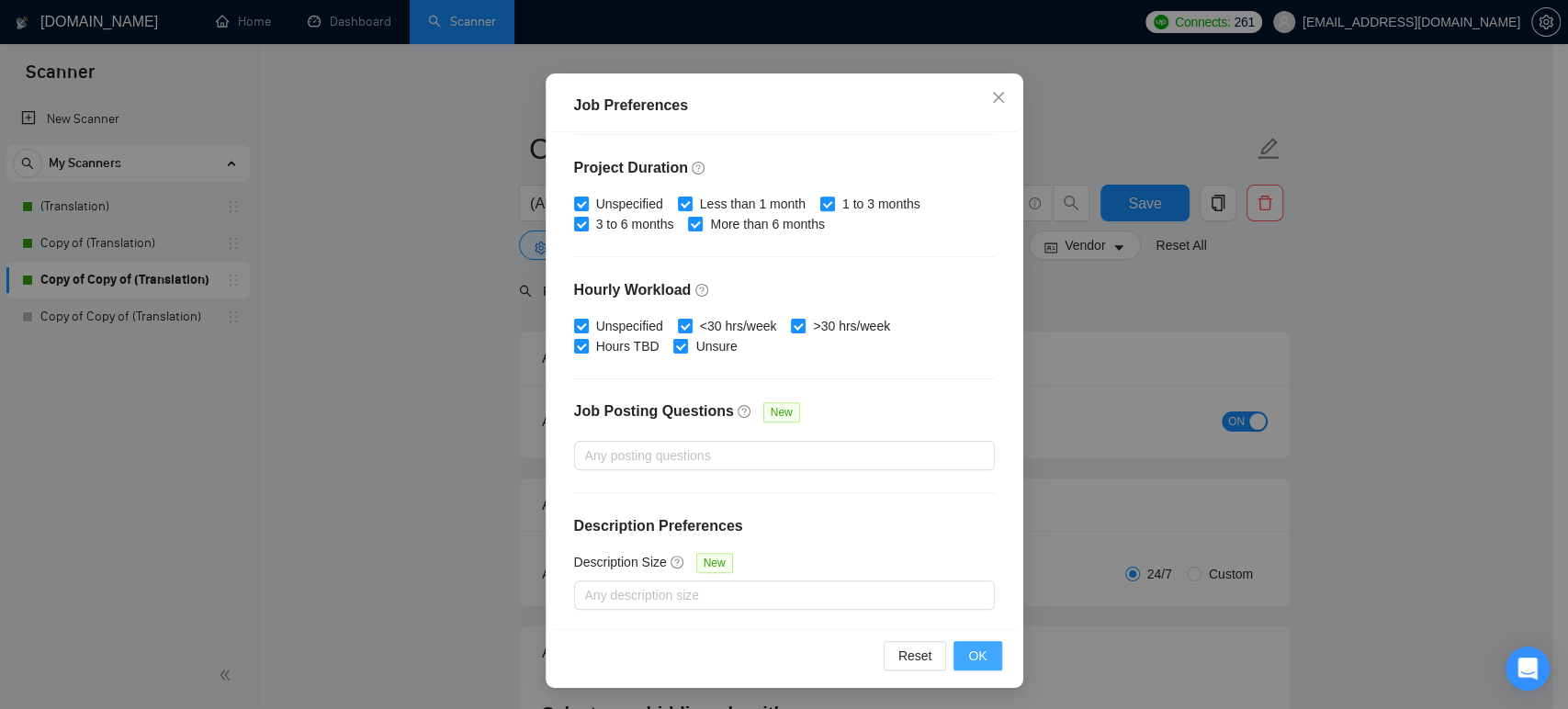
click at [983, 655] on button "OK" at bounding box center [977, 656] width 47 height 30
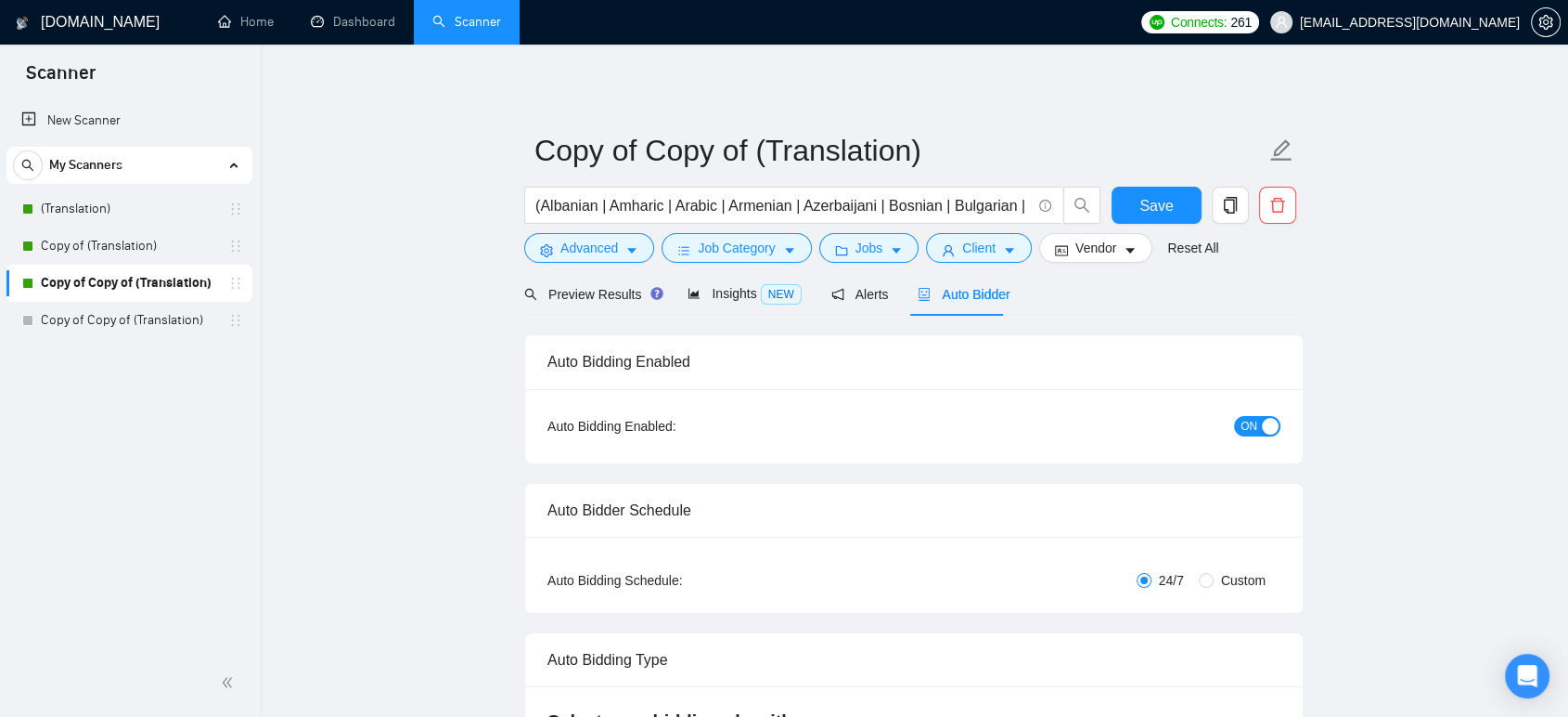
drag, startPoint x: 143, startPoint y: 319, endPoint x: 960, endPoint y: 87, distance: 849.3
click at [143, 319] on link "Copy of Copy of (Translation)" at bounding box center [129, 320] width 177 height 37
click at [1146, 207] on span "Save" at bounding box center [1156, 205] width 33 height 23
click at [170, 324] on link "Copy of Copy of (Translation)" at bounding box center [129, 320] width 177 height 37
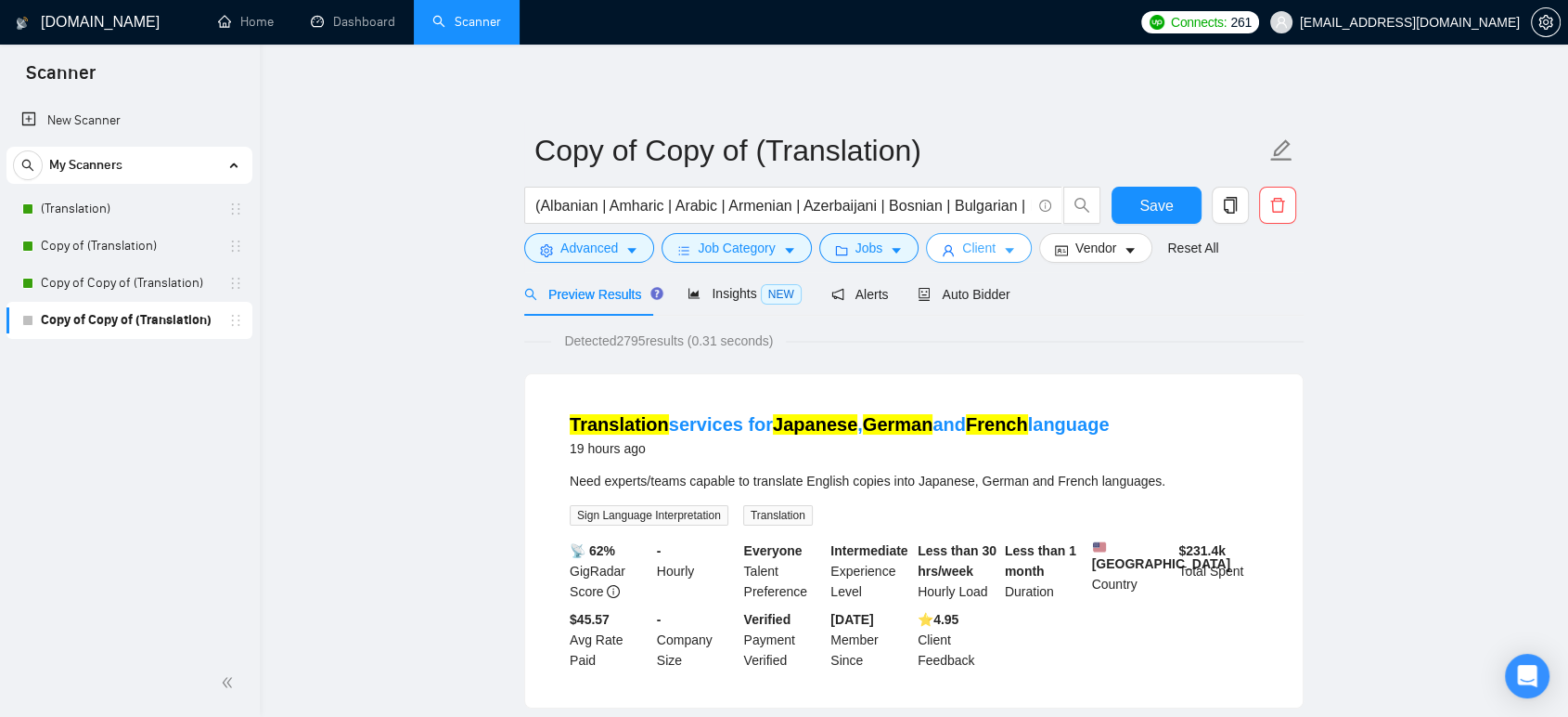
click at [984, 251] on span "Client" at bounding box center [978, 248] width 33 height 20
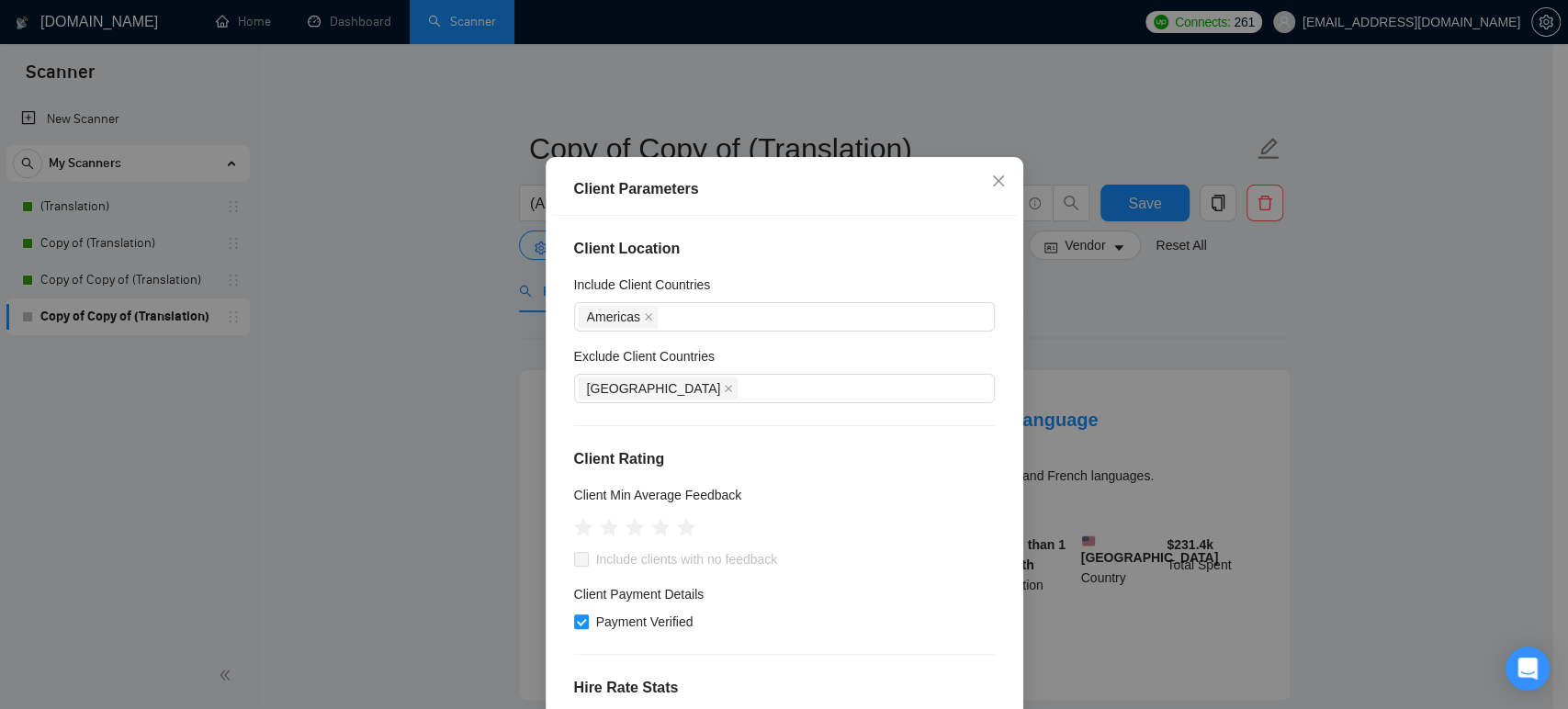
click at [380, 424] on div "Client Parameters Client Location Include Client Countries [GEOGRAPHIC_DATA] Ex…" at bounding box center [784, 354] width 1568 height 709
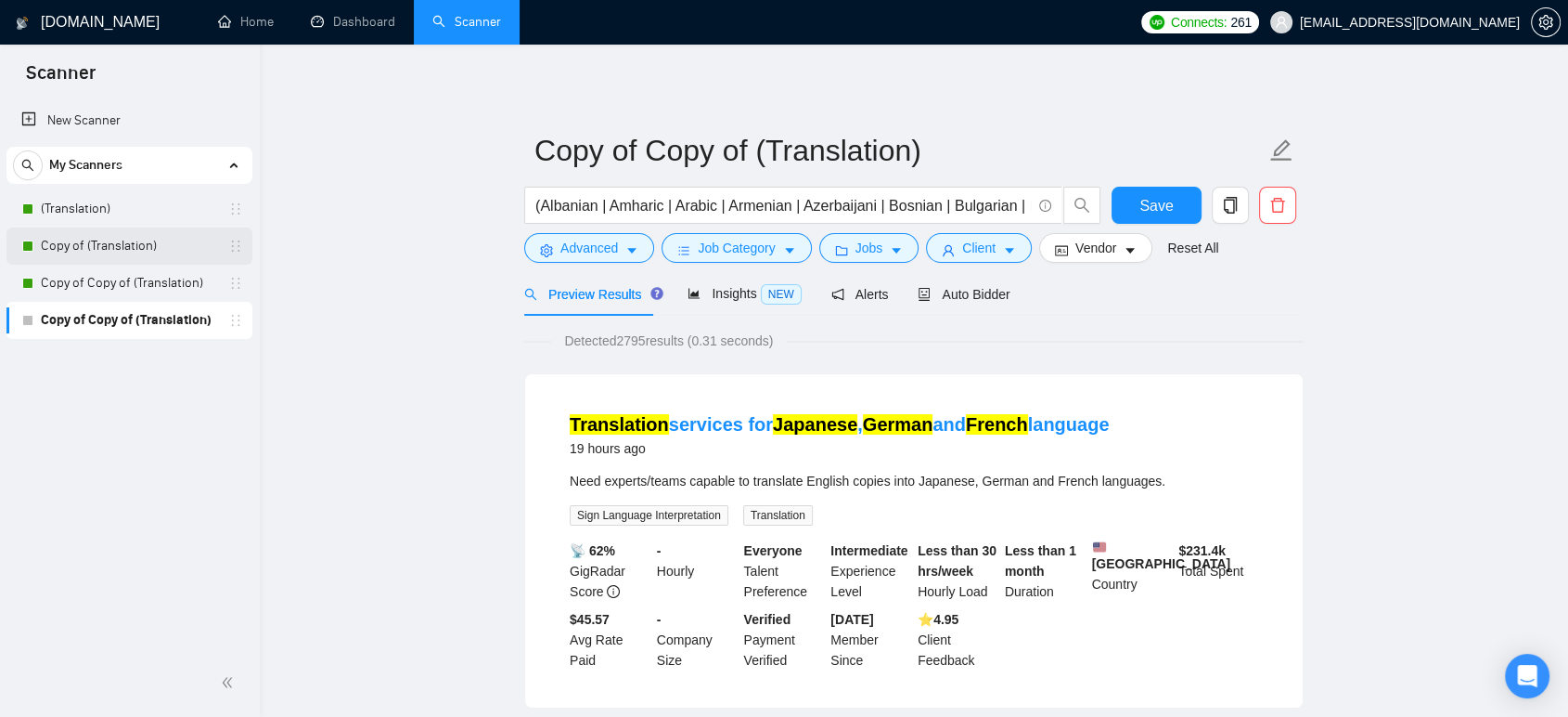
click at [153, 251] on link "Copy of (Translation)" at bounding box center [129, 246] width 177 height 37
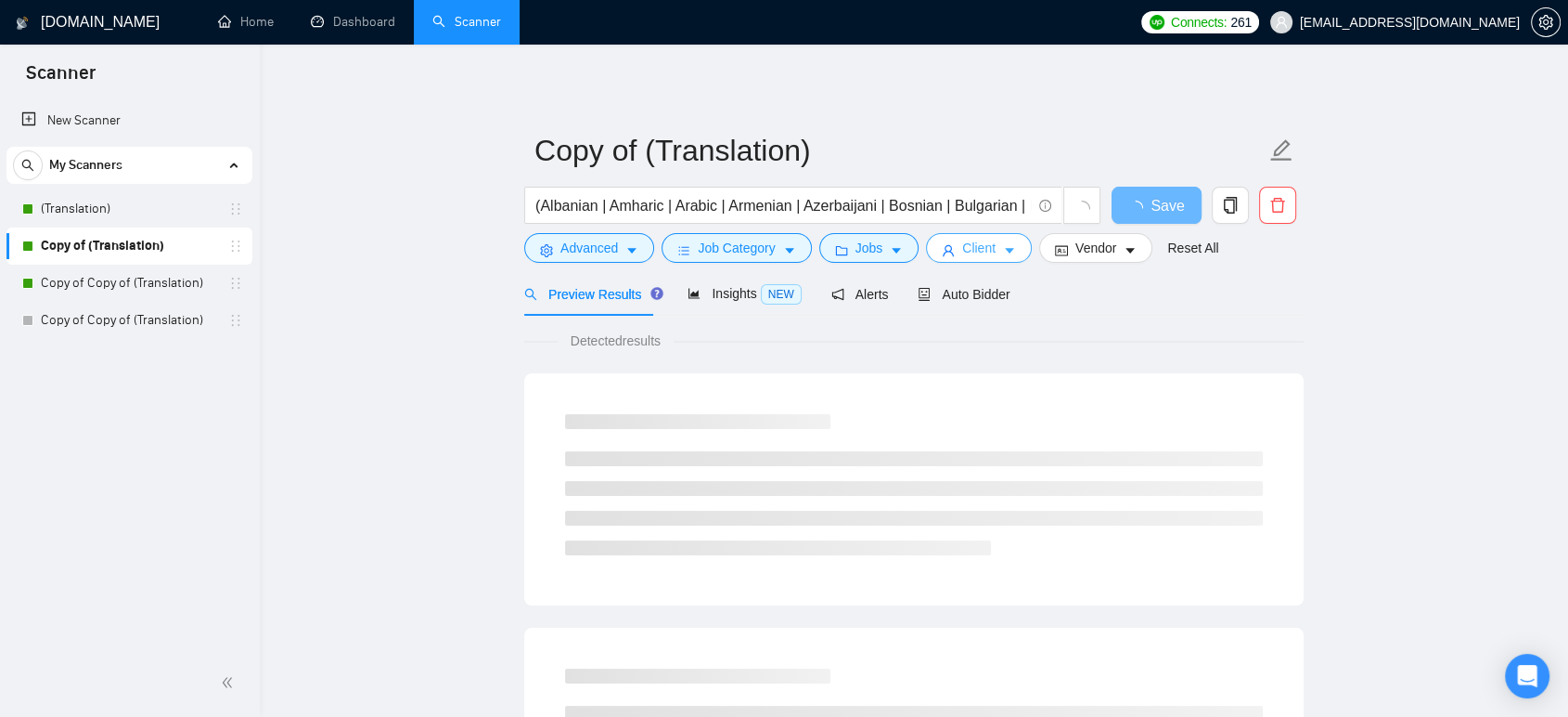
click at [955, 247] on button "Client" at bounding box center [979, 248] width 106 height 30
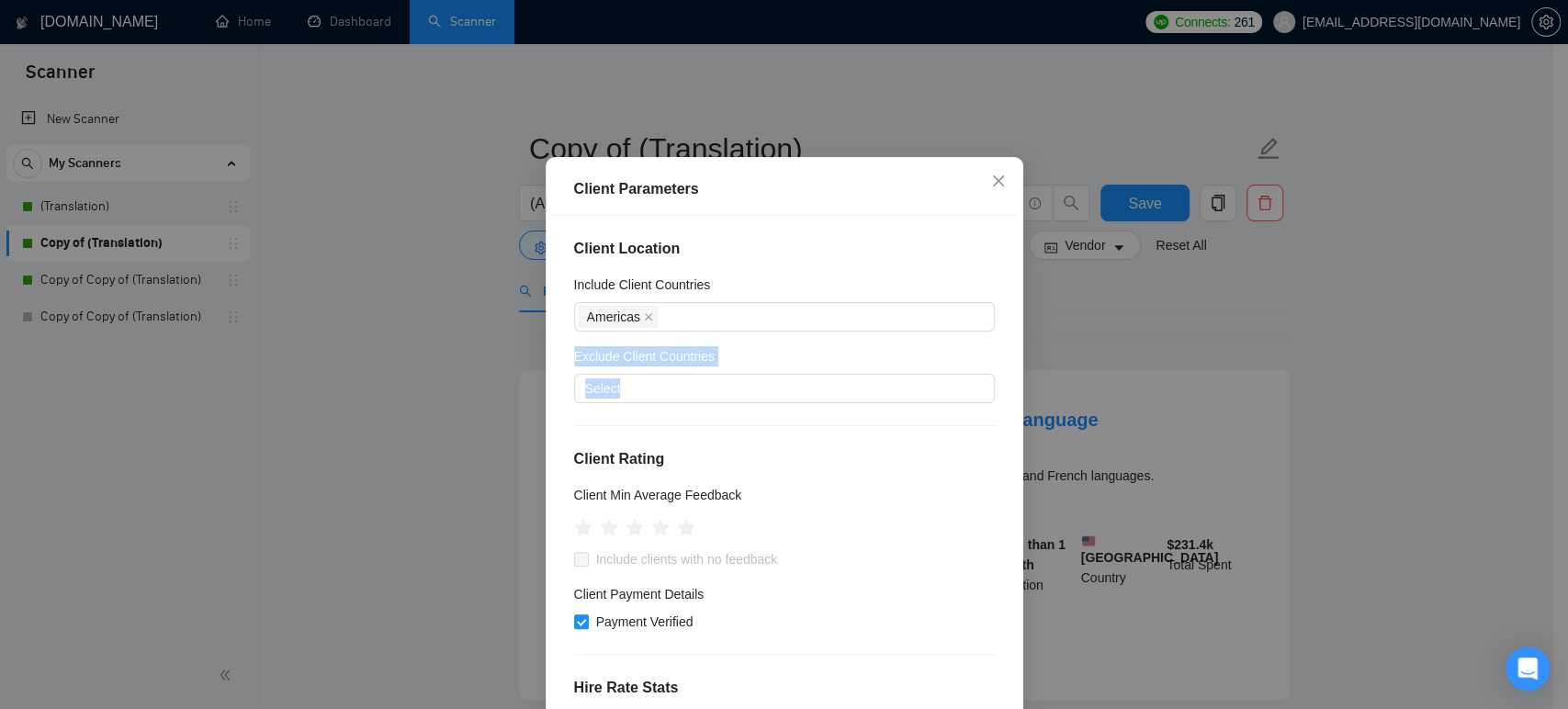
click at [700, 373] on div "Exclude Client Countries" at bounding box center [784, 359] width 421 height 28
click at [390, 404] on div "Client Parameters Client Location Include Client Countries [GEOGRAPHIC_DATA] Ex…" at bounding box center [784, 354] width 1568 height 709
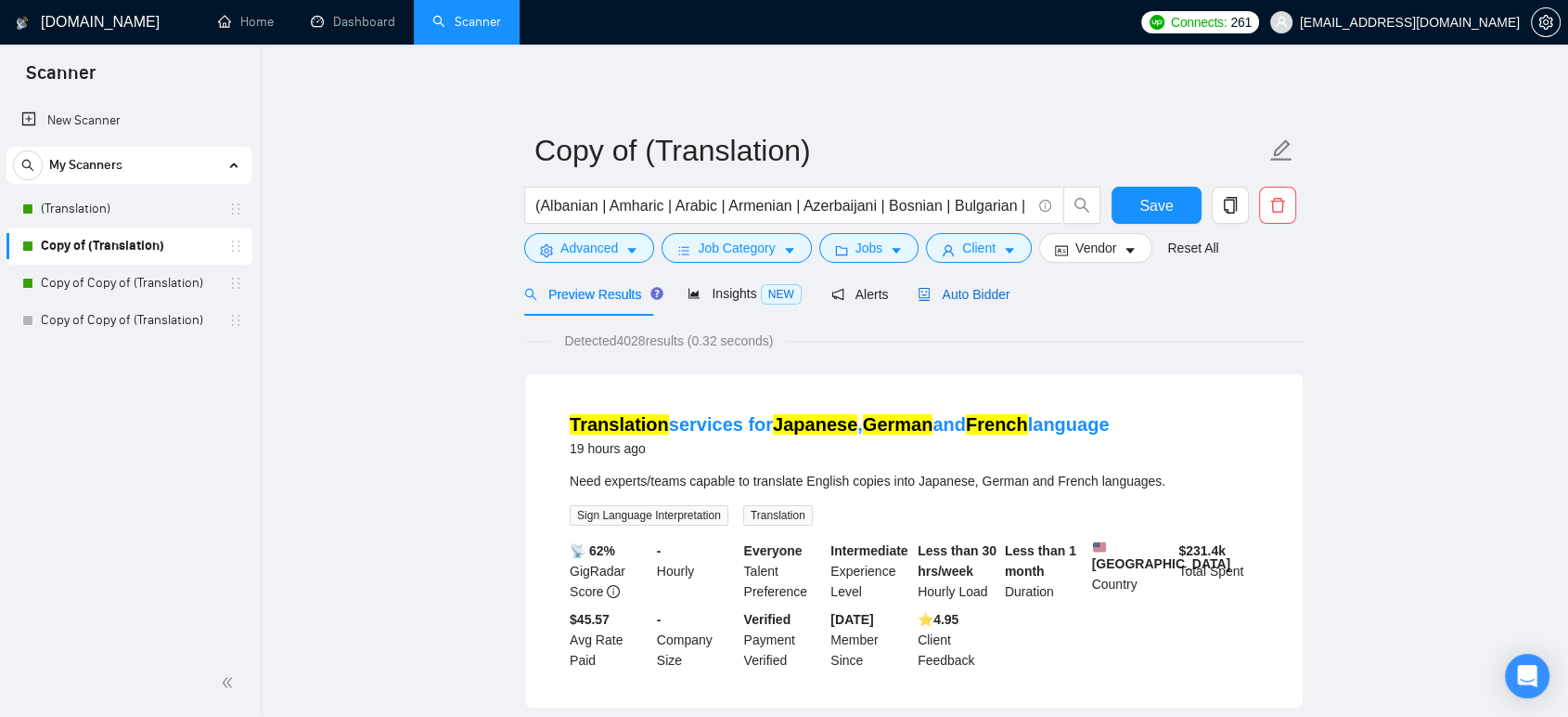
click at [966, 289] on span "Auto Bidder" at bounding box center [963, 294] width 92 height 15
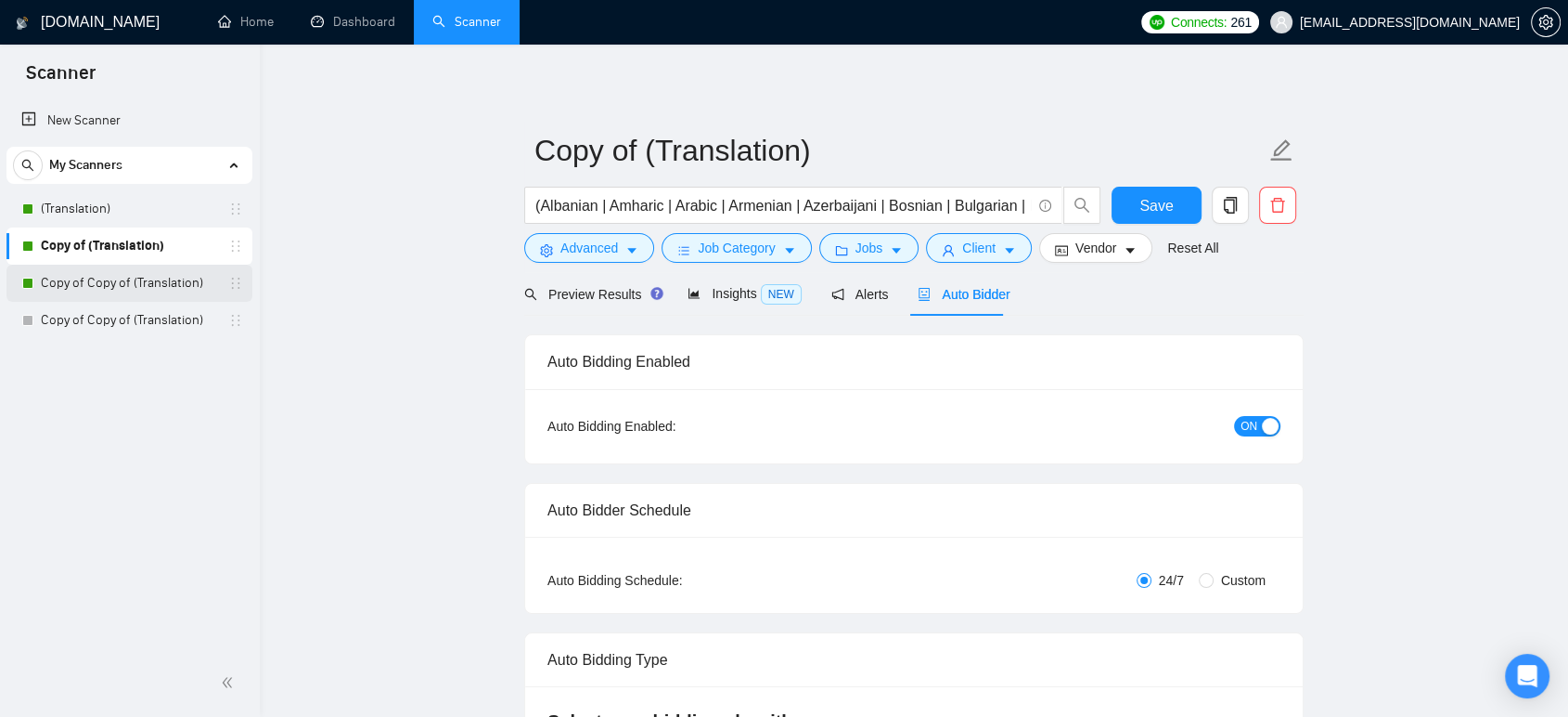
click at [176, 288] on link "Copy of Copy of (Translation)" at bounding box center [129, 283] width 177 height 37
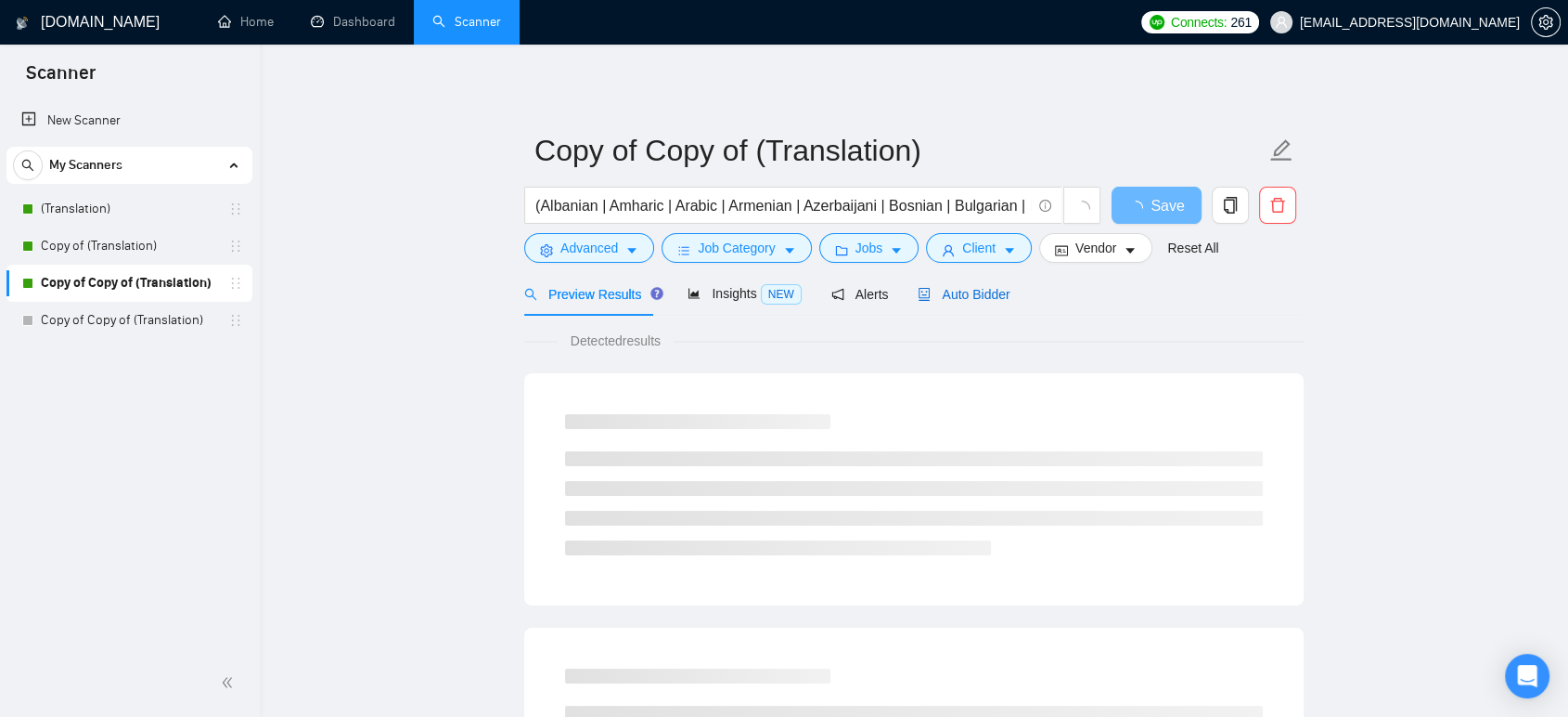
click at [968, 300] on span "Auto Bidder" at bounding box center [963, 294] width 92 height 15
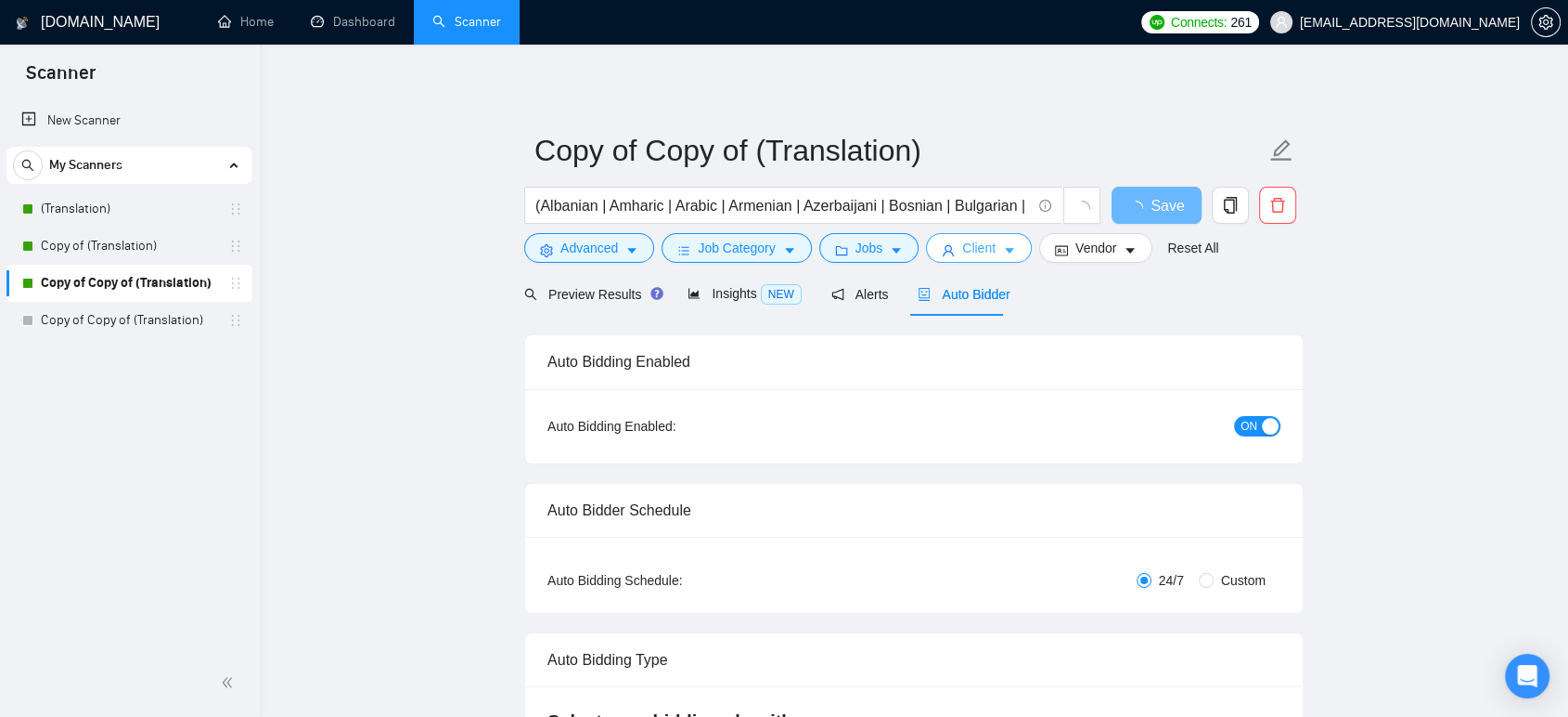
click at [950, 244] on button "Client" at bounding box center [979, 248] width 106 height 30
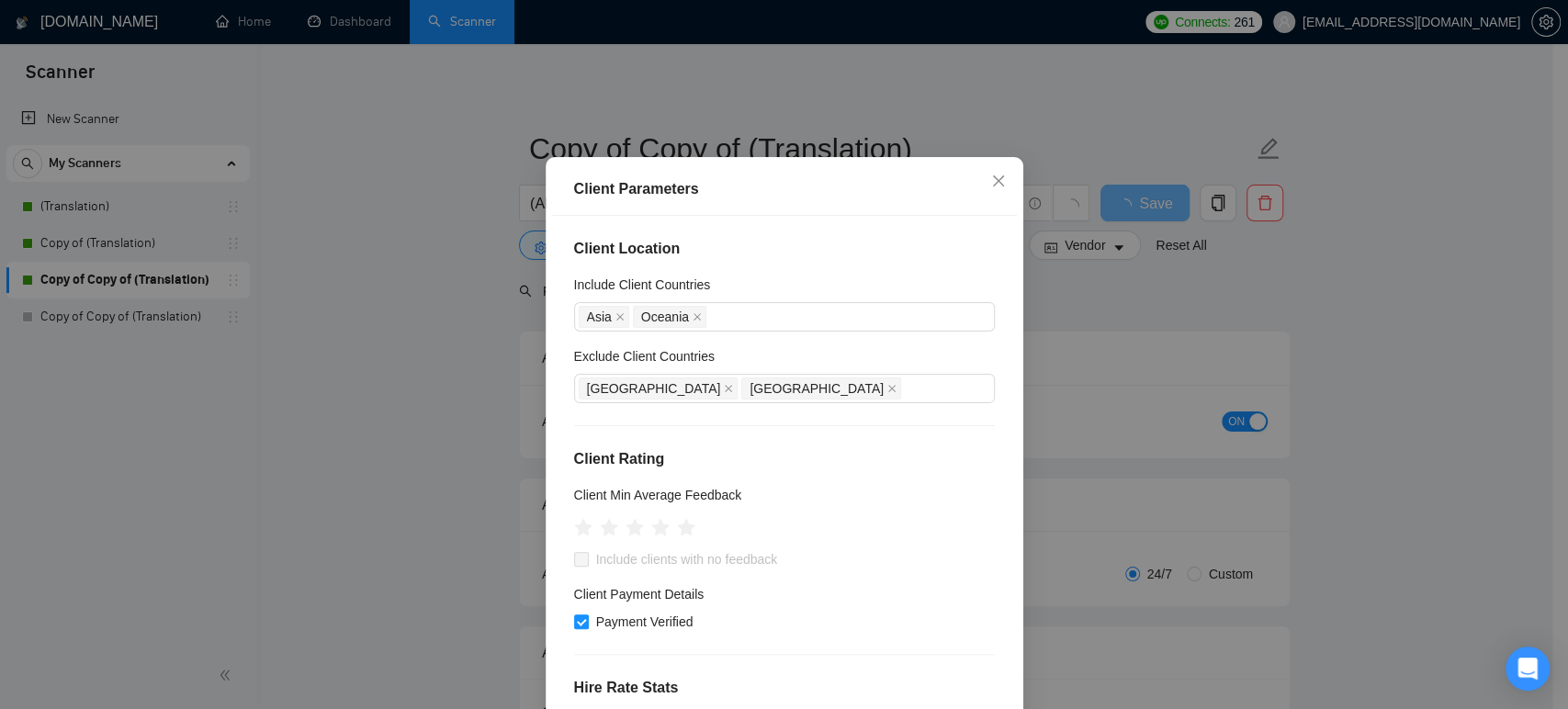
click at [367, 414] on div "Client Parameters Client Location Include Client Countries [GEOGRAPHIC_DATA] [G…" at bounding box center [784, 354] width 1568 height 709
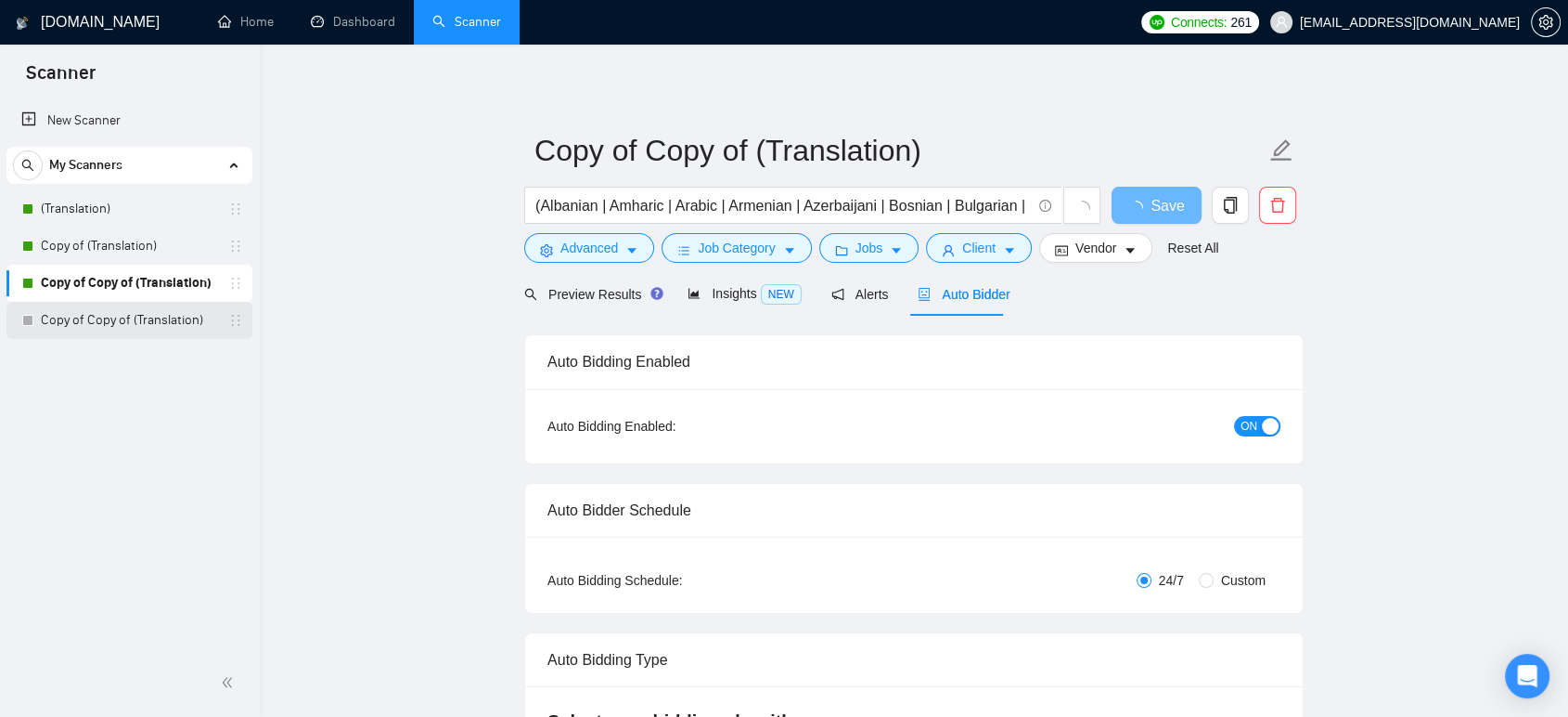
click at [129, 320] on link "Copy of Copy of (Translation)" at bounding box center [129, 320] width 177 height 37
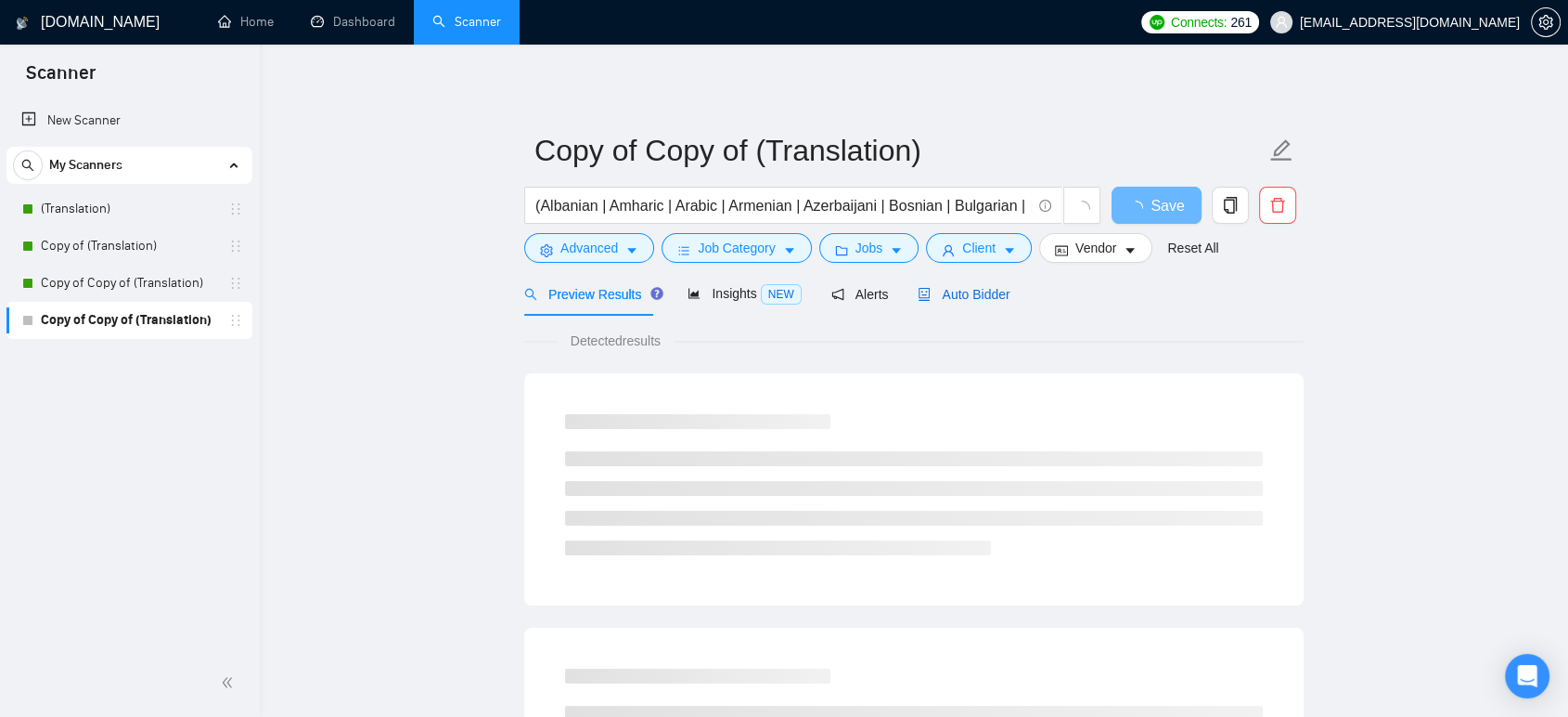
click at [974, 296] on span "Auto Bidder" at bounding box center [963, 294] width 92 height 15
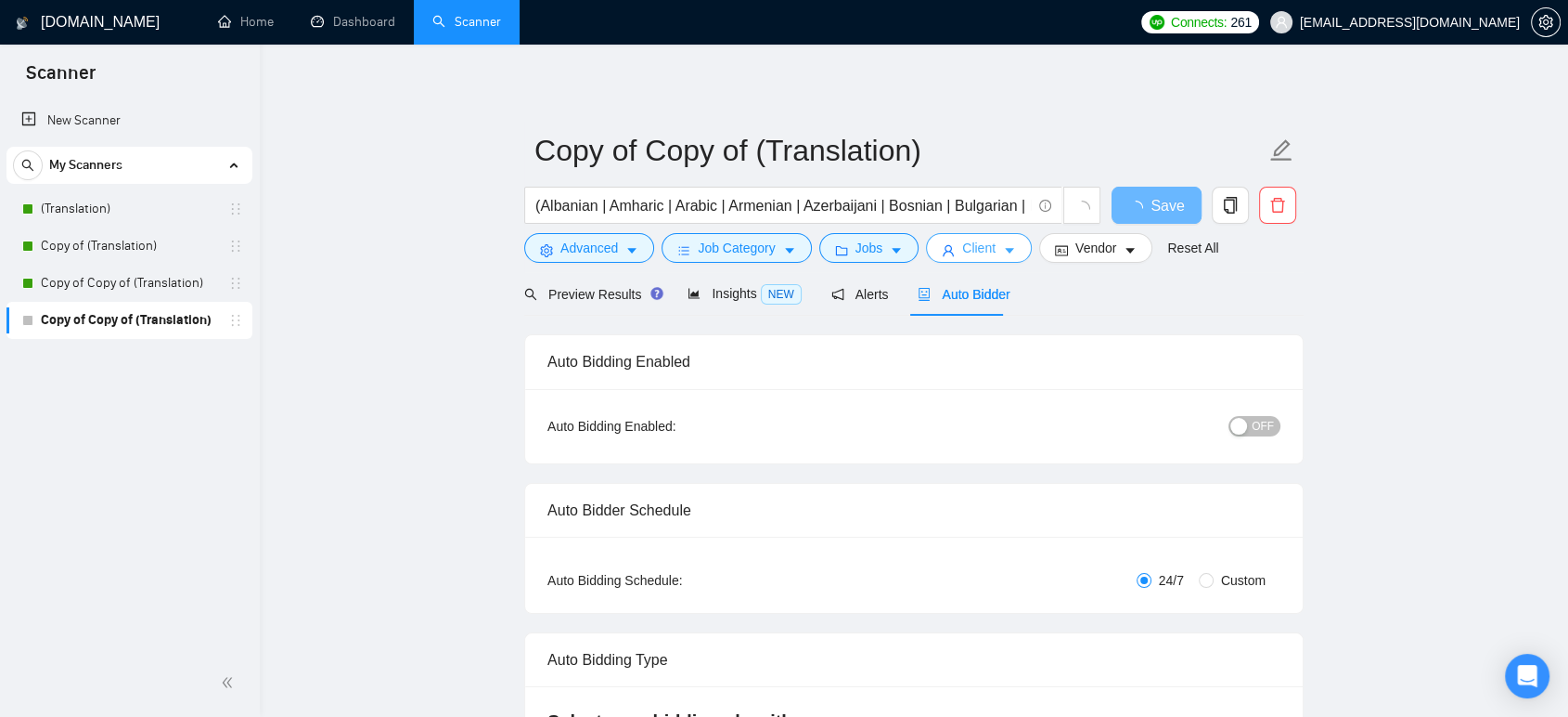
click at [962, 257] on span "Client" at bounding box center [978, 248] width 33 height 20
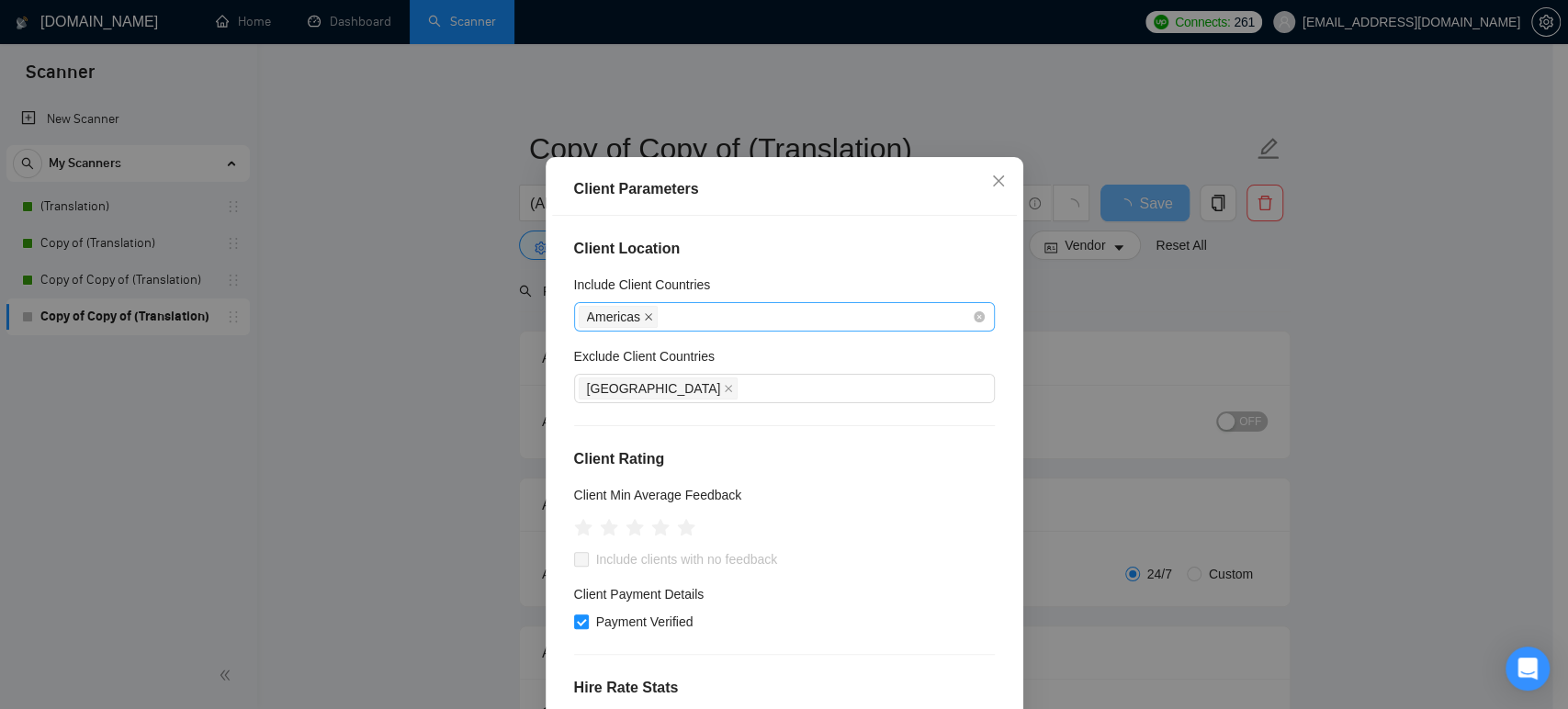
click at [644, 321] on icon "close" at bounding box center [648, 316] width 9 height 9
drag, startPoint x: 632, startPoint y: 432, endPoint x: 632, endPoint y: 411, distance: 21.0
click at [724, 398] on span at bounding box center [728, 388] width 9 height 20
click at [633, 328] on div at bounding box center [776, 317] width 393 height 22
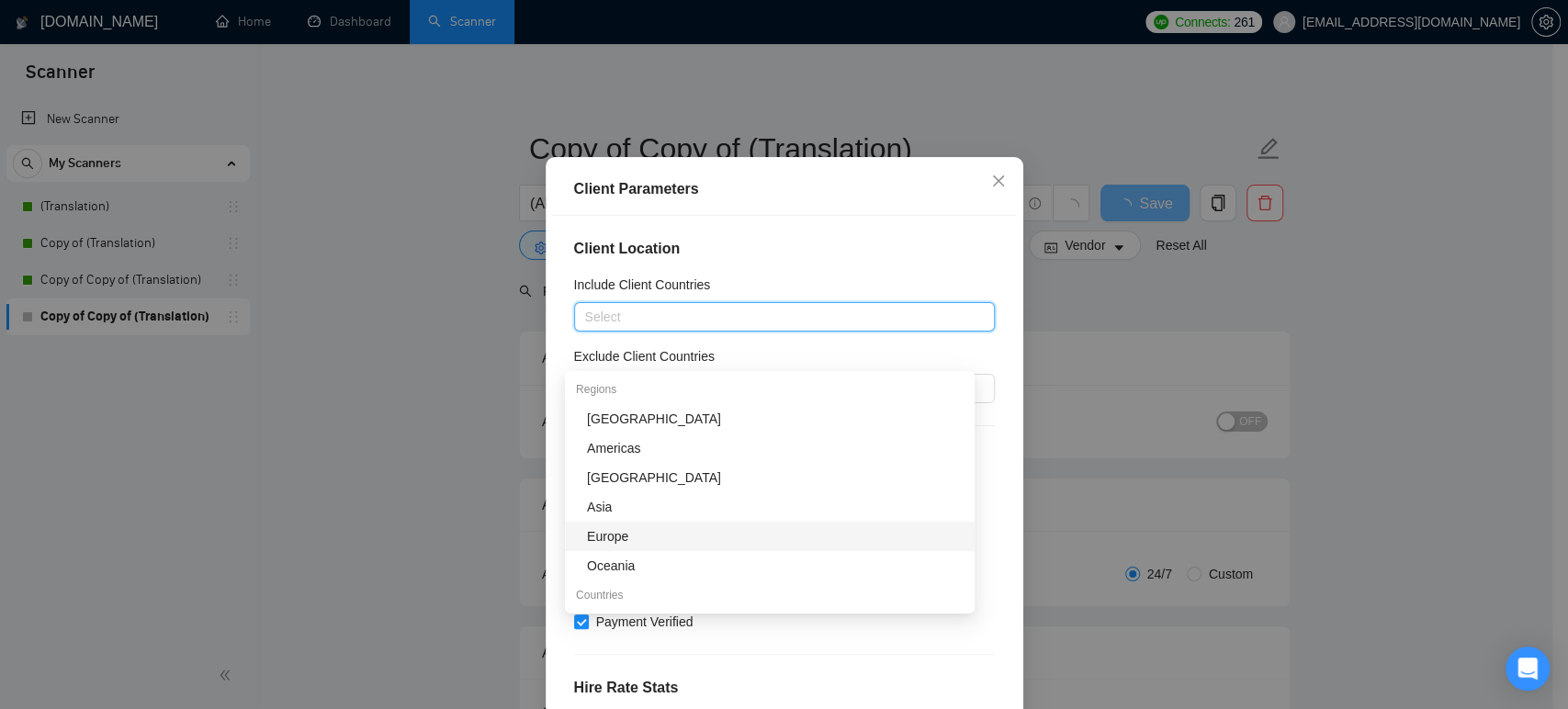
click at [625, 534] on div "Europe" at bounding box center [775, 536] width 376 height 20
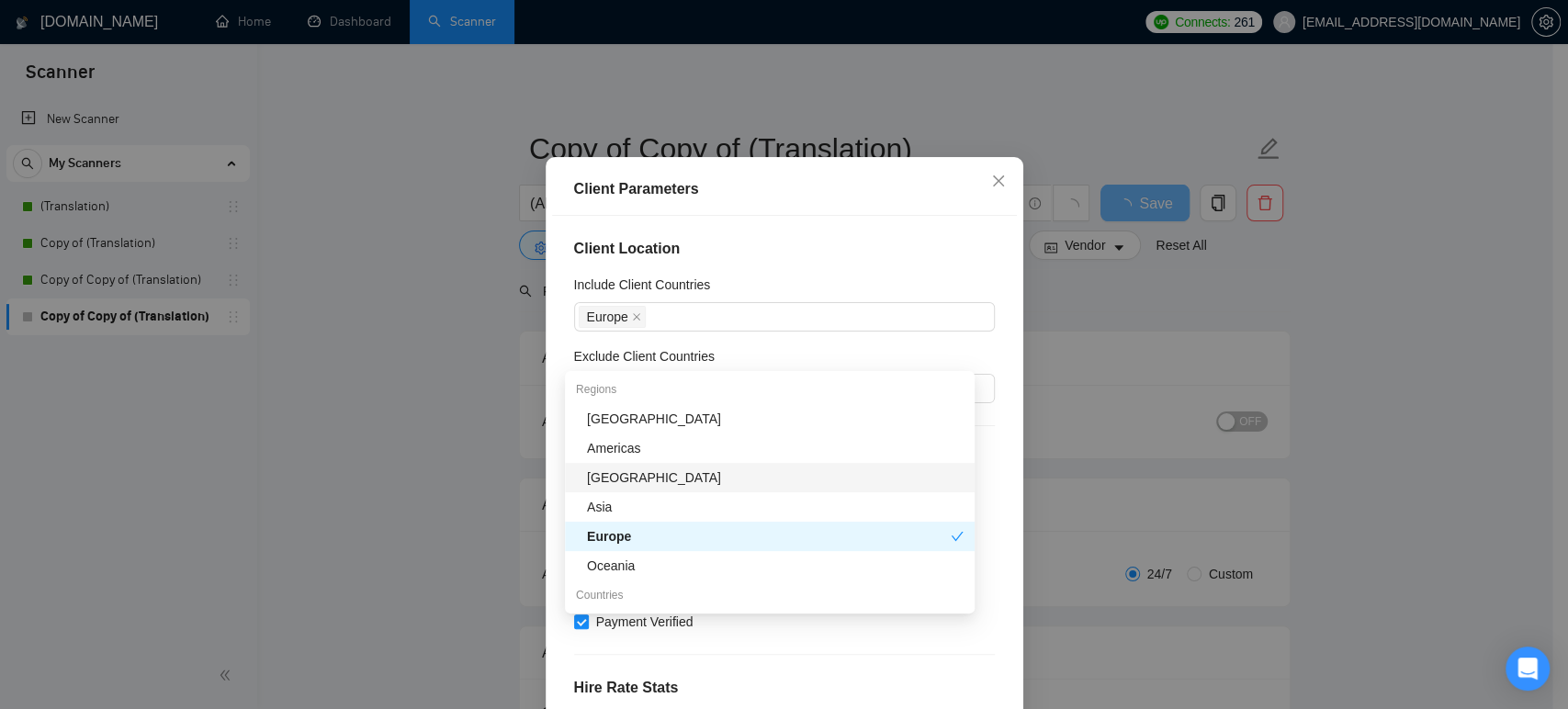
click at [552, 490] on div "Client Location Include Client Countries [GEOGRAPHIC_DATA] Exclude Client Count…" at bounding box center [784, 463] width 464 height 496
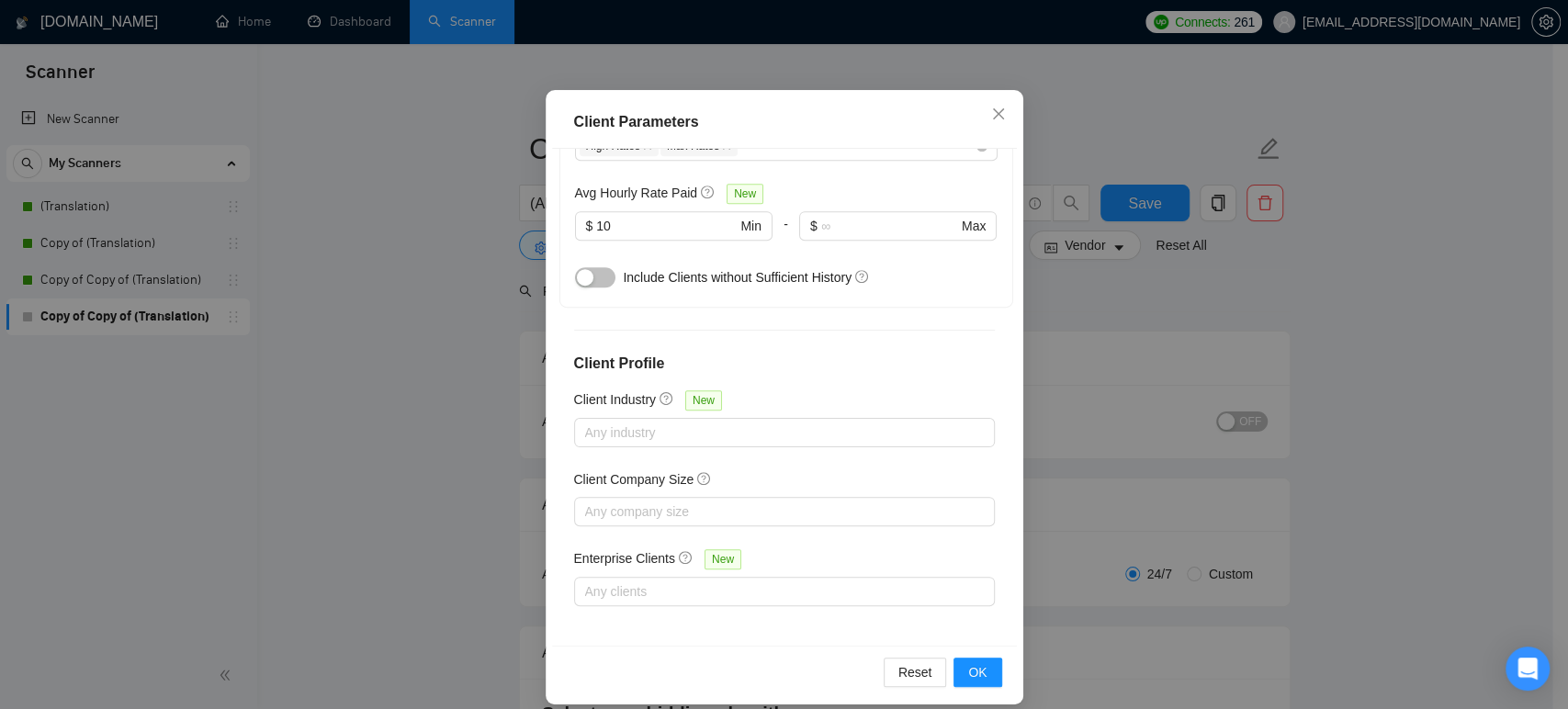
scroll to position [120, 0]
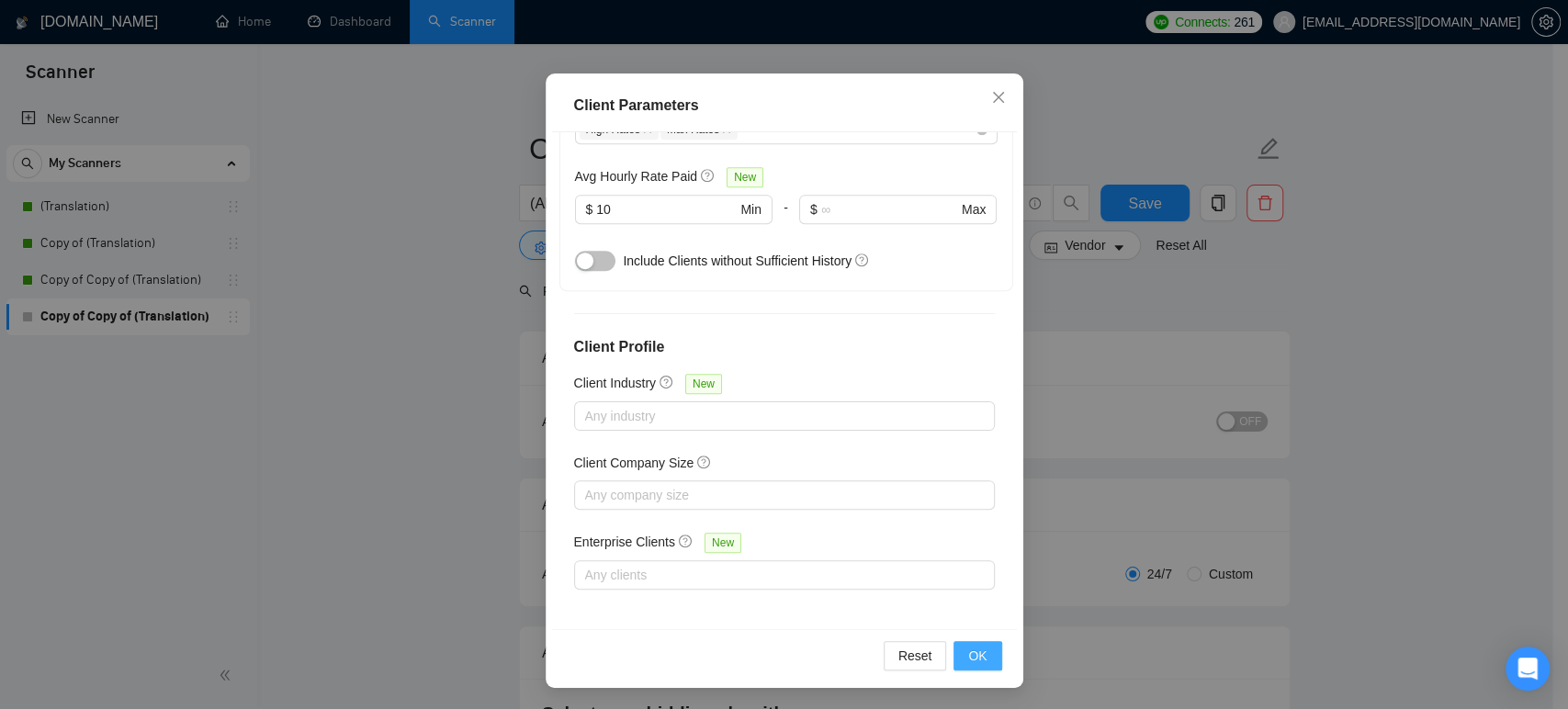
click at [985, 656] on button "OK" at bounding box center [977, 656] width 47 height 30
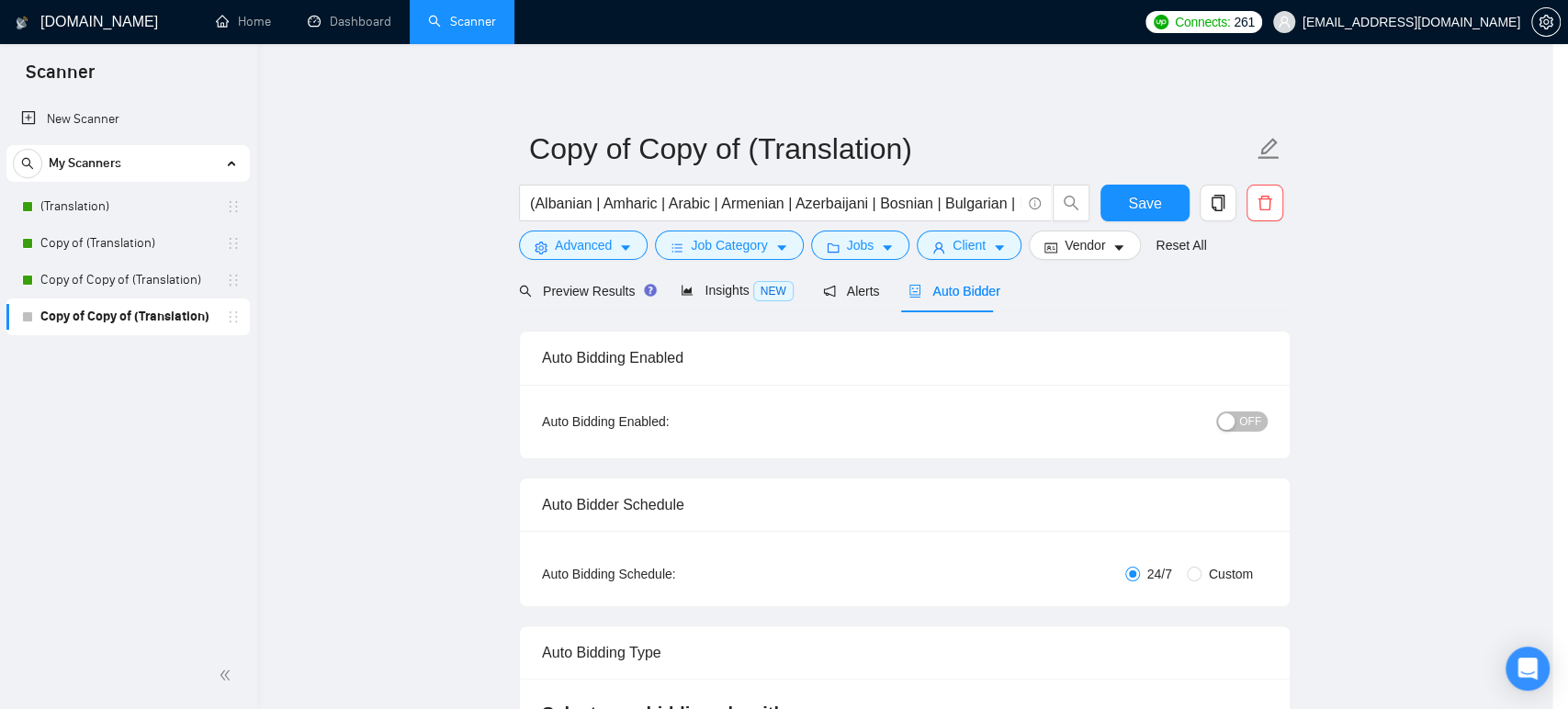
scroll to position [37, 0]
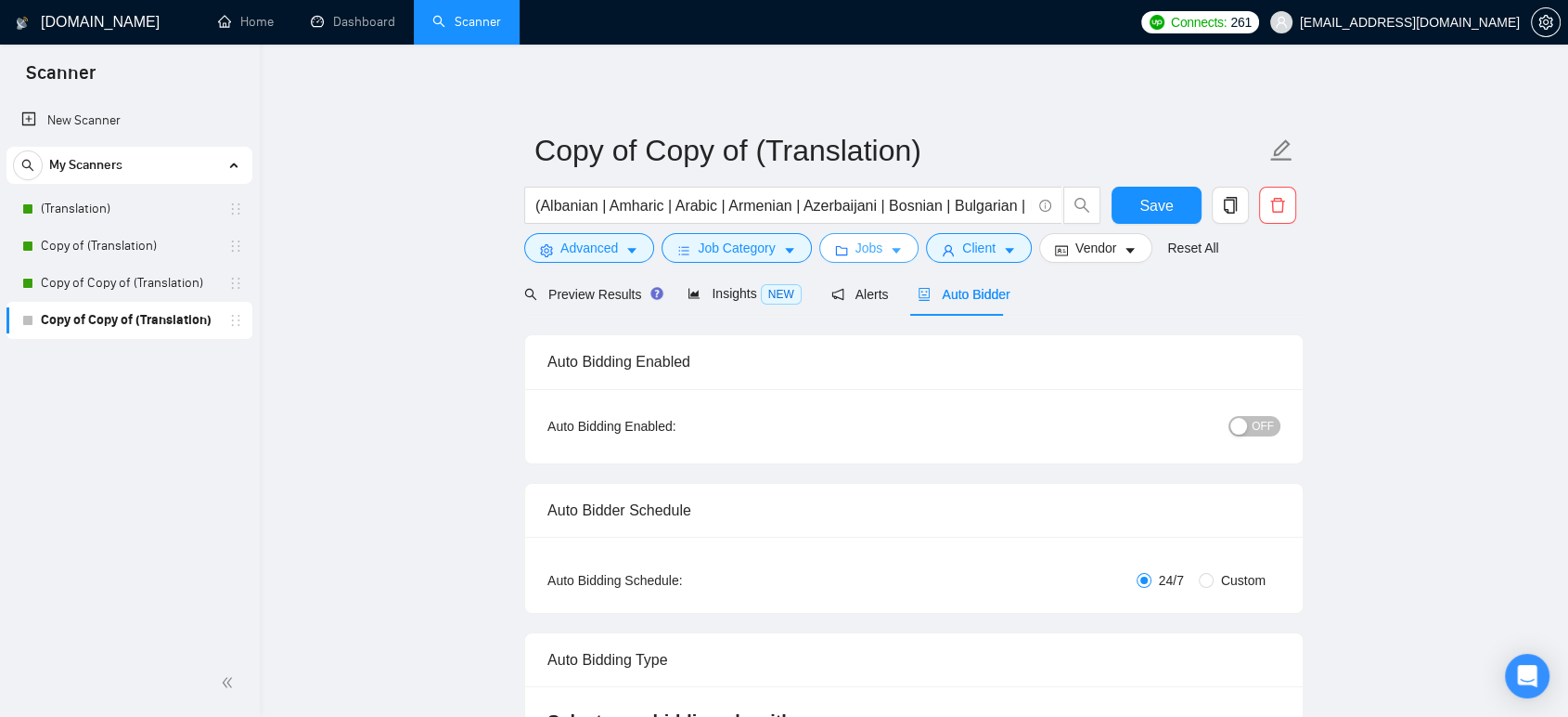
click at [879, 251] on button "Jobs" at bounding box center [869, 248] width 100 height 30
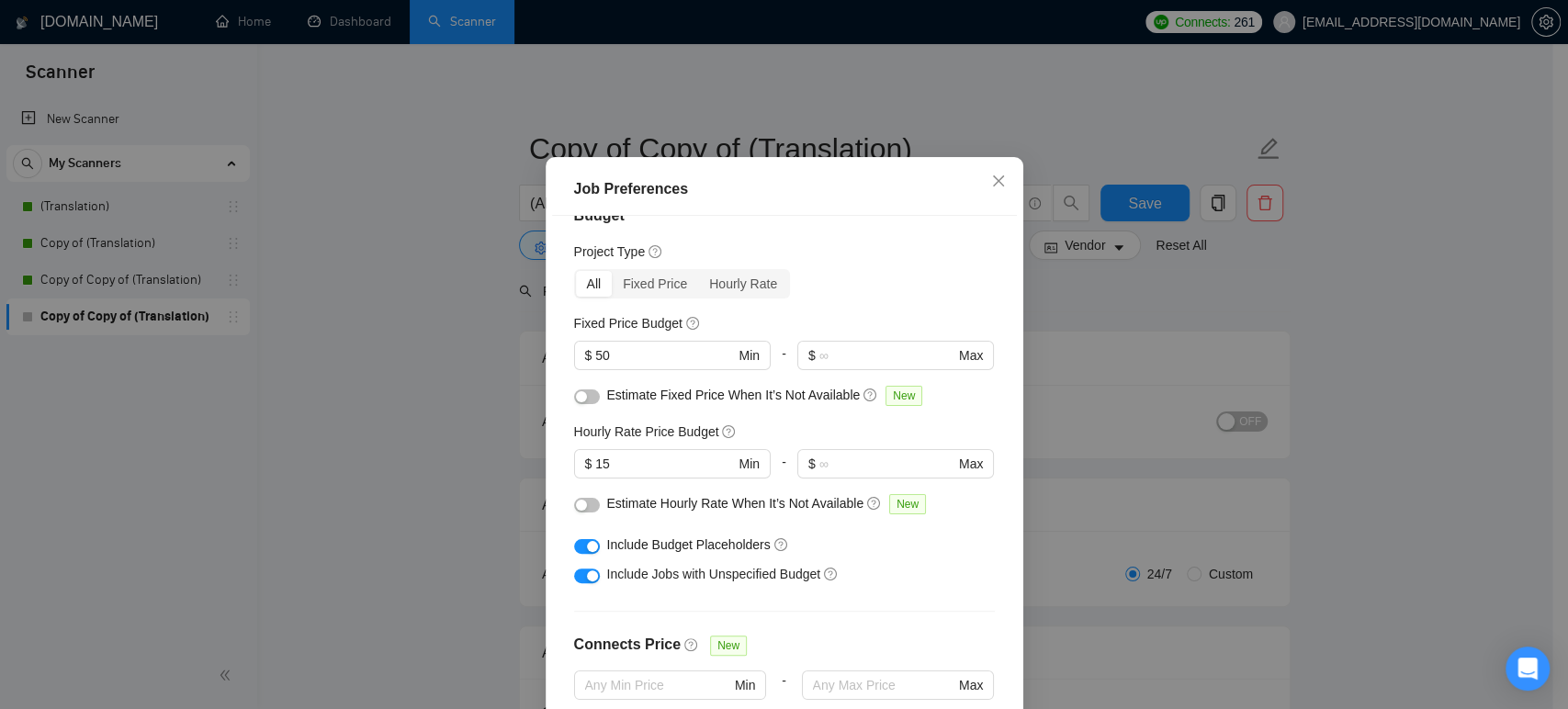
scroll to position [0, 0]
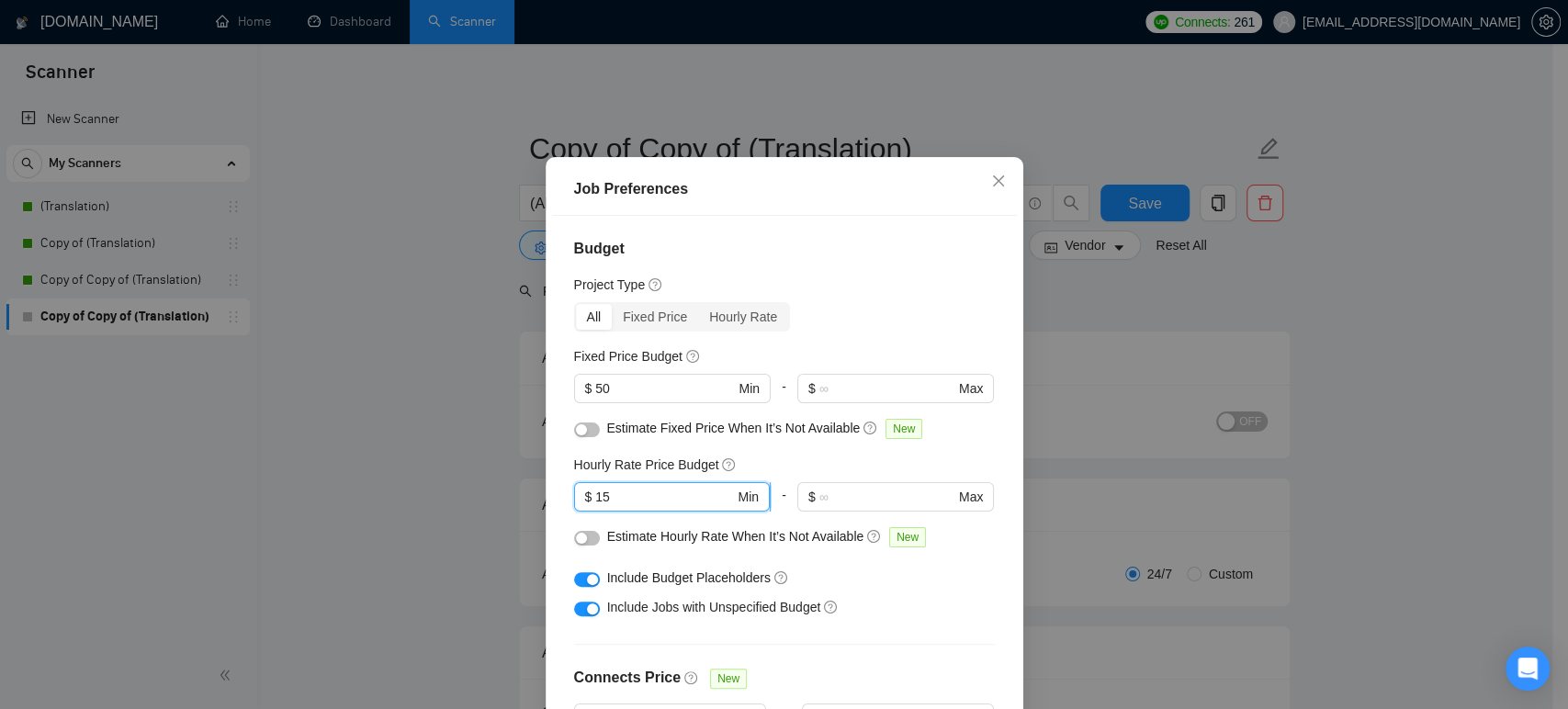
click at [606, 507] on input "15" at bounding box center [664, 497] width 138 height 20
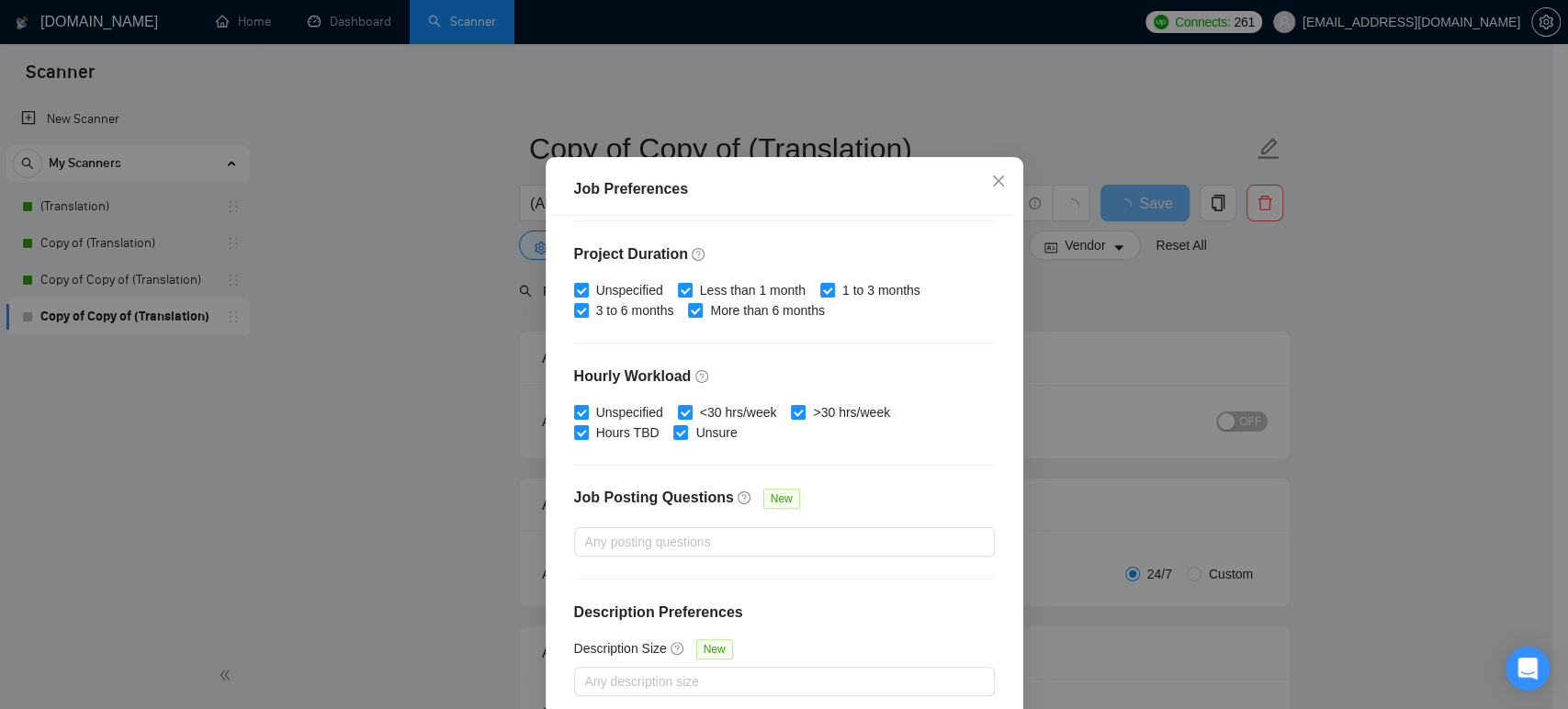
scroll to position [537, 0]
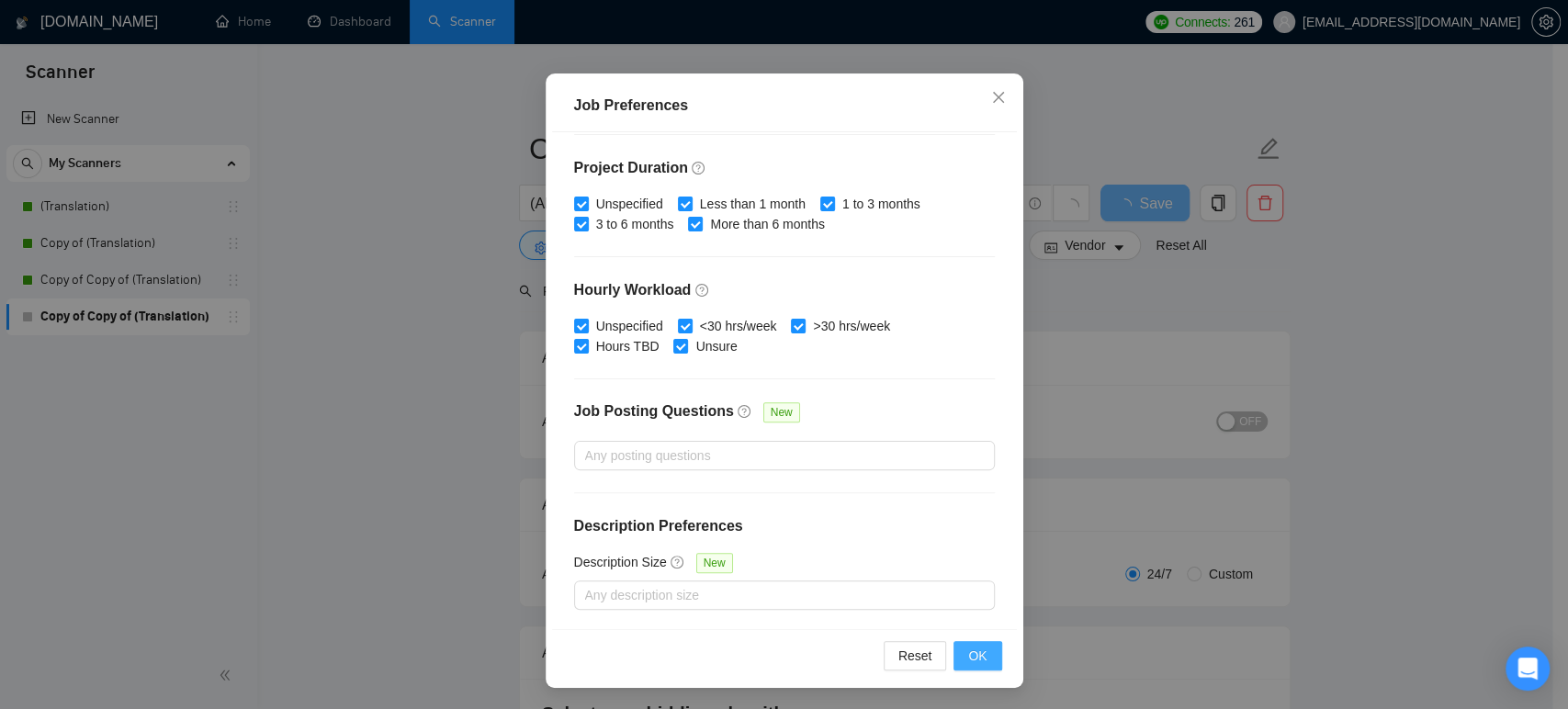
type input "10"
click at [972, 655] on span "OK" at bounding box center [977, 655] width 19 height 20
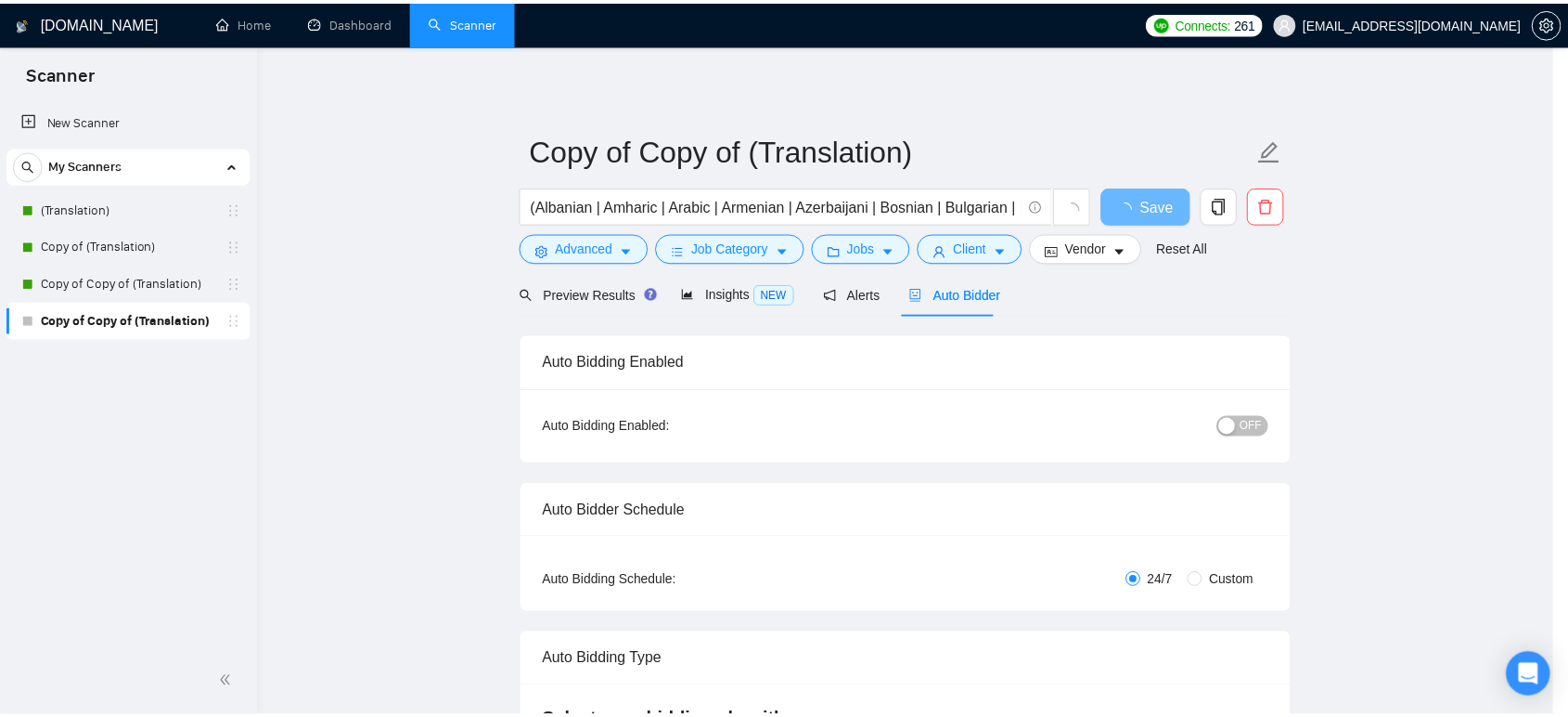
scroll to position [37, 0]
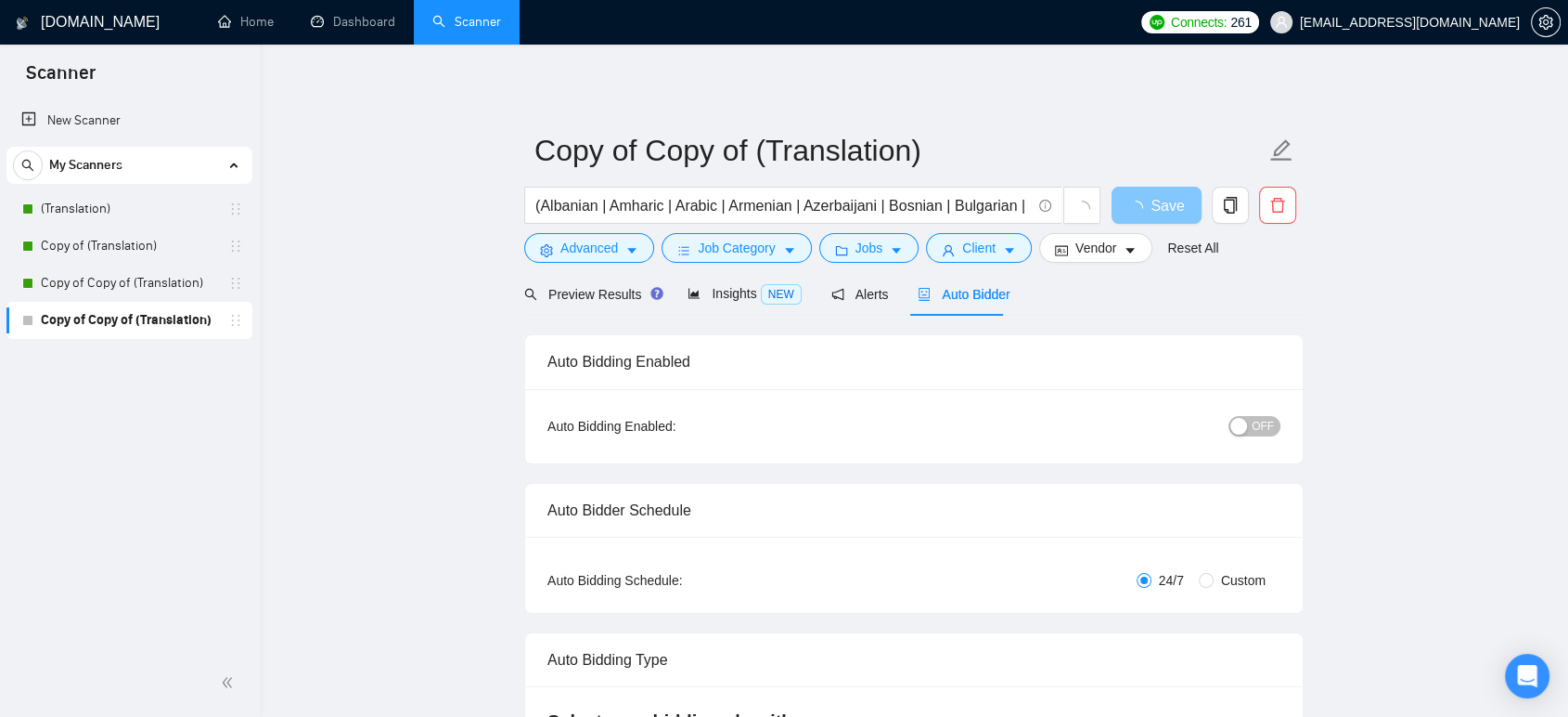
click at [1178, 205] on span "Save" at bounding box center [1167, 205] width 33 height 23
click at [1139, 194] on button "Save" at bounding box center [1157, 205] width 90 height 37
click at [1269, 428] on span "OFF" at bounding box center [1263, 425] width 22 height 20
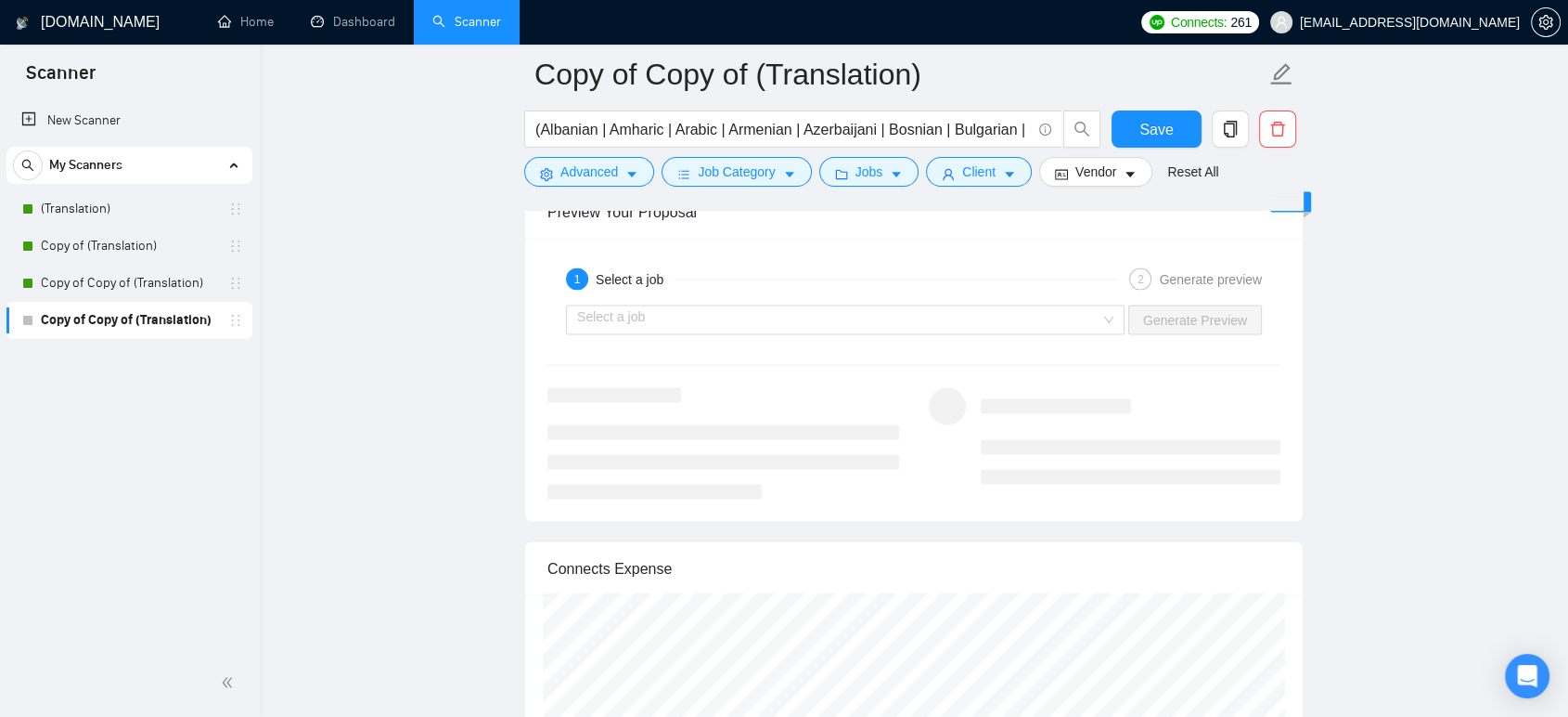
scroll to position [3506, 0]
click at [816, 312] on input "search" at bounding box center [838, 322] width 523 height 28
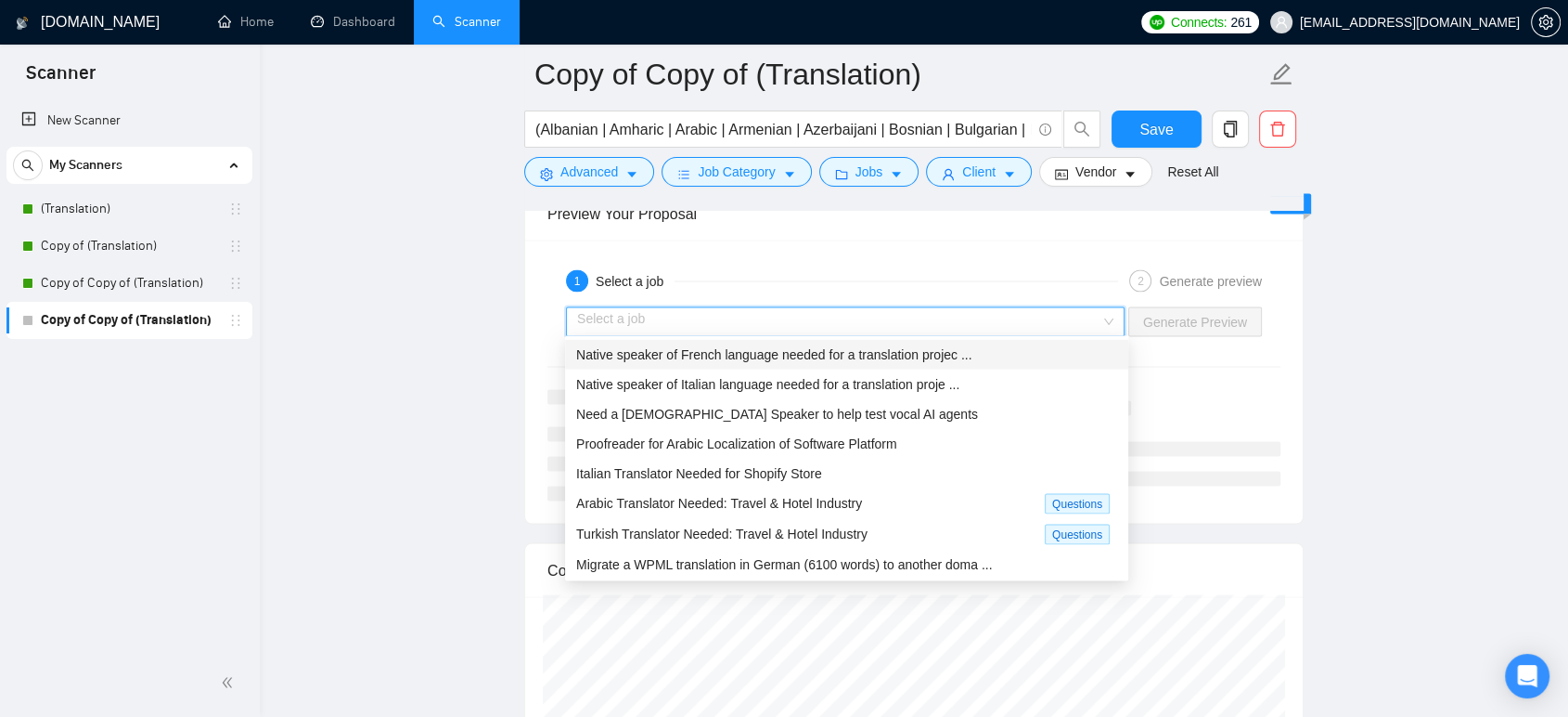
click at [822, 354] on span "Native speaker of French language needed for a translation projec ..." at bounding box center [774, 354] width 395 height 15
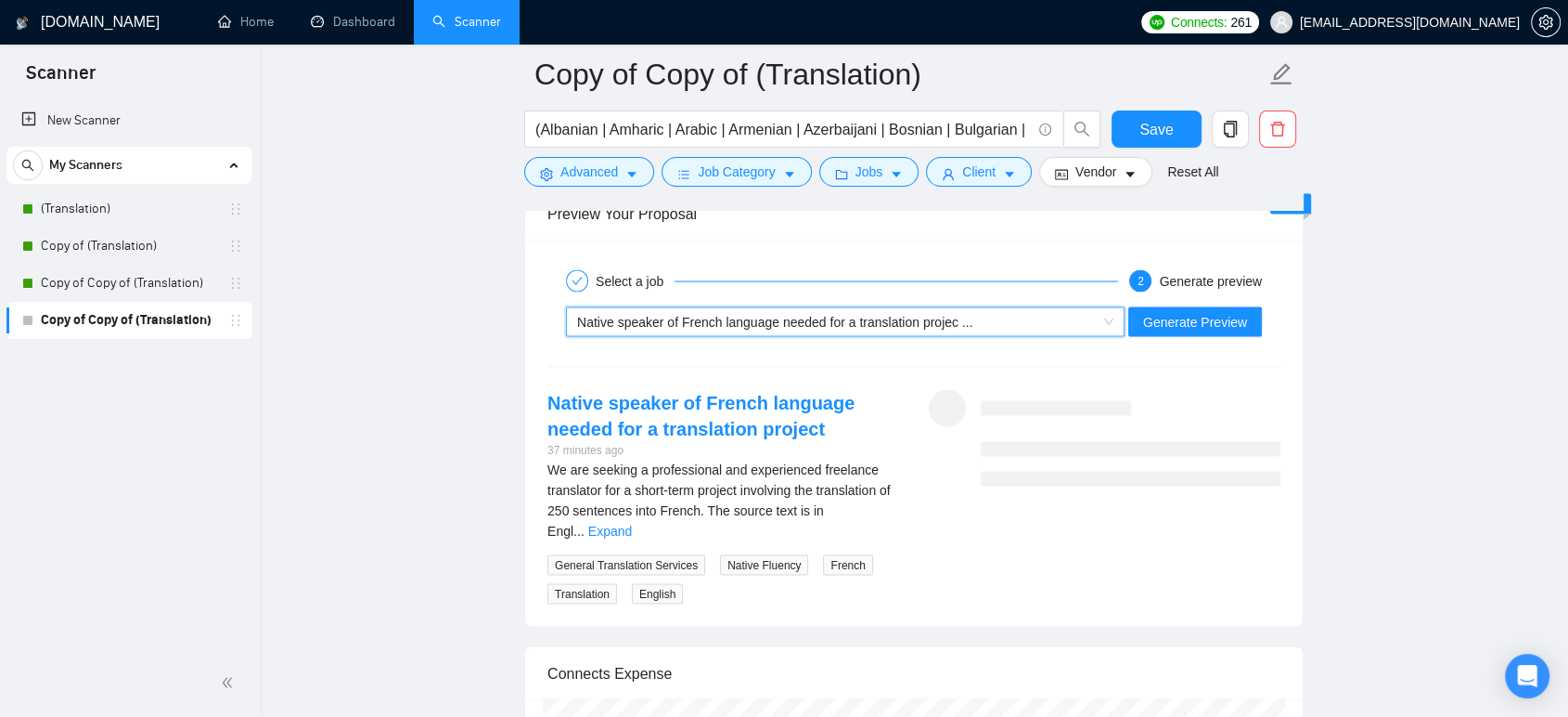
click at [632, 522] on link "Expand" at bounding box center [610, 529] width 44 height 15
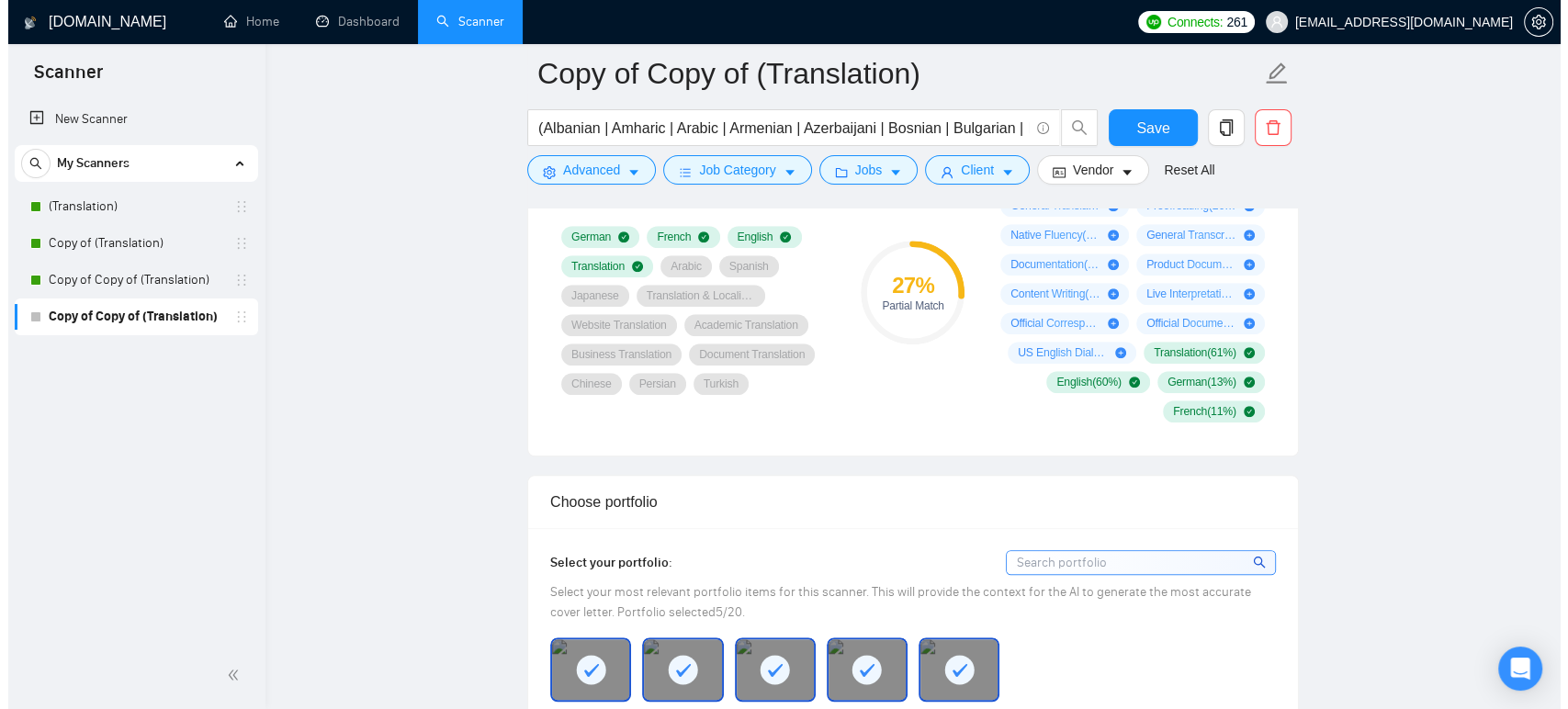
scroll to position [1223, 0]
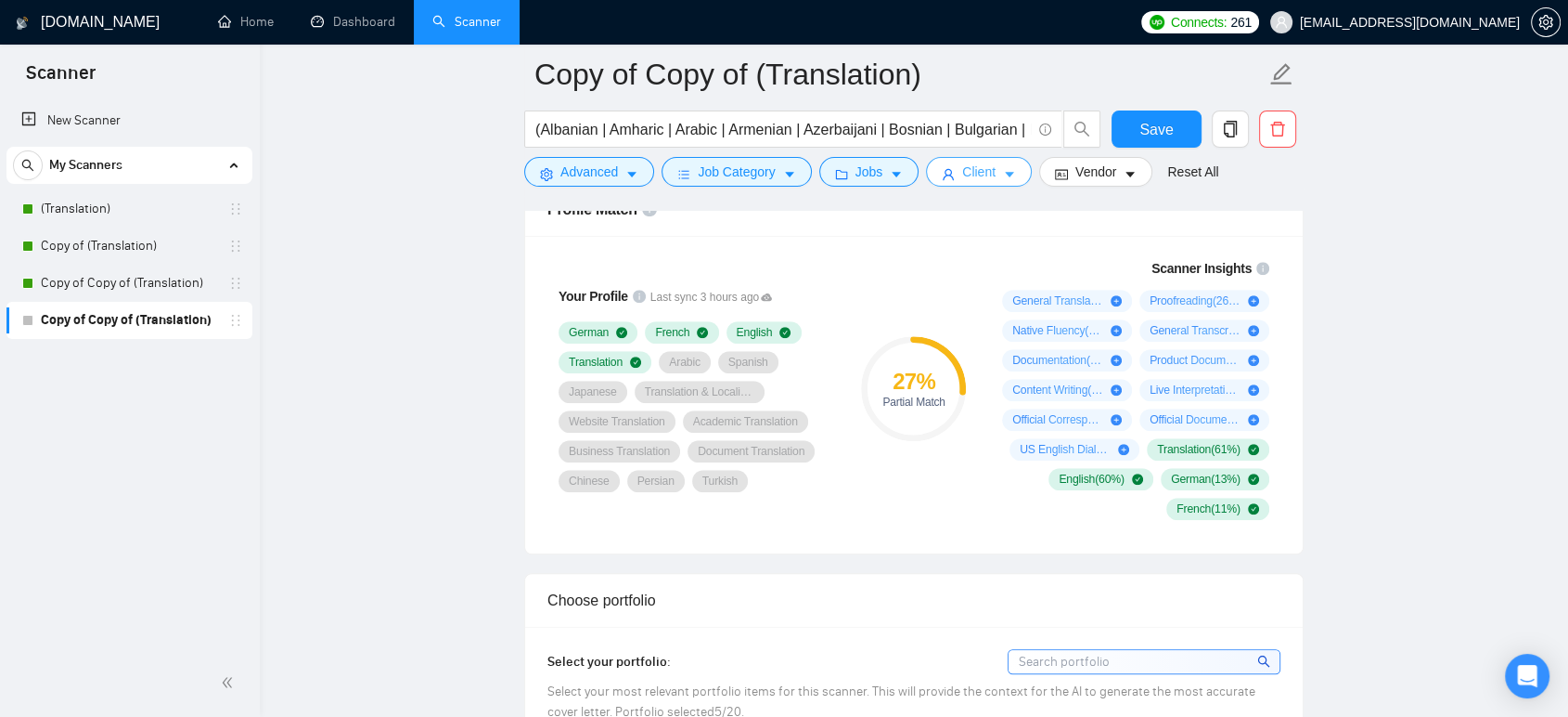
click at [968, 176] on span "Client" at bounding box center [978, 172] width 33 height 20
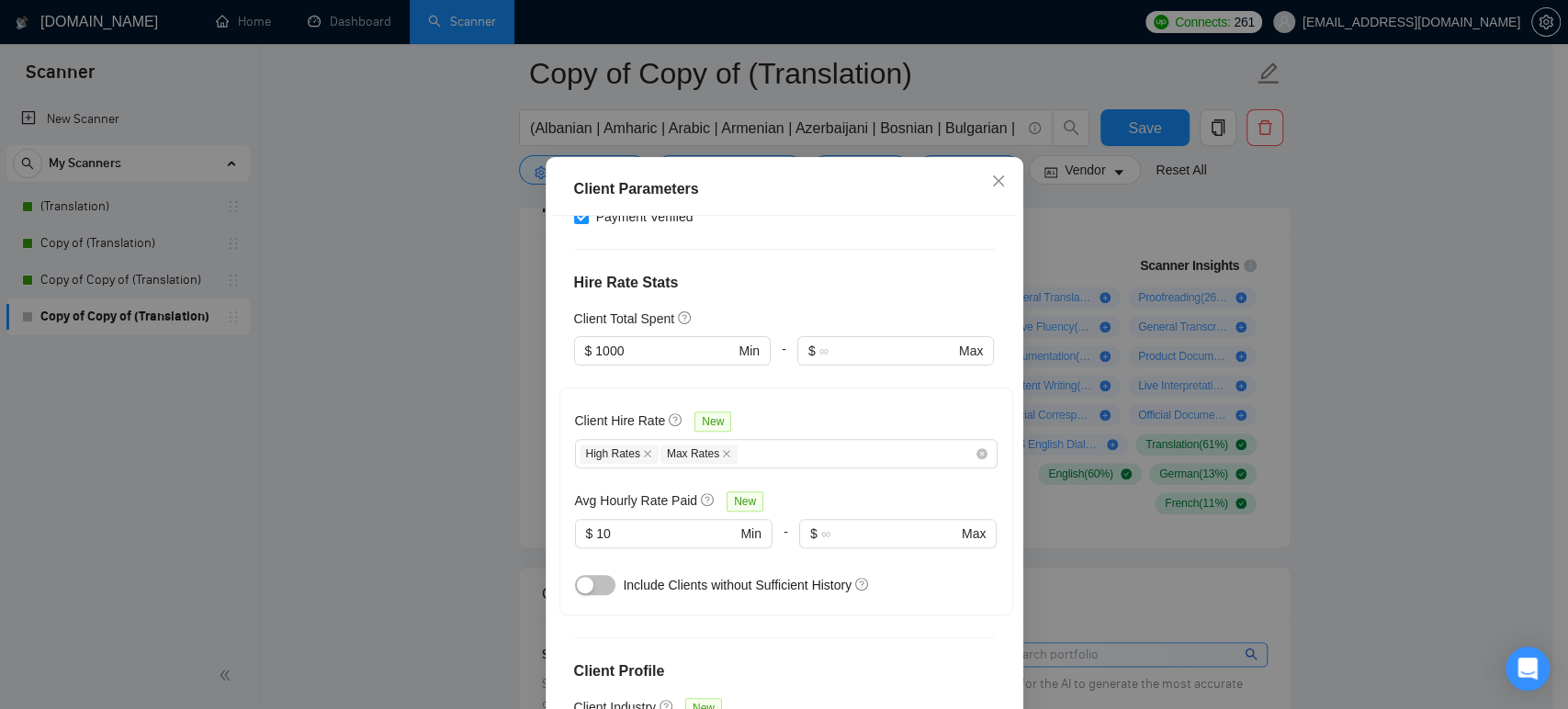
scroll to position [408, 0]
click at [477, 370] on div "Client Parameters Client Location Include Client Countries [GEOGRAPHIC_DATA] Ex…" at bounding box center [784, 354] width 1568 height 709
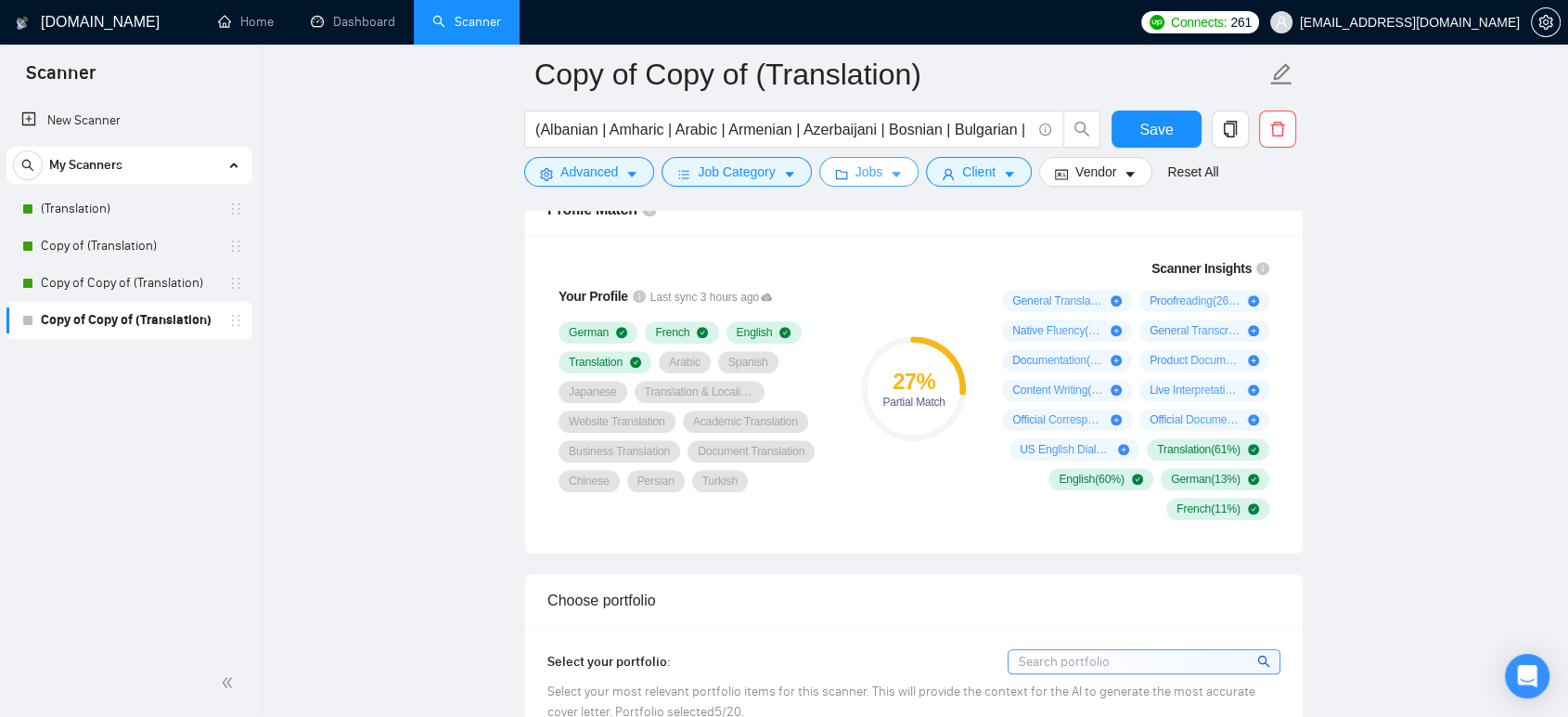
click at [873, 170] on span "Jobs" at bounding box center [869, 172] width 28 height 20
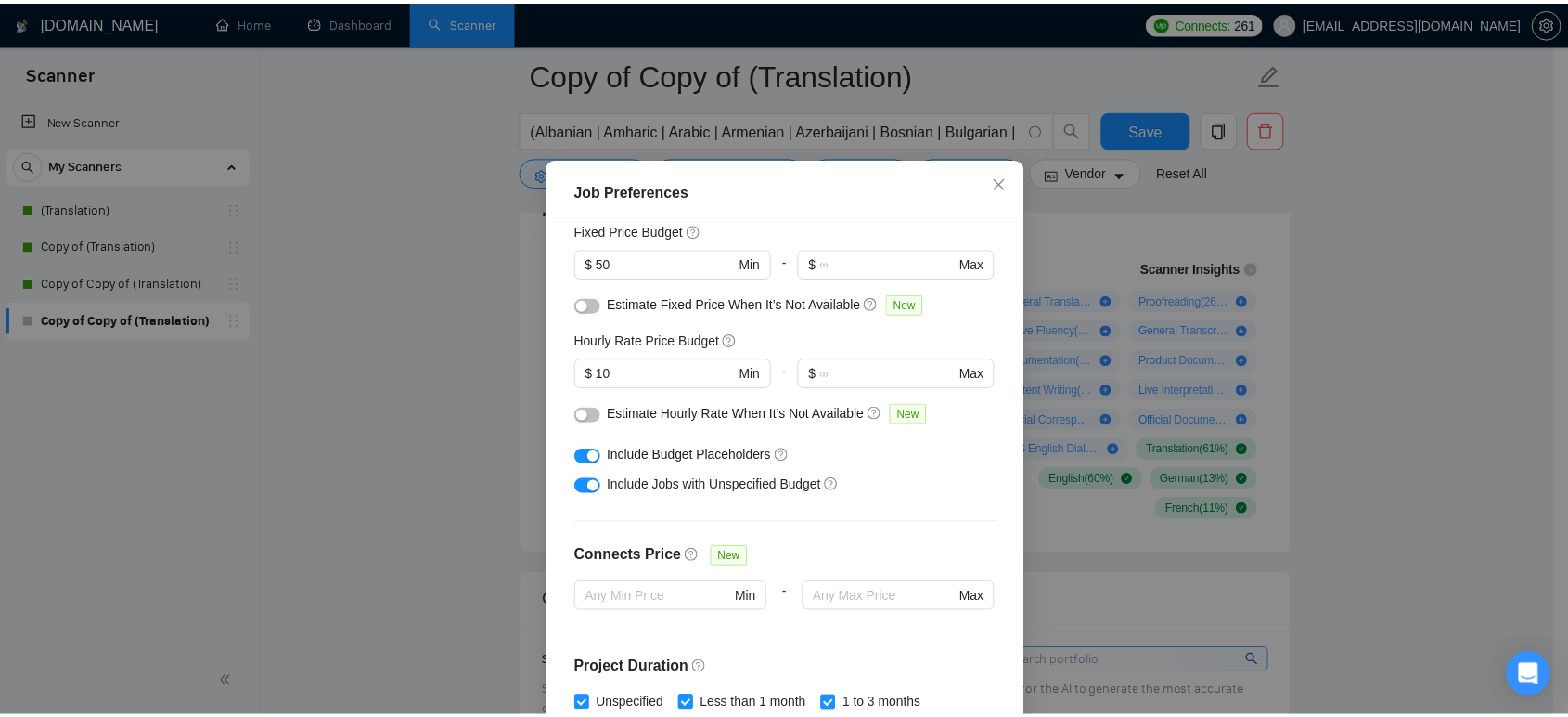
scroll to position [0, 0]
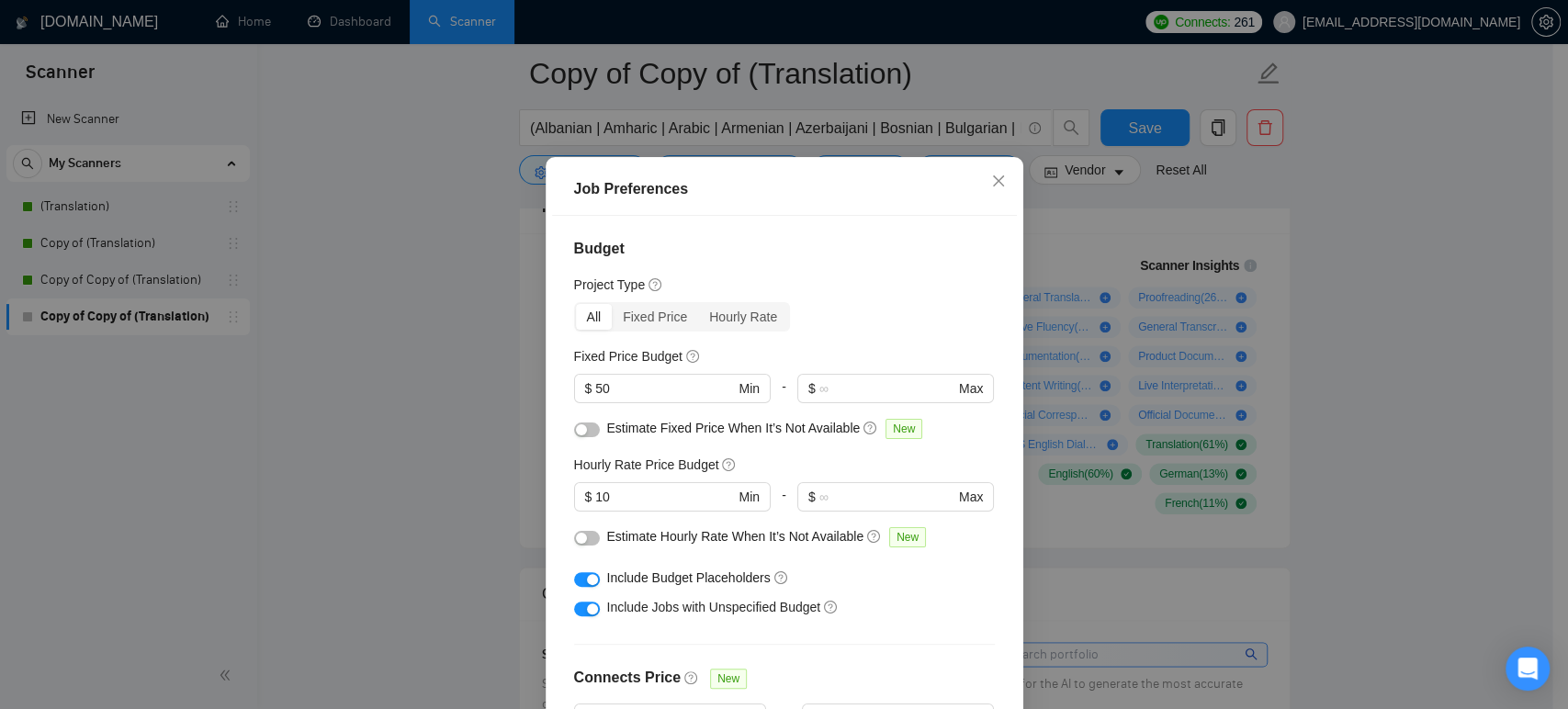
click at [481, 499] on div "Job Preferences Budget Project Type All Fixed Price Hourly Rate Fixed Price Bud…" at bounding box center [784, 354] width 1568 height 709
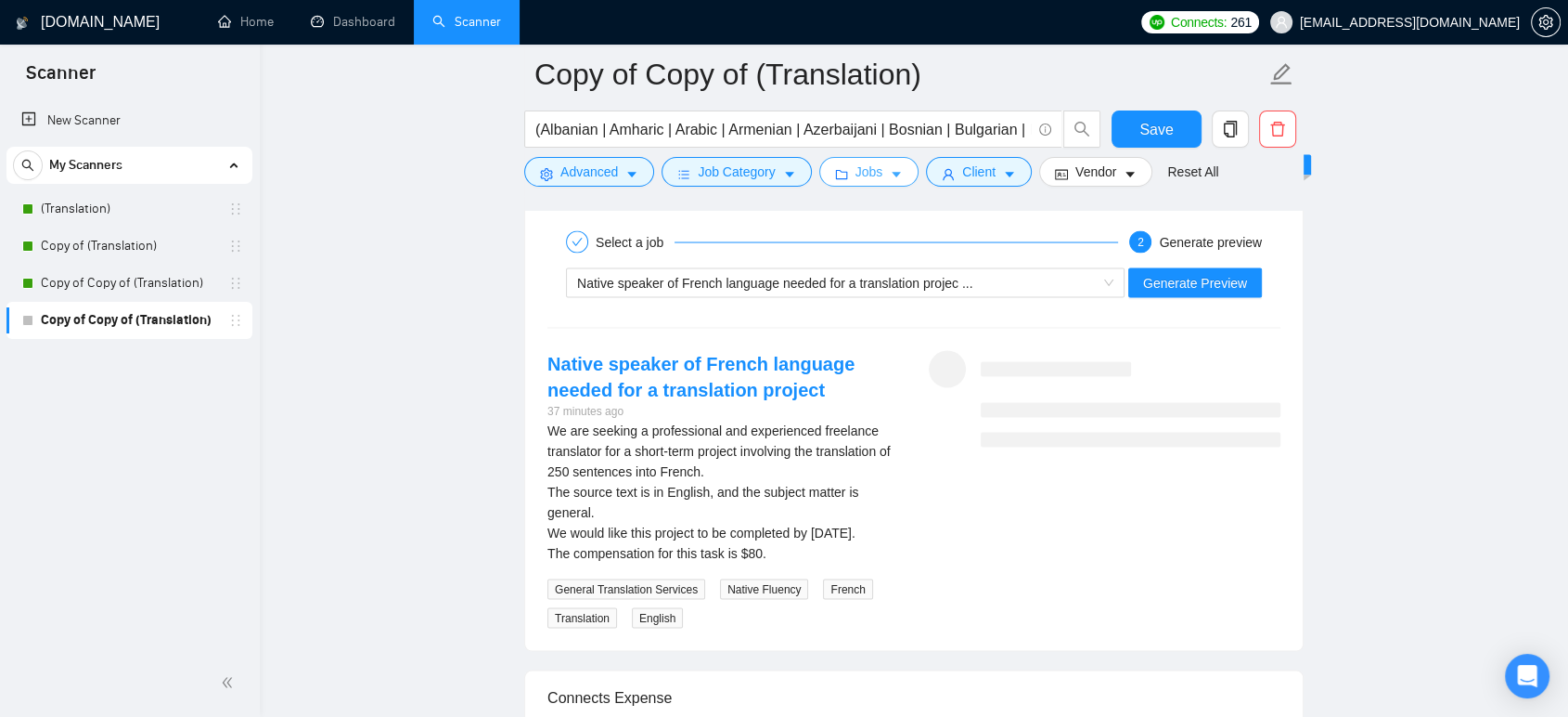
scroll to position [3506, 0]
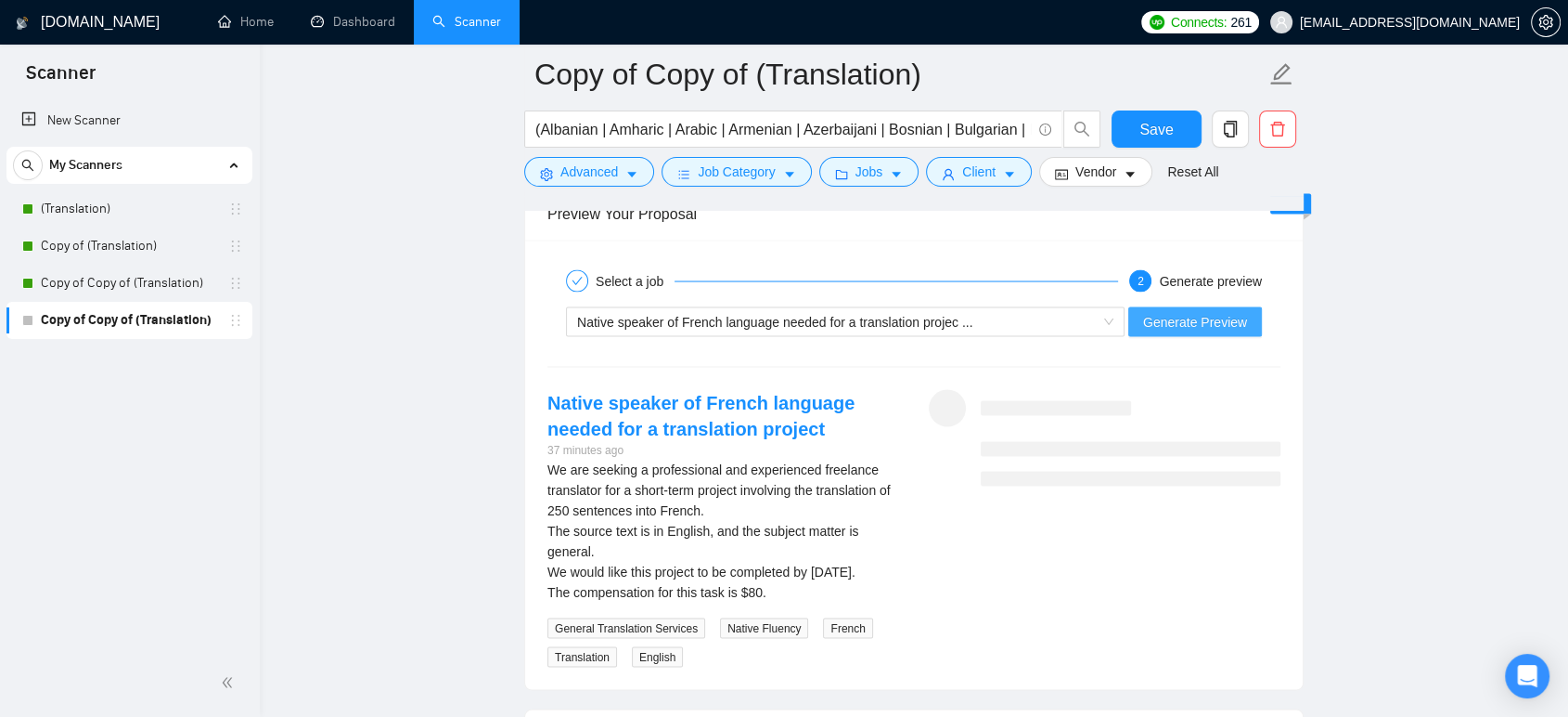
click at [1210, 321] on span "Generate Preview" at bounding box center [1195, 321] width 104 height 20
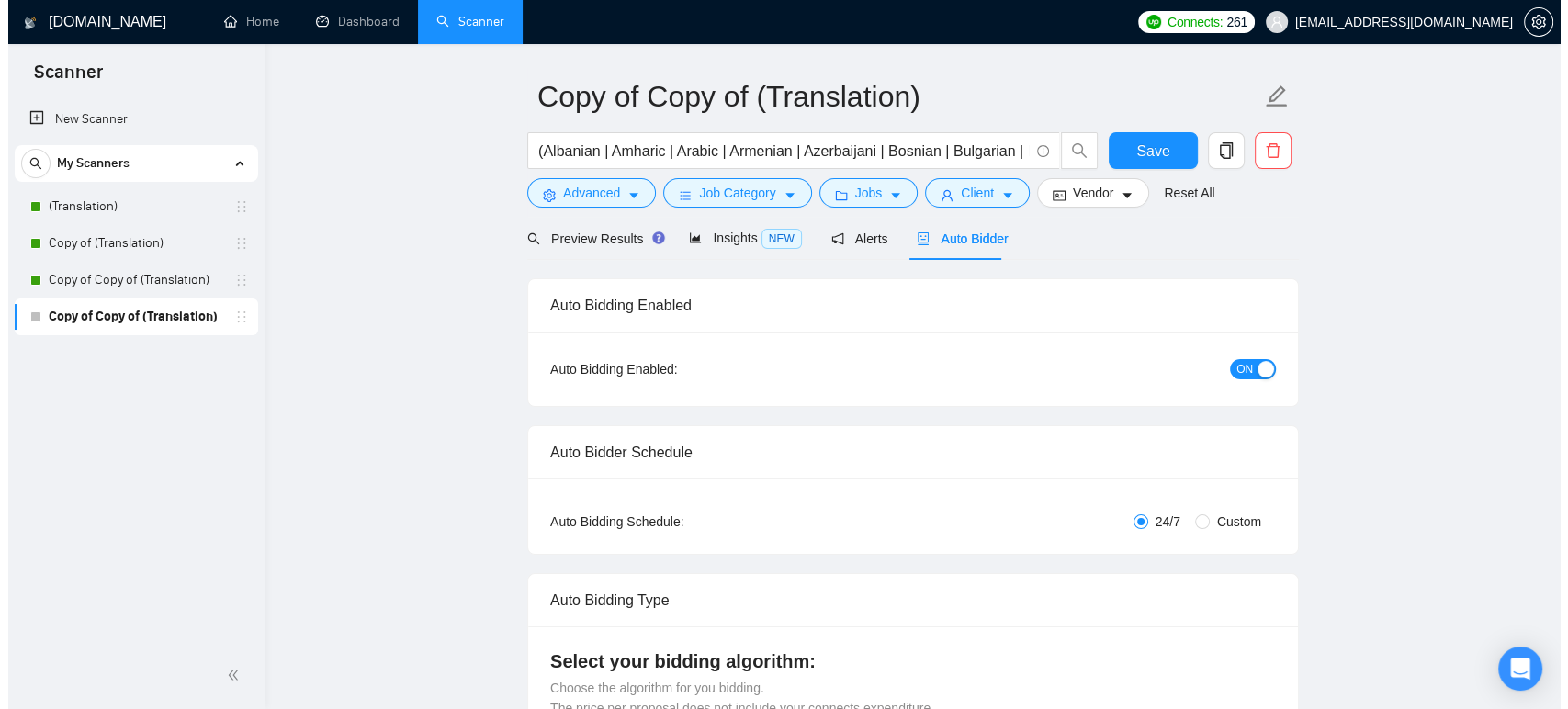
scroll to position [0, 0]
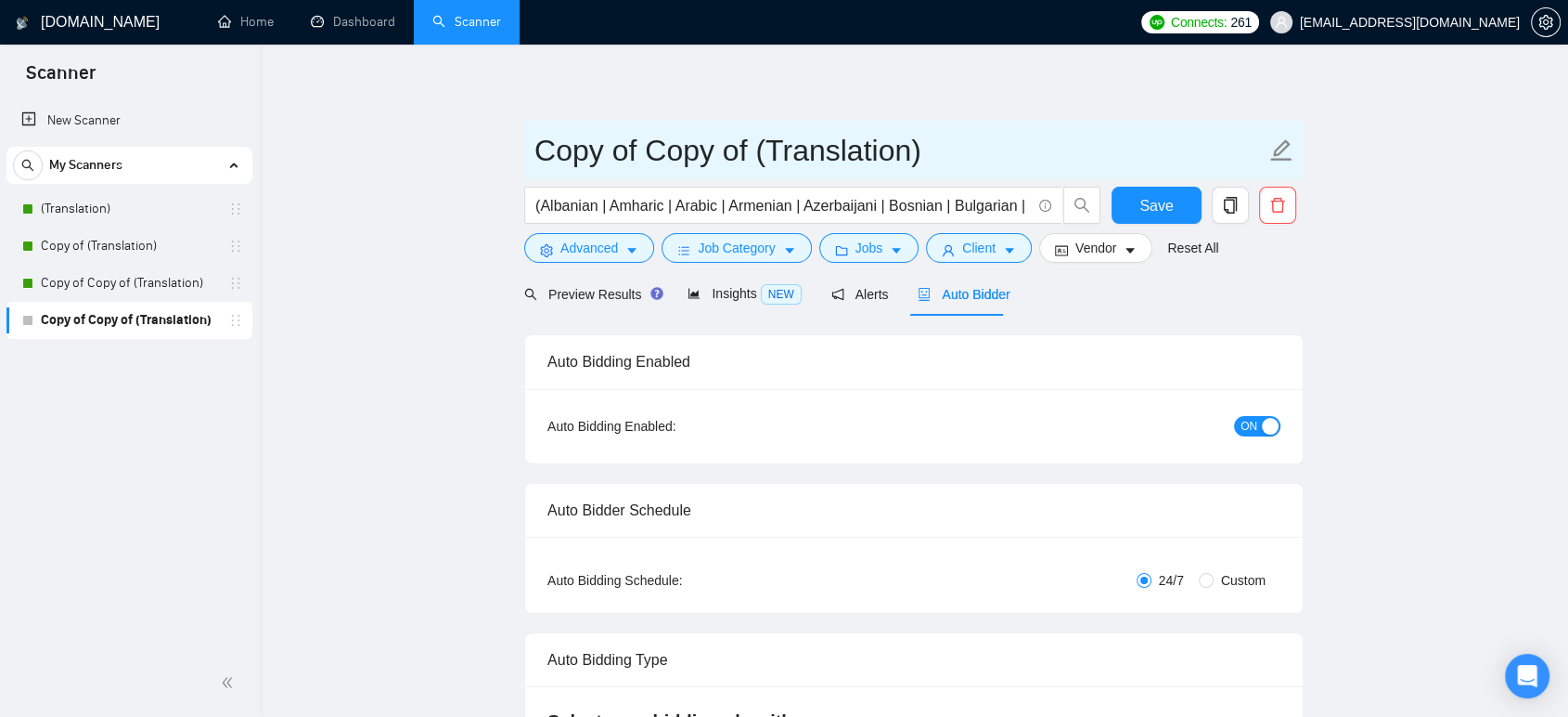
click at [697, 145] on input "Copy of Copy of (Translation)" at bounding box center [899, 150] width 732 height 46
drag, startPoint x: 750, startPoint y: 153, endPoint x: 719, endPoint y: 147, distance: 31.6
click at [731, 149] on input "Copy of Copy of (Translation)" at bounding box center [899, 150] width 732 height 46
click at [755, 146] on input "Copy of Copofy (Translation)" at bounding box center [899, 150] width 732 height 46
type input "(Translation) [GEOGRAPHIC_DATA]"
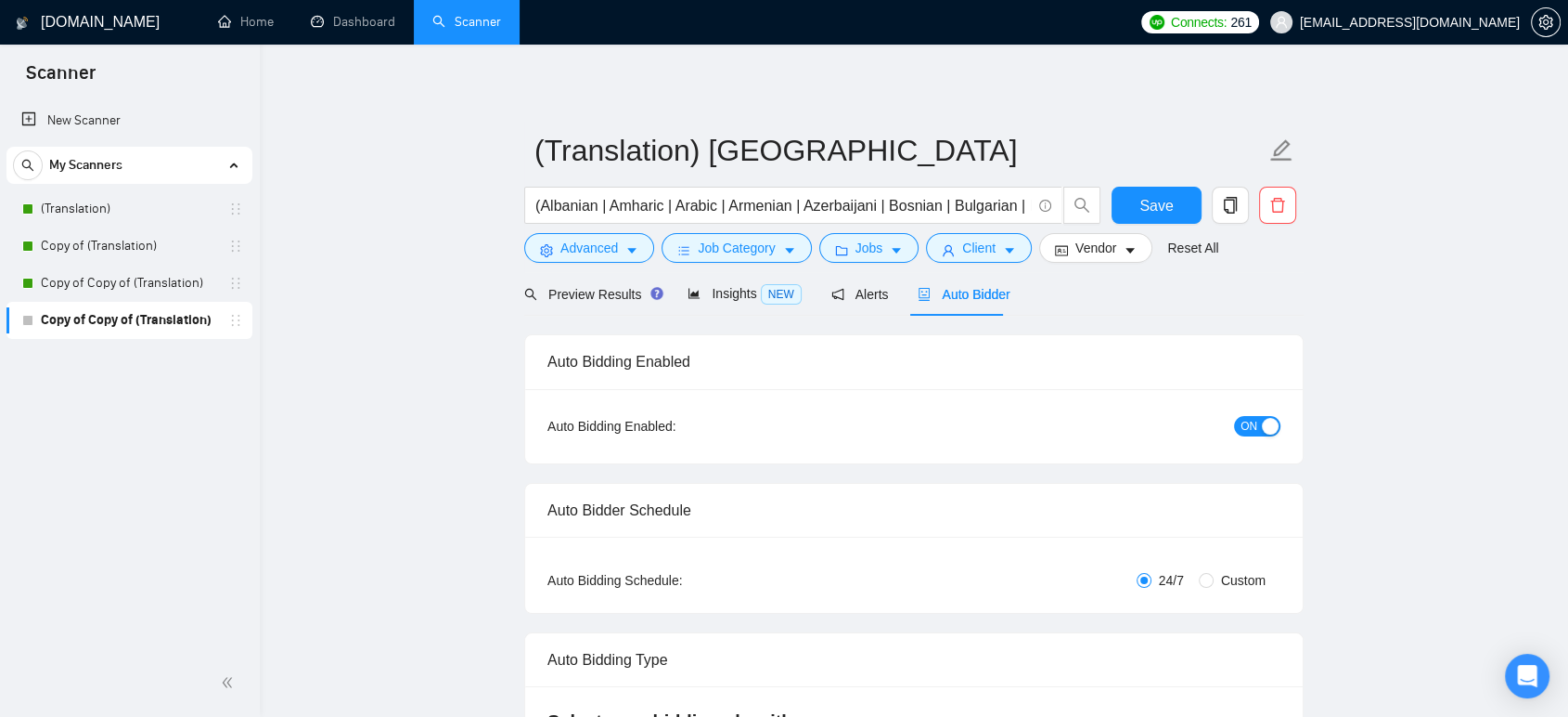
click at [963, 253] on span "Client" at bounding box center [978, 248] width 33 height 20
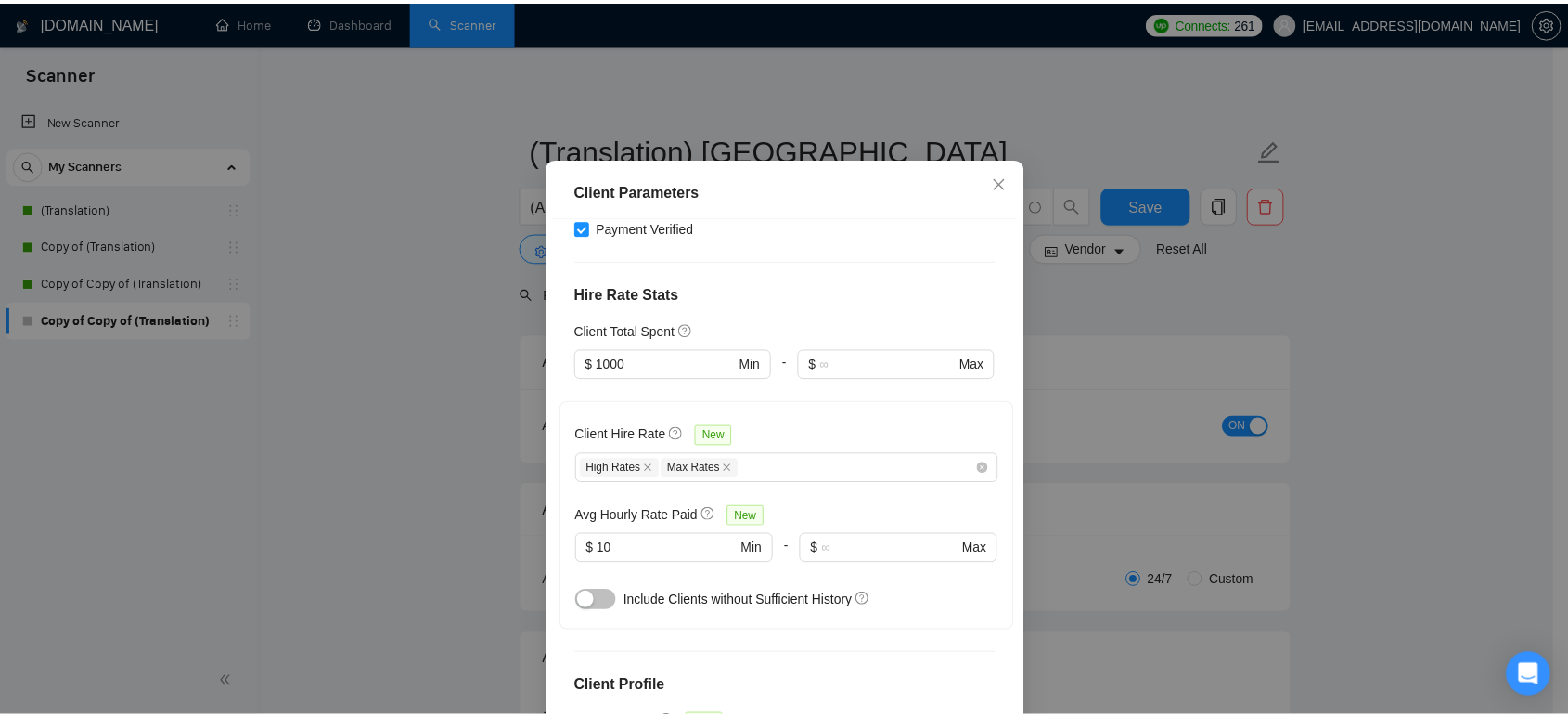
scroll to position [412, 0]
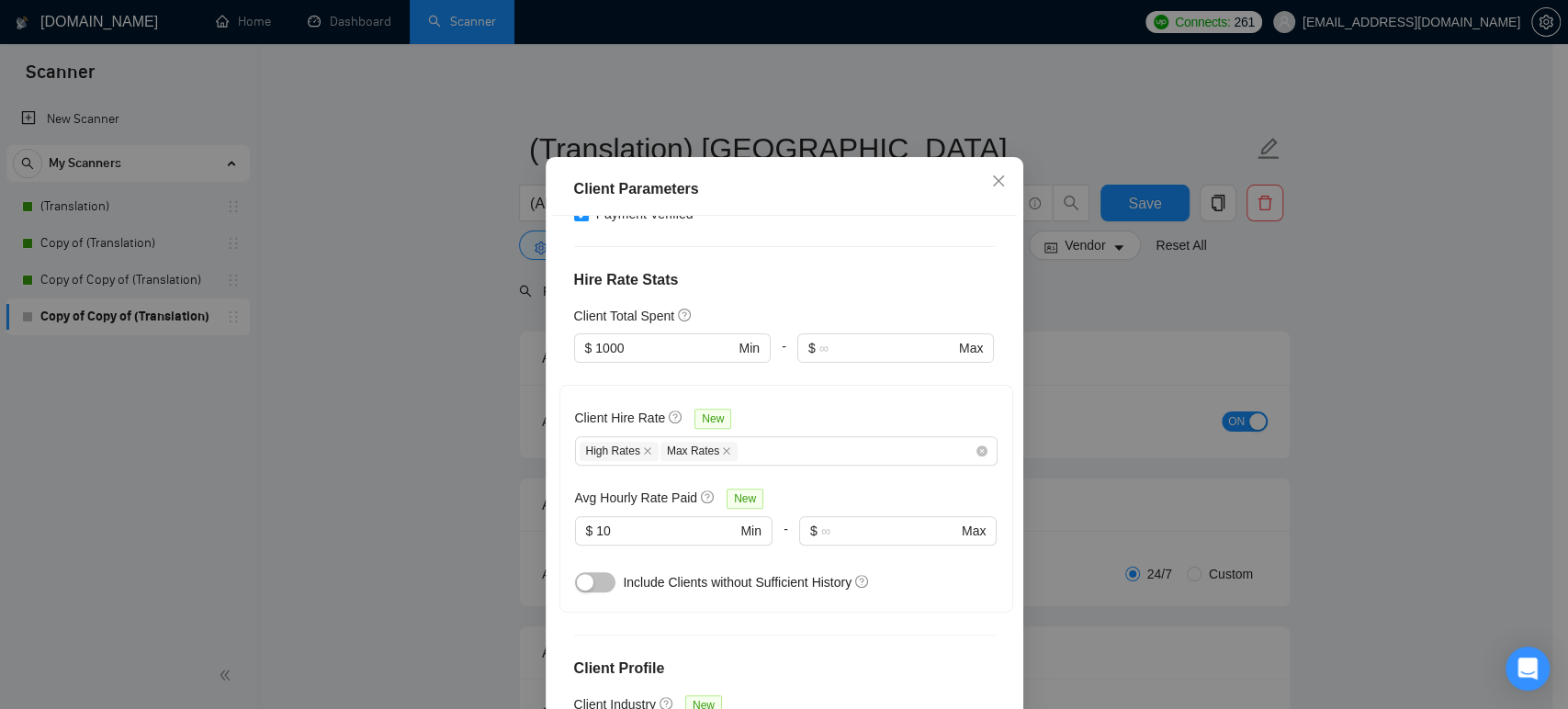
click at [451, 380] on div "Client Parameters Client Location Include Client Countries [GEOGRAPHIC_DATA] Ex…" at bounding box center [784, 354] width 1568 height 709
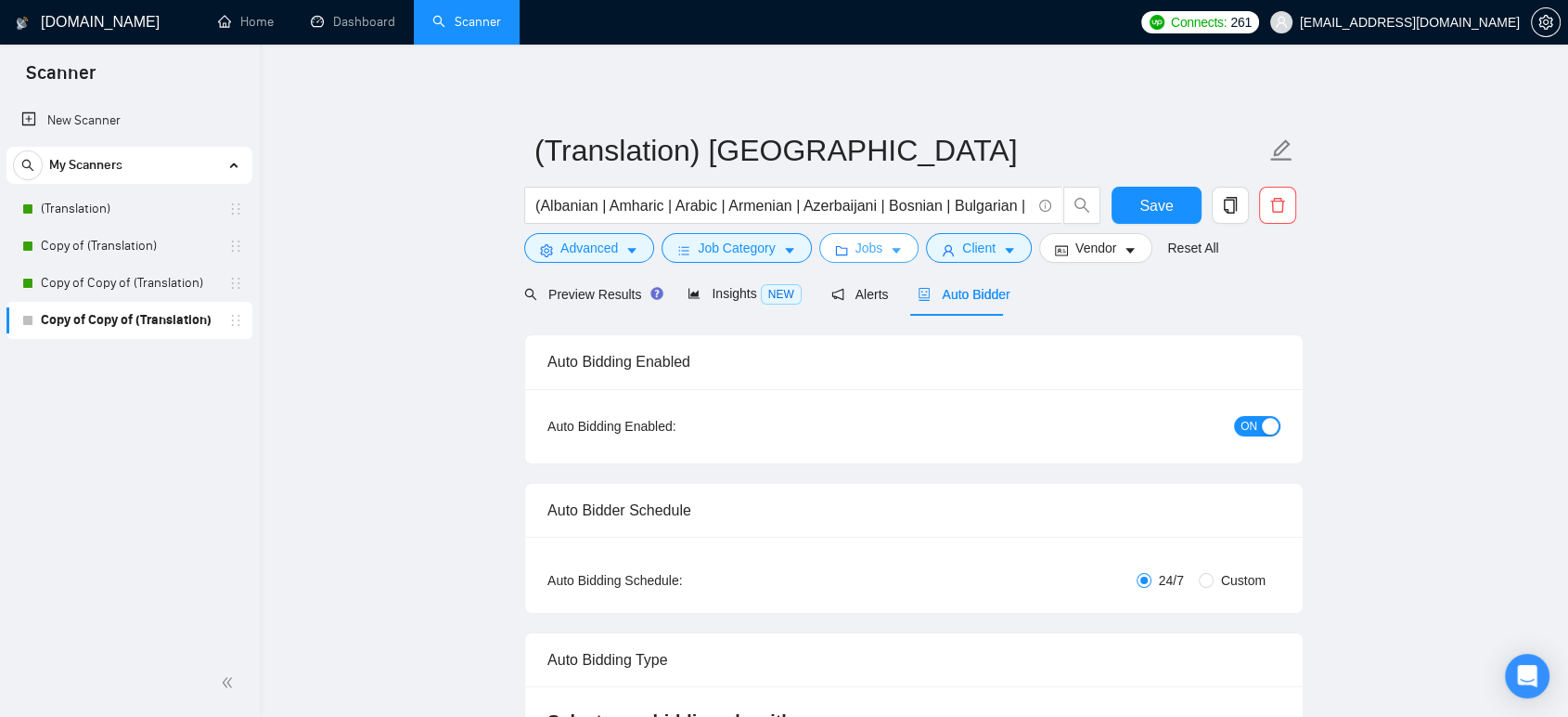
click at [882, 252] on button "Jobs" at bounding box center [869, 248] width 100 height 30
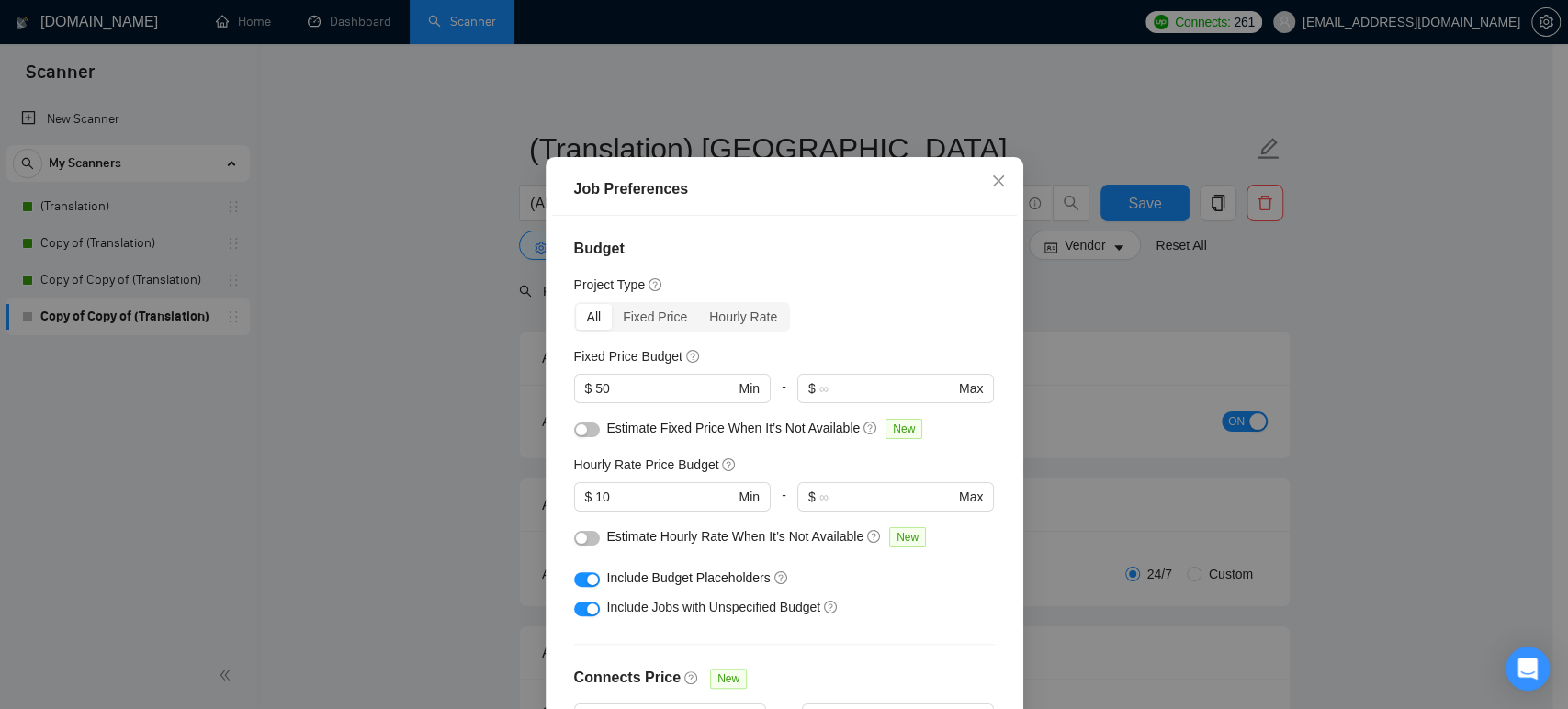
click at [485, 412] on div "Job Preferences Budget Project Type All Fixed Price Hourly Rate Fixed Price Bud…" at bounding box center [784, 354] width 1568 height 709
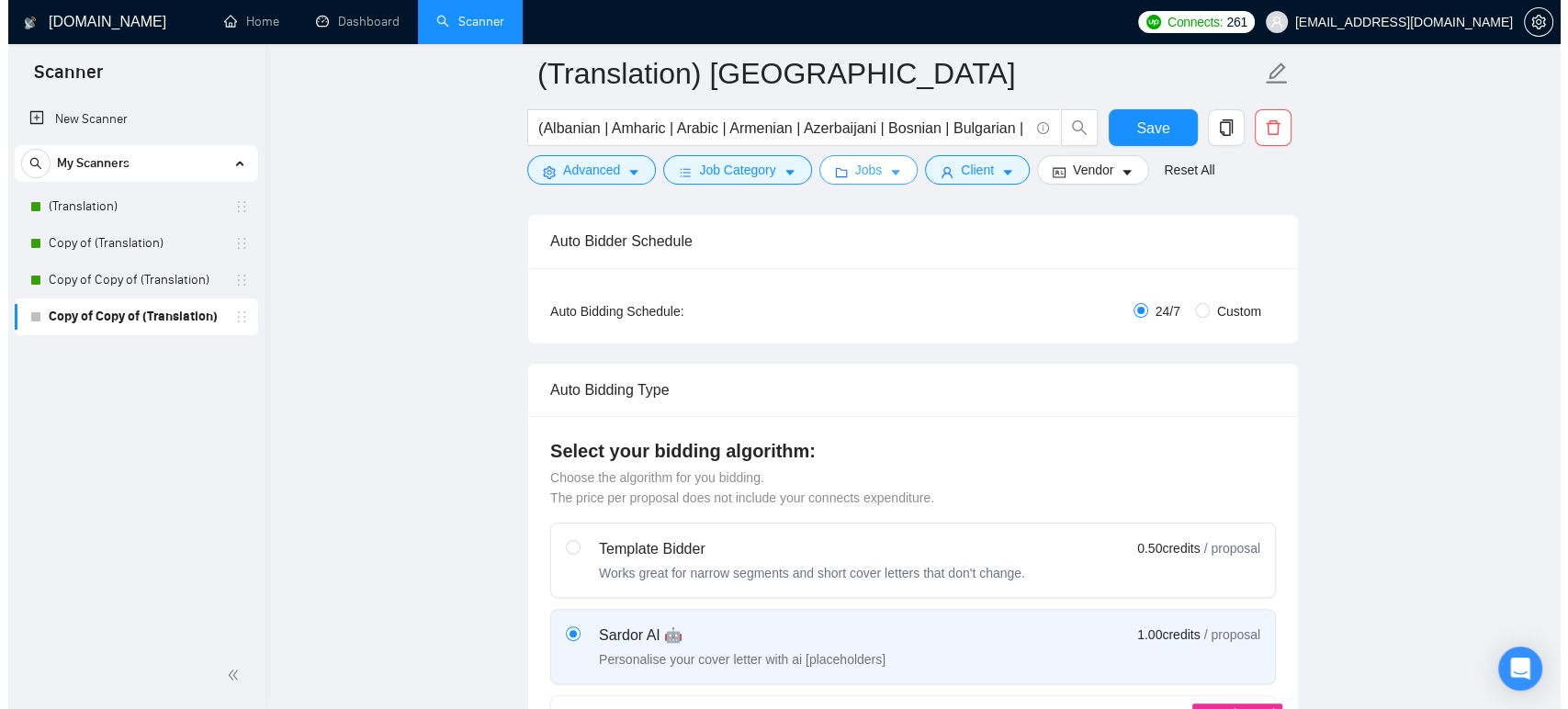
scroll to position [0, 0]
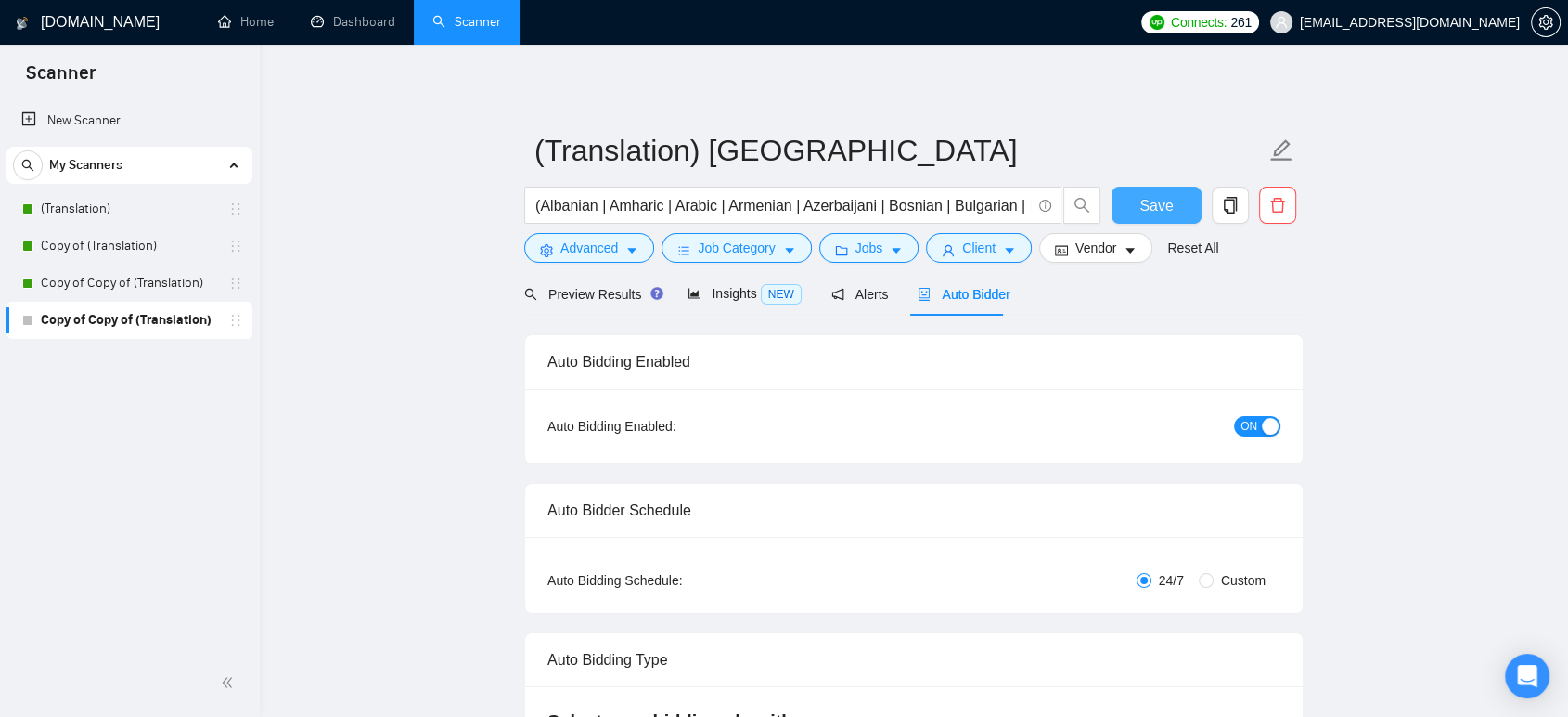
click at [1178, 201] on button "Save" at bounding box center [1157, 205] width 90 height 37
click at [112, 283] on link "Copy of Copy of (Translation)" at bounding box center [129, 283] width 177 height 37
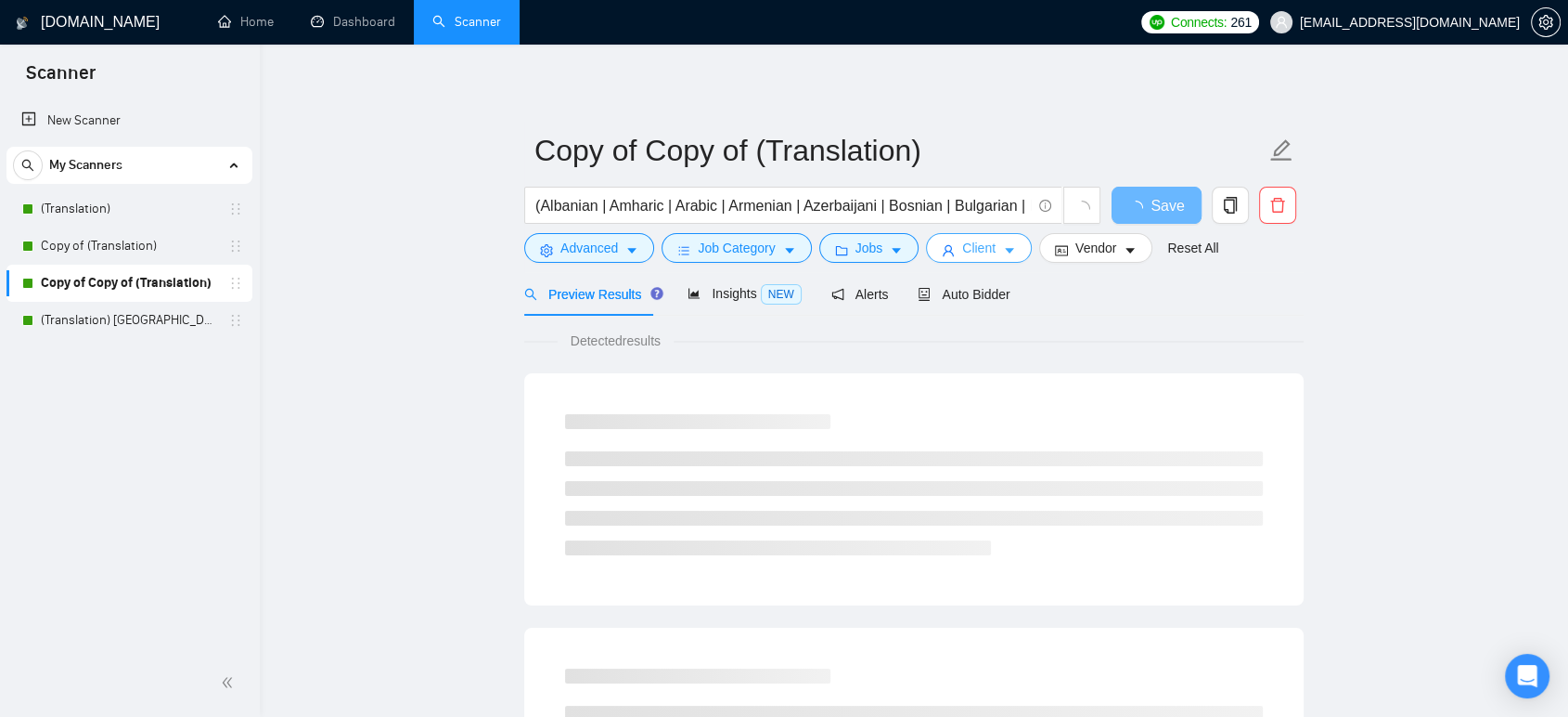
click at [987, 247] on span "Client" at bounding box center [978, 248] width 33 height 20
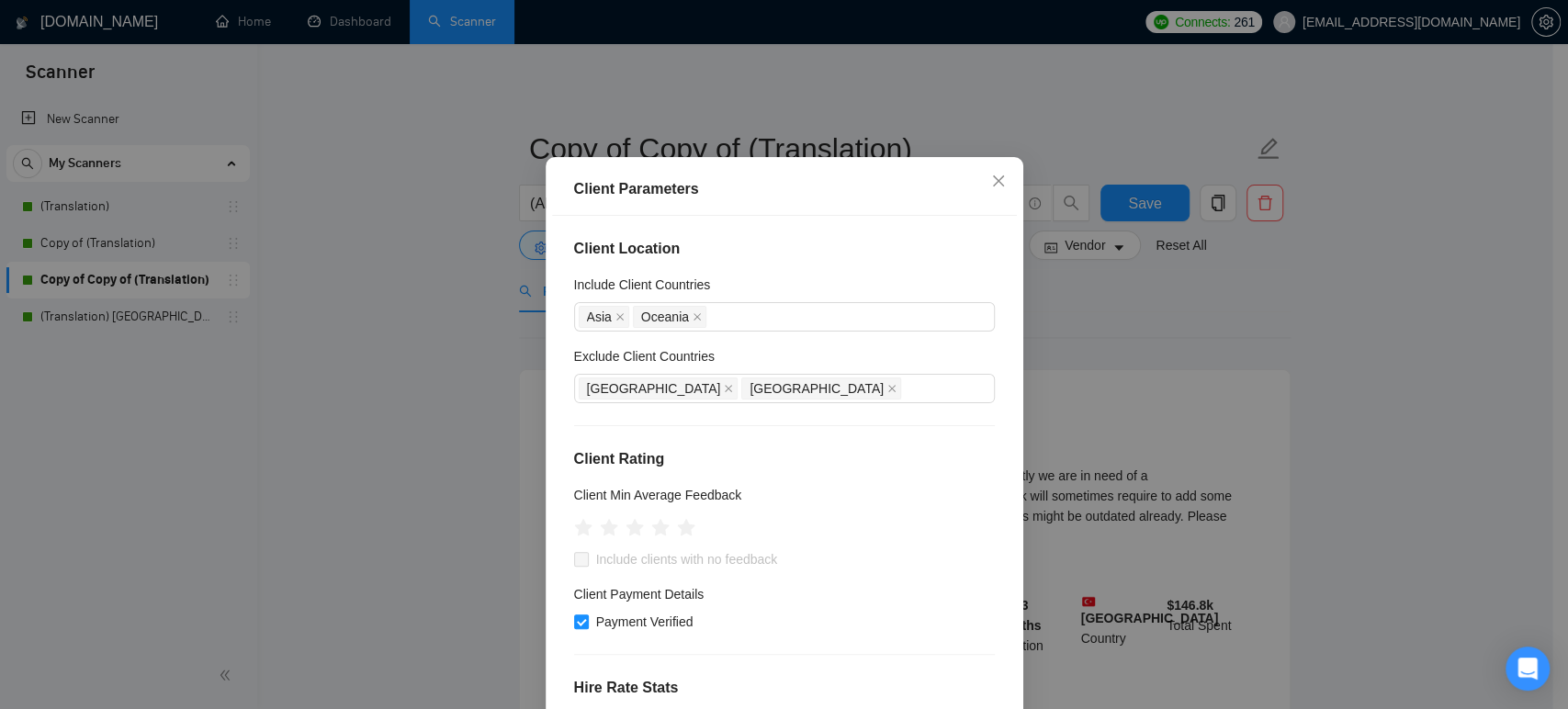
click at [390, 386] on div "Client Parameters Client Location Include Client Countries [GEOGRAPHIC_DATA] [G…" at bounding box center [784, 354] width 1568 height 709
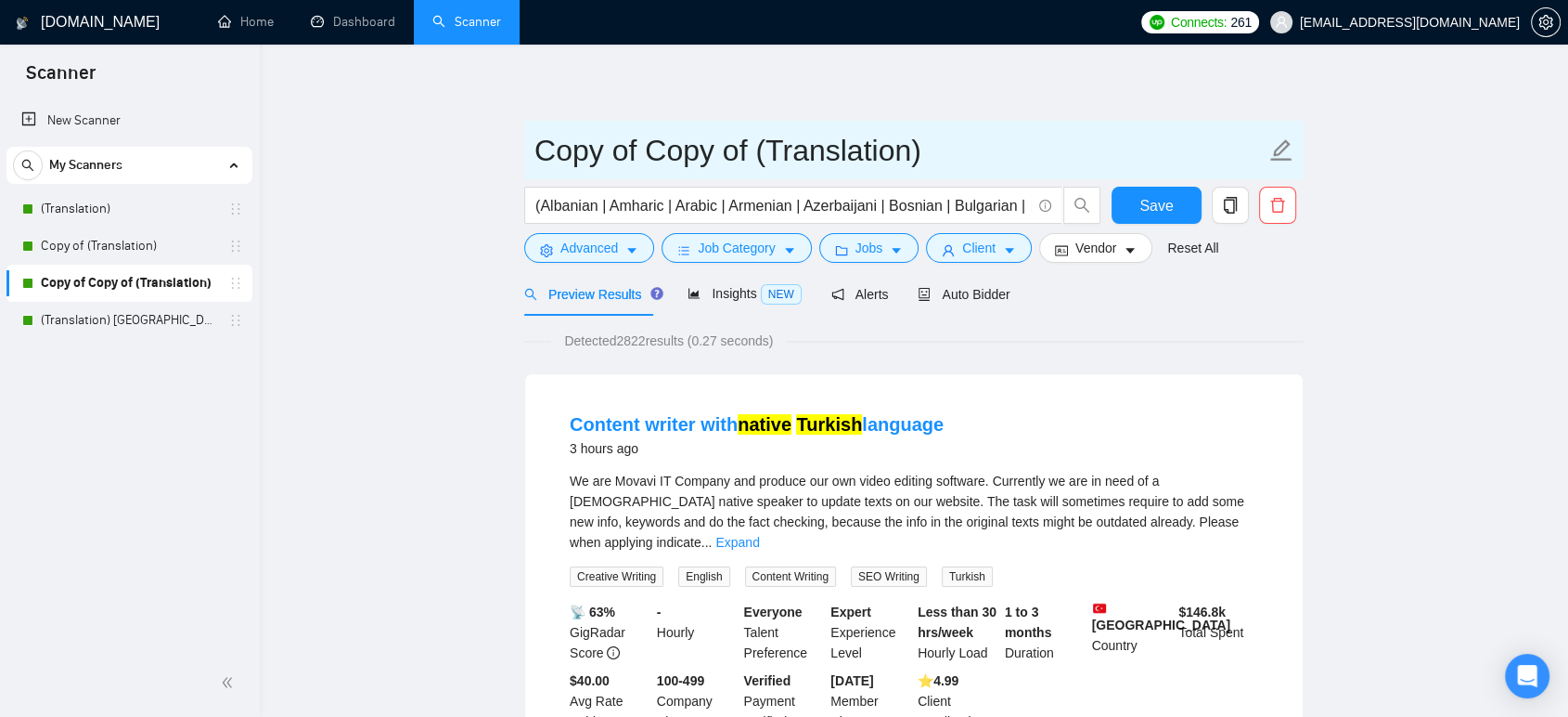
click at [758, 147] on input "Copy of Copy of (Translation)" at bounding box center [899, 150] width 732 height 46
type input "(Translation) [GEOGRAPHIC_DATA]"
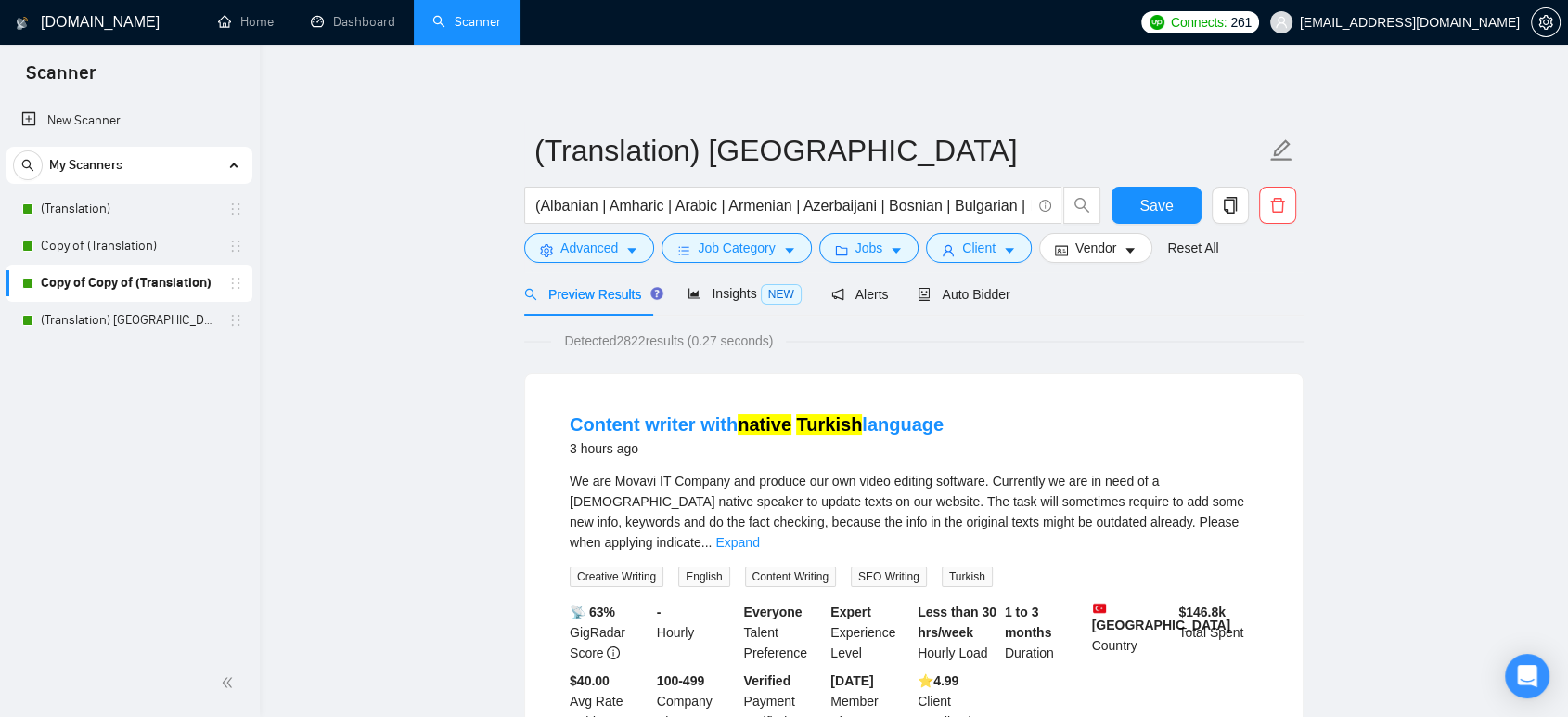
click at [149, 312] on link "(Translation) [GEOGRAPHIC_DATA]" at bounding box center [129, 320] width 177 height 37
click at [1163, 207] on span "Save" at bounding box center [1156, 205] width 33 height 23
click at [988, 244] on button "Client" at bounding box center [979, 248] width 106 height 30
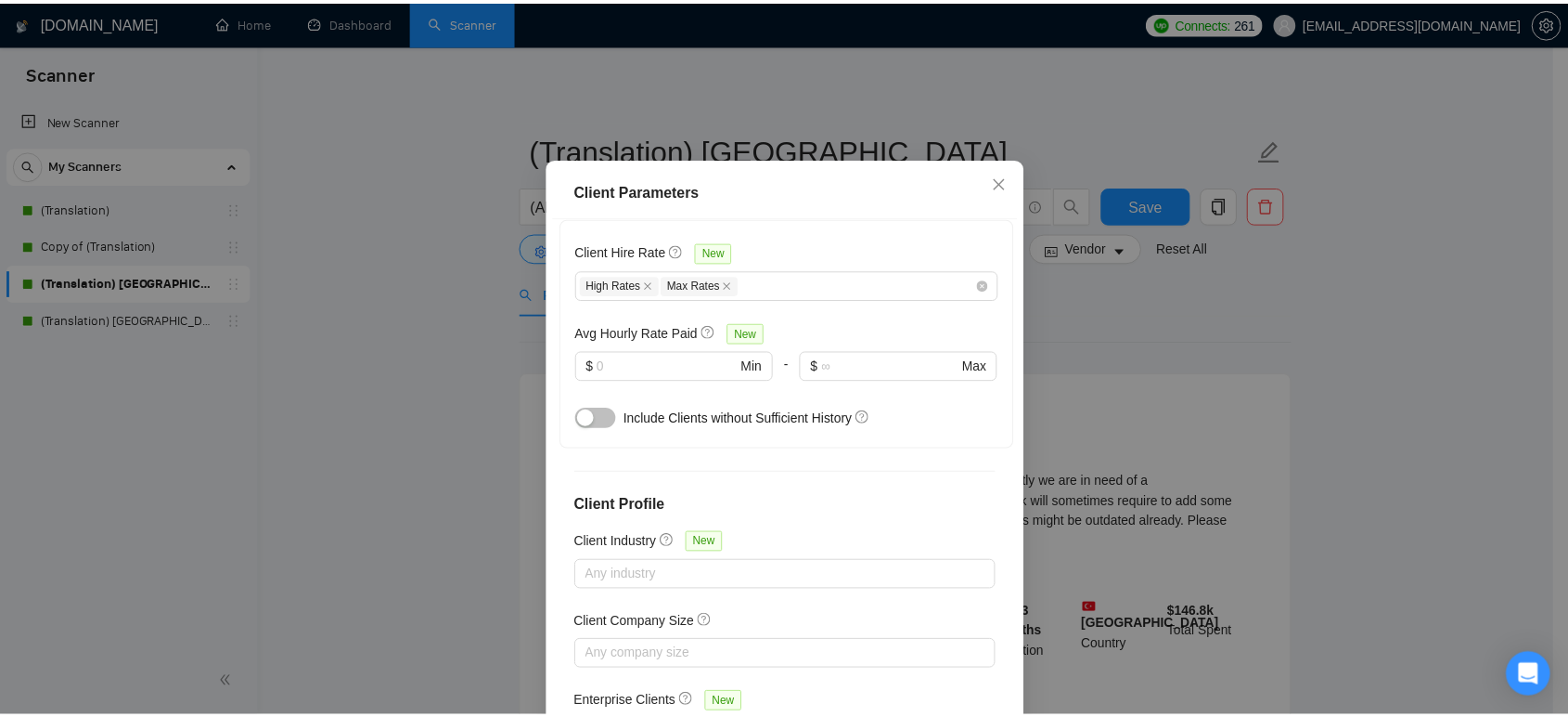
scroll to position [618, 0]
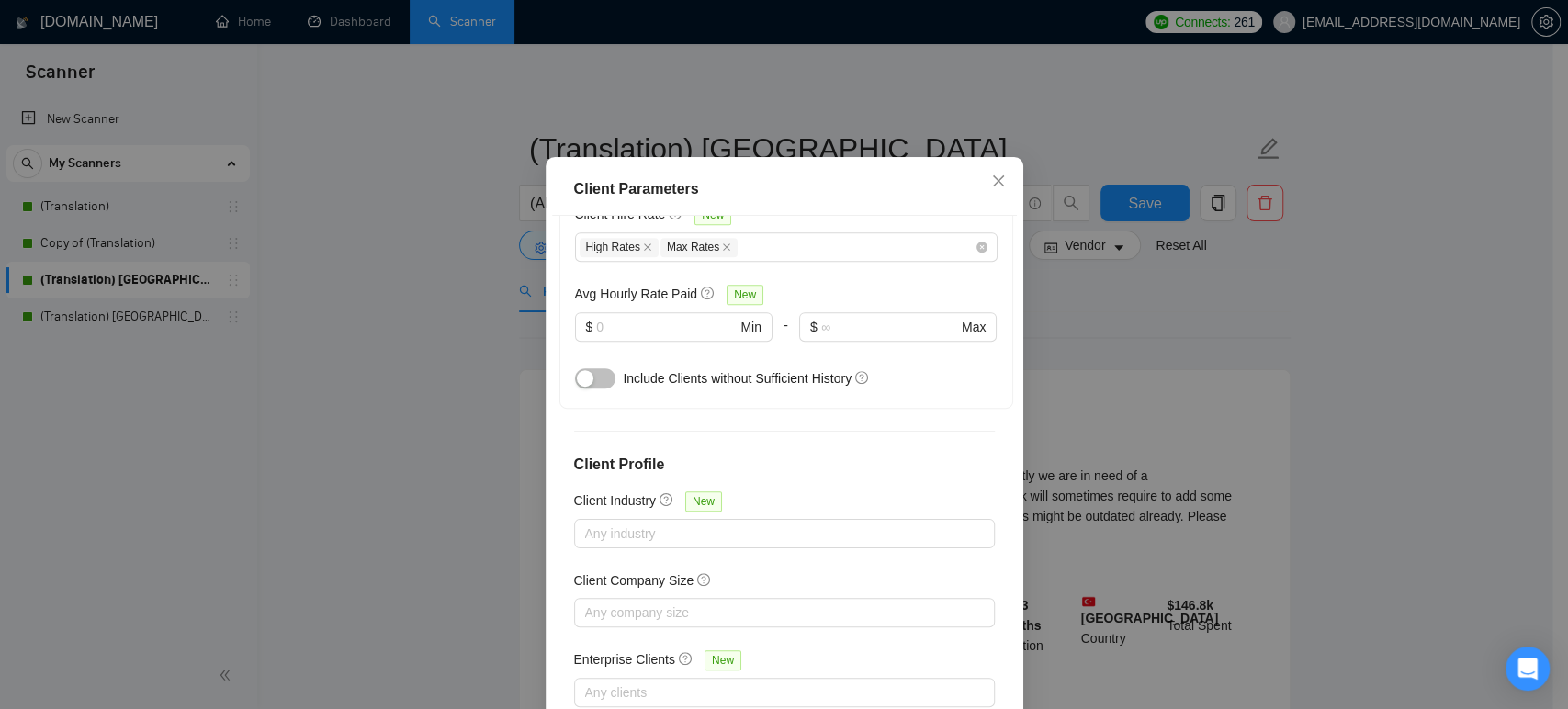
click at [504, 392] on div "Client Parameters Client Location Include Client Countries [GEOGRAPHIC_DATA] [G…" at bounding box center [784, 354] width 1568 height 709
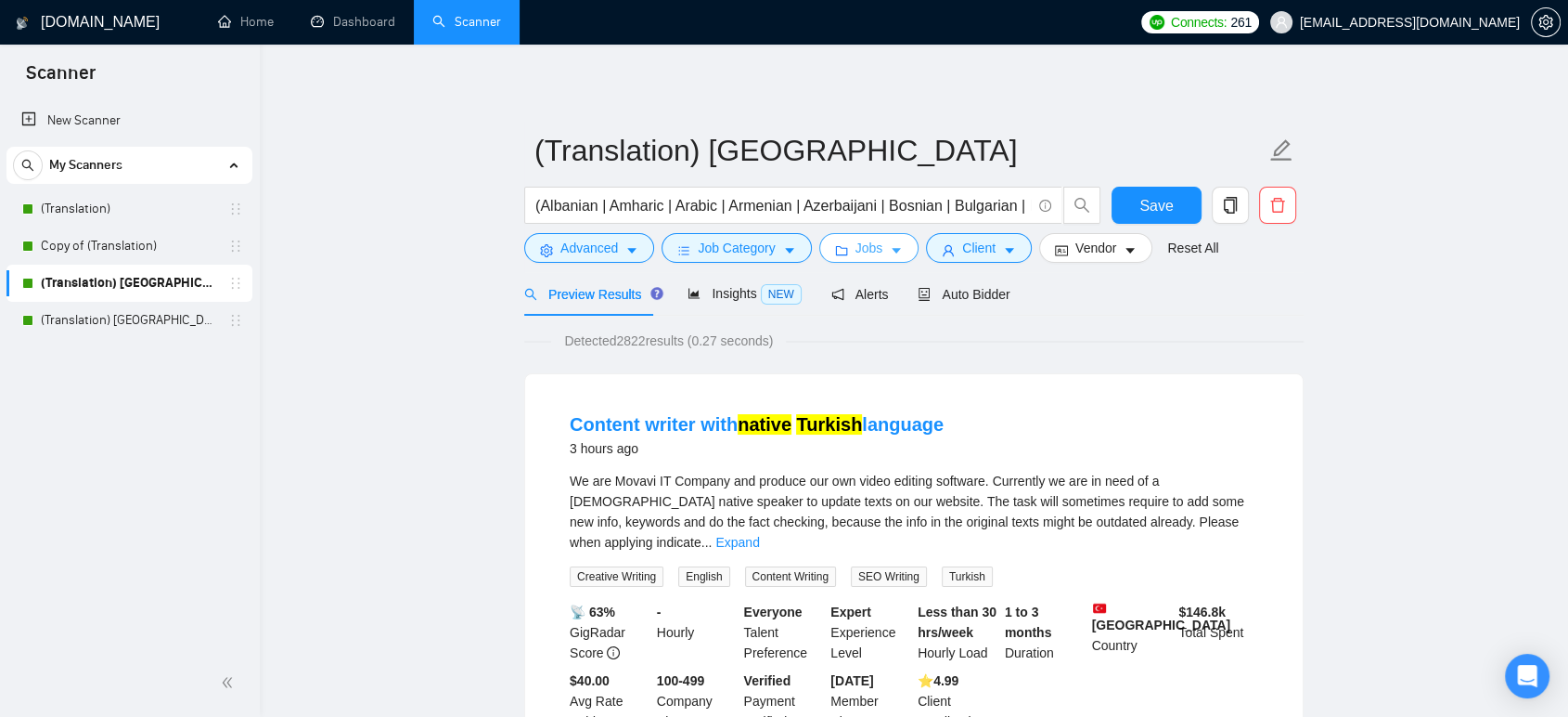
click at [865, 243] on span "Jobs" at bounding box center [869, 248] width 28 height 20
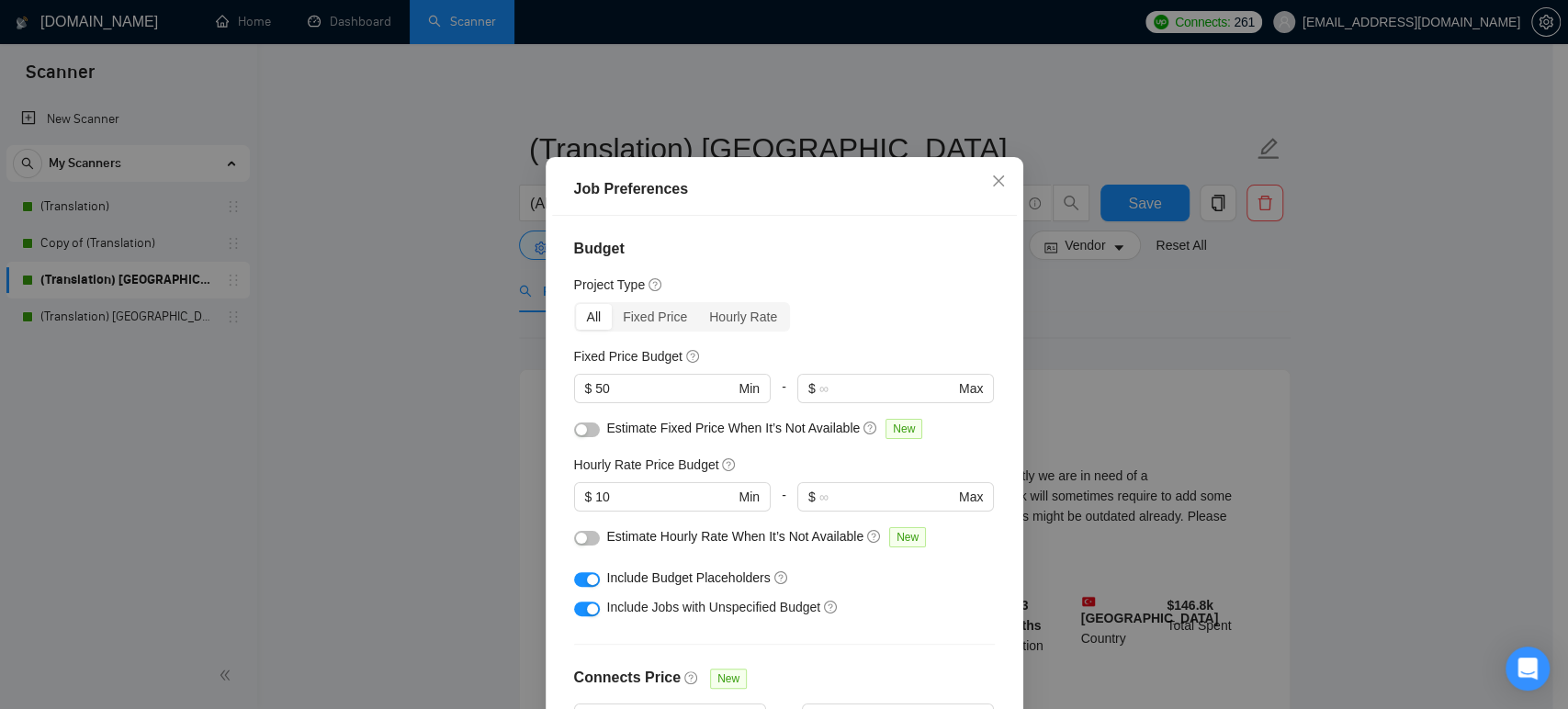
click at [374, 429] on div "Job Preferences Budget Project Type All Fixed Price Hourly Rate Fixed Price Bud…" at bounding box center [784, 354] width 1568 height 709
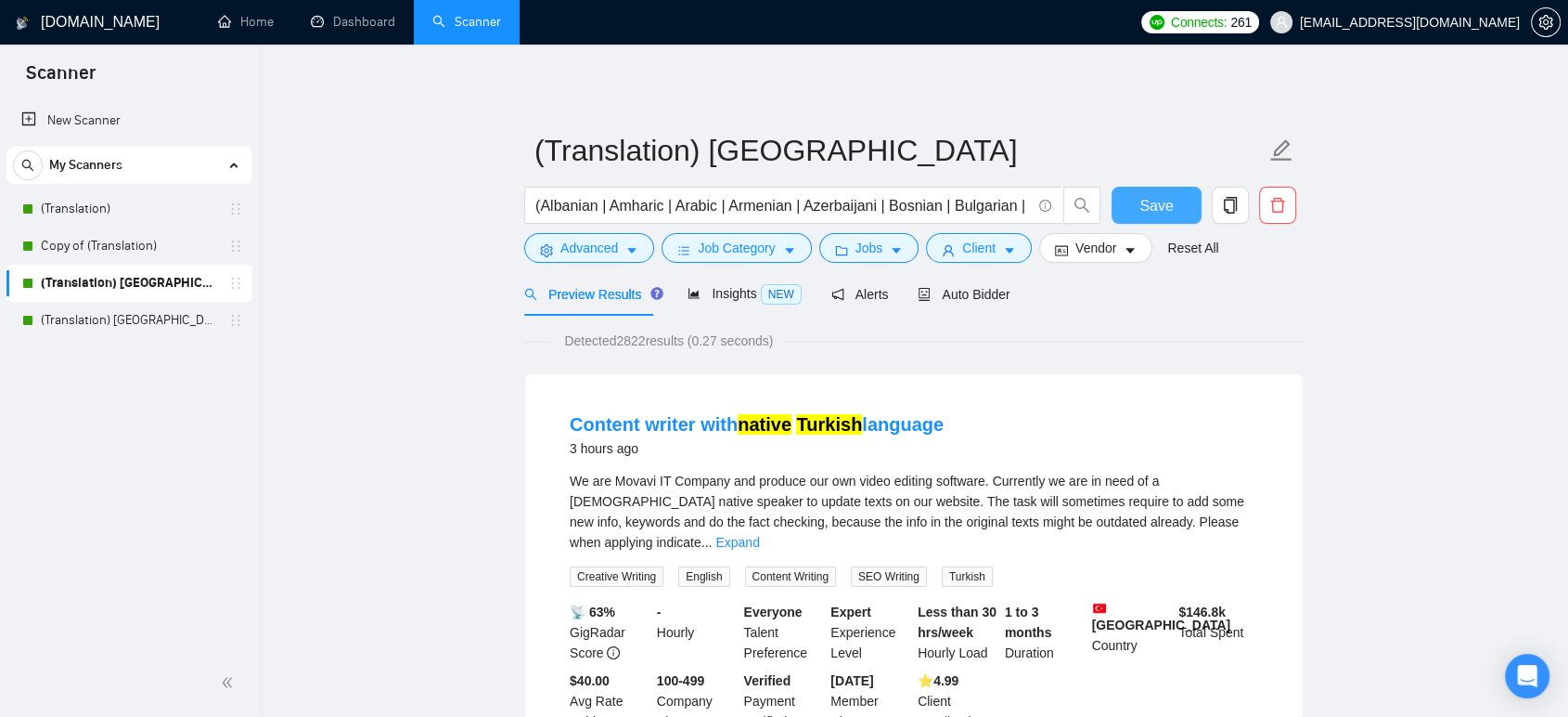
click at [1152, 209] on span "Save" at bounding box center [1156, 205] width 33 height 23
click at [984, 288] on span "Auto Bidder" at bounding box center [963, 294] width 92 height 15
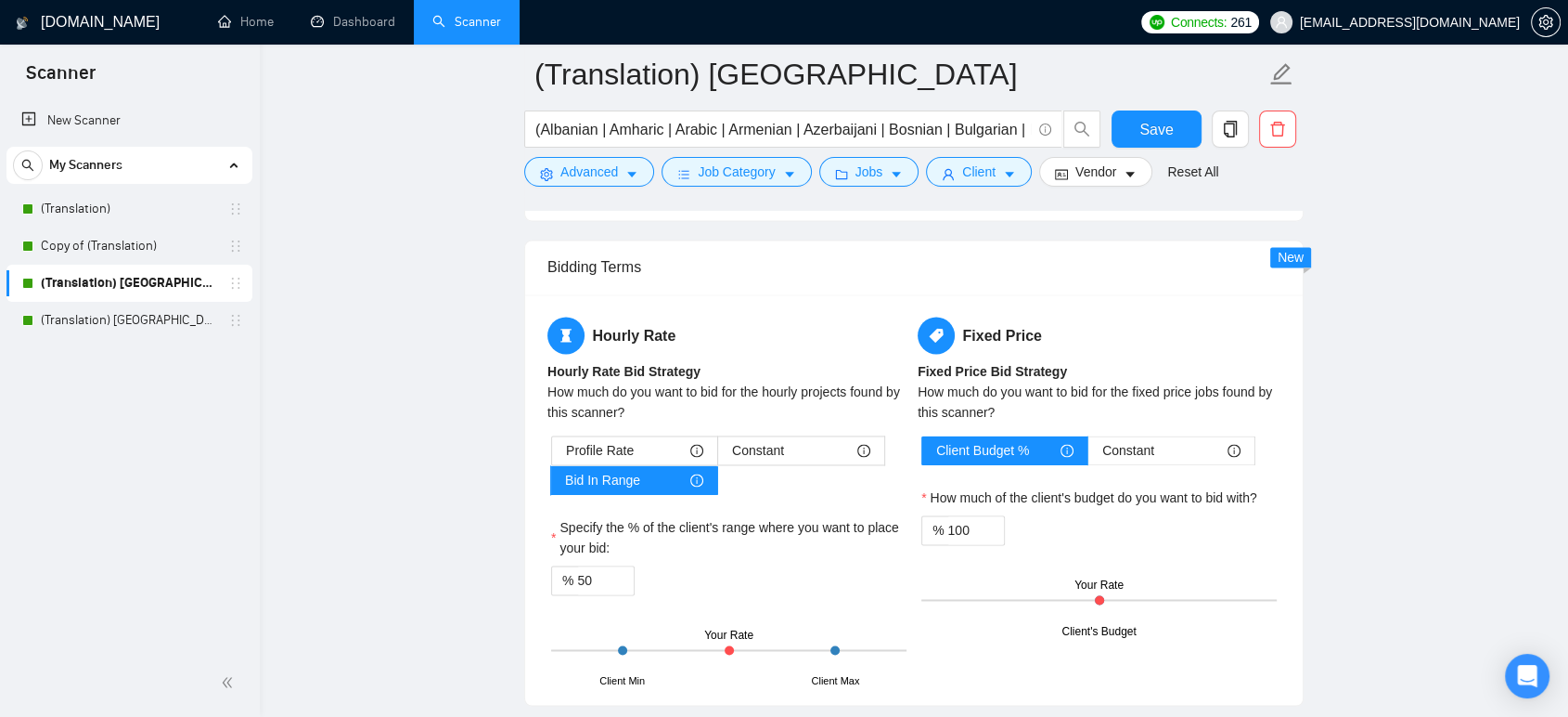
scroll to position [2681, 0]
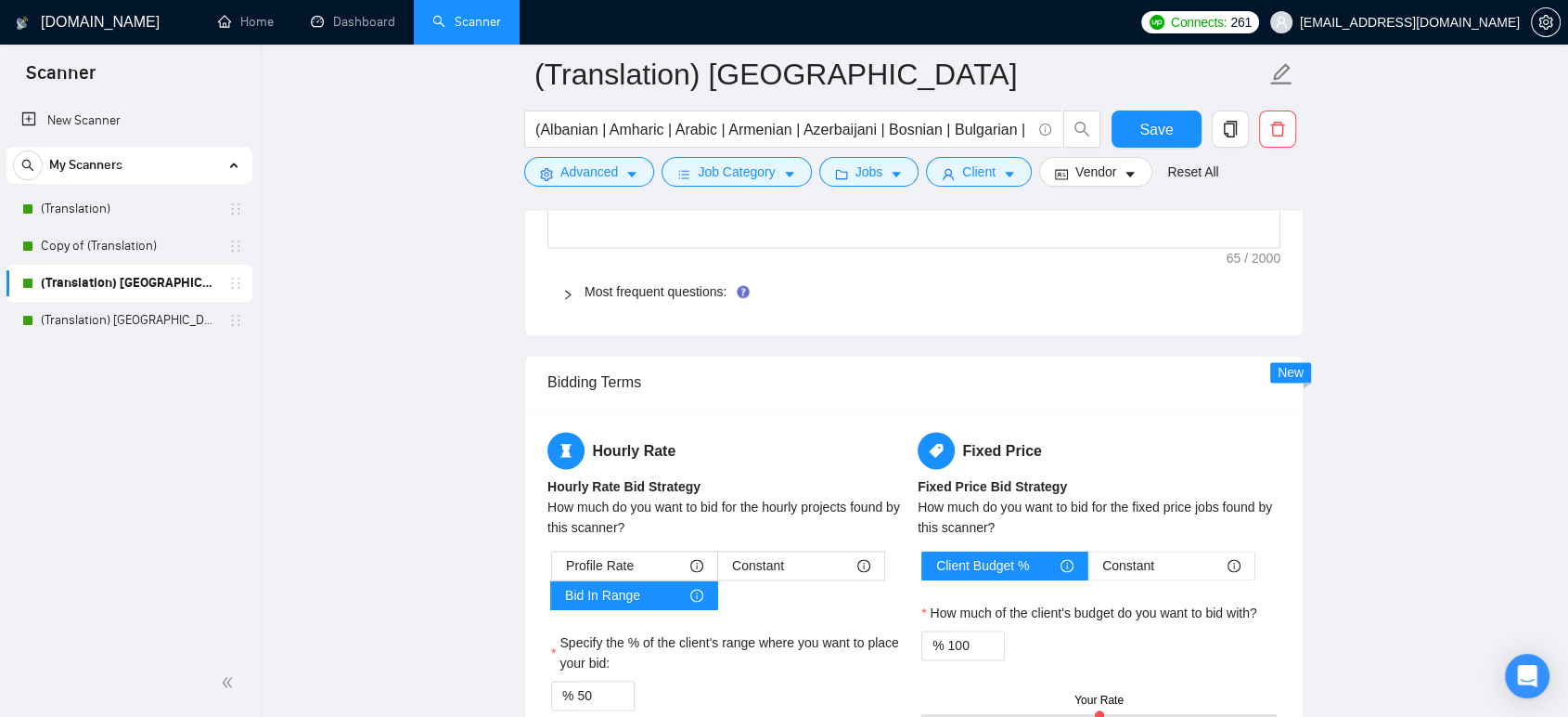
drag, startPoint x: 153, startPoint y: 244, endPoint x: 311, endPoint y: 244, distance: 158.0
click at [152, 244] on link "Copy of (Translation)" at bounding box center [129, 246] width 177 height 37
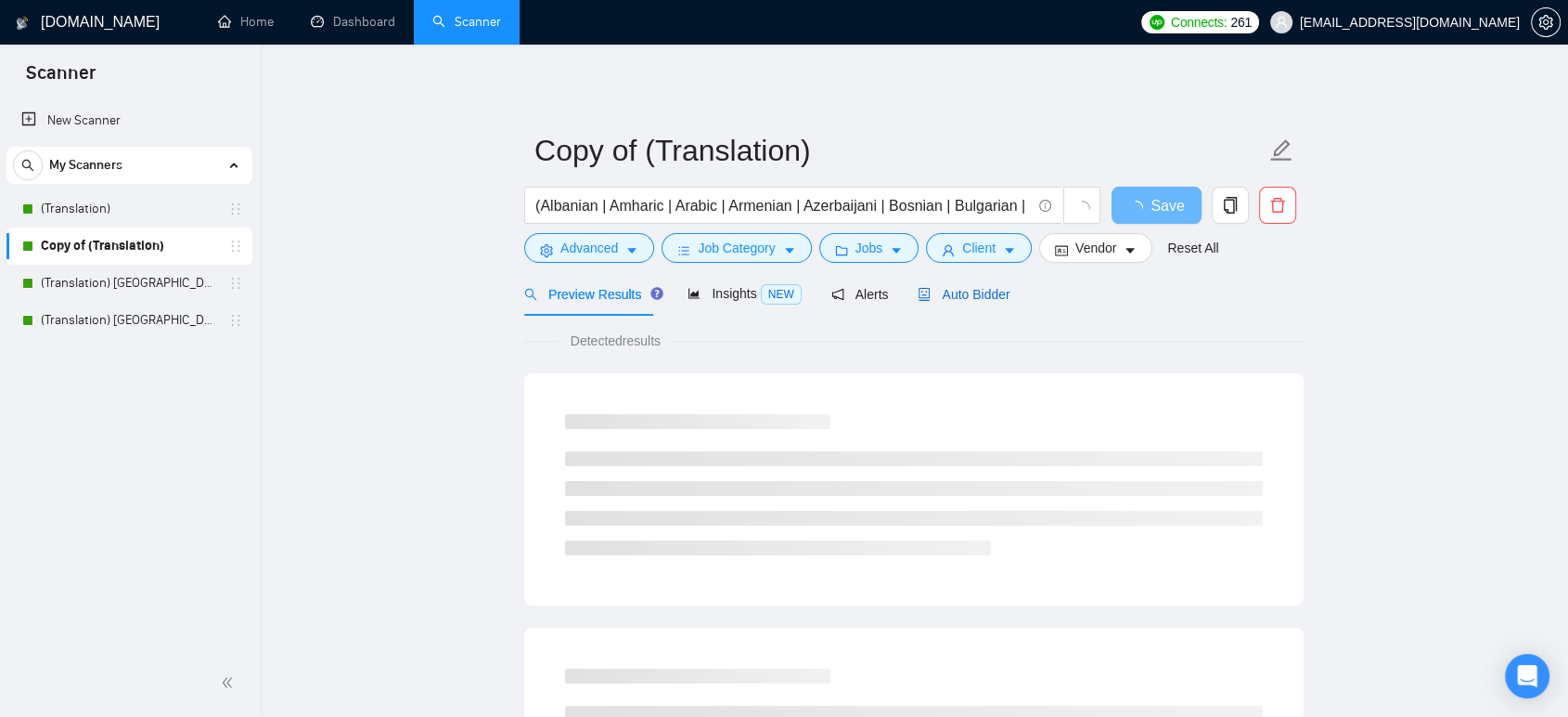
click at [959, 294] on span "Auto Bidder" at bounding box center [963, 294] width 92 height 15
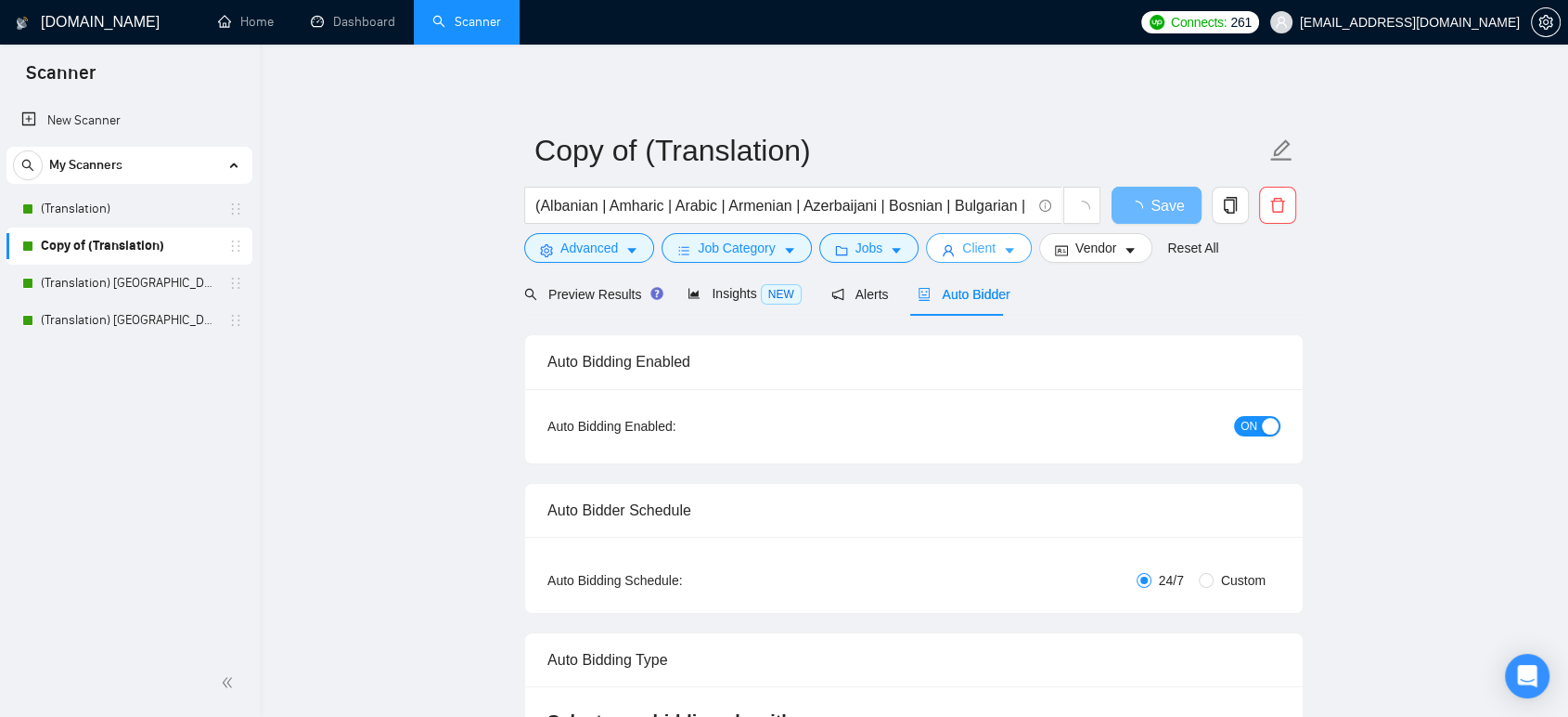
click at [962, 257] on span "Client" at bounding box center [978, 248] width 33 height 20
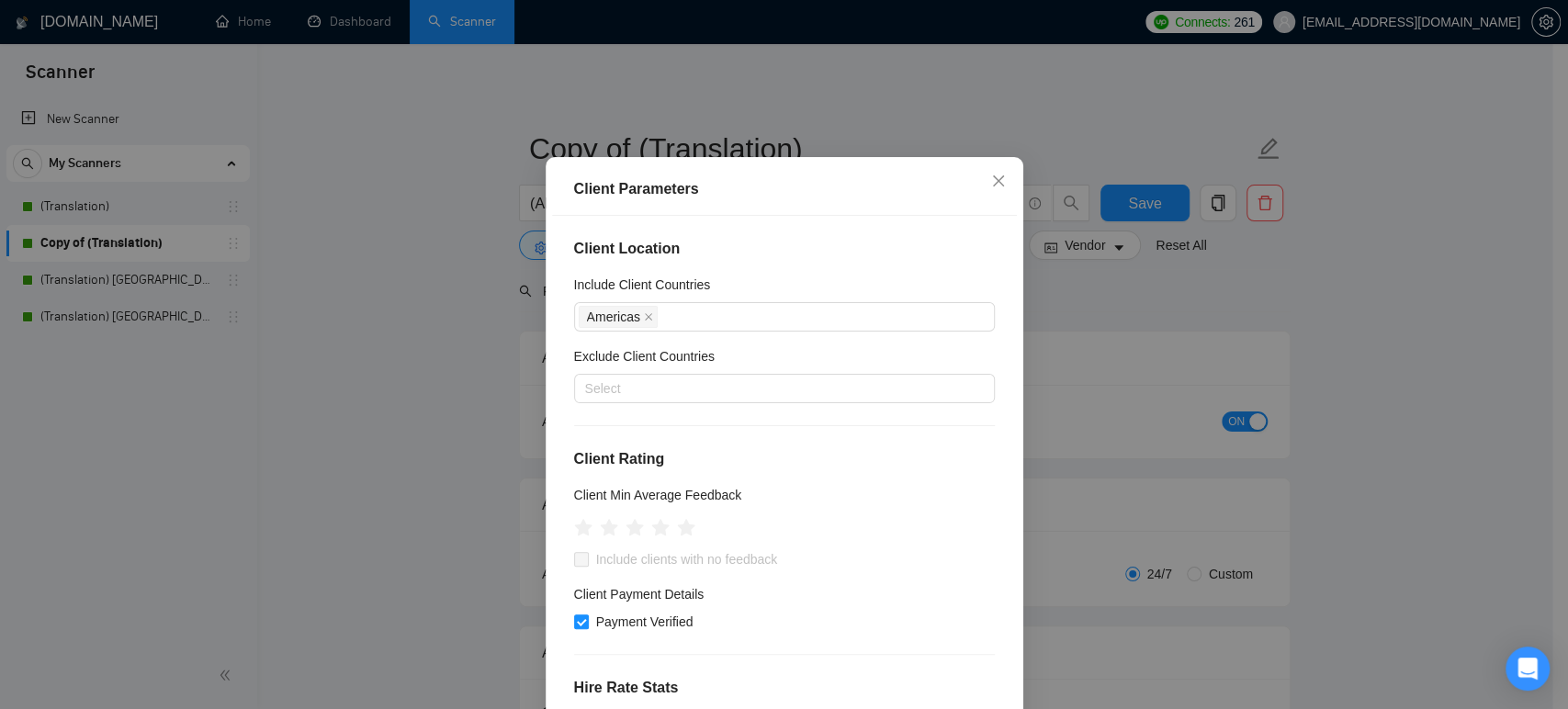
click at [500, 360] on div "Client Parameters Client Location Include Client Countries [GEOGRAPHIC_DATA] Ex…" at bounding box center [784, 354] width 1568 height 709
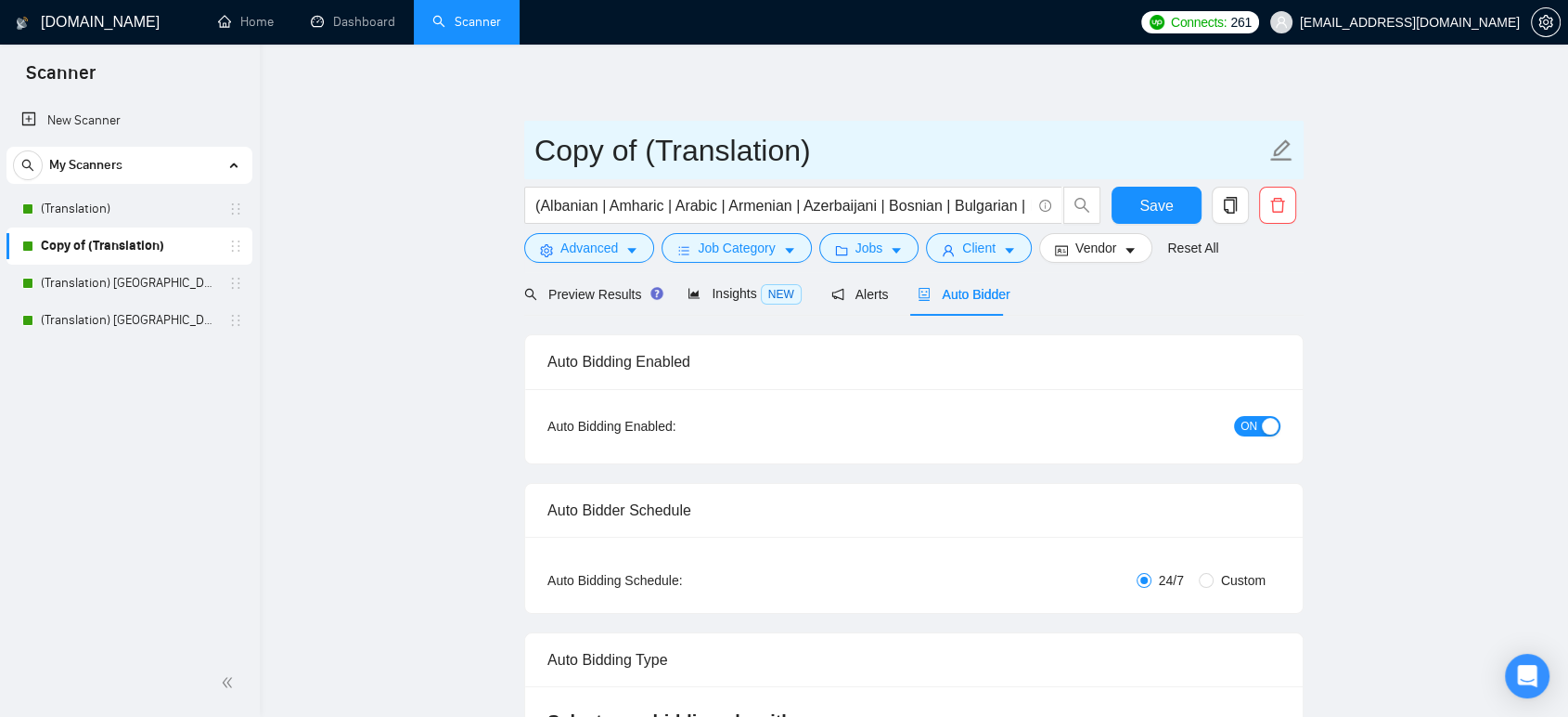
click at [651, 143] on input "Copy of (Translation)" at bounding box center [899, 150] width 732 height 46
type input "(Translation) [GEOGRAPHIC_DATA]"
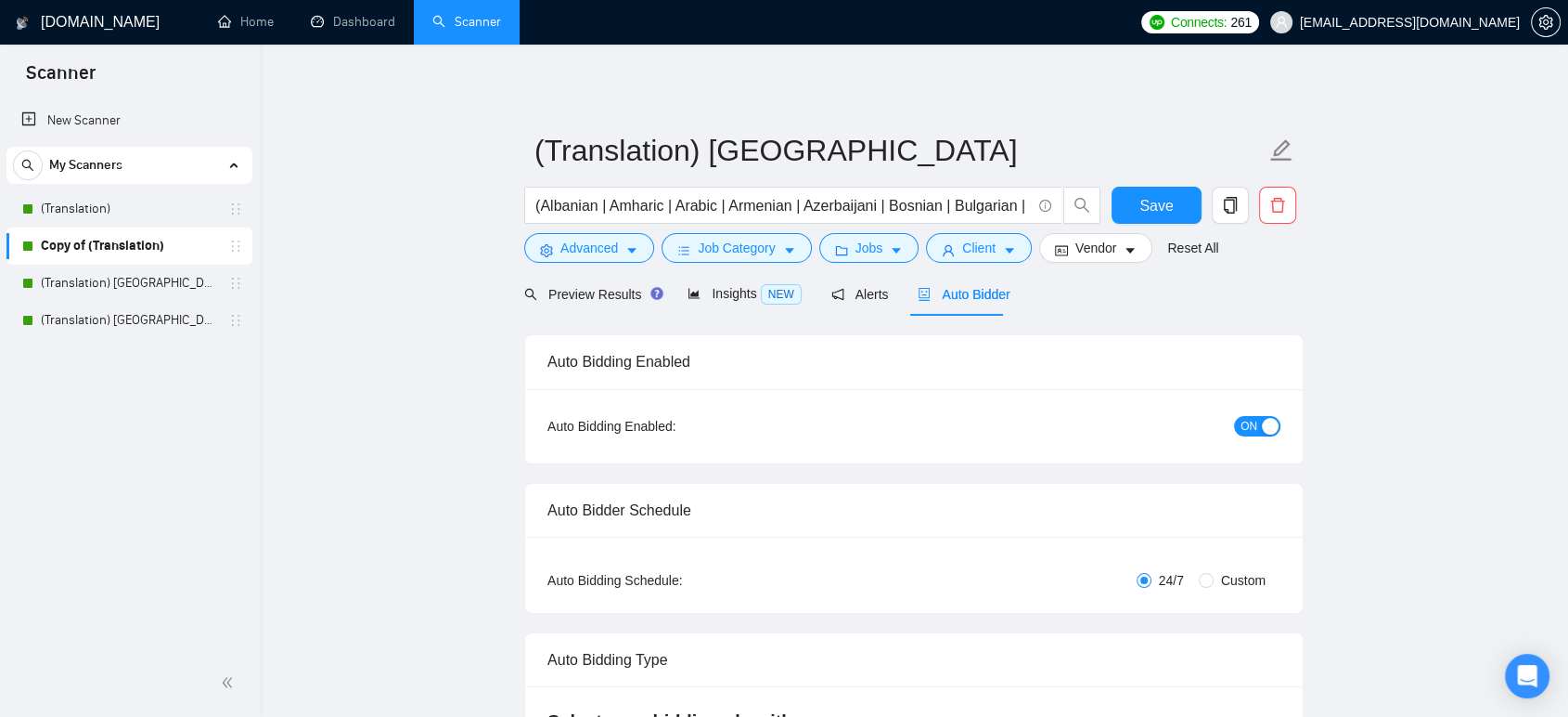
click at [835, 251] on icon "folder" at bounding box center [841, 250] width 13 height 13
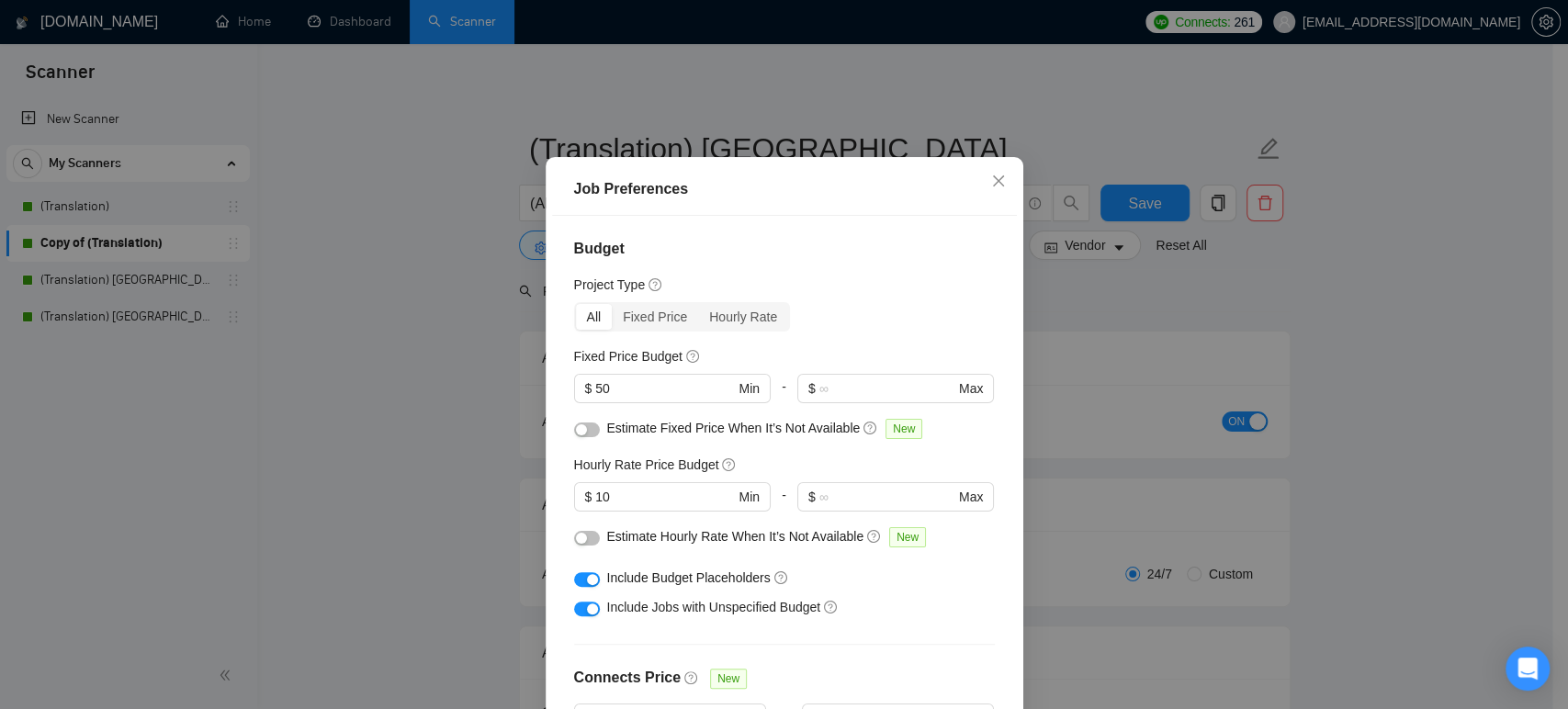
click at [476, 417] on div "Job Preferences Budget Project Type All Fixed Price Hourly Rate Fixed Price Bud…" at bounding box center [784, 354] width 1568 height 709
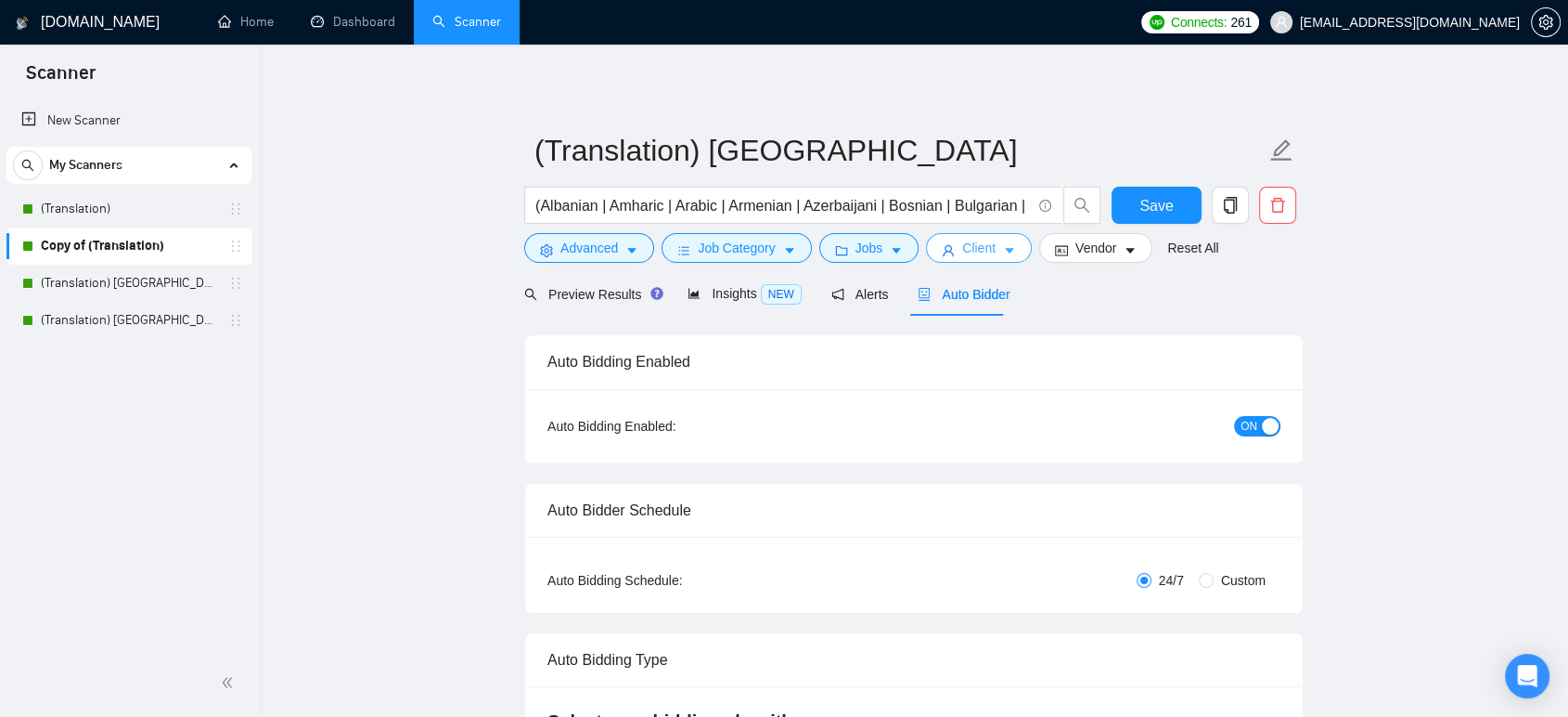
click at [962, 254] on span "Client" at bounding box center [978, 248] width 33 height 20
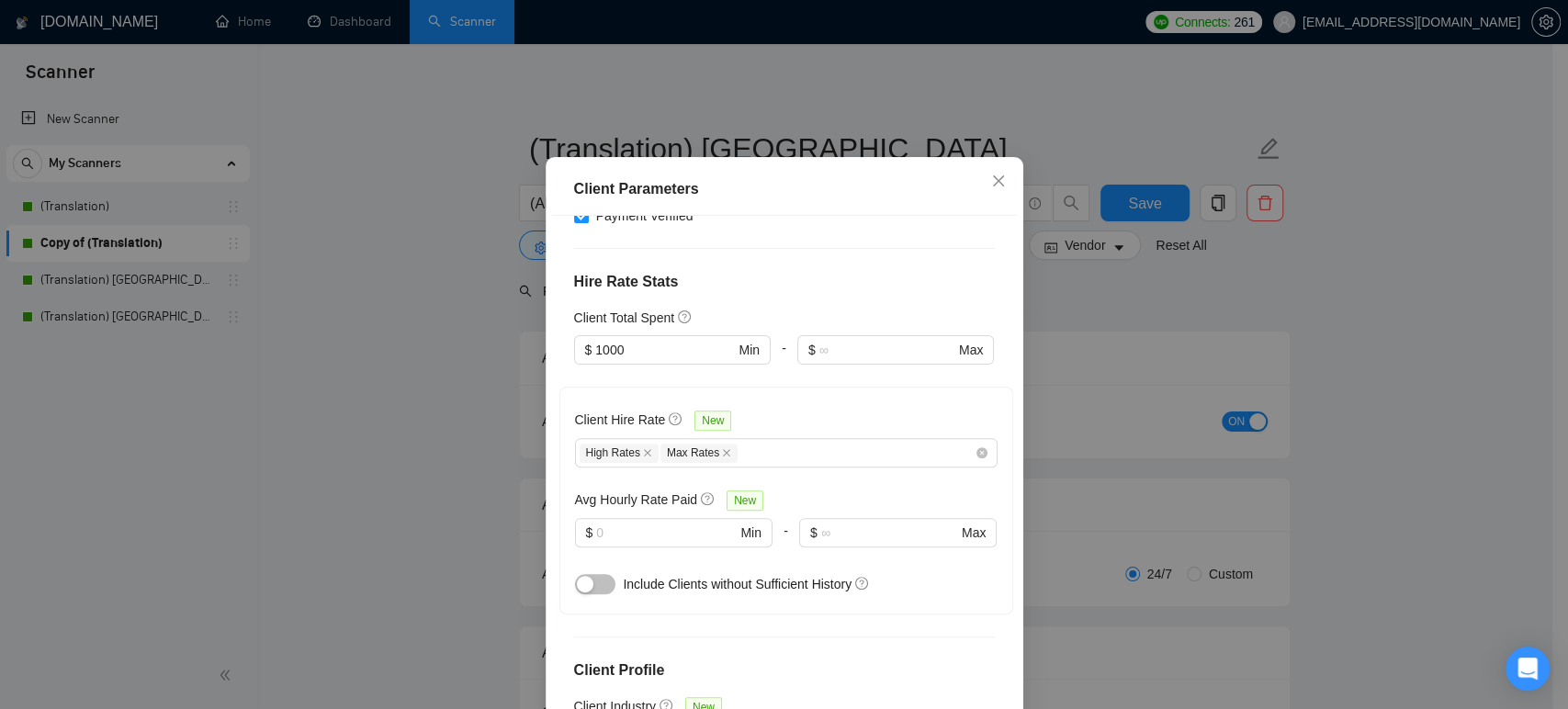
scroll to position [408, 0]
click at [466, 384] on div "Client Parameters Client Location Include Client Countries [GEOGRAPHIC_DATA] Ex…" at bounding box center [784, 354] width 1568 height 709
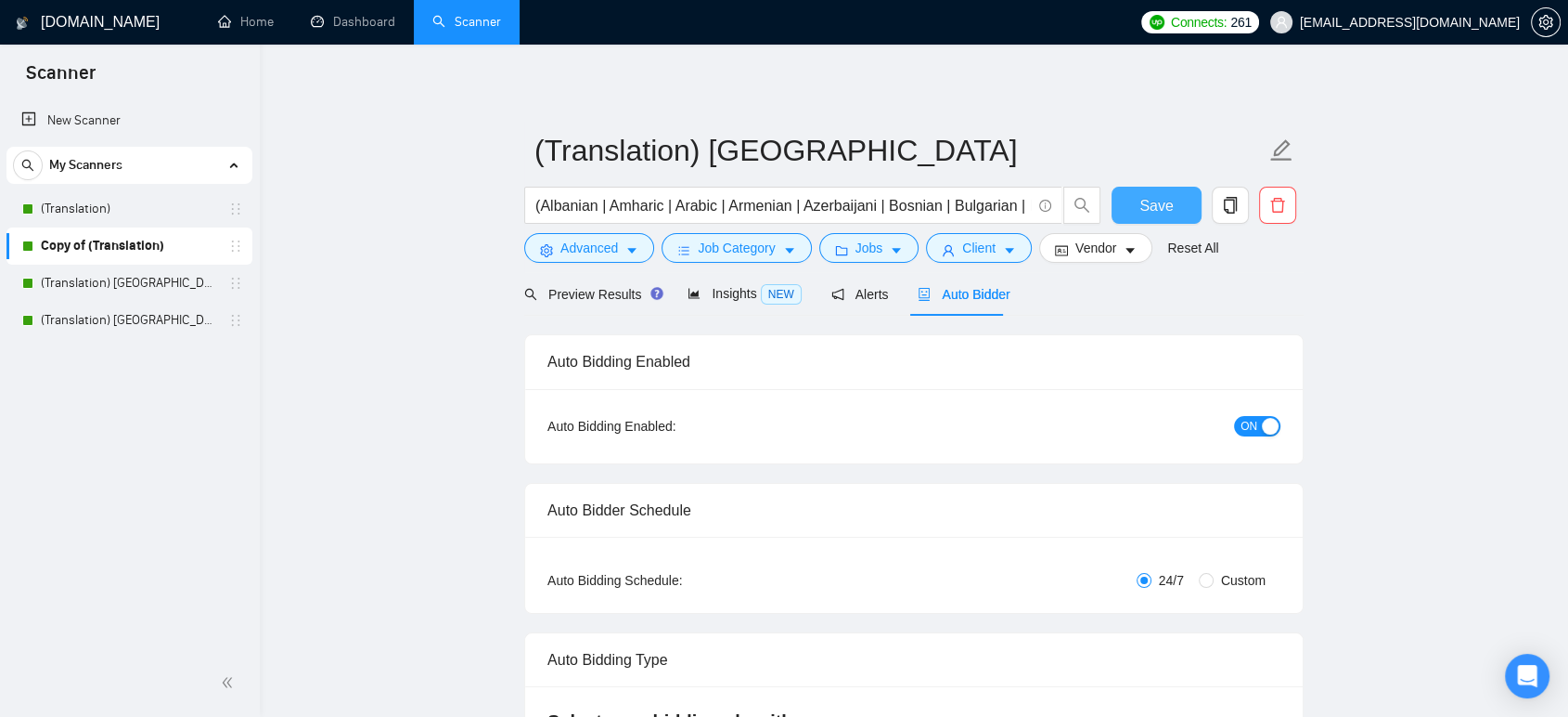
click at [1161, 198] on span "Save" at bounding box center [1156, 205] width 33 height 23
click at [132, 286] on link "(Translation) [GEOGRAPHIC_DATA]" at bounding box center [129, 283] width 177 height 37
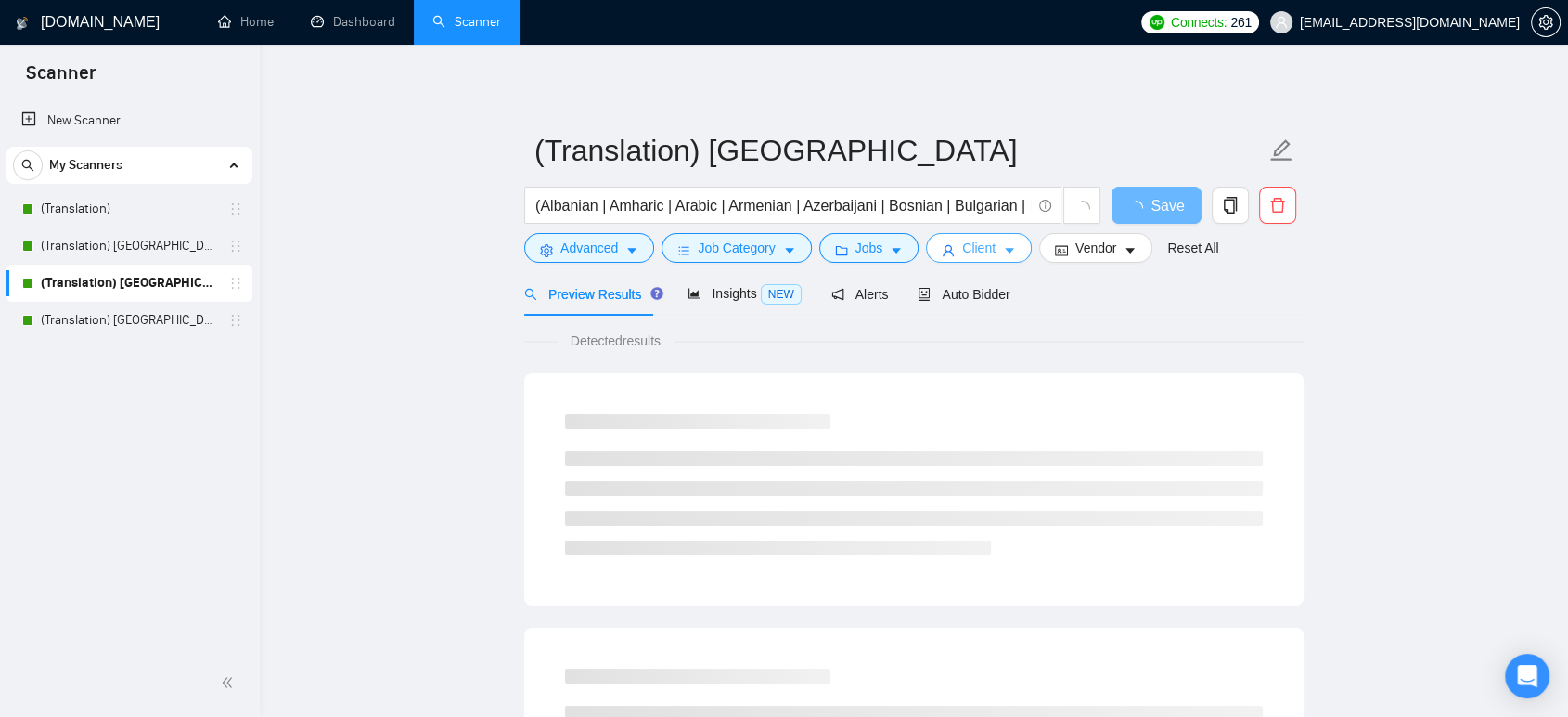
click at [962, 249] on span "Client" at bounding box center [978, 248] width 33 height 20
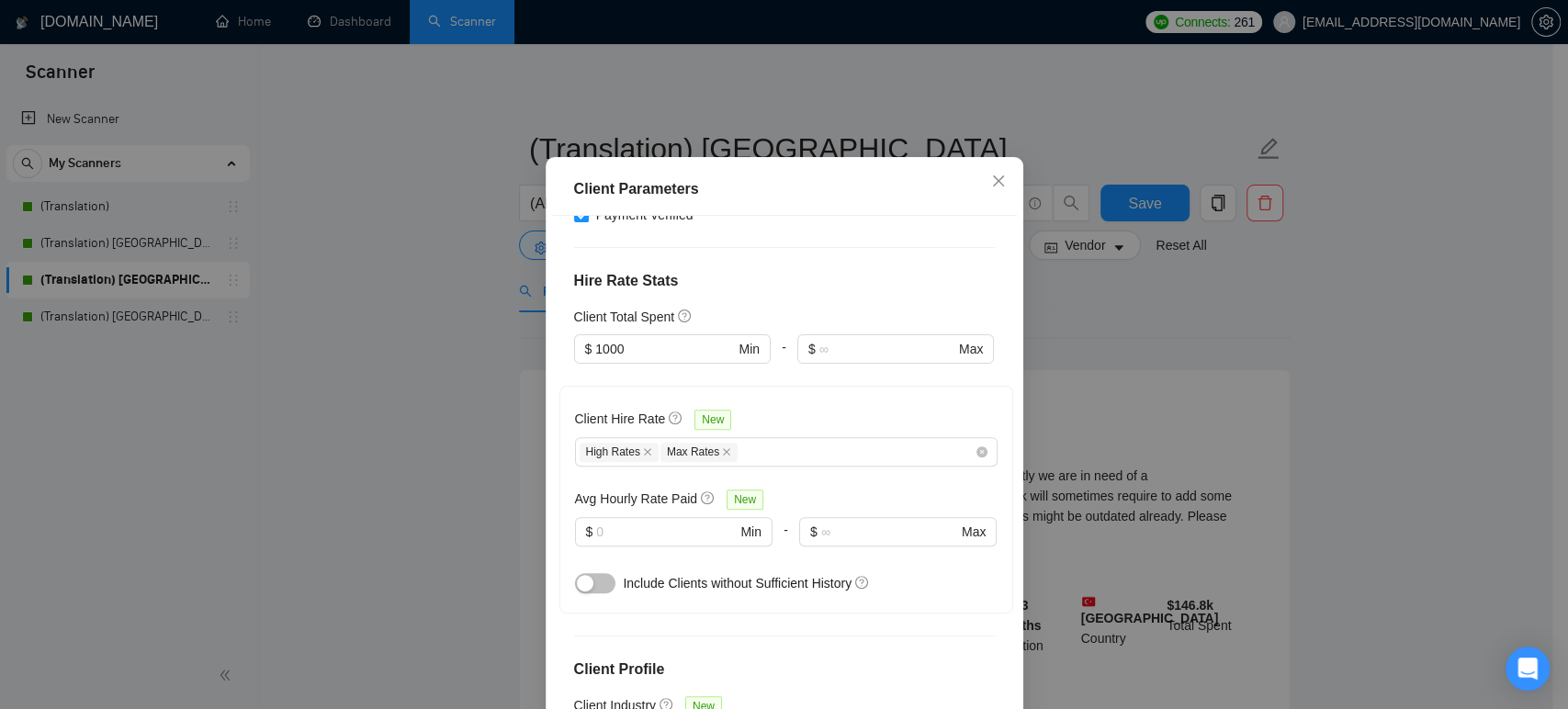
scroll to position [408, 0]
click at [394, 431] on div "Client Parameters Client Location Include Client Countries [GEOGRAPHIC_DATA] [G…" at bounding box center [784, 354] width 1568 height 709
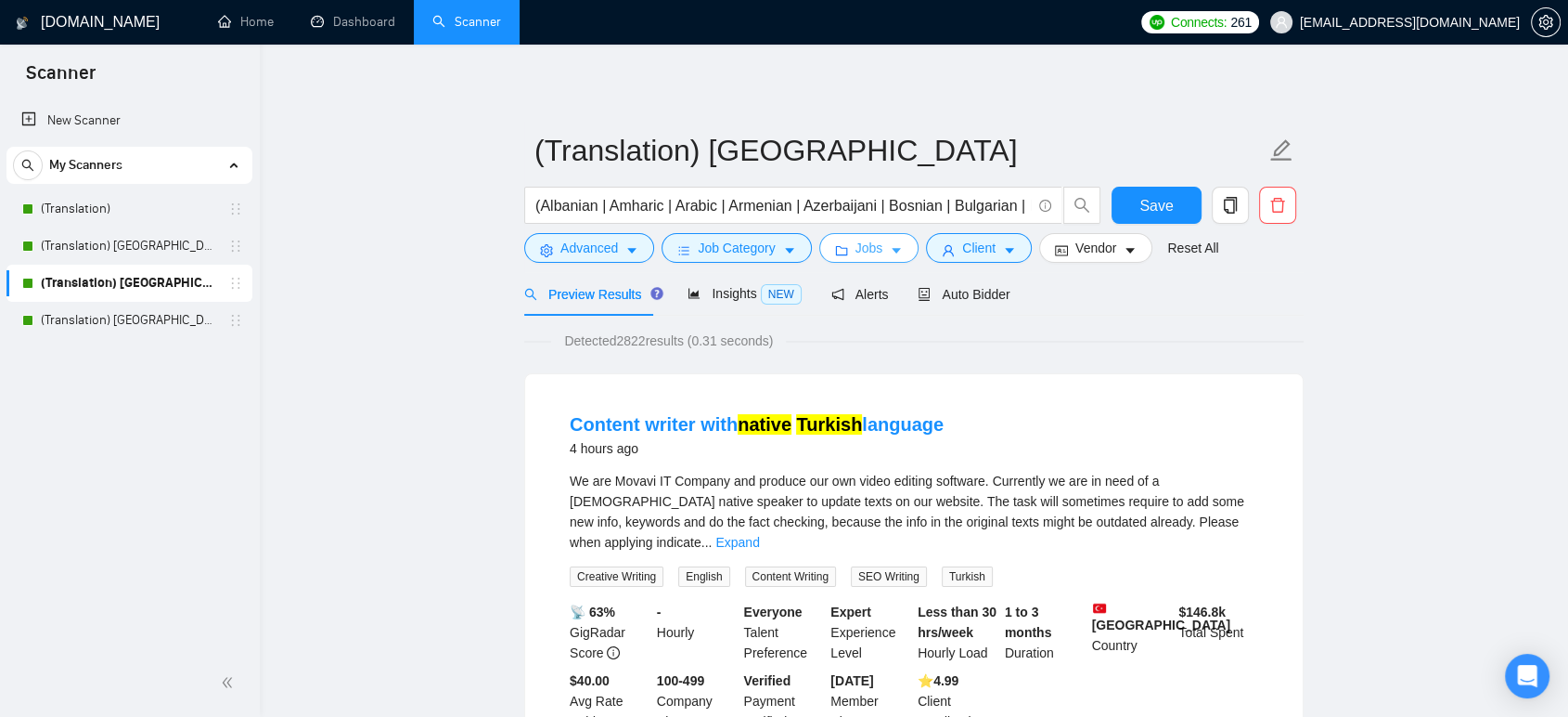
click at [849, 246] on button "Jobs" at bounding box center [869, 248] width 100 height 30
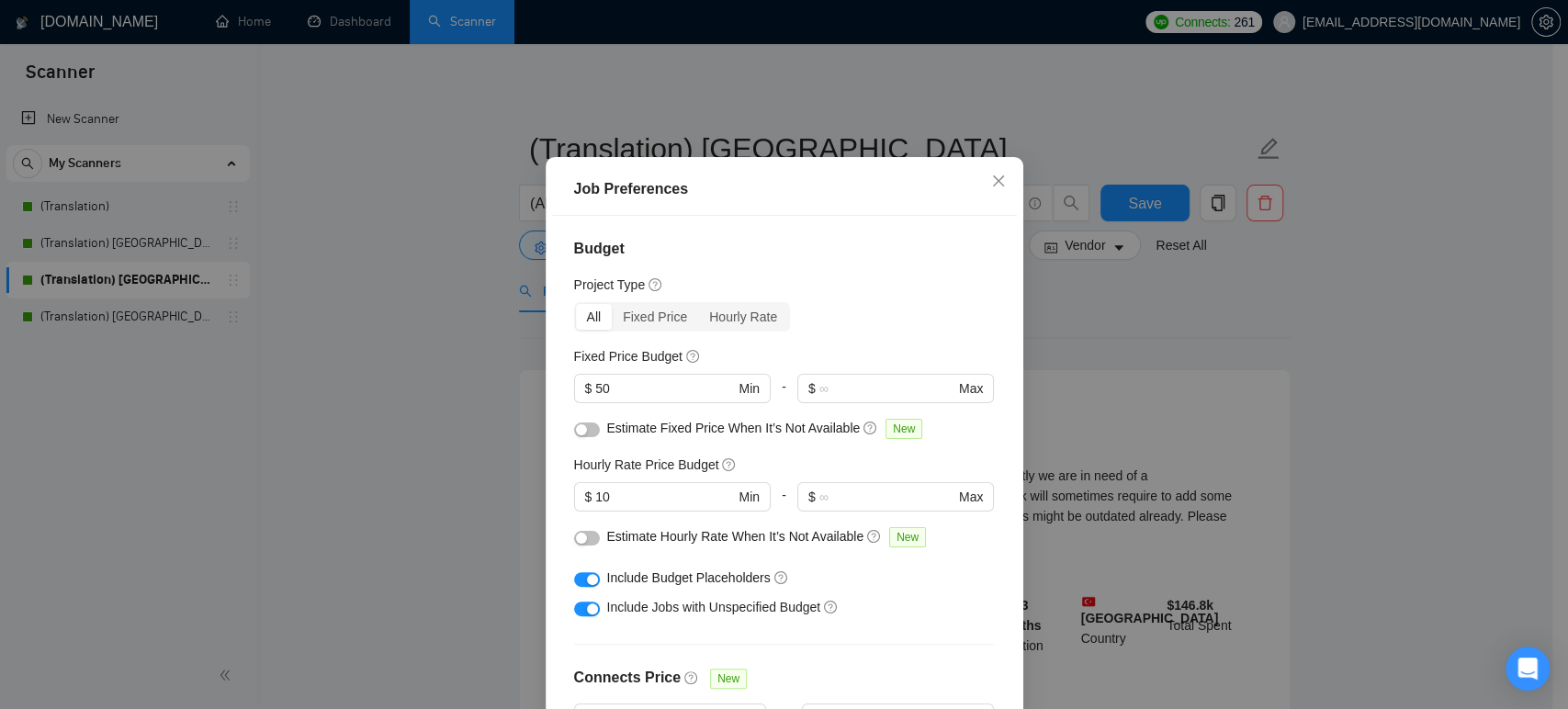
click at [440, 382] on div "Job Preferences Budget Project Type All Fixed Price Hourly Rate Fixed Price Bud…" at bounding box center [784, 354] width 1568 height 709
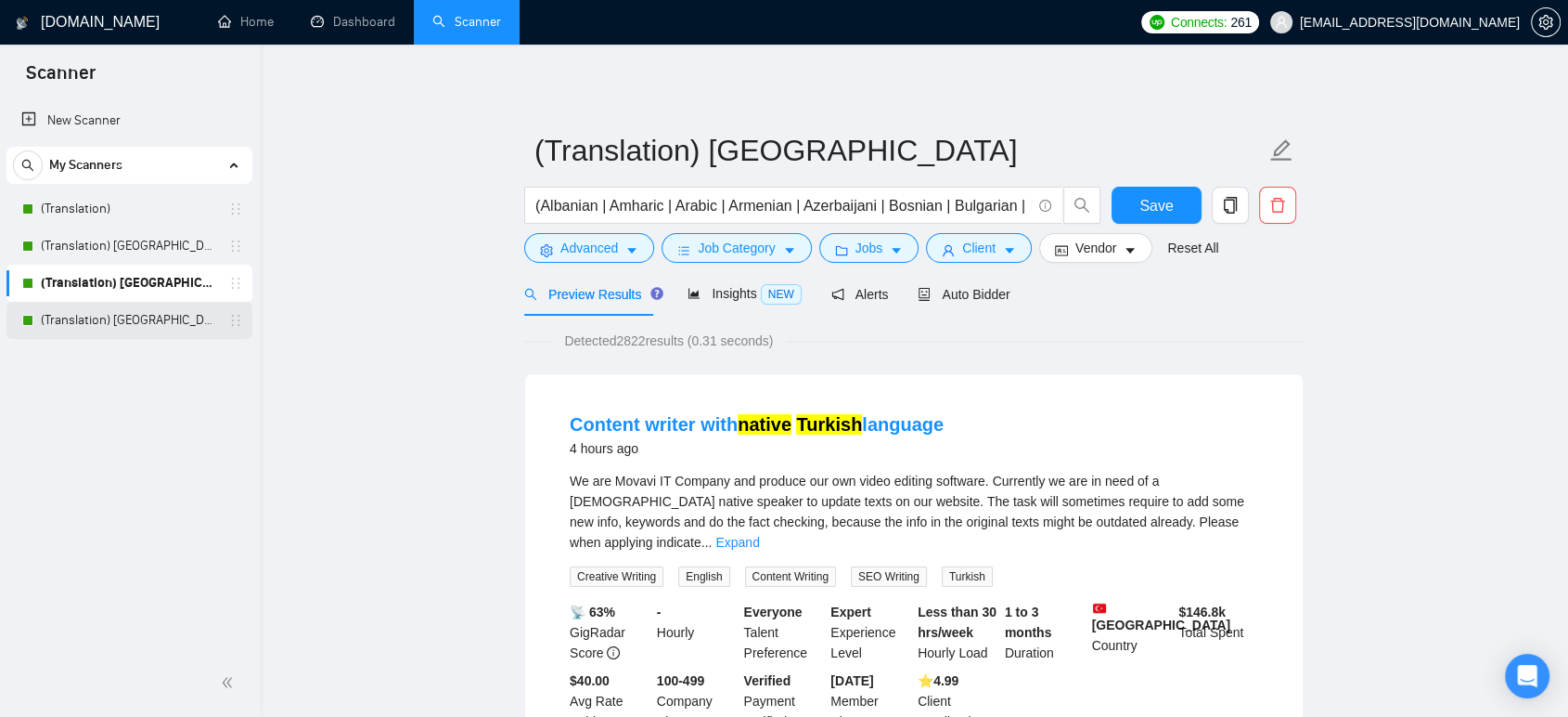
click at [149, 319] on link "(Translation) [GEOGRAPHIC_DATA]" at bounding box center [129, 320] width 177 height 37
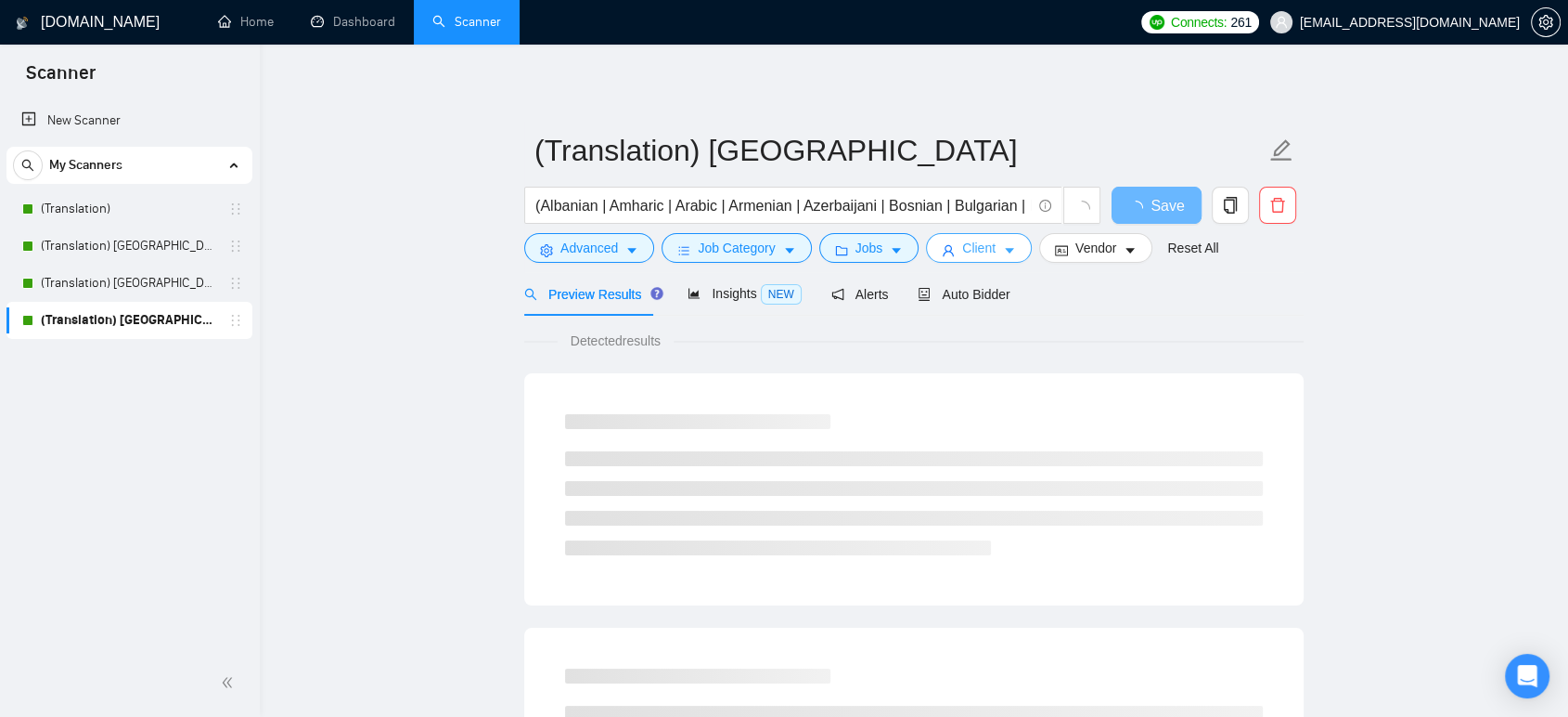
click at [965, 244] on span "Client" at bounding box center [978, 248] width 33 height 20
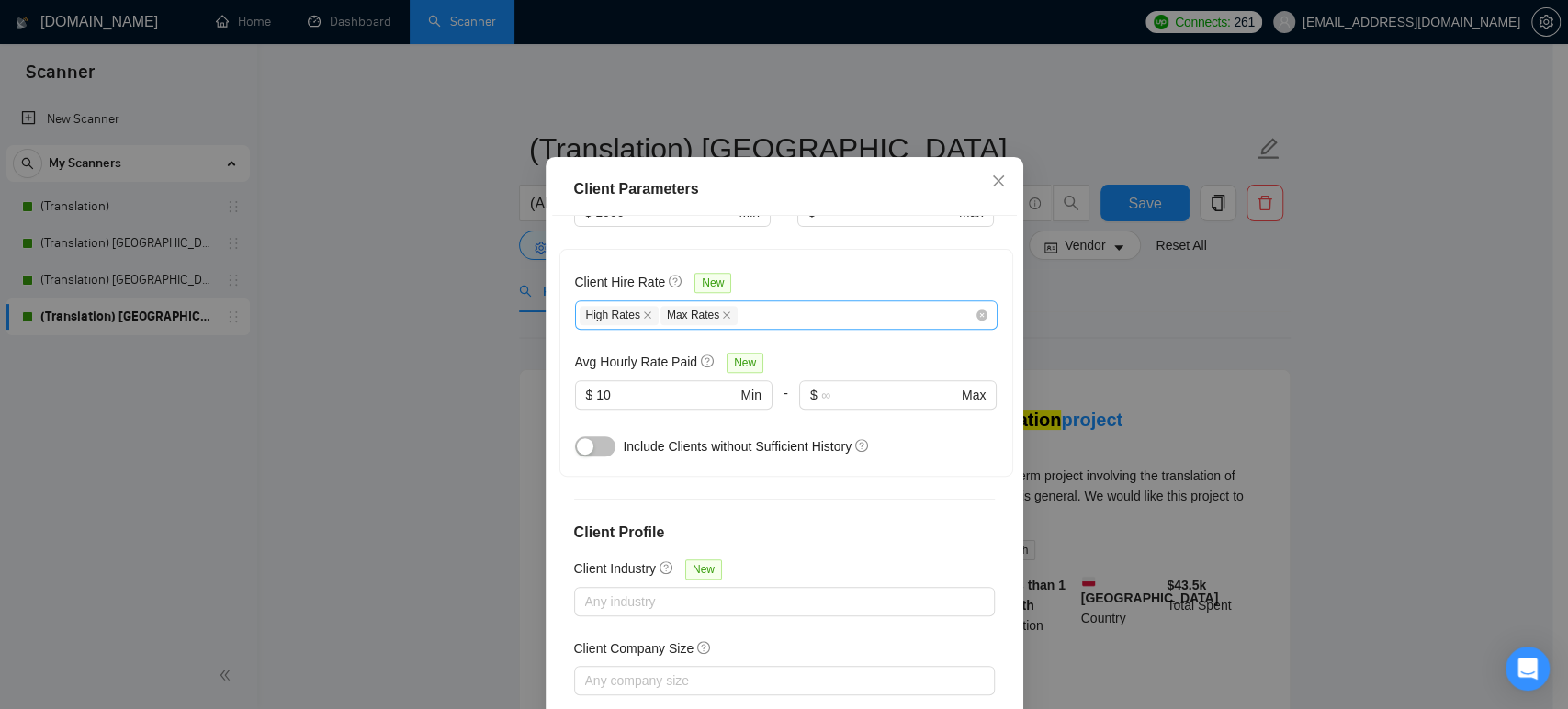
scroll to position [611, 0]
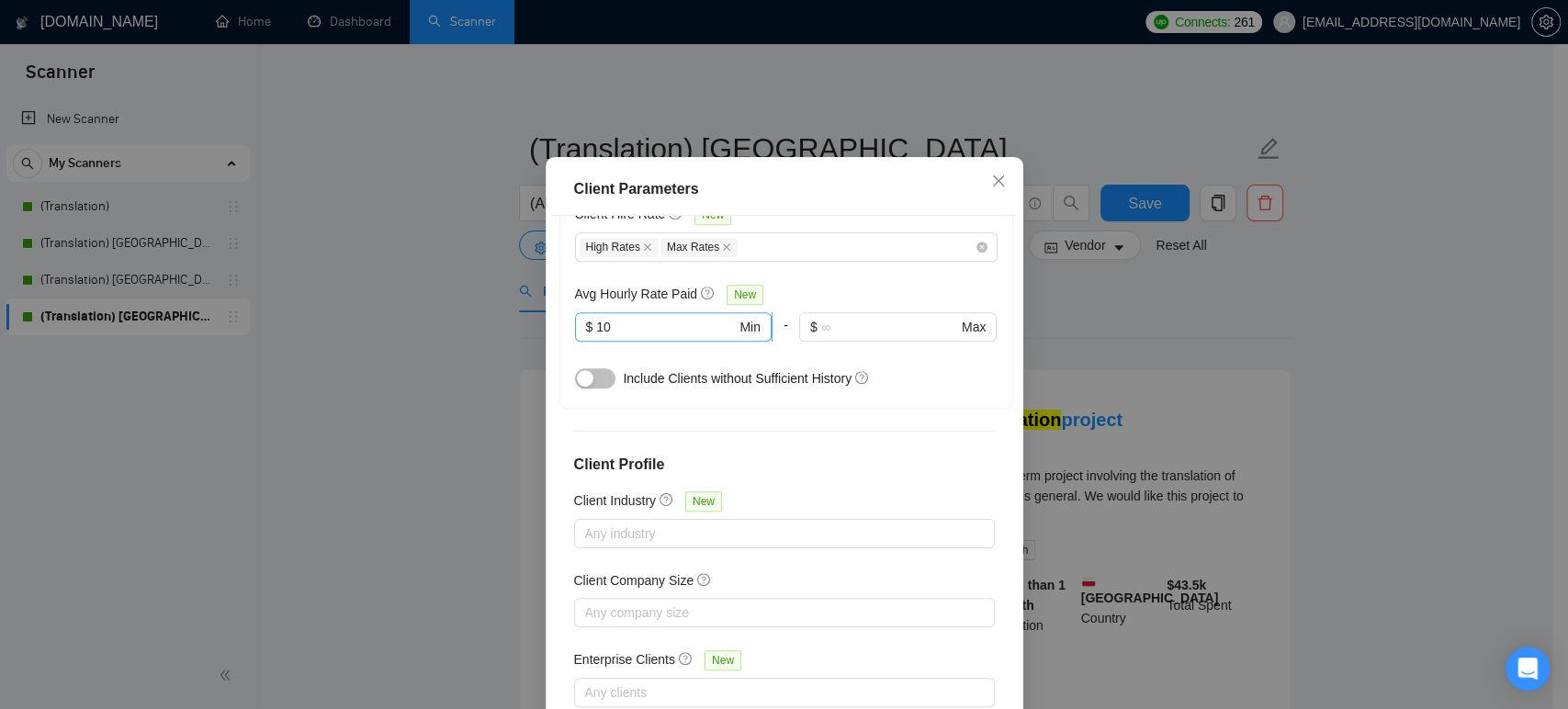
click at [635, 337] on input "10" at bounding box center [665, 327] width 139 height 20
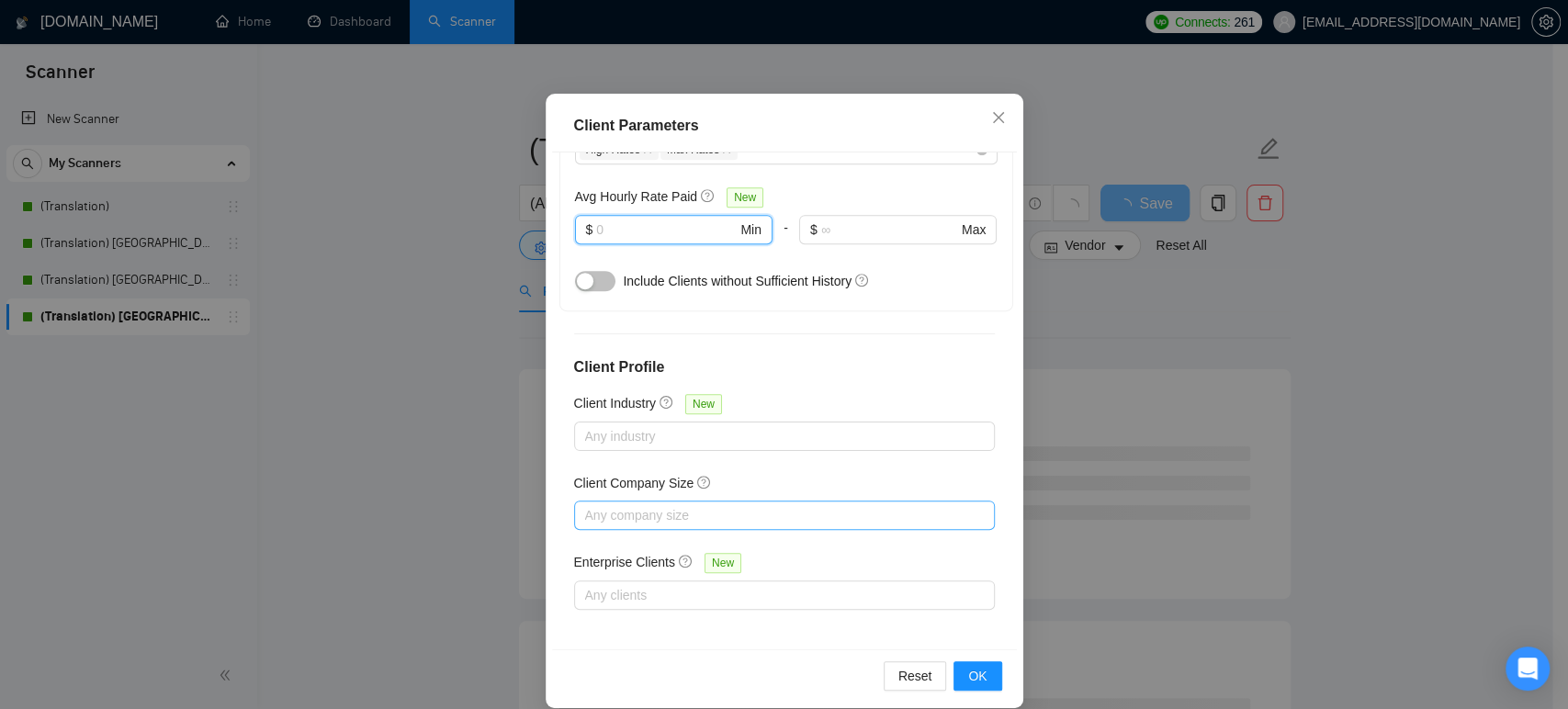
scroll to position [120, 0]
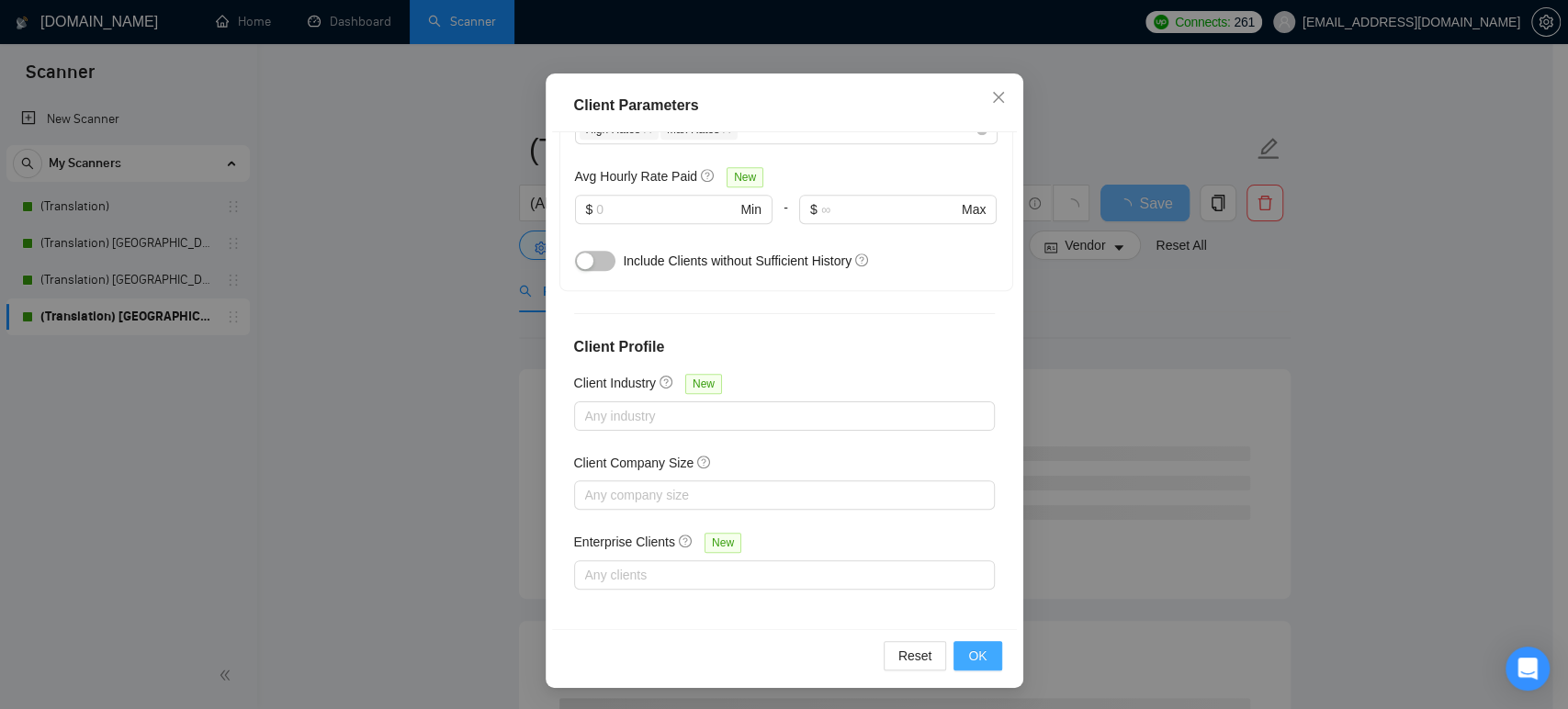
click at [975, 658] on span "OK" at bounding box center [977, 655] width 19 height 20
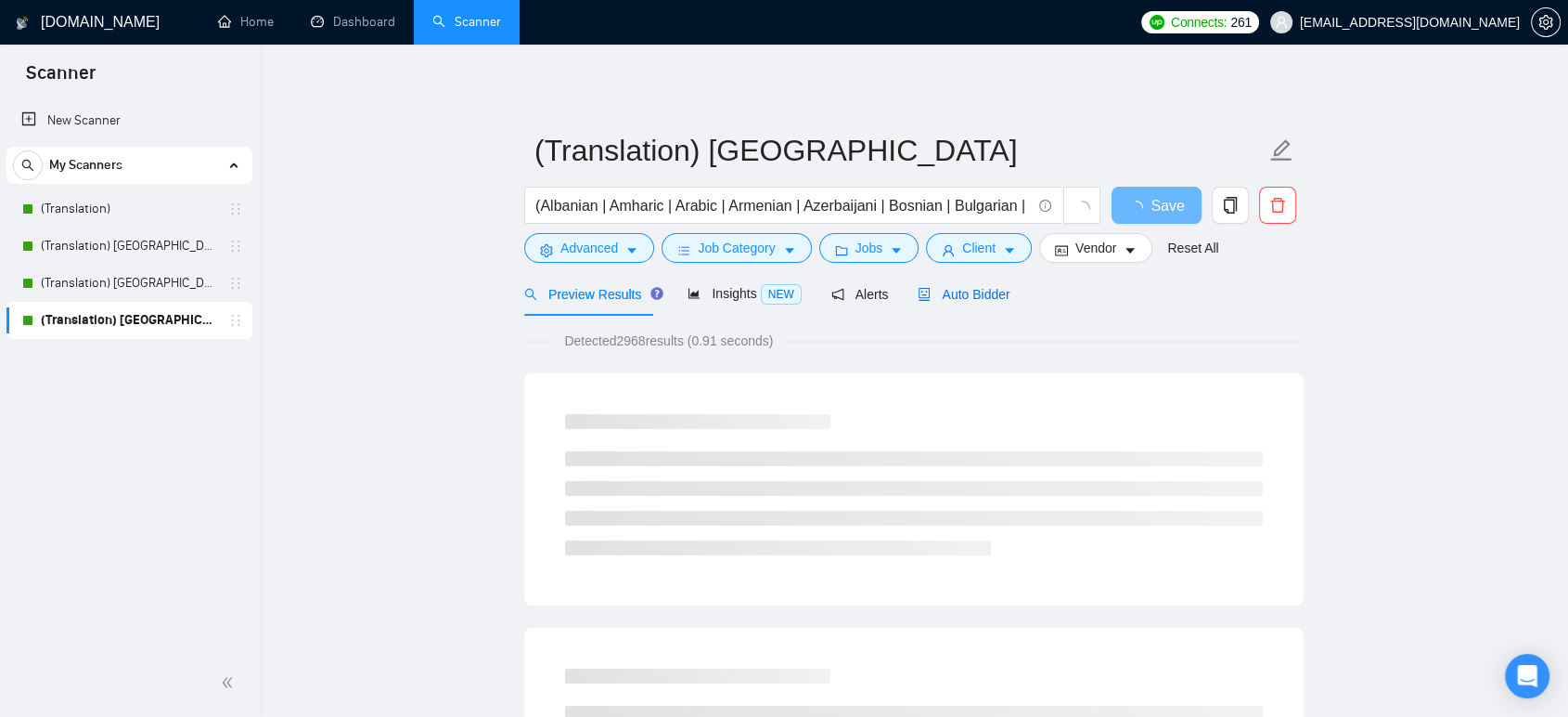
click at [969, 287] on span "Auto Bidder" at bounding box center [963, 294] width 92 height 15
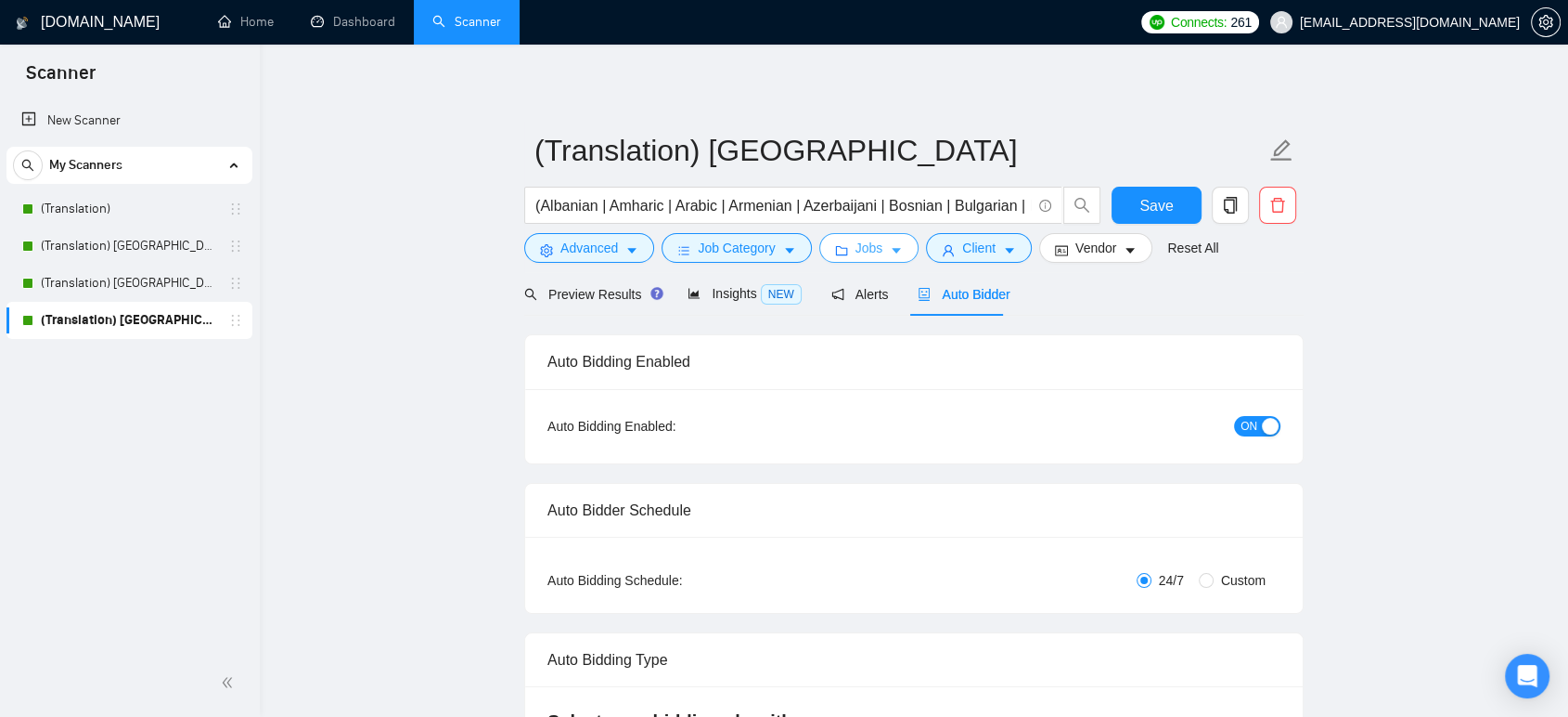
click at [885, 258] on button "Jobs" at bounding box center [869, 248] width 100 height 30
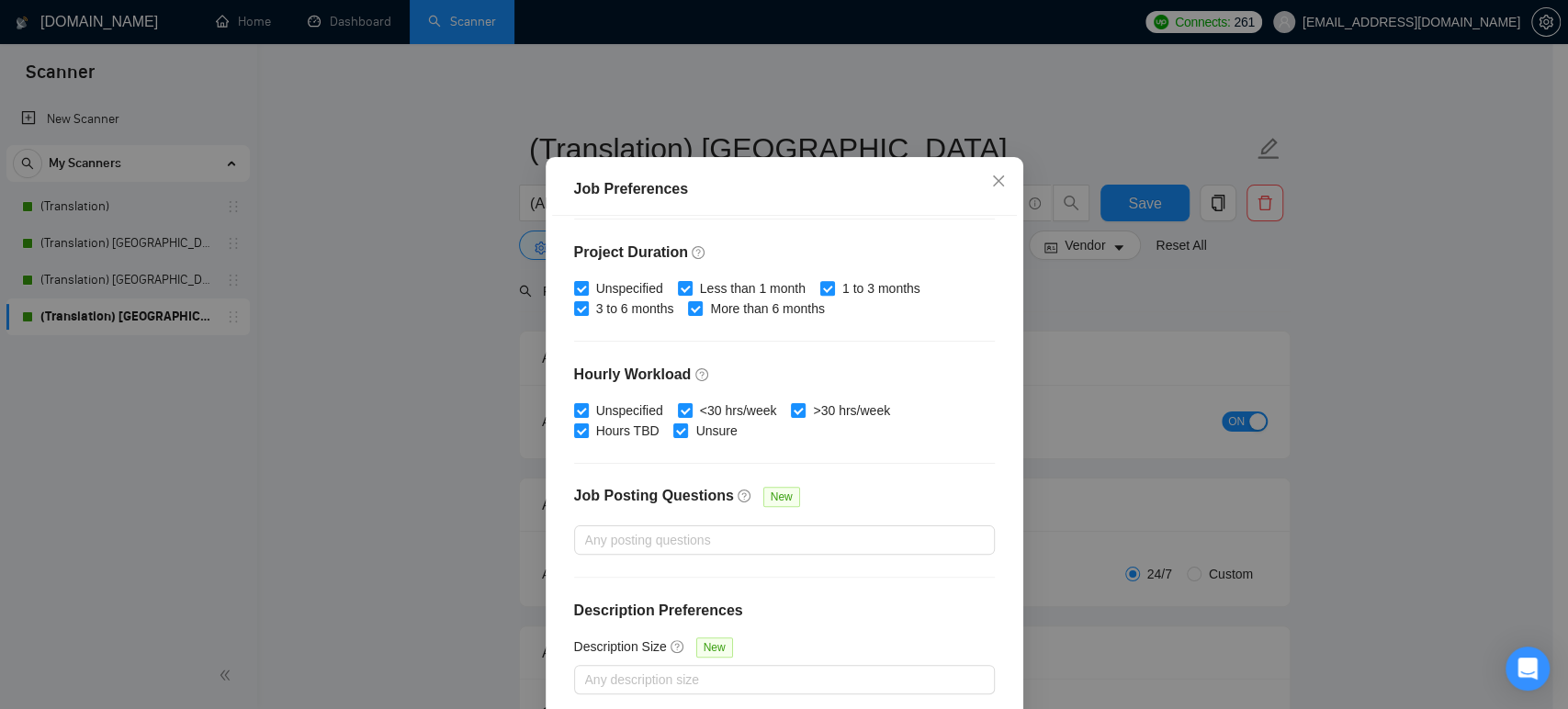
scroll to position [537, 0]
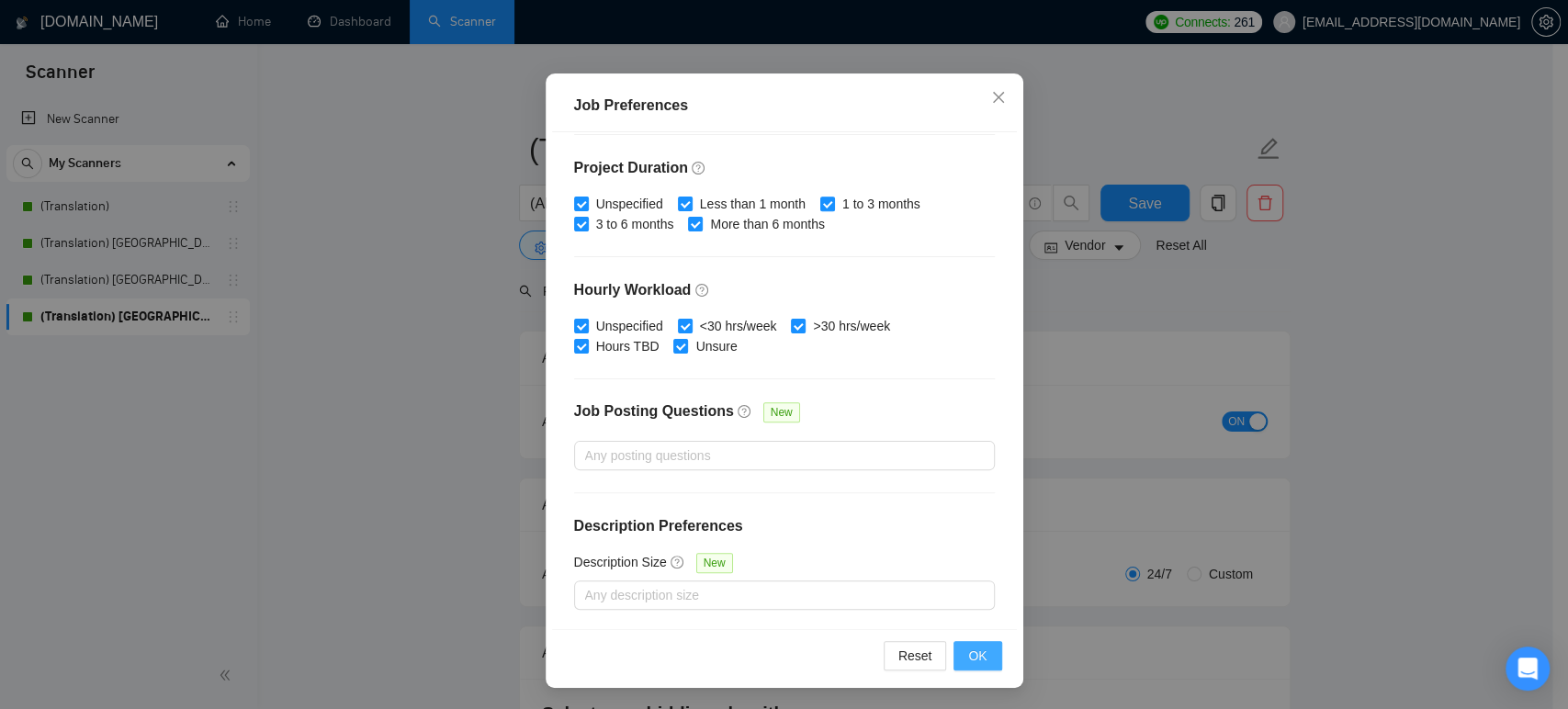
click at [968, 657] on span "OK" at bounding box center [977, 655] width 19 height 20
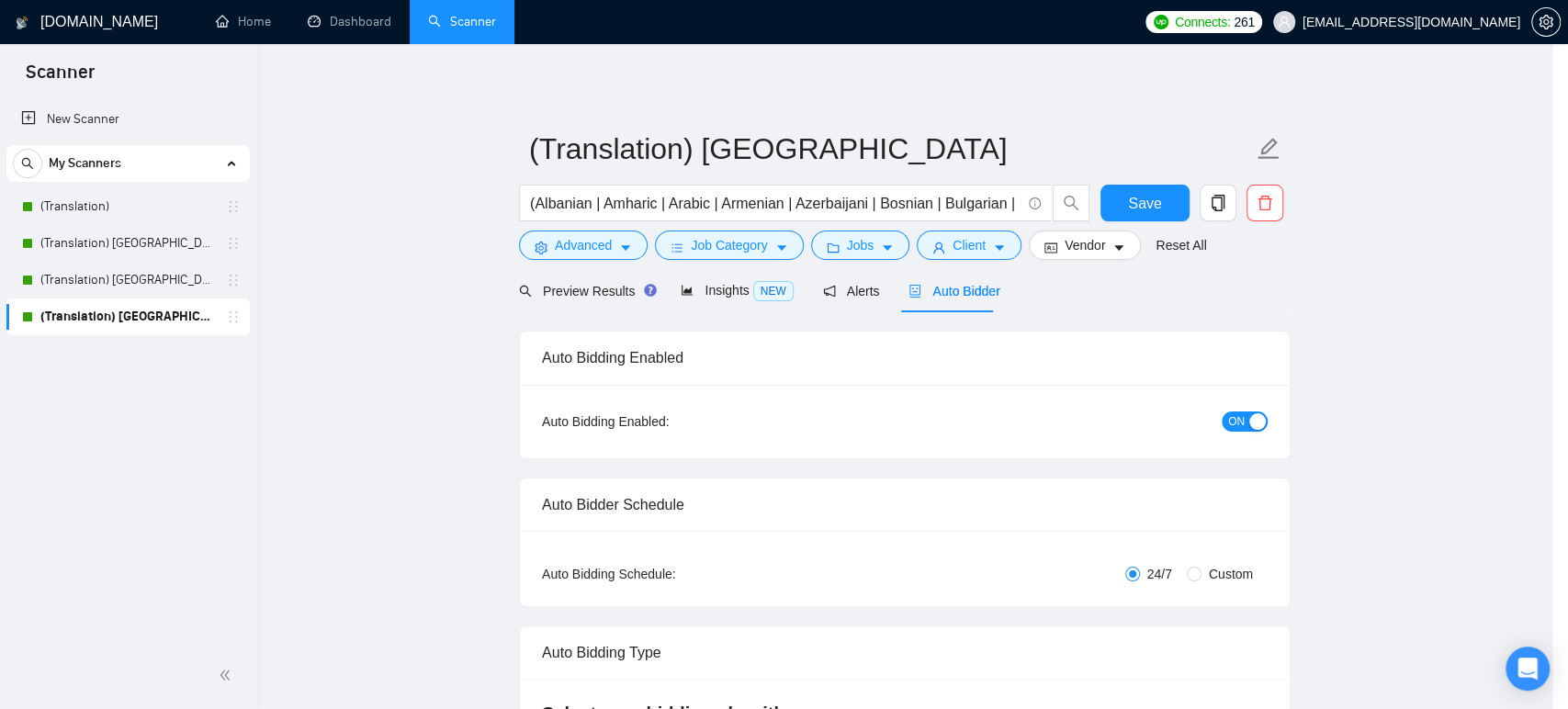
scroll to position [37, 0]
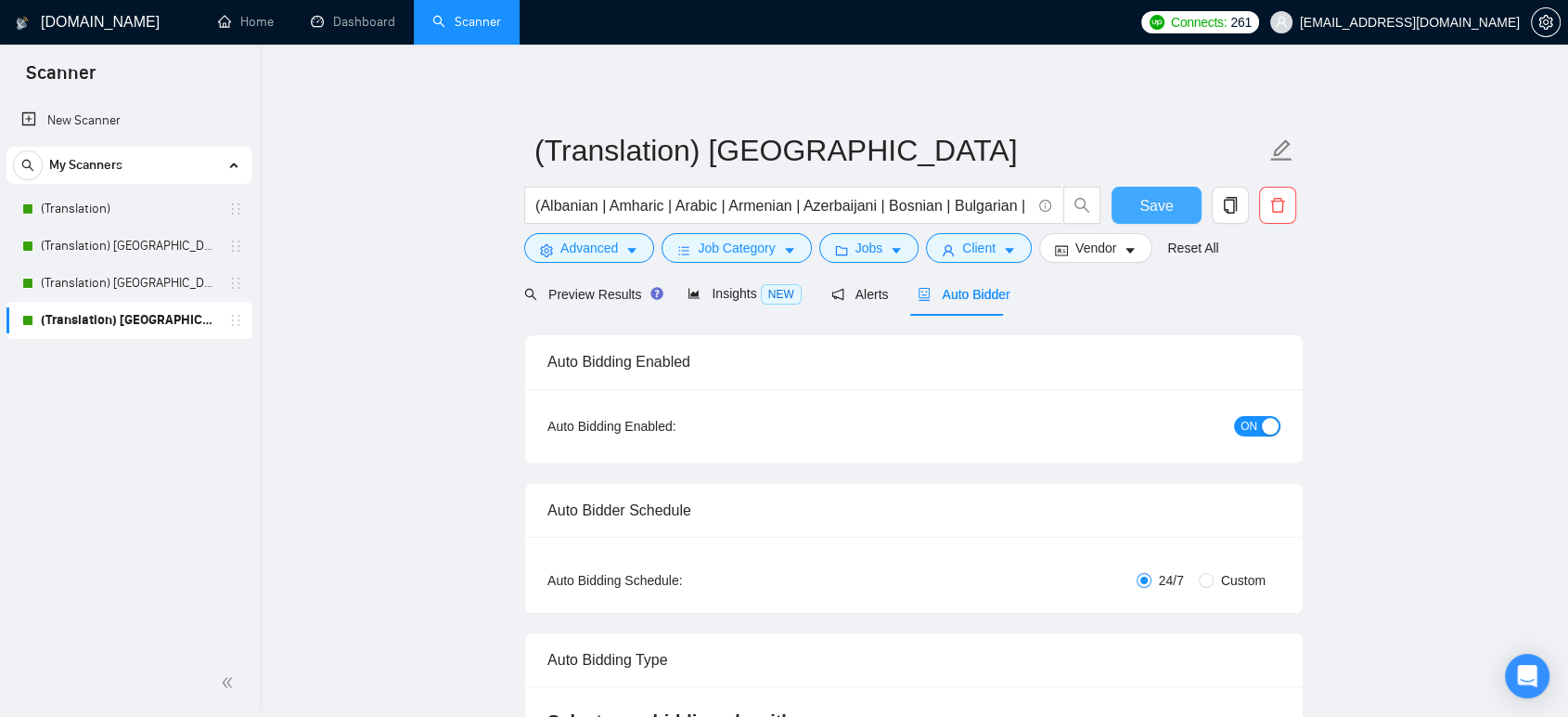
click at [1166, 198] on span "Save" at bounding box center [1156, 205] width 33 height 23
click at [165, 212] on link "(Translation)" at bounding box center [129, 209] width 177 height 37
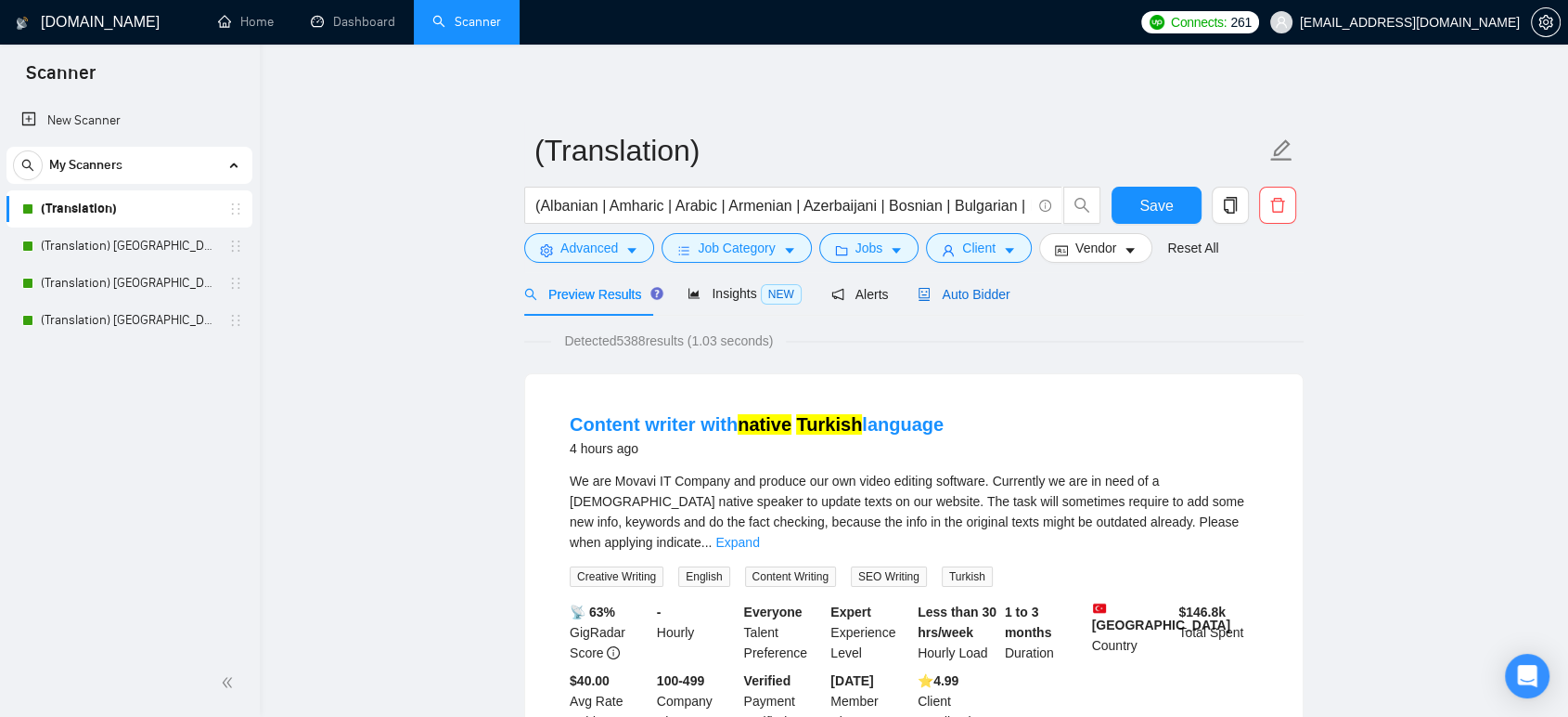
click at [946, 291] on span "Auto Bidder" at bounding box center [963, 294] width 92 height 15
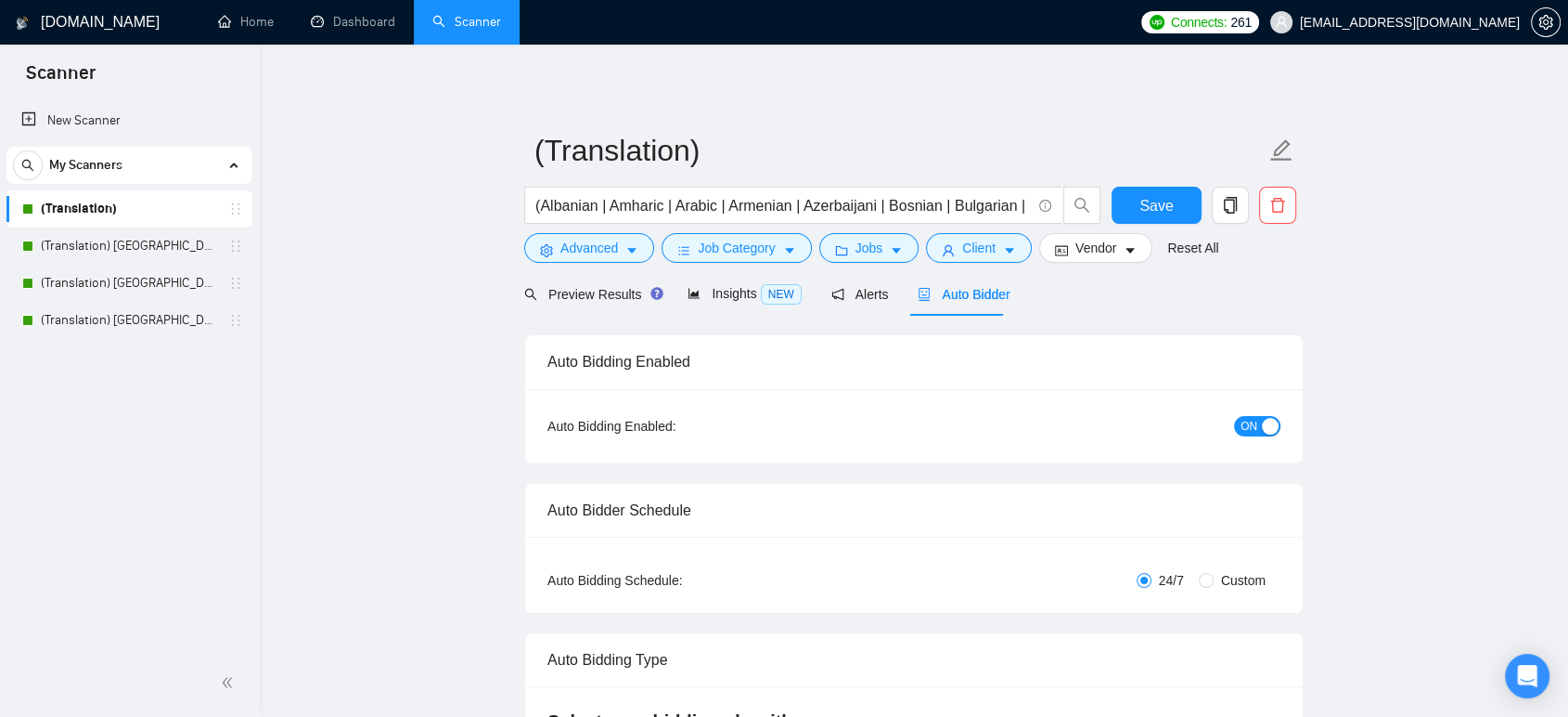
checkbox input "true"
click at [965, 257] on span "Client" at bounding box center [978, 248] width 33 height 20
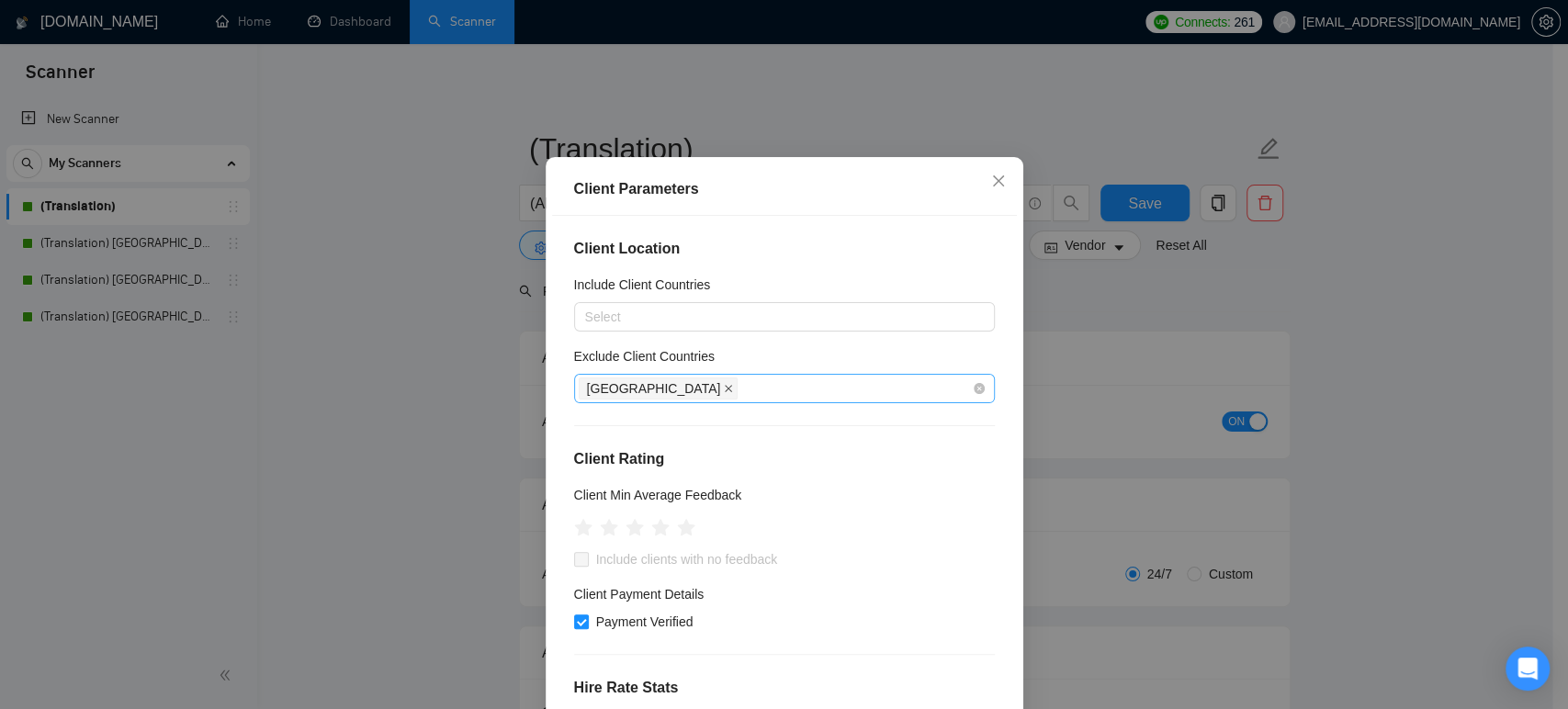
click at [724, 393] on icon "close" at bounding box center [728, 388] width 9 height 9
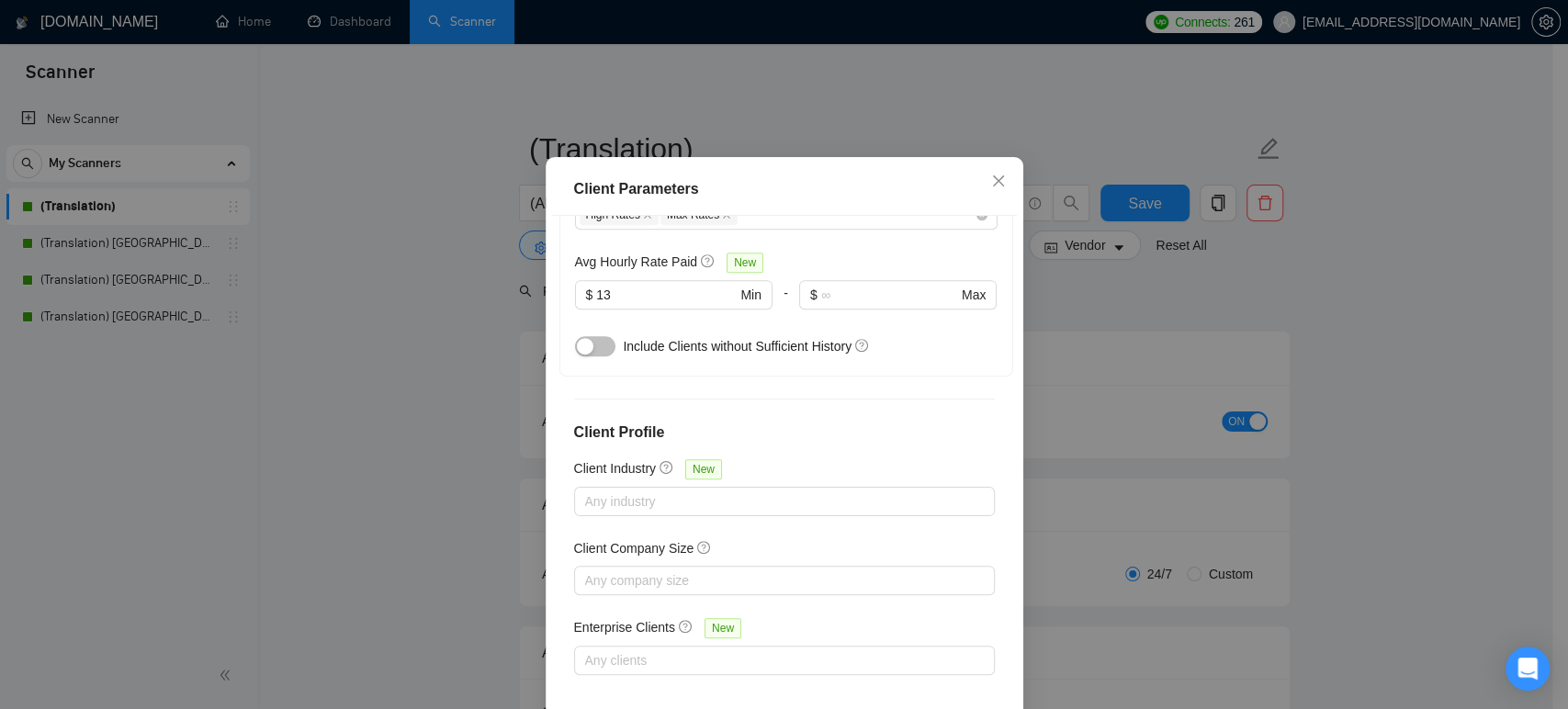
scroll to position [645, 0]
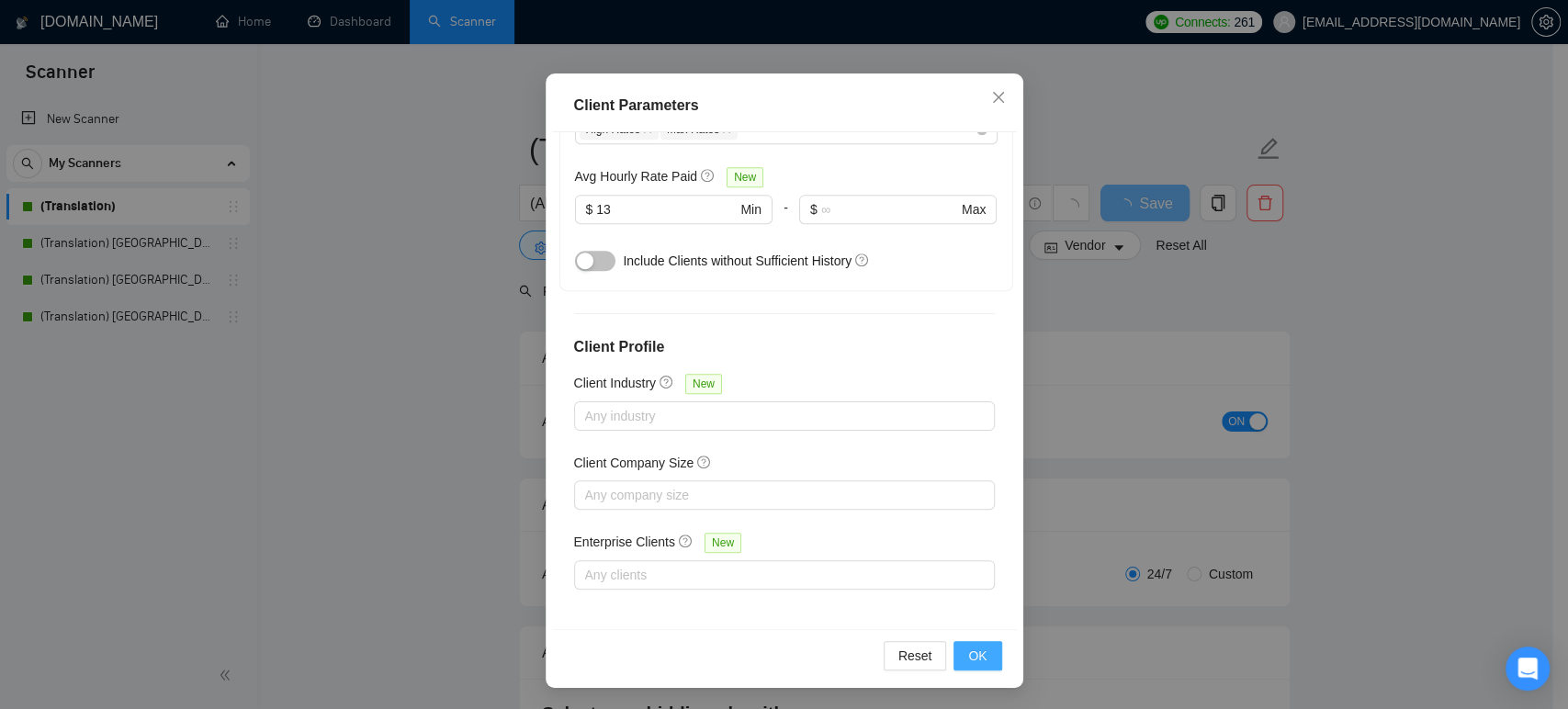
click at [968, 655] on span "OK" at bounding box center [977, 655] width 19 height 20
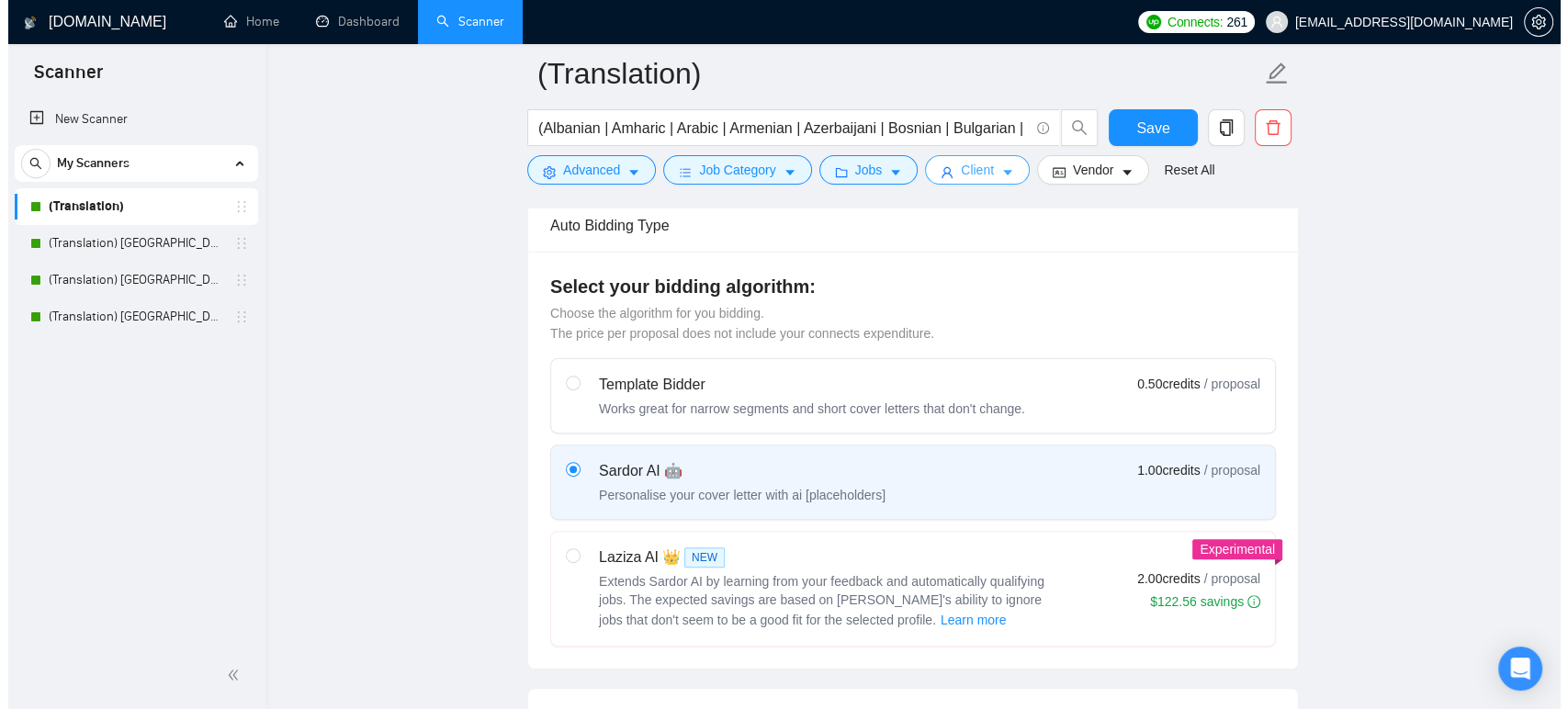
scroll to position [0, 0]
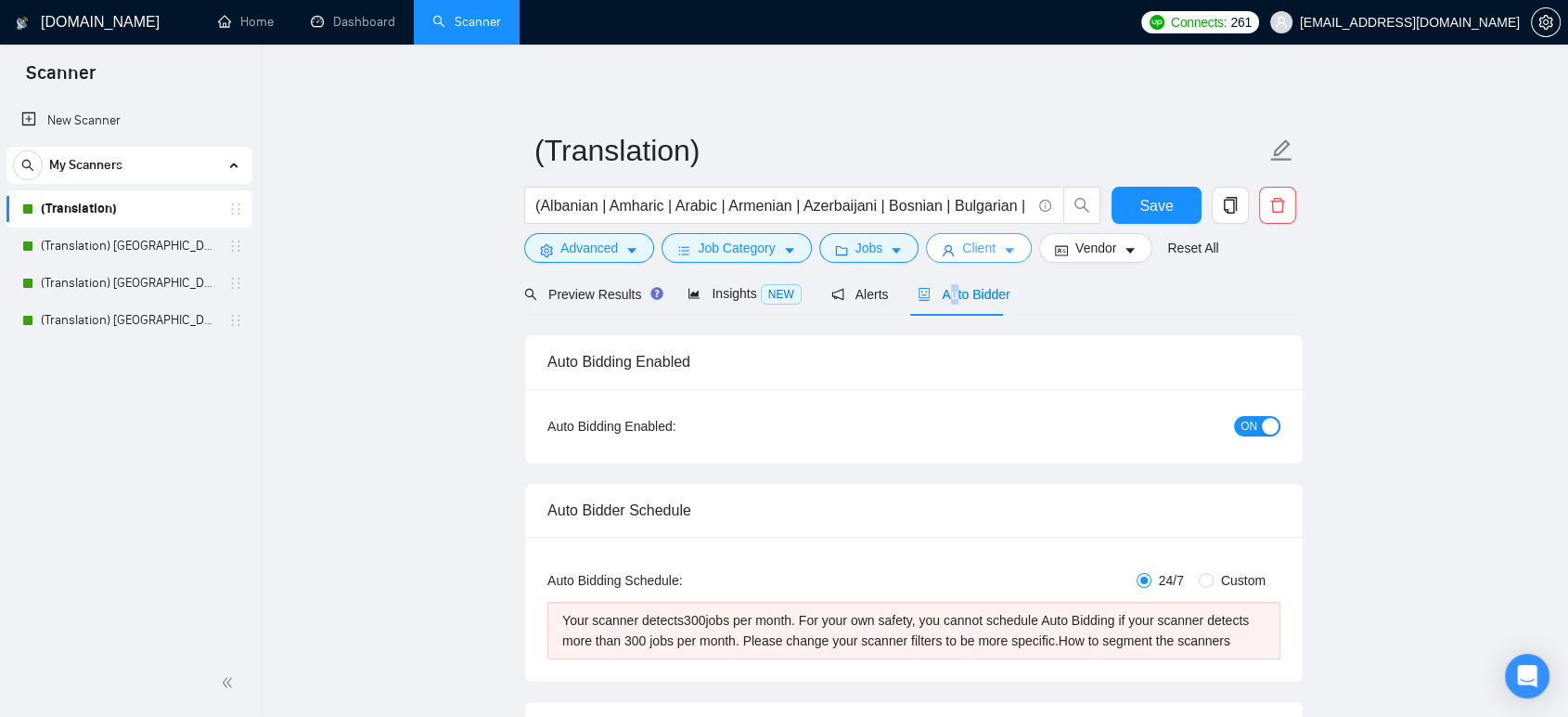
click at [972, 250] on span "Client" at bounding box center [978, 248] width 33 height 20
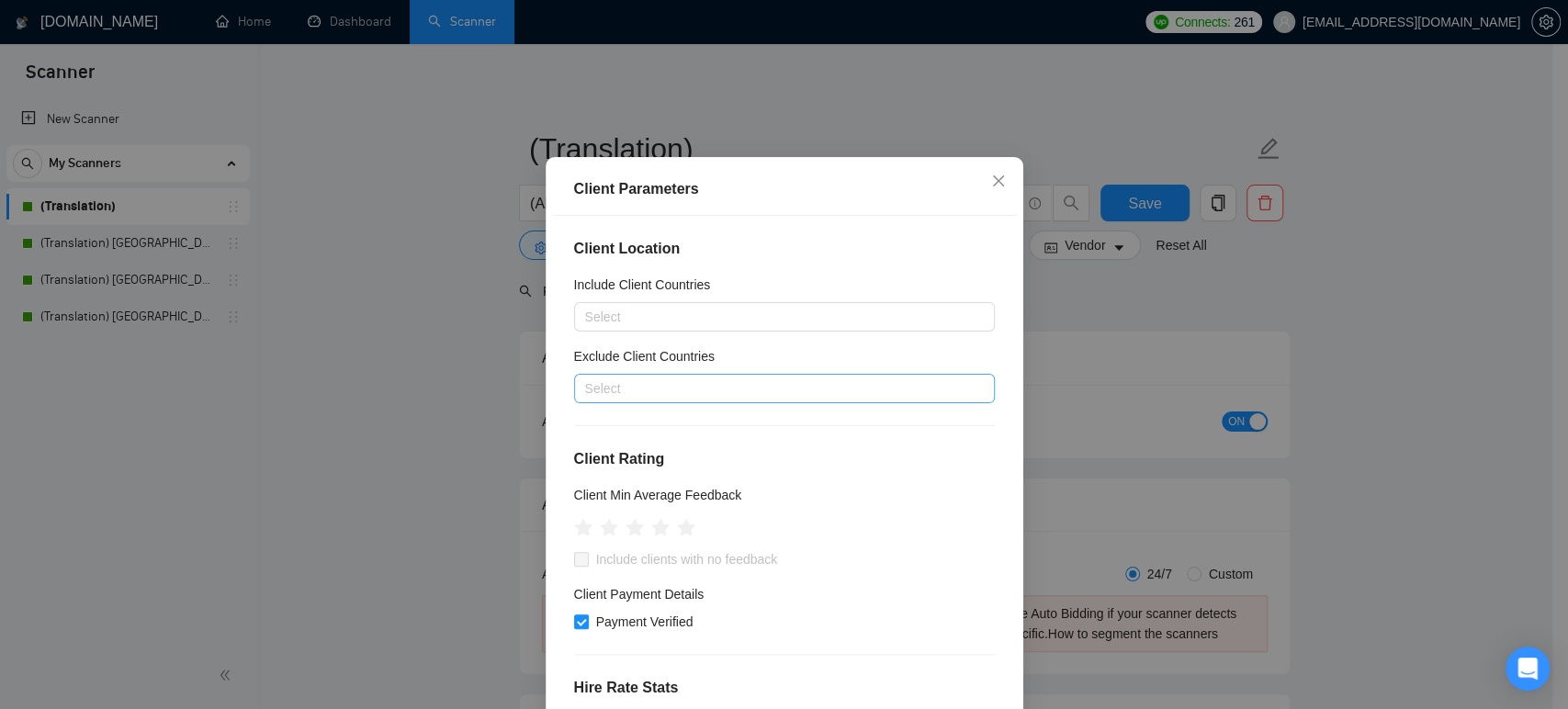
click at [654, 399] on div at bounding box center [776, 388] width 393 height 22
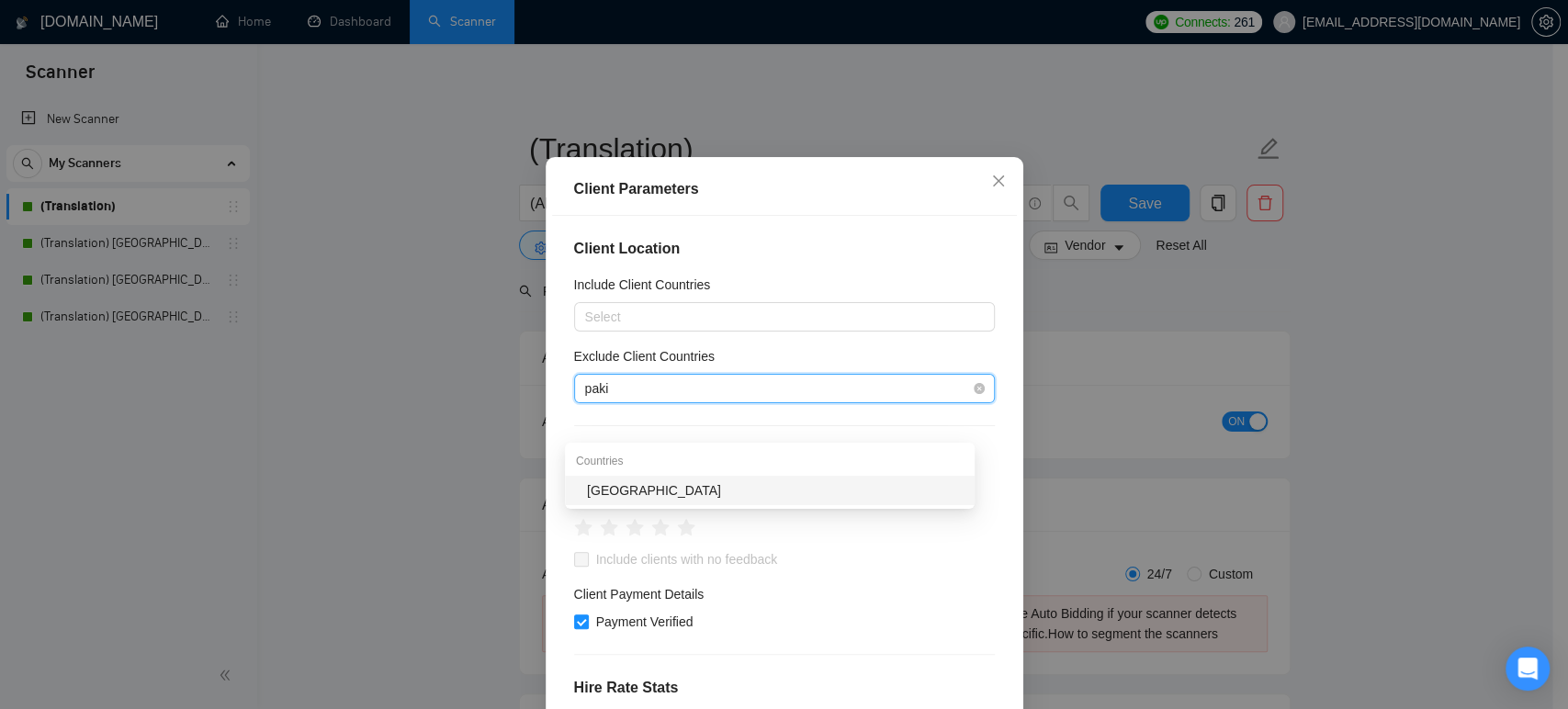
type input "pakis"
click at [639, 489] on div "[GEOGRAPHIC_DATA]" at bounding box center [775, 490] width 376 height 20
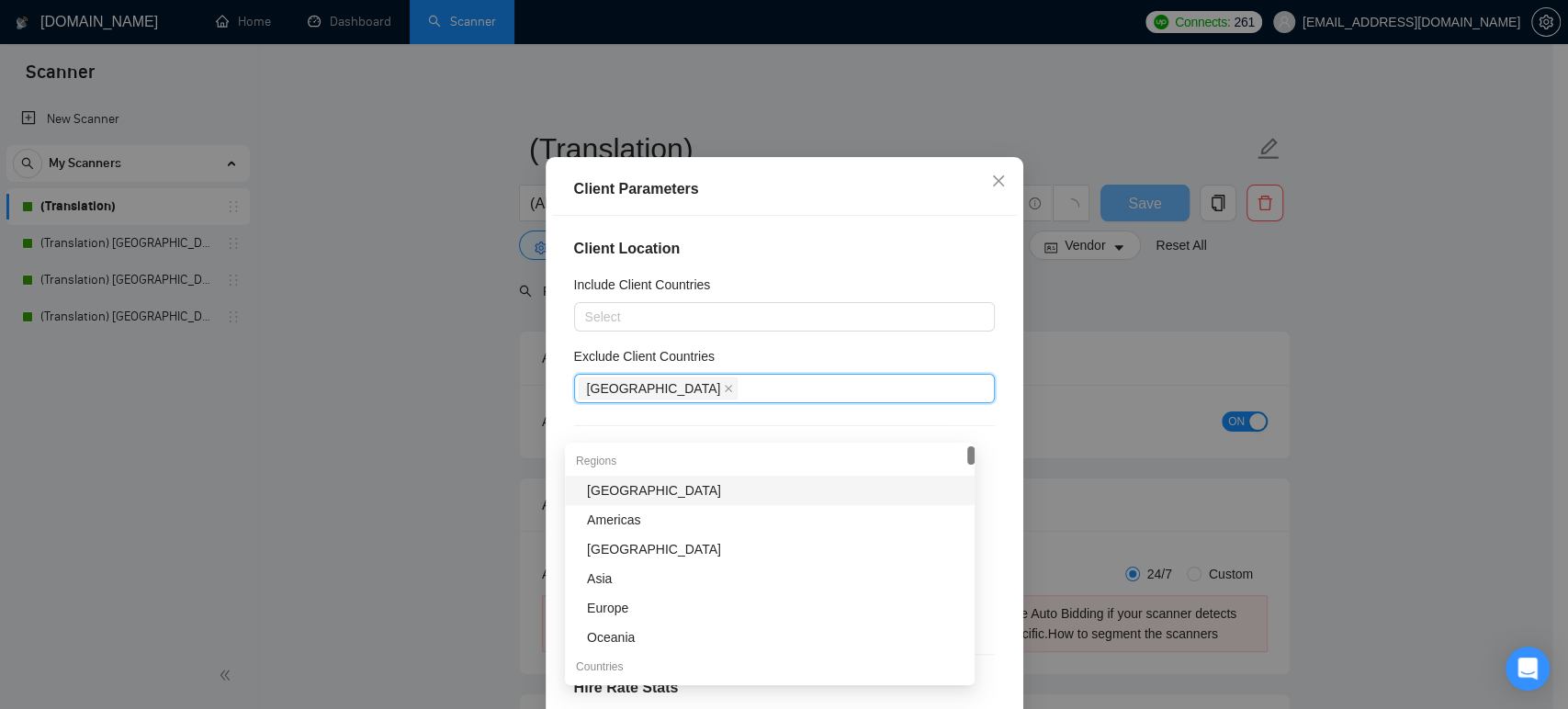
click at [554, 449] on div "Client Location Include Client Countries Select Exclude Client Countries [GEOGR…" at bounding box center [784, 463] width 464 height 496
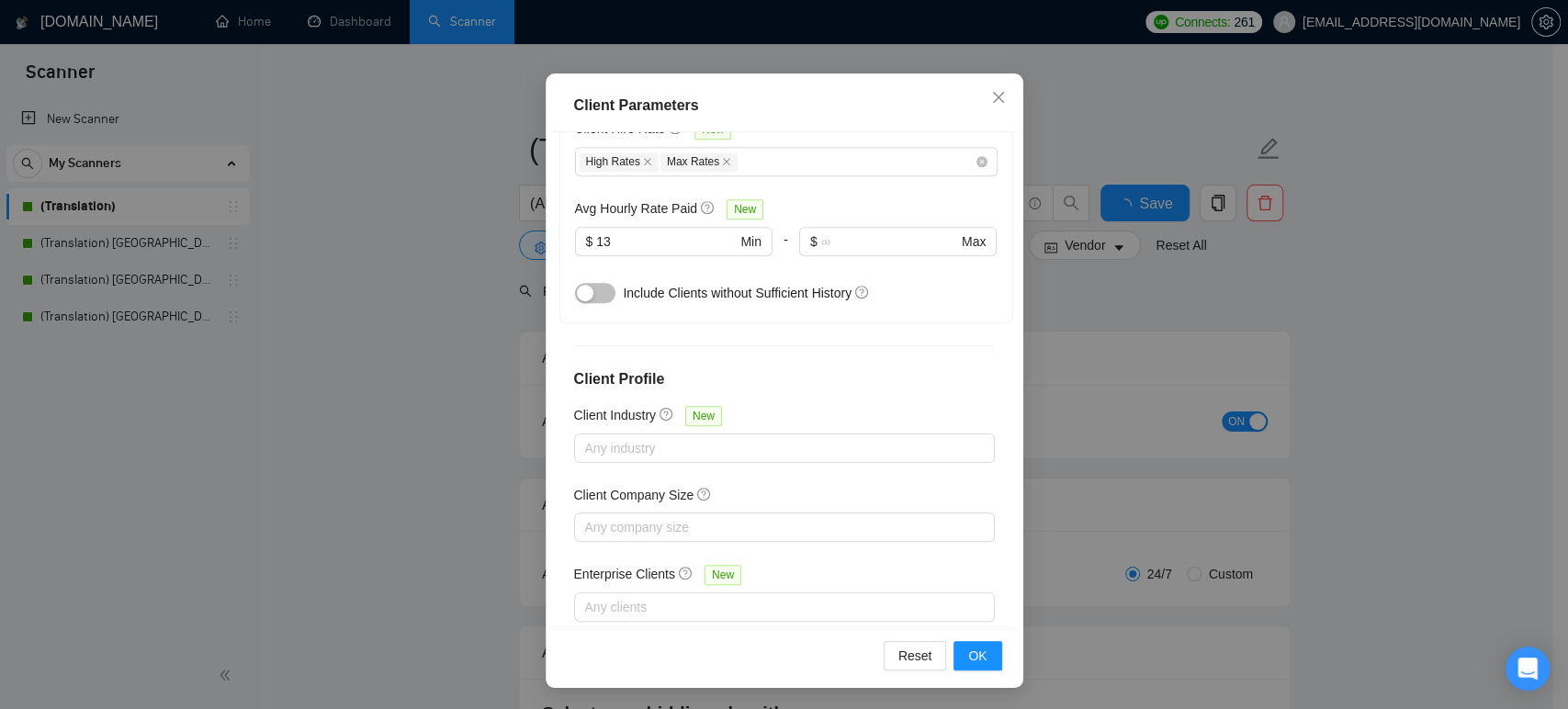
scroll to position [645, 0]
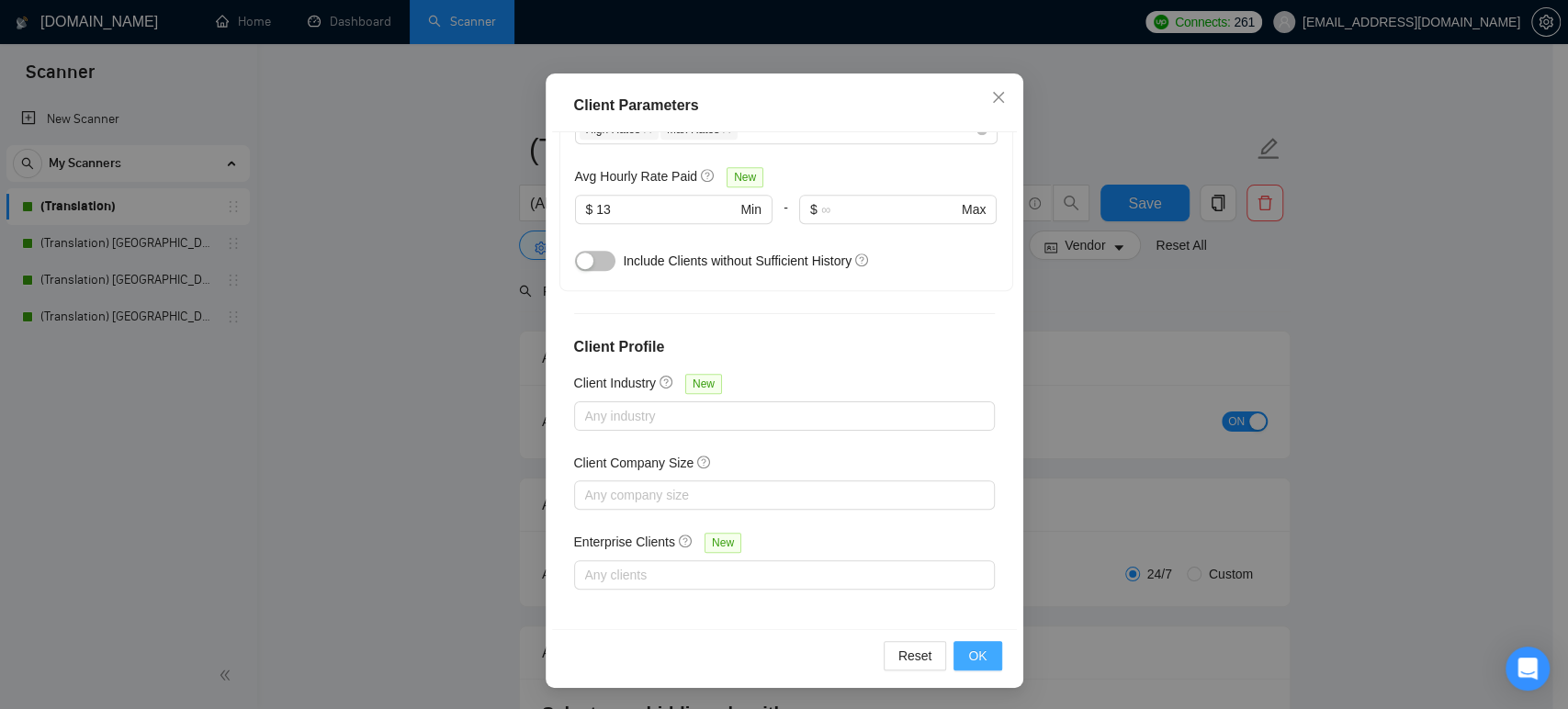
click at [968, 648] on span "OK" at bounding box center [977, 655] width 19 height 20
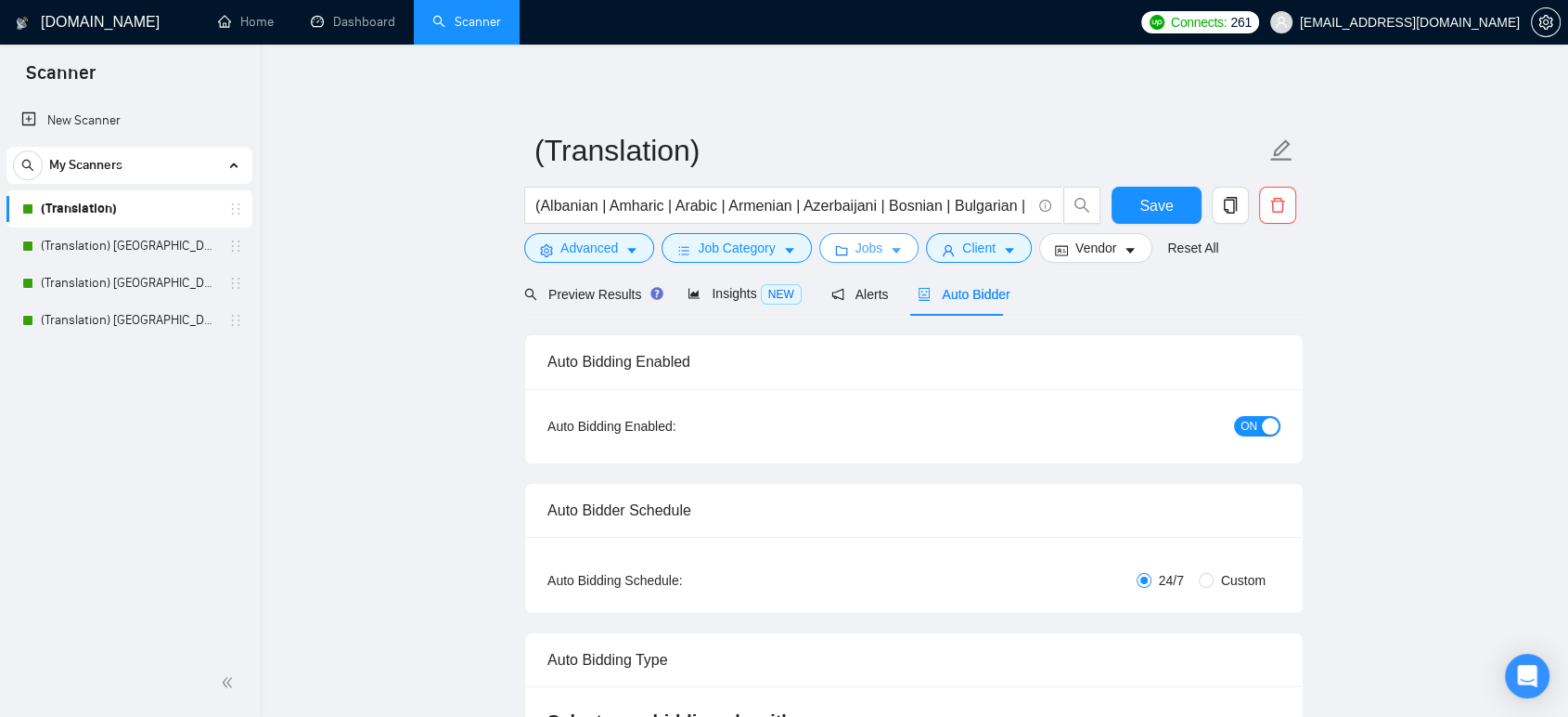
click at [878, 254] on button "Jobs" at bounding box center [869, 248] width 100 height 30
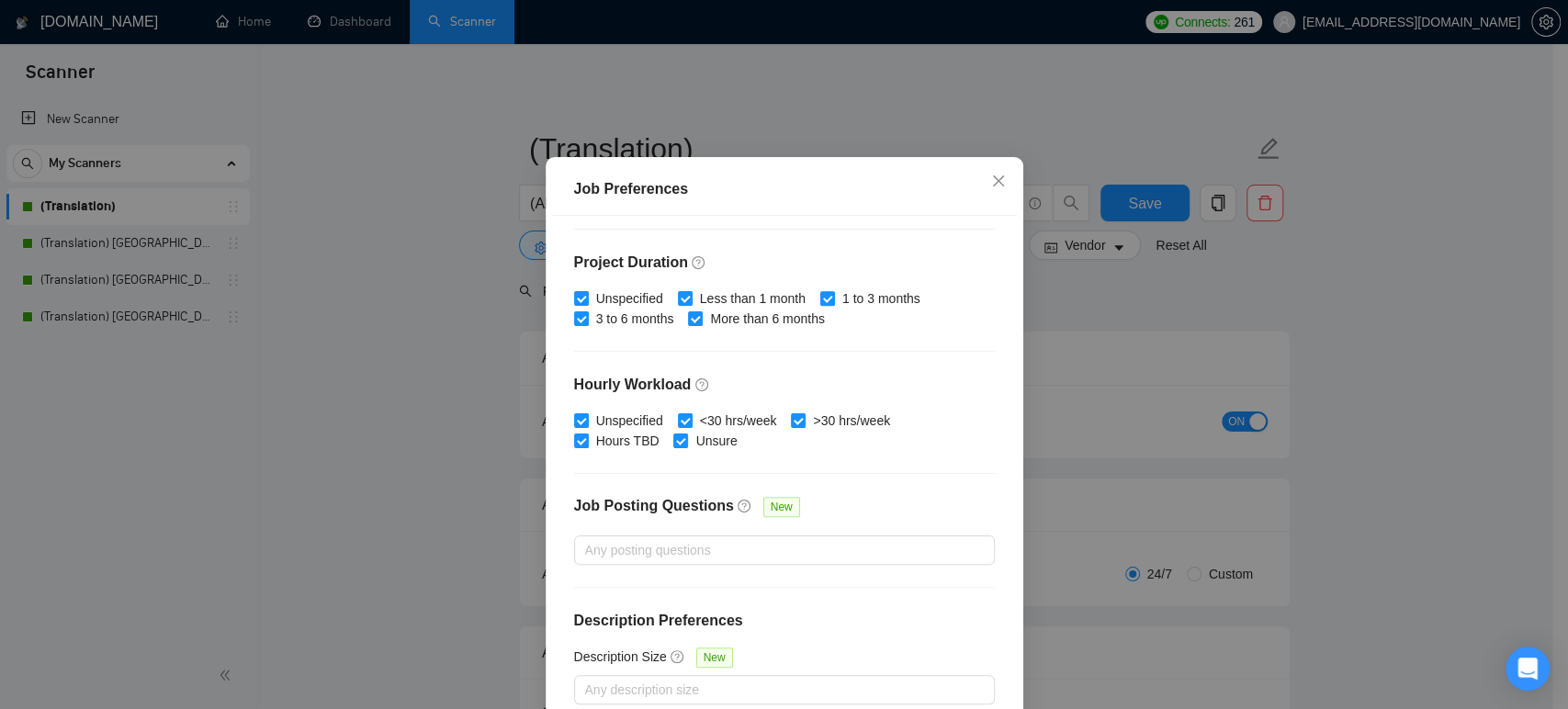
scroll to position [537, 0]
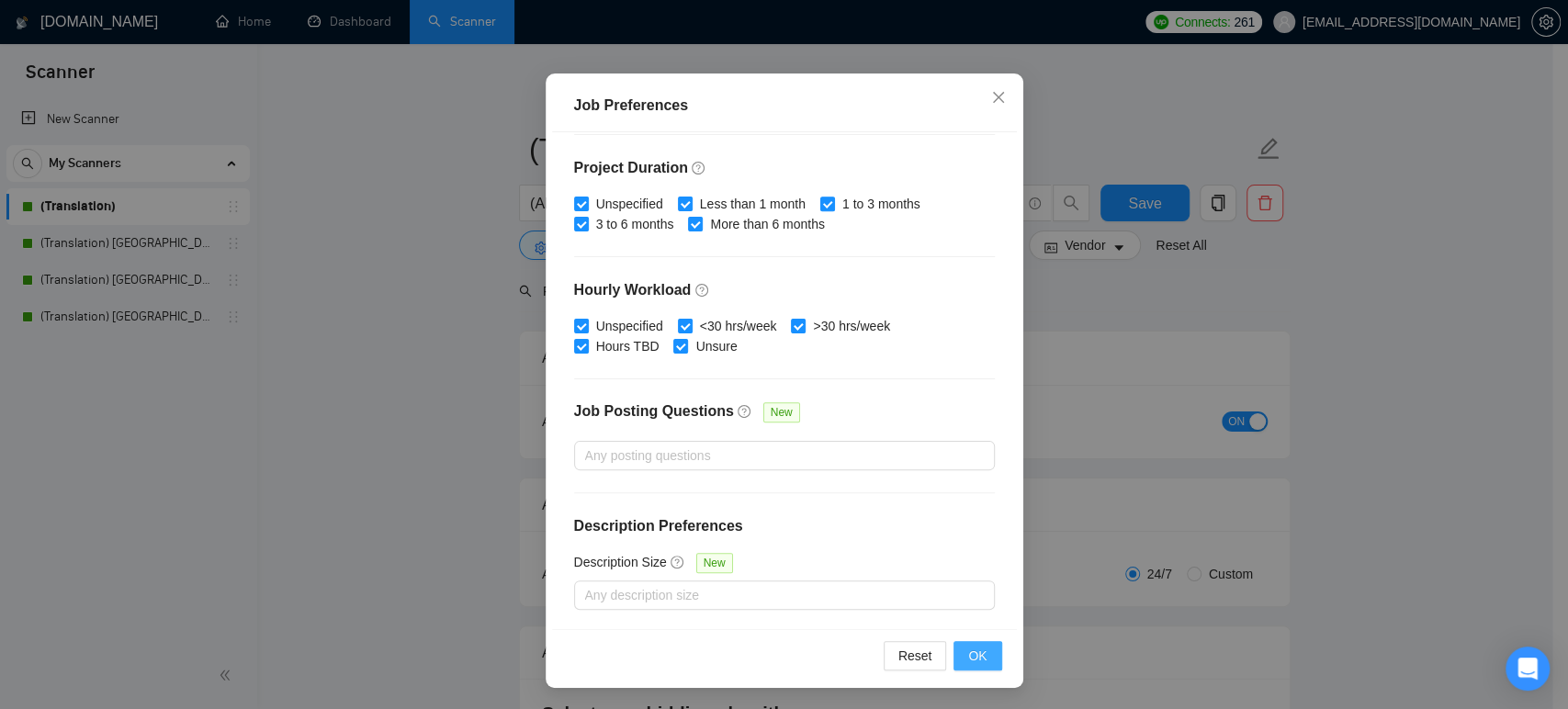
click at [968, 659] on span "OK" at bounding box center [977, 655] width 19 height 20
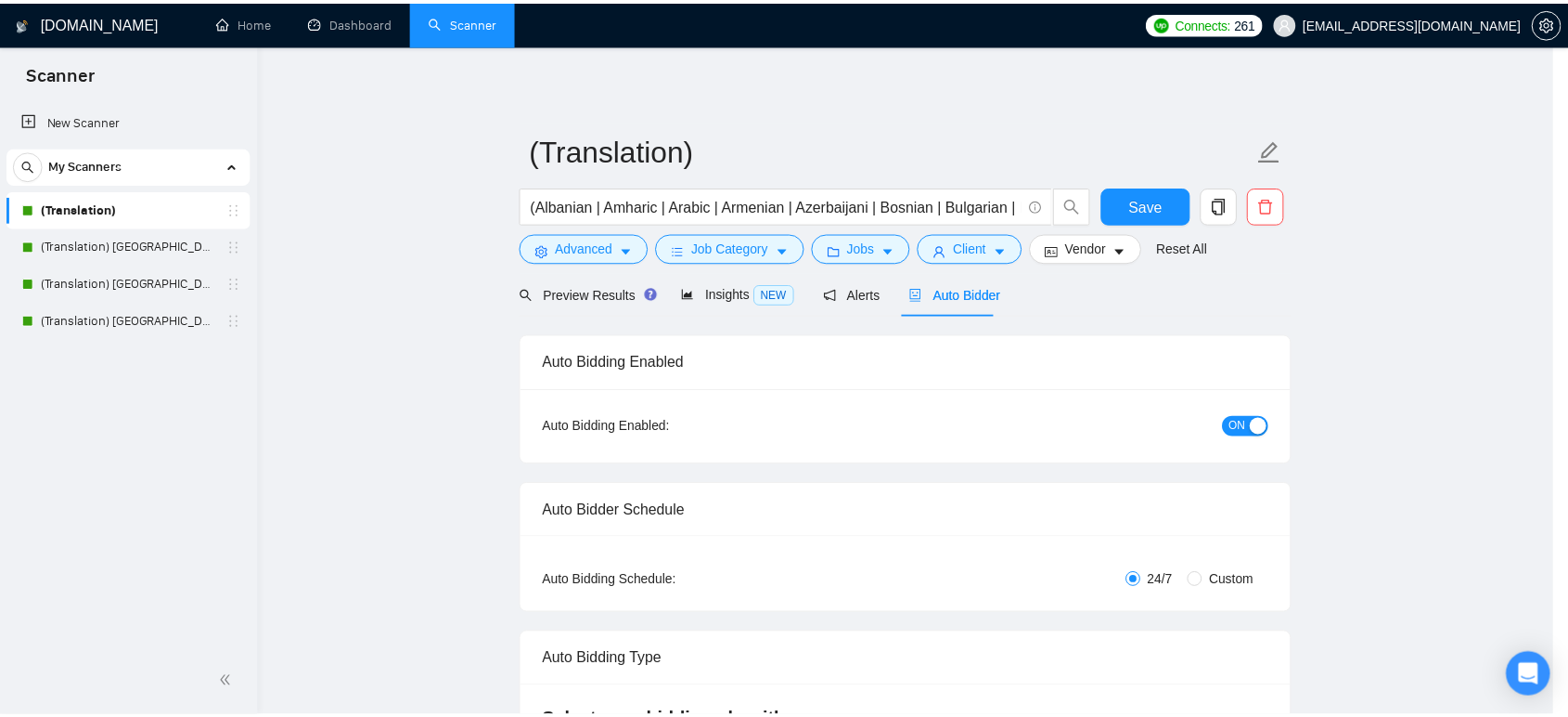
scroll to position [37, 0]
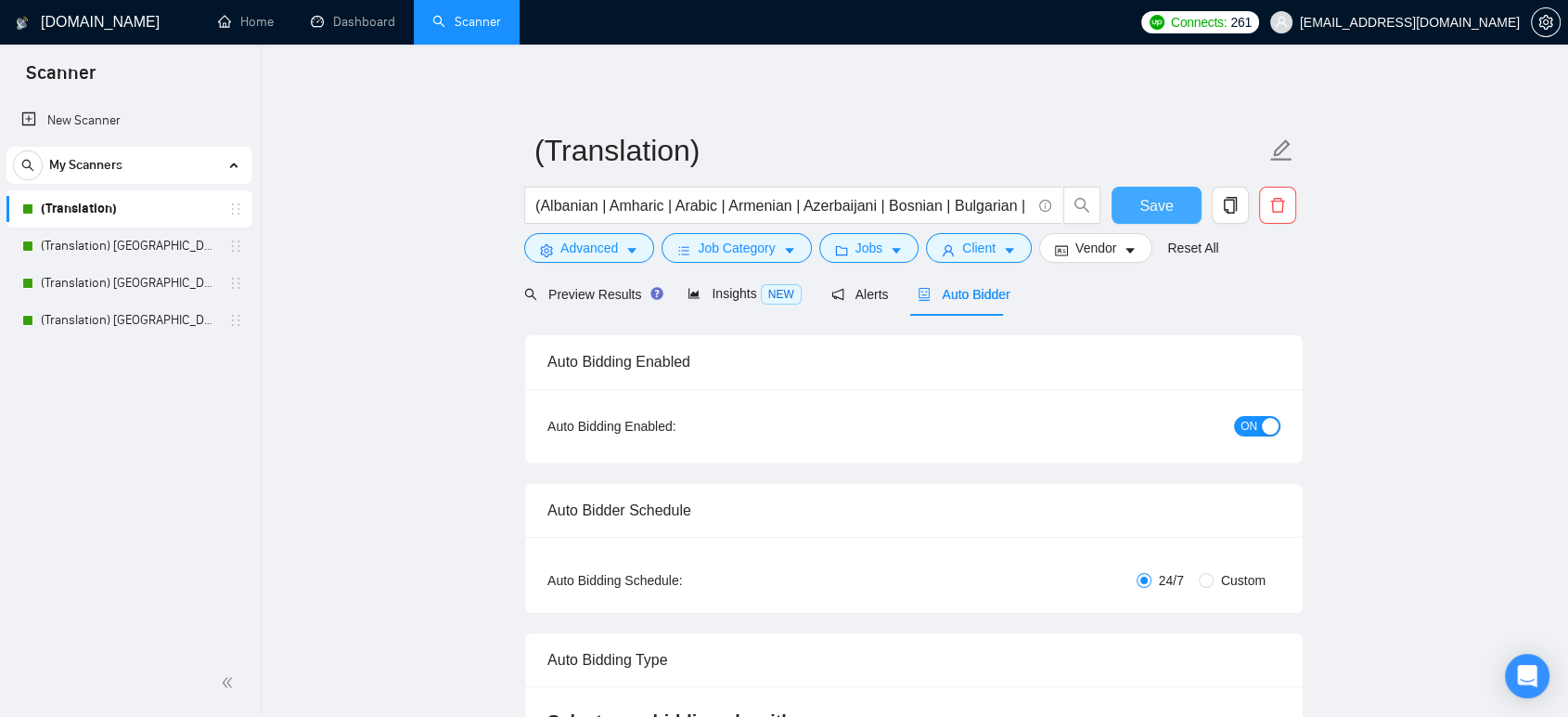
click at [1166, 196] on span "Save" at bounding box center [1156, 205] width 33 height 23
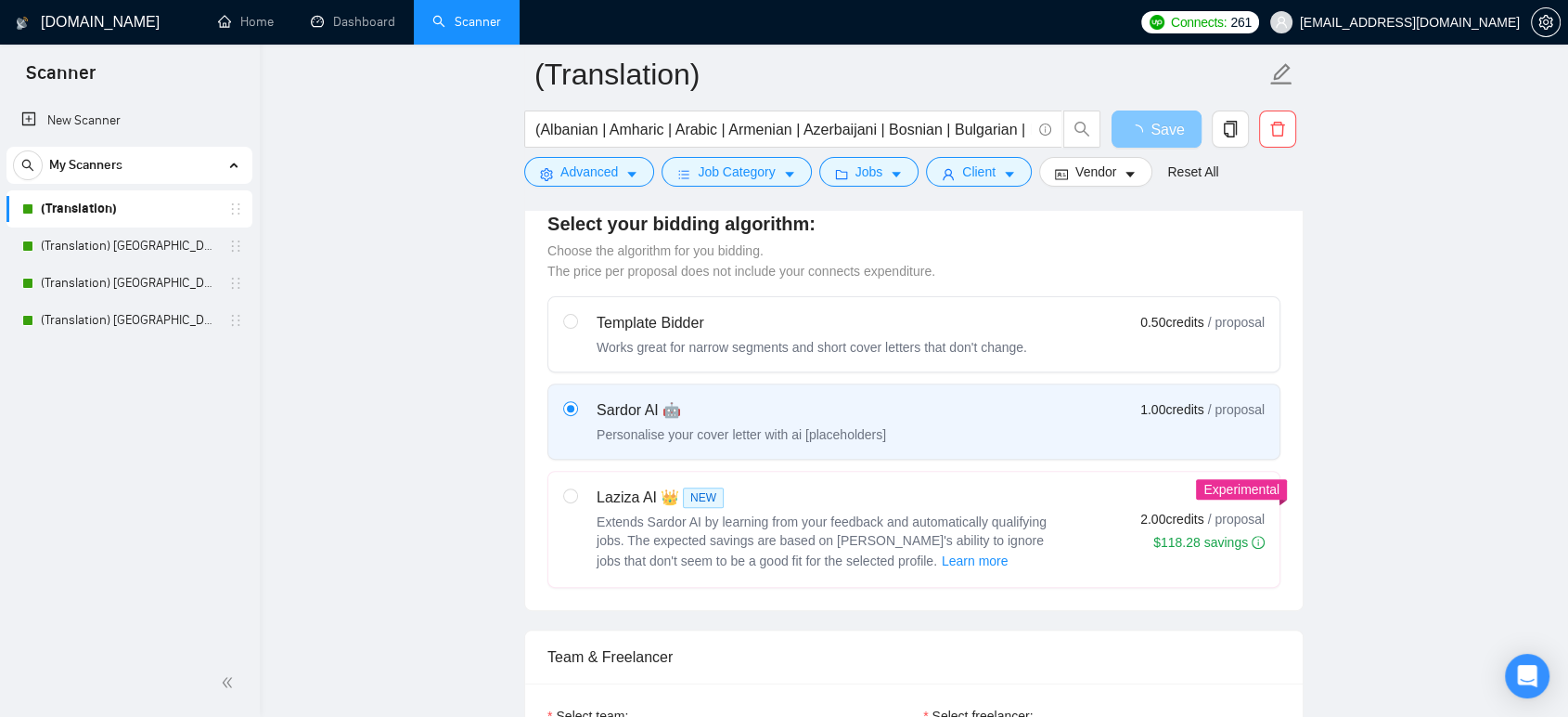
scroll to position [515, 0]
checkbox input "true"
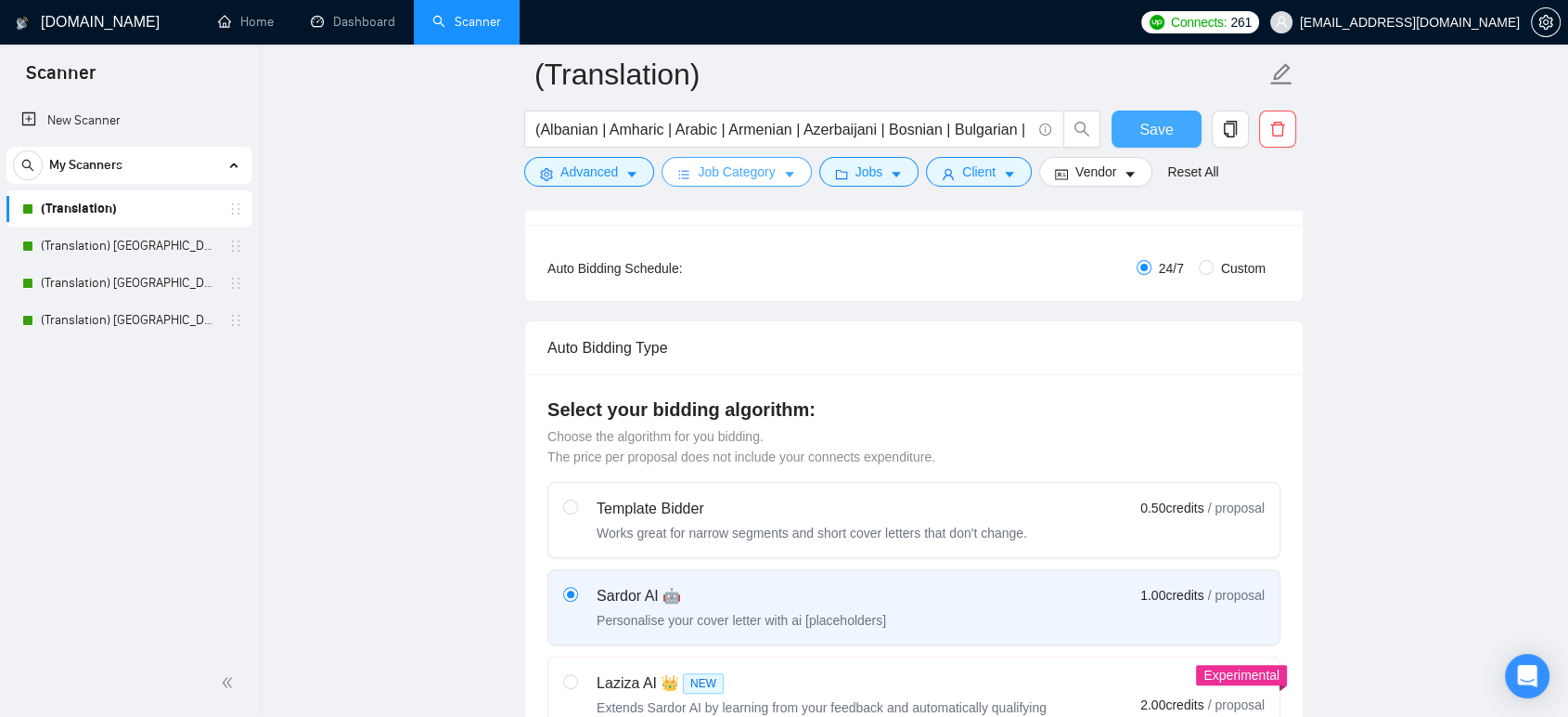
scroll to position [0, 0]
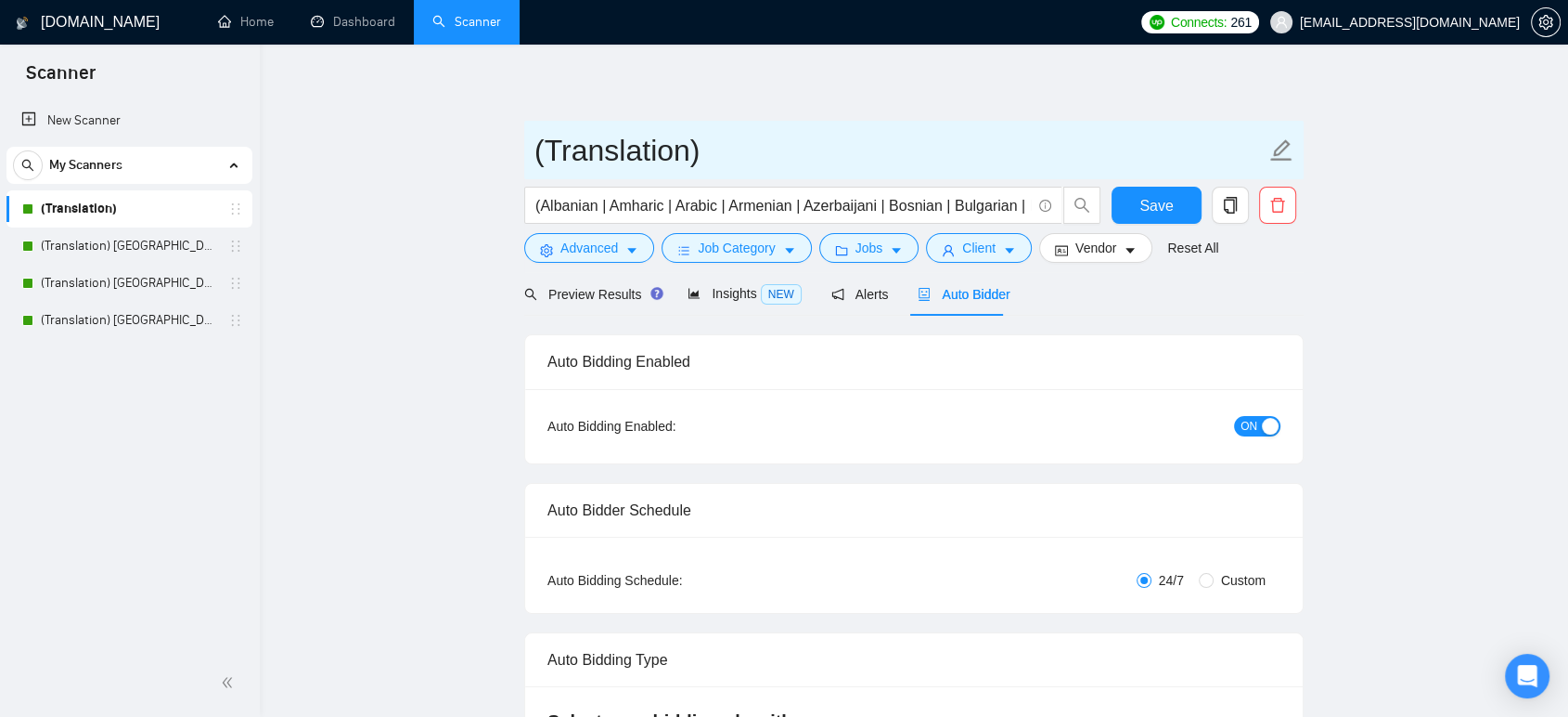
click at [723, 162] on input "(Translation)" at bounding box center [899, 150] width 732 height 46
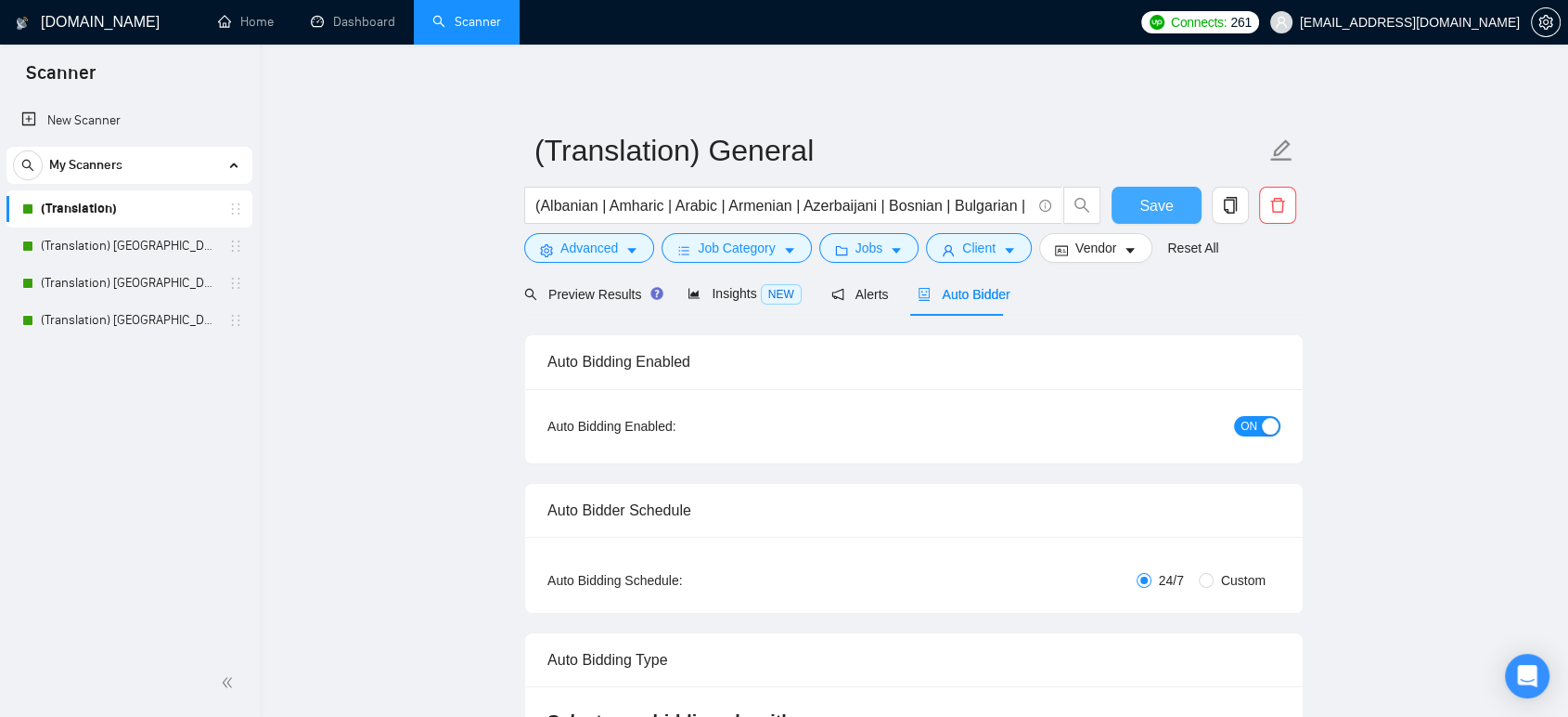
type input "(Translation) General"
click at [1145, 205] on span "Save" at bounding box center [1156, 205] width 33 height 23
checkbox input "true"
click at [1141, 190] on button "Save" at bounding box center [1157, 205] width 90 height 37
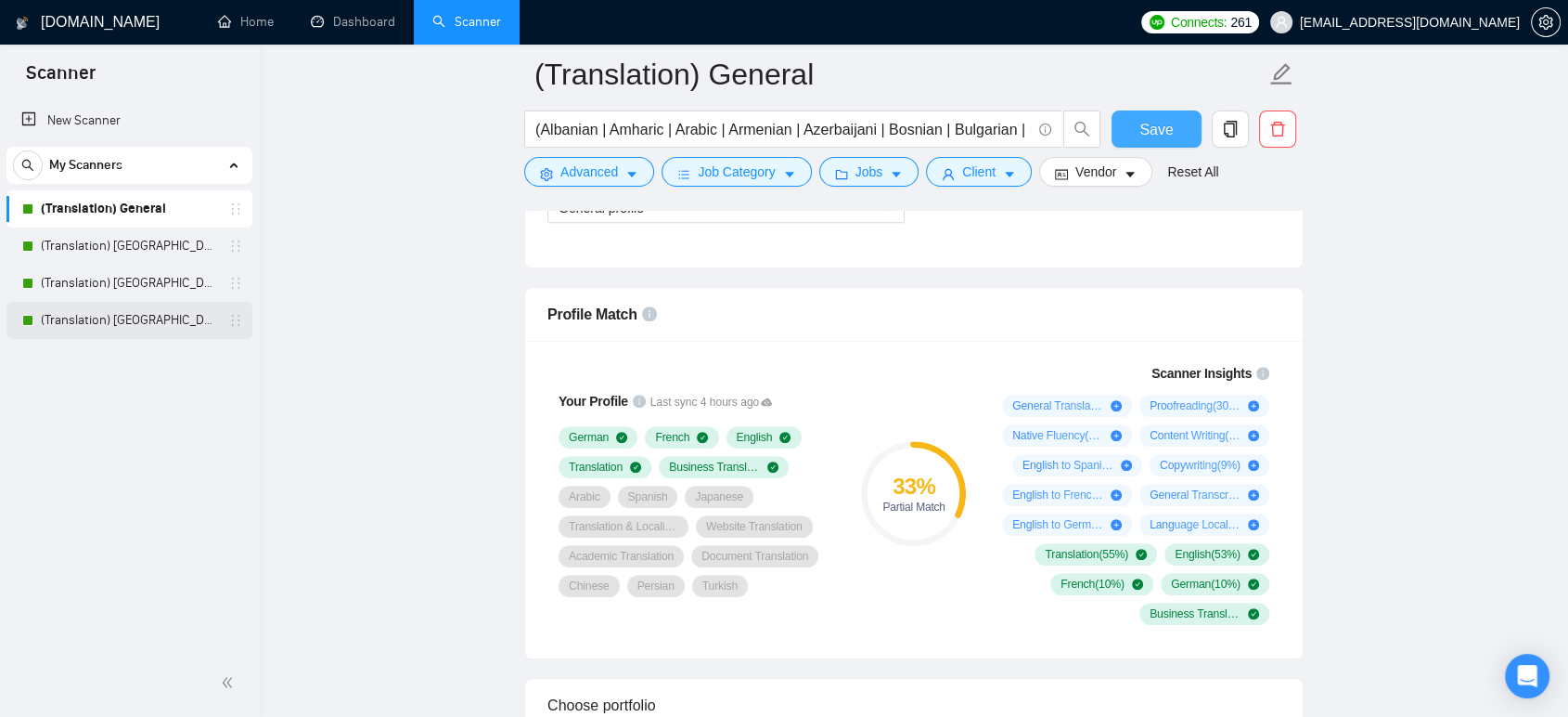
scroll to position [1134, 0]
drag, startPoint x: 98, startPoint y: 318, endPoint x: 121, endPoint y: 320, distance: 23.1
click at [98, 318] on link "(Translation) [GEOGRAPHIC_DATA]" at bounding box center [129, 320] width 177 height 37
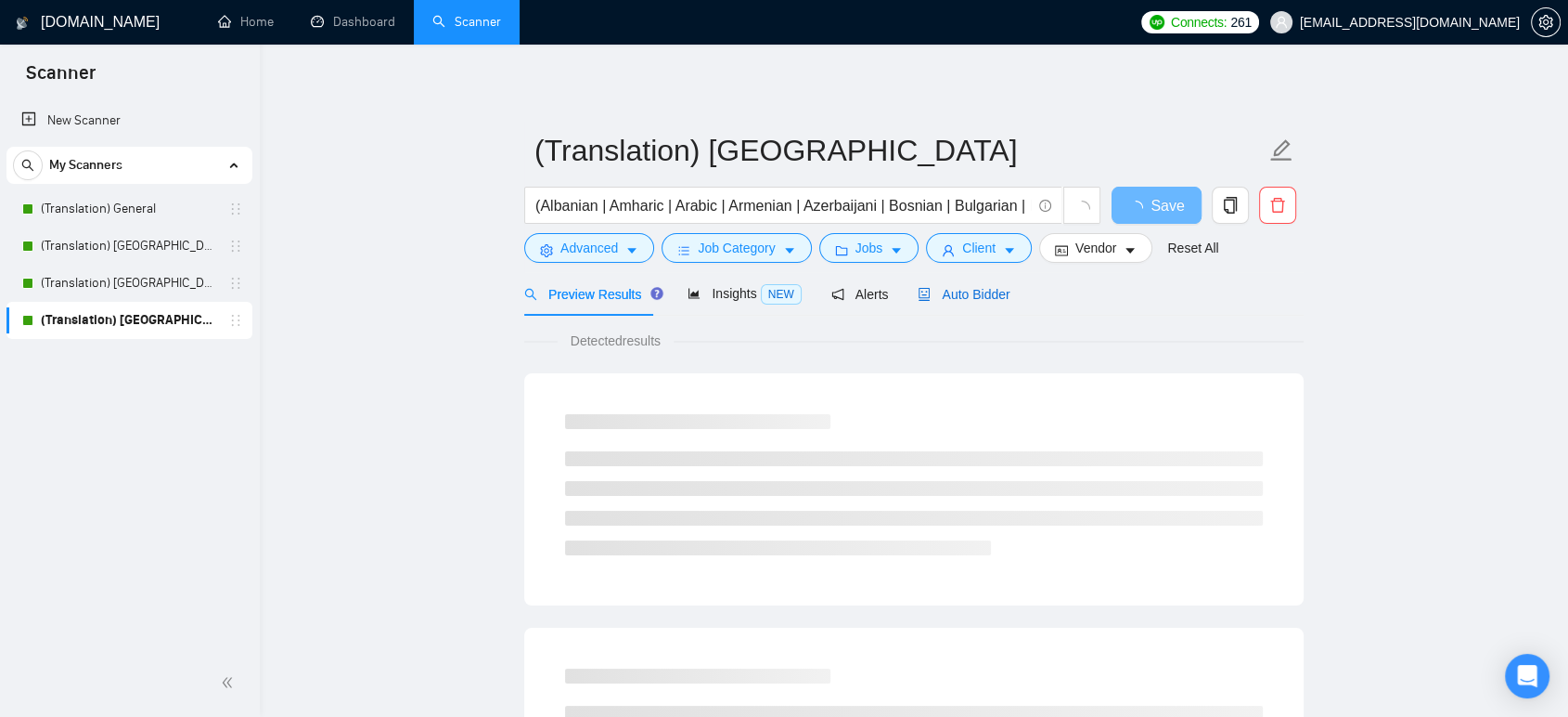
click at [973, 289] on span "Auto Bidder" at bounding box center [963, 294] width 92 height 15
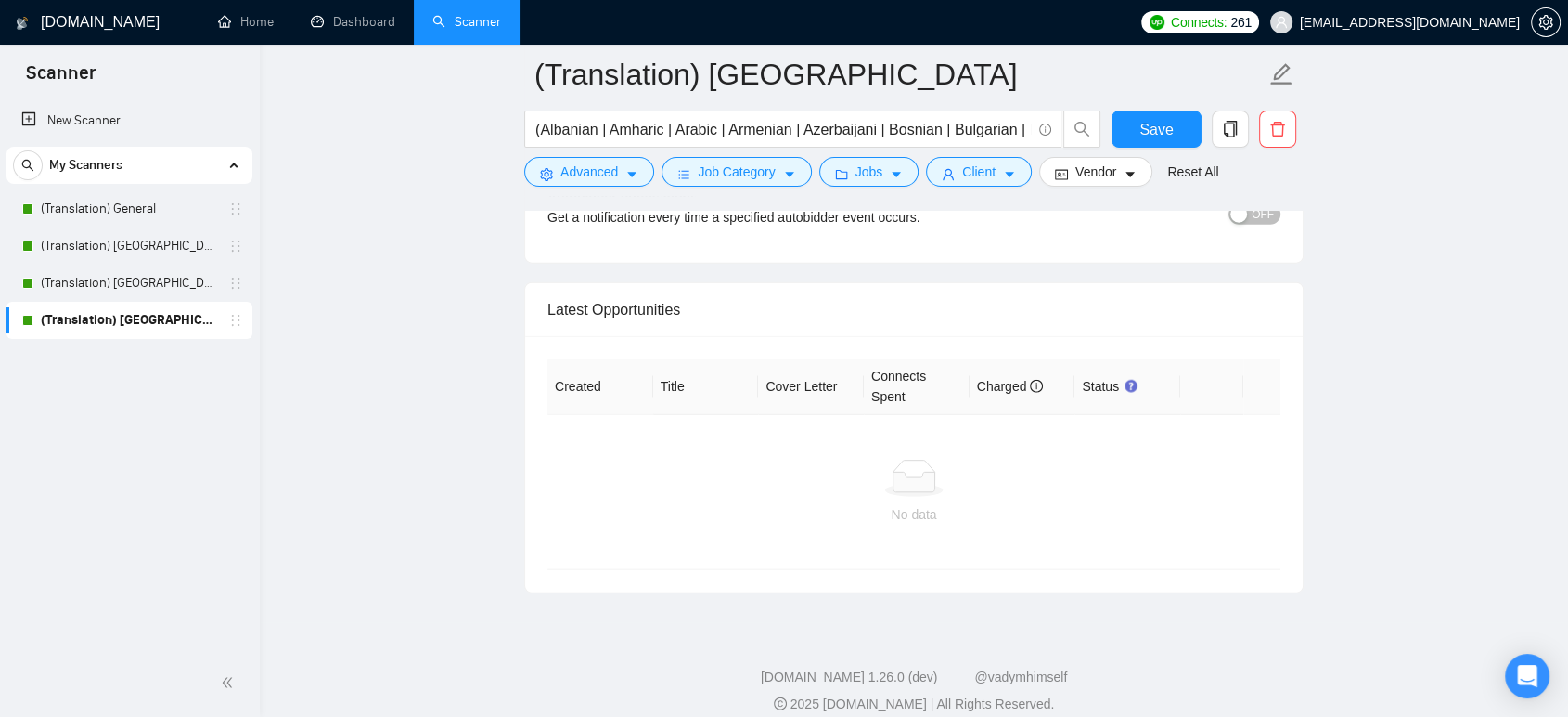
scroll to position [4486, 0]
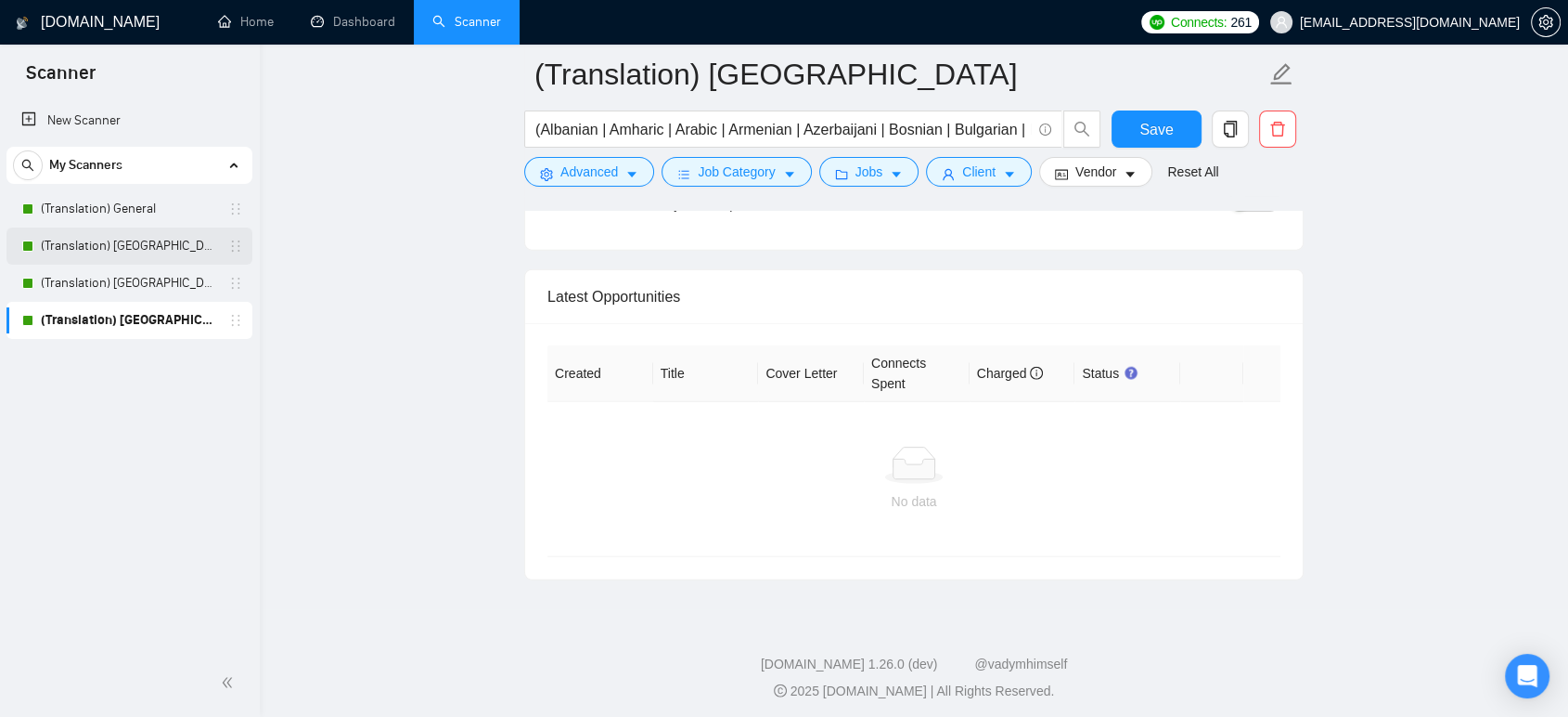
drag, startPoint x: 112, startPoint y: 284, endPoint x: 122, endPoint y: 260, distance: 26.0
click at [112, 284] on link "(Translation) [GEOGRAPHIC_DATA]" at bounding box center [129, 283] width 177 height 37
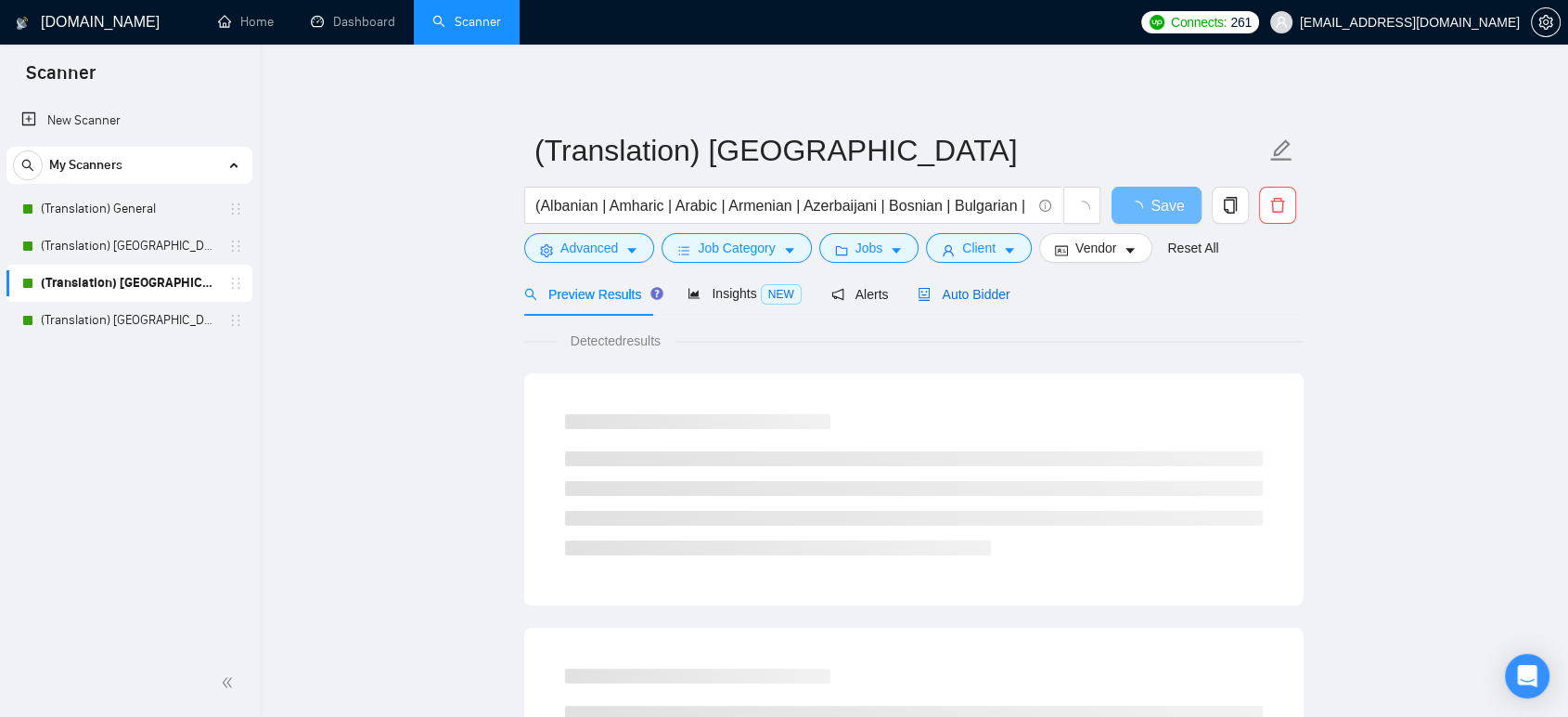
click at [943, 297] on span "Auto Bidder" at bounding box center [963, 294] width 92 height 15
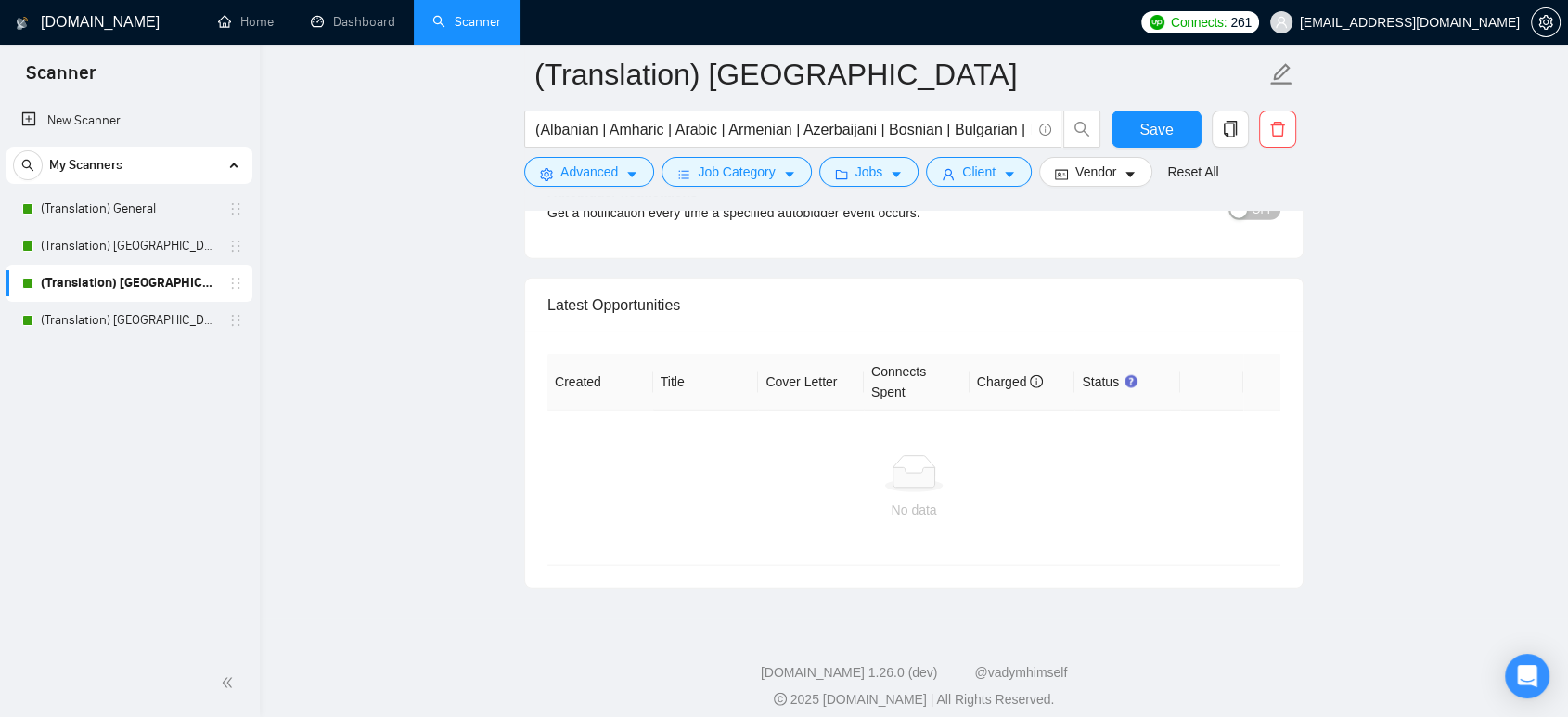
scroll to position [4486, 0]
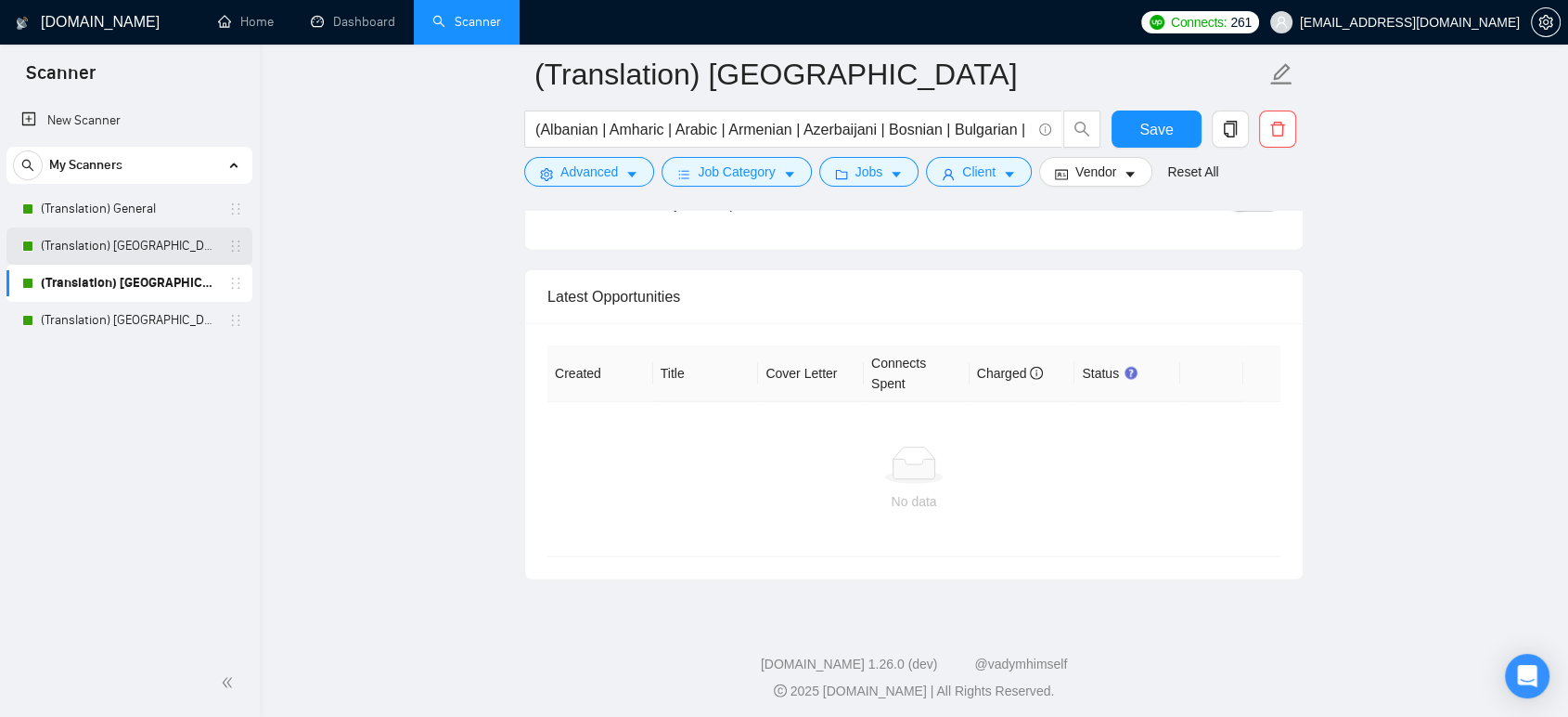
click at [152, 235] on link "(Translation) [GEOGRAPHIC_DATA]" at bounding box center [129, 246] width 177 height 37
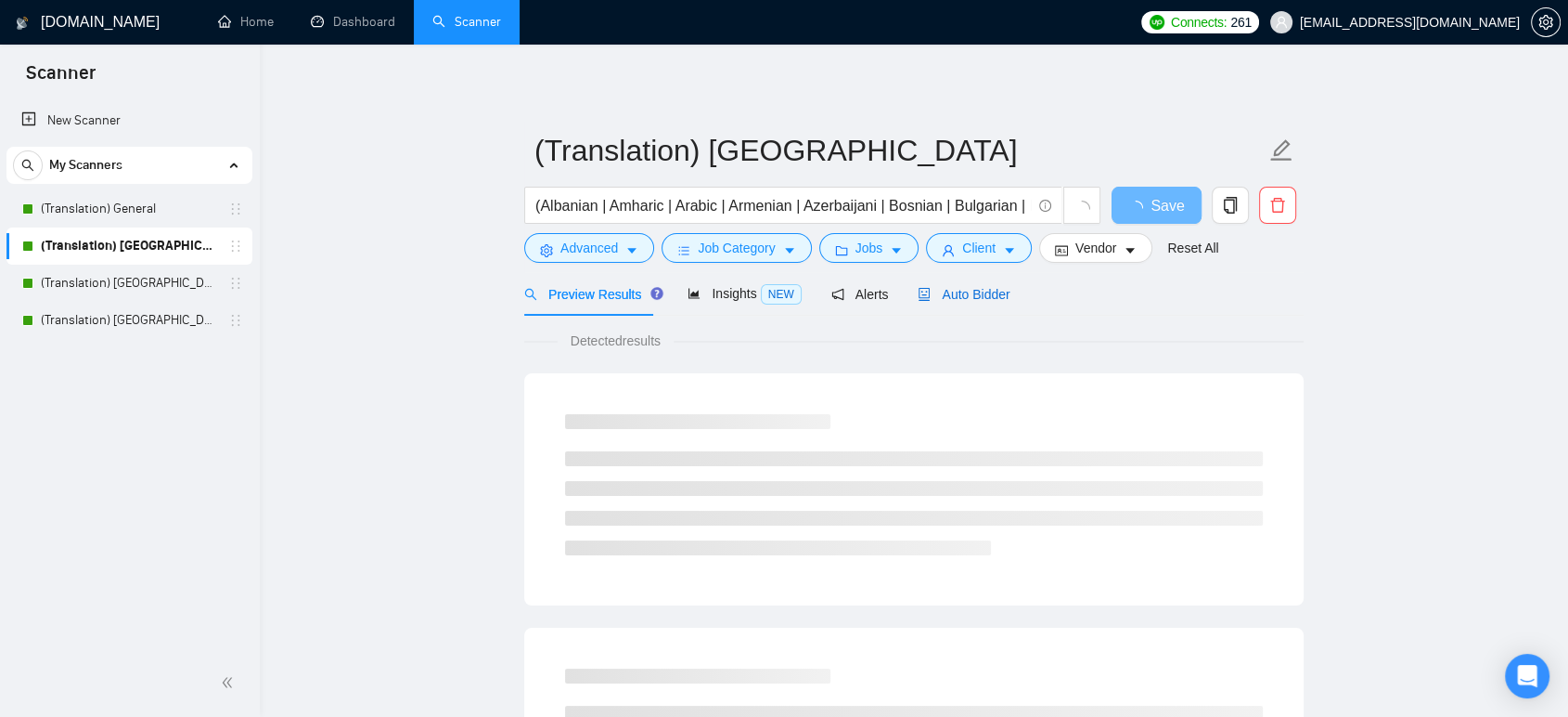
click at [933, 295] on span "Auto Bidder" at bounding box center [963, 294] width 92 height 15
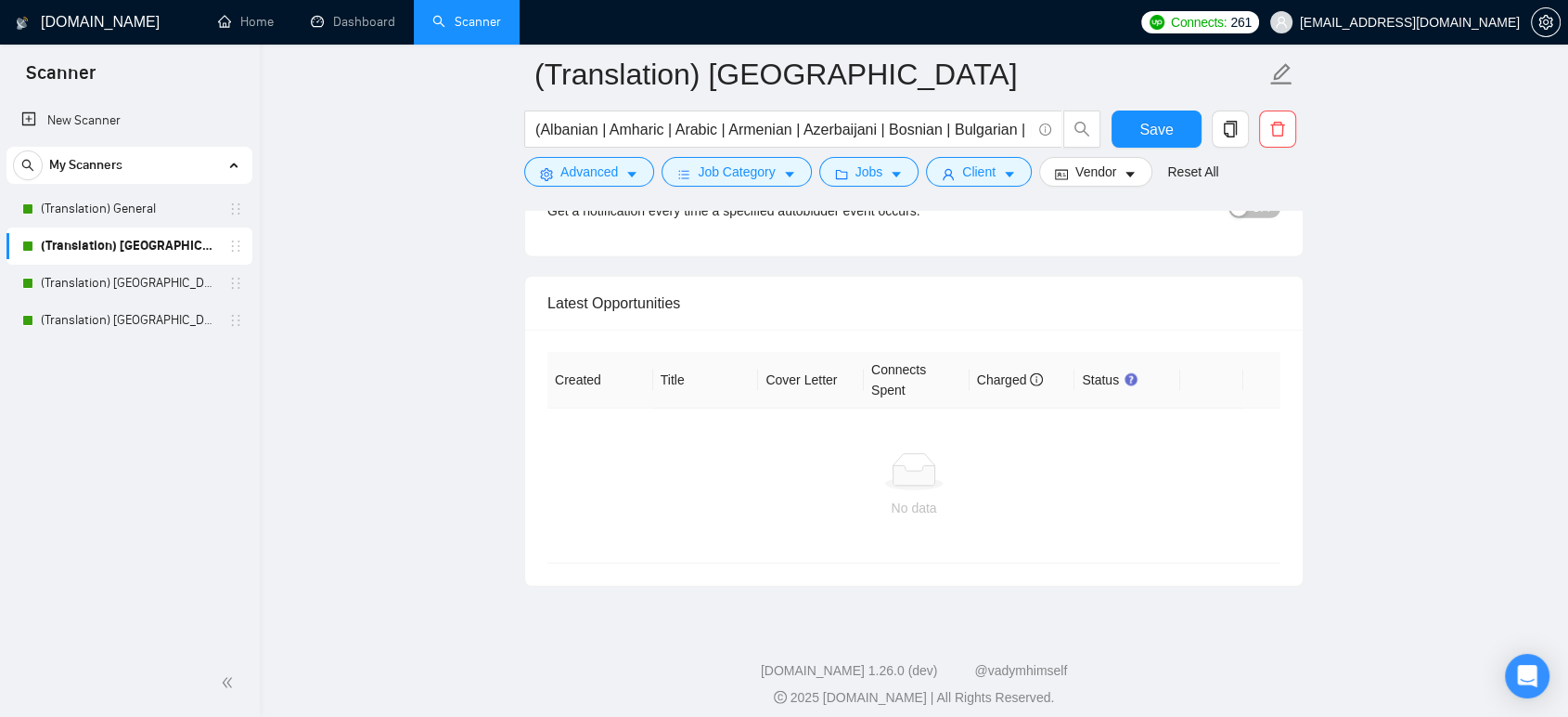
scroll to position [4486, 0]
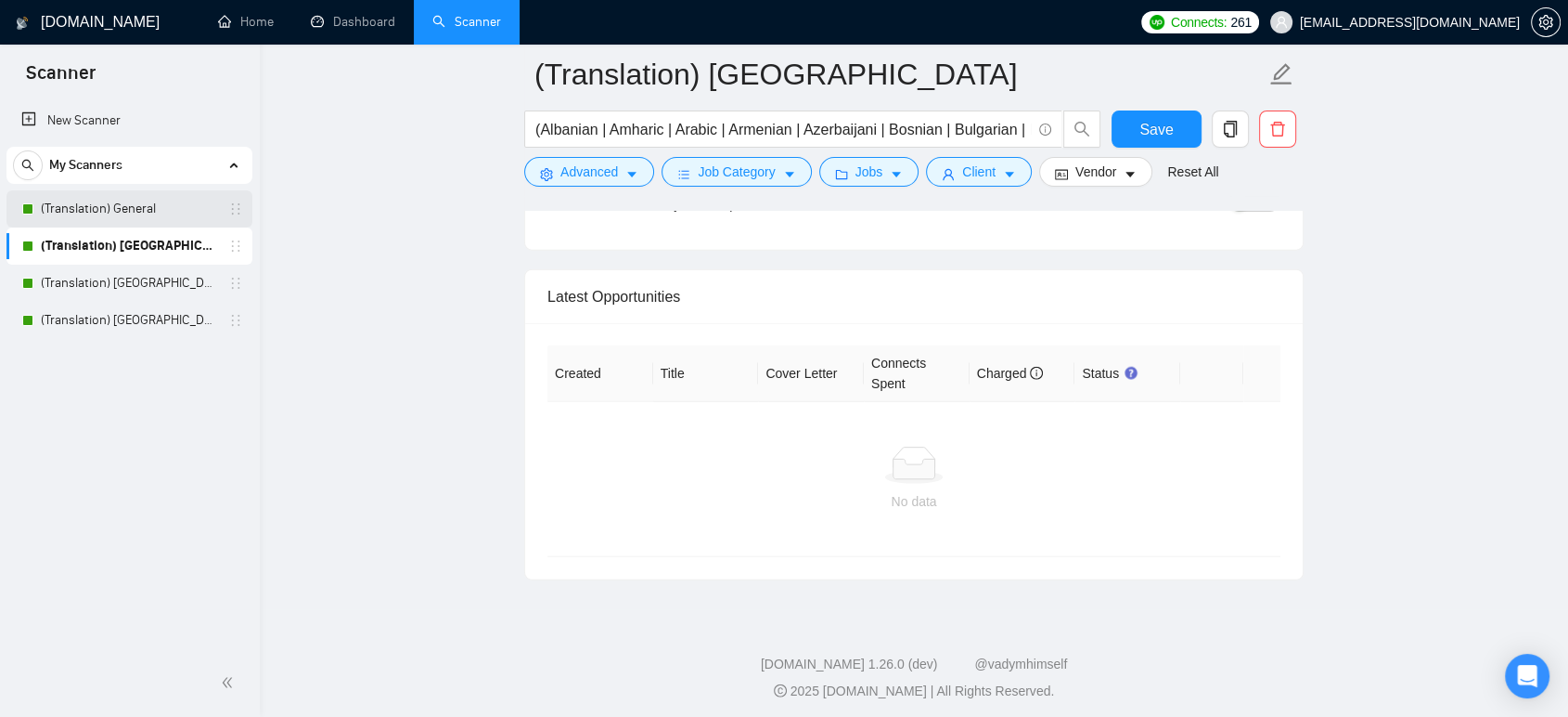
click at [146, 205] on link "(Translation) General" at bounding box center [129, 209] width 177 height 37
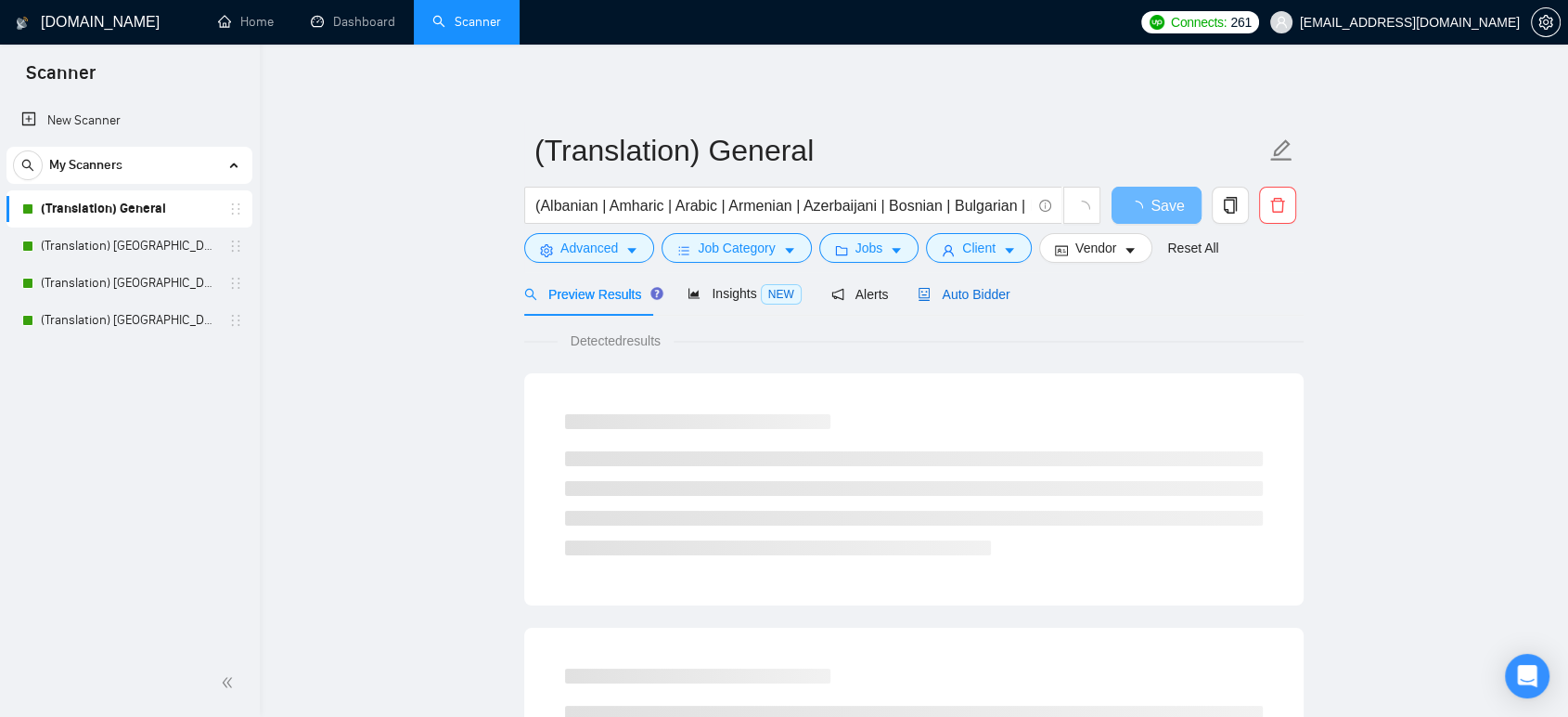
click at [972, 289] on span "Auto Bidder" at bounding box center [963, 294] width 92 height 15
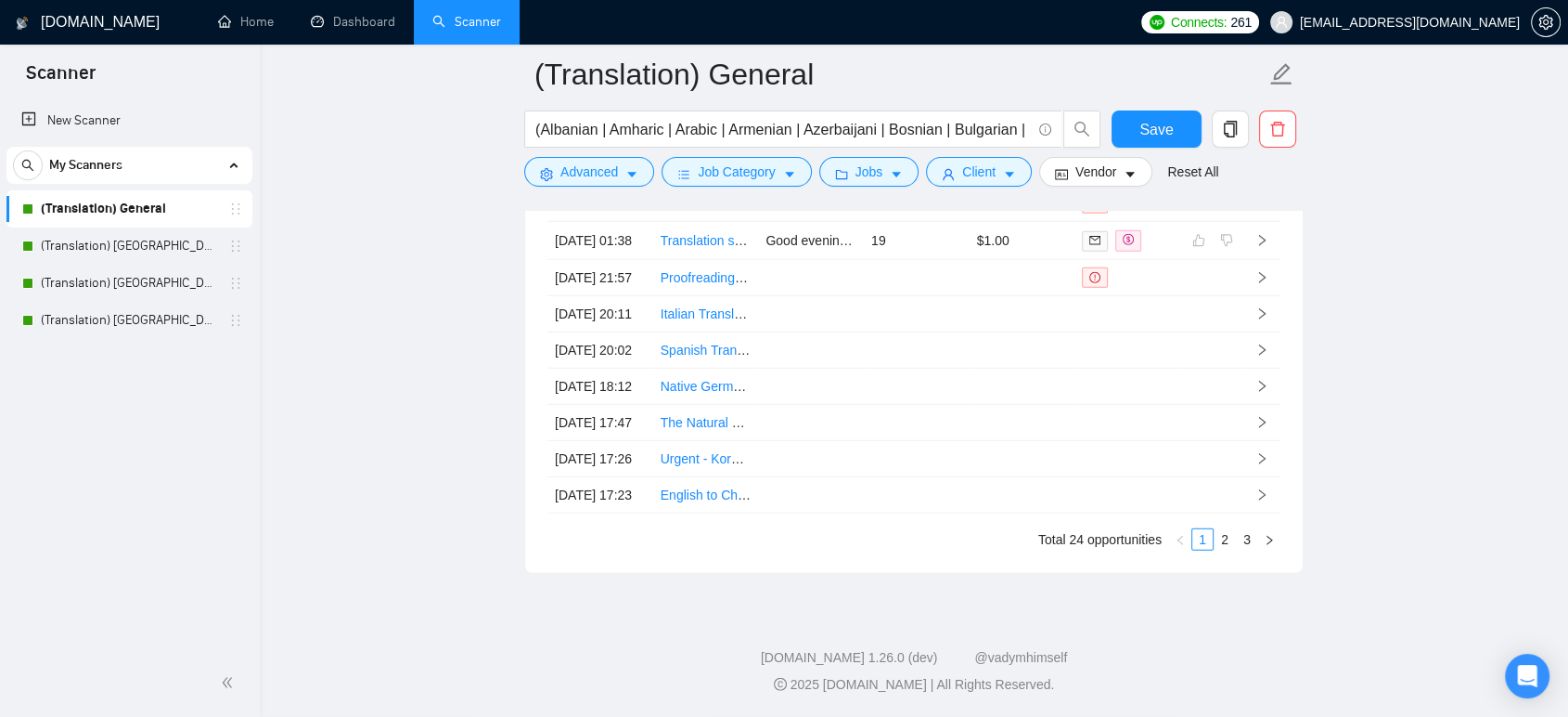
scroll to position [5184, 0]
click at [1520, 671] on icon "Open Intercom Messenger" at bounding box center [1526, 676] width 21 height 24
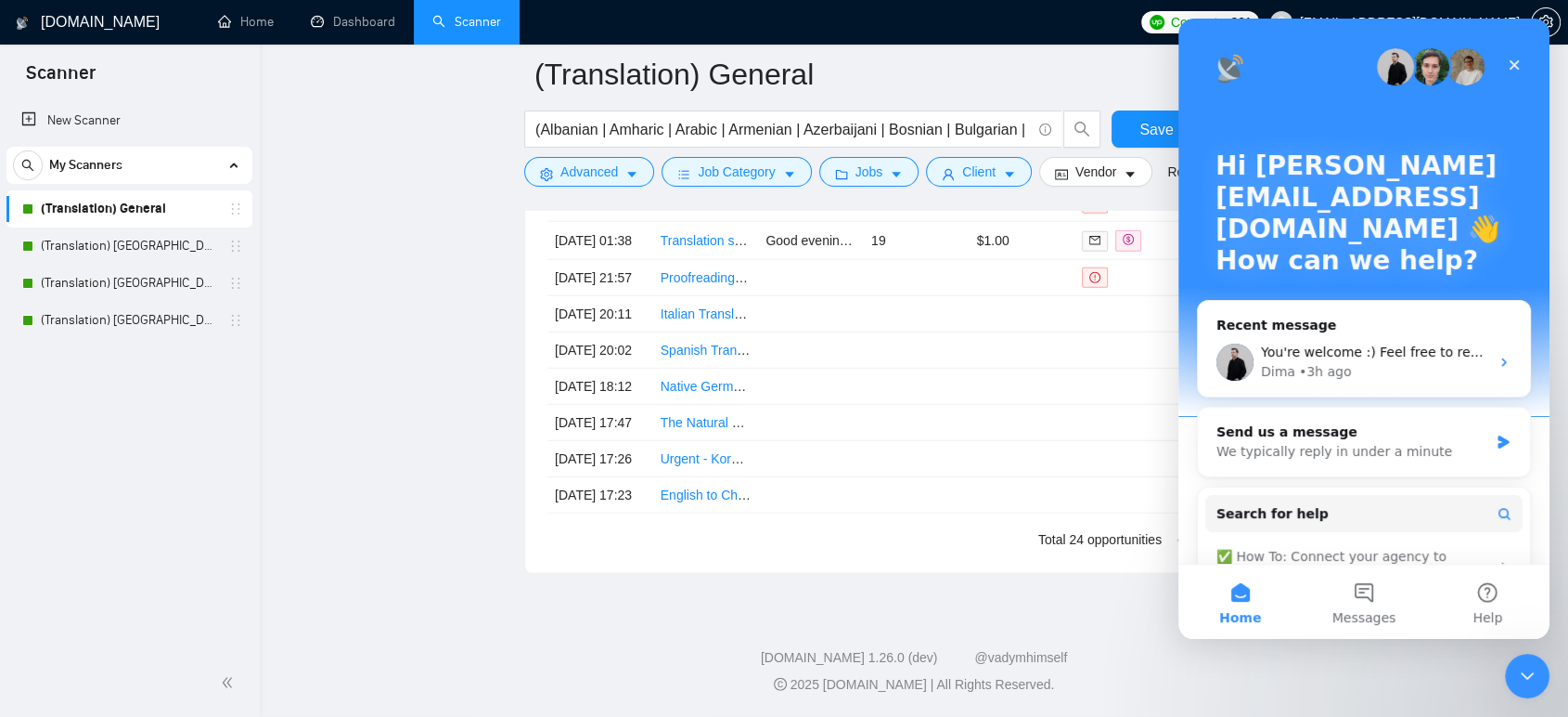
scroll to position [0, 0]
click at [1354, 354] on span "You're welcome :) Feel free to reach out for any further assistance 🙌" at bounding box center [1485, 352] width 449 height 15
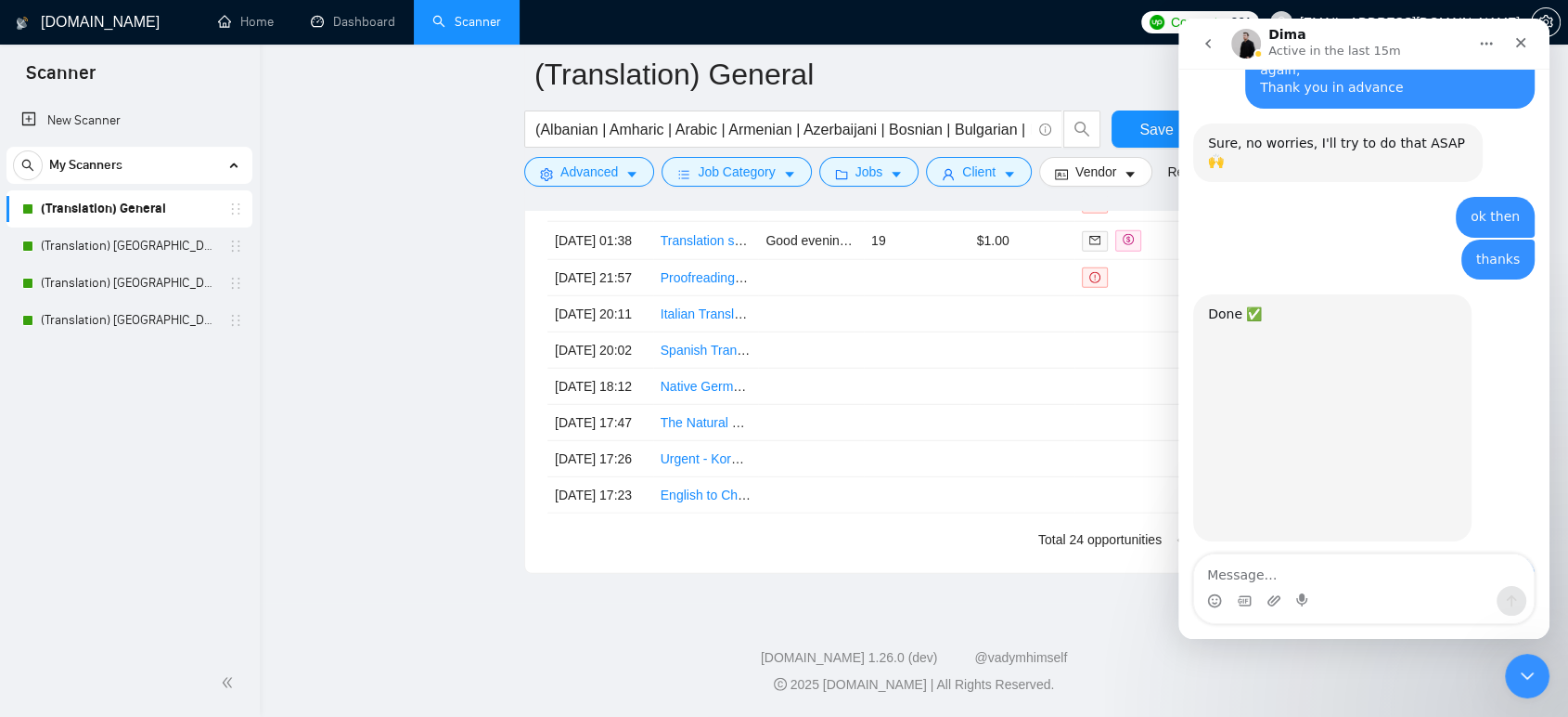
scroll to position [2887, 0]
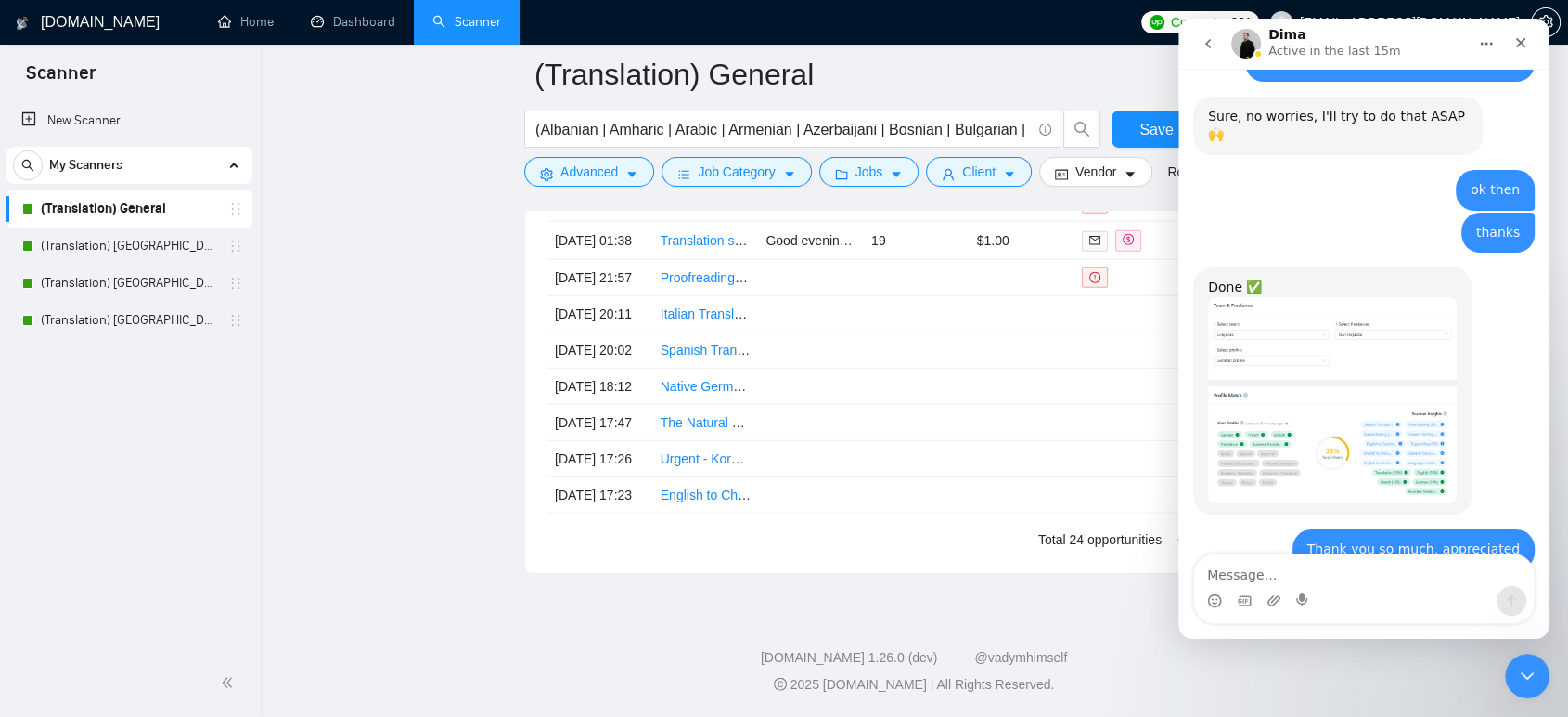
click at [1297, 571] on textarea "Message…" at bounding box center [1363, 570] width 339 height 32
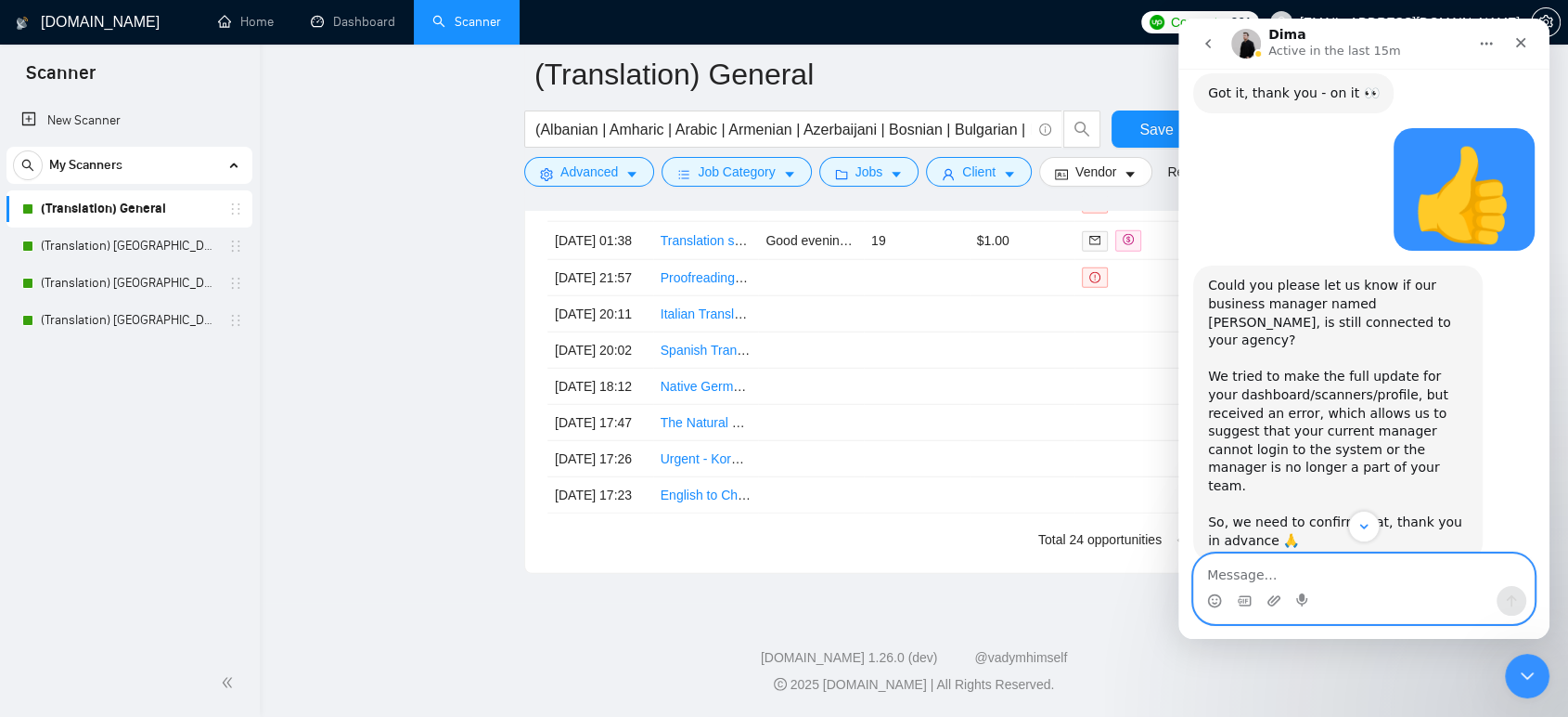
scroll to position [720, 0]
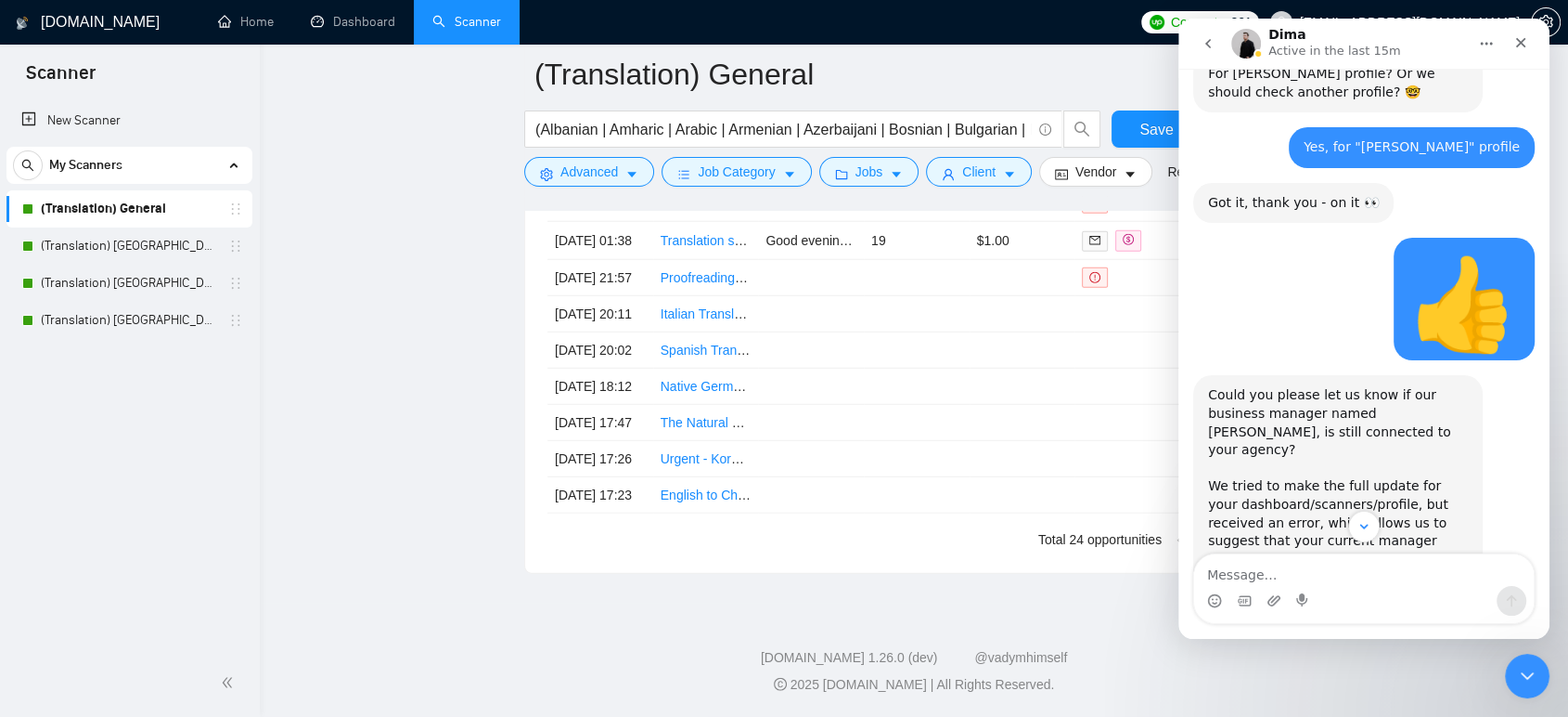
click at [1210, 40] on icon "go back" at bounding box center [1209, 43] width 6 height 9
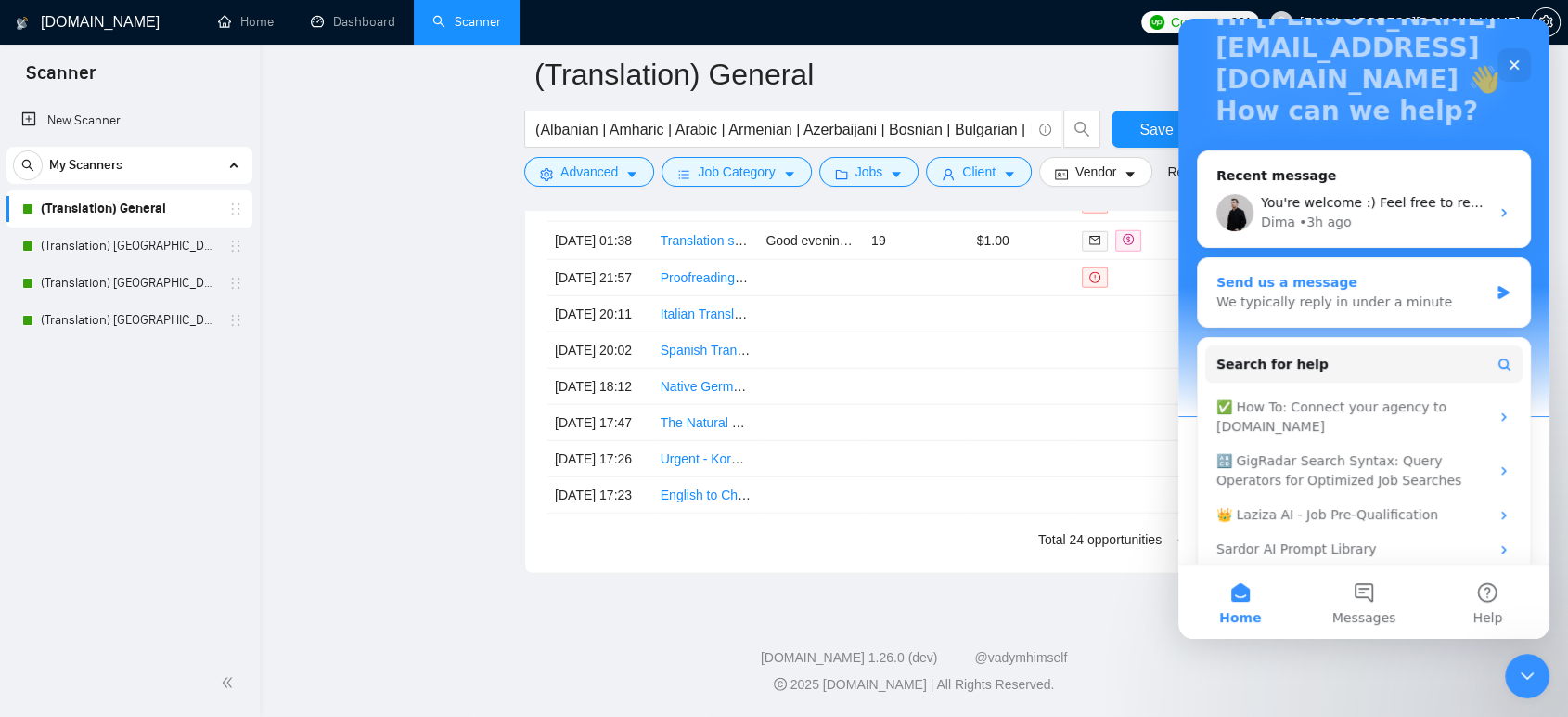
scroll to position [169, 0]
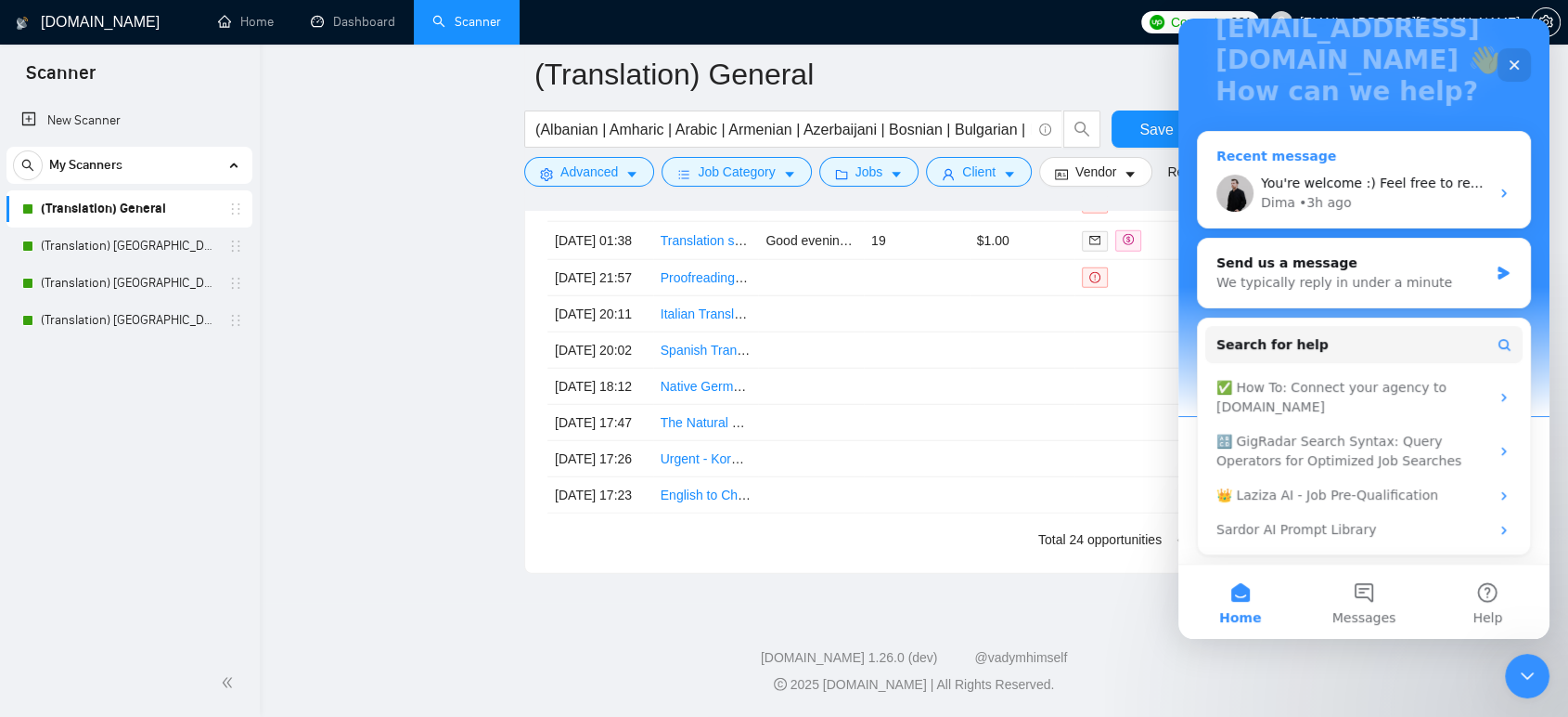
click at [1319, 187] on span "You're welcome :) Feel free to reach out for any further assistance 🙌" at bounding box center [1485, 183] width 449 height 15
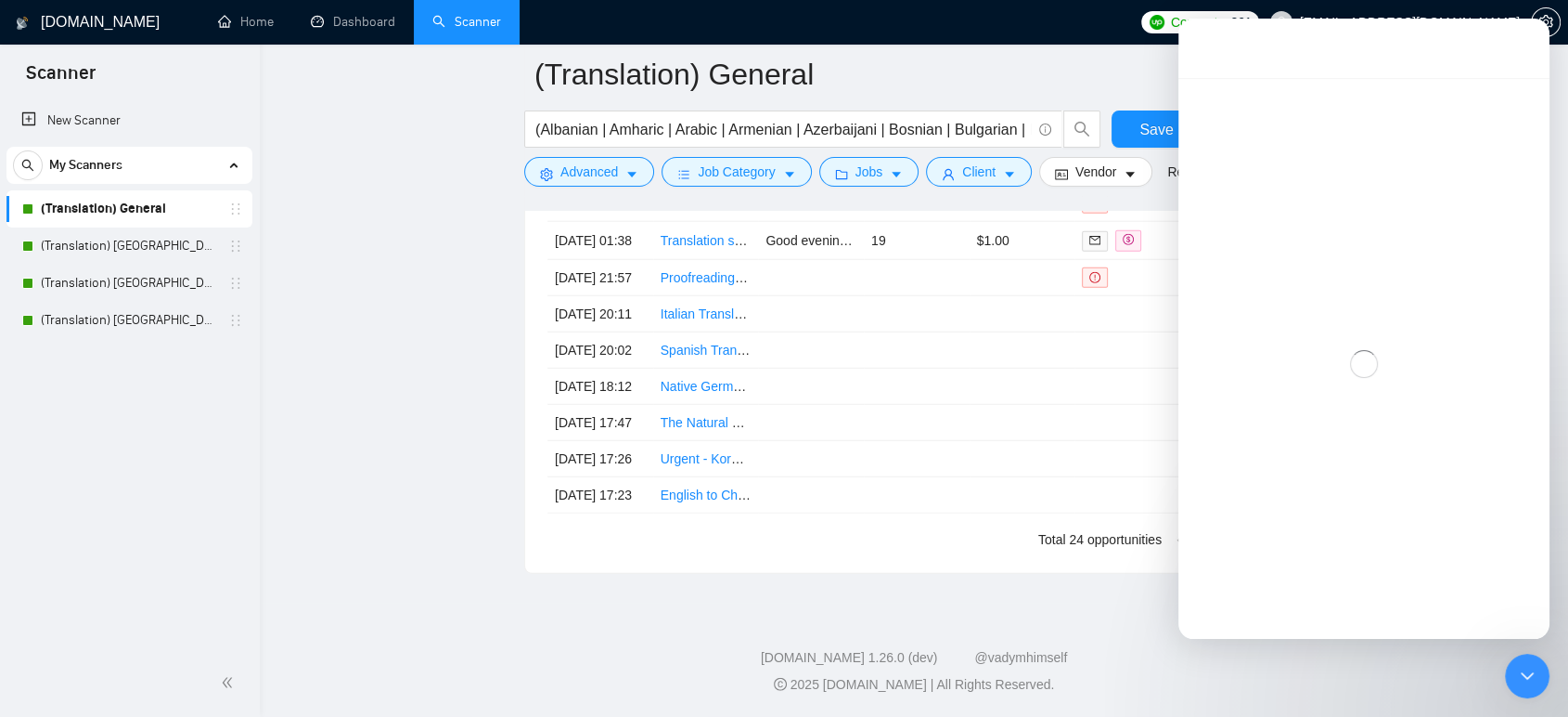
scroll to position [0, 0]
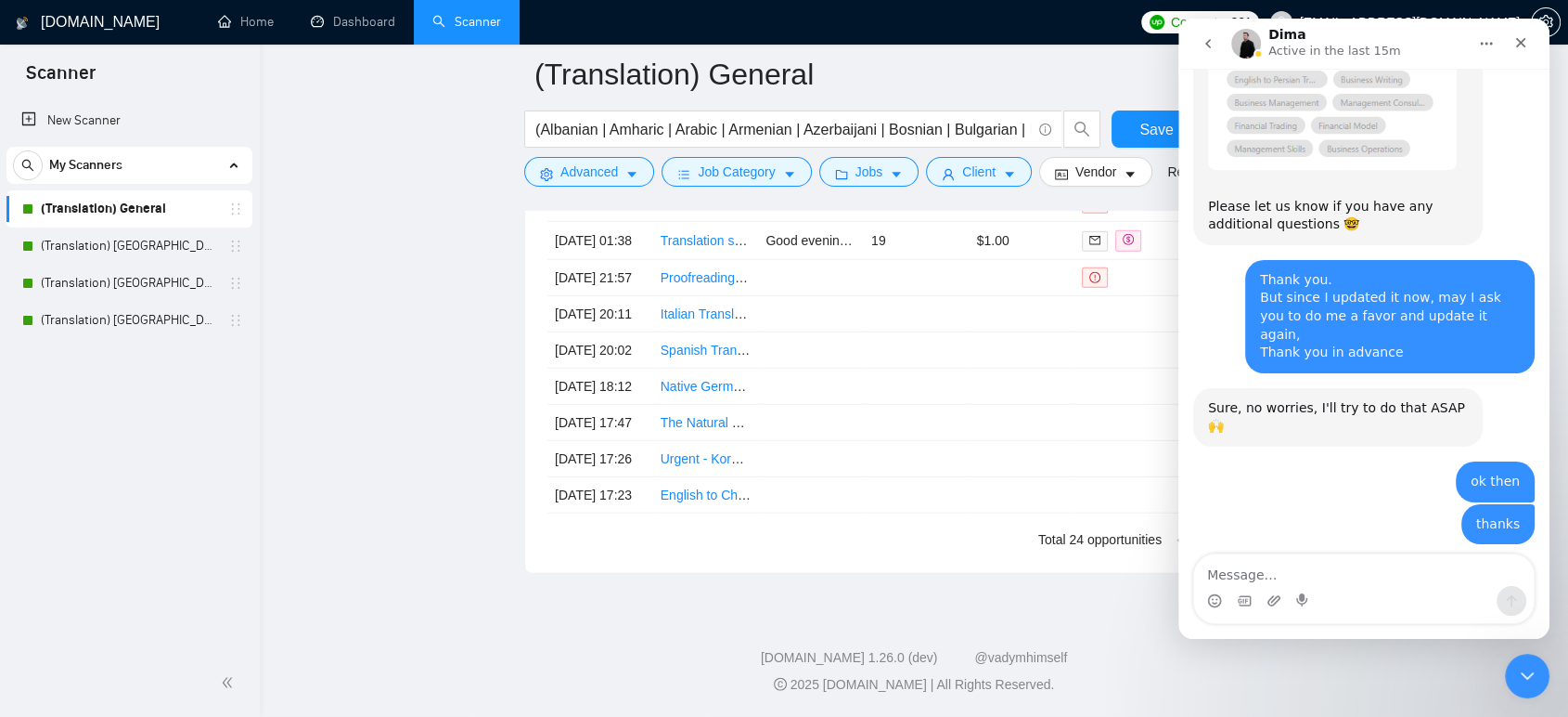
click at [1317, 564] on textarea "Message…" at bounding box center [1363, 570] width 339 height 32
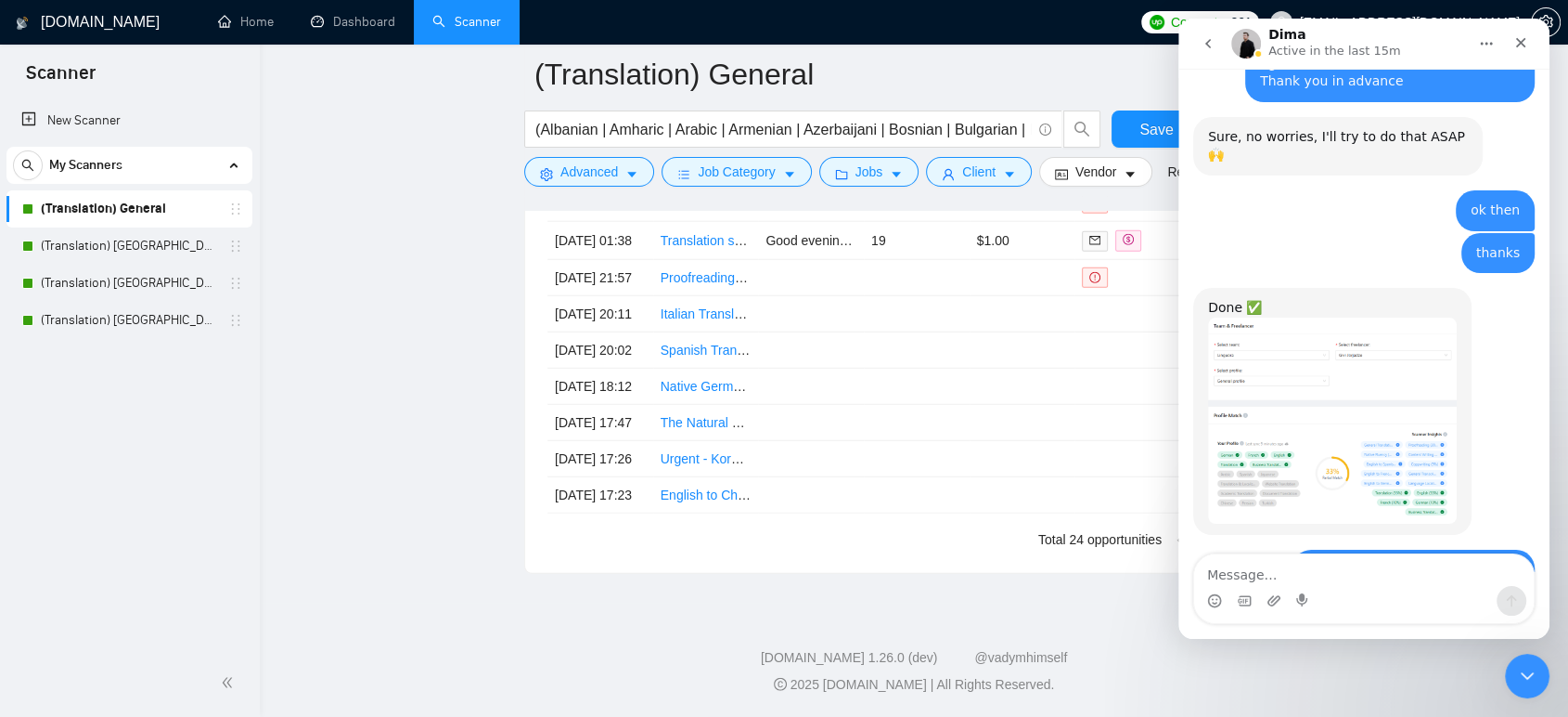
scroll to position [2887, 0]
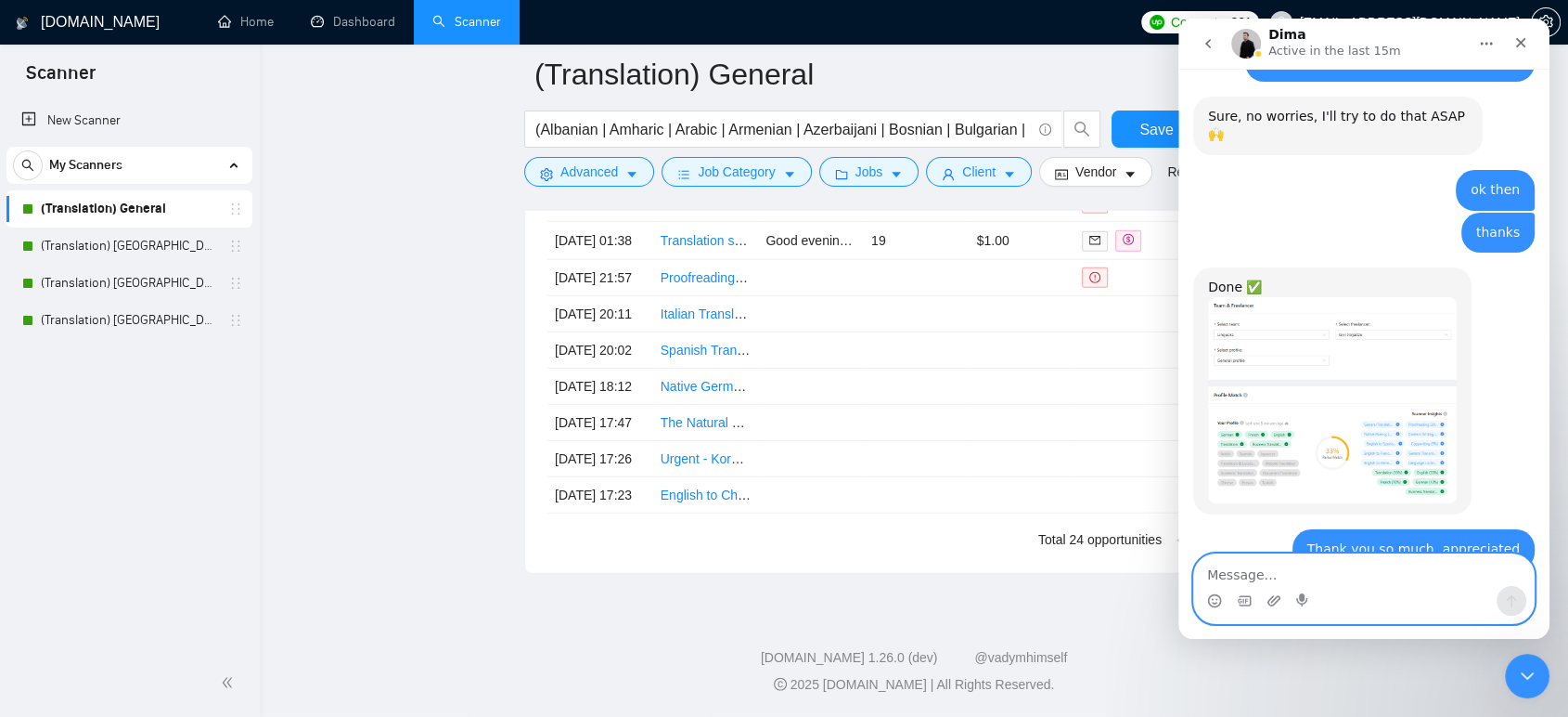
paste textarea "I created four scanners and enabled auto-view on all of them. Do I need to do a…"
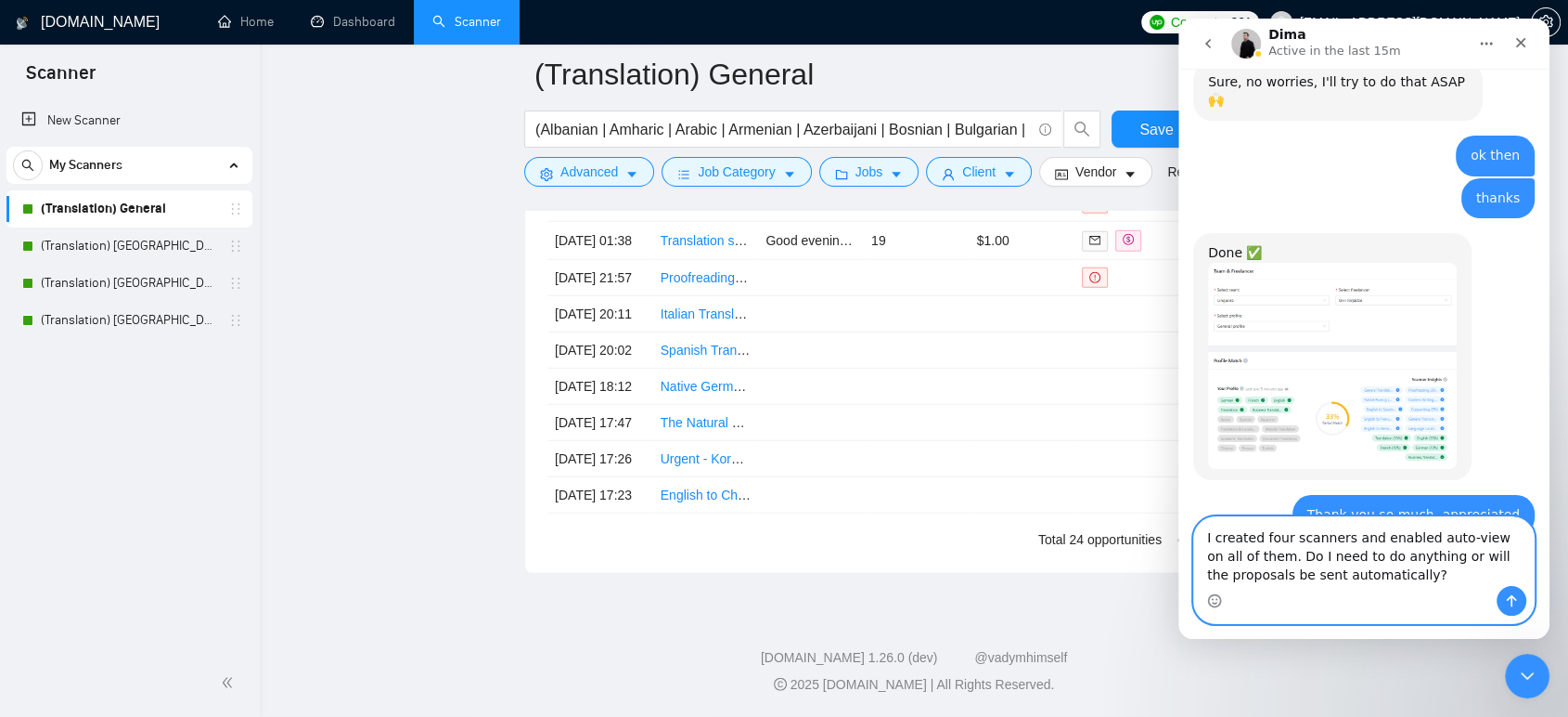
scroll to position [2924, 0]
type textarea "I created four scanners and enabled auto bid on all of them. Do I need to do an…"
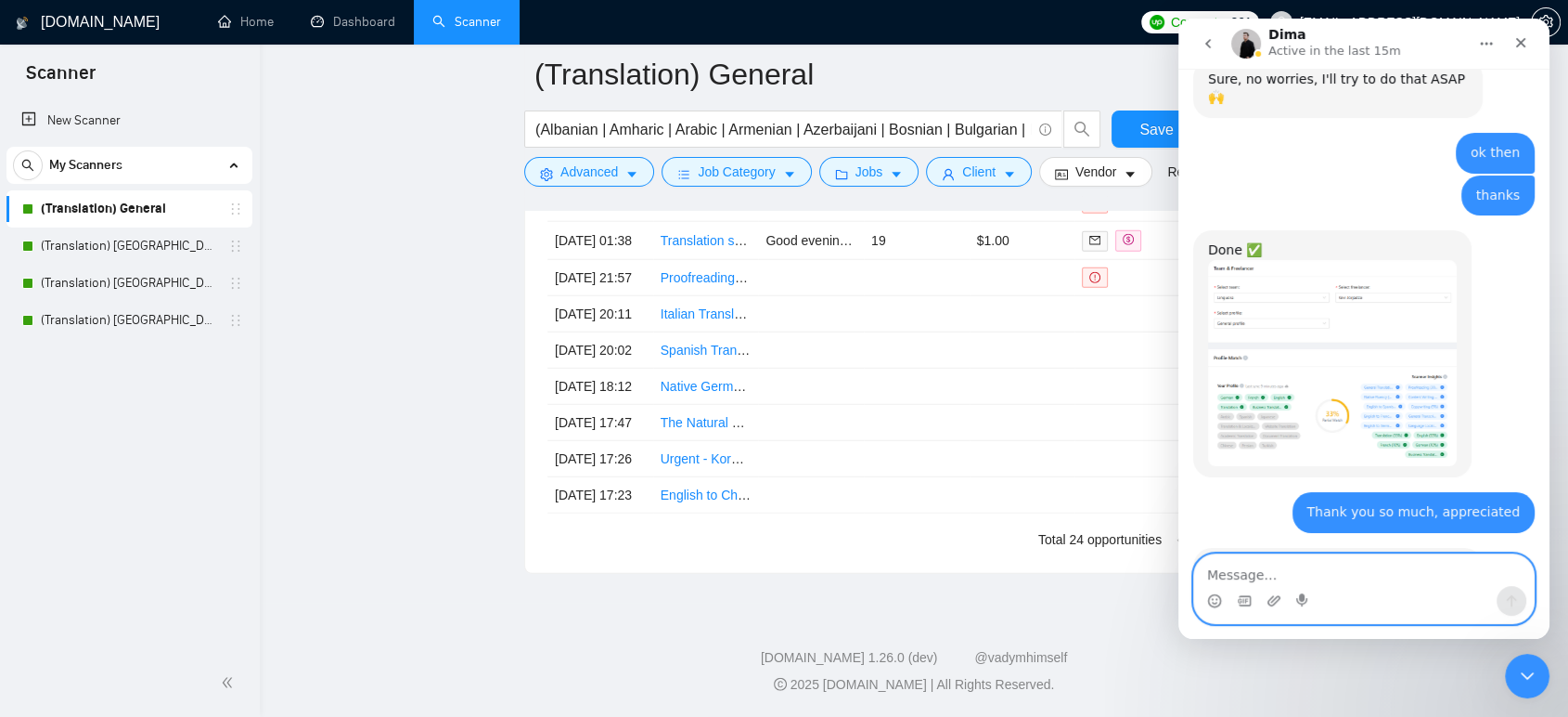
scroll to position [2978, 0]
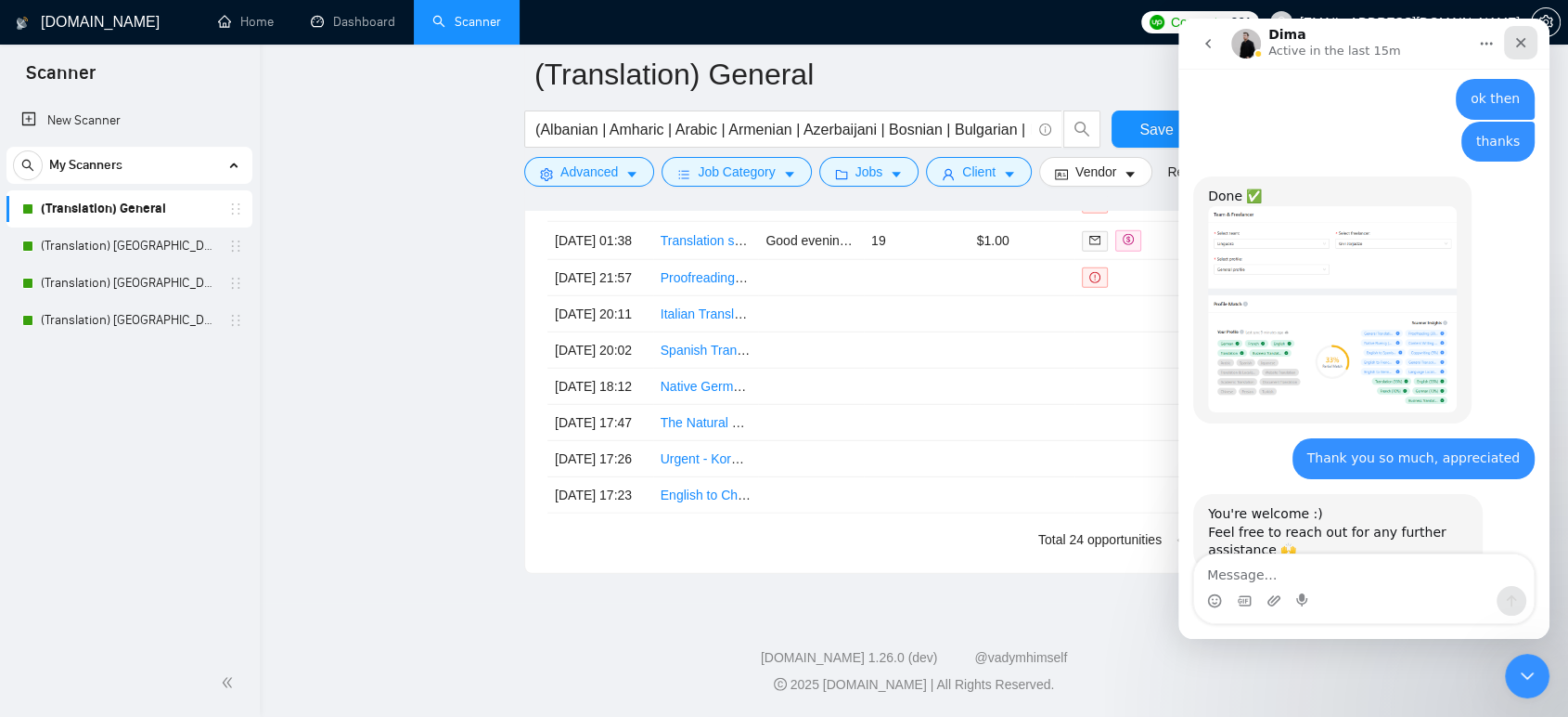
click at [1520, 40] on icon "Close" at bounding box center [1520, 42] width 15 height 15
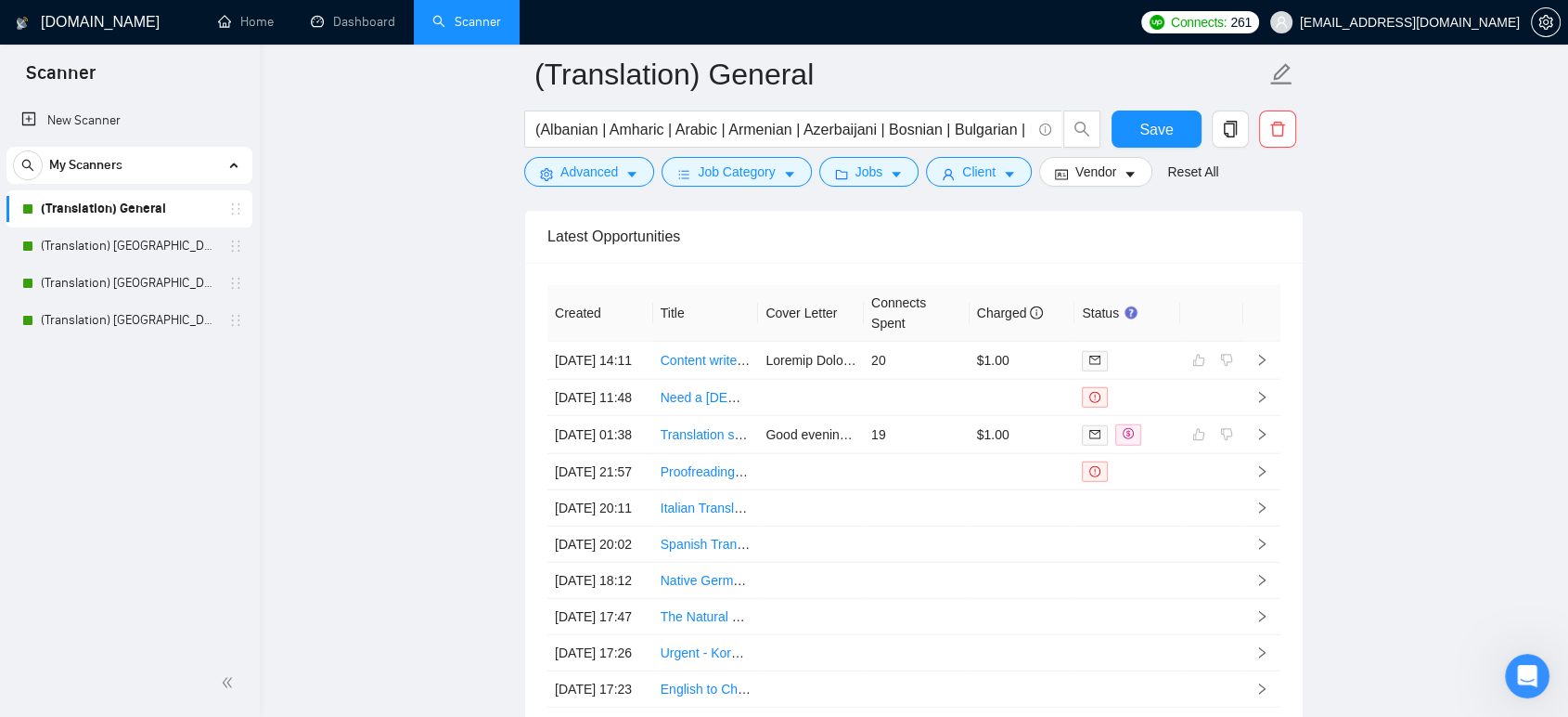
scroll to position [4770, 0]
